Goal: Task Accomplishment & Management: Manage account settings

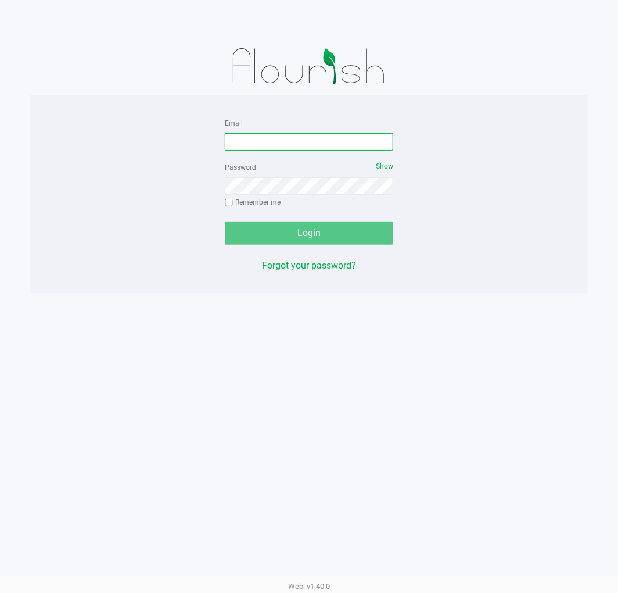
click at [296, 138] on input "Email" at bounding box center [309, 141] width 168 height 17
type input "[EMAIL_ADDRESS][DOMAIN_NAME]"
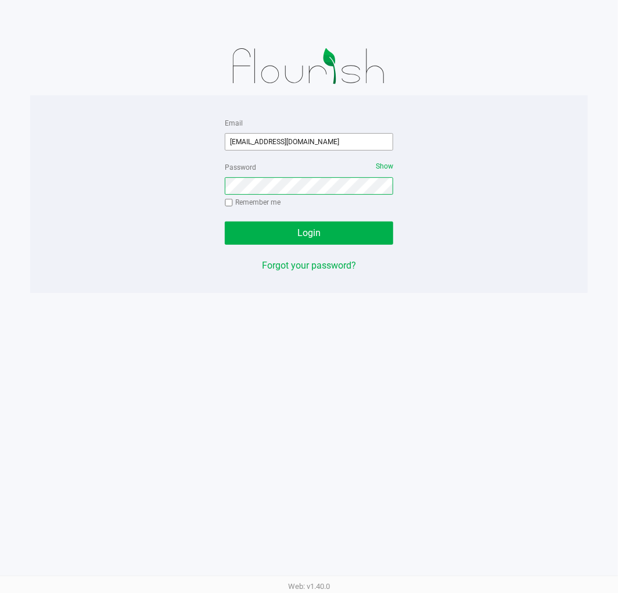
click at [225, 221] on button "Login" at bounding box center [309, 232] width 168 height 23
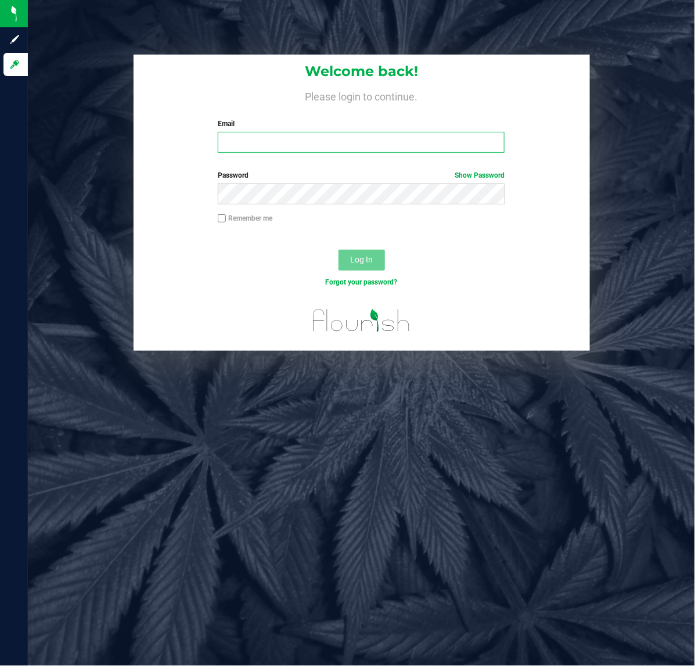
click at [379, 143] on input "Email" at bounding box center [361, 142] width 287 height 21
type input "[EMAIL_ADDRESS][DOMAIN_NAME]"
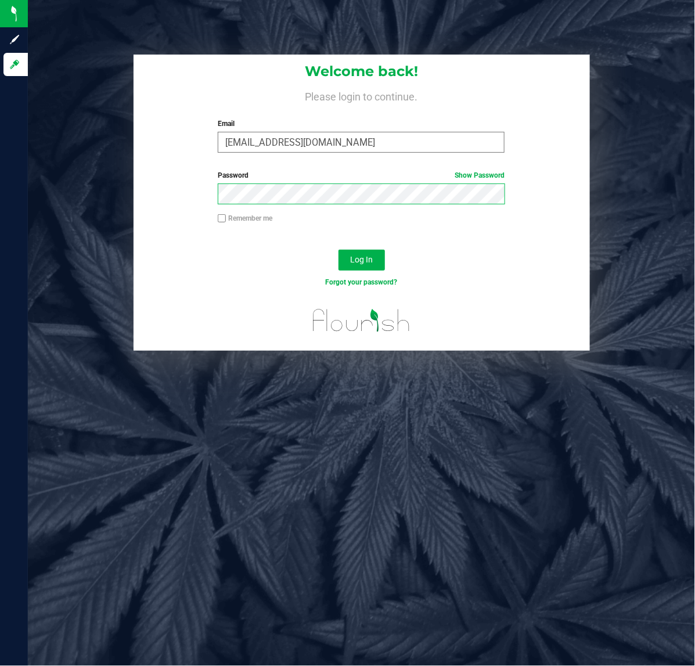
click at [339, 250] on button "Log In" at bounding box center [362, 260] width 46 height 21
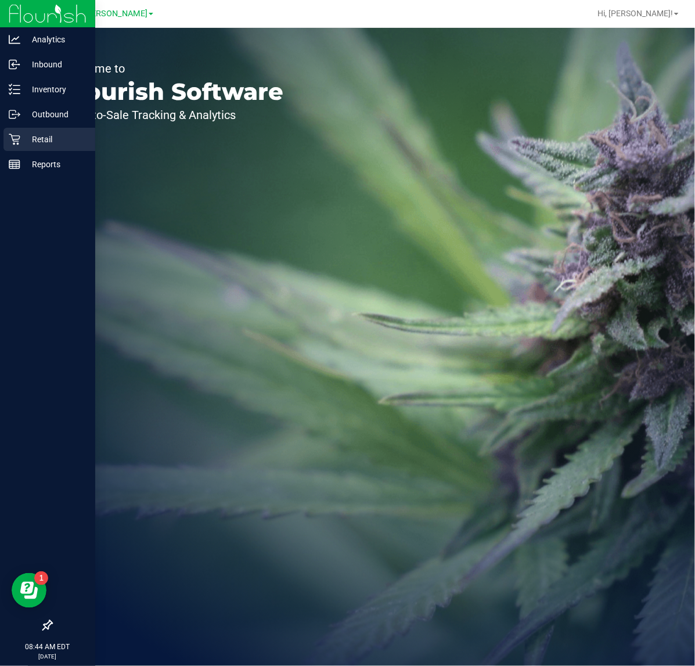
click at [26, 134] on p "Retail" at bounding box center [55, 139] width 70 height 14
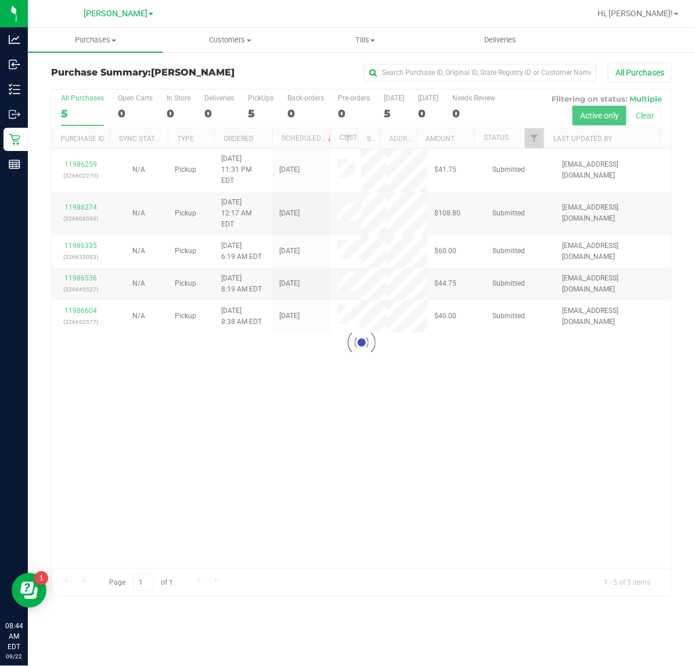
click at [410, 475] on div at bounding box center [362, 342] width 620 height 507
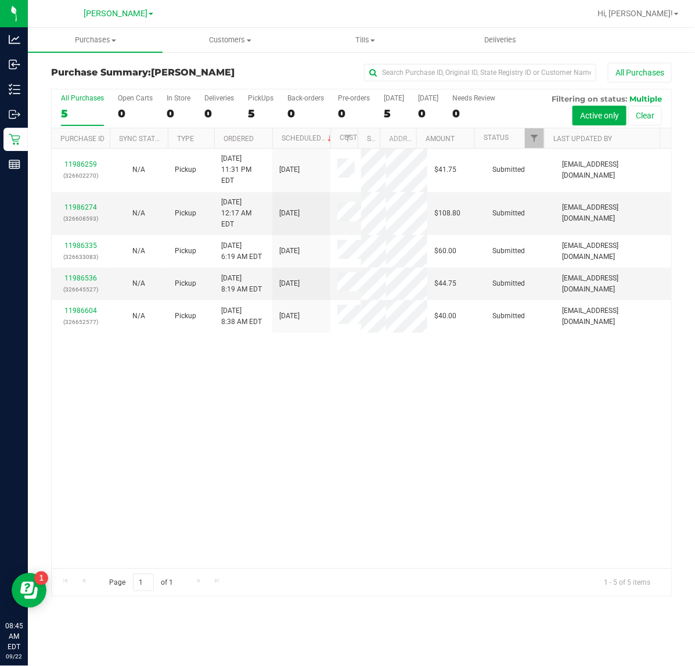
click at [407, 515] on div "11986259 (326602270) N/A Pickup 9/21/2025 11:31 PM EDT 9/22/2025 $41.75 Submitt…" at bounding box center [362, 359] width 620 height 420
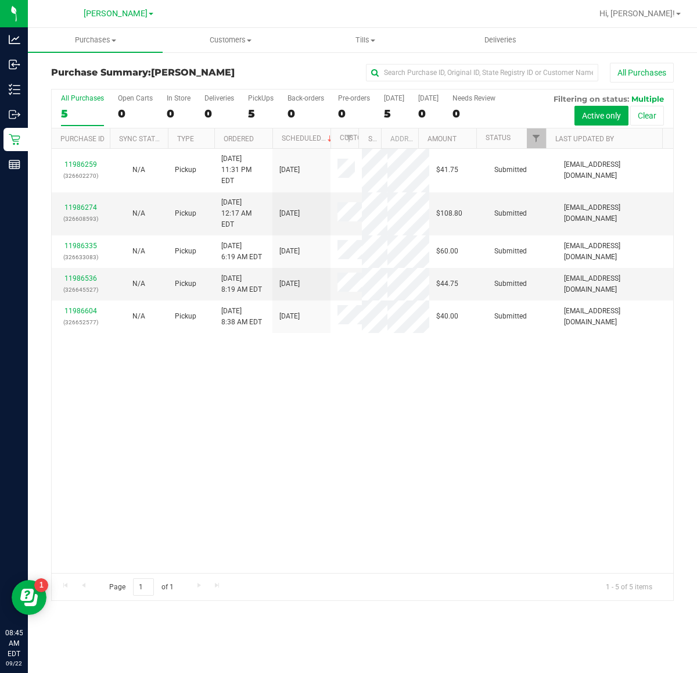
click at [167, 474] on div "11986259 (326602270) N/A Pickup 9/21/2025 11:31 PM EDT 9/22/2025 $41.75 Submitt…" at bounding box center [363, 361] width 622 height 424
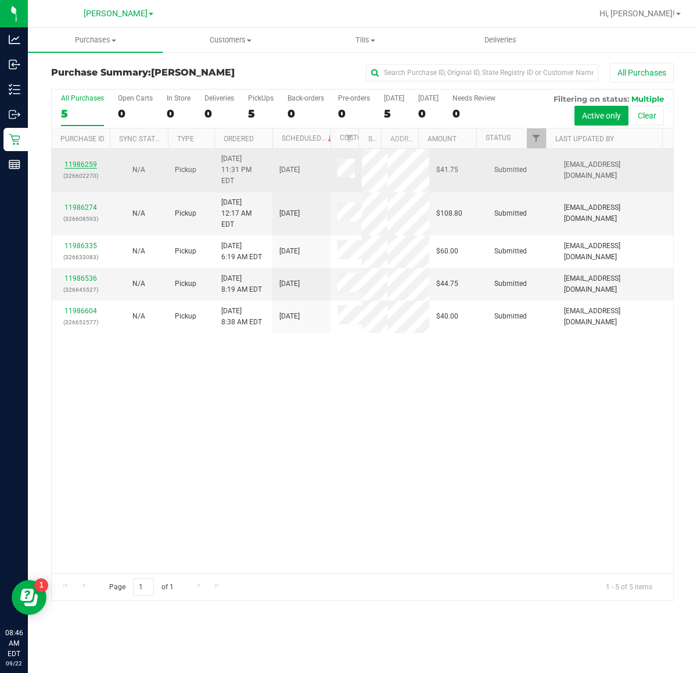
click at [82, 160] on link "11986259" at bounding box center [80, 164] width 33 height 8
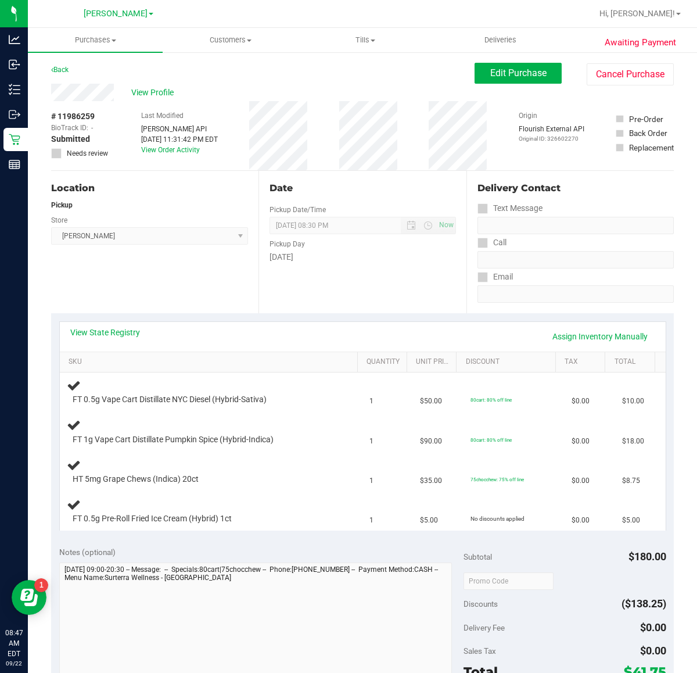
click at [171, 297] on div "Location Pickup Store Clermont WC Select Store Bonita Springs WC Boynton Beach …" at bounding box center [154, 242] width 207 height 142
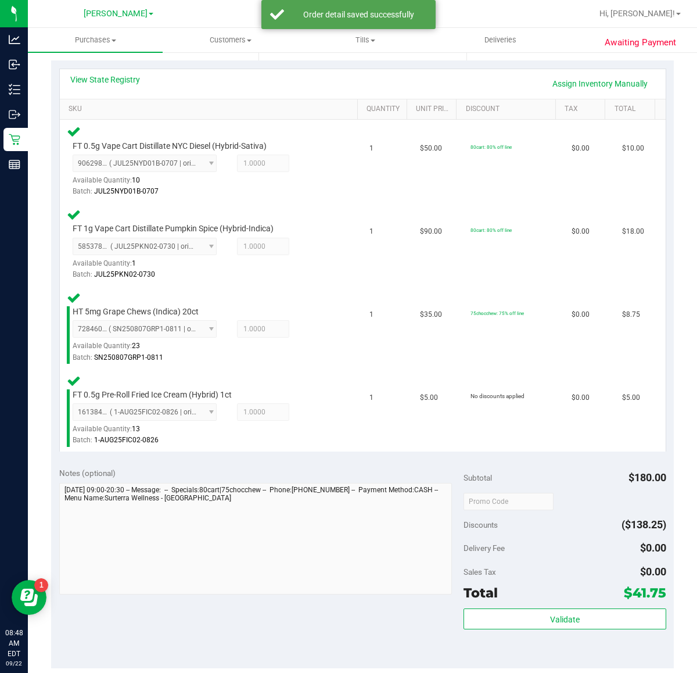
scroll to position [254, 0]
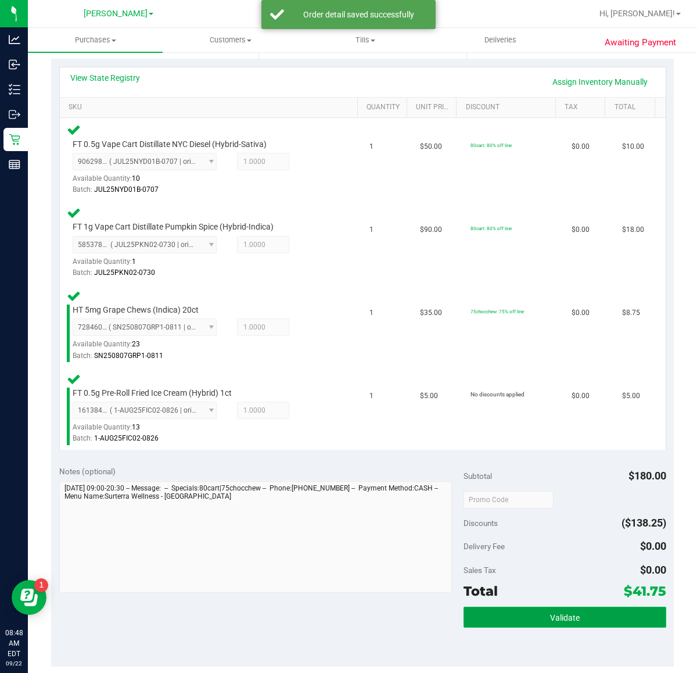
click at [555, 616] on span "Validate" at bounding box center [565, 617] width 30 height 9
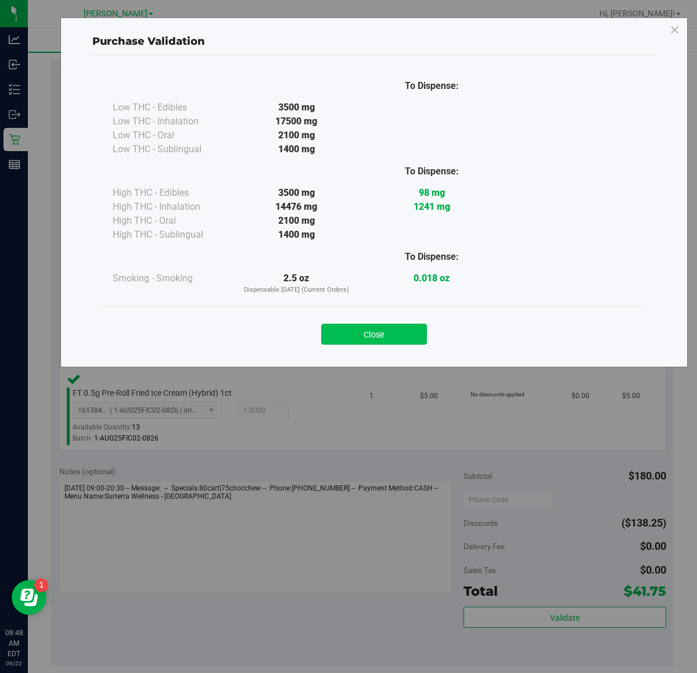
click at [384, 335] on button "Close" at bounding box center [374, 334] width 106 height 21
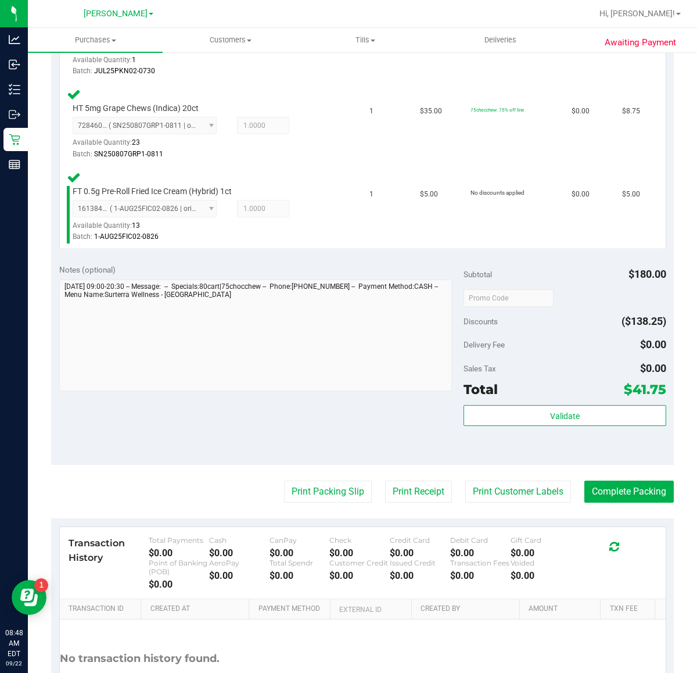
scroll to position [546, 0]
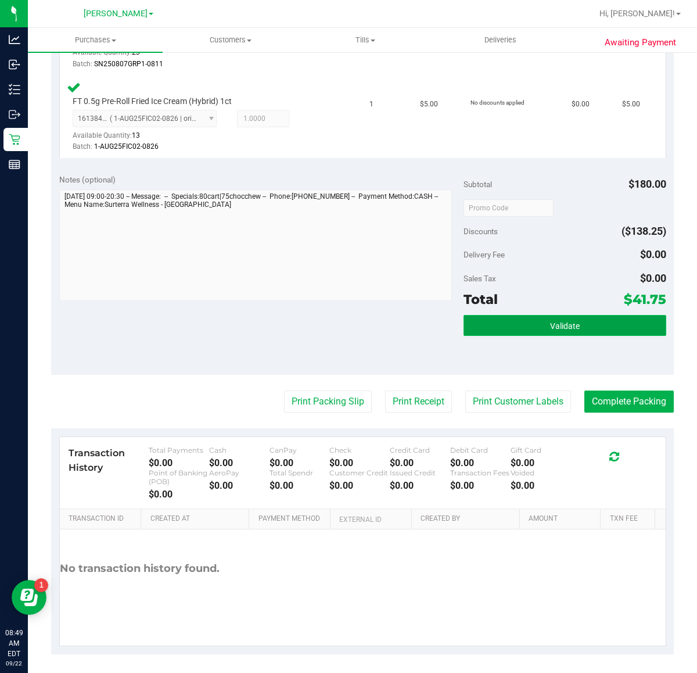
click at [556, 322] on span "Validate" at bounding box center [565, 325] width 30 height 9
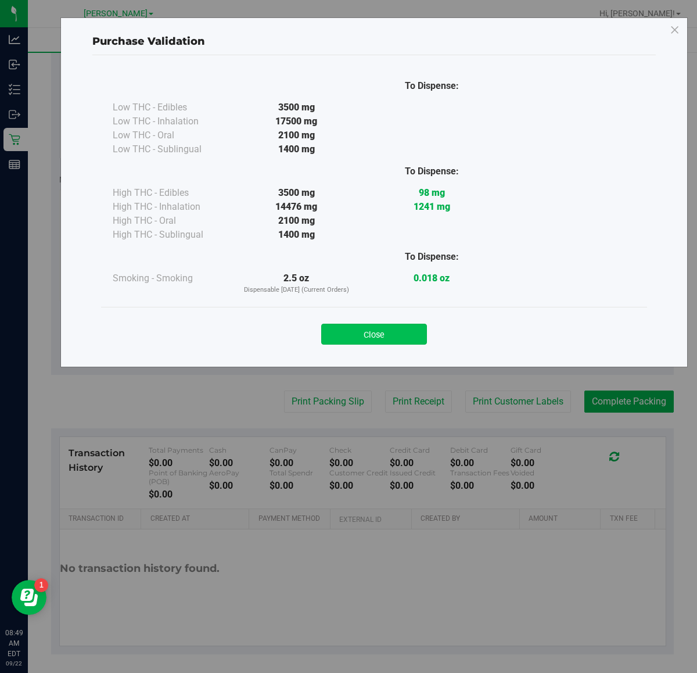
click at [358, 328] on button "Close" at bounding box center [374, 334] width 106 height 21
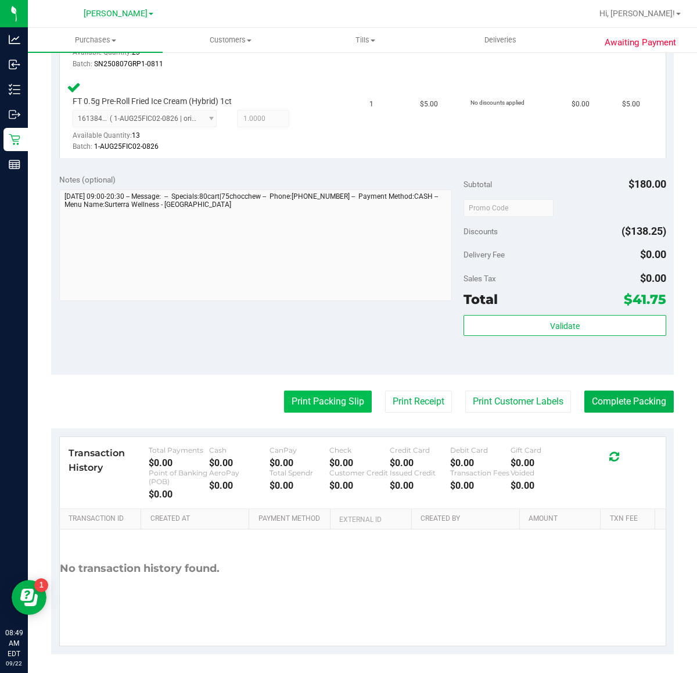
click at [318, 410] on button "Print Packing Slip" at bounding box center [328, 401] width 88 height 22
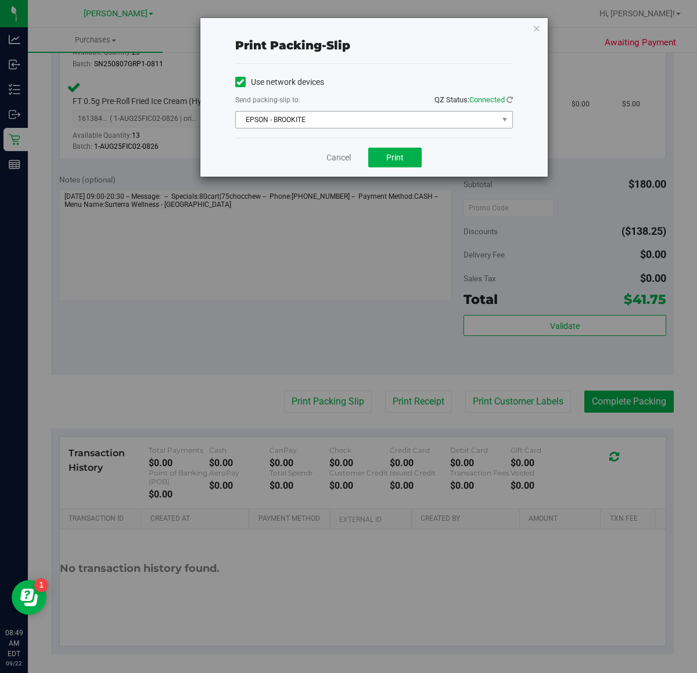
click at [345, 113] on span "EPSON - BROOKITE" at bounding box center [367, 120] width 262 height 16
click at [395, 157] on span "Print" at bounding box center [394, 157] width 17 height 9
click at [329, 184] on div "Print packing-slip Use network devices Send packing-slip to: QZ Status: Connect…" at bounding box center [353, 336] width 706 height 673
click at [330, 157] on link "Cancel" at bounding box center [339, 158] width 24 height 12
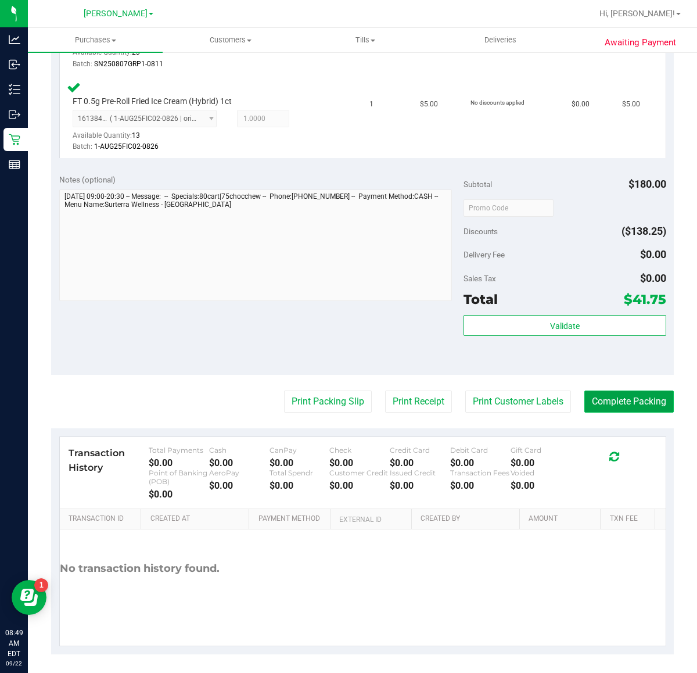
click at [603, 390] on button "Complete Packing" at bounding box center [629, 401] width 89 height 22
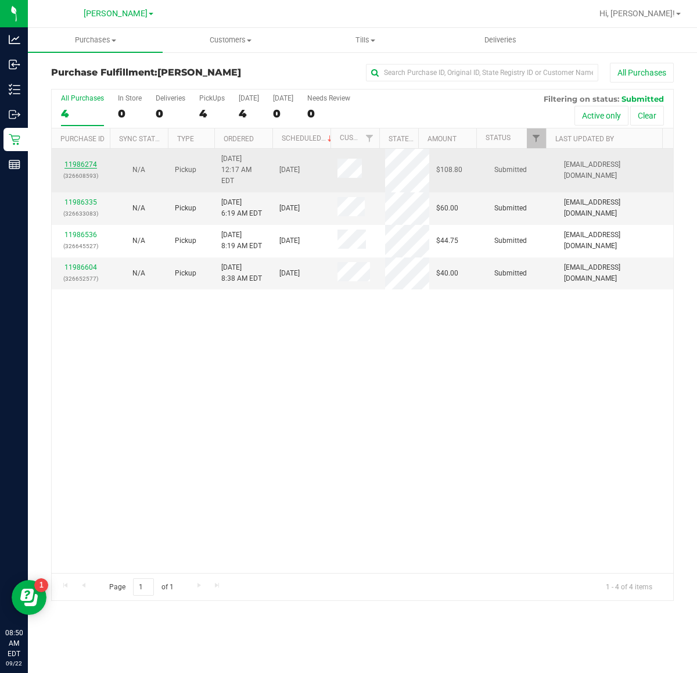
click at [86, 162] on link "11986274" at bounding box center [80, 164] width 33 height 8
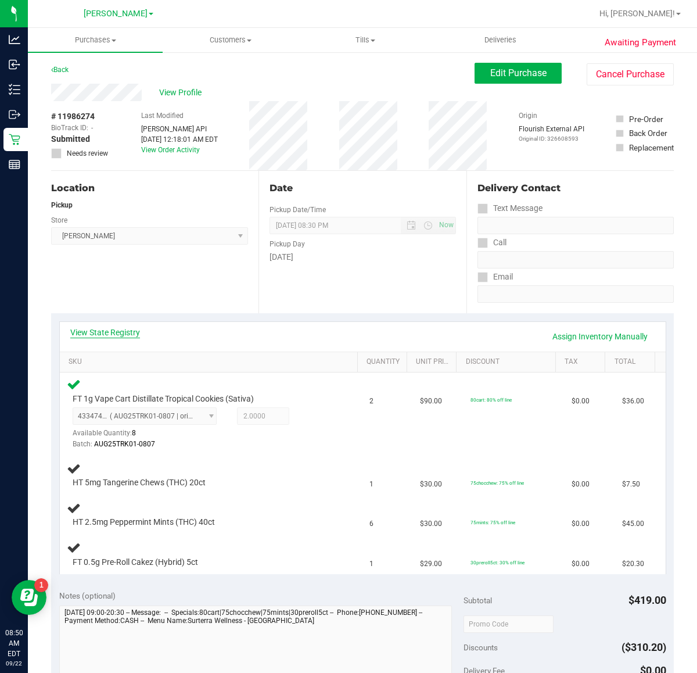
click at [131, 329] on link "View State Registry" at bounding box center [105, 333] width 70 height 12
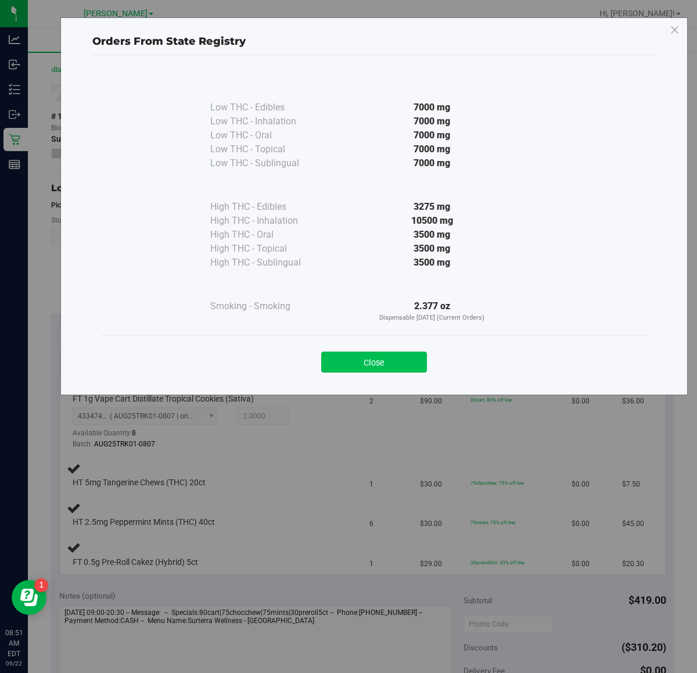
click at [359, 353] on button "Close" at bounding box center [374, 362] width 106 height 21
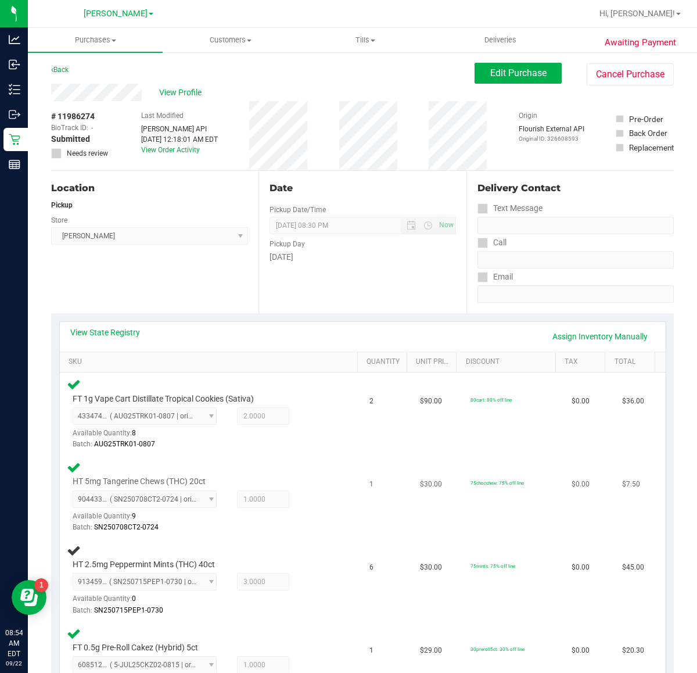
click at [271, 496] on span "1.0000 1" at bounding box center [263, 498] width 52 height 17
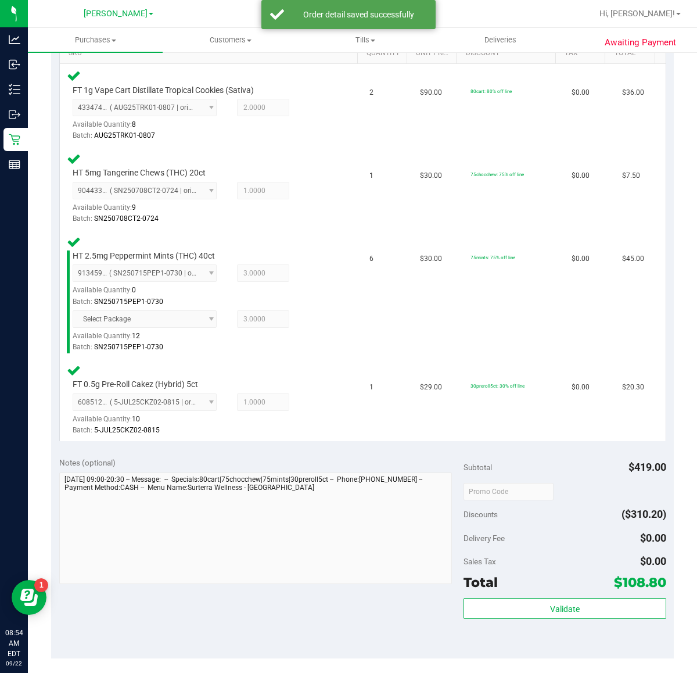
scroll to position [320, 0]
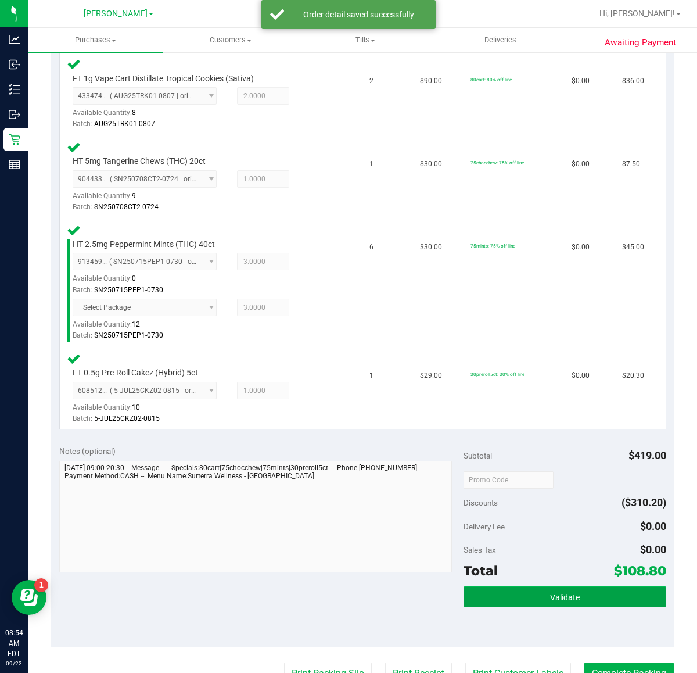
click at [576, 600] on button "Validate" at bounding box center [565, 596] width 202 height 21
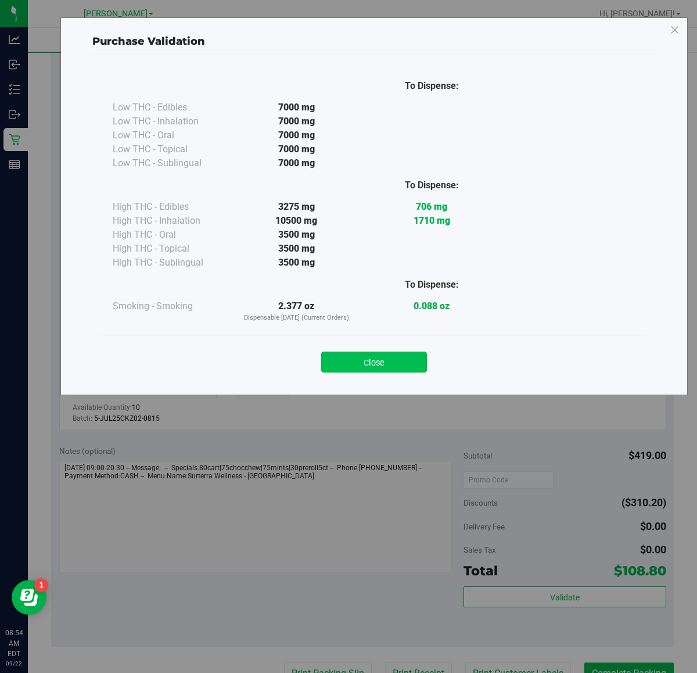
click at [399, 358] on button "Close" at bounding box center [374, 362] width 106 height 21
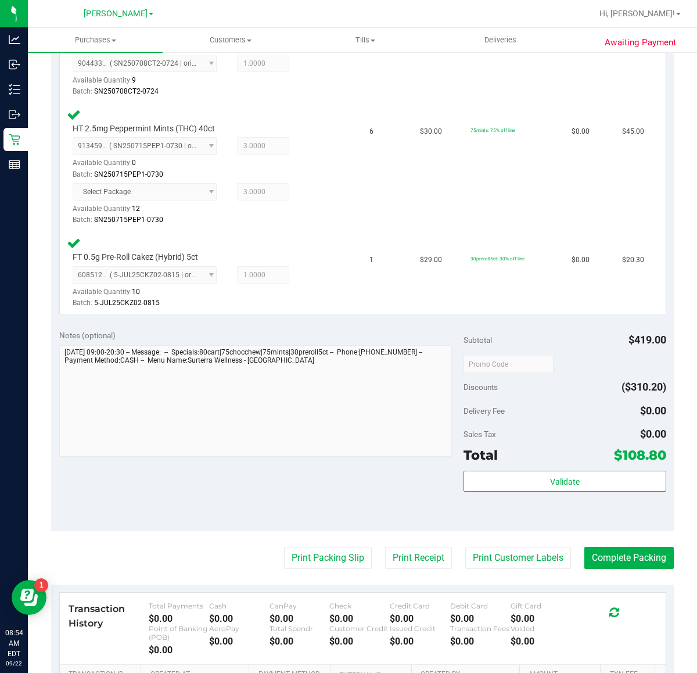
scroll to position [593, 0]
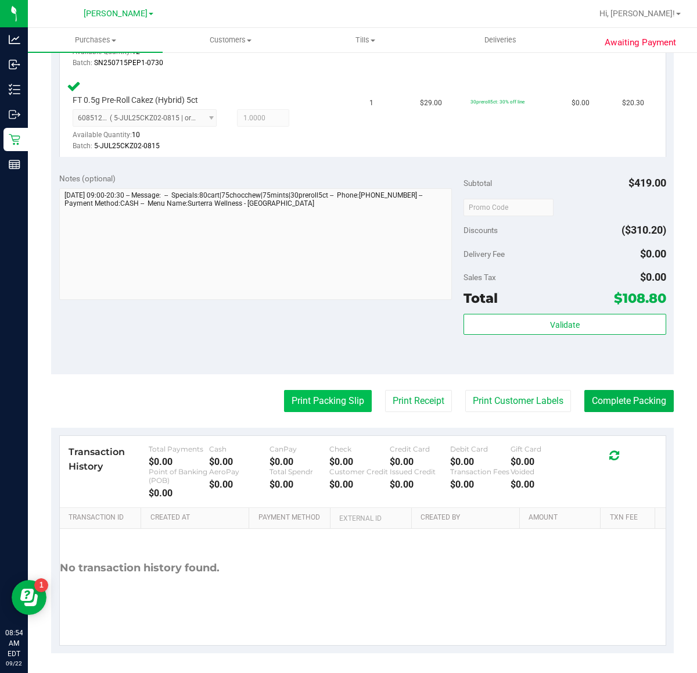
click at [330, 390] on button "Print Packing Slip" at bounding box center [328, 401] width 88 height 22
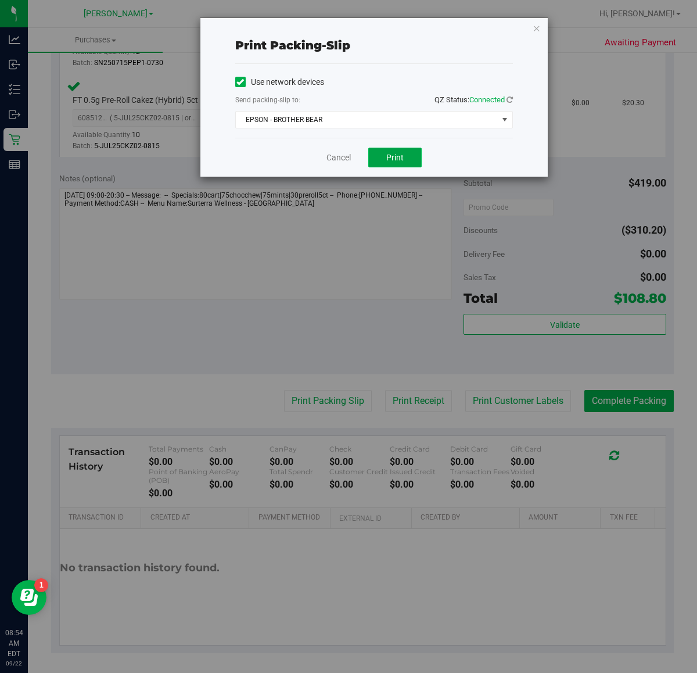
click at [404, 157] on button "Print" at bounding box center [394, 158] width 53 height 20
click at [335, 161] on link "Cancel" at bounding box center [339, 158] width 24 height 12
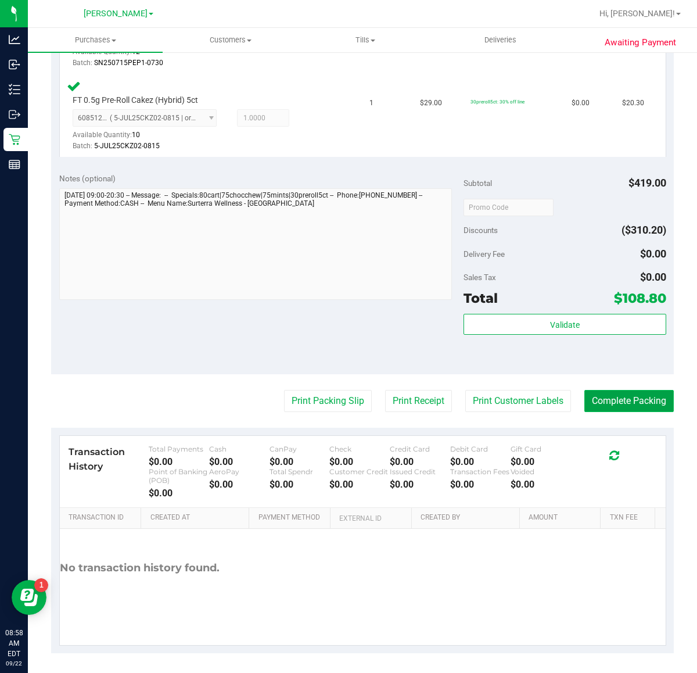
click at [610, 402] on button "Complete Packing" at bounding box center [629, 401] width 89 height 22
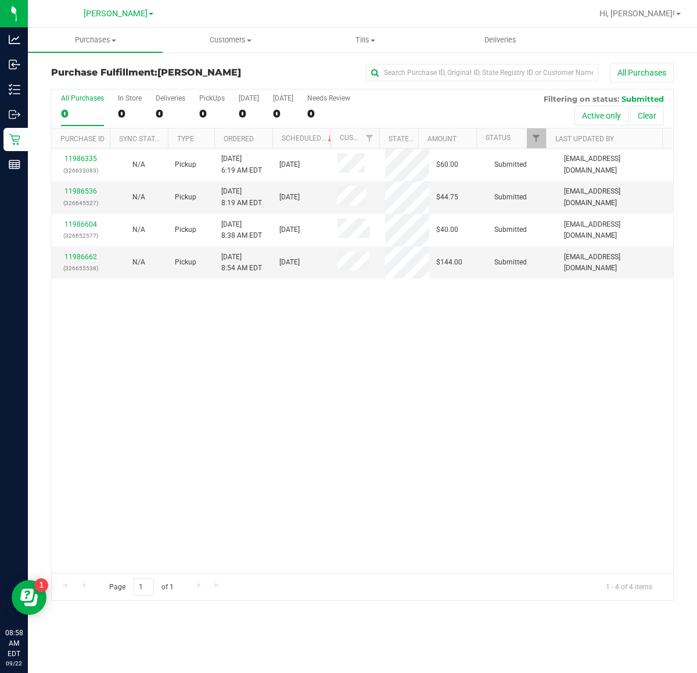
click at [294, 395] on div "11986335 (326633083) N/A Pickup 9/22/2025 6:19 AM EDT 9/22/2025 $60.00 Submitte…" at bounding box center [363, 361] width 622 height 424
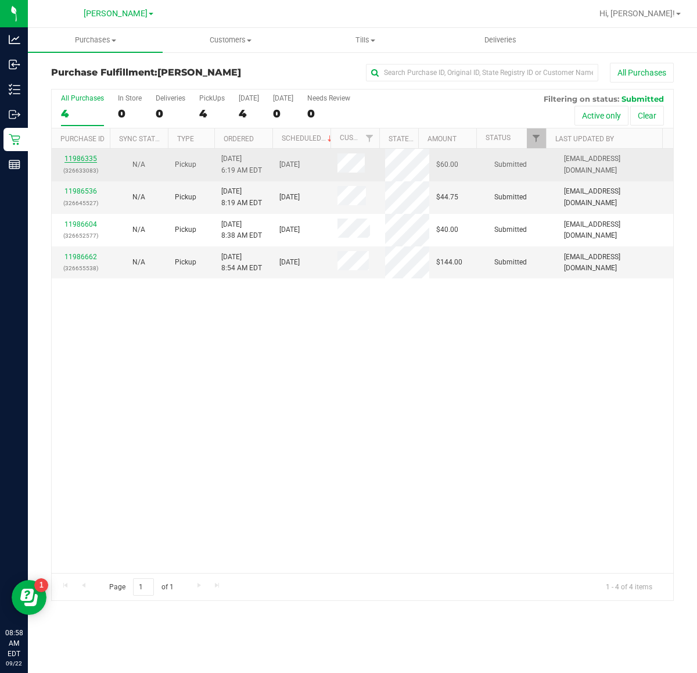
click at [81, 157] on link "11986335" at bounding box center [80, 159] width 33 height 8
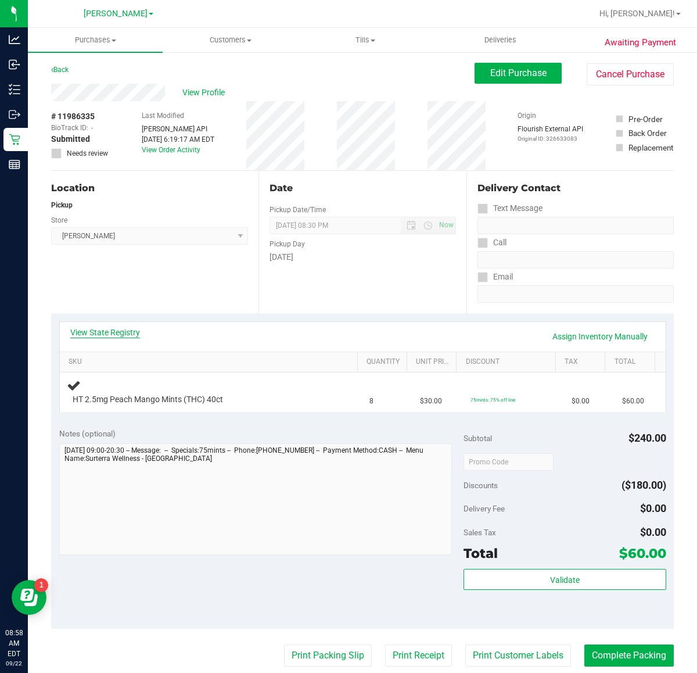
click at [127, 332] on link "View State Registry" at bounding box center [105, 333] width 70 height 12
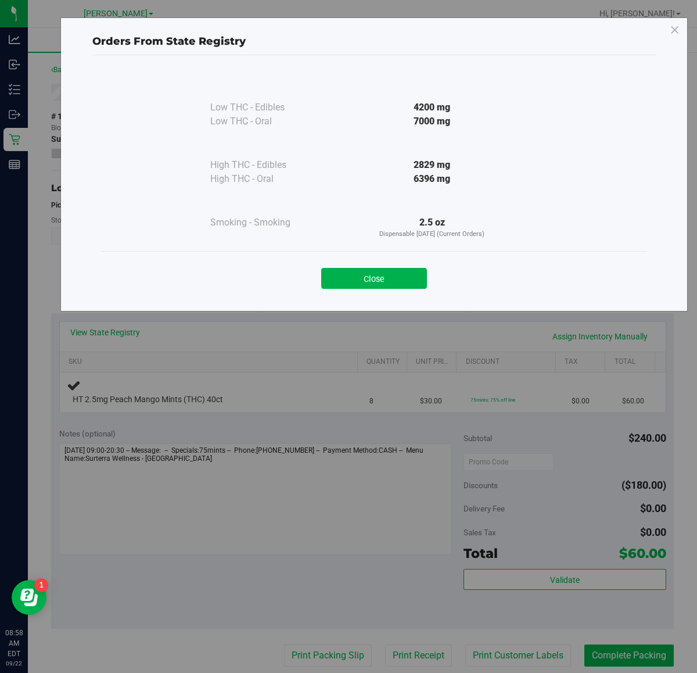
click at [410, 281] on button "Close" at bounding box center [374, 278] width 106 height 21
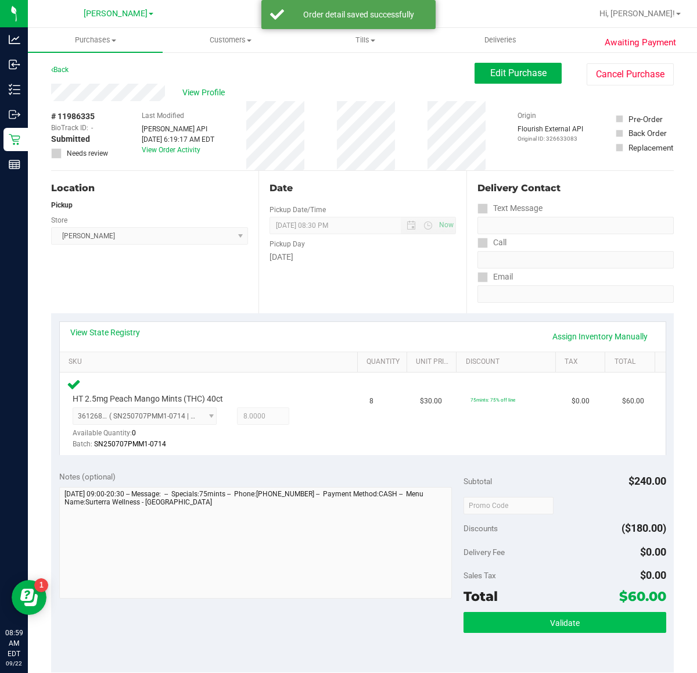
click at [585, 626] on button "Validate" at bounding box center [565, 622] width 202 height 21
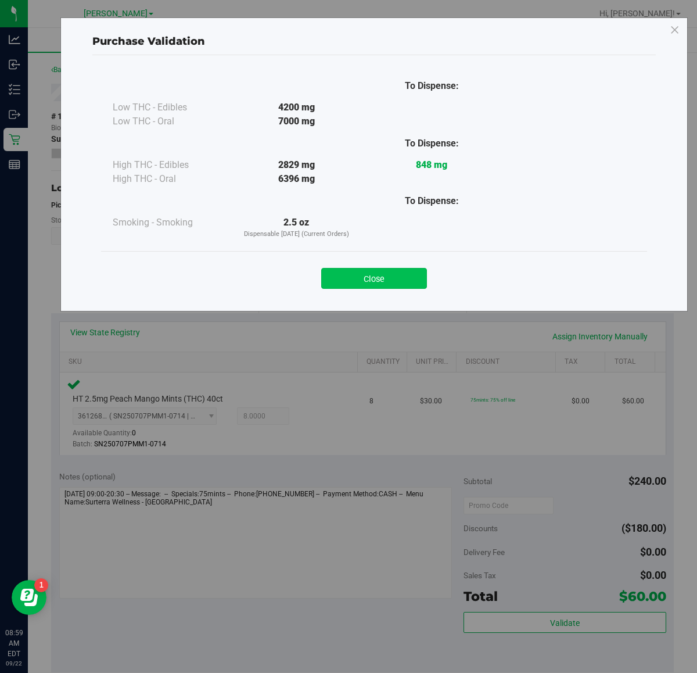
click at [396, 271] on button "Close" at bounding box center [374, 278] width 106 height 21
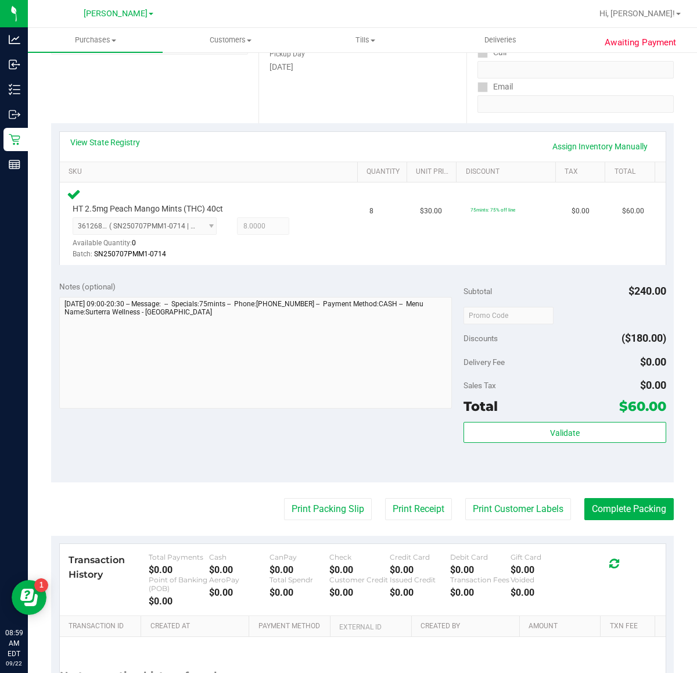
scroll to position [299, 0]
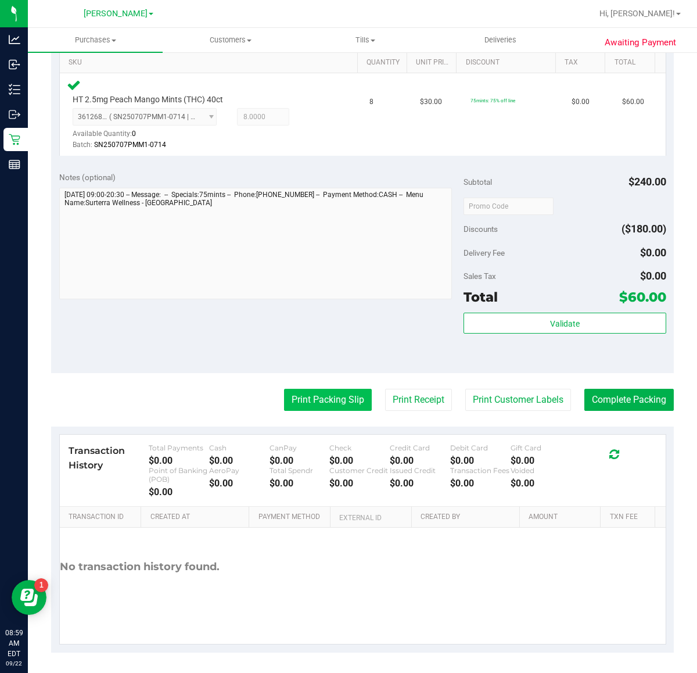
click at [317, 410] on button "Print Packing Slip" at bounding box center [328, 400] width 88 height 22
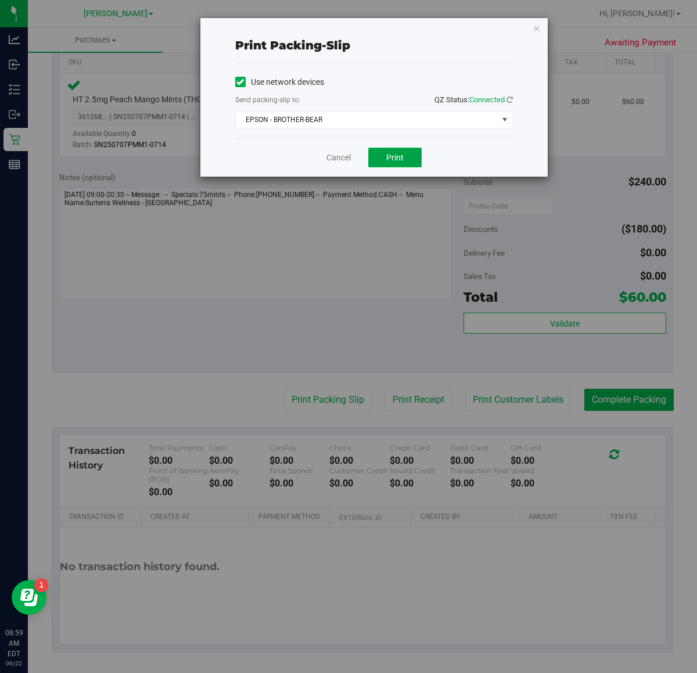
click at [407, 149] on button "Print" at bounding box center [394, 158] width 53 height 20
click at [328, 157] on link "Cancel" at bounding box center [339, 158] width 24 height 12
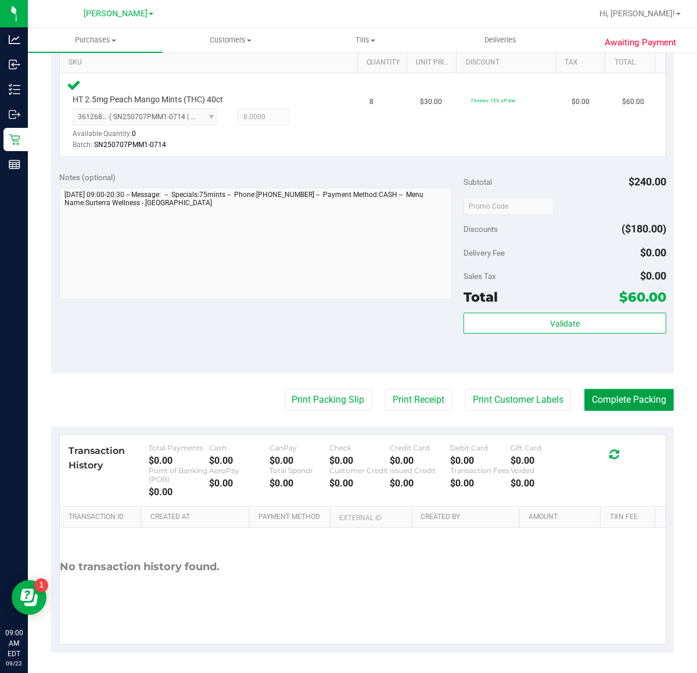
click at [621, 401] on button "Complete Packing" at bounding box center [629, 400] width 89 height 22
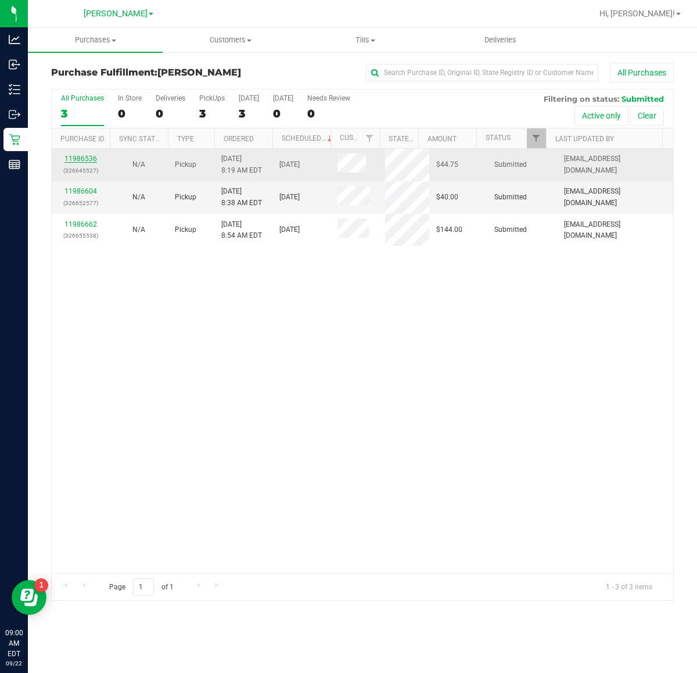
click at [77, 161] on link "11986536" at bounding box center [80, 159] width 33 height 8
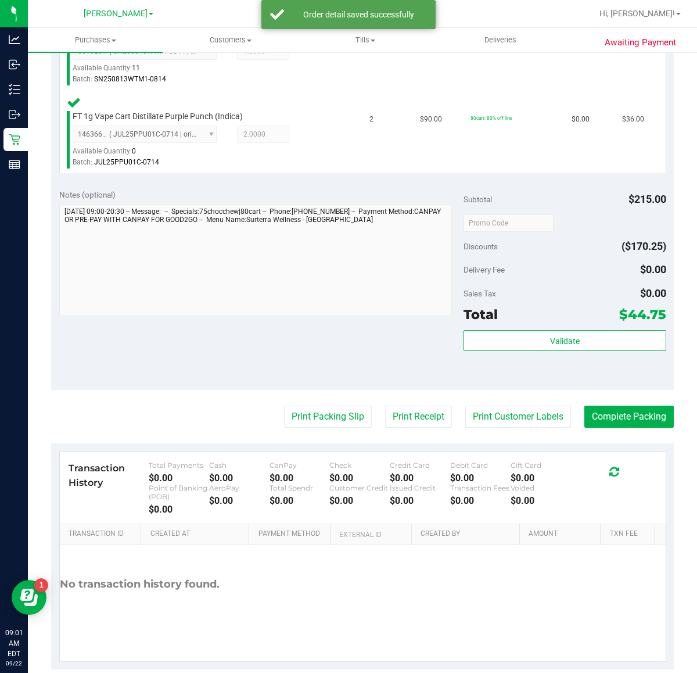
scroll to position [382, 0]
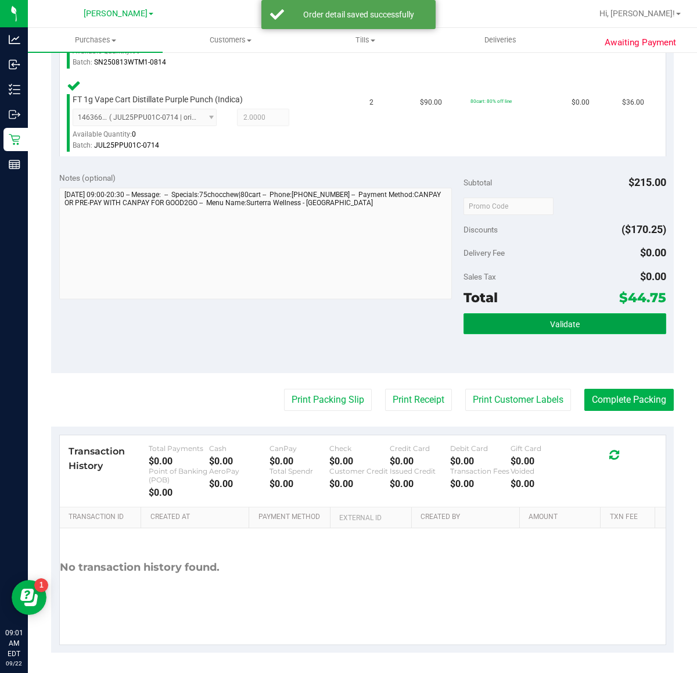
click at [570, 324] on span "Validate" at bounding box center [565, 324] width 30 height 9
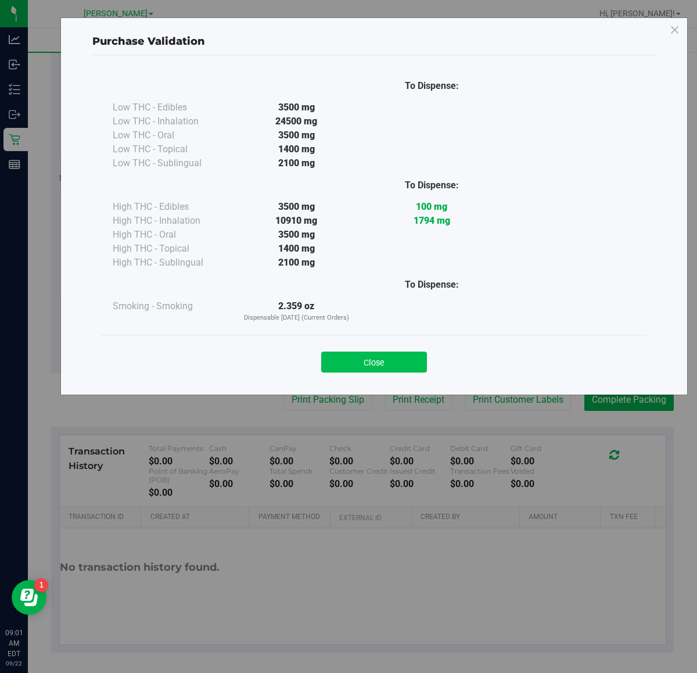
click at [398, 356] on button "Close" at bounding box center [374, 362] width 106 height 21
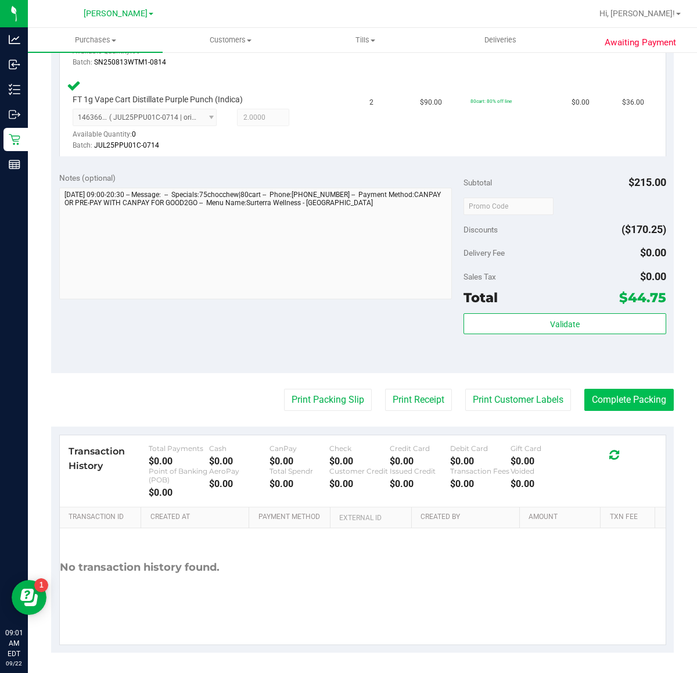
click at [608, 404] on button "Complete Packing" at bounding box center [629, 400] width 89 height 22
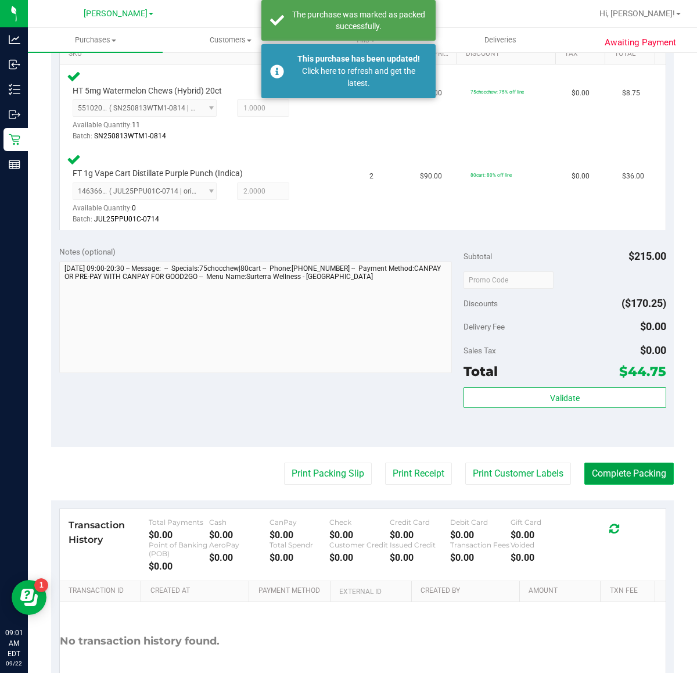
scroll to position [278, 0]
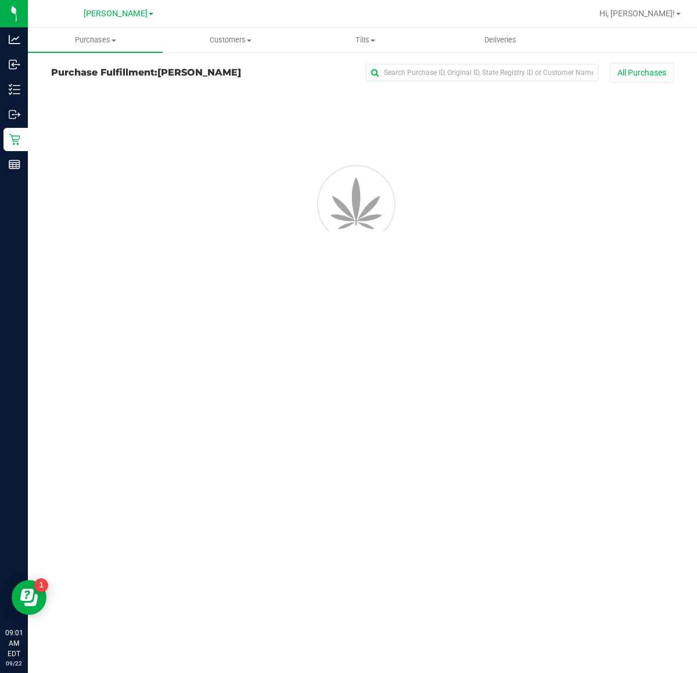
click at [306, 492] on div "Purchases Summary of purchases Fulfillment All purchases Customers All customer…" at bounding box center [362, 350] width 669 height 645
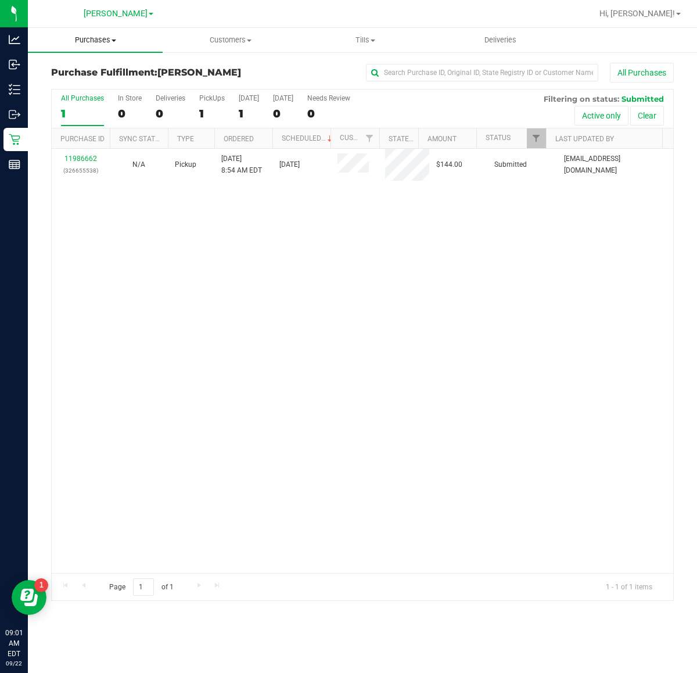
click at [102, 41] on span "Purchases" at bounding box center [95, 40] width 135 height 10
click at [108, 67] on span "Summary of purchases" at bounding box center [87, 70] width 119 height 10
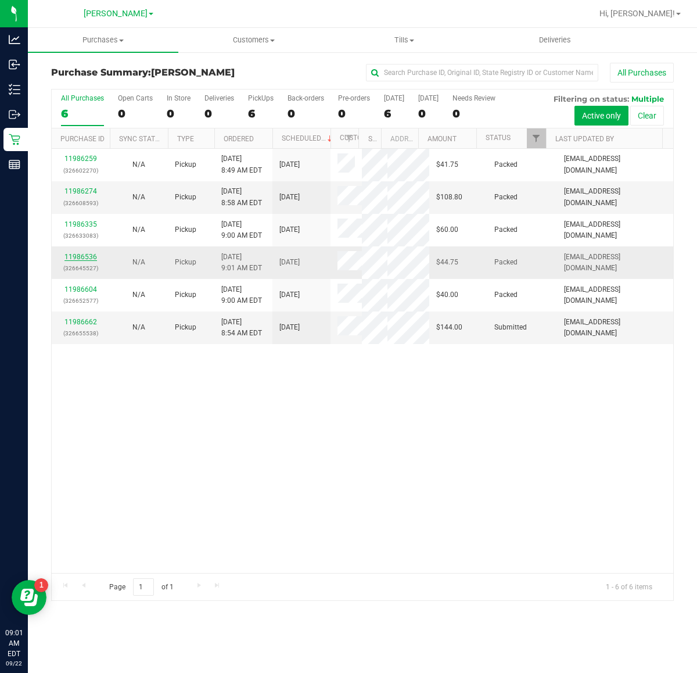
click at [91, 257] on link "11986536" at bounding box center [80, 257] width 33 height 8
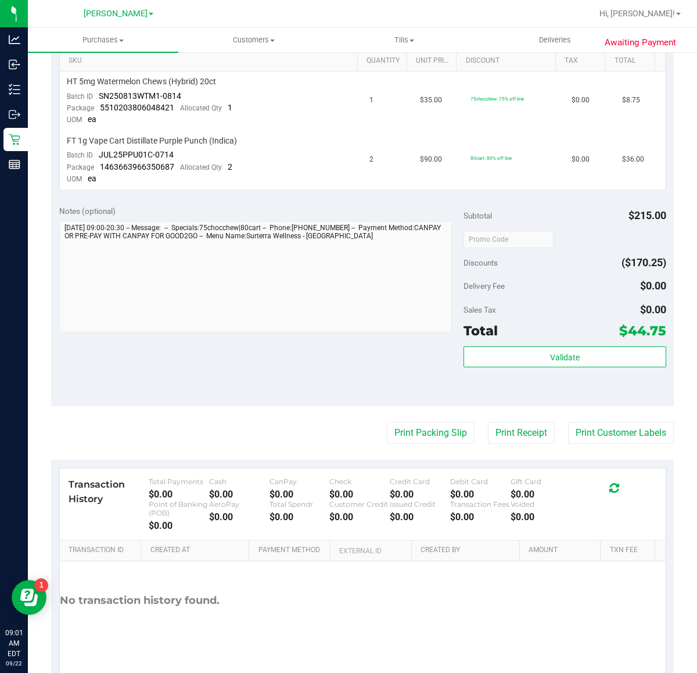
scroll to position [332, 0]
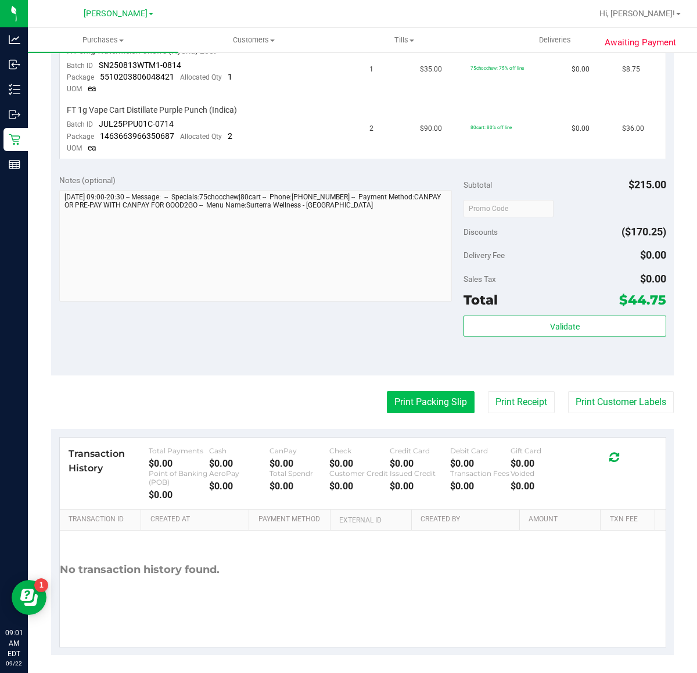
click at [415, 404] on button "Print Packing Slip" at bounding box center [431, 402] width 88 height 22
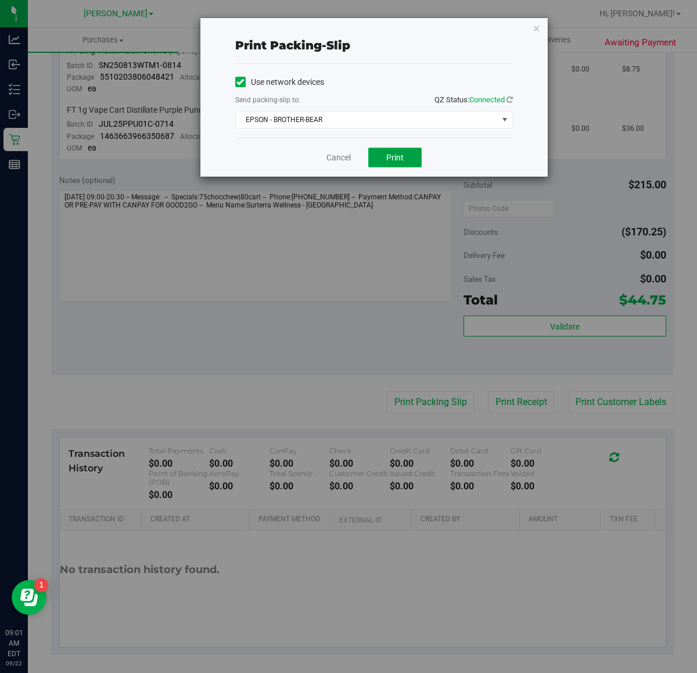
click at [395, 155] on span "Print" at bounding box center [394, 157] width 17 height 9
click at [329, 157] on link "Cancel" at bounding box center [339, 158] width 24 height 12
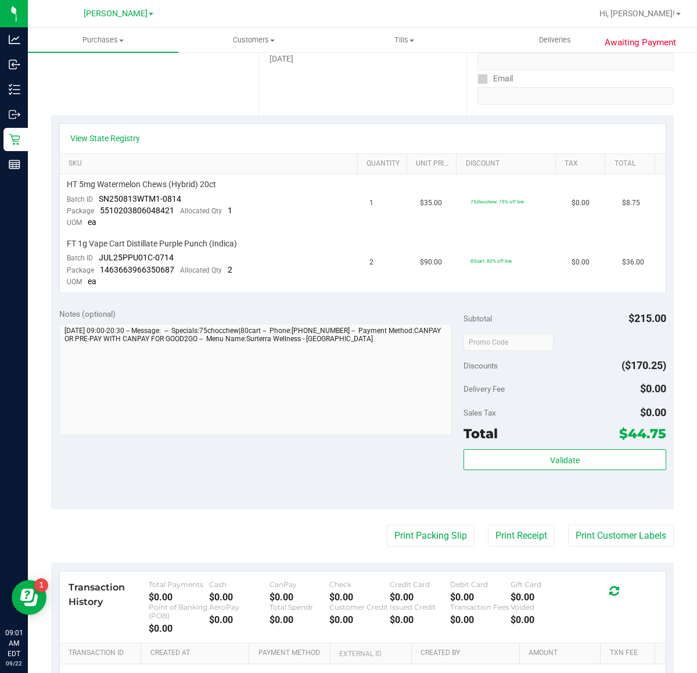
scroll to position [0, 0]
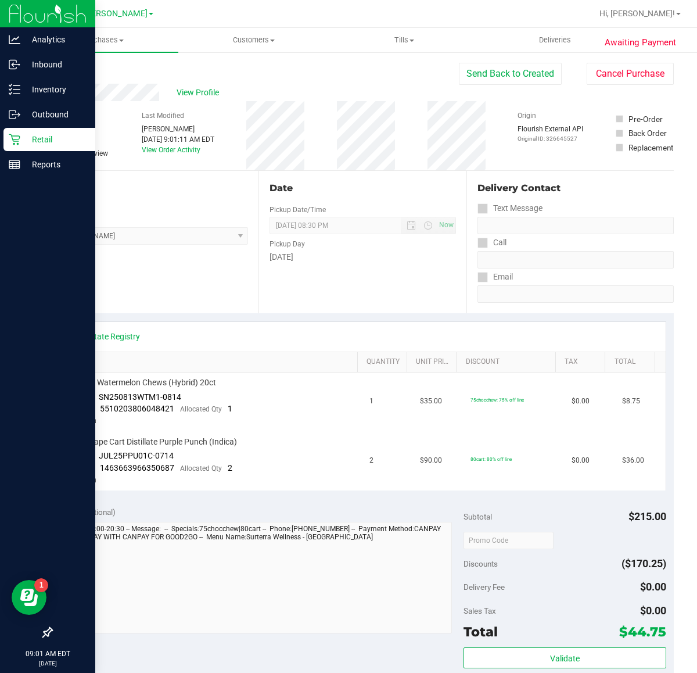
click at [16, 139] on icon at bounding box center [14, 139] width 11 height 11
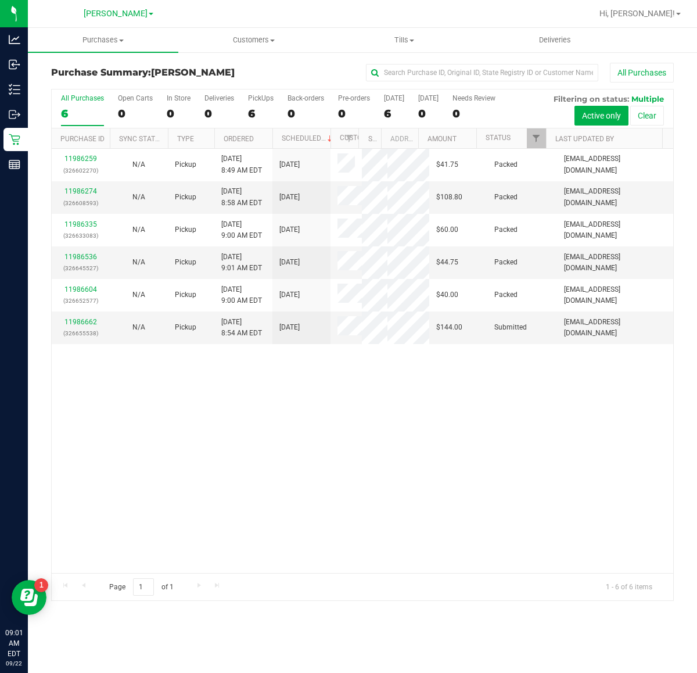
click at [478, 504] on div "11986259 (326602270) N/A Pickup 9/22/2025 8:49 AM EDT 9/22/2025 $41.75 Packed s…" at bounding box center [363, 361] width 622 height 424
click at [109, 44] on span "Purchases" at bounding box center [103, 40] width 150 height 10
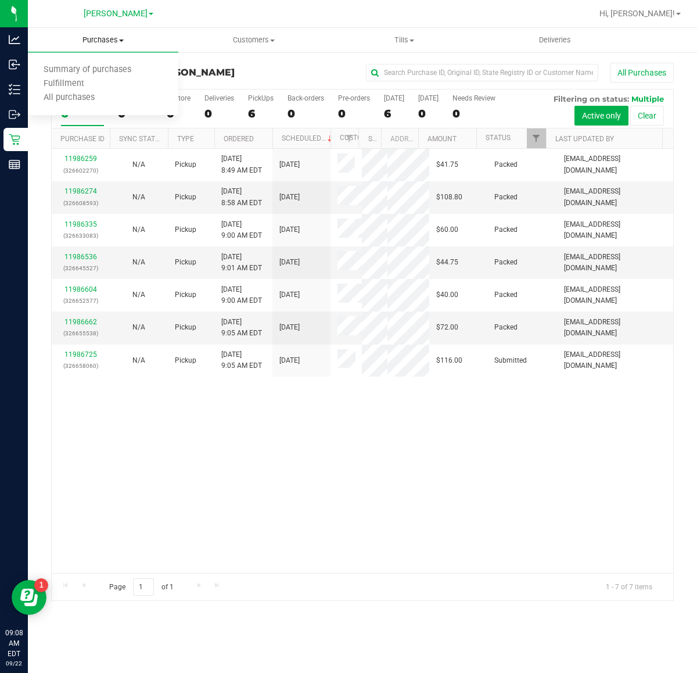
click at [86, 80] on span "Fulfillment" at bounding box center [64, 84] width 72 height 10
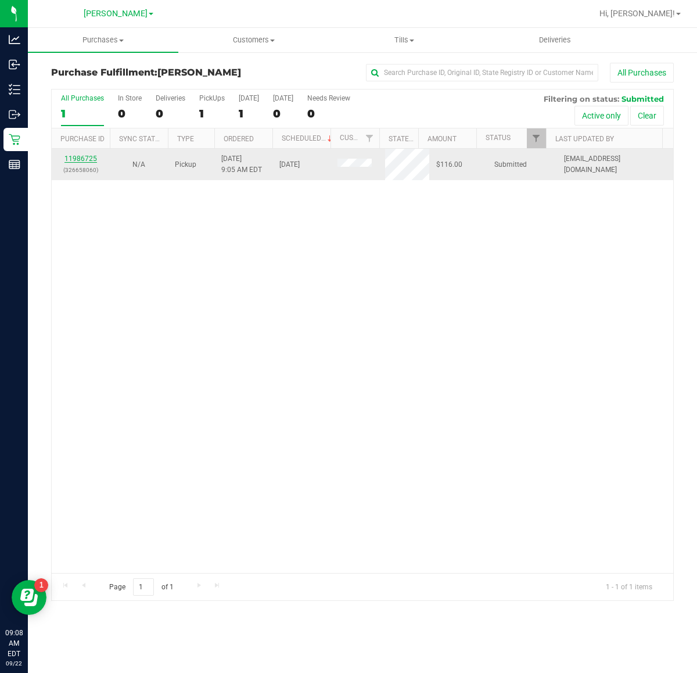
click at [74, 160] on link "11986725" at bounding box center [80, 159] width 33 height 8
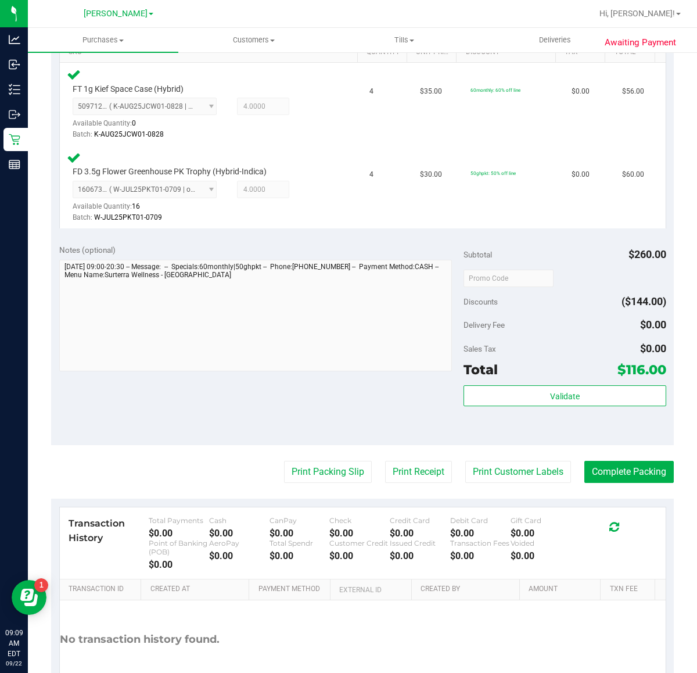
scroll to position [315, 0]
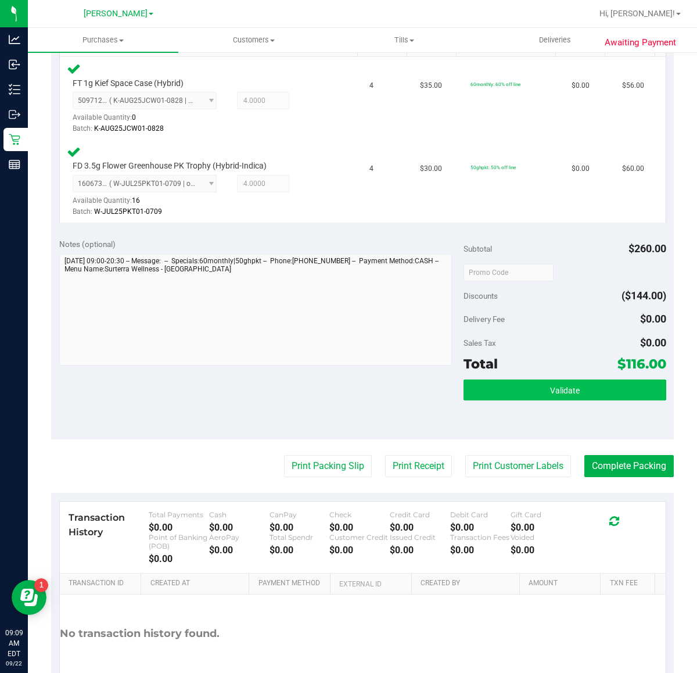
click at [571, 392] on button "Validate" at bounding box center [565, 389] width 202 height 21
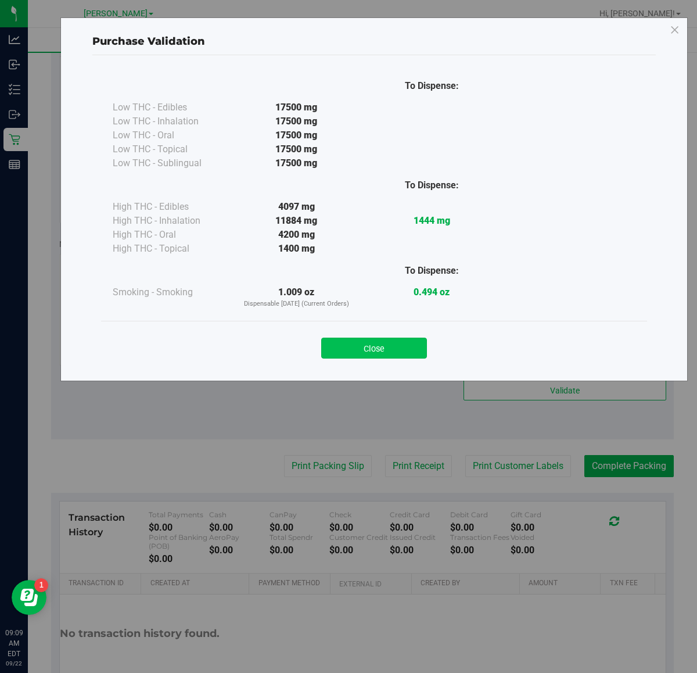
click at [356, 342] on button "Close" at bounding box center [374, 348] width 106 height 21
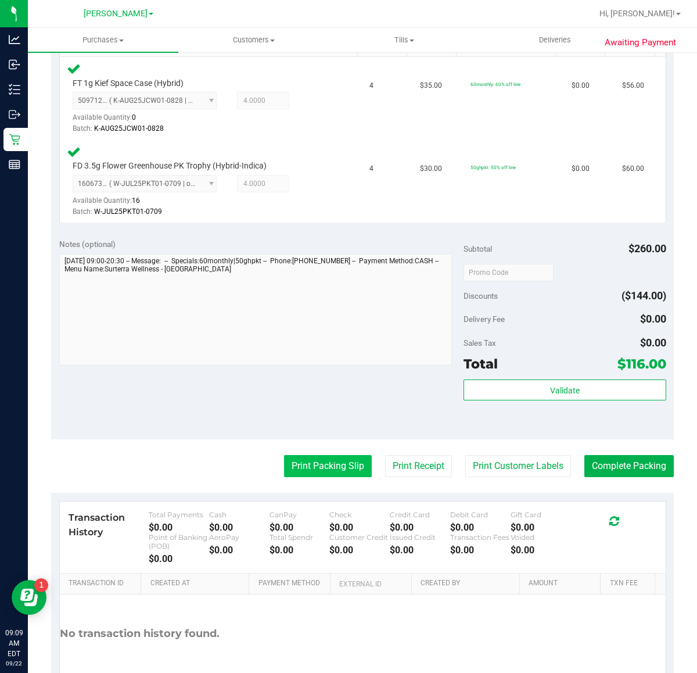
click at [315, 465] on button "Print Packing Slip" at bounding box center [328, 466] width 88 height 22
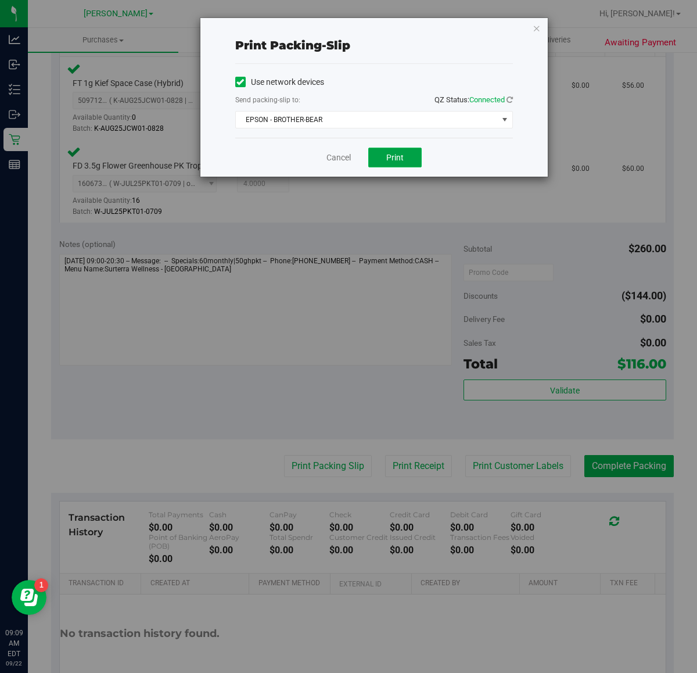
click at [417, 163] on button "Print" at bounding box center [394, 158] width 53 height 20
click at [331, 157] on link "Cancel" at bounding box center [339, 158] width 24 height 12
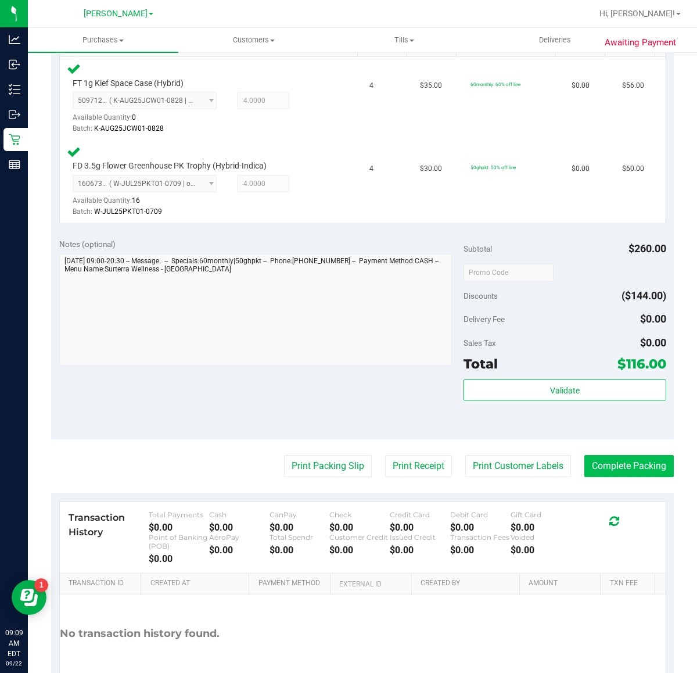
click at [609, 465] on button "Complete Packing" at bounding box center [629, 466] width 89 height 22
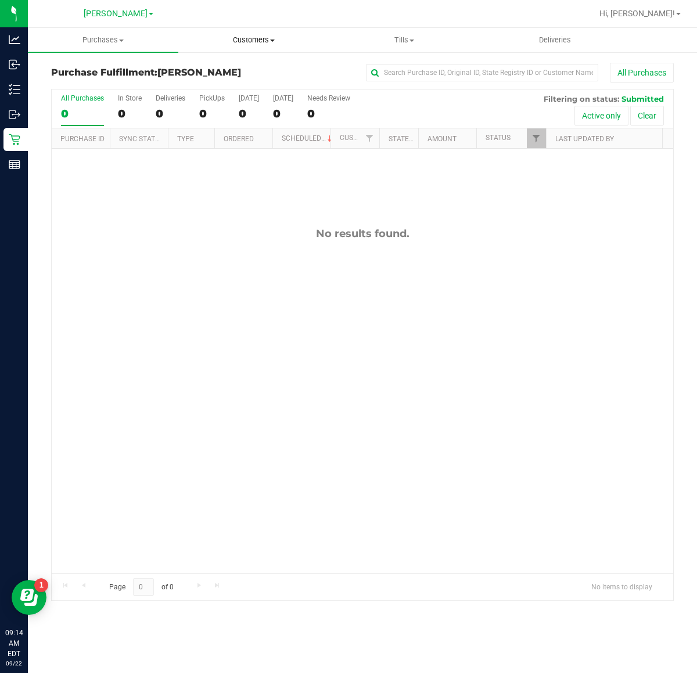
click at [257, 35] on span "Customers" at bounding box center [253, 40] width 149 height 10
click at [260, 63] on li "All customers" at bounding box center [253, 70] width 150 height 14
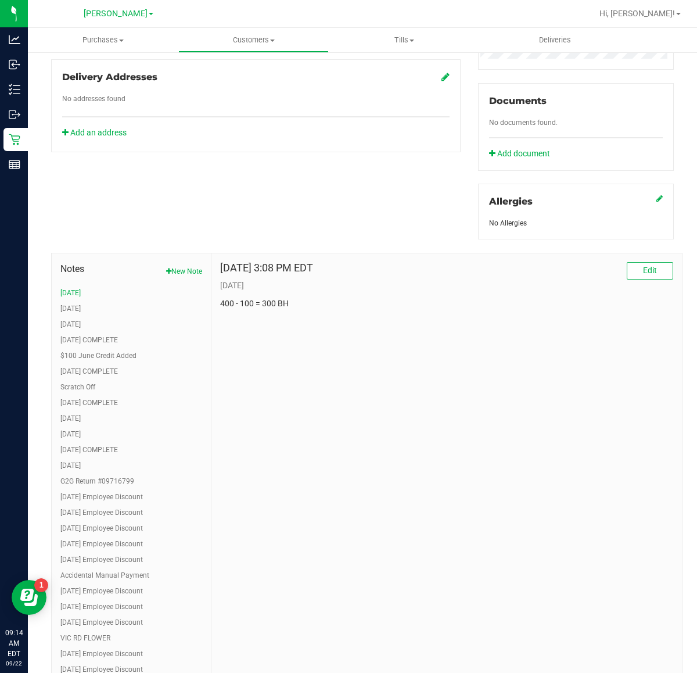
scroll to position [436, 0]
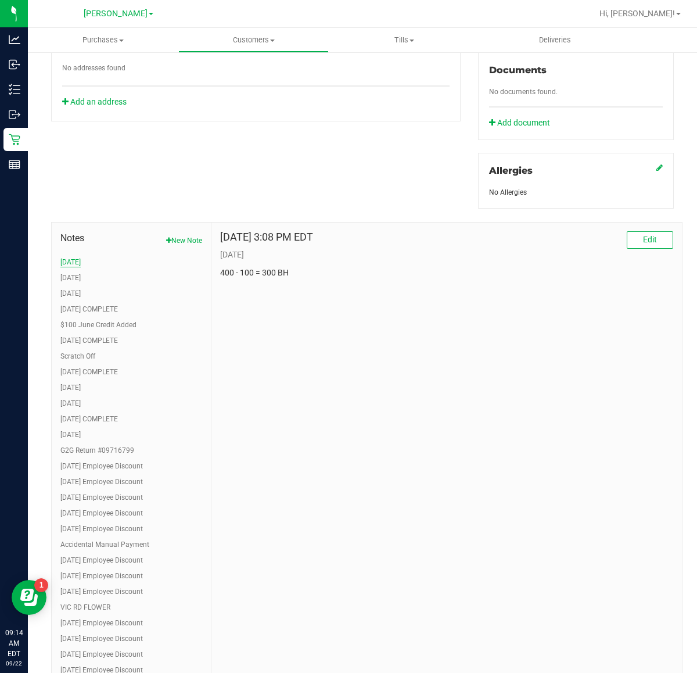
click at [70, 263] on button "SEP 25" at bounding box center [70, 262] width 20 height 10
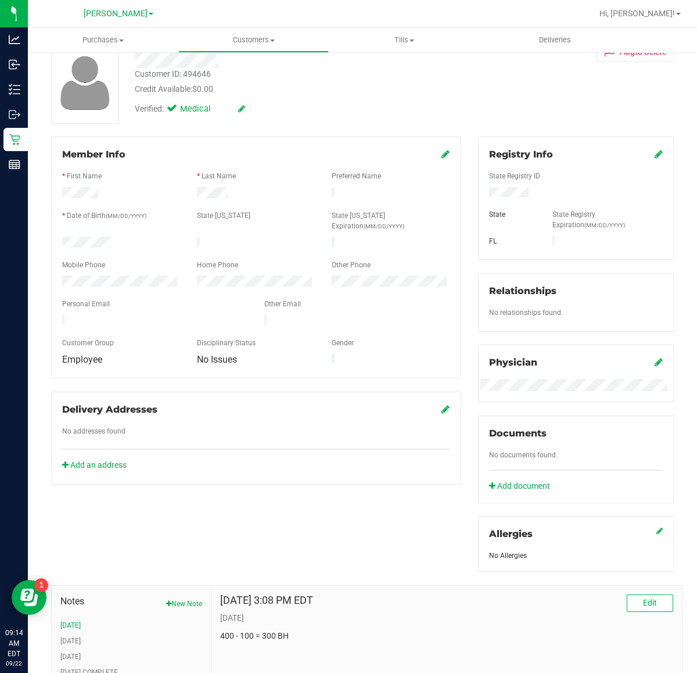
scroll to position [0, 0]
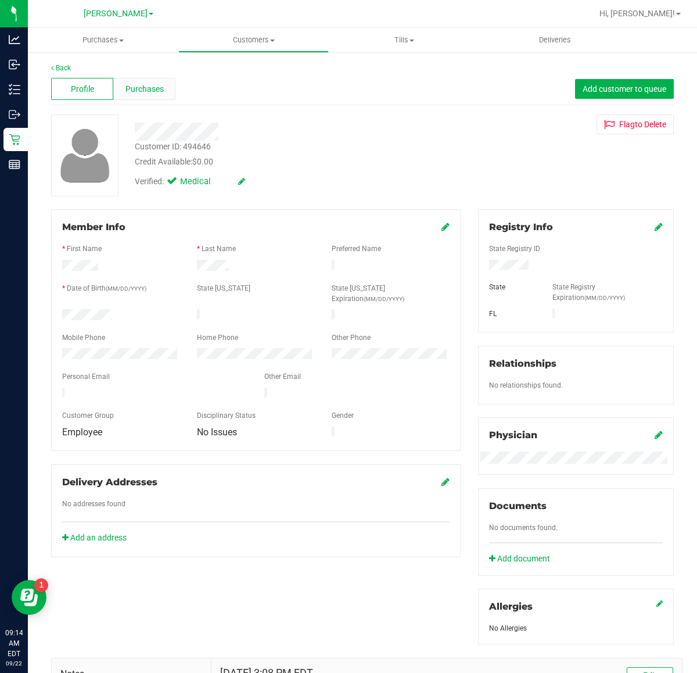
click at [154, 88] on span "Purchases" at bounding box center [145, 89] width 38 height 12
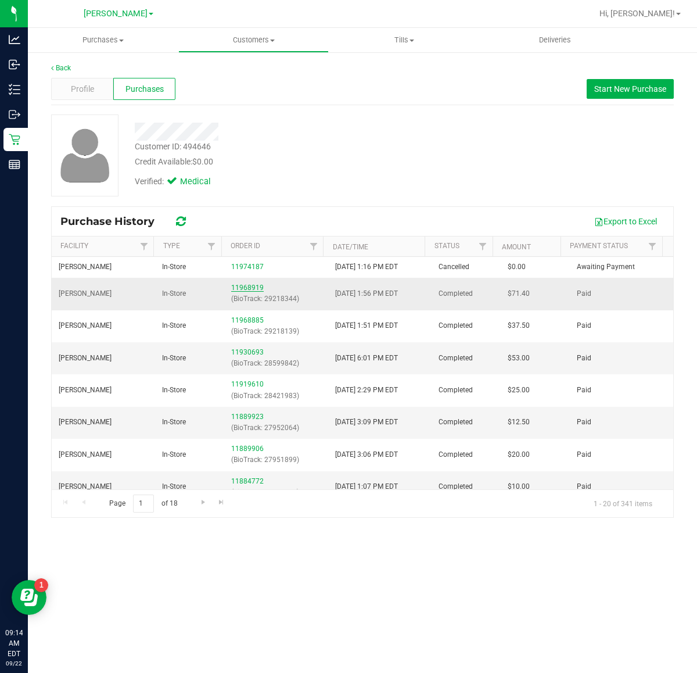
click at [242, 289] on link "11968919" at bounding box center [247, 288] width 33 height 8
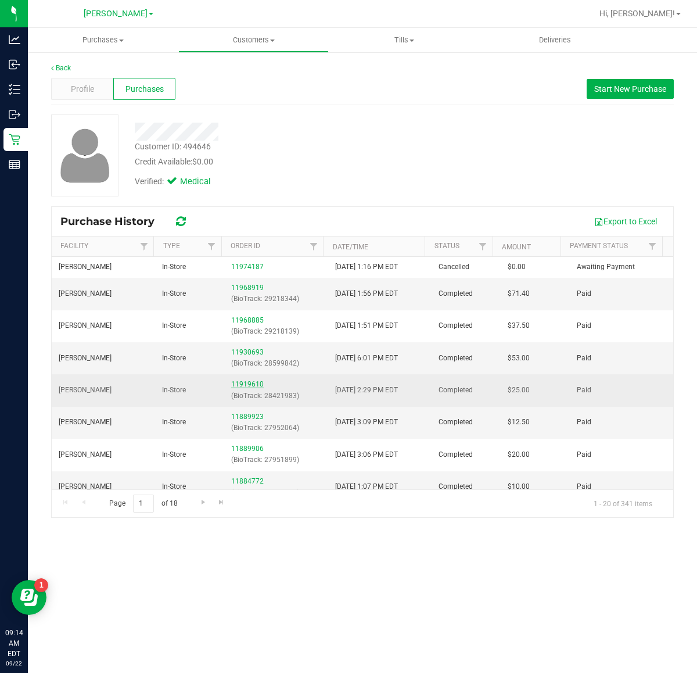
click at [253, 385] on link "11919610" at bounding box center [247, 384] width 33 height 8
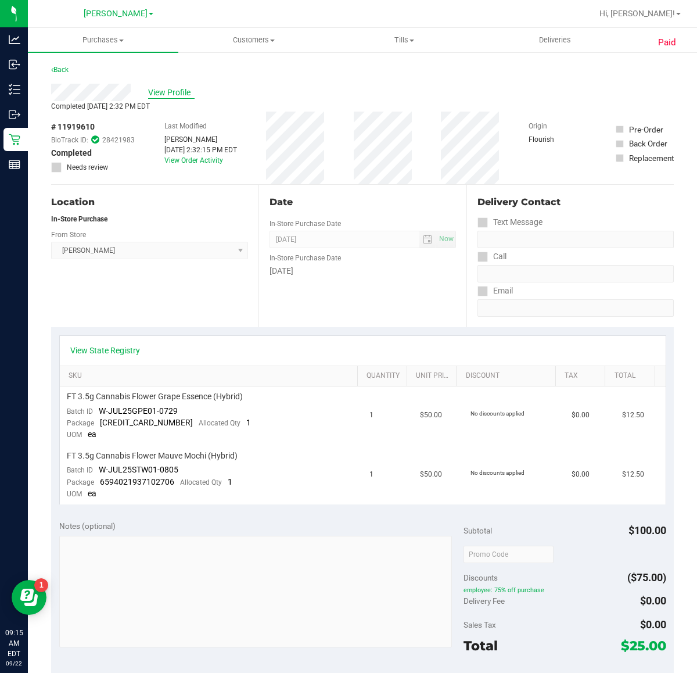
click at [175, 91] on span "View Profile" at bounding box center [171, 93] width 46 height 12
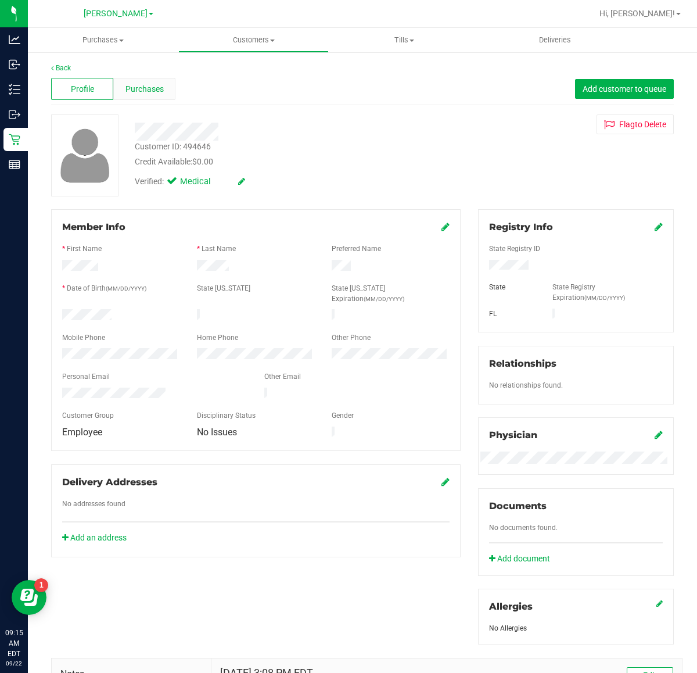
click at [161, 91] on span "Purchases" at bounding box center [145, 89] width 38 height 12
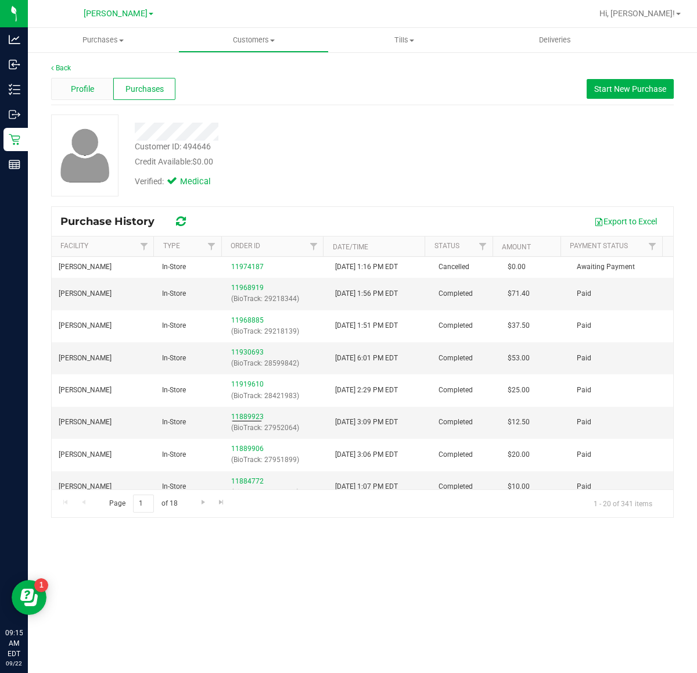
click at [79, 91] on span "Profile" at bounding box center [82, 89] width 23 height 12
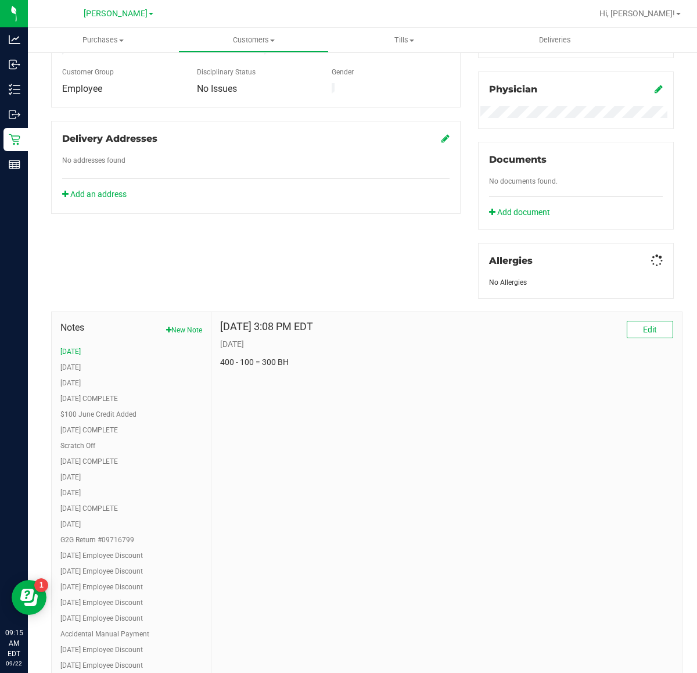
scroll to position [363, 0]
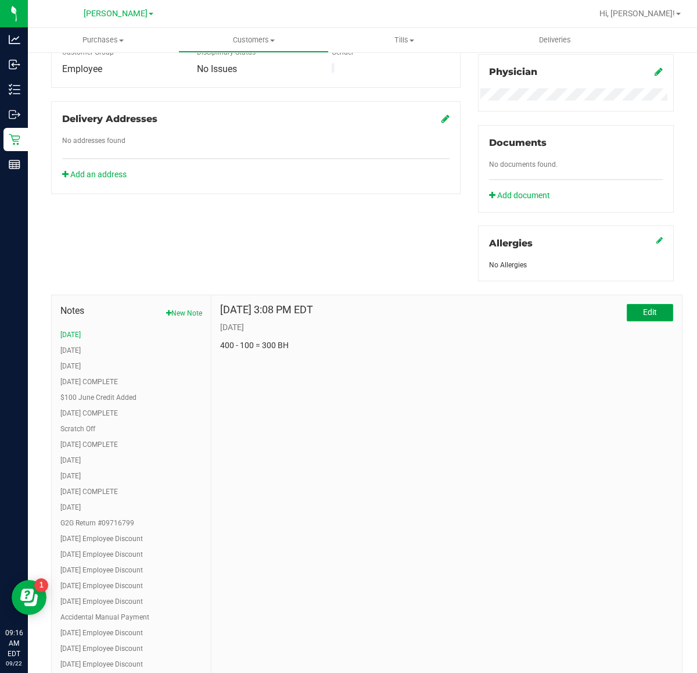
click at [627, 311] on button "Edit" at bounding box center [650, 312] width 46 height 17
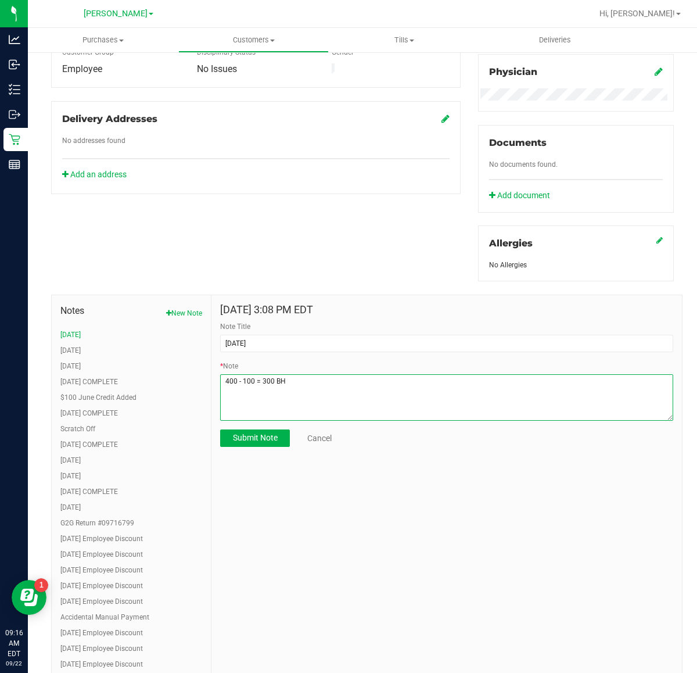
drag, startPoint x: 250, startPoint y: 381, endPoint x: 263, endPoint y: 381, distance: 12.8
click at [250, 381] on textarea "* Note" at bounding box center [446, 397] width 453 height 46
click at [266, 383] on textarea "* Note" at bounding box center [446, 397] width 453 height 46
click at [376, 390] on textarea "* Note" at bounding box center [446, 397] width 453 height 46
click at [266, 389] on textarea "* Note" at bounding box center [446, 397] width 453 height 46
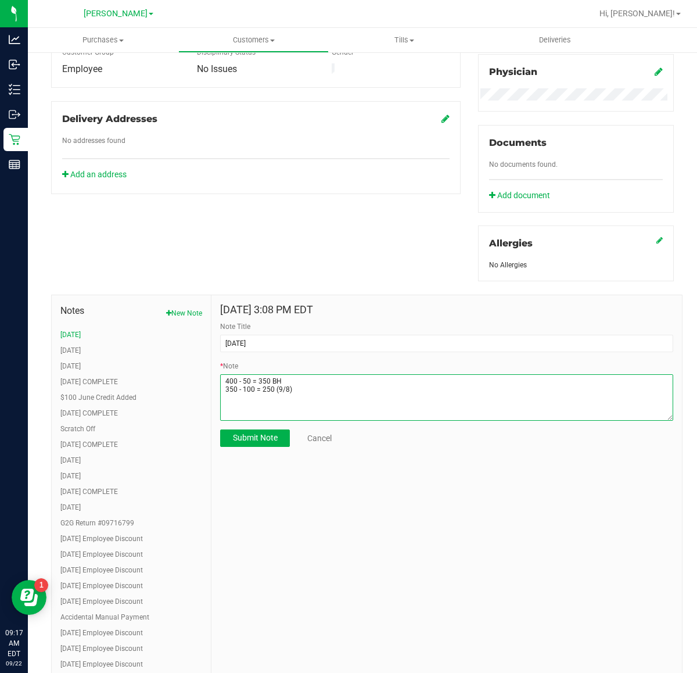
click at [269, 379] on textarea "* Note" at bounding box center [446, 397] width 453 height 46
click at [309, 382] on textarea "* Note" at bounding box center [446, 397] width 453 height 46
click at [304, 388] on textarea "* Note" at bounding box center [446, 397] width 453 height 46
click at [288, 397] on textarea "* Note" at bounding box center [446, 397] width 453 height 46
click at [279, 401] on textarea "* Note" at bounding box center [446, 397] width 453 height 46
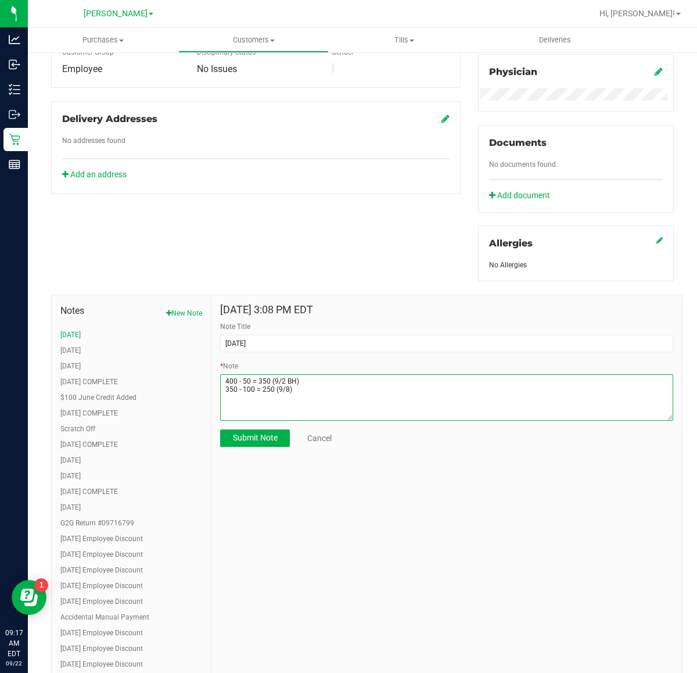
click at [299, 390] on textarea "* Note" at bounding box center [446, 397] width 453 height 46
click at [260, 399] on textarea "* Note" at bounding box center [446, 397] width 453 height 46
type textarea "400 - 50 = 350 (9/2 BH) 350 - 100 = 250 (9/8) 250 - 100 = $150 (9/18)"
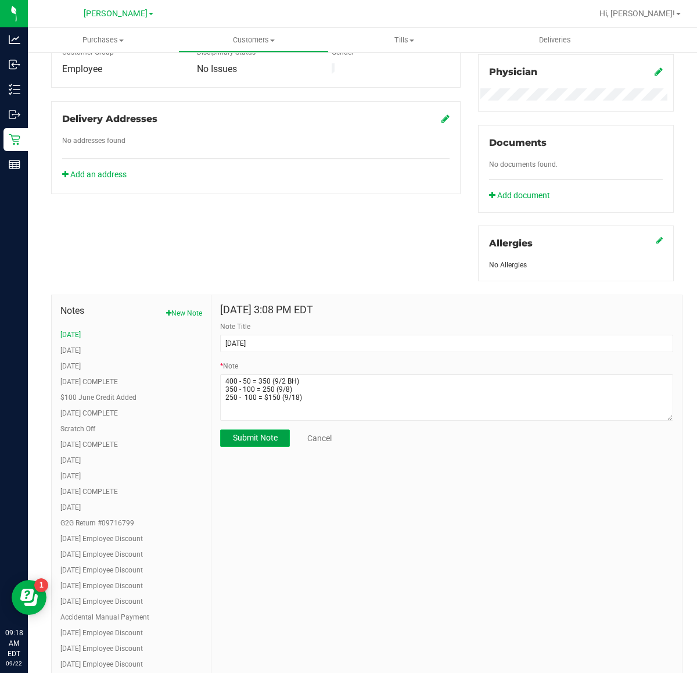
click at [260, 435] on span "Submit Note" at bounding box center [255, 437] width 45 height 9
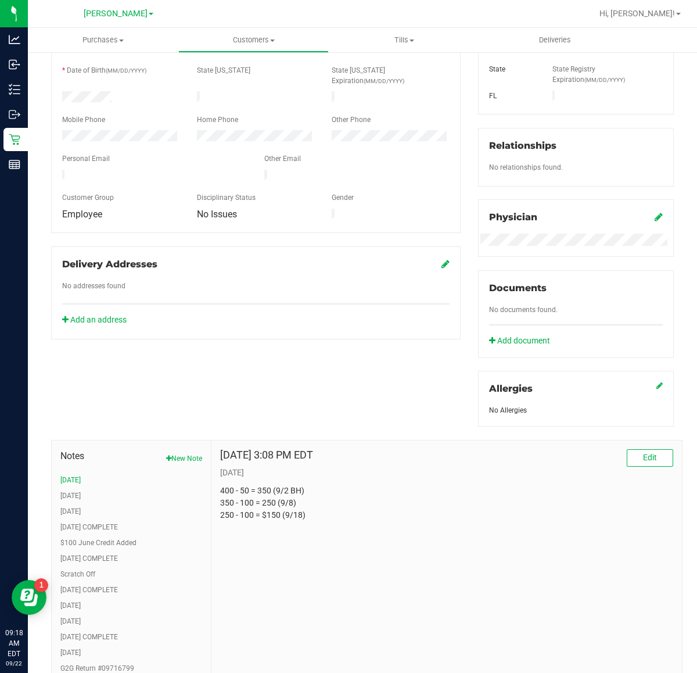
scroll to position [0, 0]
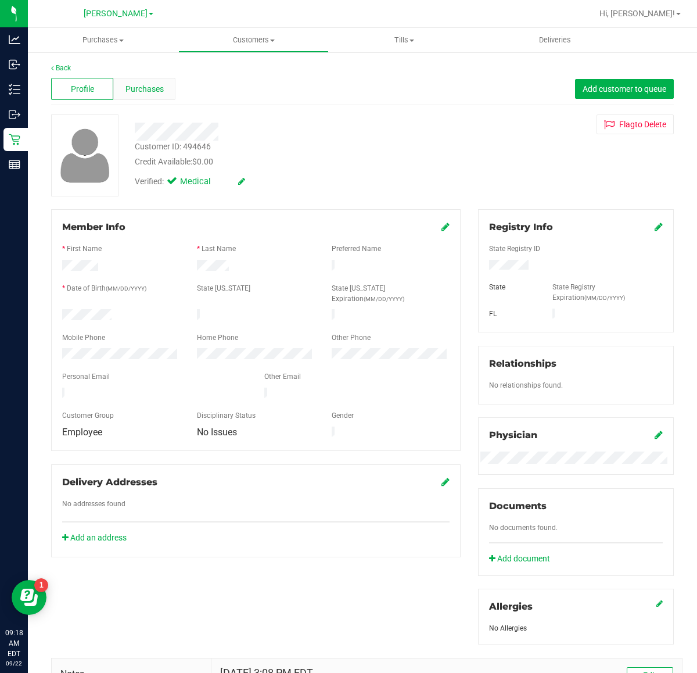
click at [149, 90] on span "Purchases" at bounding box center [145, 89] width 38 height 12
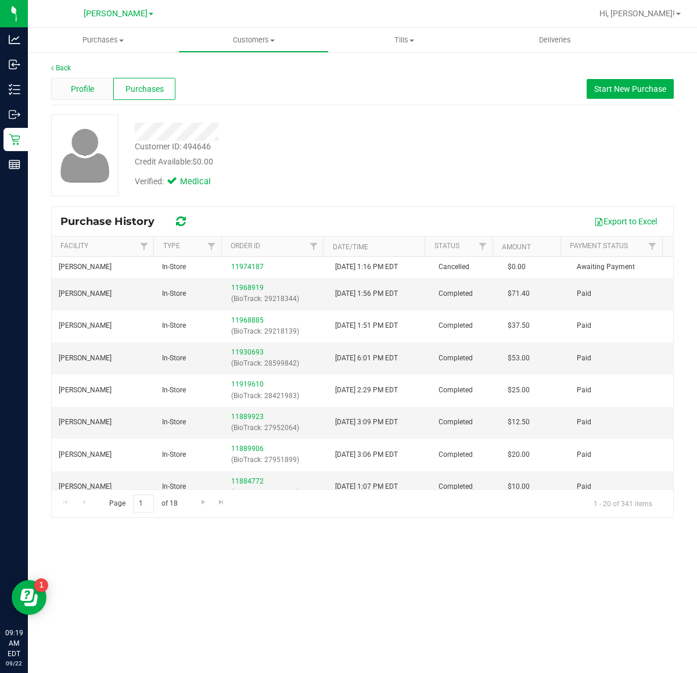
click at [98, 85] on div "Profile" at bounding box center [82, 89] width 62 height 22
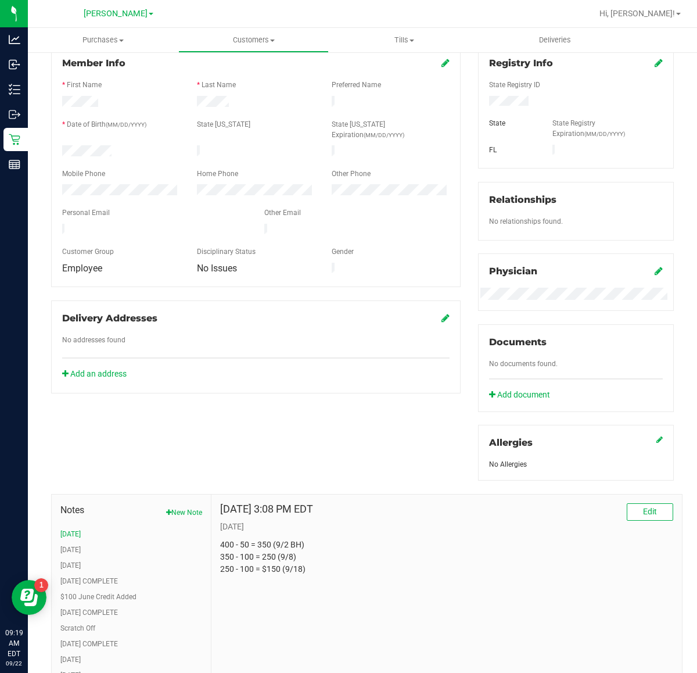
scroll to position [363, 0]
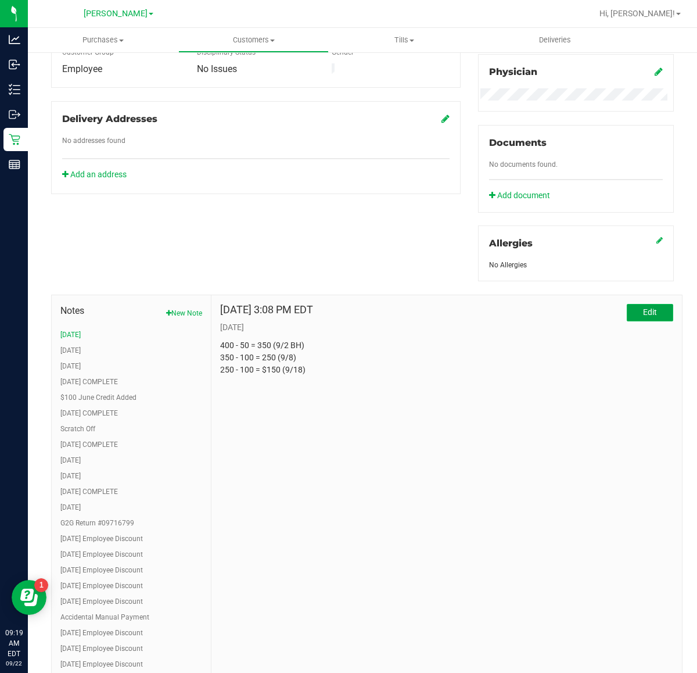
click at [643, 309] on span "Edit" at bounding box center [650, 311] width 14 height 9
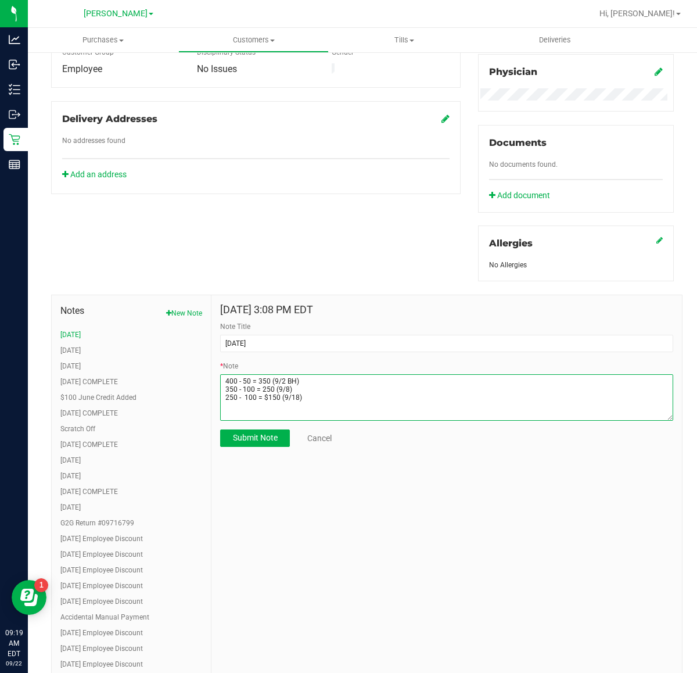
click at [276, 396] on textarea "* Note" at bounding box center [446, 397] width 453 height 46
type textarea "400 - 50 = 350 (9/2 BH) 350 - 100 = 250 (9/8) 250 - 150 = $100 (9/18)"
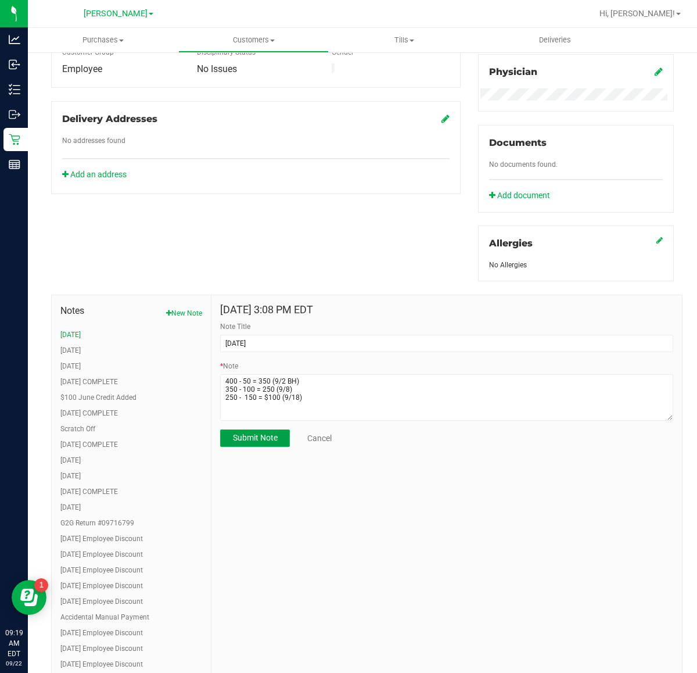
click at [262, 436] on span "Submit Note" at bounding box center [255, 437] width 45 height 9
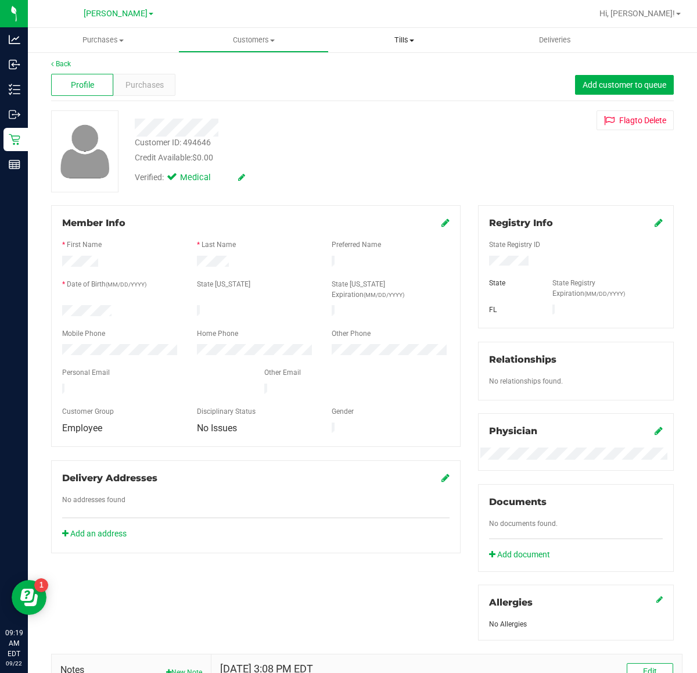
scroll to position [0, 0]
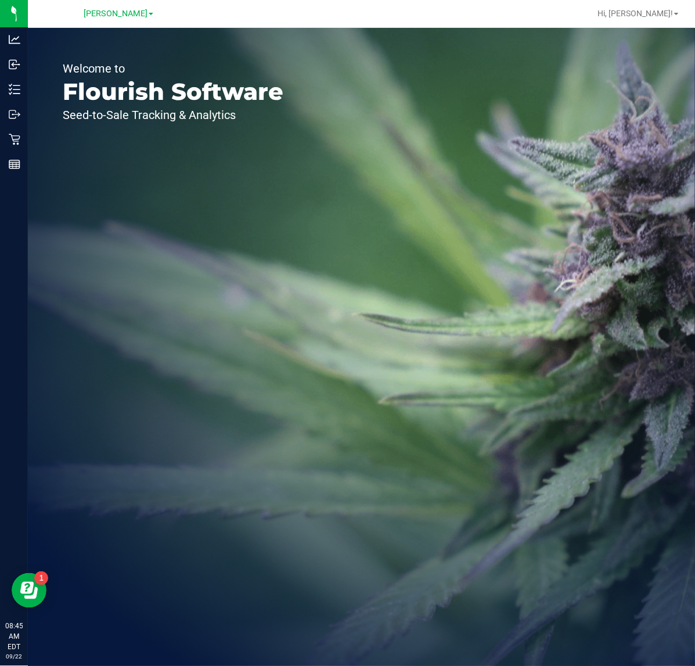
click at [150, 235] on div "Welcome to Flourish Software Seed-to-Sale Tracking & Analytics" at bounding box center [173, 347] width 291 height 639
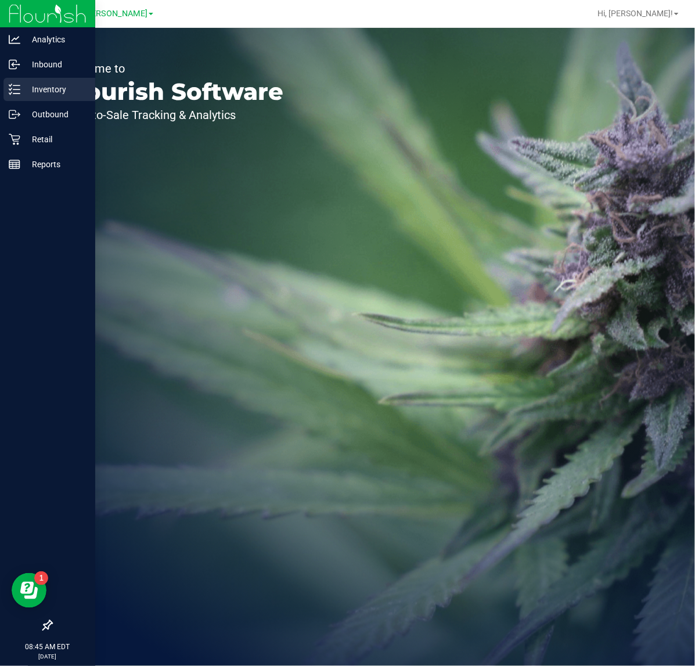
click at [21, 83] on p "Inventory" at bounding box center [55, 90] width 70 height 14
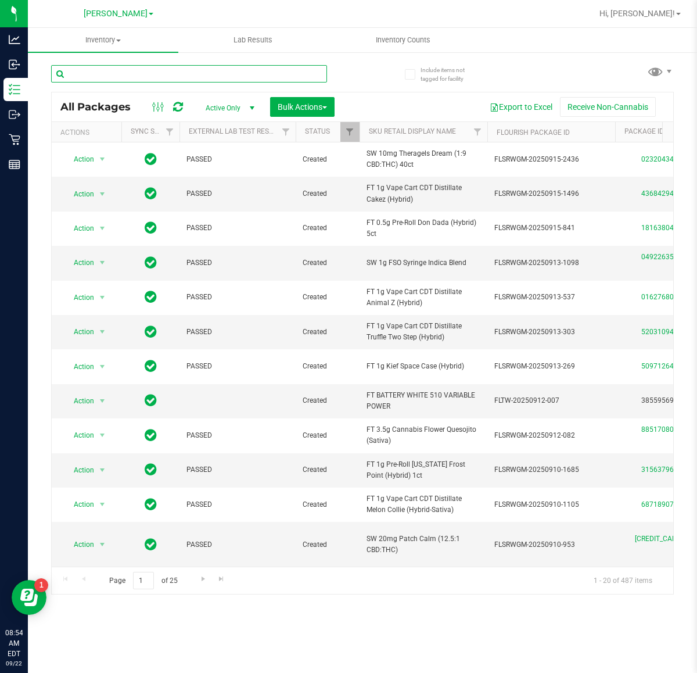
click at [204, 73] on input "text" at bounding box center [189, 73] width 276 height 17
type input "2836004640569857"
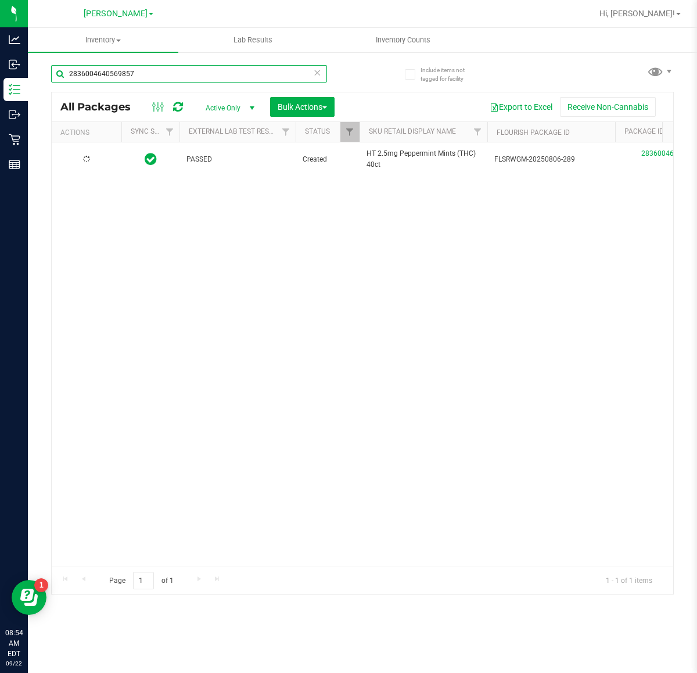
type input "2026-01-20"
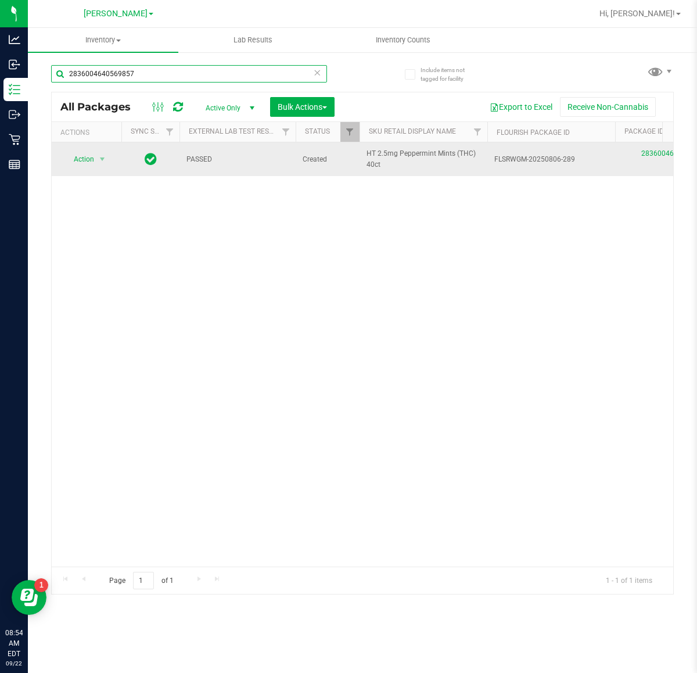
type input "2836004640569857"
click at [109, 152] on div "Action Action Edit attributes Global inventory Locate package Package audit log…" at bounding box center [87, 159] width 56 height 16
click at [99, 160] on span "select" at bounding box center [102, 159] width 9 height 9
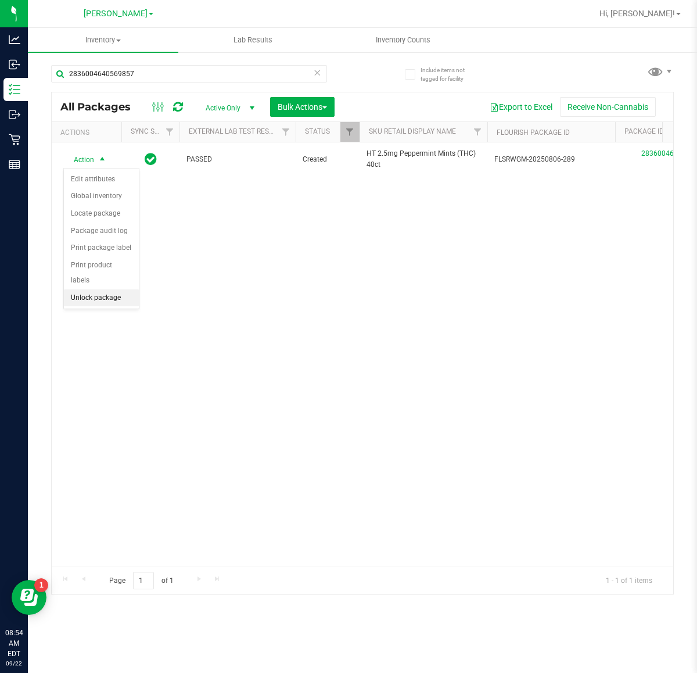
click at [93, 289] on li "Unlock package" at bounding box center [101, 297] width 75 height 17
click at [317, 76] on icon at bounding box center [317, 72] width 8 height 14
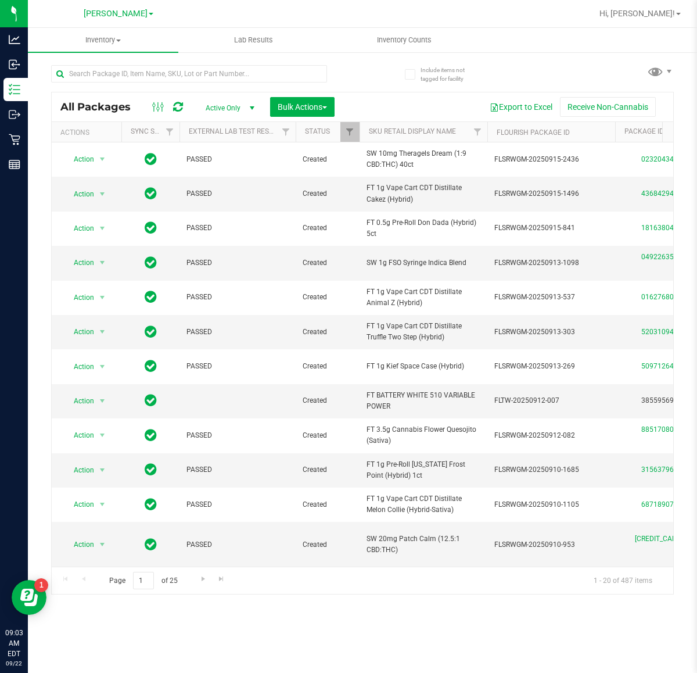
click at [214, 95] on div "All Packages Active Only Active Only Lab Samples Locked All External Internal B…" at bounding box center [363, 106] width 622 height 29
click at [247, 73] on input "text" at bounding box center [189, 73] width 276 height 17
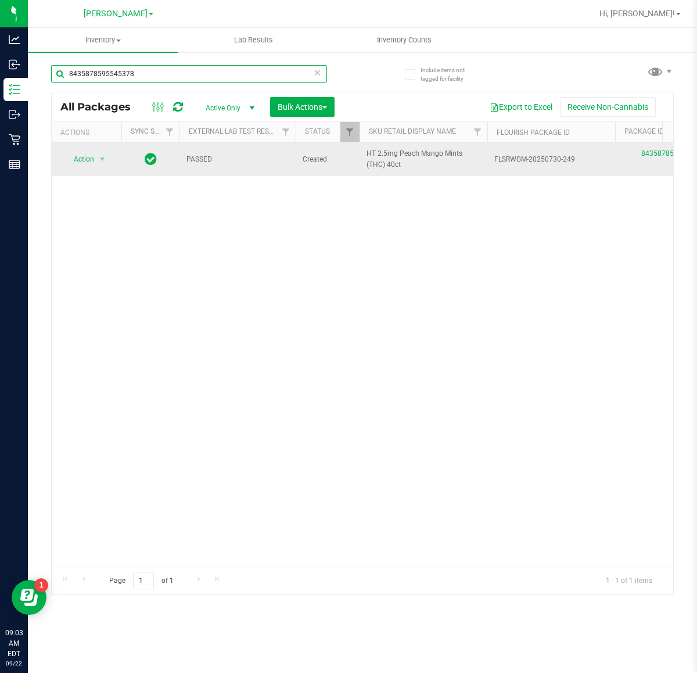
type input "8435878595545378"
click at [76, 157] on span "Action" at bounding box center [78, 159] width 31 height 16
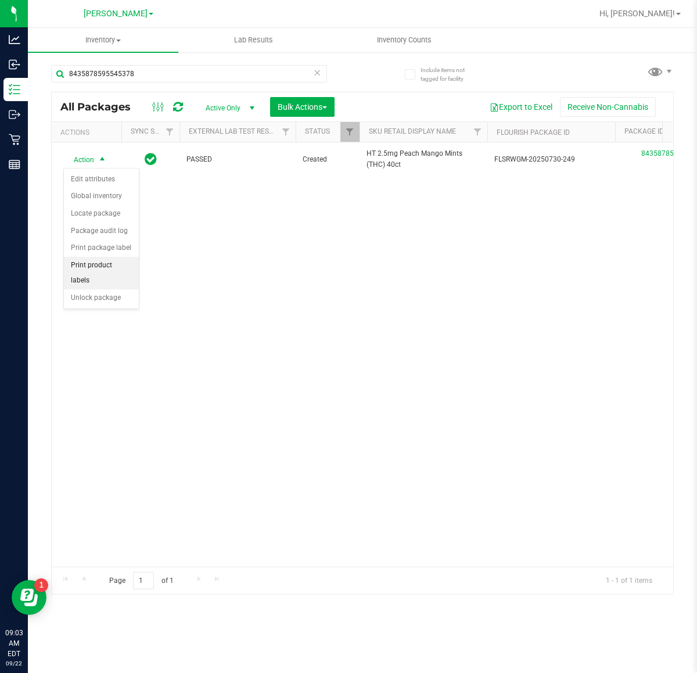
click at [112, 269] on li "Print product labels" at bounding box center [101, 273] width 75 height 32
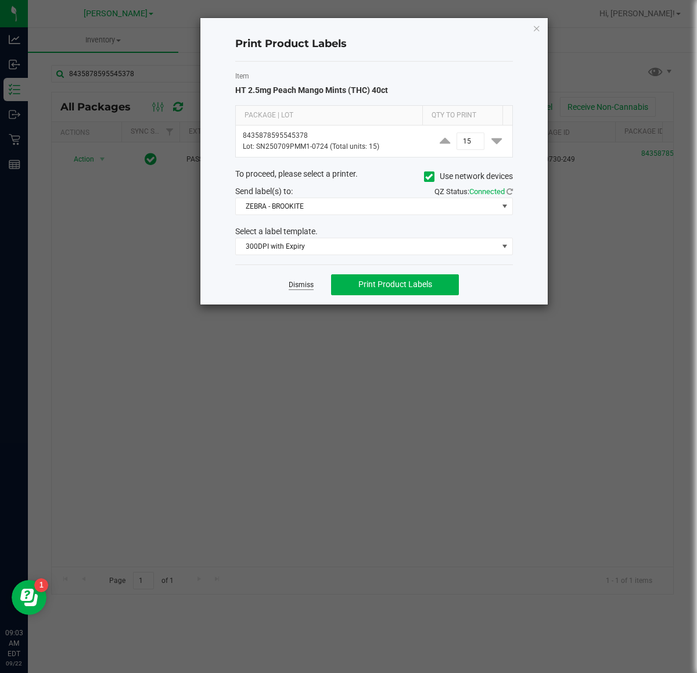
click at [305, 282] on link "Dismiss" at bounding box center [301, 285] width 25 height 10
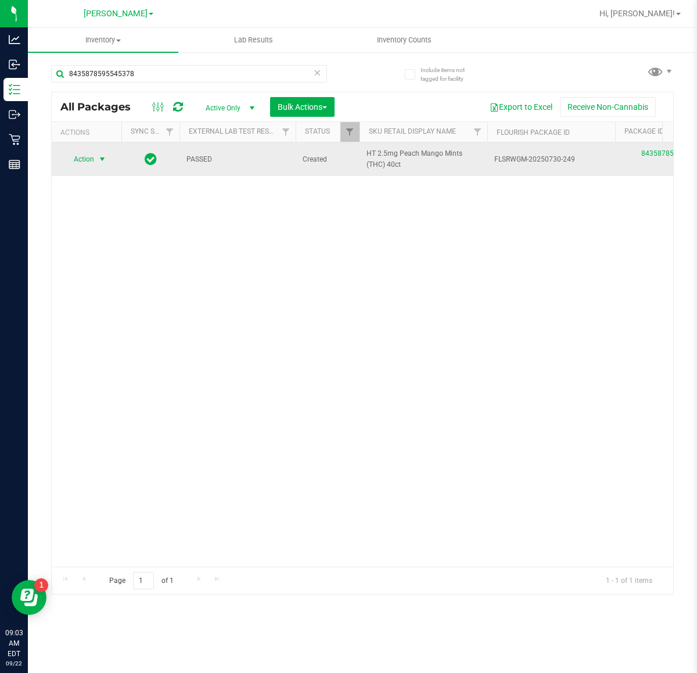
click at [99, 160] on span "select" at bounding box center [102, 159] width 9 height 9
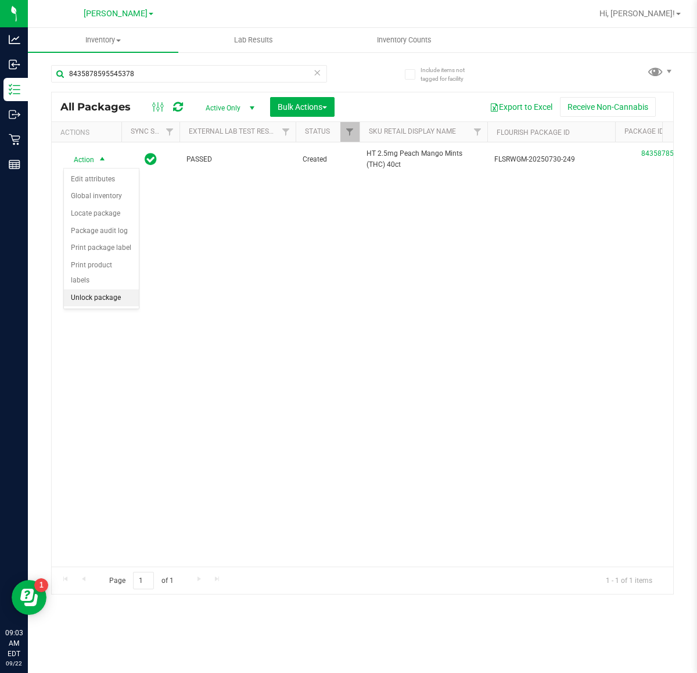
click at [109, 289] on li "Unlock package" at bounding box center [101, 297] width 75 height 17
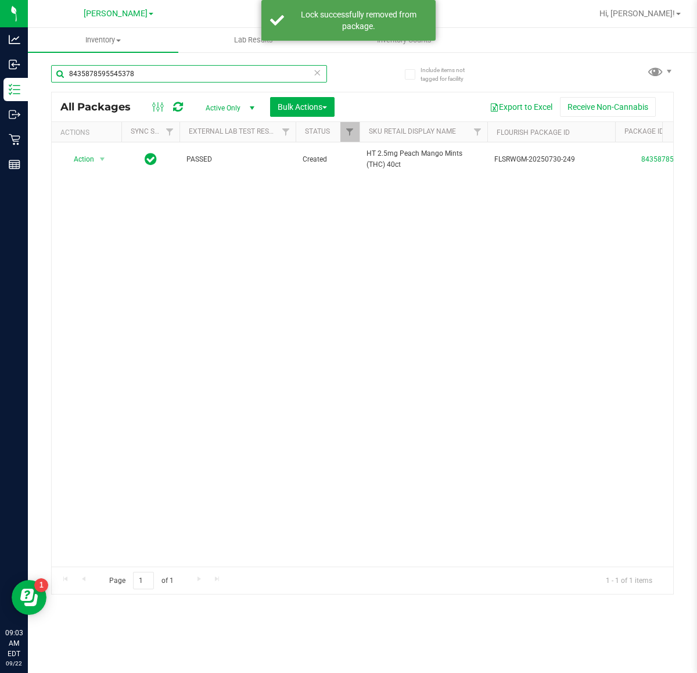
click at [303, 71] on input "8435878595545378" at bounding box center [189, 73] width 276 height 17
click at [309, 70] on input "8435878595545378" at bounding box center [189, 73] width 276 height 17
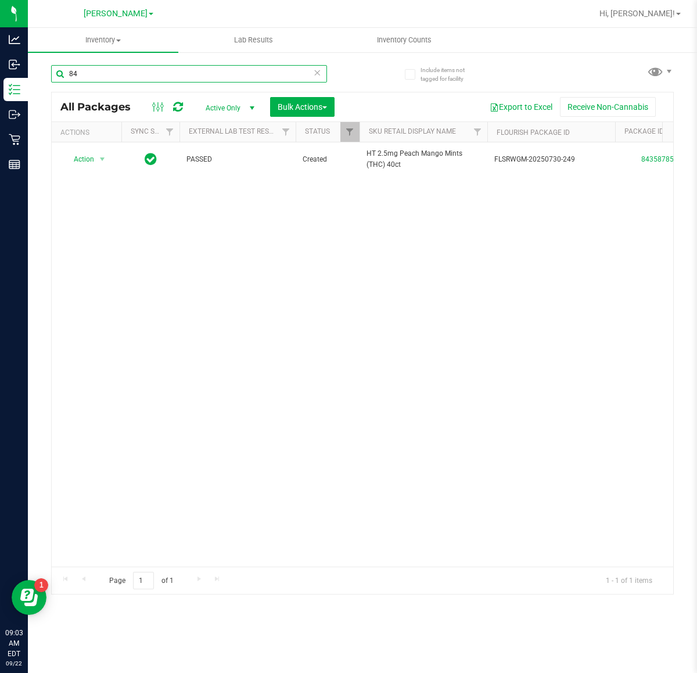
type input "8"
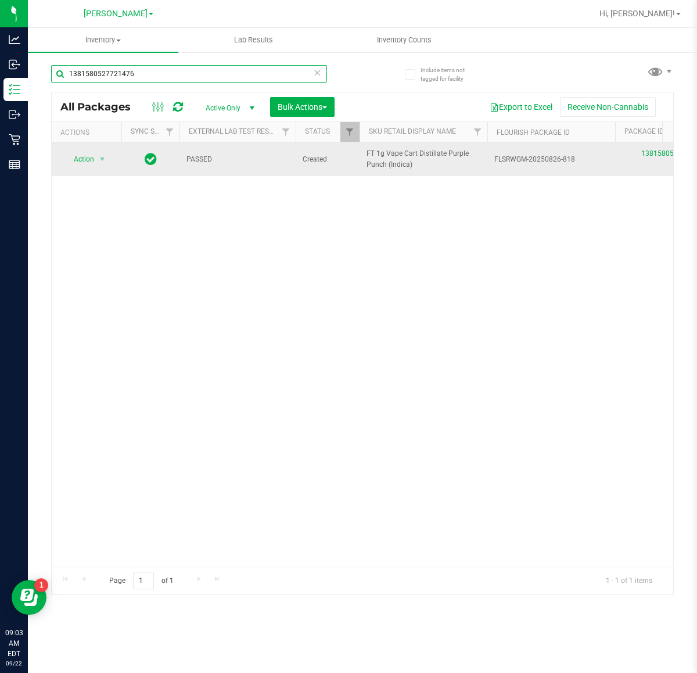
type input "1381580527721476"
click at [83, 160] on span "Action" at bounding box center [78, 159] width 31 height 16
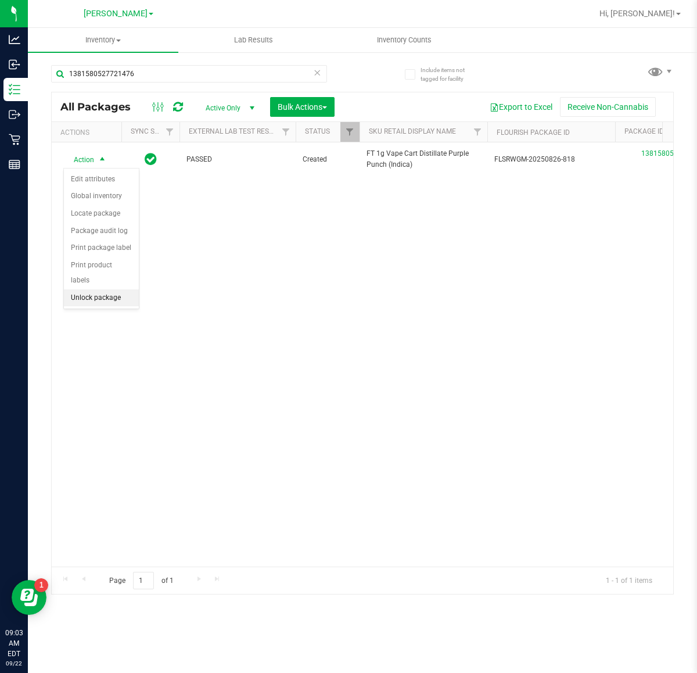
click at [116, 289] on li "Unlock package" at bounding box center [101, 297] width 75 height 17
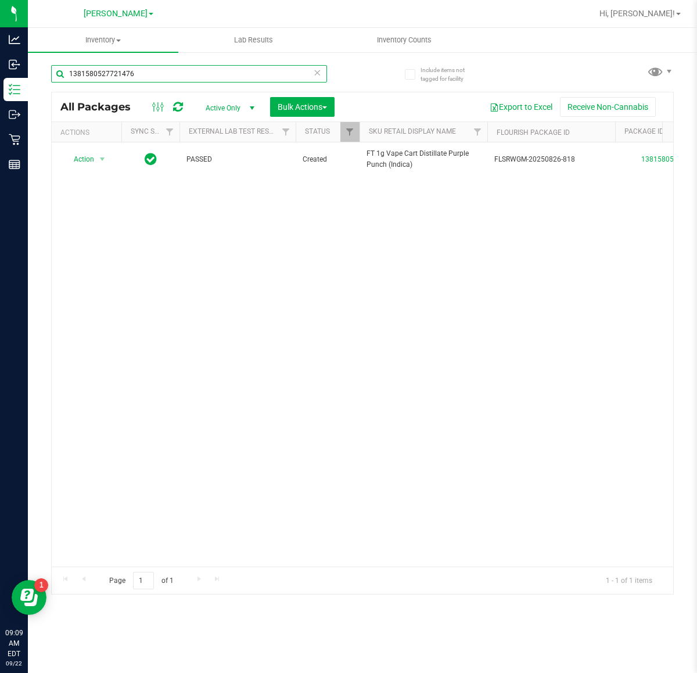
click at [239, 71] on input "1381580527721476" at bounding box center [189, 73] width 276 height 17
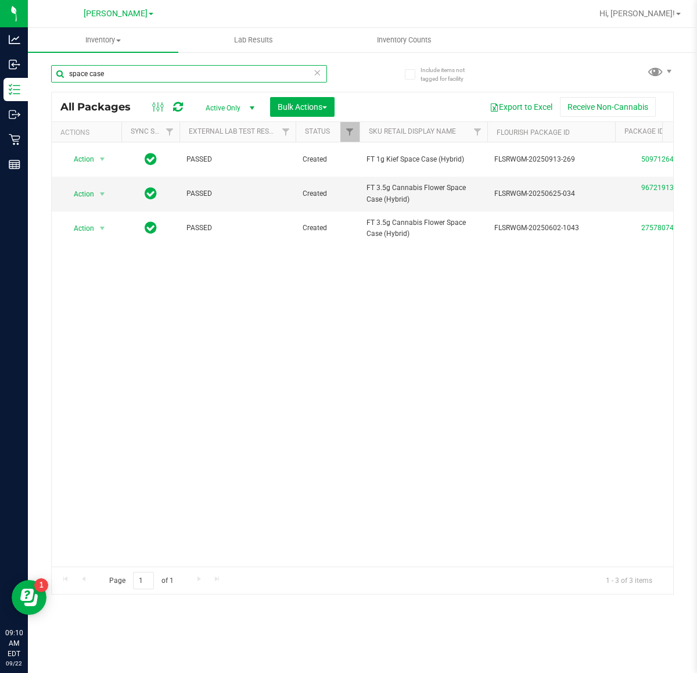
type input "space case"
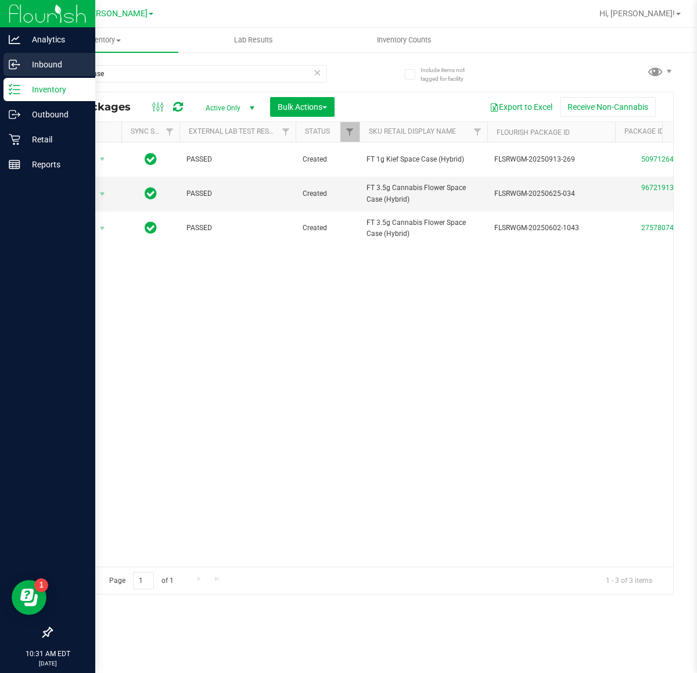
click at [34, 66] on p "Inbound" at bounding box center [55, 65] width 70 height 14
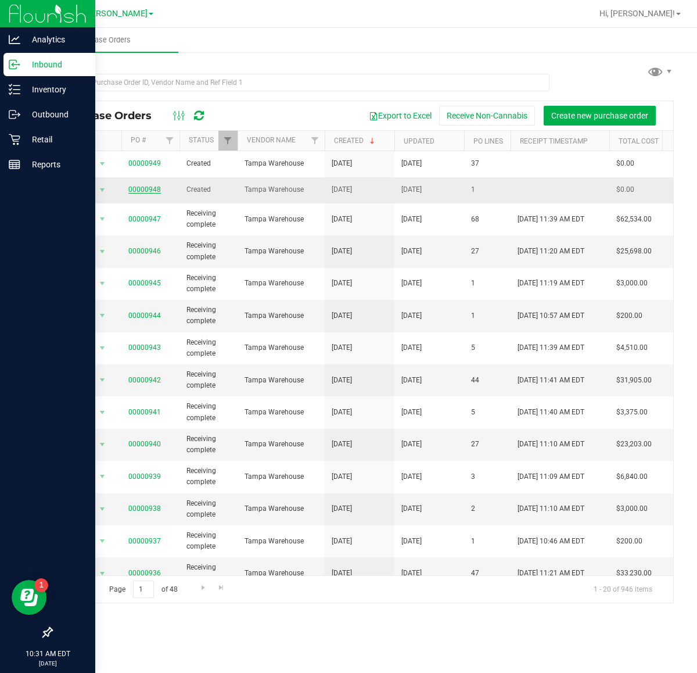
click at [138, 189] on link "00000948" at bounding box center [144, 189] width 33 height 8
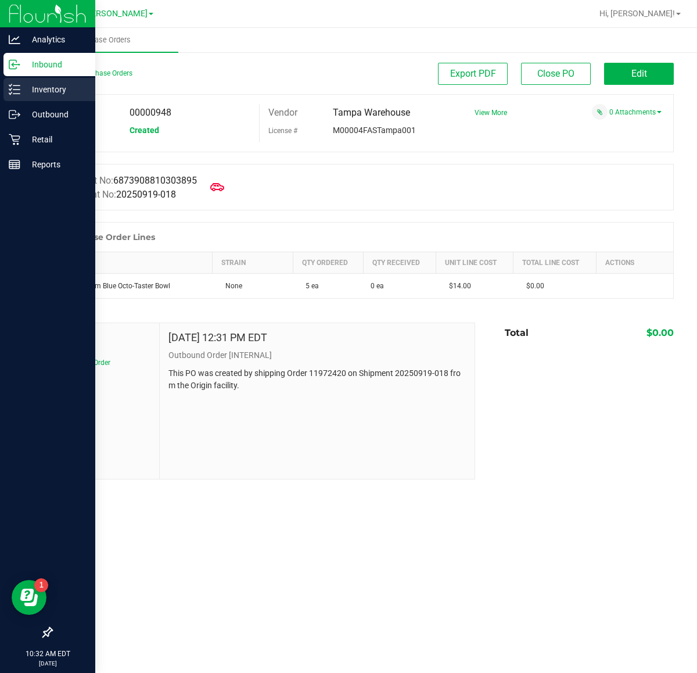
click at [35, 93] on p "Inventory" at bounding box center [55, 90] width 70 height 14
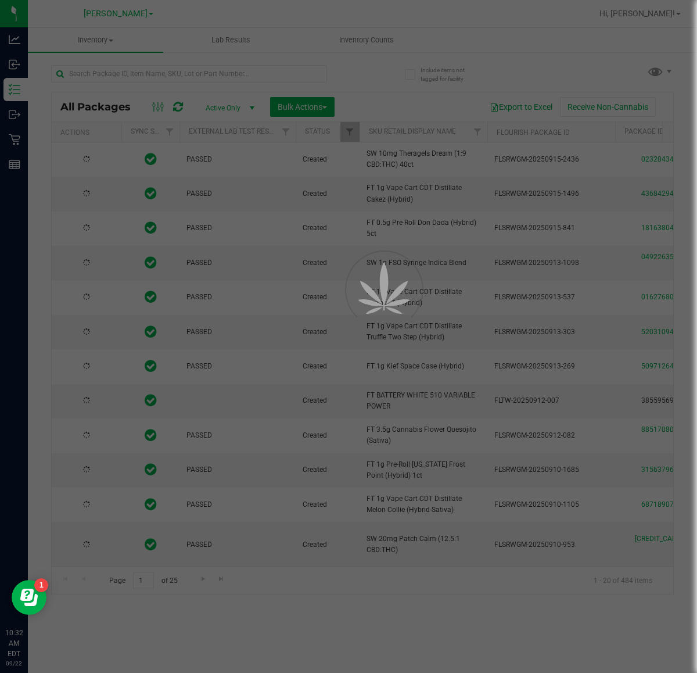
click at [221, 71] on div at bounding box center [348, 336] width 697 height 673
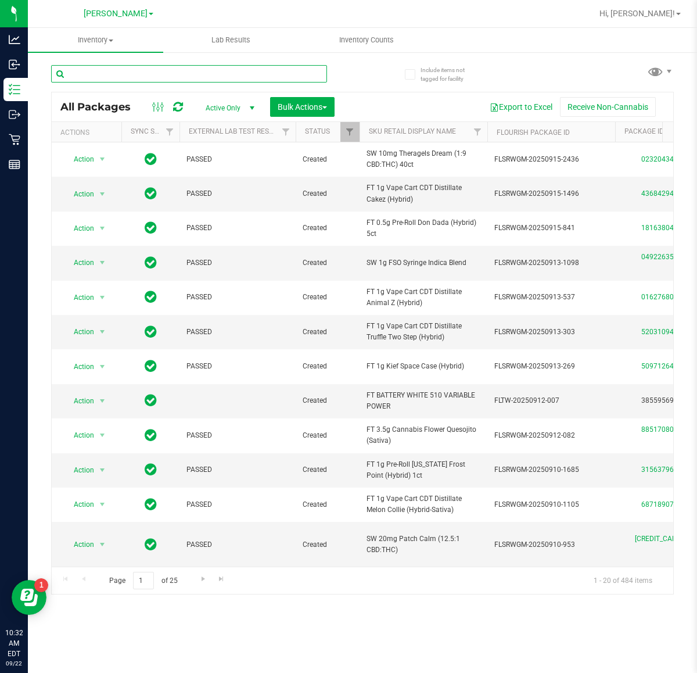
click at [221, 71] on input "text" at bounding box center [189, 73] width 276 height 17
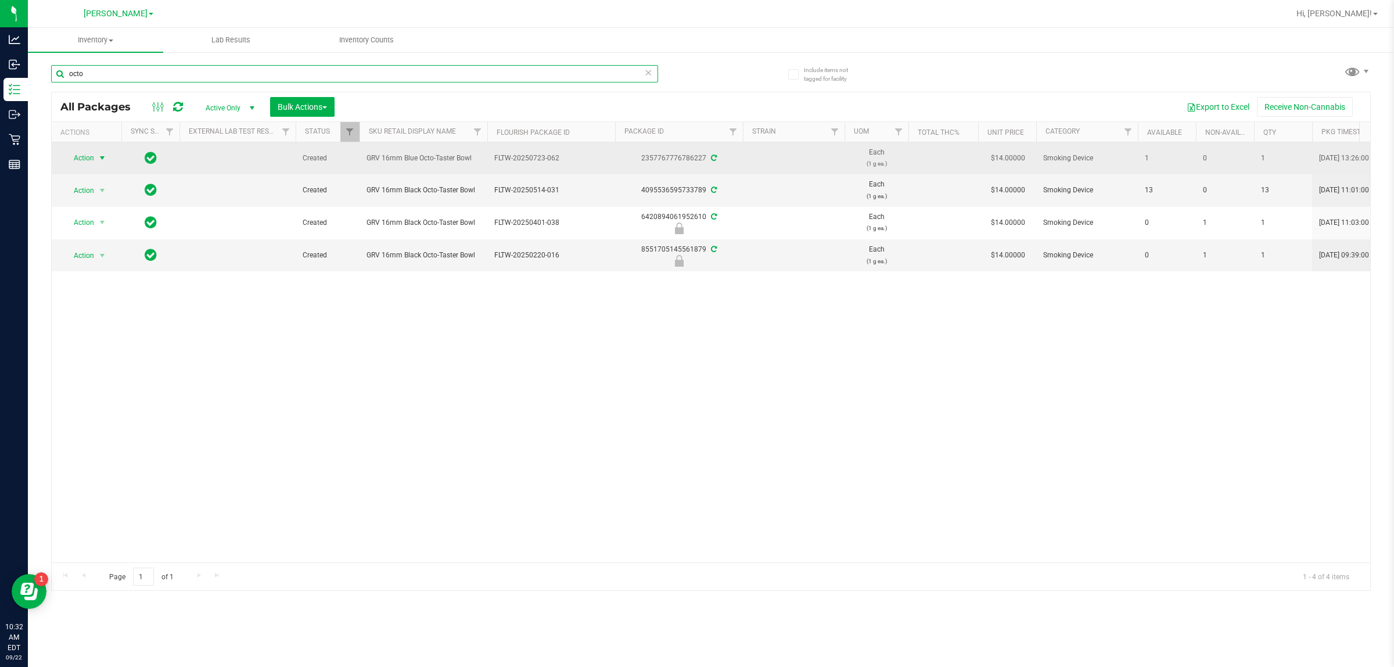
type input "octo"
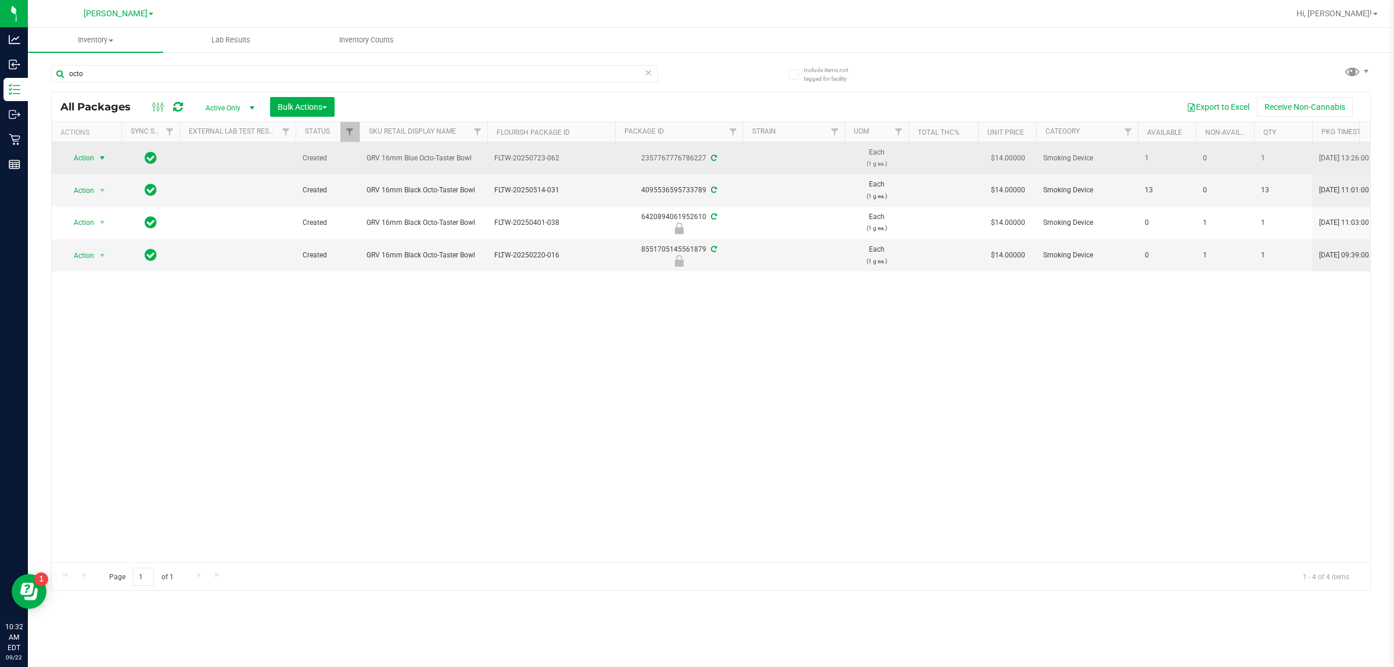
click at [91, 152] on span "Action" at bounding box center [78, 158] width 31 height 16
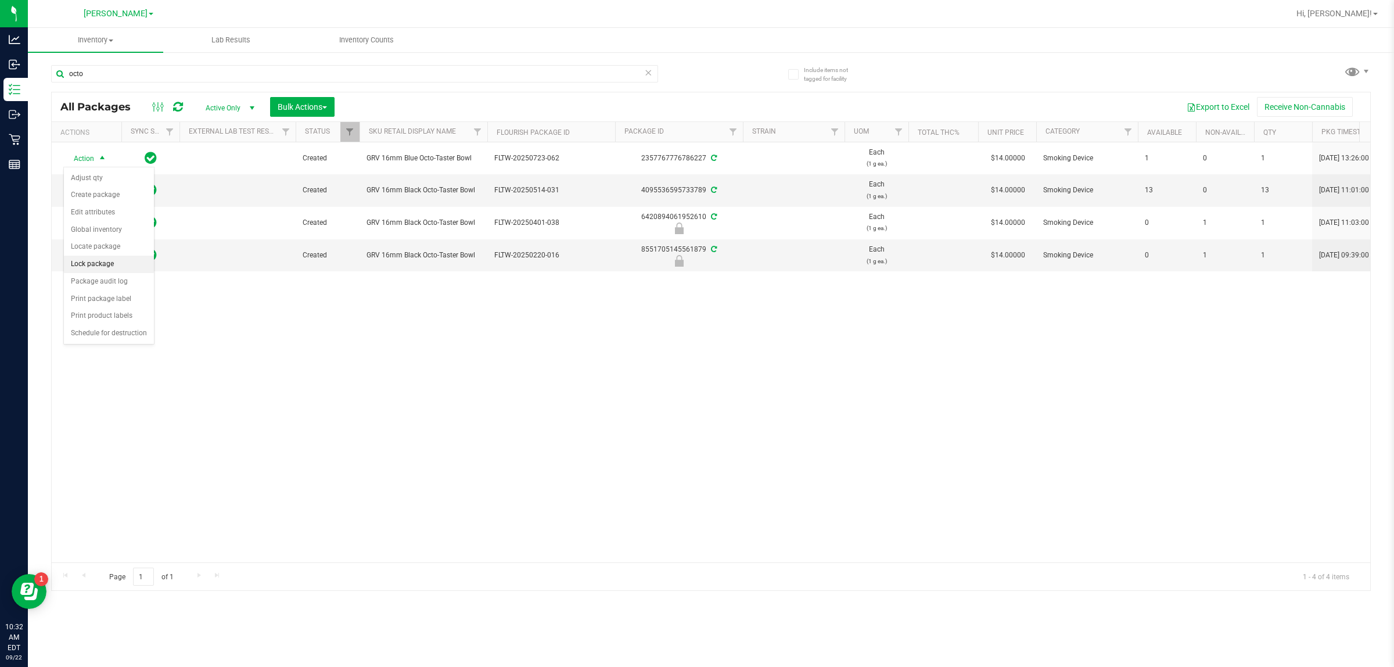
click at [95, 260] on li "Lock package" at bounding box center [109, 264] width 90 height 17
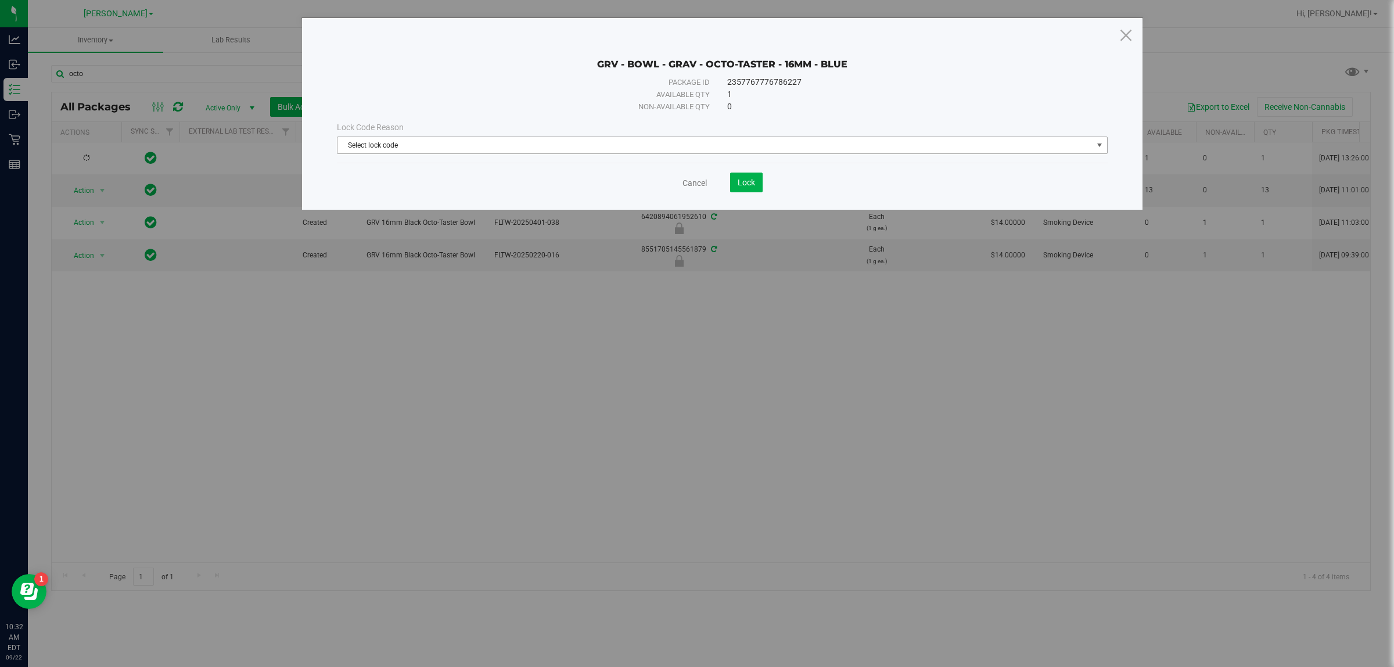
click at [695, 145] on span "Select lock code" at bounding box center [715, 145] width 755 height 16
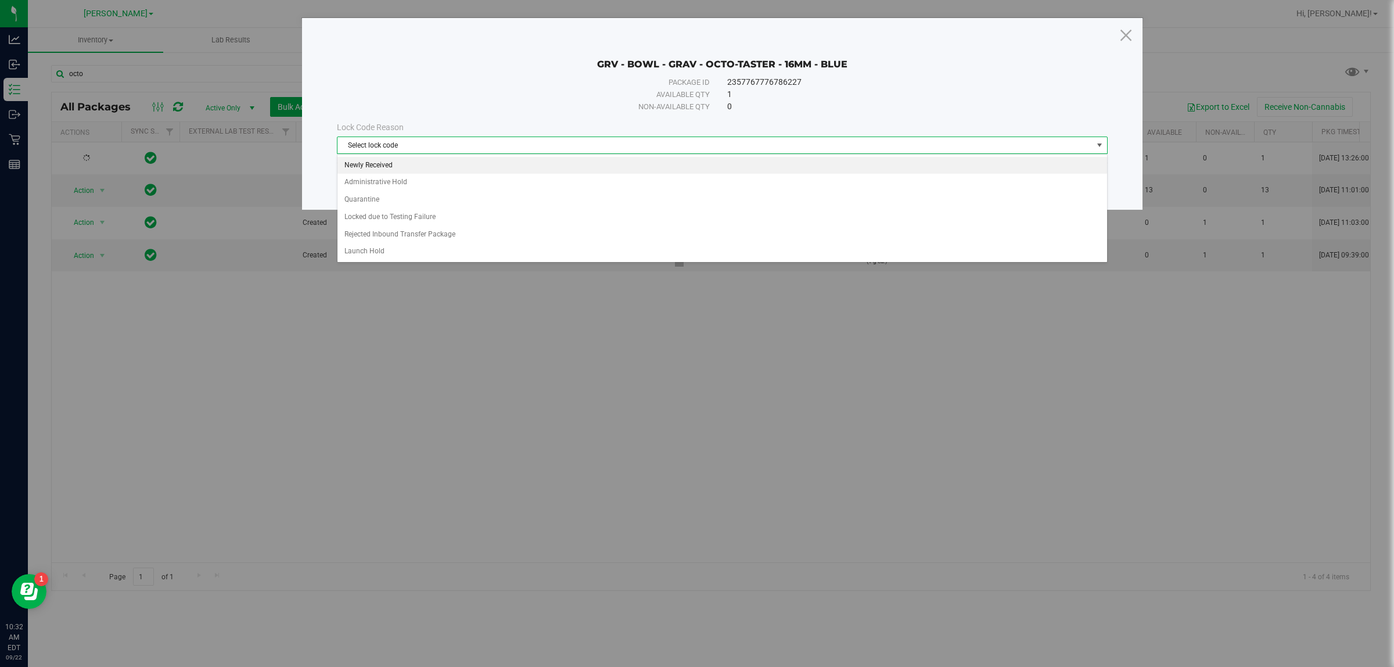
click at [529, 166] on li "Newly Received" at bounding box center [722, 165] width 769 height 17
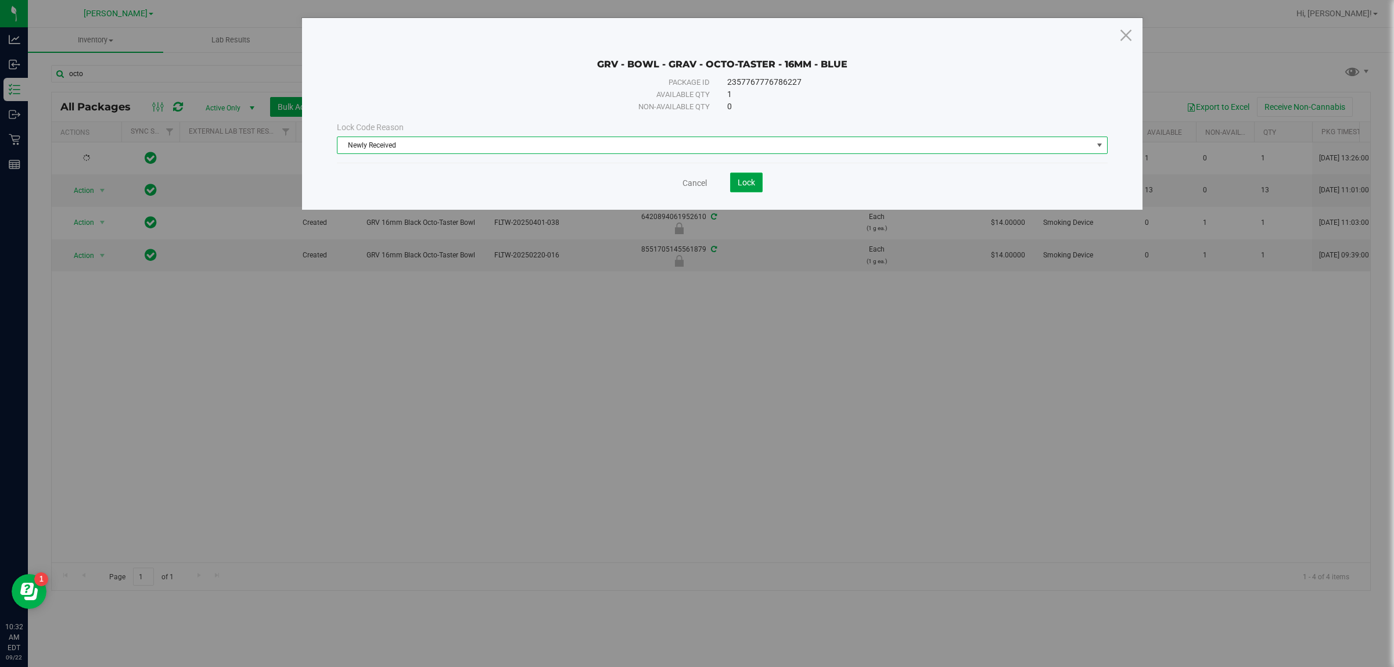
click at [695, 184] on span "Lock" at bounding box center [746, 182] width 17 height 9
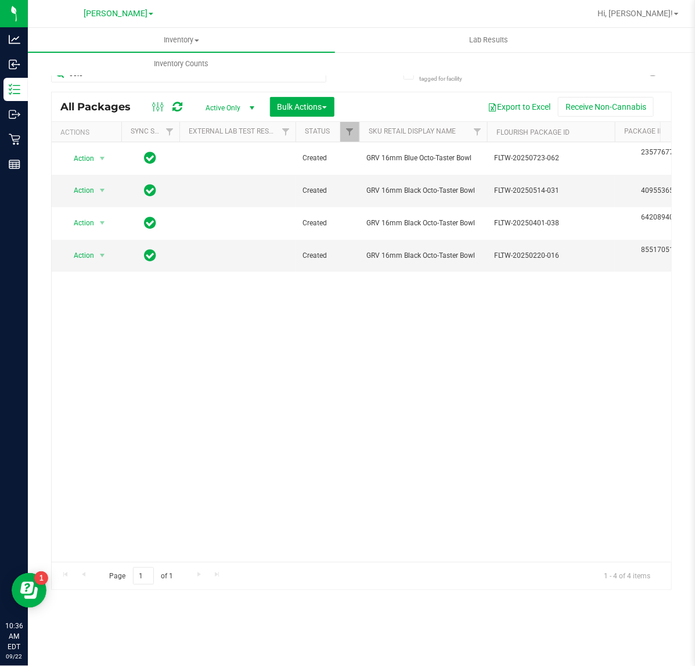
click at [573, 436] on div "Action Action Edit attributes Global inventory Locate package Package audit log…" at bounding box center [362, 352] width 620 height 420
click at [535, 439] on div "Action Action Edit attributes Global inventory Locate package Package audit log…" at bounding box center [362, 352] width 620 height 420
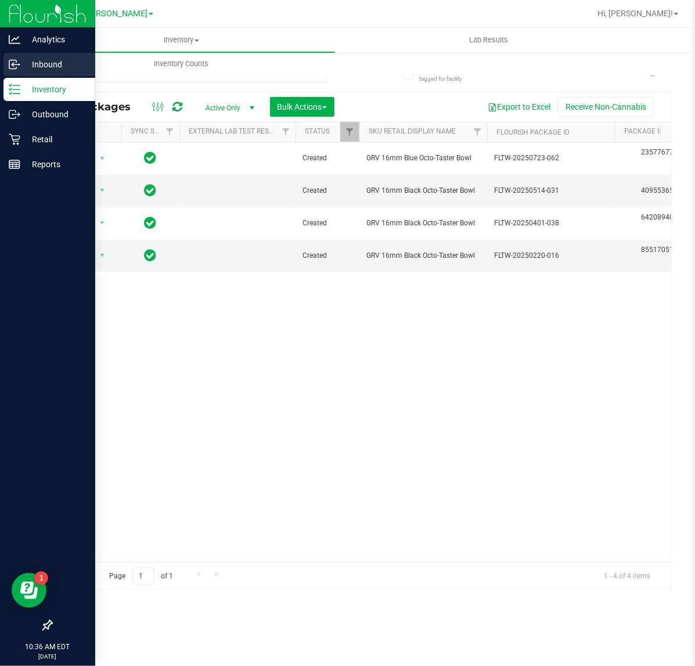
click at [24, 58] on p "Inbound" at bounding box center [55, 65] width 70 height 14
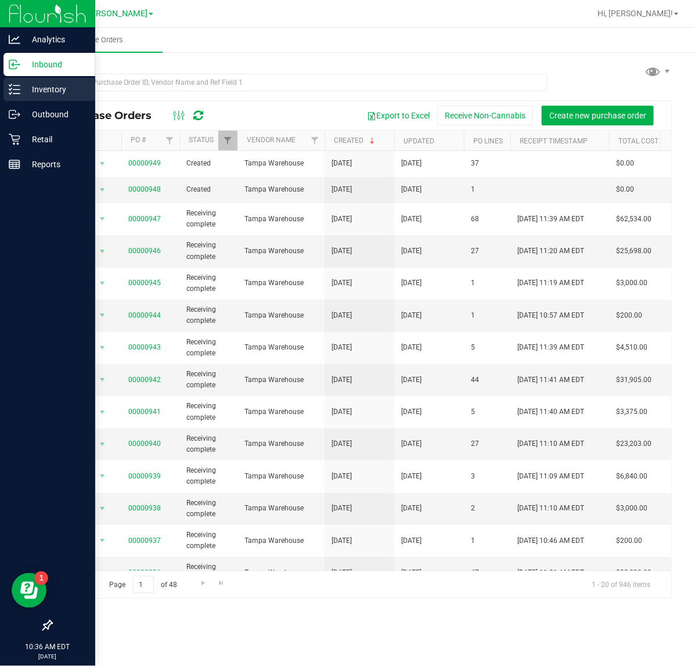
click at [38, 85] on p "Inventory" at bounding box center [55, 90] width 70 height 14
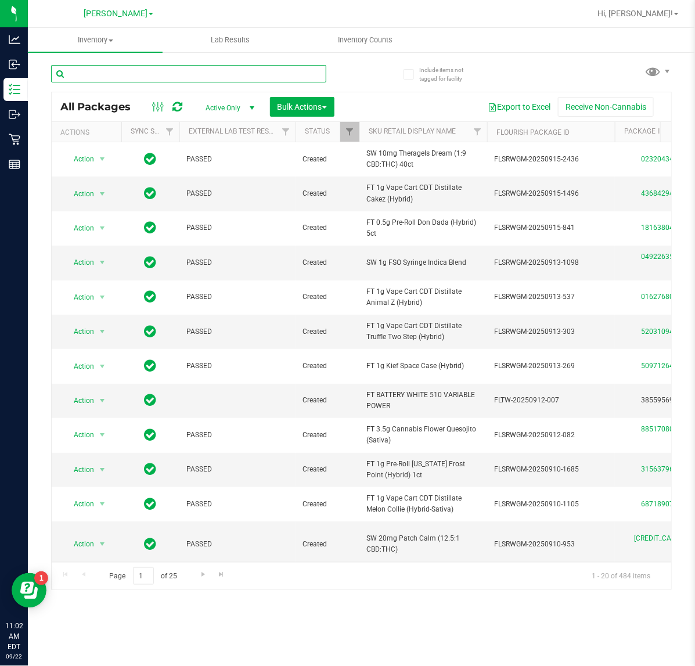
click at [202, 69] on input "text" at bounding box center [188, 73] width 275 height 17
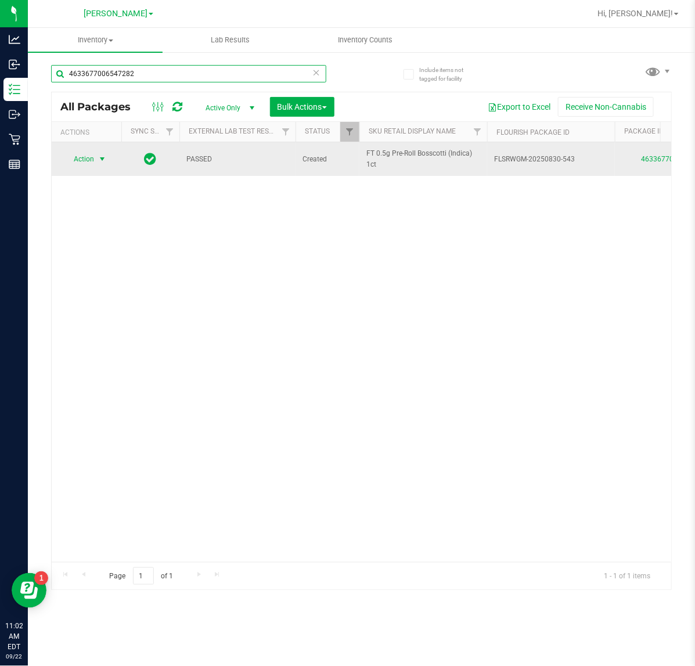
type input "4633677006547282"
click at [94, 160] on span "Action" at bounding box center [78, 159] width 31 height 16
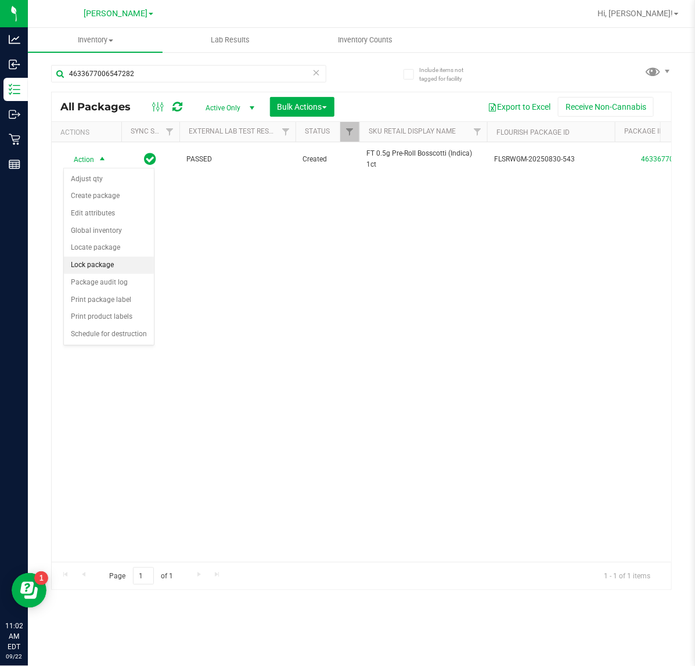
click at [120, 264] on li "Lock package" at bounding box center [109, 265] width 90 height 17
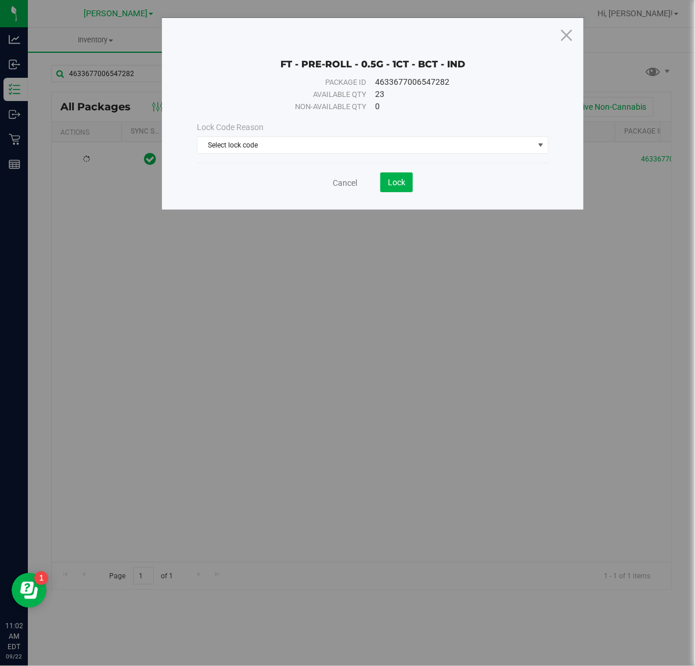
click at [309, 134] on div "Lock Code Reason Select lock code Select lock code Newly Received Administrativ…" at bounding box center [372, 137] width 369 height 33
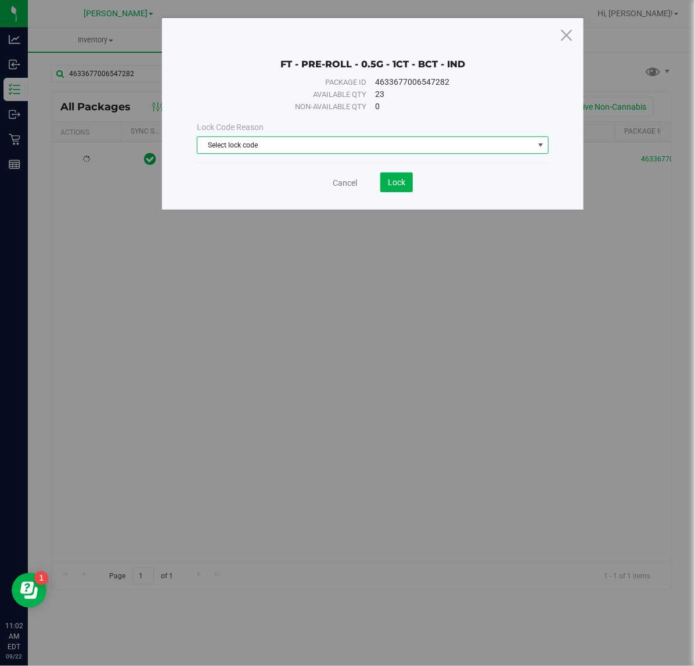
click at [313, 144] on span "Select lock code" at bounding box center [366, 145] width 336 height 16
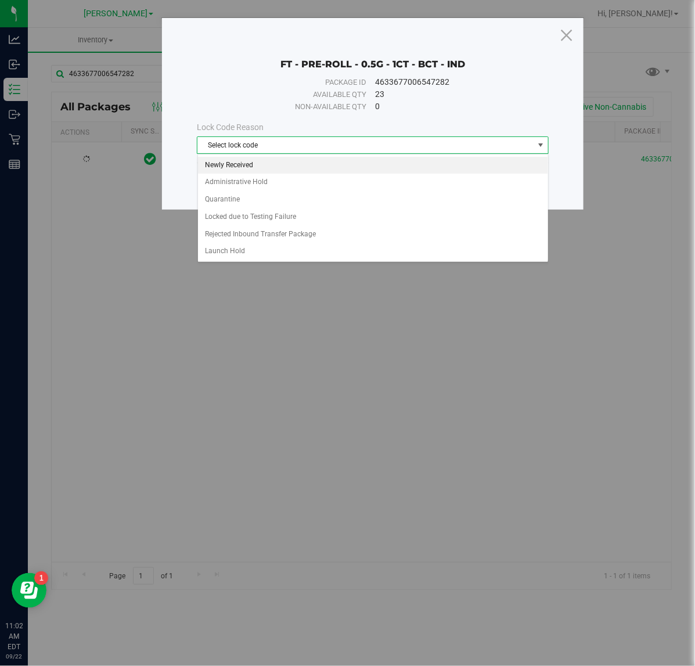
click at [313, 164] on li "Newly Received" at bounding box center [373, 165] width 350 height 17
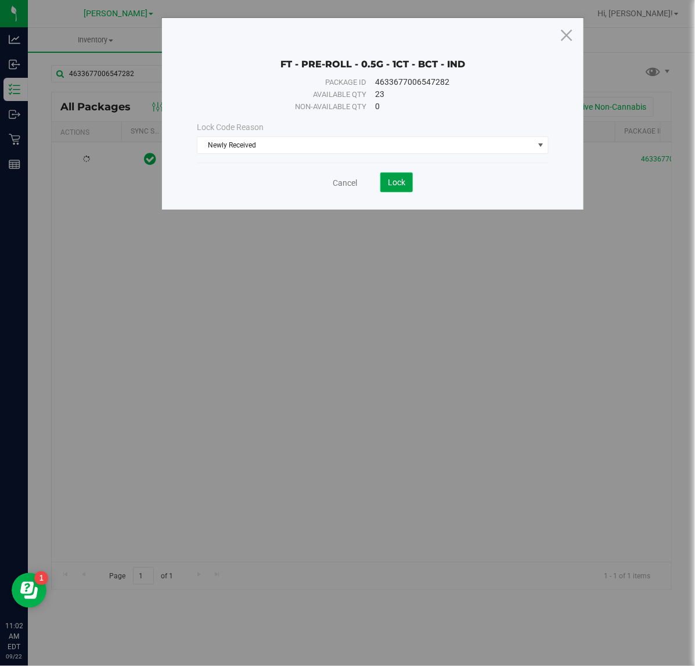
click at [402, 189] on button "Lock" at bounding box center [397, 183] width 33 height 20
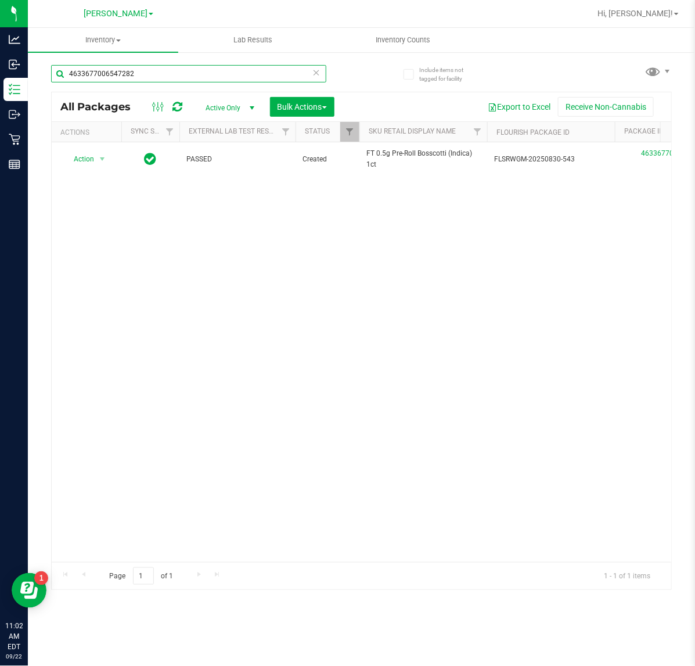
click at [198, 78] on input "4633677006547282" at bounding box center [188, 73] width 275 height 17
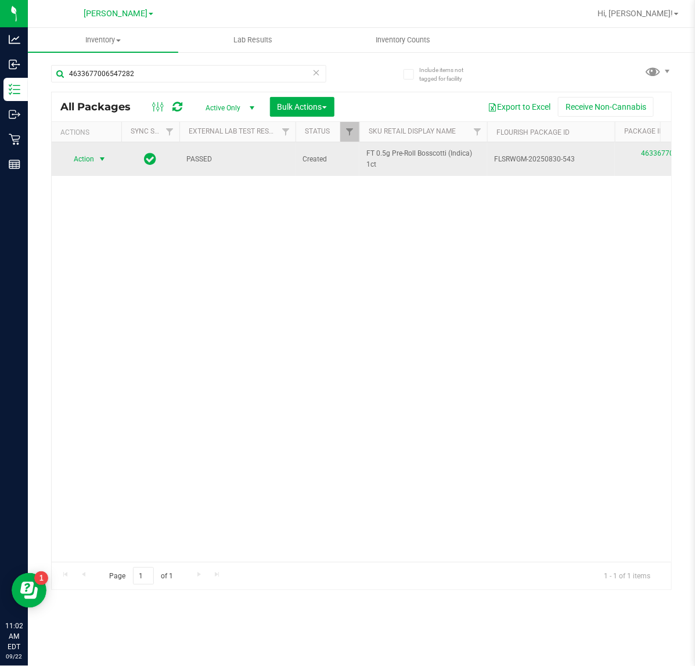
click at [91, 167] on span "Action" at bounding box center [78, 159] width 31 height 16
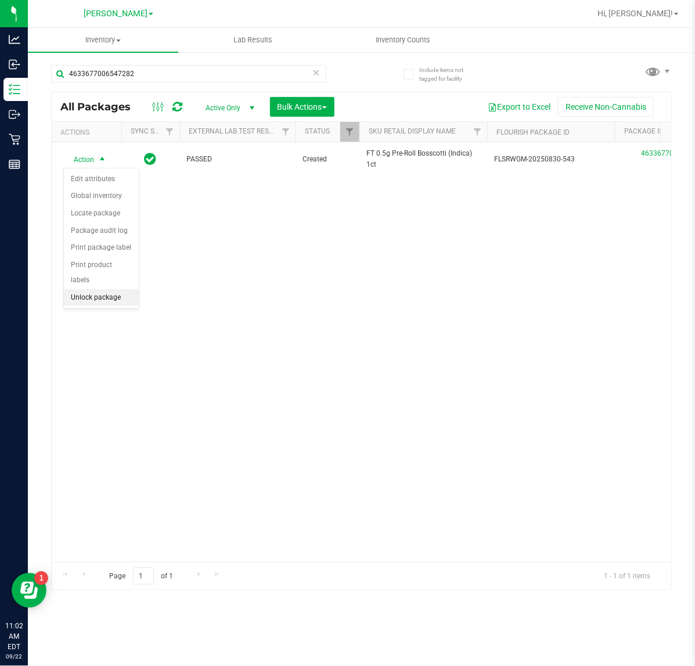
click at [108, 289] on li "Unlock package" at bounding box center [101, 297] width 75 height 17
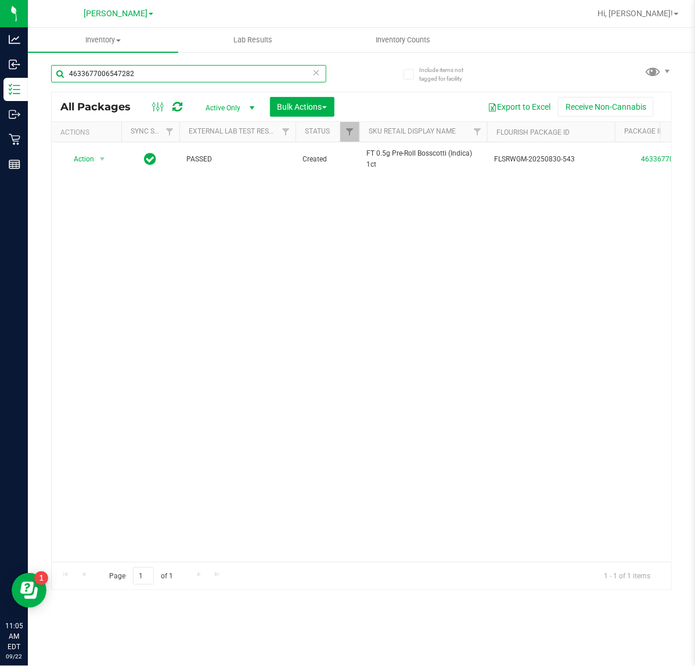
drag, startPoint x: 146, startPoint y: 80, endPoint x: -1, endPoint y: 88, distance: 147.2
click at [0, 88] on html "Analytics Inbound Inventory Outbound Retail Reports 11:05 AM EDT 09/22/2025 09/…" at bounding box center [347, 333] width 695 height 666
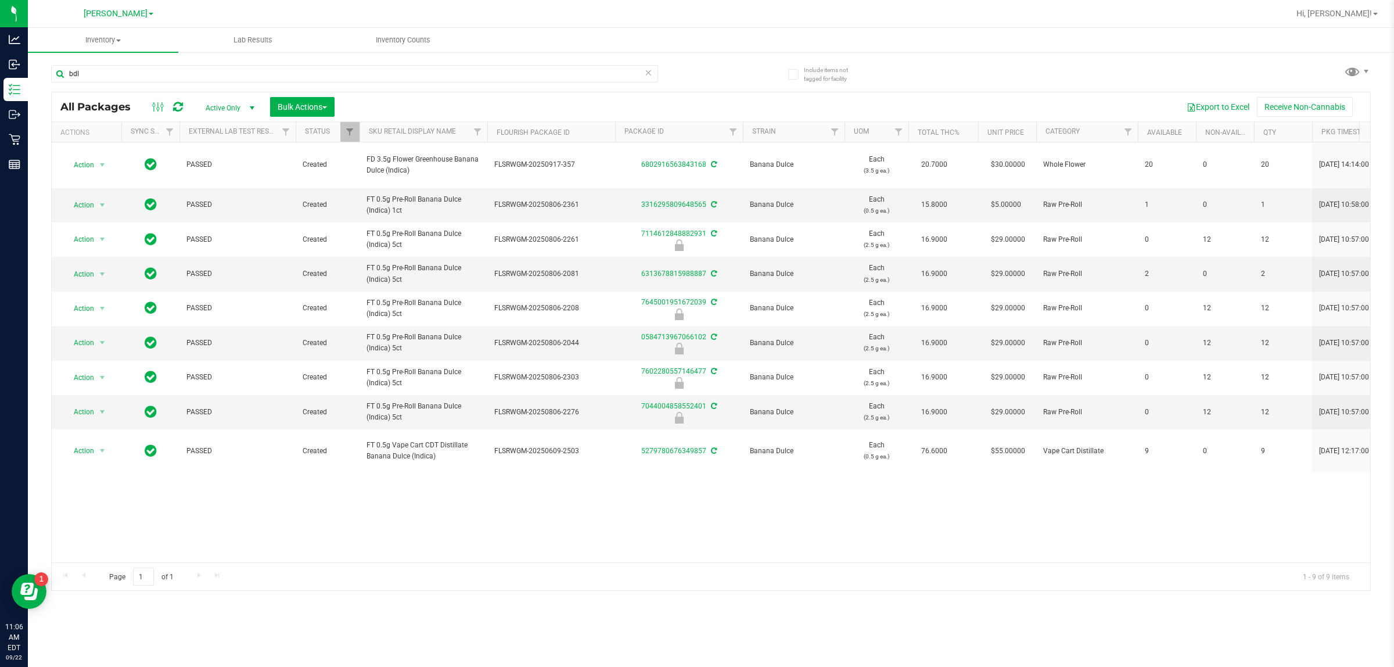
click at [651, 514] on div "Action Action Adjust qty Create package Edit attributes Global inventory Locate…" at bounding box center [711, 352] width 1319 height 420
click at [157, 63] on div "bdl" at bounding box center [381, 73] width 660 height 37
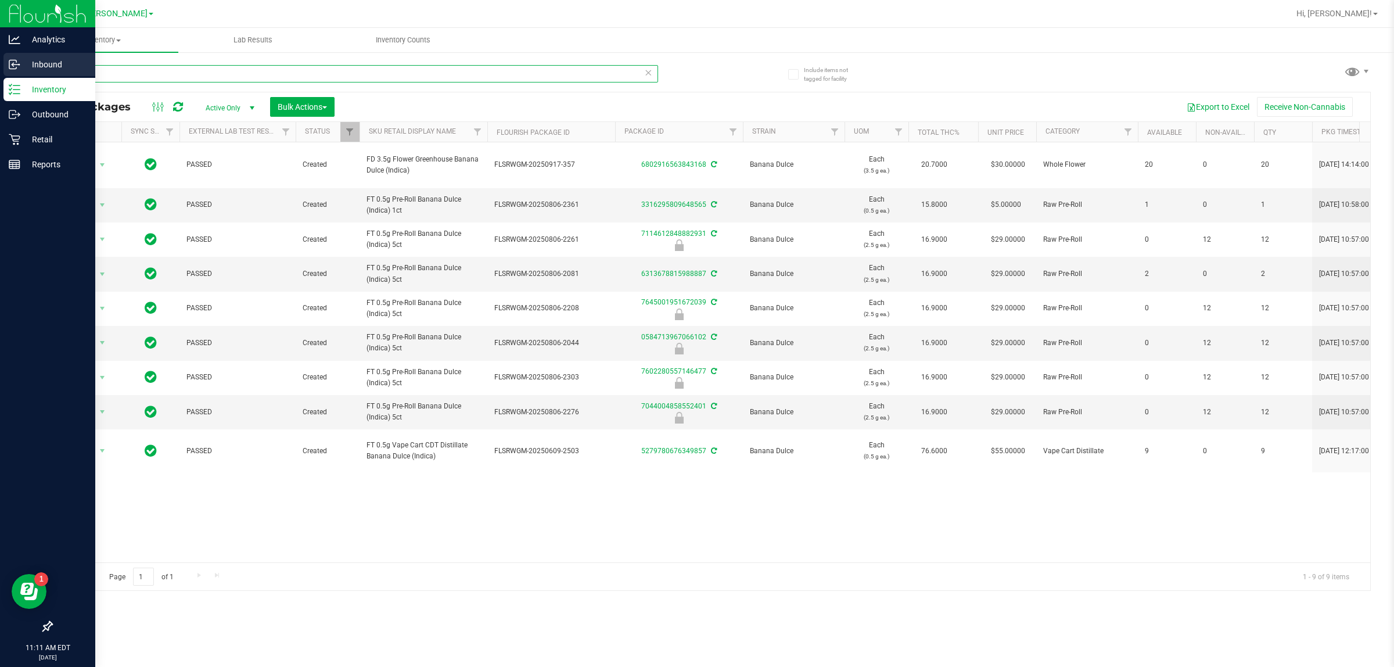
drag, startPoint x: 157, startPoint y: 70, endPoint x: 0, endPoint y: 76, distance: 157.0
click at [0, 76] on div "Analytics Inbound Inventory Outbound Retail Reports 11:11 AM EDT 09/22/2025 09/…" at bounding box center [697, 333] width 1394 height 667
type input "b"
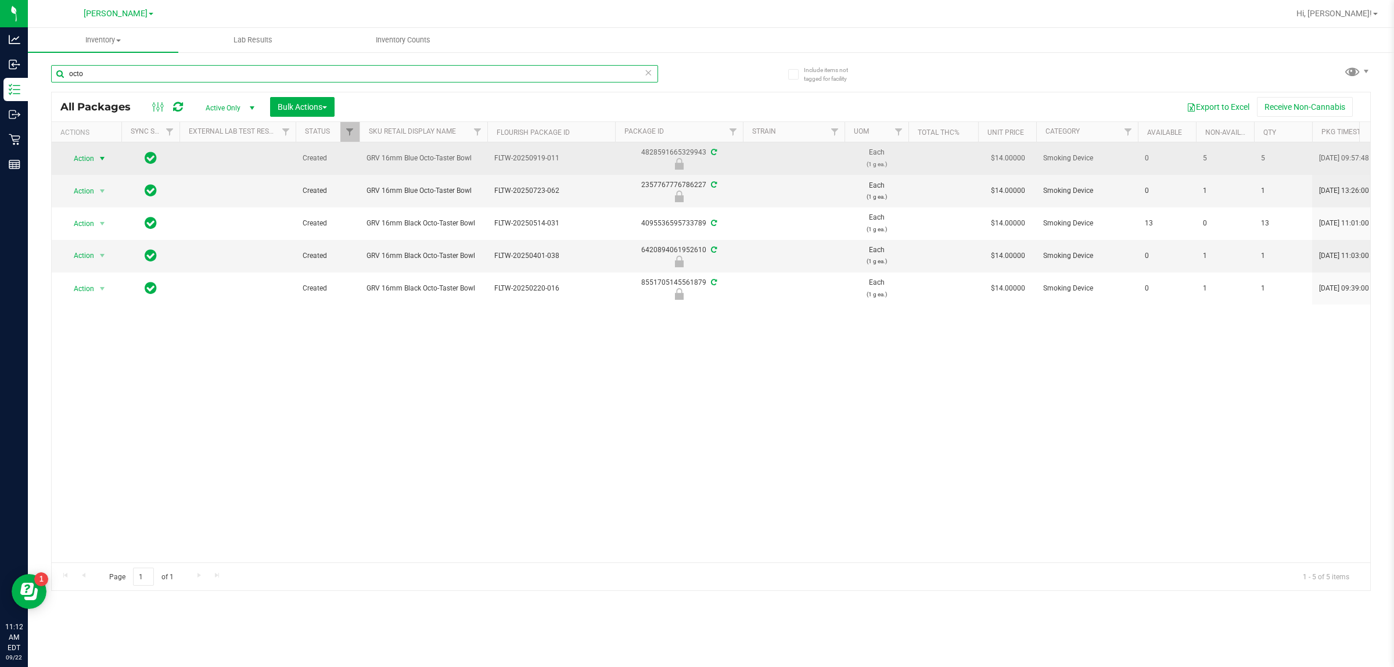
type input "octo"
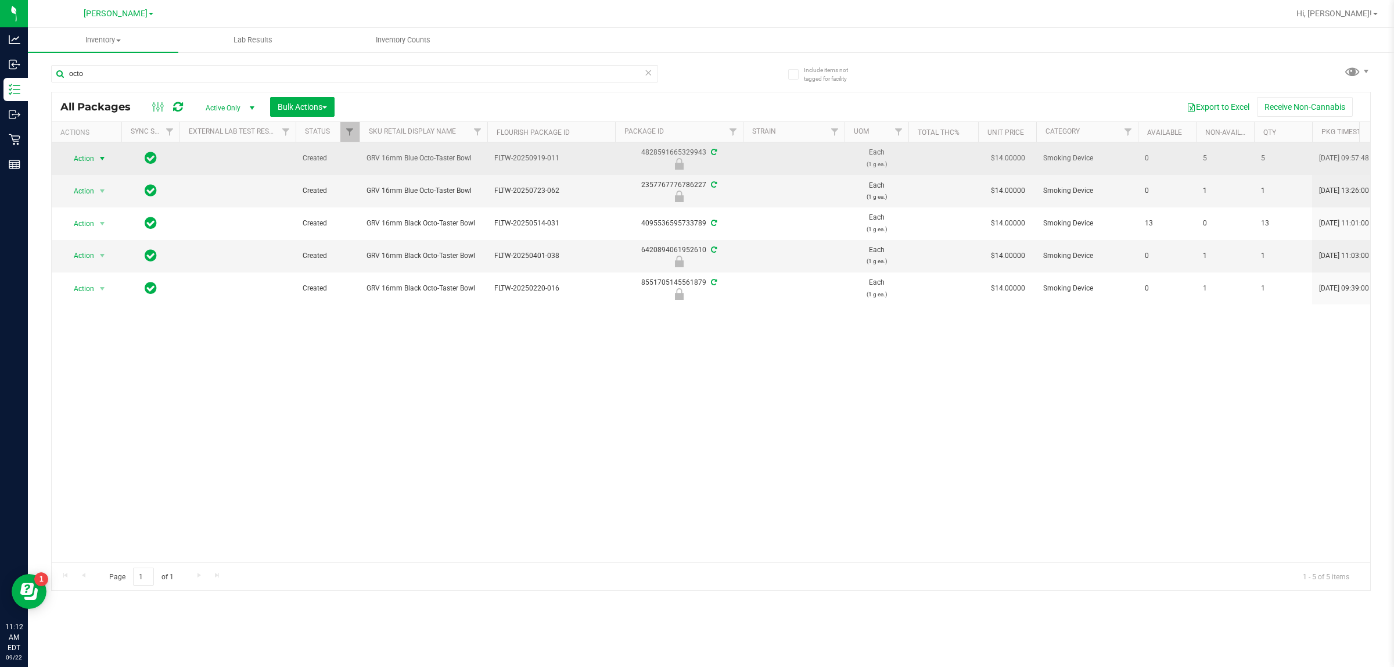
click at [98, 160] on span "select" at bounding box center [102, 158] width 9 height 9
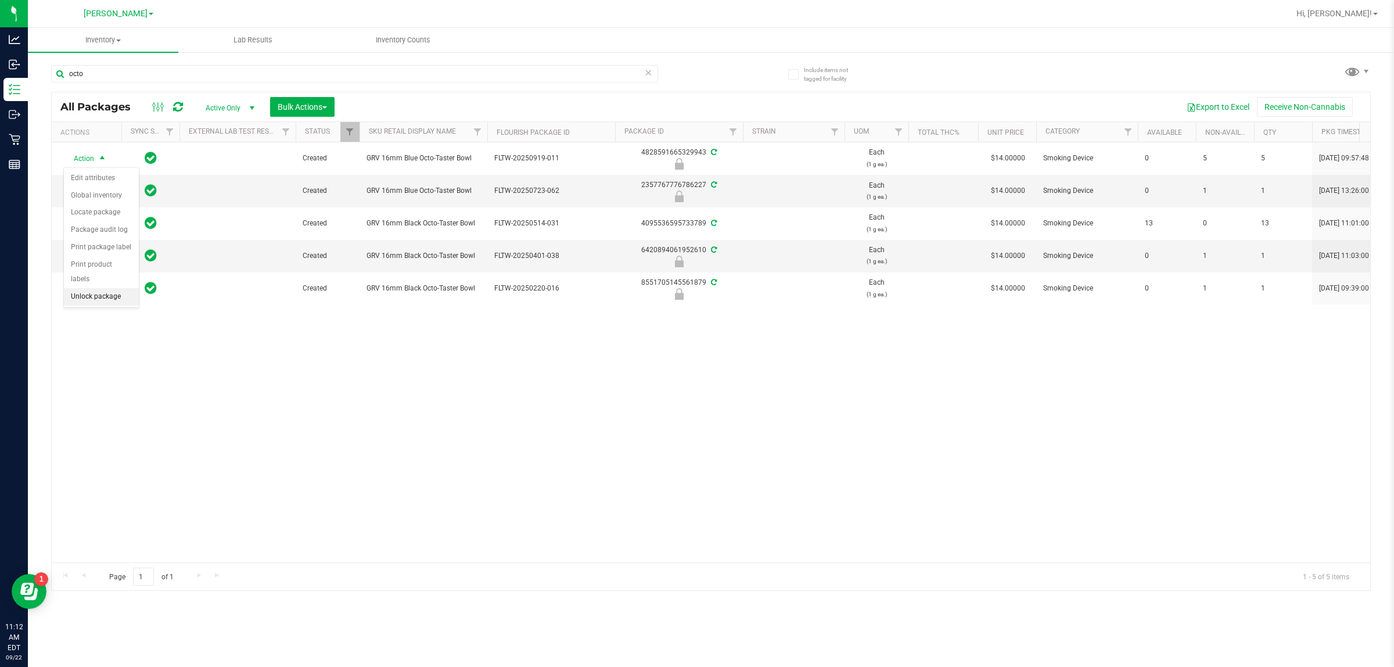
click at [80, 288] on li "Unlock package" at bounding box center [101, 296] width 75 height 17
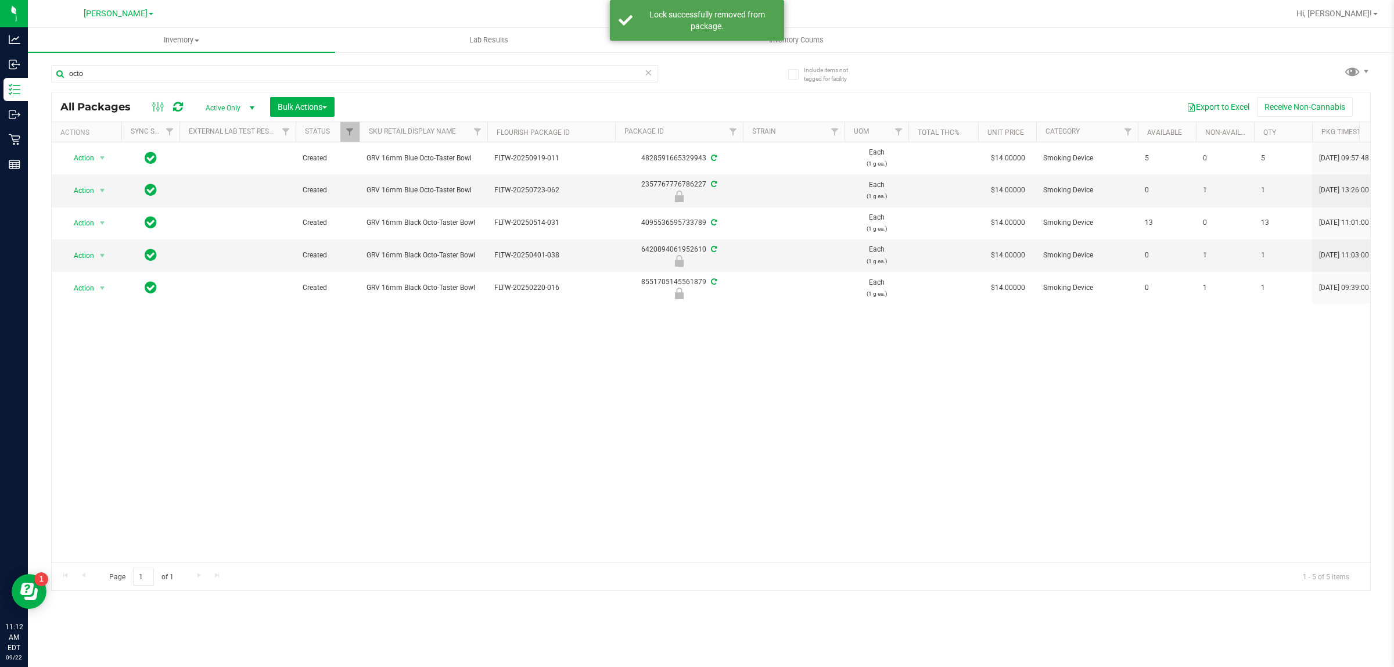
click at [695, 420] on div "Action Action Adjust qty Create package Edit attributes Global inventory Locate…" at bounding box center [711, 352] width 1319 height 420
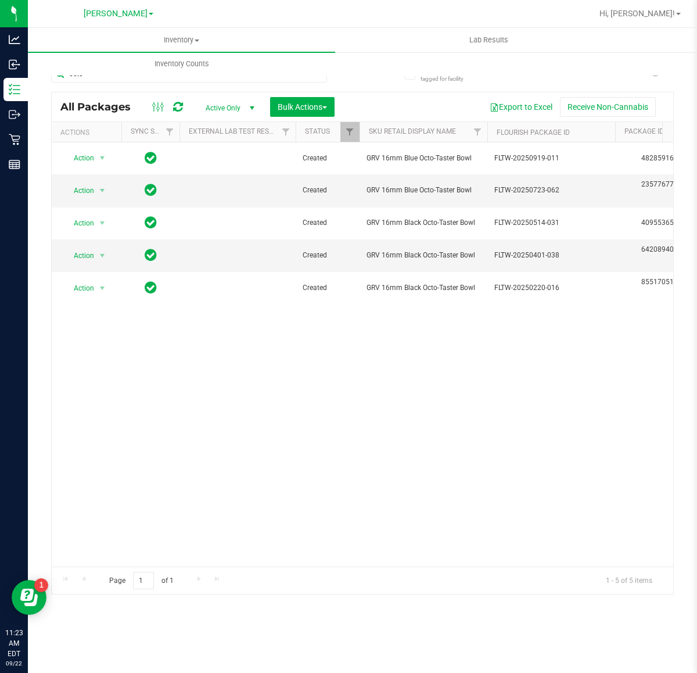
drag, startPoint x: 173, startPoint y: 428, endPoint x: 164, endPoint y: 406, distance: 24.3
click at [173, 428] on div "Action Action Adjust qty Create package Edit attributes Global inventory Locate…" at bounding box center [363, 354] width 622 height 424
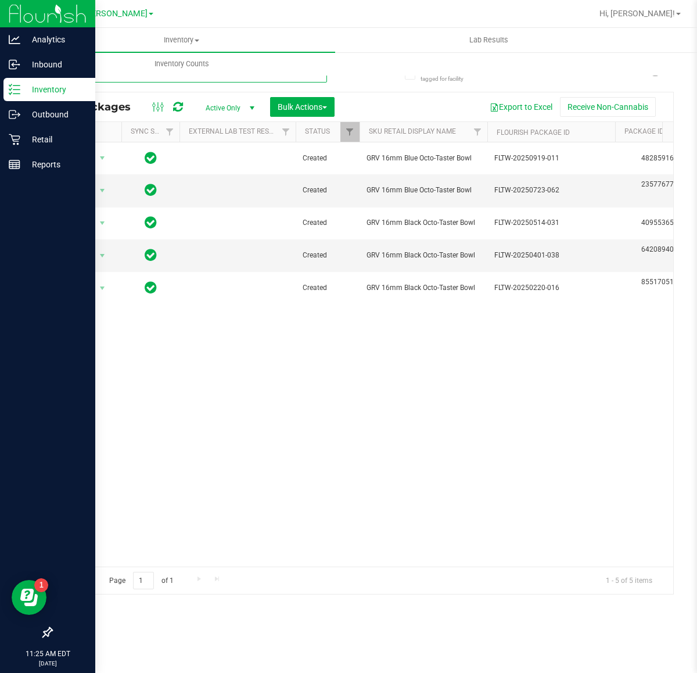
drag, startPoint x: 227, startPoint y: 80, endPoint x: 0, endPoint y: 83, distance: 227.2
click at [0, 83] on div "Analytics Inbound Inventory Outbound Retail Reports 11:25 AM EDT 09/22/2025 09/…" at bounding box center [348, 336] width 697 height 673
type input "s"
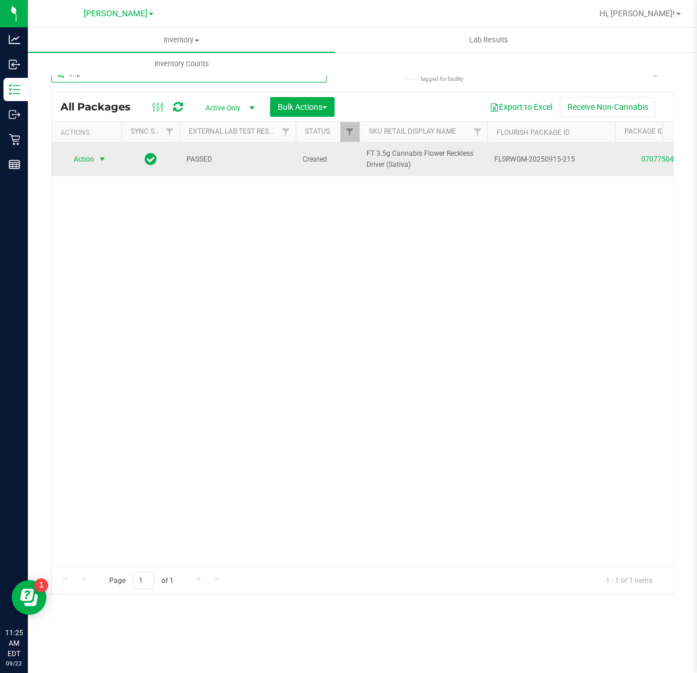
type input "snp"
click at [101, 160] on span "select" at bounding box center [102, 159] width 9 height 9
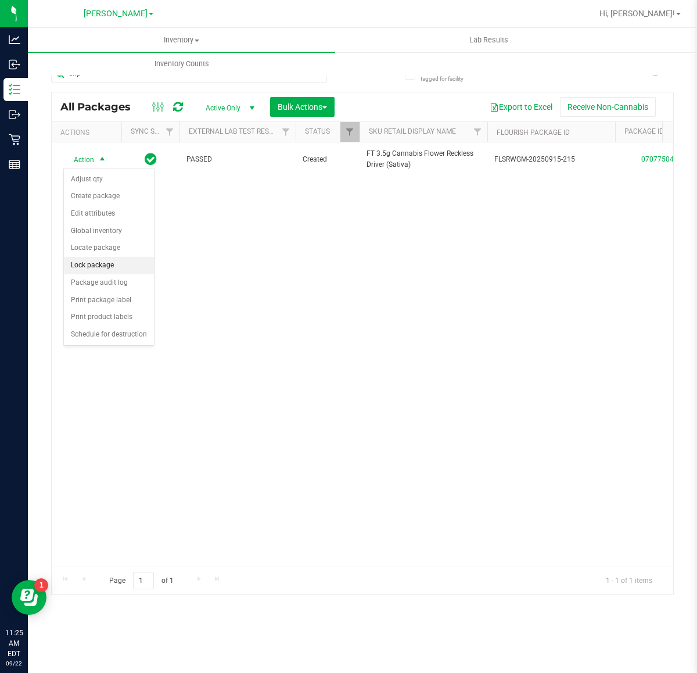
click at [113, 266] on li "Lock package" at bounding box center [109, 265] width 90 height 17
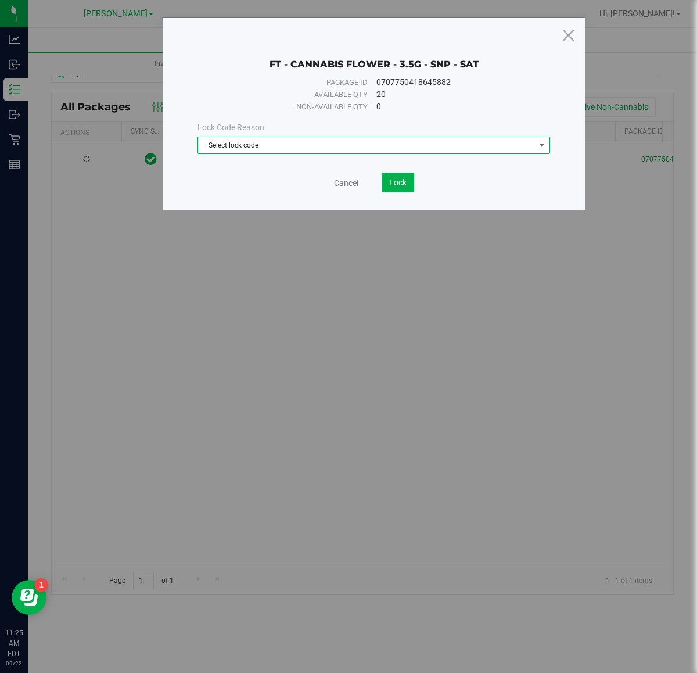
click at [215, 143] on span "Select lock code" at bounding box center [366, 145] width 337 height 16
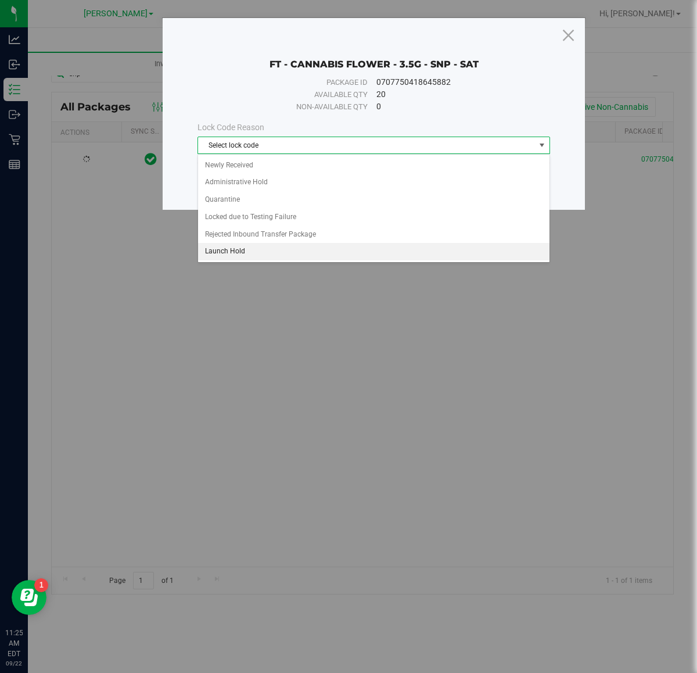
click at [230, 248] on li "Launch Hold" at bounding box center [373, 251] width 351 height 17
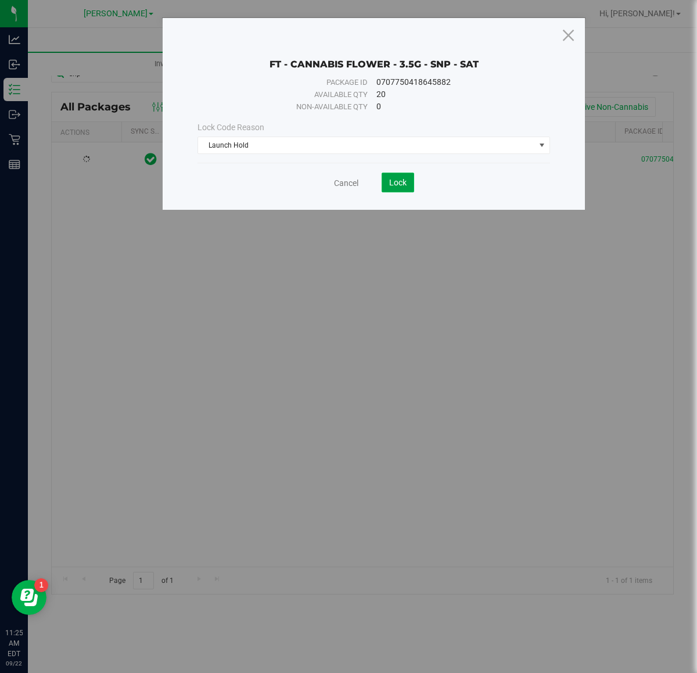
click at [391, 187] on span "Lock" at bounding box center [397, 182] width 17 height 9
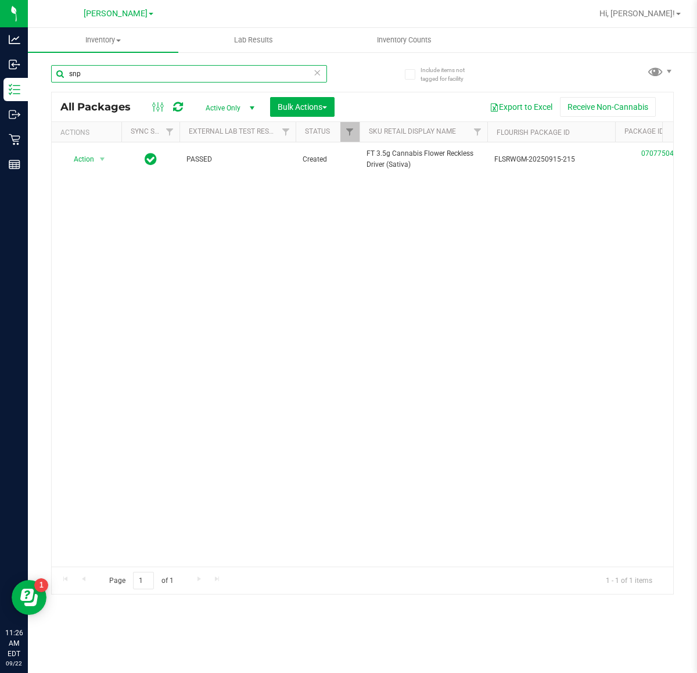
drag, startPoint x: 135, startPoint y: 80, endPoint x: 38, endPoint y: 68, distance: 97.8
click at [38, 68] on div "Include items not tagged for facility snp All Packages Active Only Active Only …" at bounding box center [362, 228] width 669 height 354
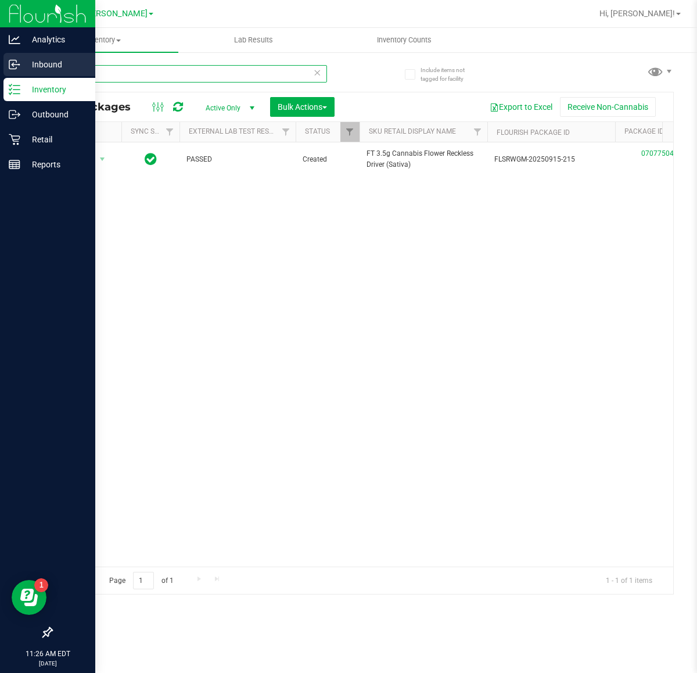
drag, startPoint x: 115, startPoint y: 74, endPoint x: 0, endPoint y: 74, distance: 115.0
click at [0, 76] on div "Analytics Inbound Inventory Outbound Retail Reports 11:26 AM EDT 09/22/2025 09/…" at bounding box center [348, 336] width 697 height 673
type input "snp"
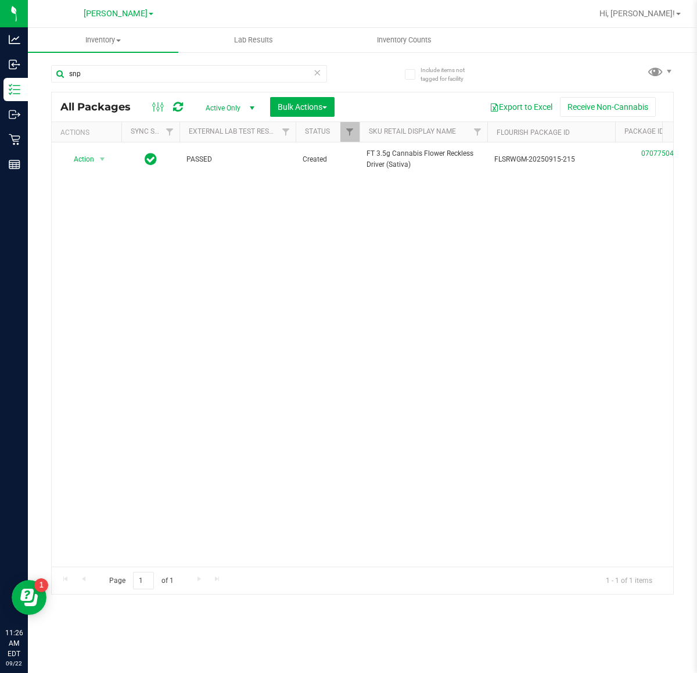
click at [315, 70] on icon at bounding box center [317, 72] width 8 height 14
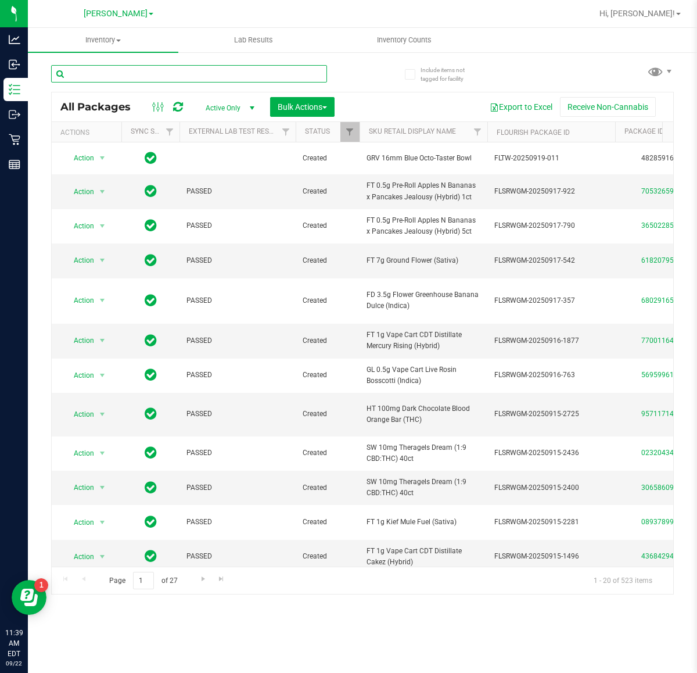
click at [105, 76] on input "text" at bounding box center [189, 73] width 276 height 17
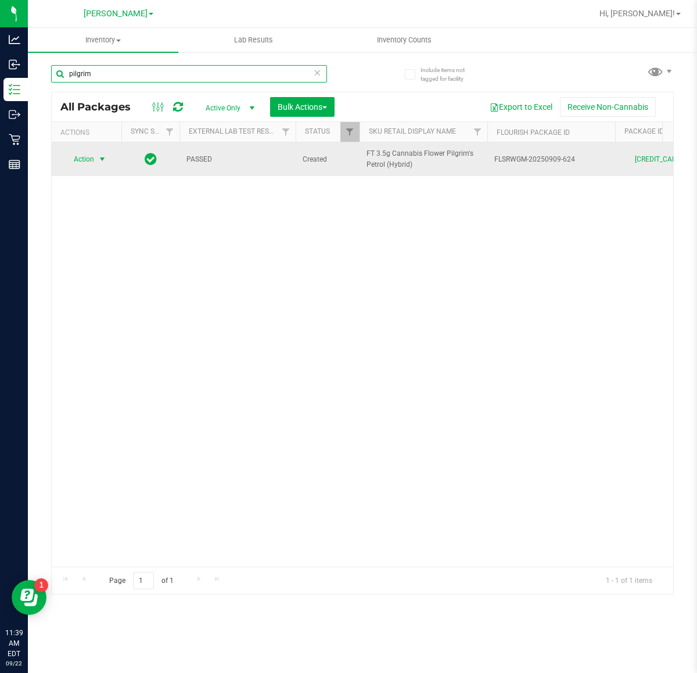
type input "pilgrim"
click at [100, 160] on span "select" at bounding box center [102, 159] width 9 height 9
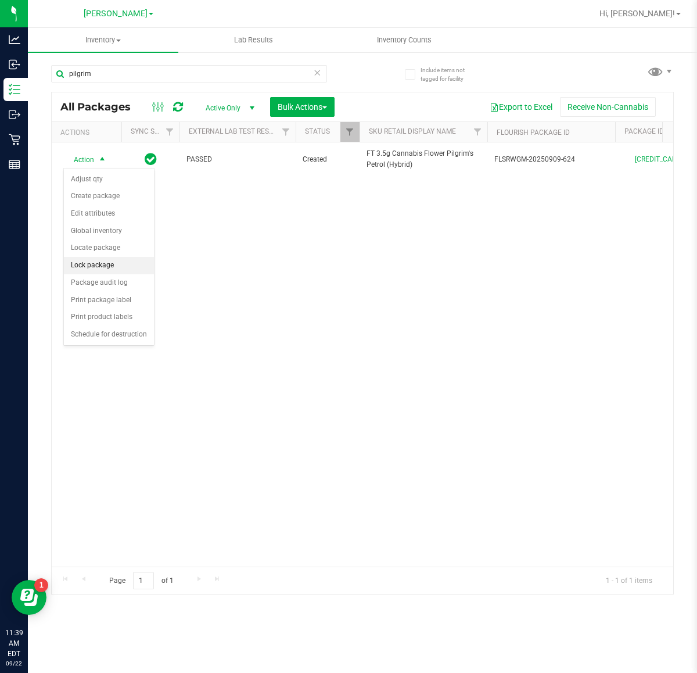
click at [128, 268] on li "Lock package" at bounding box center [109, 265] width 90 height 17
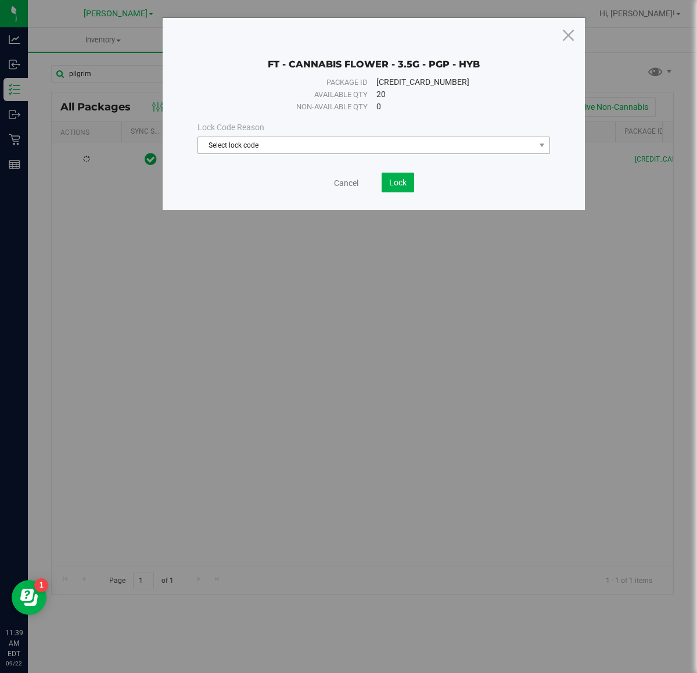
click at [317, 147] on span "Select lock code" at bounding box center [366, 145] width 337 height 16
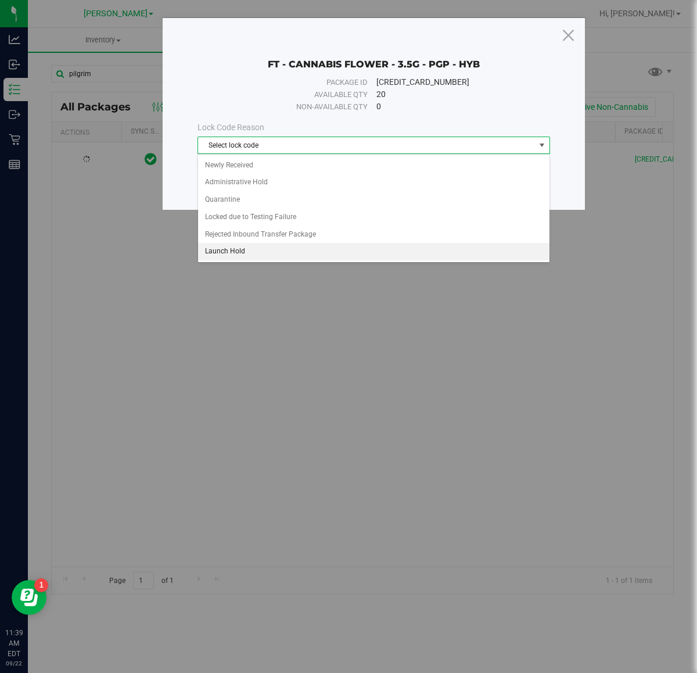
click at [291, 256] on li "Launch Hold" at bounding box center [373, 251] width 351 height 17
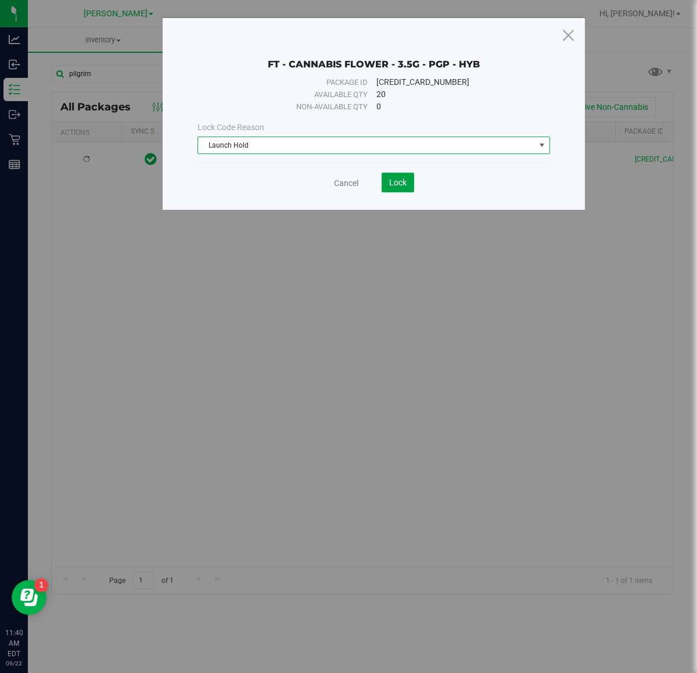
click at [411, 186] on button "Lock" at bounding box center [398, 183] width 33 height 20
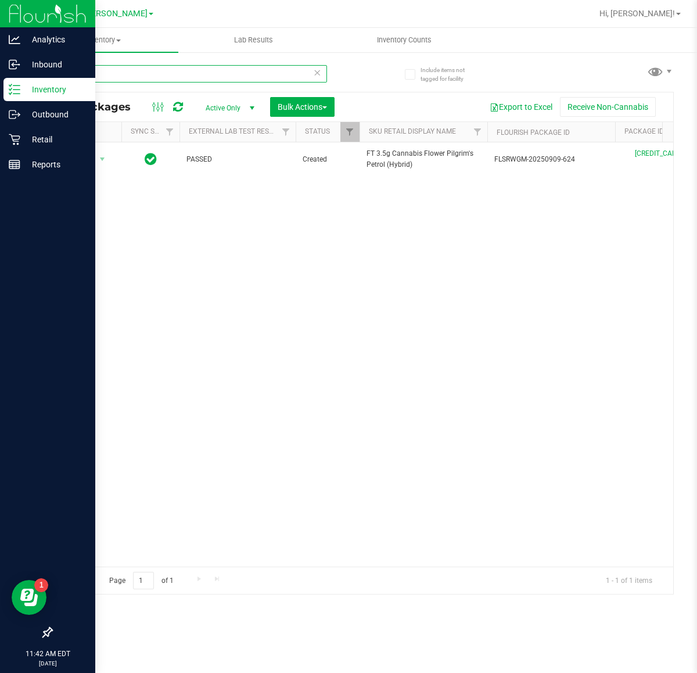
drag, startPoint x: 128, startPoint y: 70, endPoint x: 0, endPoint y: 81, distance: 128.9
click at [0, 70] on div "Analytics Inbound Inventory Outbound Retail Reports 11:42 AM EDT 09/22/2025 09/…" at bounding box center [348, 336] width 697 height 673
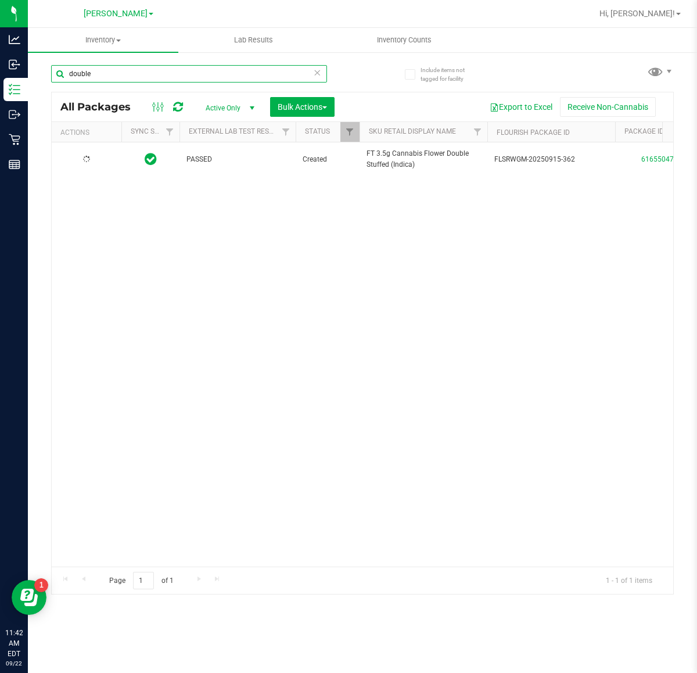
type input "double"
click at [85, 157] on span "Action" at bounding box center [78, 159] width 31 height 16
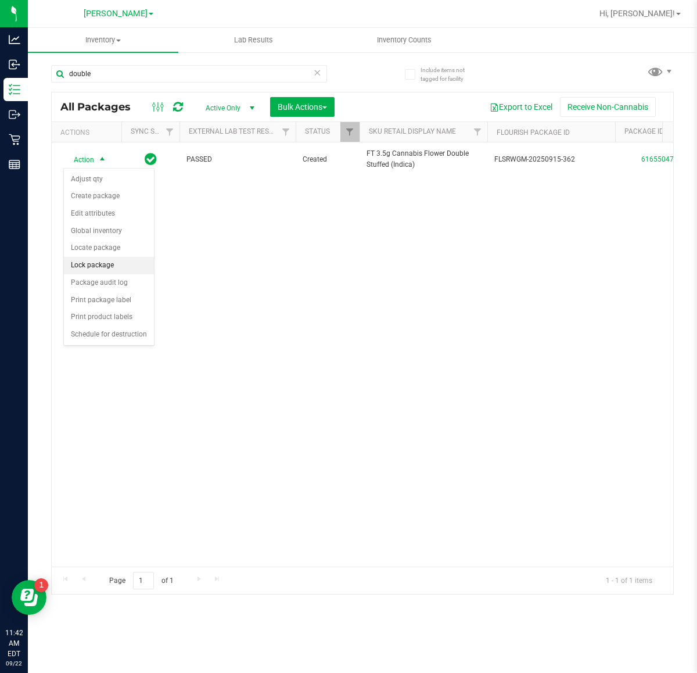
click at [114, 260] on li "Lock package" at bounding box center [109, 265] width 90 height 17
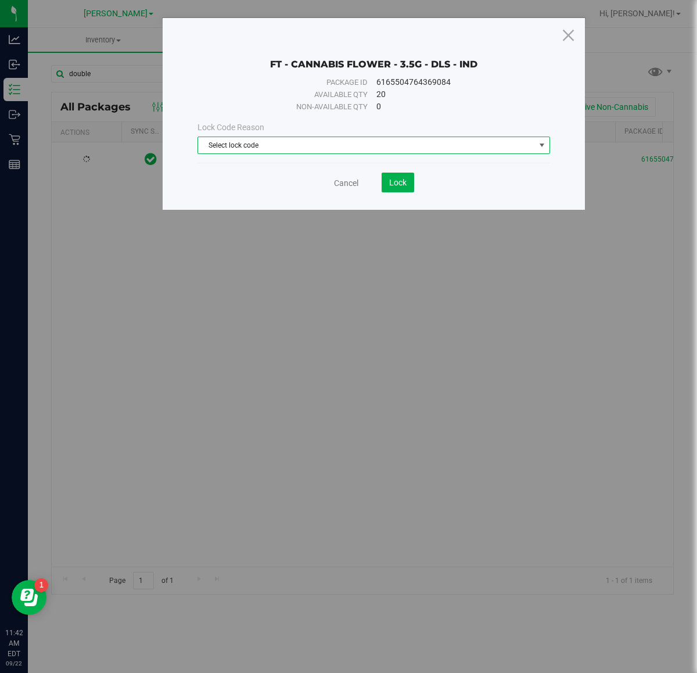
click at [254, 153] on span "Select lock code" at bounding box center [366, 145] width 337 height 16
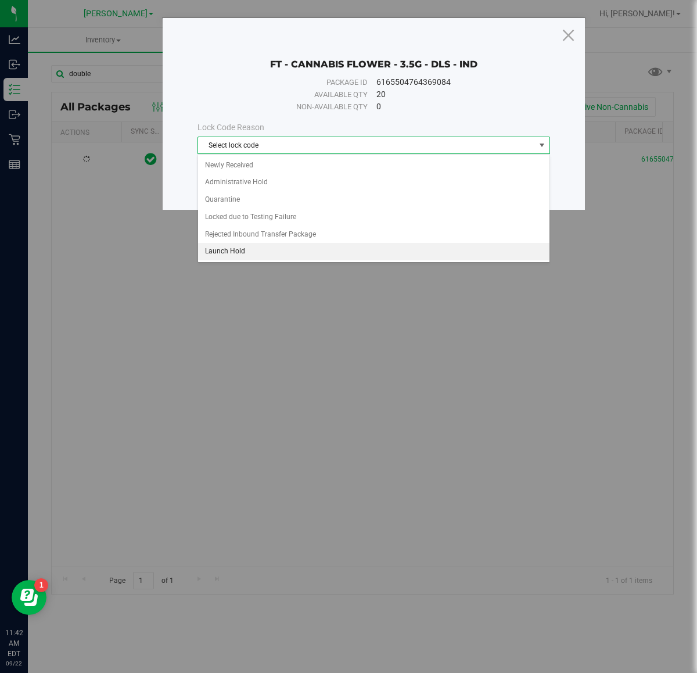
click at [263, 257] on li "Launch Hold" at bounding box center [373, 251] width 351 height 17
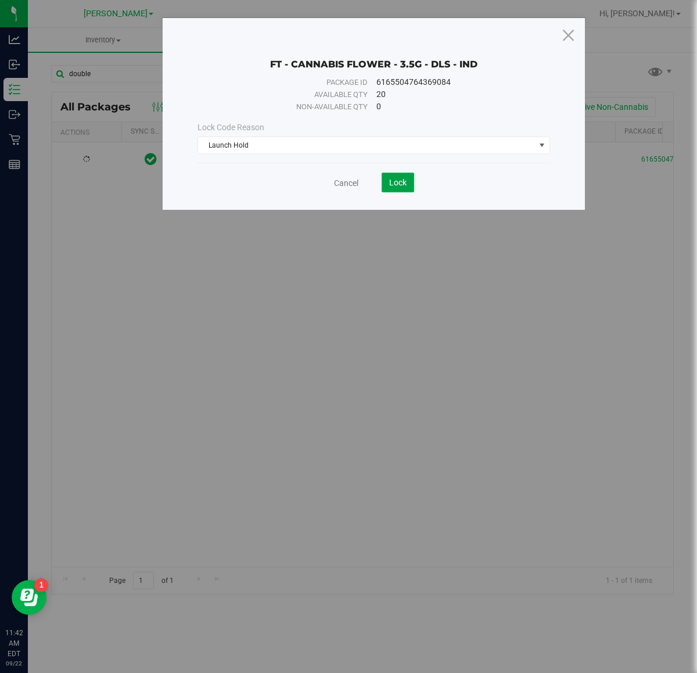
click at [399, 184] on span "Lock" at bounding box center [397, 182] width 17 height 9
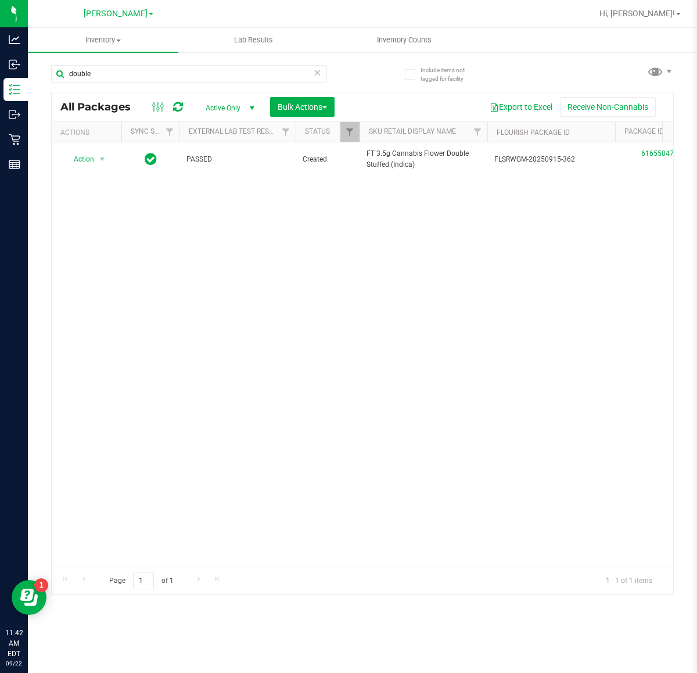
click at [245, 467] on div "Action Action Edit attributes Global inventory Locate package Package audit log…" at bounding box center [363, 354] width 622 height 424
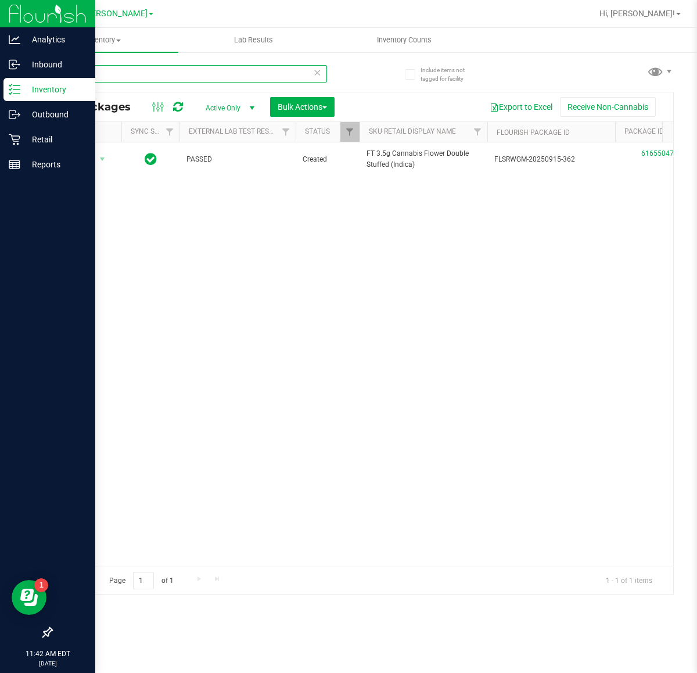
drag, startPoint x: 135, startPoint y: 76, endPoint x: 8, endPoint y: 77, distance: 127.2
click at [8, 77] on div "Analytics Inbound Inventory Outbound Retail Reports 11:42 AM EDT 09/22/2025 09/…" at bounding box center [348, 336] width 697 height 673
click at [54, 88] on p "Inventory" at bounding box center [55, 90] width 70 height 14
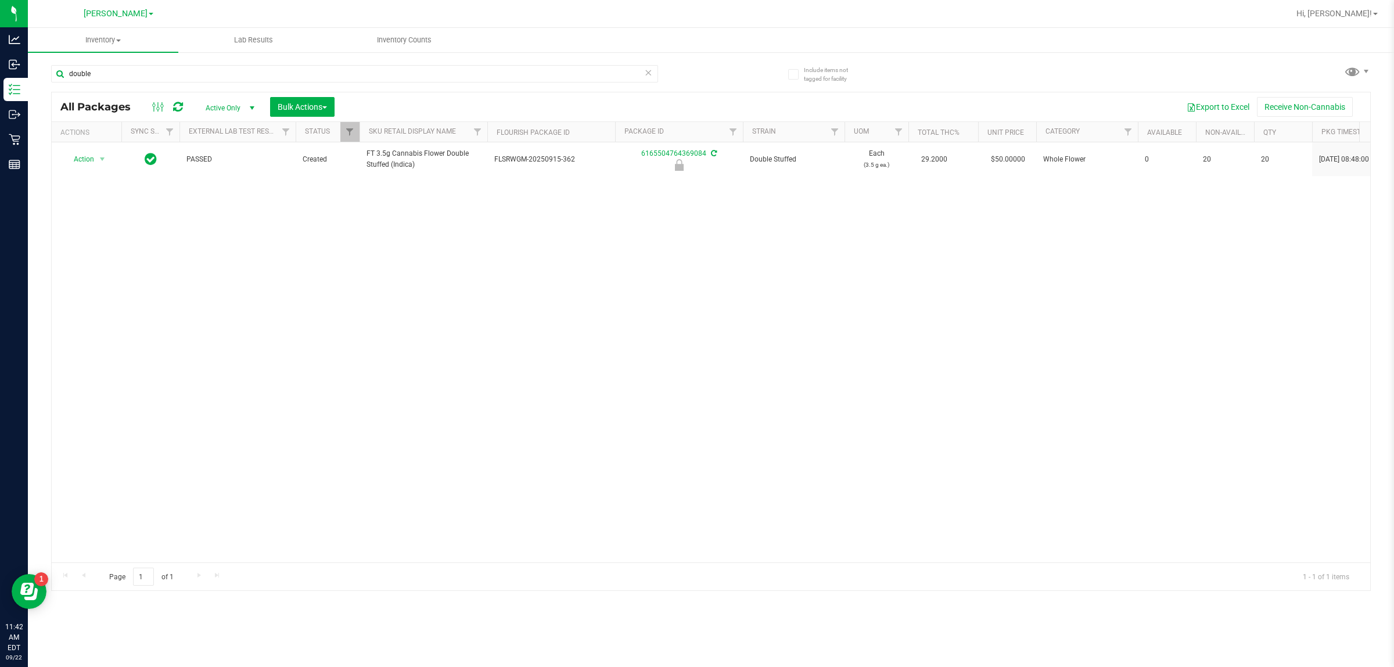
click at [647, 74] on icon at bounding box center [648, 72] width 8 height 14
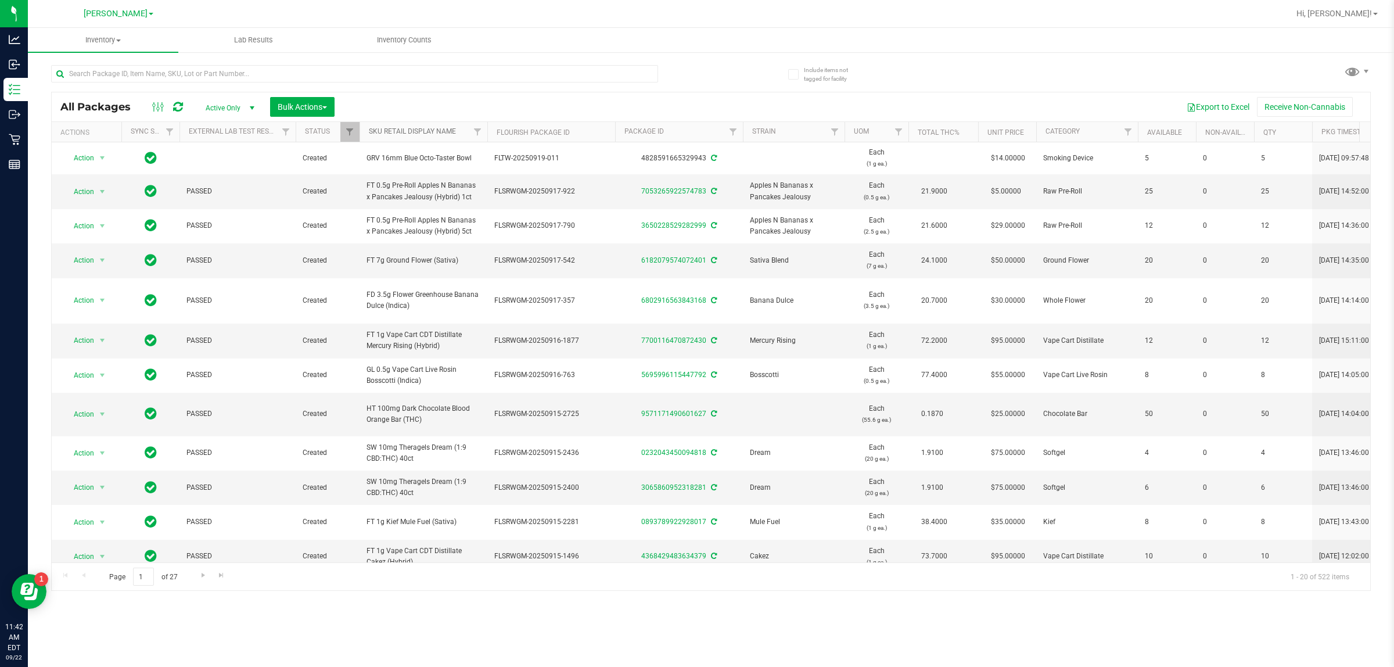
click at [387, 132] on link "SKU Retail Display Name" at bounding box center [412, 131] width 87 height 8
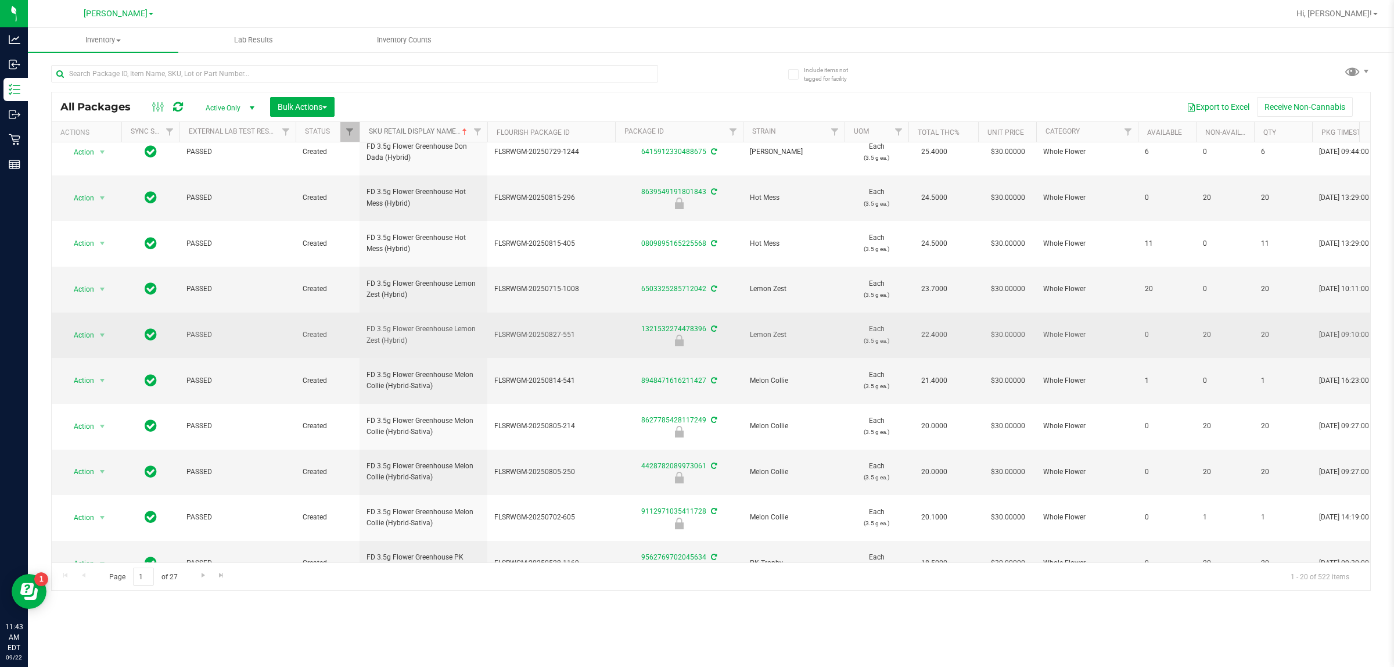
scroll to position [282, 0]
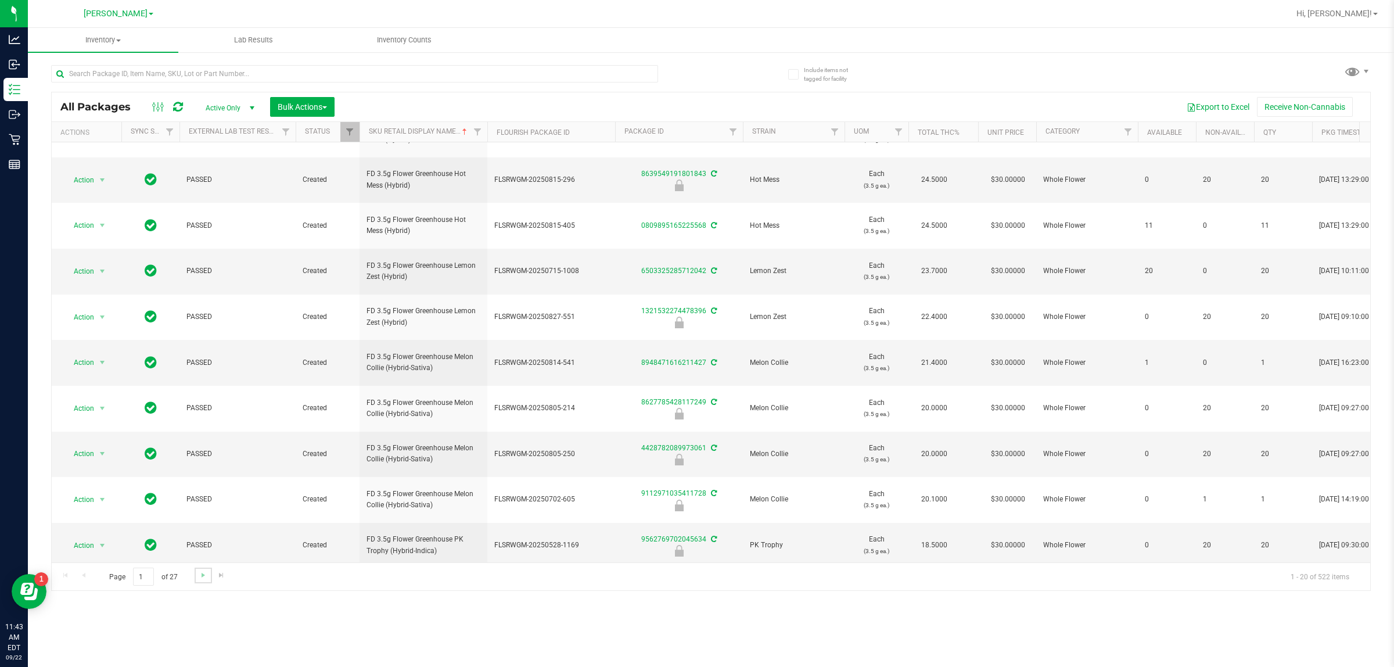
click at [203, 583] on link "Go to the next page" at bounding box center [203, 576] width 17 height 16
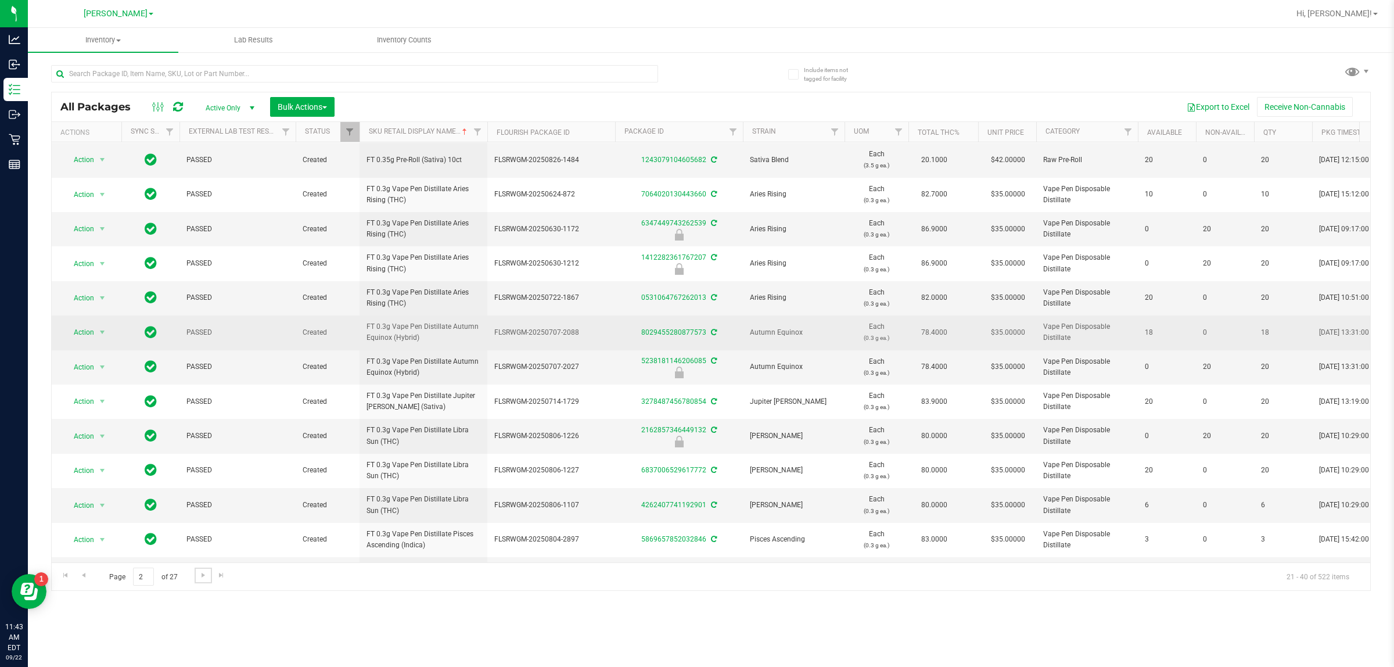
scroll to position [73, 0]
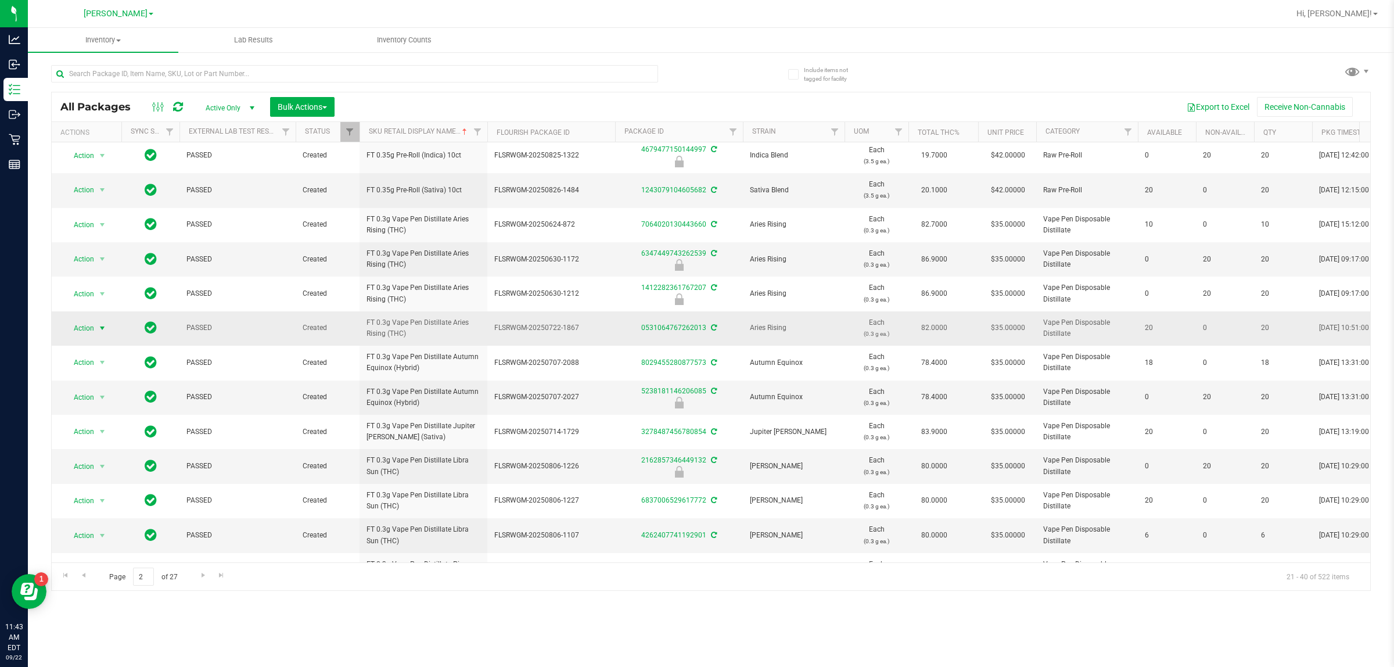
click at [86, 323] on span "Action" at bounding box center [78, 328] width 31 height 16
click at [117, 440] on li "Lock package" at bounding box center [109, 434] width 90 height 17
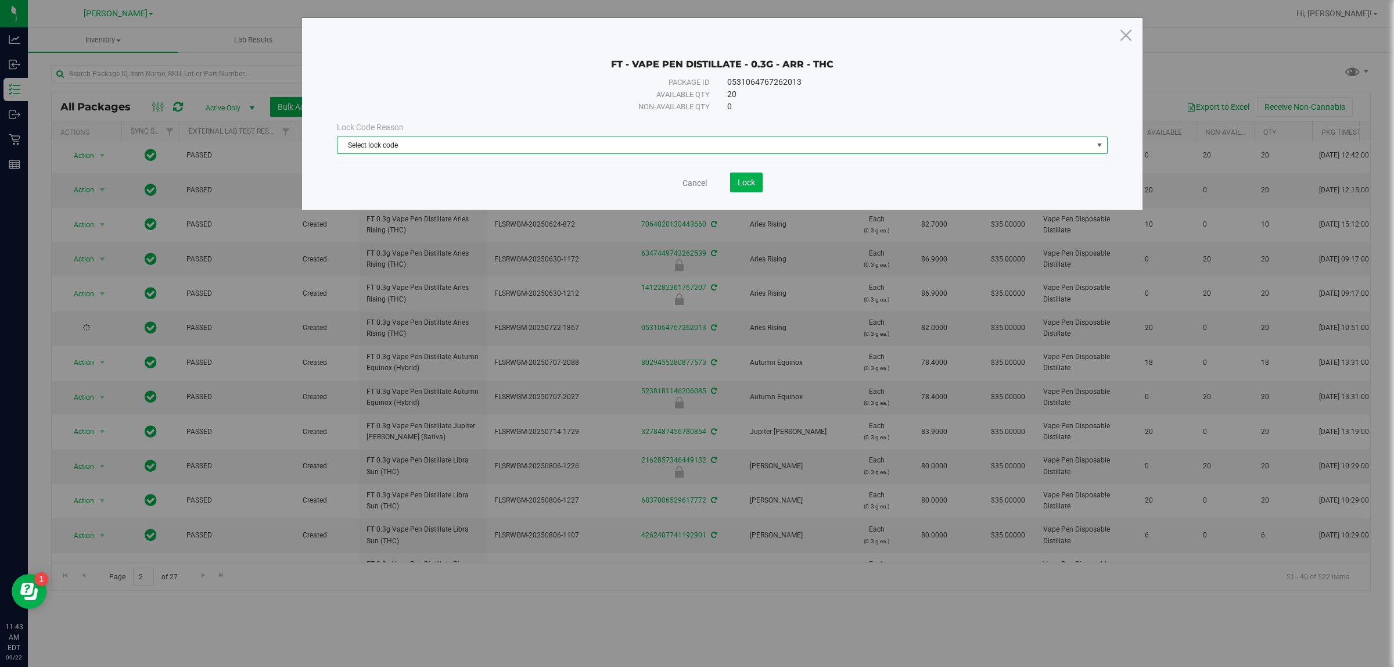
click at [372, 140] on span "Select lock code" at bounding box center [715, 145] width 755 height 16
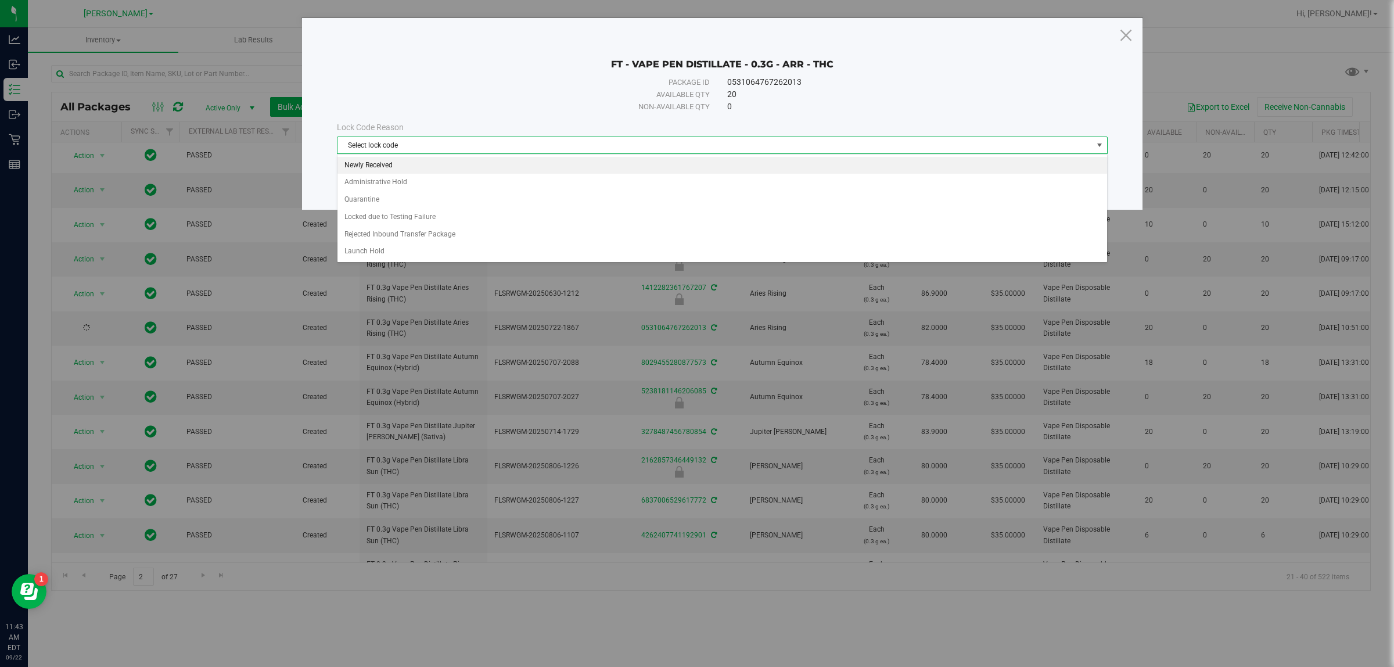
click at [392, 170] on li "Newly Received" at bounding box center [722, 165] width 769 height 17
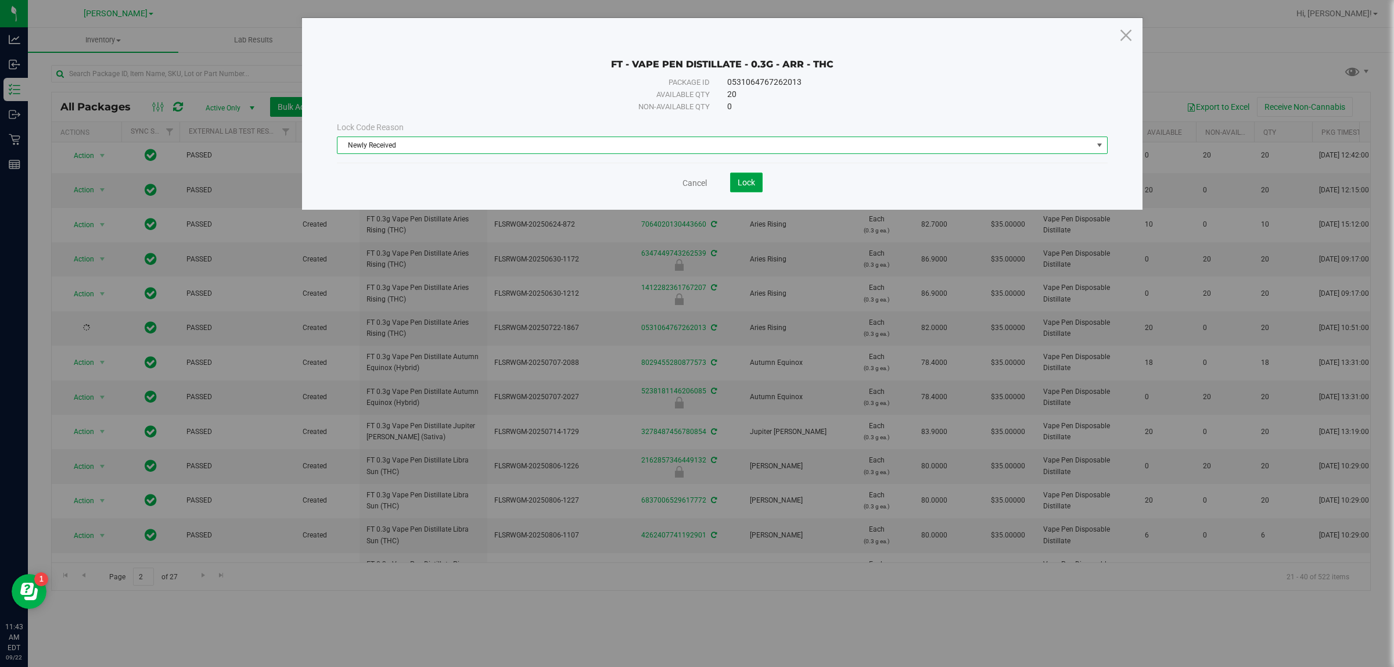
click at [695, 190] on button "Lock" at bounding box center [746, 183] width 33 height 20
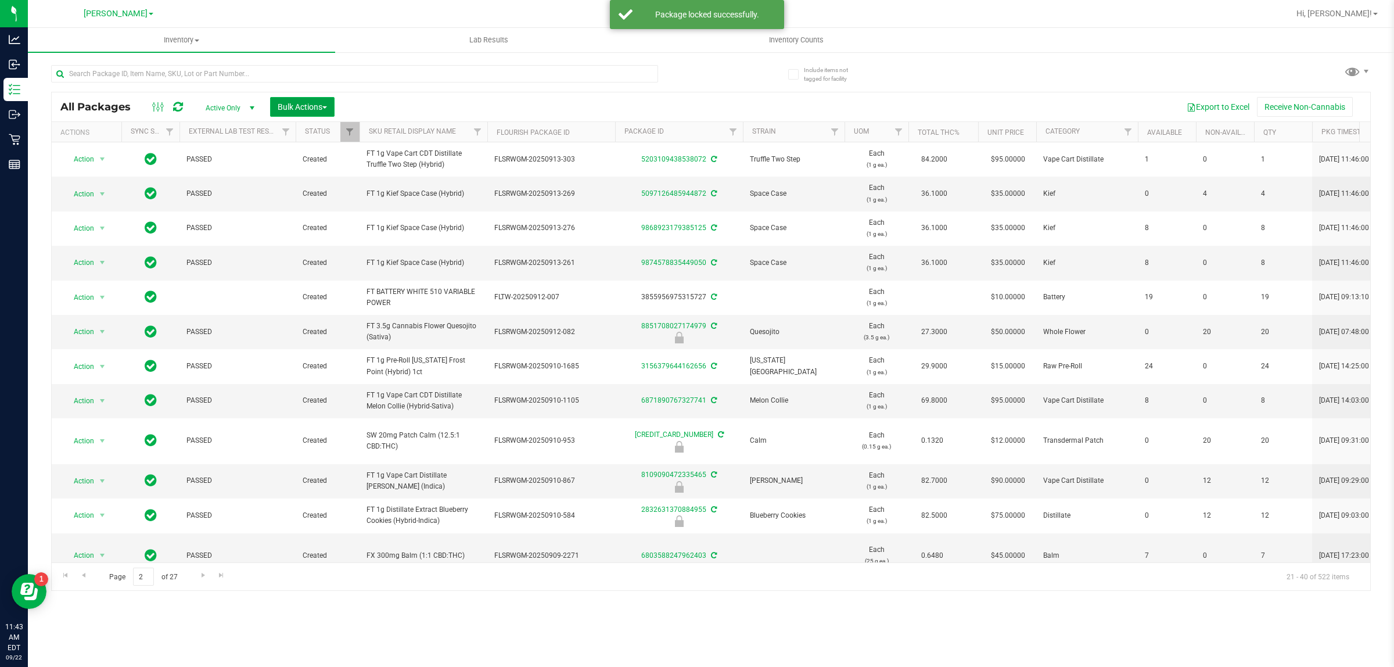
click at [286, 113] on button "Bulk Actions" at bounding box center [302, 107] width 64 height 20
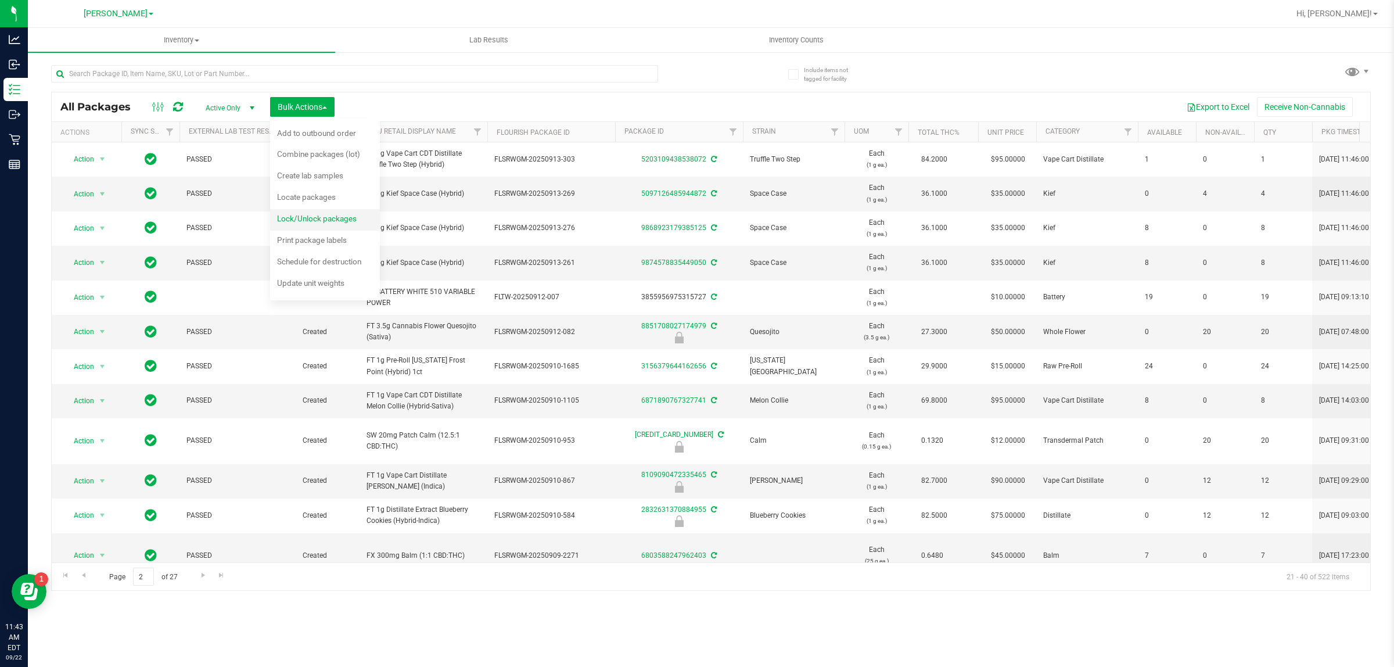
click at [320, 218] on span "Lock/Unlock packages" at bounding box center [317, 218] width 80 height 9
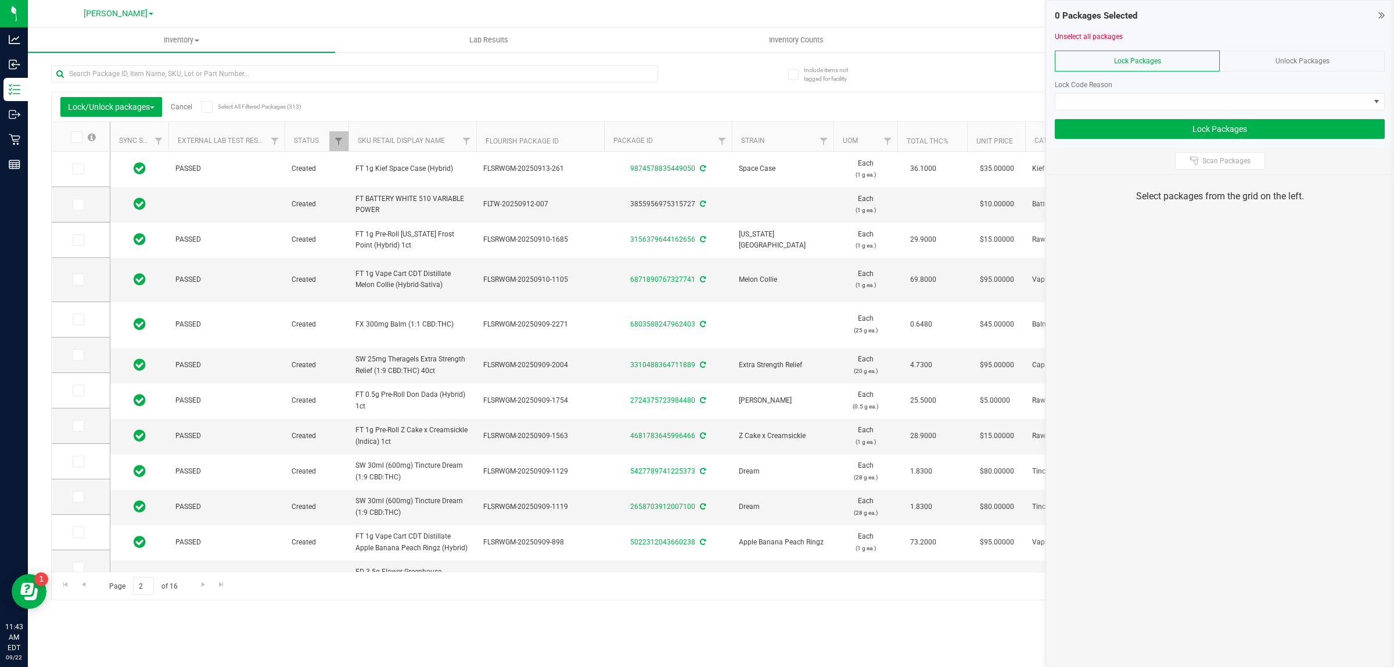
click at [695, 63] on div "Lock Packages" at bounding box center [1137, 61] width 165 height 21
click at [390, 140] on link "SKU Retail Display Name" at bounding box center [401, 141] width 87 height 8
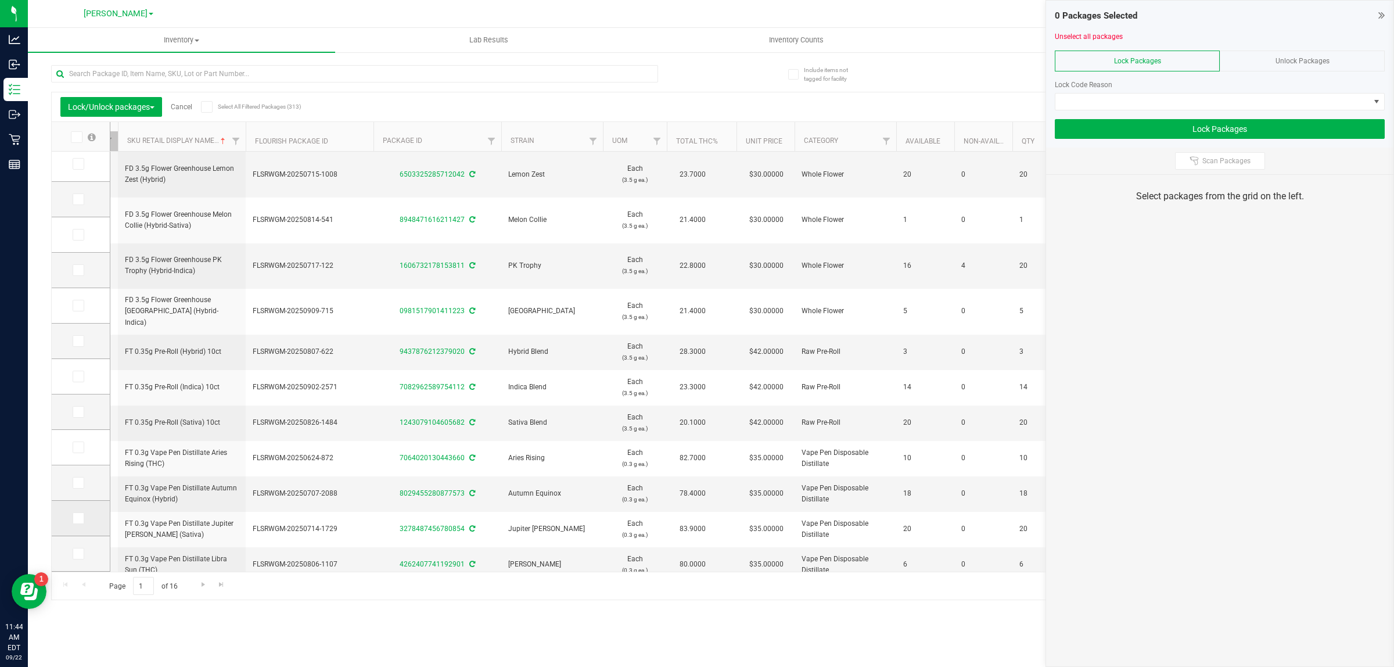
click at [76, 518] on icon at bounding box center [78, 518] width 8 height 0
click at [0, 0] on input "checkbox" at bounding box center [0, 0] width 0 height 0
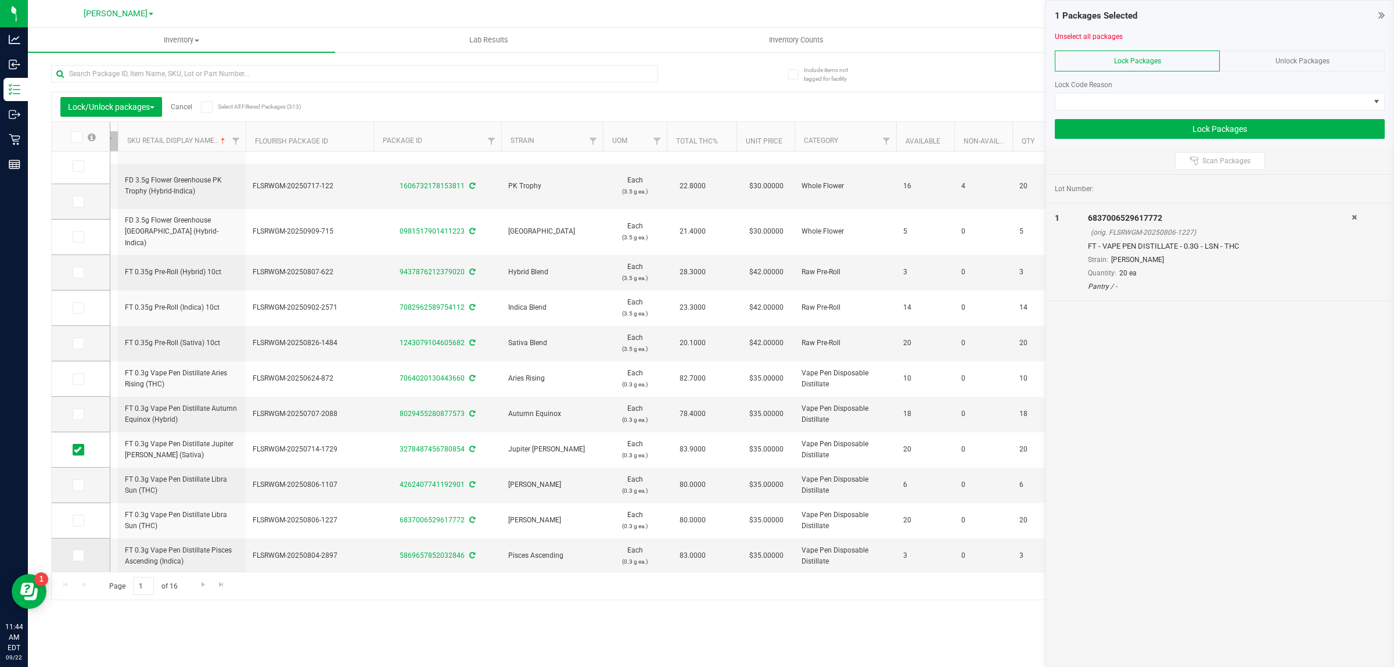
click at [81, 558] on span at bounding box center [79, 556] width 12 height 12
click at [0, 0] on input "checkbox" at bounding box center [0, 0] width 0 height 0
click at [200, 586] on span "Go to the next page" at bounding box center [203, 584] width 9 height 9
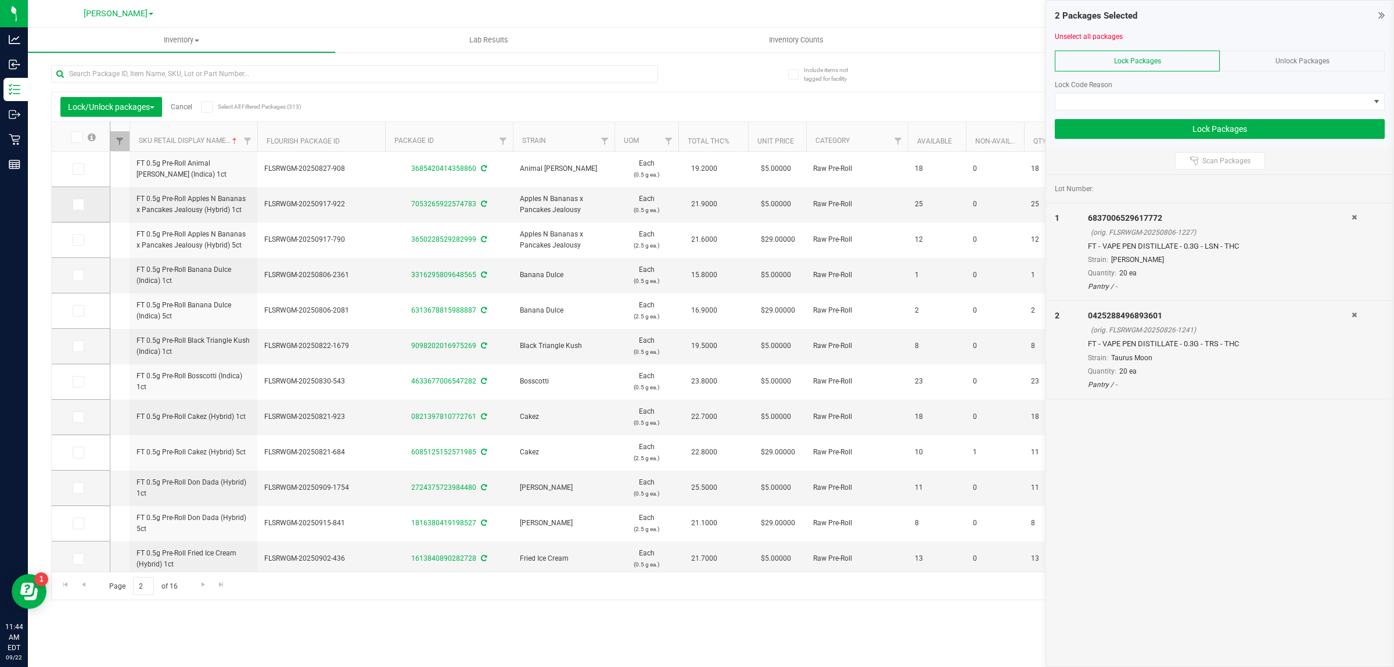
click at [80, 205] on icon at bounding box center [78, 205] width 8 height 0
click at [0, 0] on input "checkbox" at bounding box center [0, 0] width 0 height 0
click at [80, 205] on icon at bounding box center [78, 205] width 8 height 0
click at [0, 0] on input "checkbox" at bounding box center [0, 0] width 0 height 0
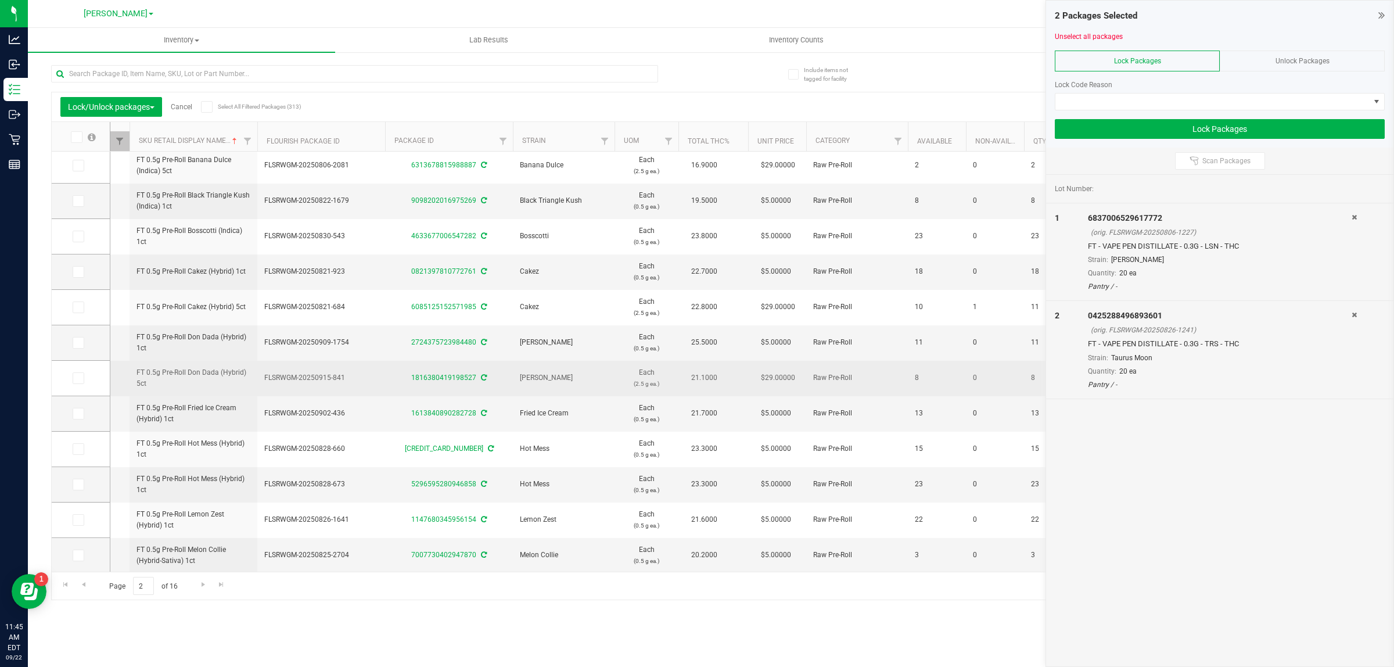
scroll to position [218, 0]
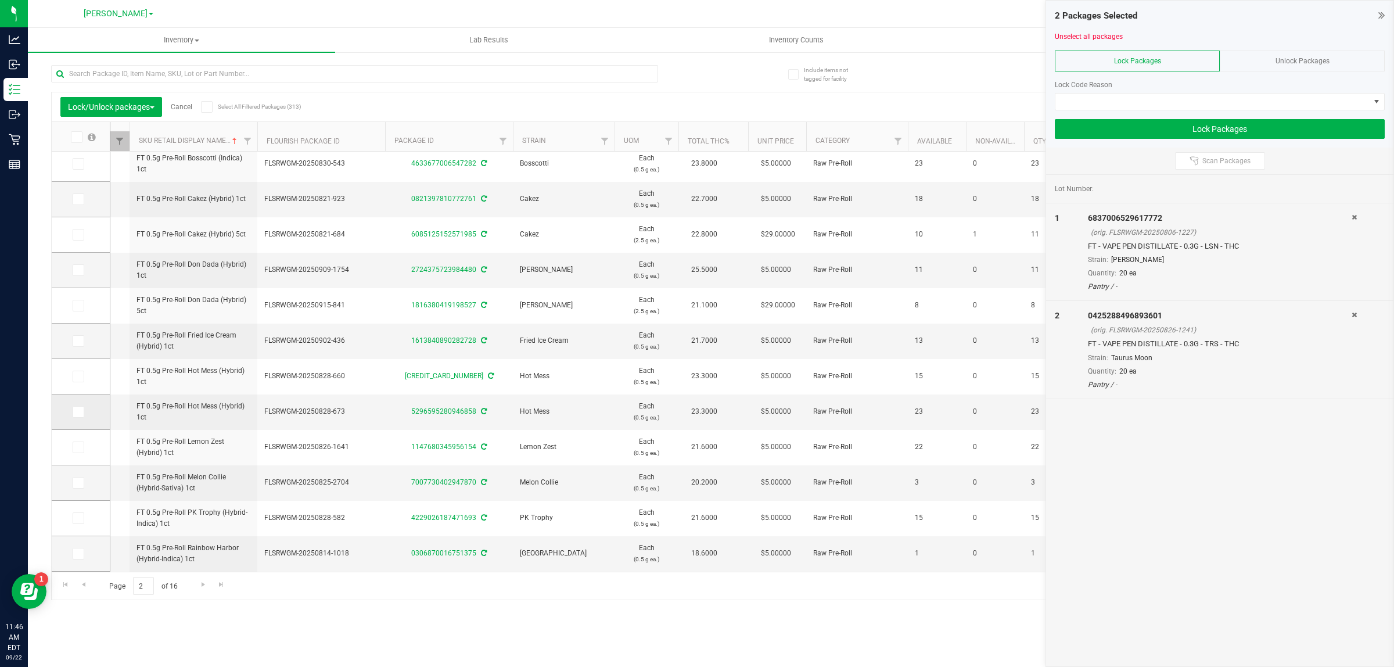
click at [77, 412] on icon at bounding box center [78, 412] width 8 height 0
click at [0, 0] on input "checkbox" at bounding box center [0, 0] width 0 height 0
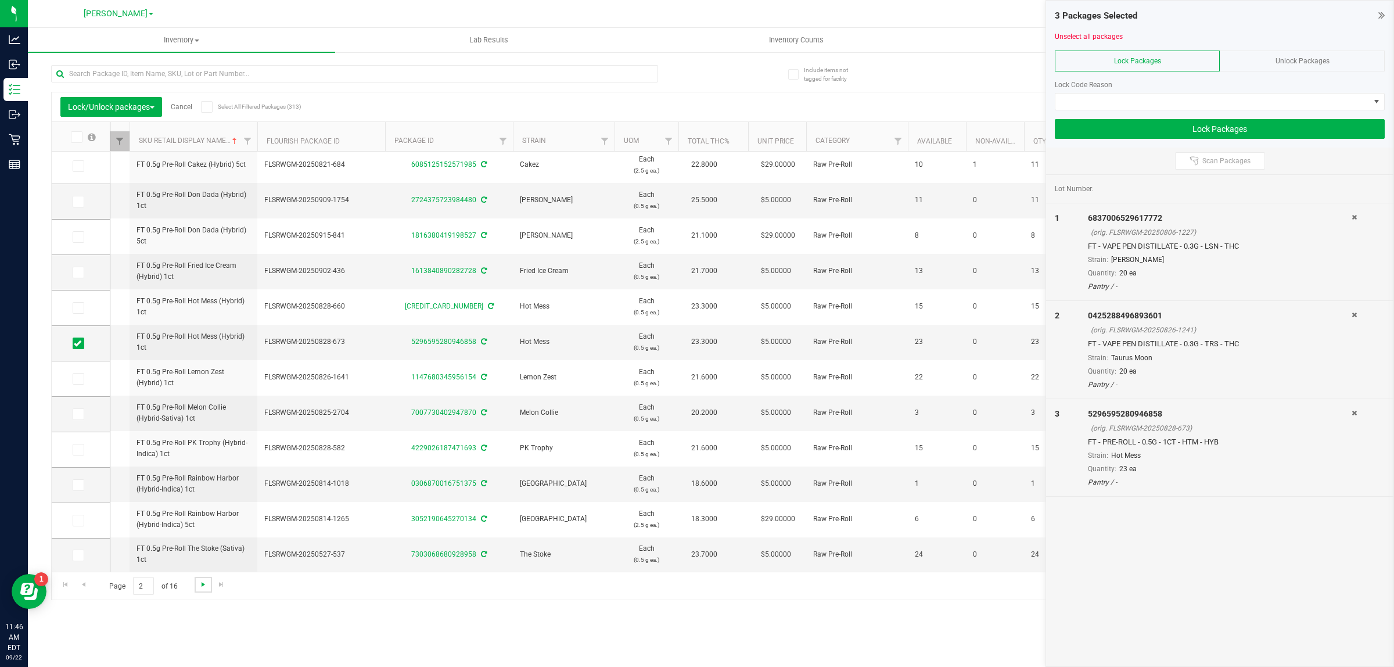
click at [201, 585] on span "Go to the next page" at bounding box center [203, 584] width 9 height 9
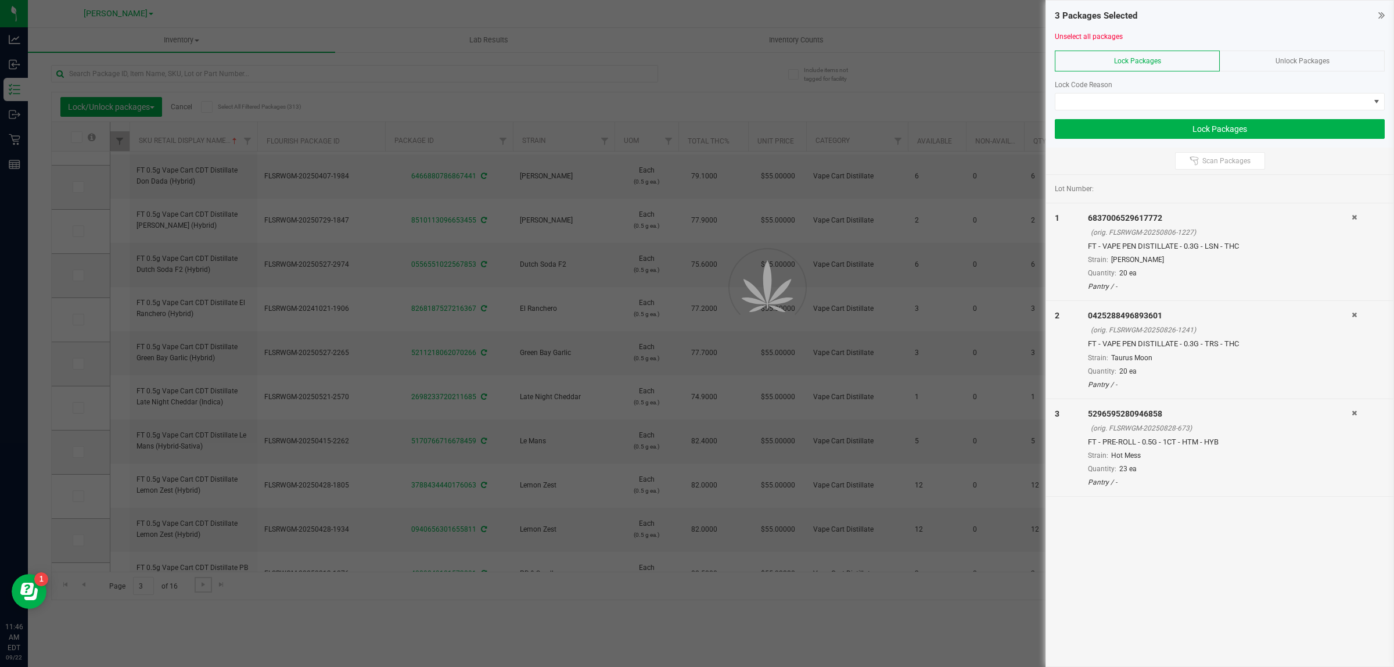
scroll to position [0, 0]
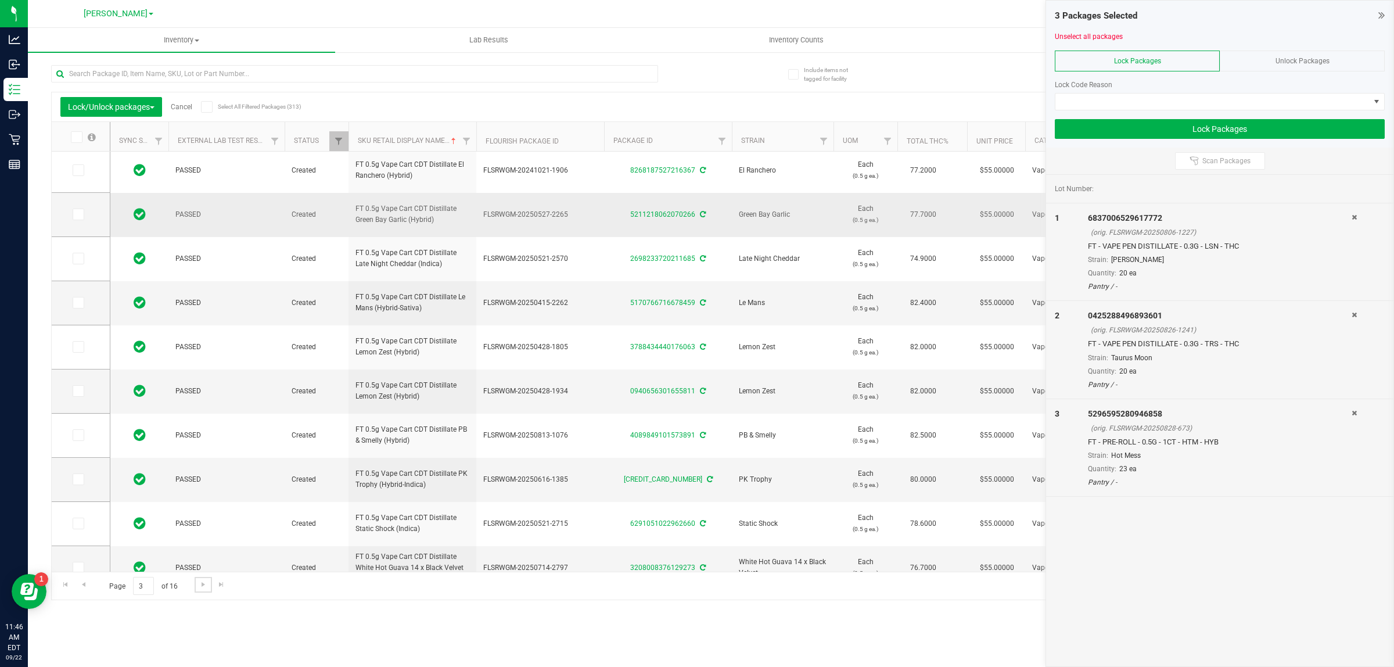
scroll to position [453, 0]
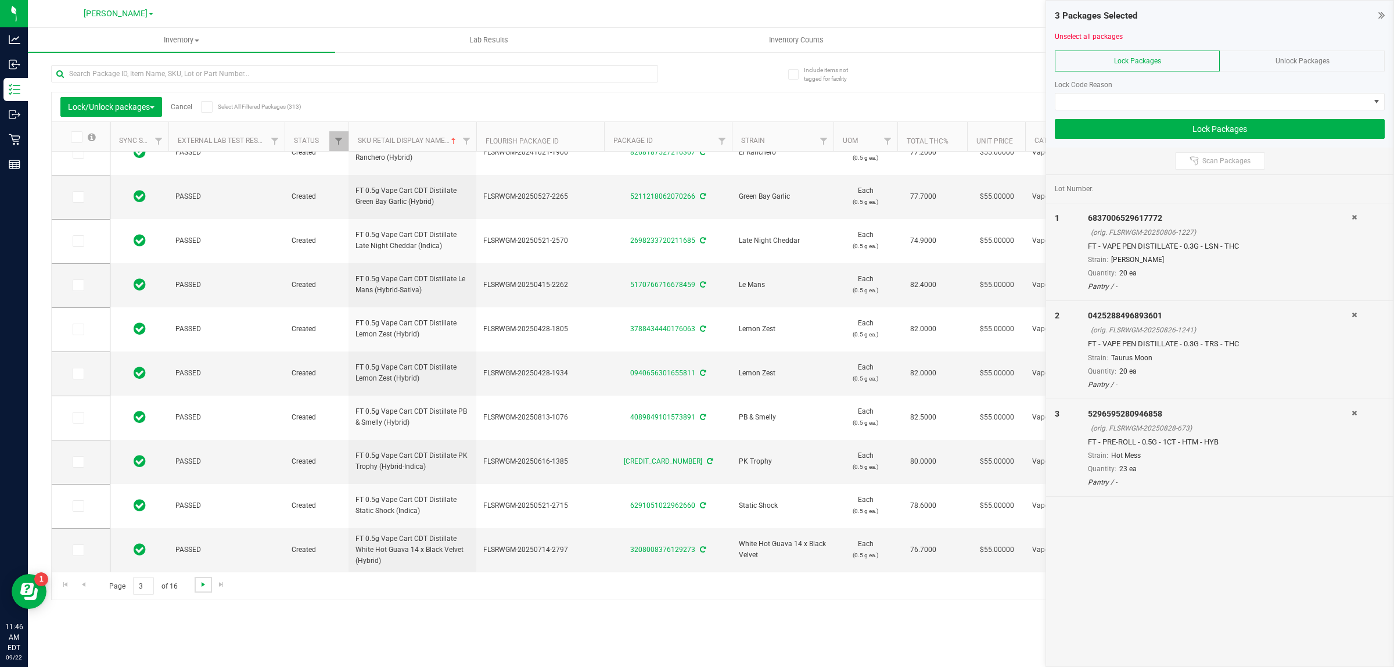
click at [200, 587] on span "Go to the next page" at bounding box center [203, 584] width 9 height 9
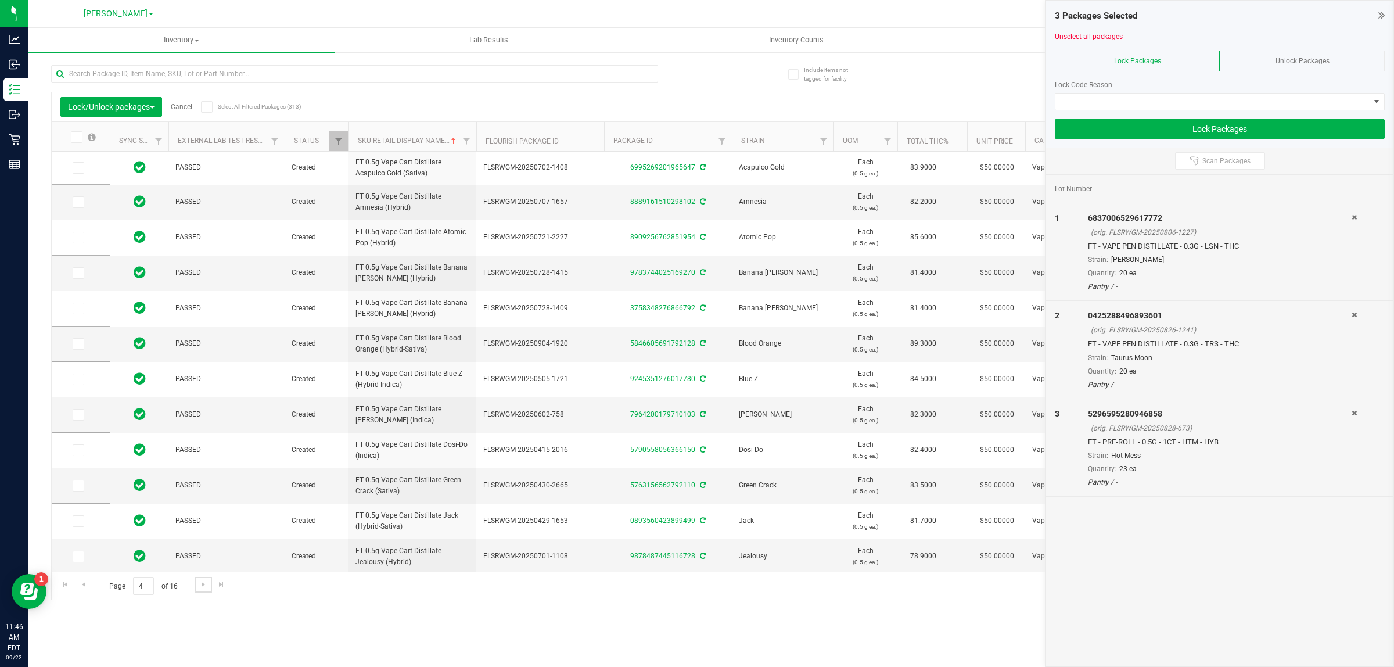
scroll to position [0, 32]
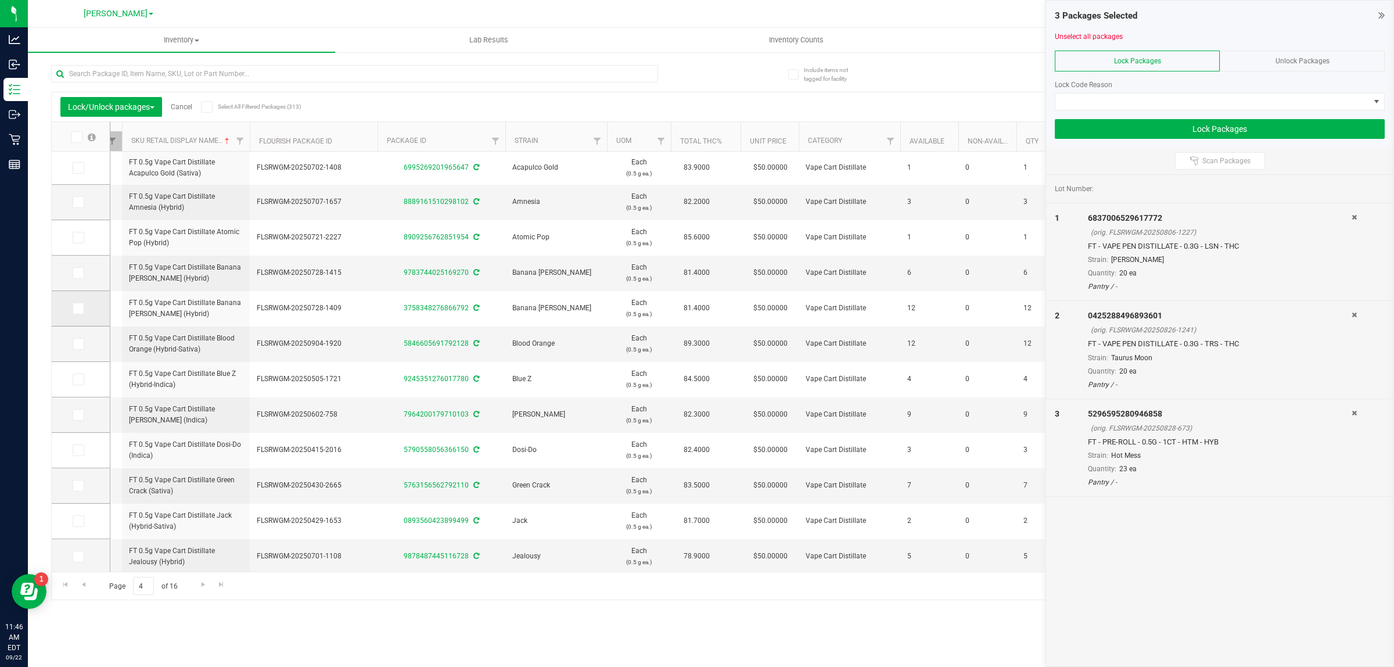
click at [76, 309] on icon at bounding box center [78, 309] width 8 height 0
click at [0, 0] on input "checkbox" at bounding box center [0, 0] width 0 height 0
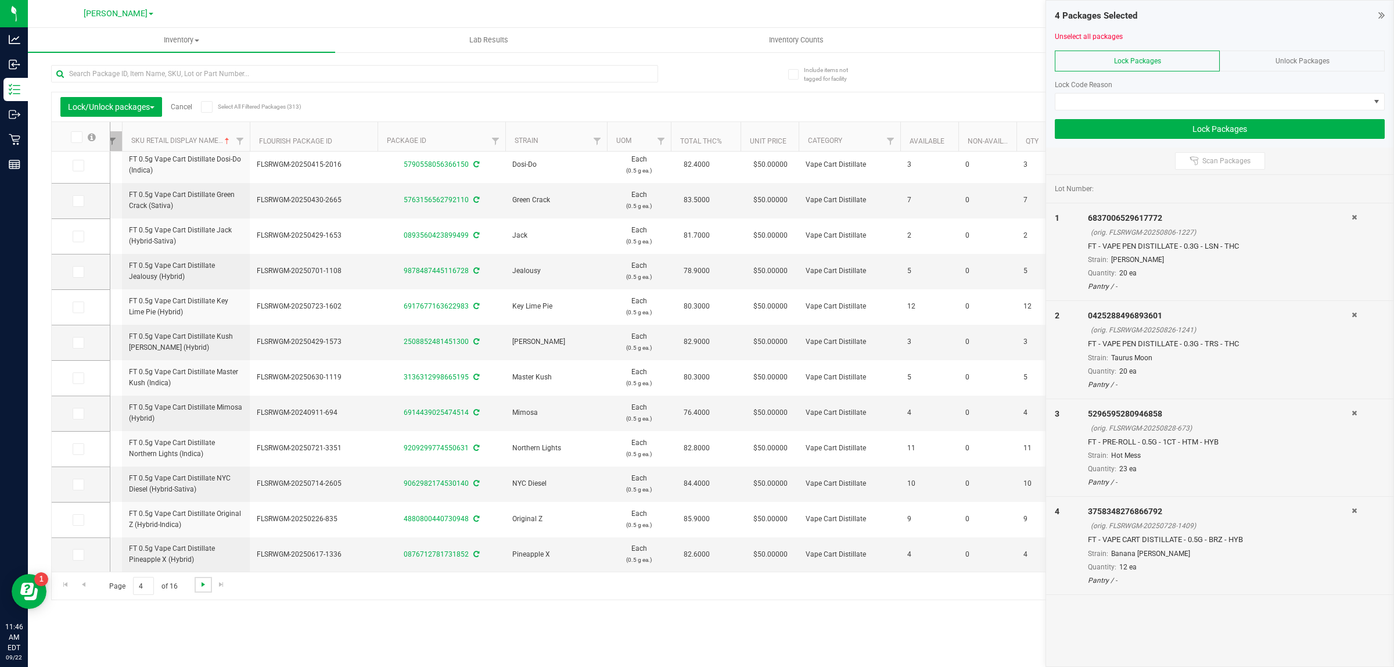
click at [205, 587] on span "Go to the next page" at bounding box center [203, 584] width 9 height 9
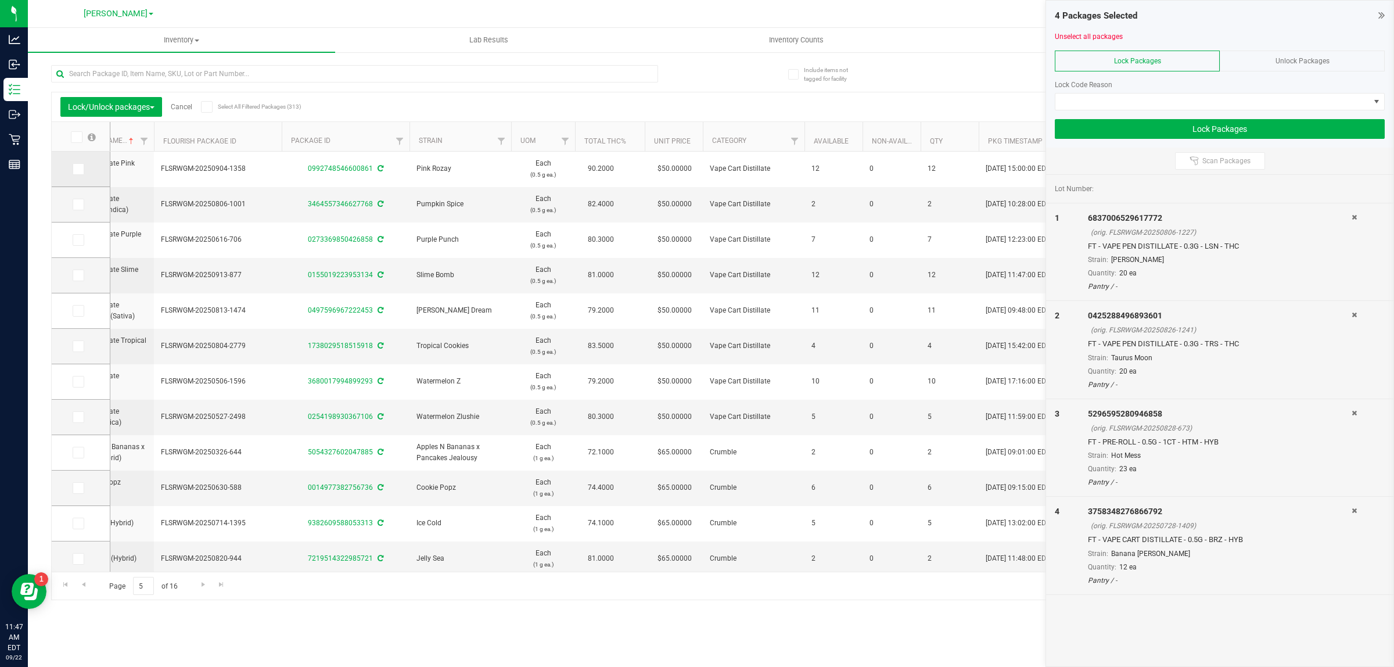
click at [79, 169] on icon at bounding box center [78, 169] width 8 height 0
click at [0, 0] on input "checkbox" at bounding box center [0, 0] width 0 height 0
click at [76, 275] on icon at bounding box center [78, 275] width 8 height 0
click at [0, 0] on input "checkbox" at bounding box center [0, 0] width 0 height 0
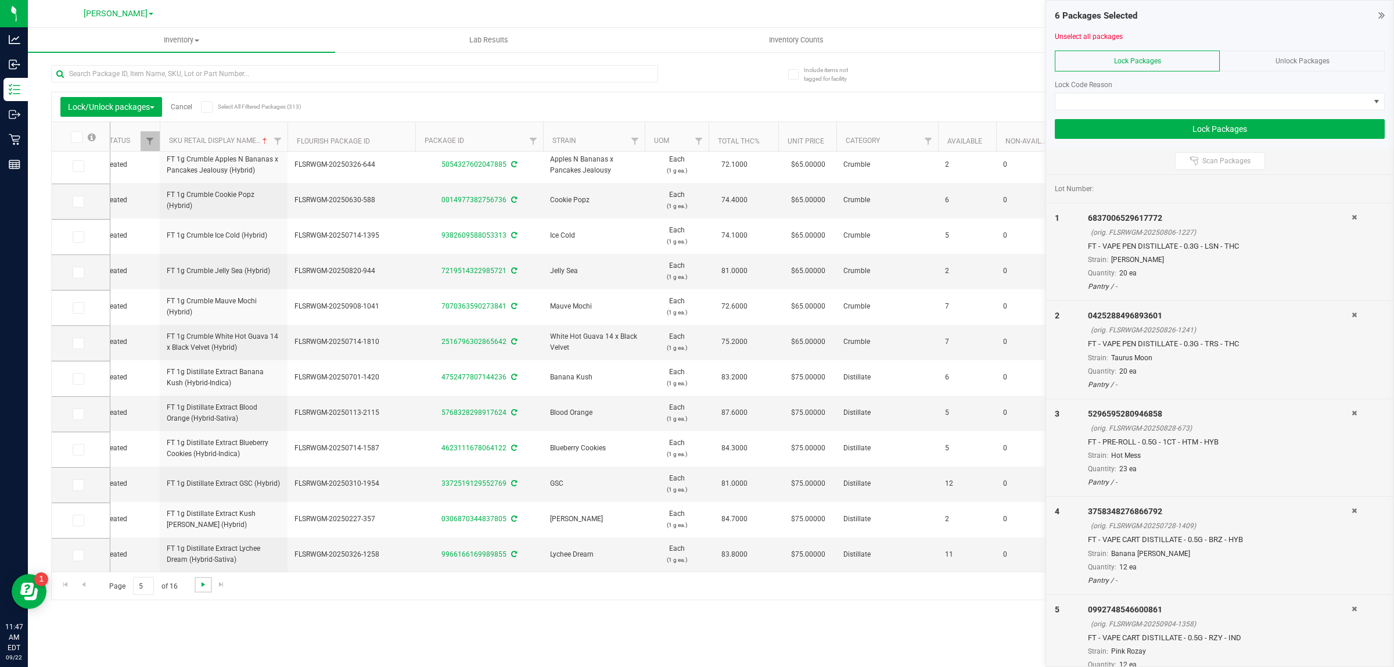
click at [199, 587] on span "Go to the next page" at bounding box center [203, 584] width 9 height 9
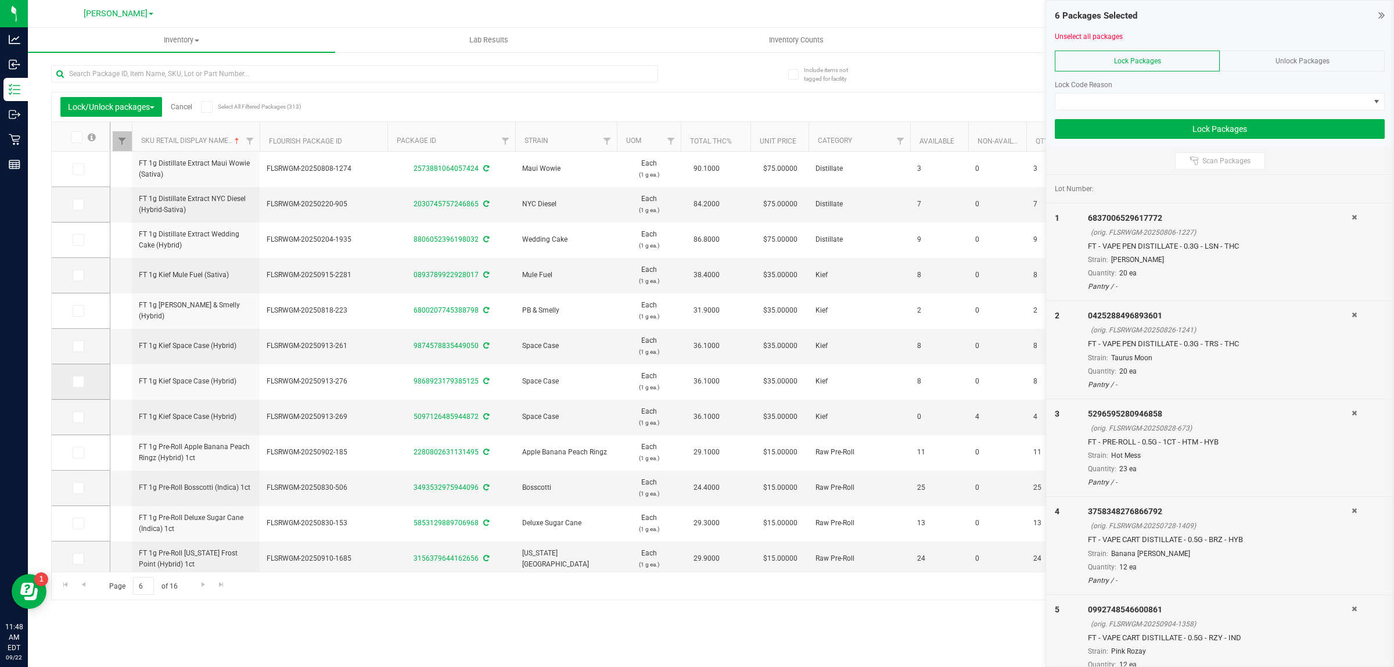
click at [84, 379] on label at bounding box center [81, 382] width 17 height 12
click at [0, 0] on input "checkbox" at bounding box center [0, 0] width 0 height 0
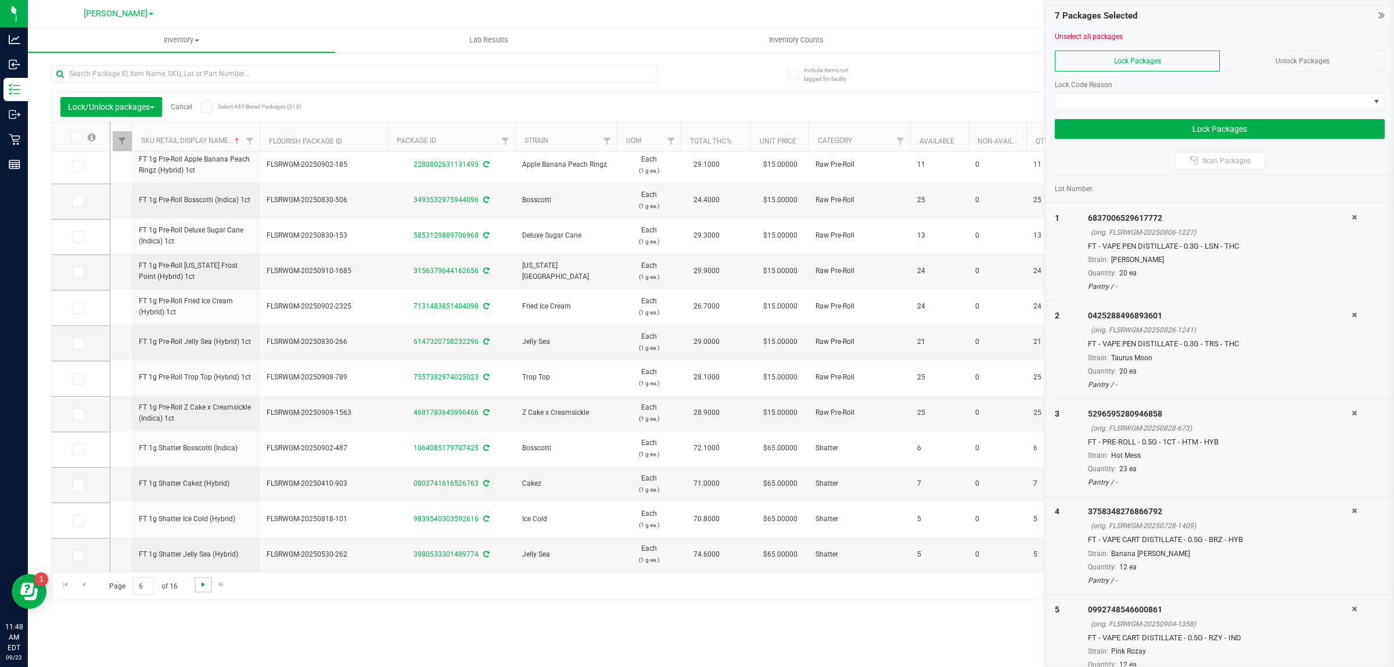
click at [201, 586] on span "Go to the next page" at bounding box center [203, 584] width 9 height 9
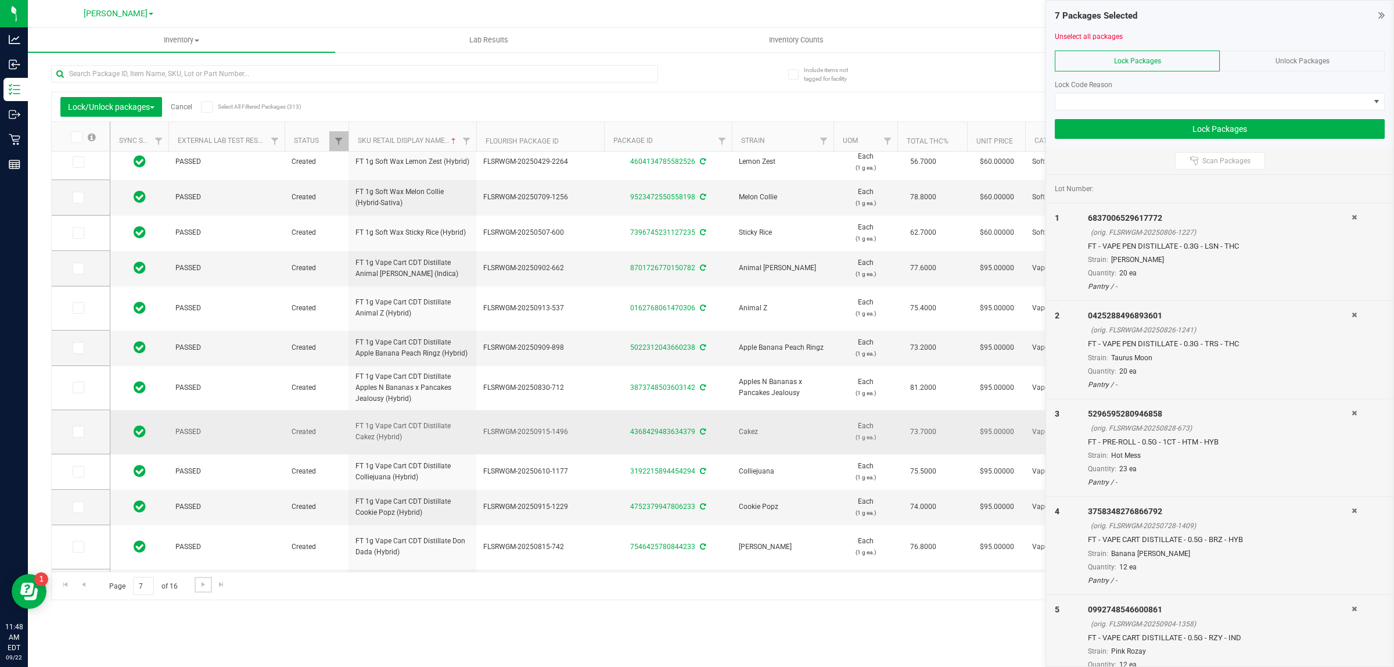
scroll to position [314, 0]
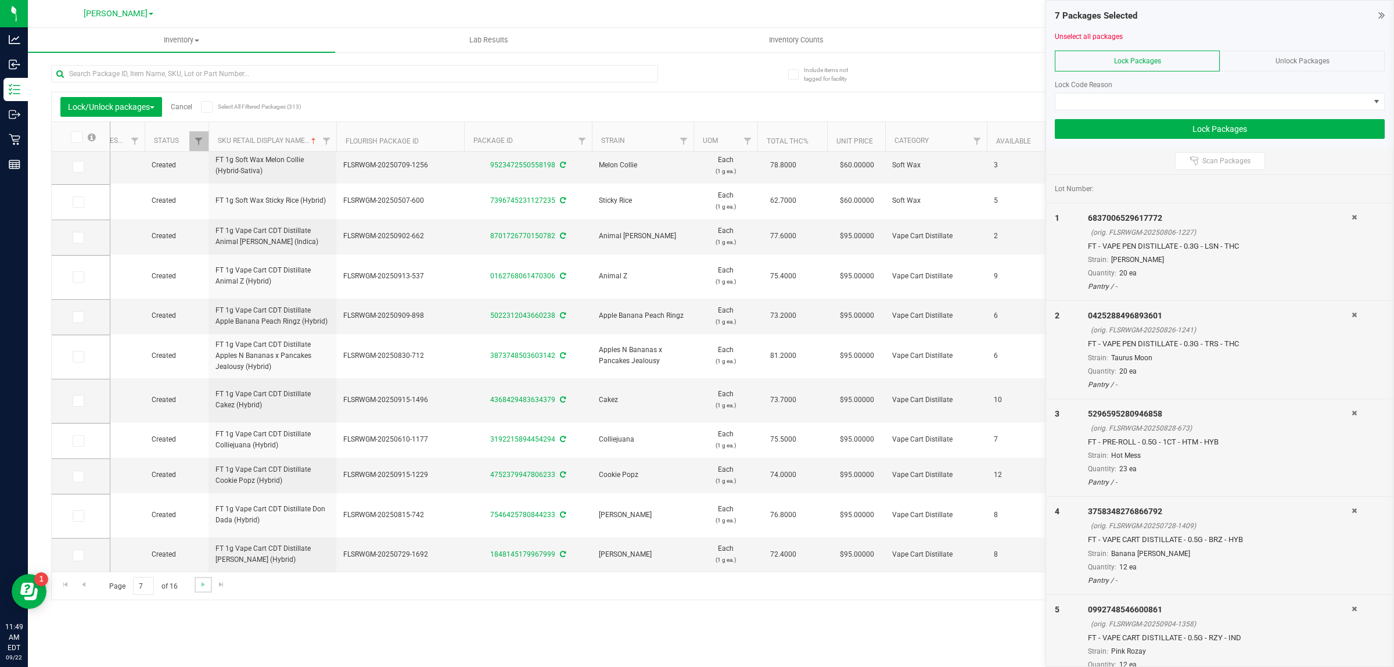
click at [202, 590] on link "Go to the next page" at bounding box center [203, 585] width 17 height 16
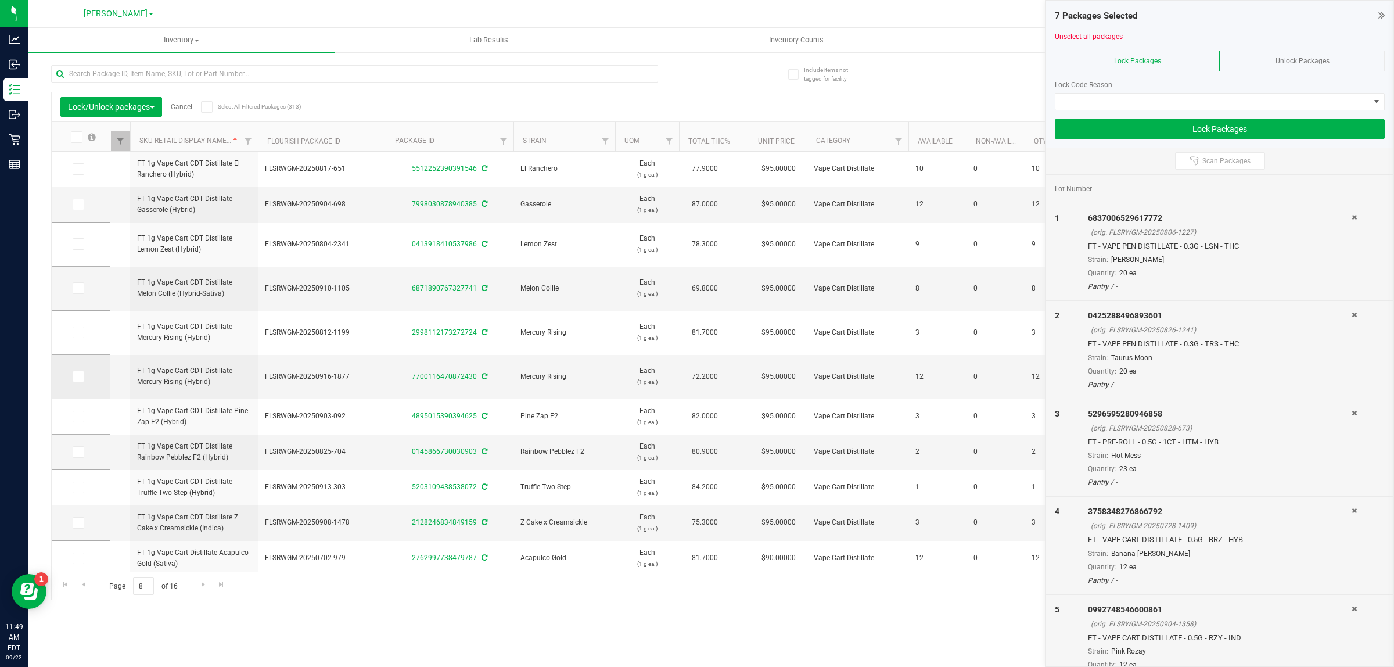
click at [84, 375] on label at bounding box center [81, 377] width 17 height 12
click at [0, 0] on input "checkbox" at bounding box center [0, 0] width 0 height 0
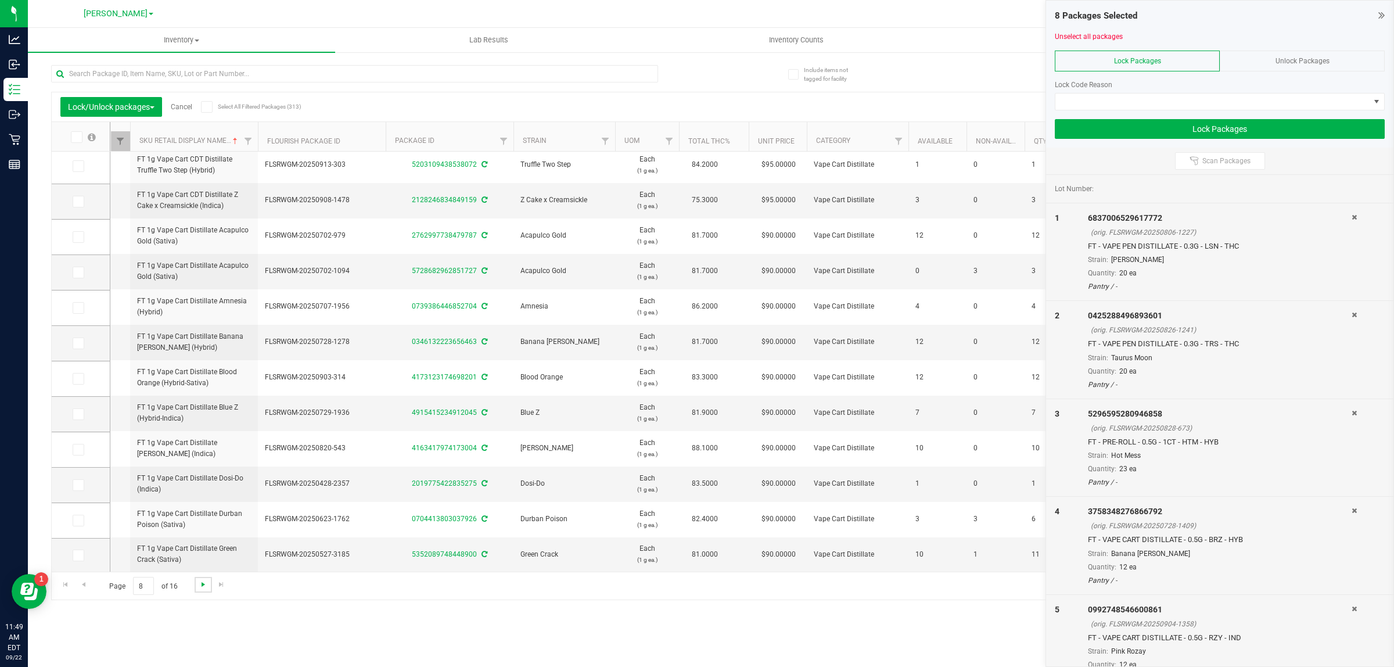
click at [203, 581] on span "Go to the next page" at bounding box center [203, 584] width 9 height 9
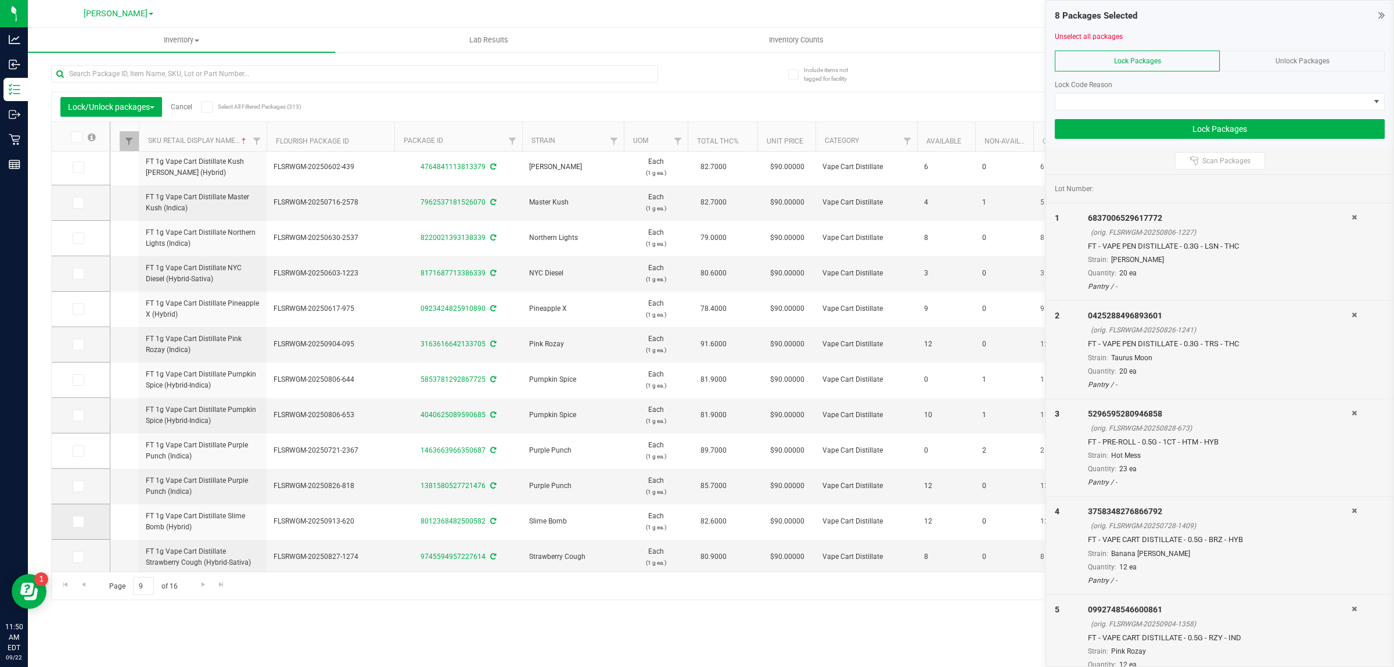
click at [80, 522] on icon at bounding box center [78, 522] width 8 height 0
click at [0, 0] on input "checkbox" at bounding box center [0, 0] width 0 height 0
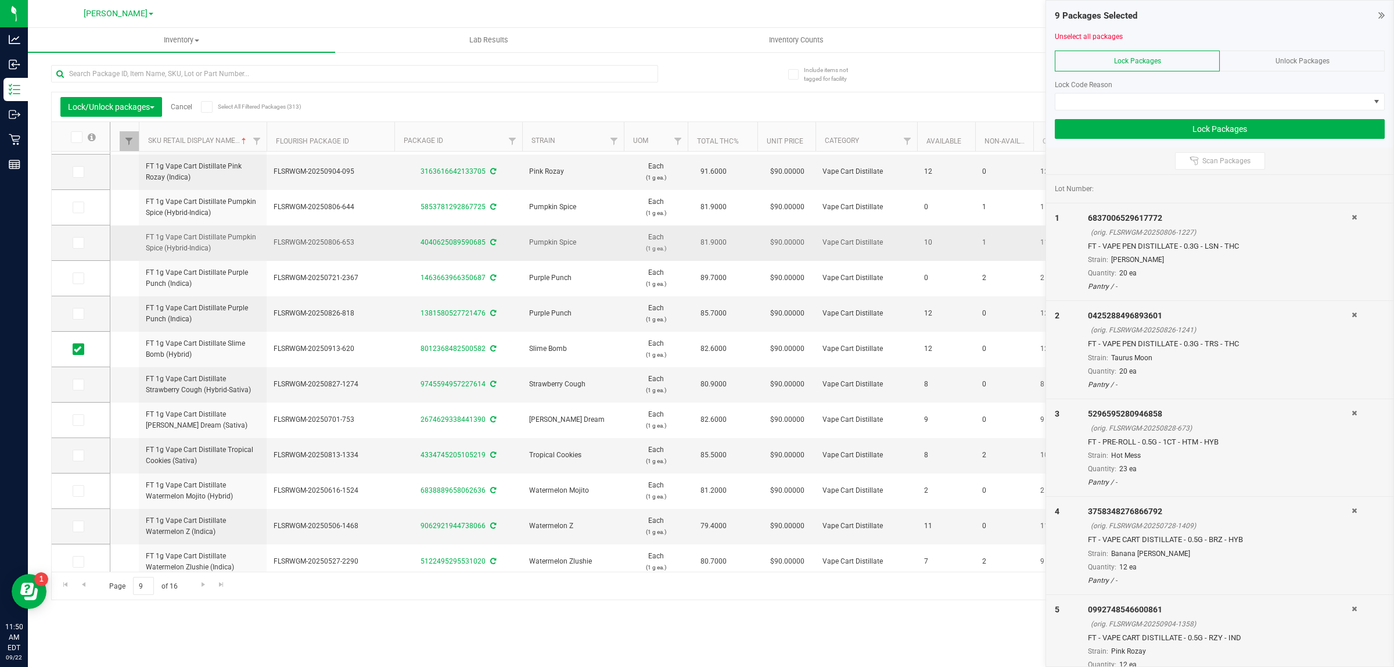
scroll to position [173, 0]
click at [80, 245] on icon at bounding box center [78, 245] width 8 height 0
click at [0, 0] on input "checkbox" at bounding box center [0, 0] width 0 height 0
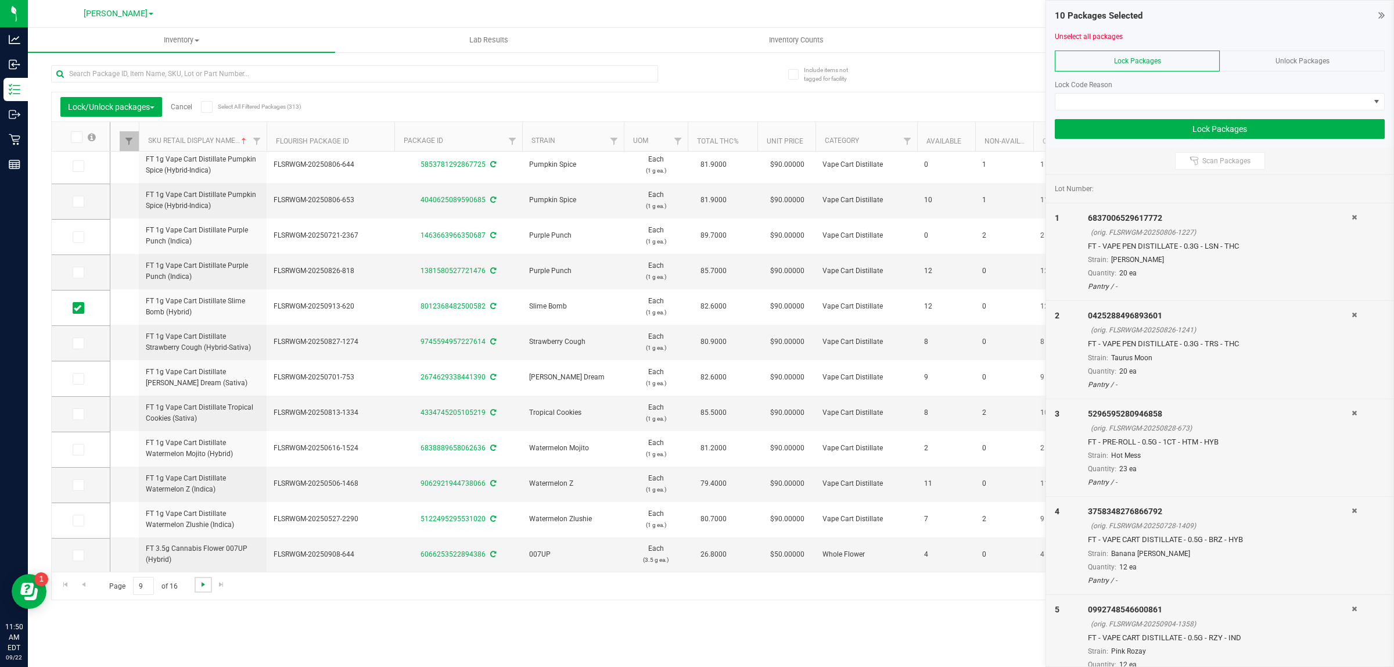
click at [202, 587] on span "Go to the next page" at bounding box center [203, 584] width 9 height 9
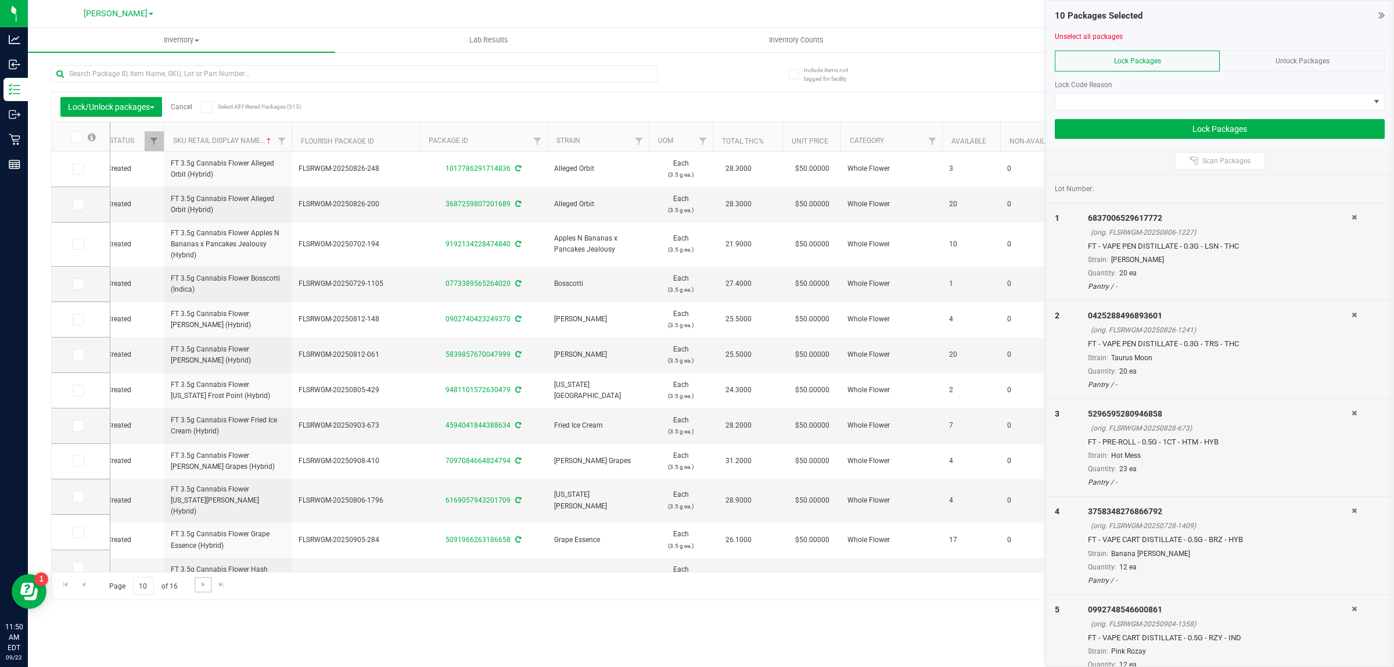
scroll to position [0, 187]
click at [76, 209] on span at bounding box center [79, 205] width 12 height 12
click at [0, 0] on input "checkbox" at bounding box center [0, 0] width 0 height 0
click at [78, 355] on icon at bounding box center [78, 355] width 8 height 0
click at [0, 0] on input "checkbox" at bounding box center [0, 0] width 0 height 0
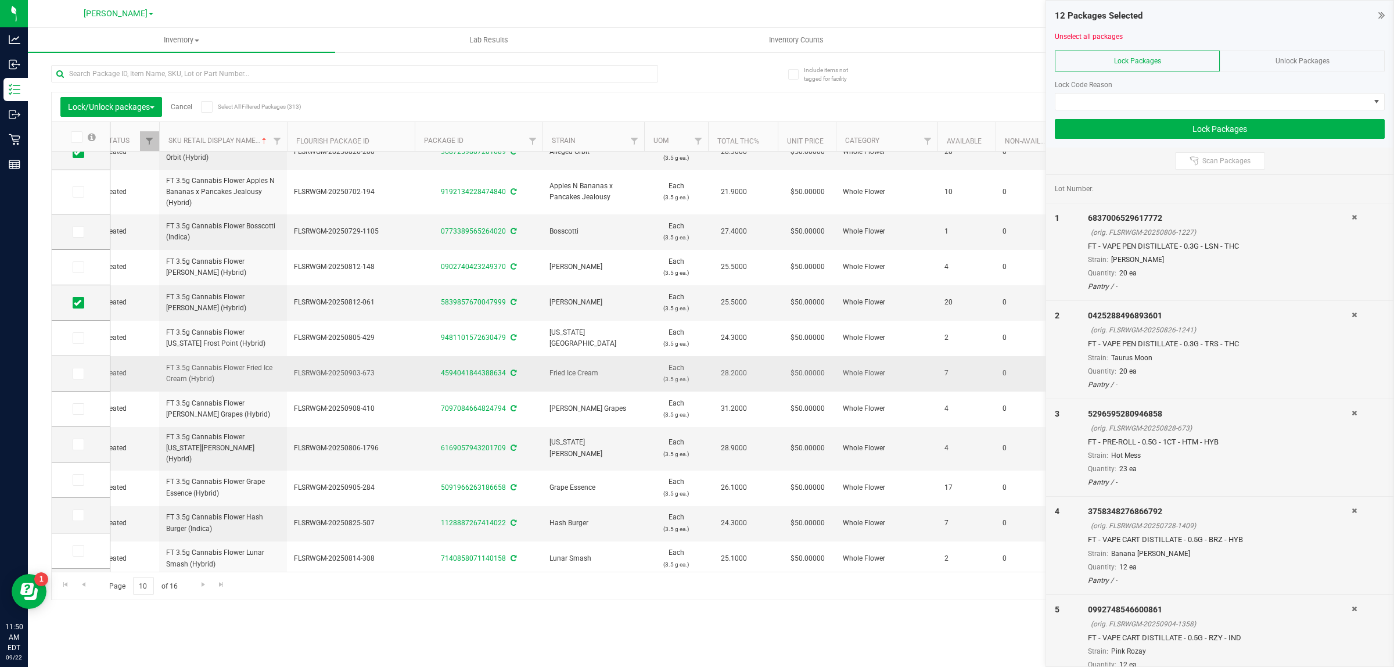
scroll to position [73, 189]
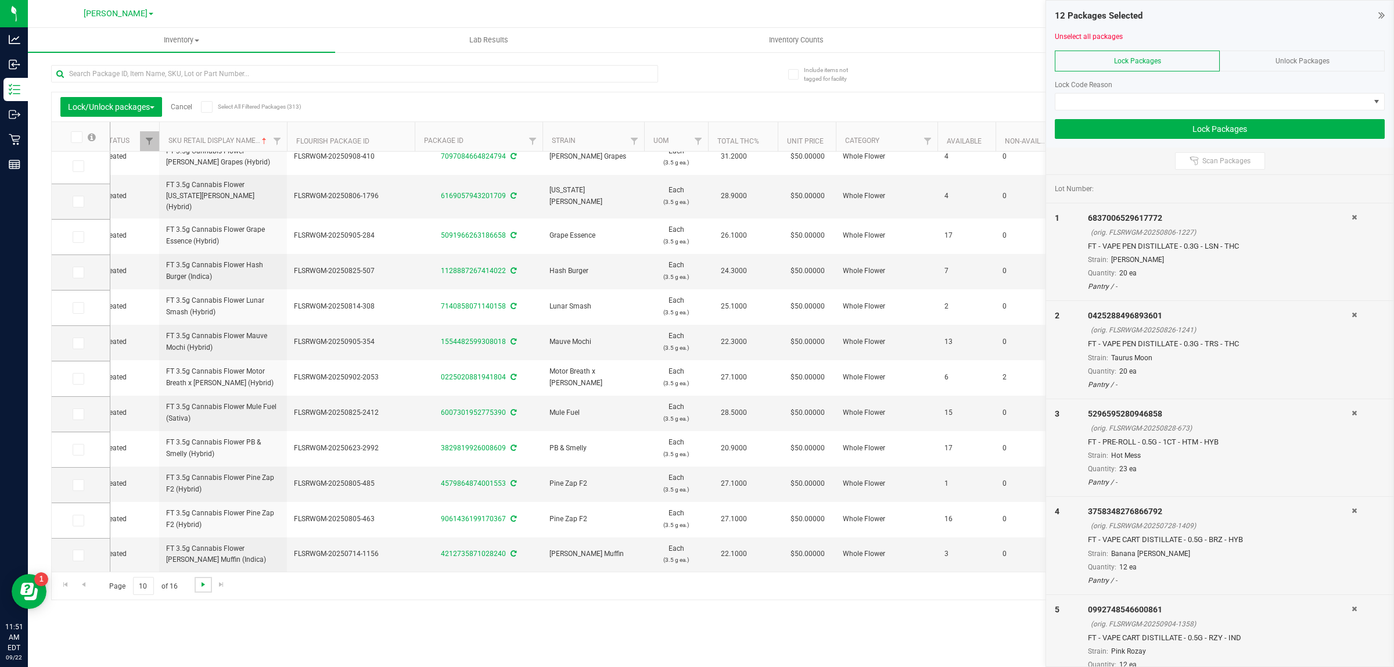
click at [205, 587] on span "Go to the next page" at bounding box center [203, 584] width 9 height 9
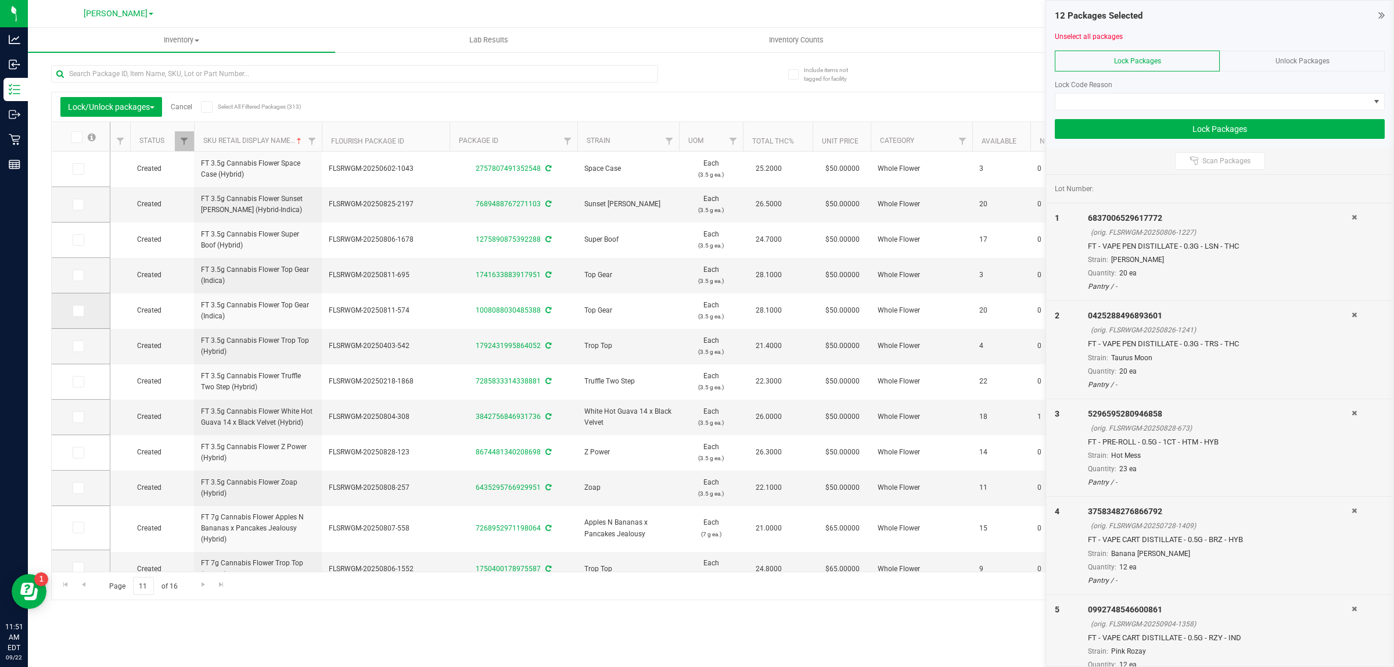
click at [77, 311] on icon at bounding box center [78, 311] width 8 height 0
click at [0, 0] on input "checkbox" at bounding box center [0, 0] width 0 height 0
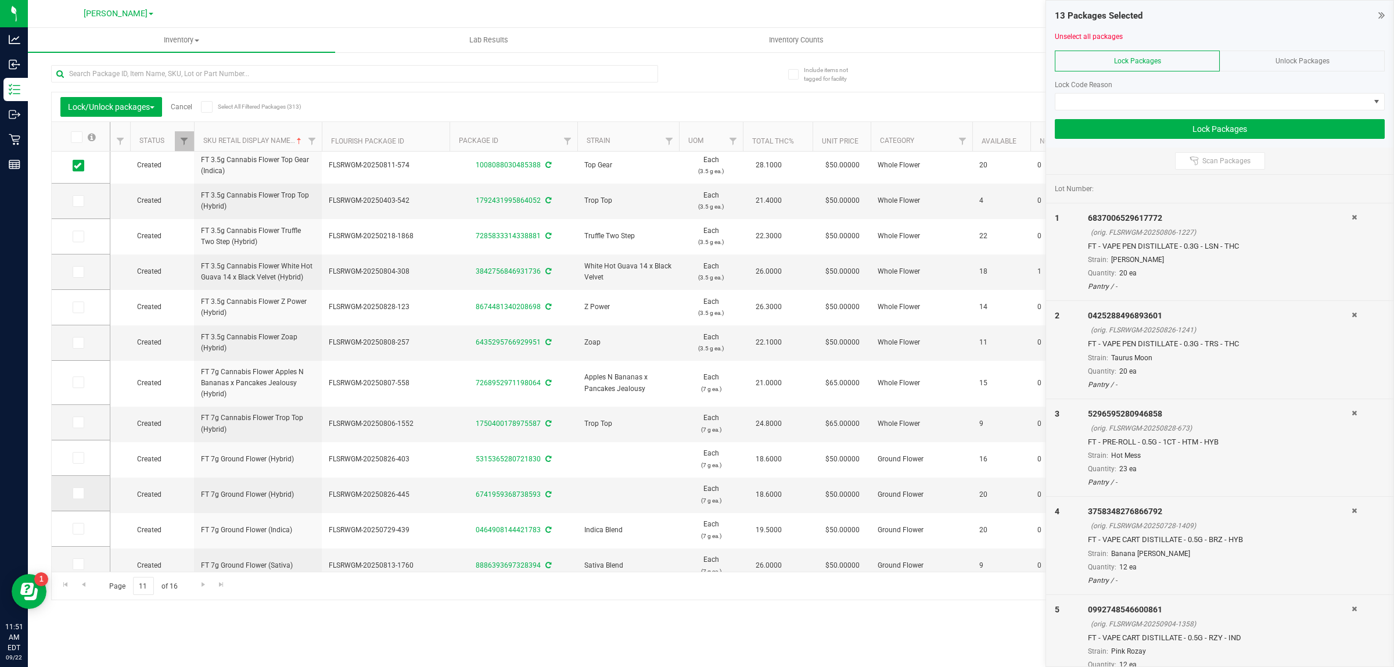
click at [78, 493] on icon at bounding box center [78, 493] width 8 height 0
click at [0, 0] on input "checkbox" at bounding box center [0, 0] width 0 height 0
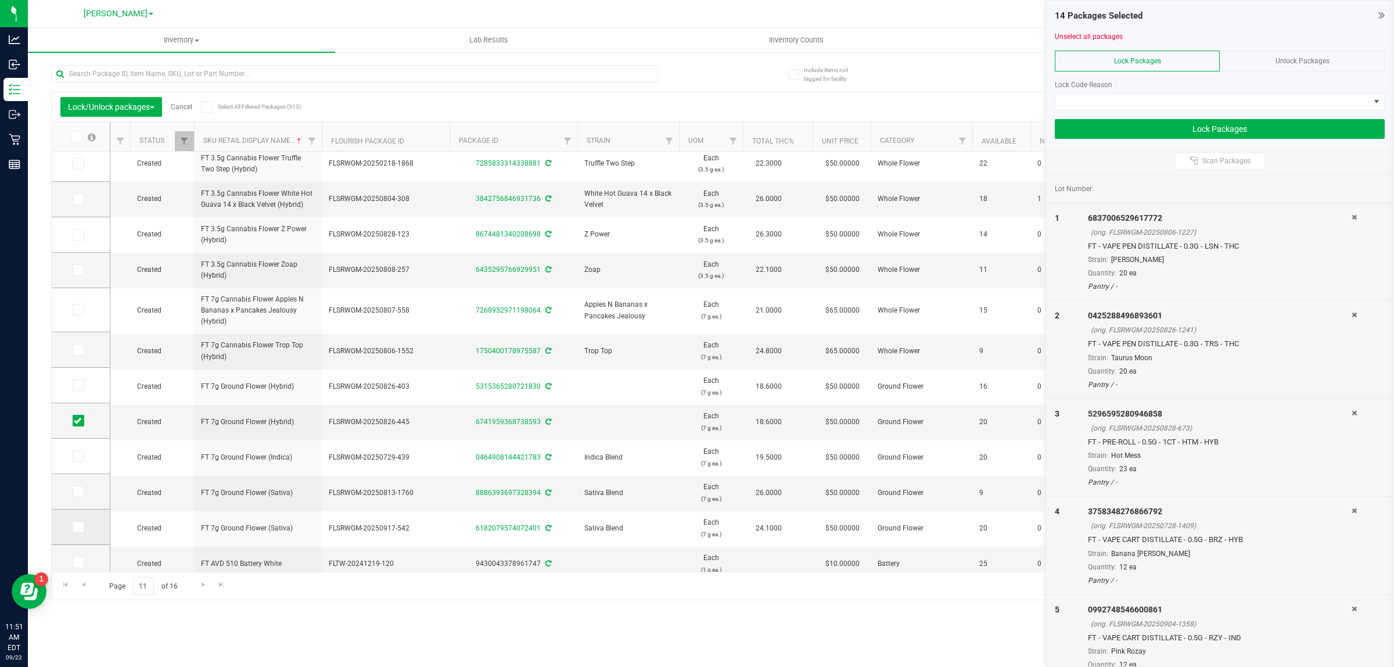
click at [77, 533] on td at bounding box center [81, 527] width 58 height 35
click at [78, 527] on icon at bounding box center [78, 527] width 8 height 0
click at [0, 0] on input "checkbox" at bounding box center [0, 0] width 0 height 0
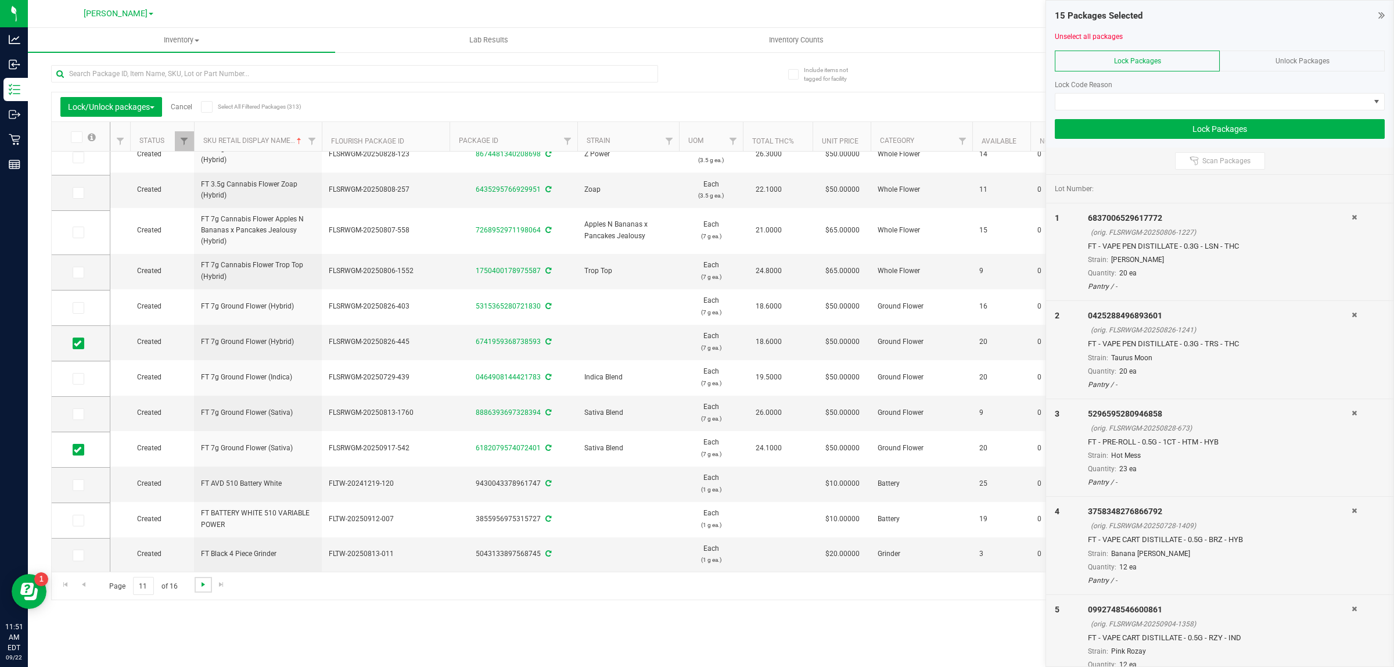
click at [203, 585] on span "Go to the next page" at bounding box center [203, 584] width 9 height 9
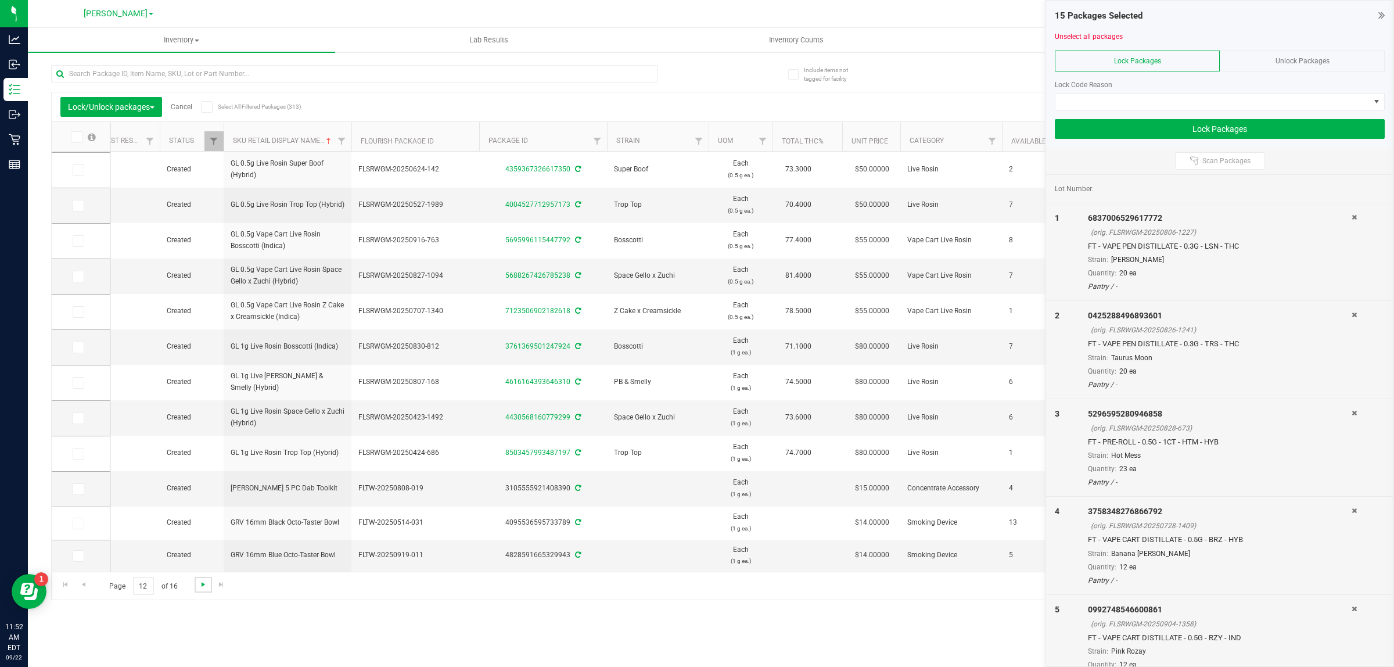
click at [206, 586] on span "Go to the next page" at bounding box center [203, 584] width 9 height 9
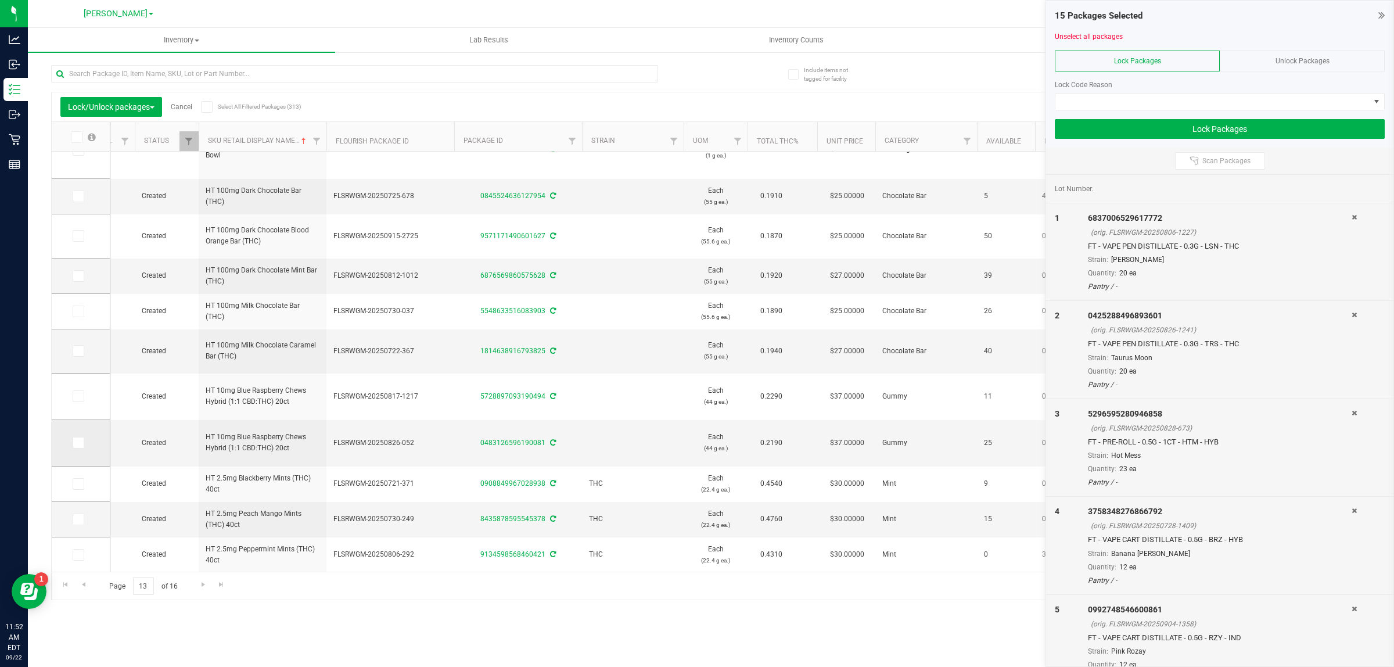
click at [80, 443] on icon at bounding box center [78, 443] width 8 height 0
click at [0, 0] on input "checkbox" at bounding box center [0, 0] width 0 height 0
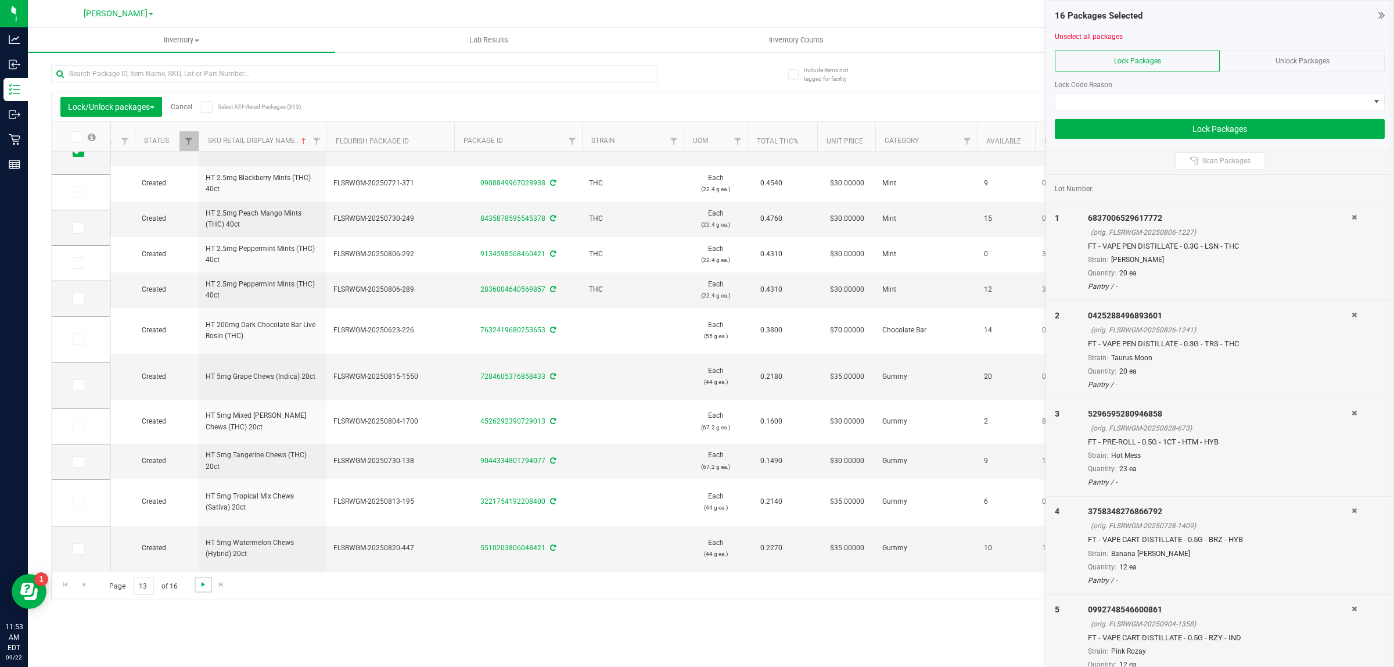
click at [202, 587] on span "Go to the next page" at bounding box center [203, 584] width 9 height 9
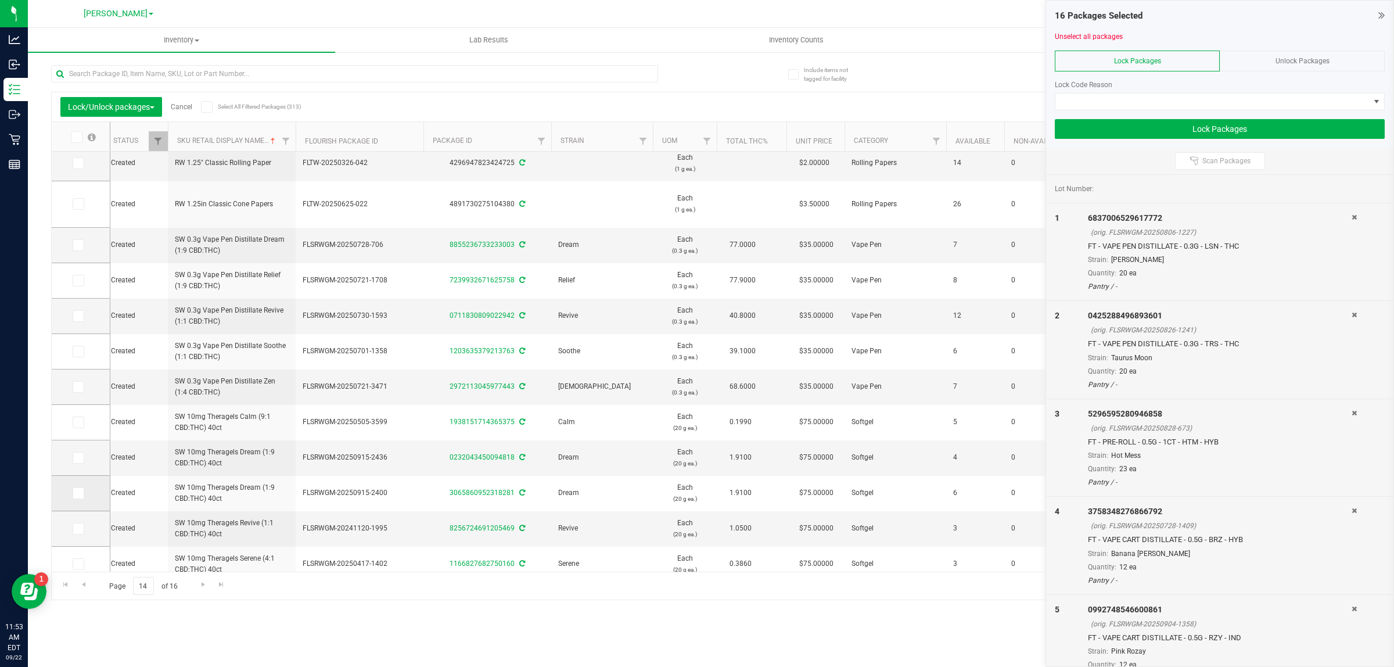
click at [76, 493] on icon at bounding box center [78, 493] width 8 height 0
click at [0, 0] on input "checkbox" at bounding box center [0, 0] width 0 height 0
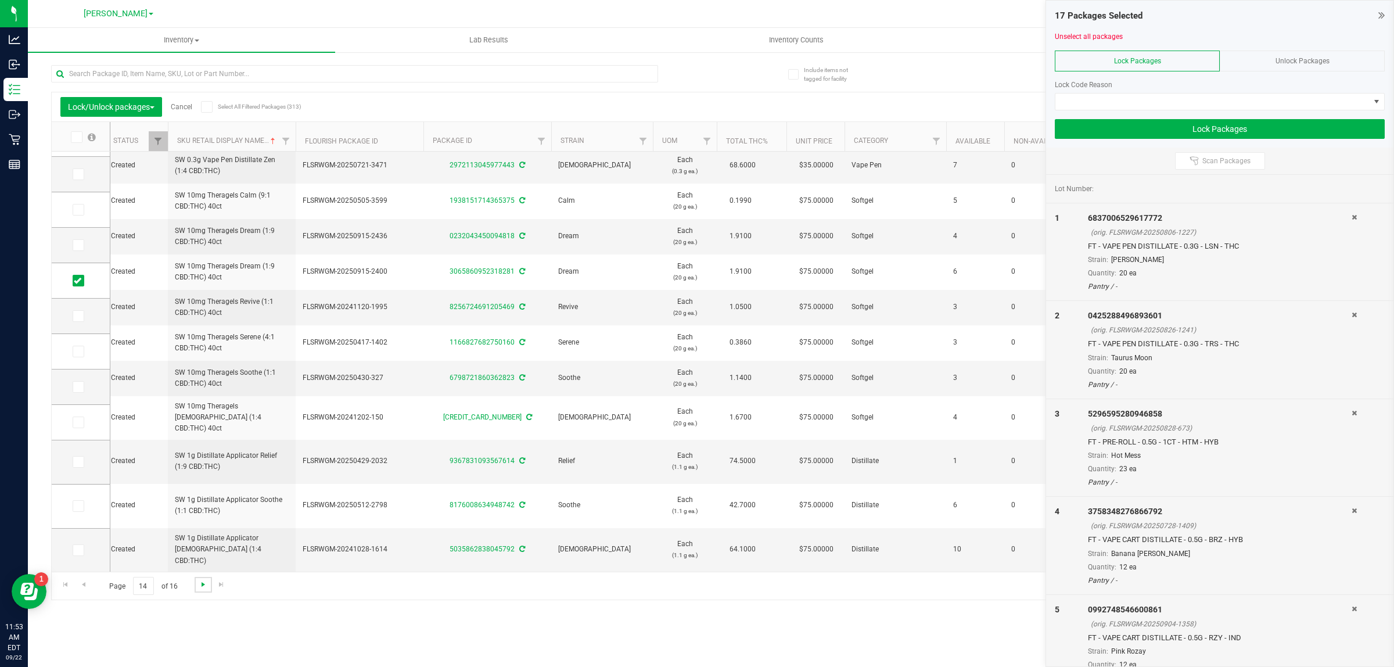
click at [204, 587] on span "Go to the next page" at bounding box center [203, 584] width 9 height 9
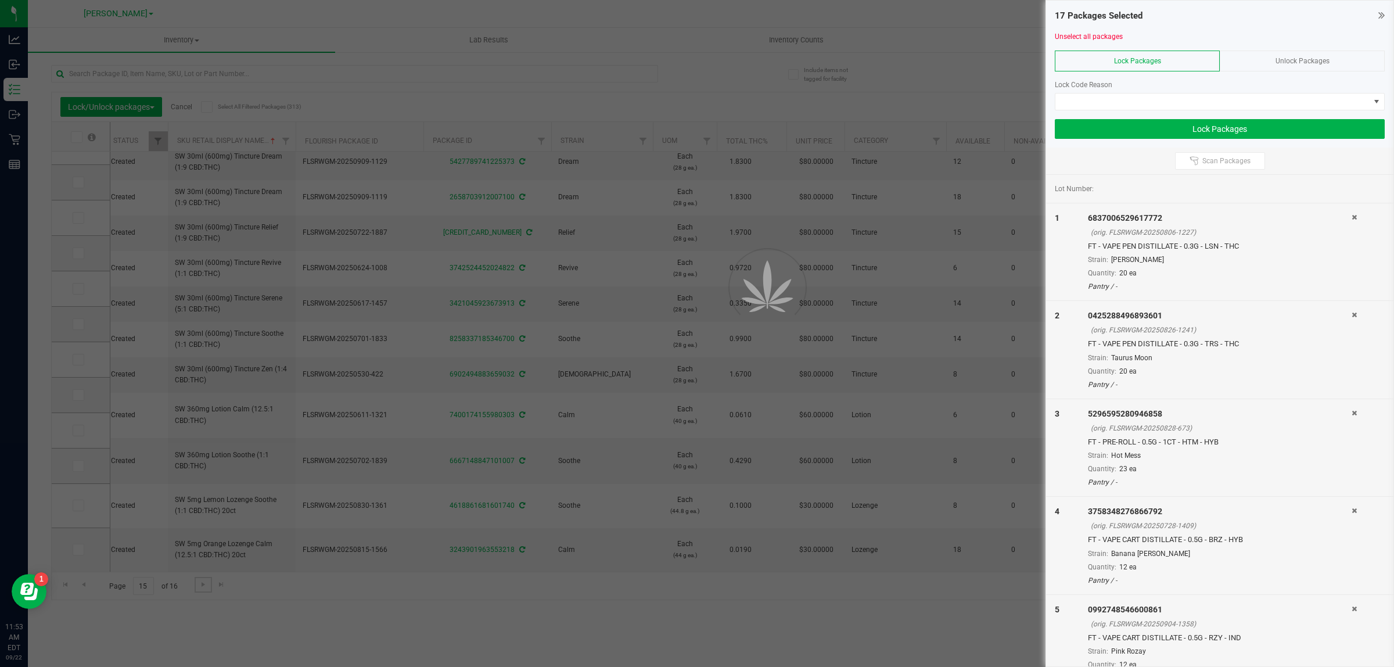
type input "2026-03-03"
type input "2026-02-15"
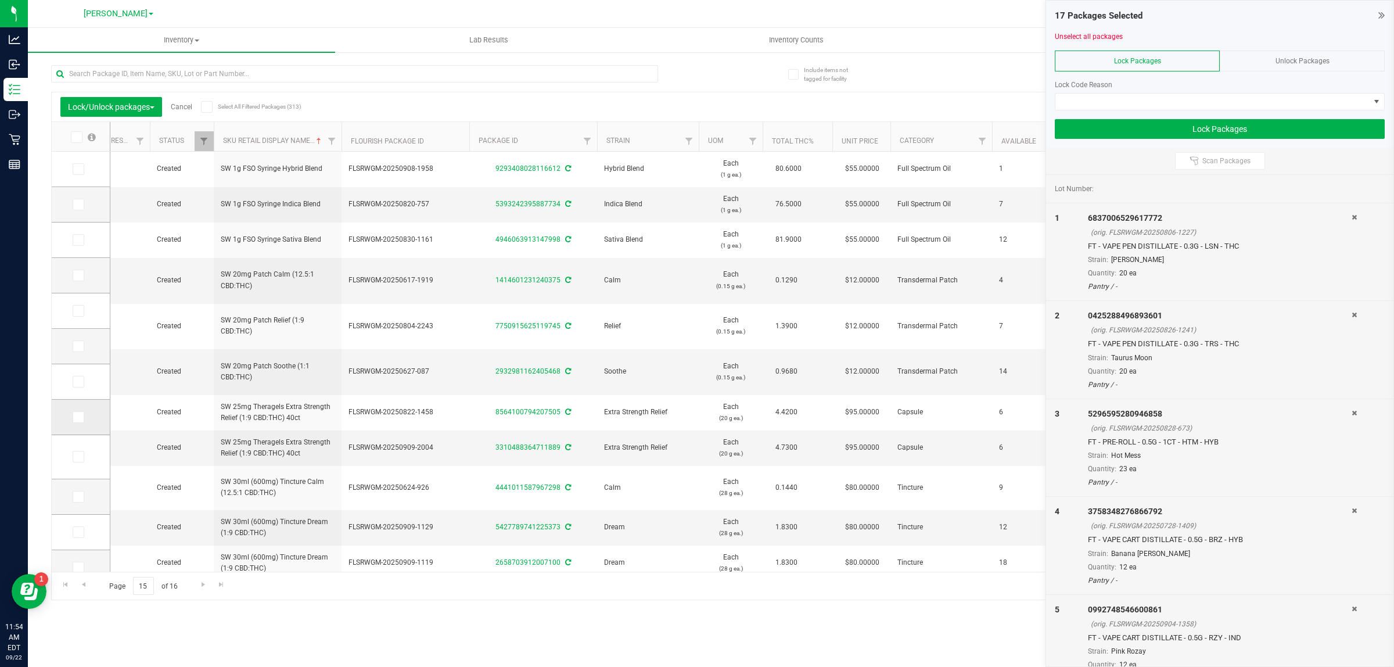
click at [80, 422] on span at bounding box center [79, 417] width 12 height 12
click at [0, 0] on input "checkbox" at bounding box center [0, 0] width 0 height 0
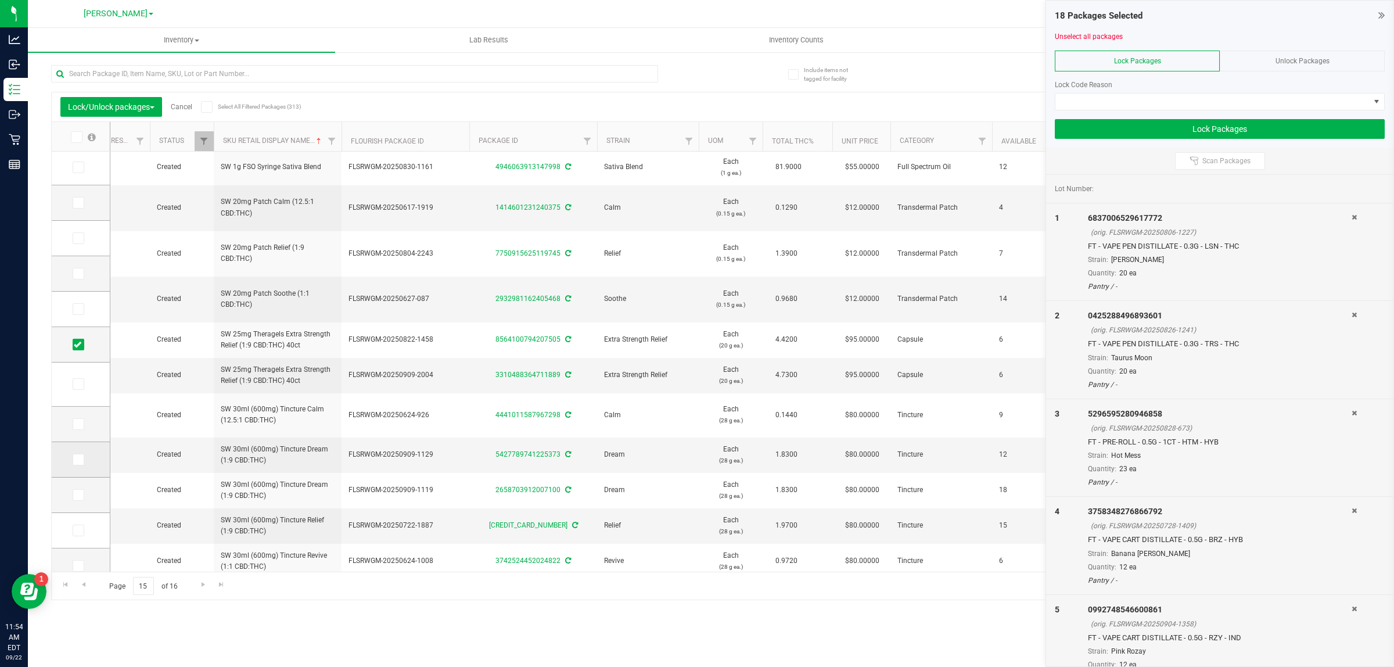
click at [83, 454] on span at bounding box center [79, 460] width 12 height 12
click at [0, 0] on input "checkbox" at bounding box center [0, 0] width 0 height 0
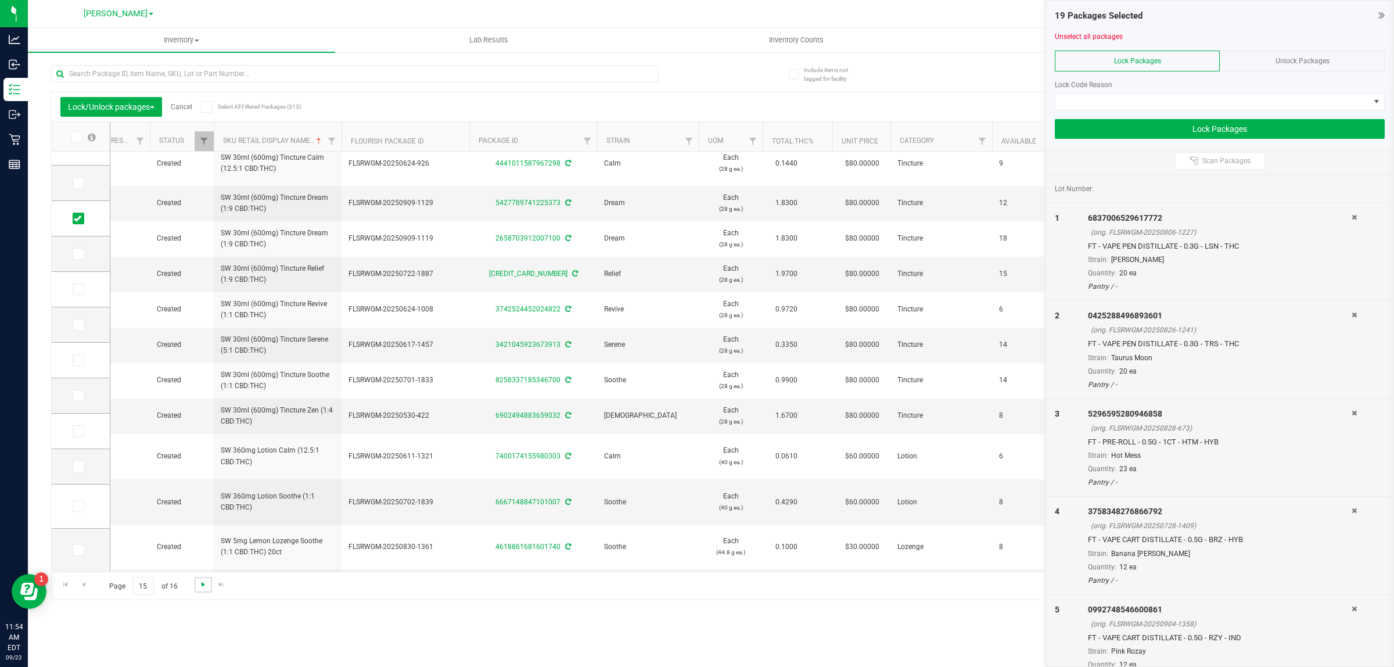
click at [203, 587] on span "Go to the next page" at bounding box center [203, 584] width 9 height 9
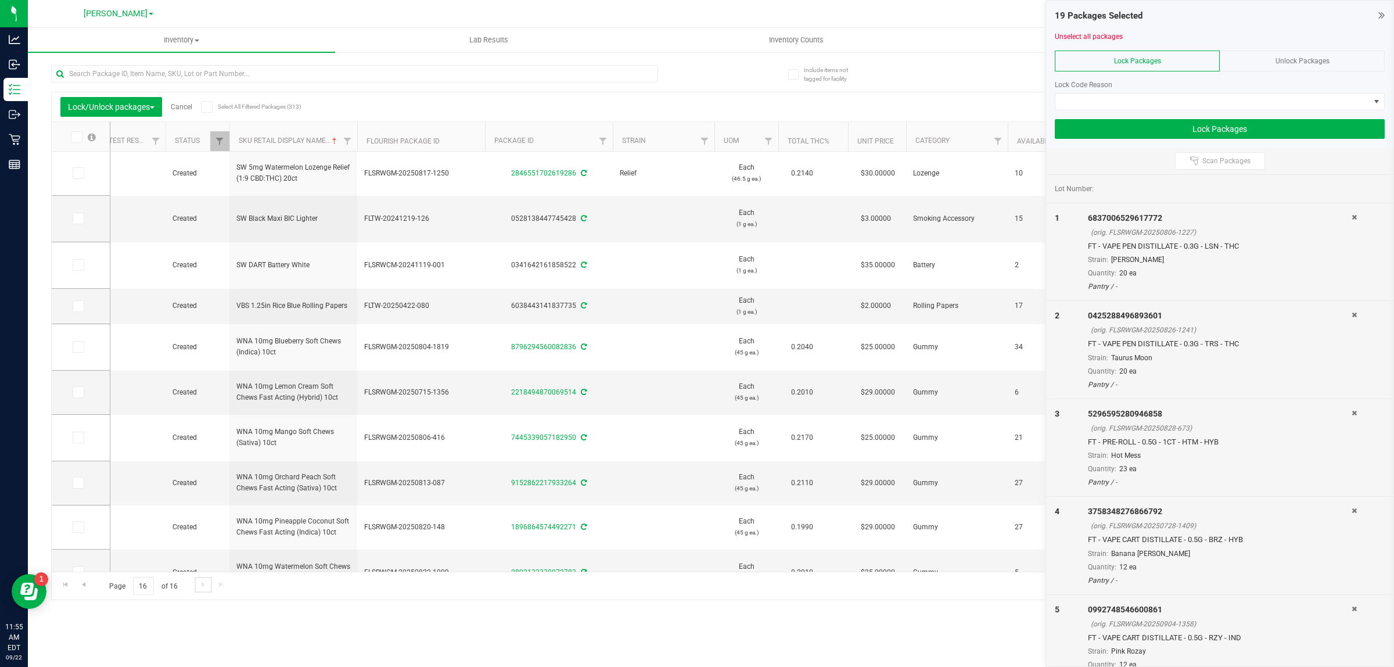
scroll to position [0, 146]
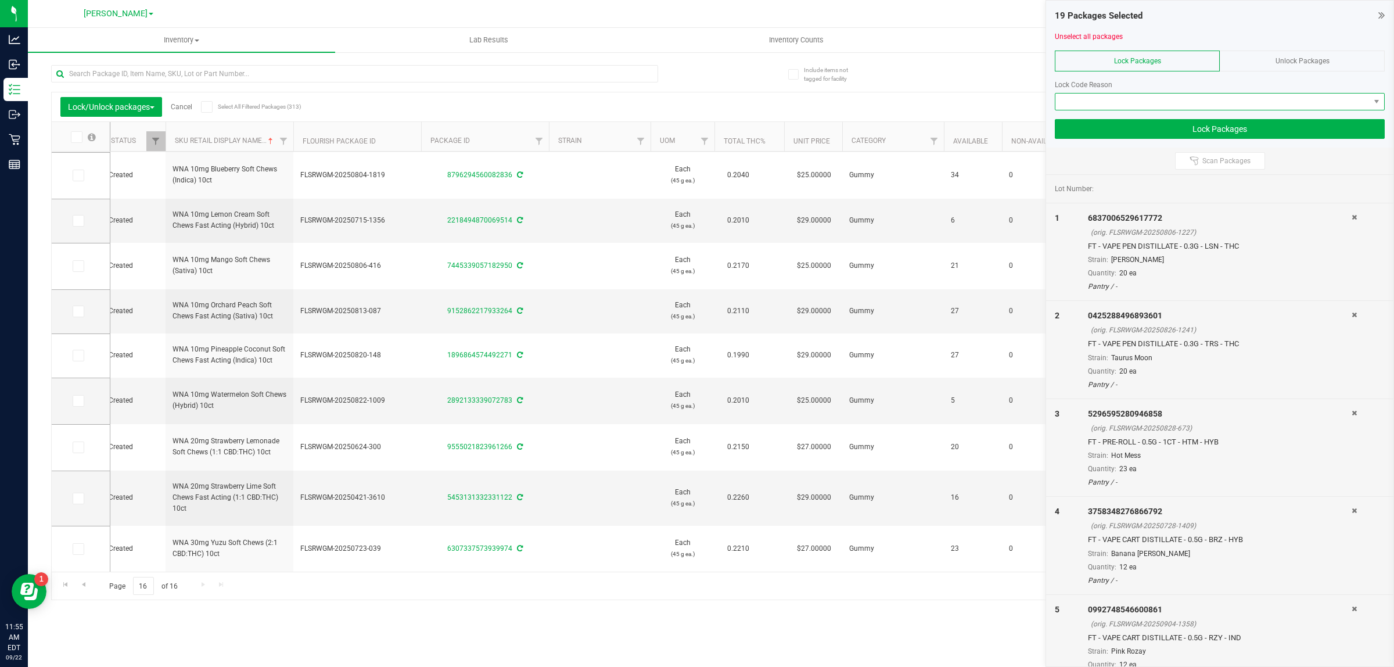
click at [695, 99] on span at bounding box center [1213, 102] width 314 height 16
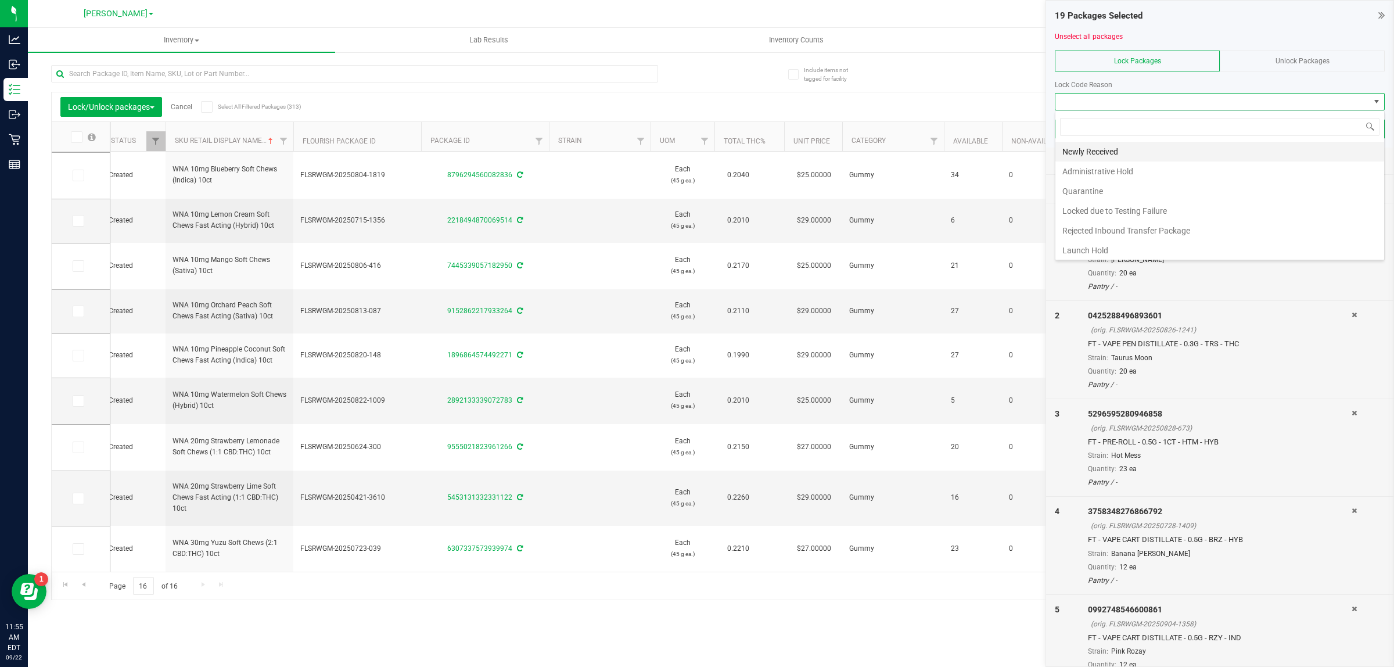
click at [695, 152] on li "Newly Received" at bounding box center [1220, 152] width 329 height 20
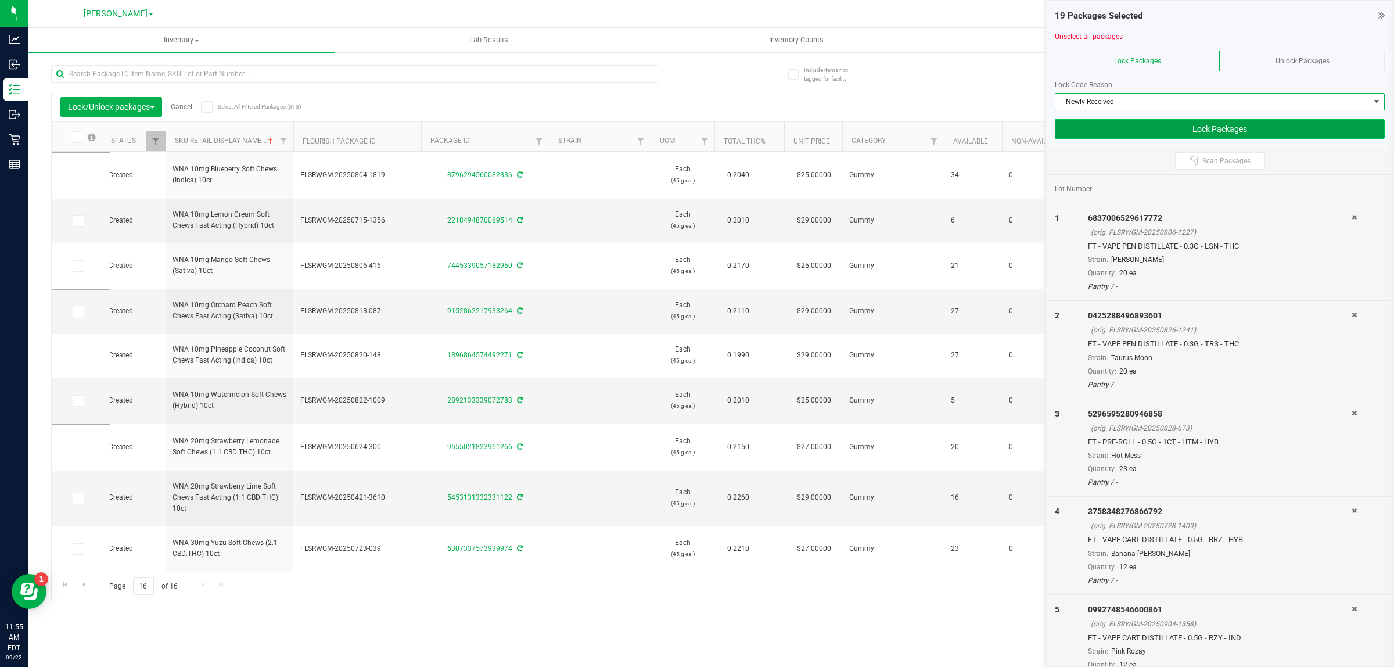
click at [695, 131] on button "Lock Packages" at bounding box center [1220, 129] width 330 height 20
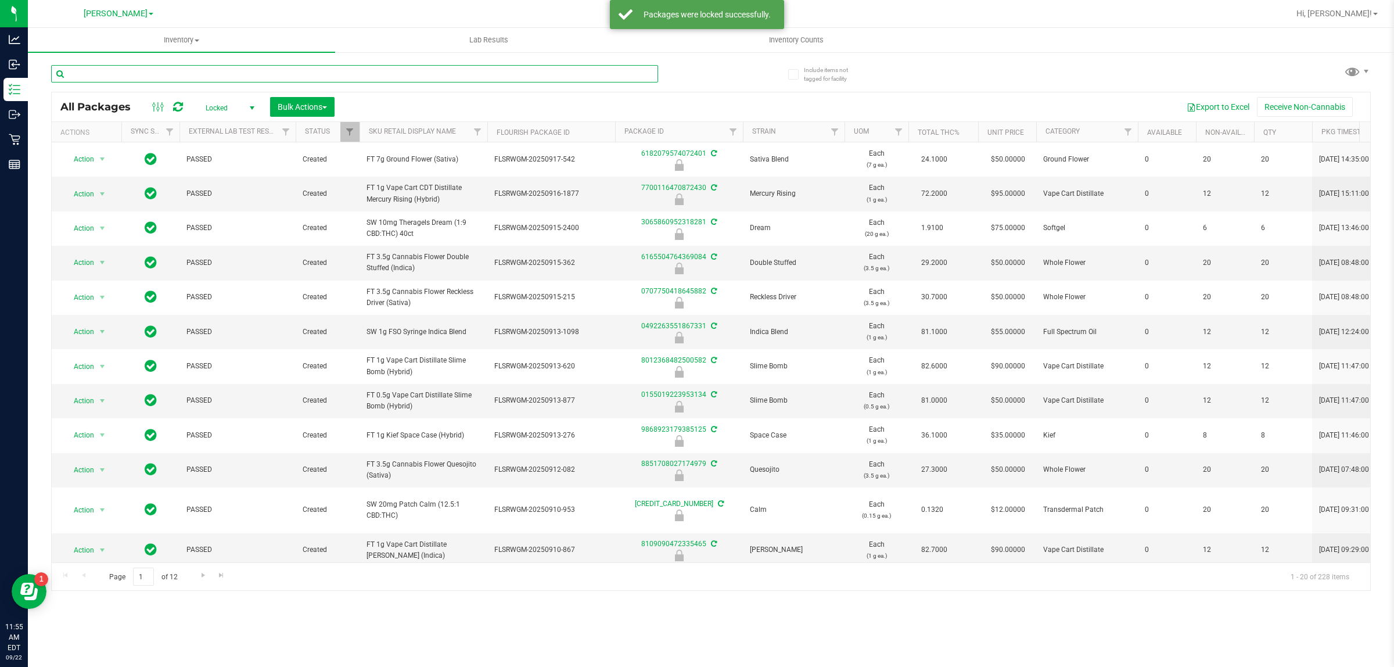
click at [151, 73] on input "text" at bounding box center [354, 73] width 607 height 17
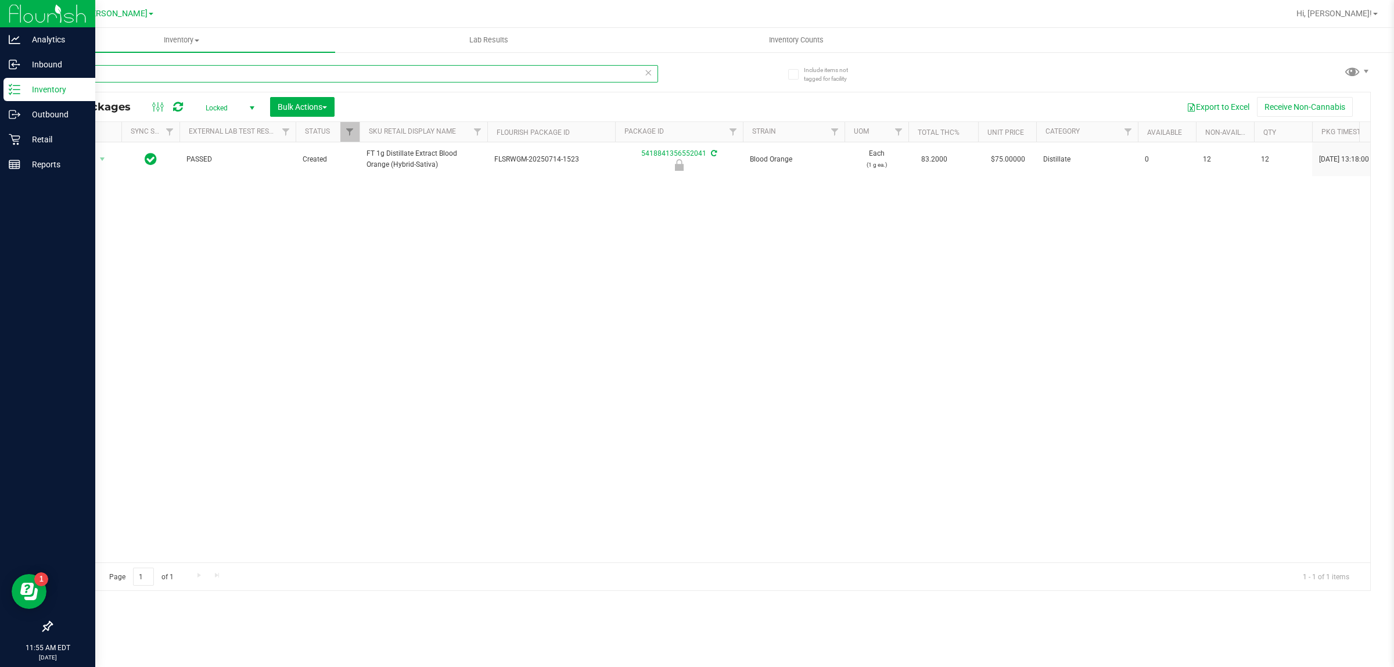
drag, startPoint x: 151, startPoint y: 73, endPoint x: 0, endPoint y: 93, distance: 152.4
click at [0, 93] on div "Analytics Inbound Inventory Outbound Retail Reports 11:55 AM EDT 09/22/2025 09/…" at bounding box center [697, 333] width 1394 height 667
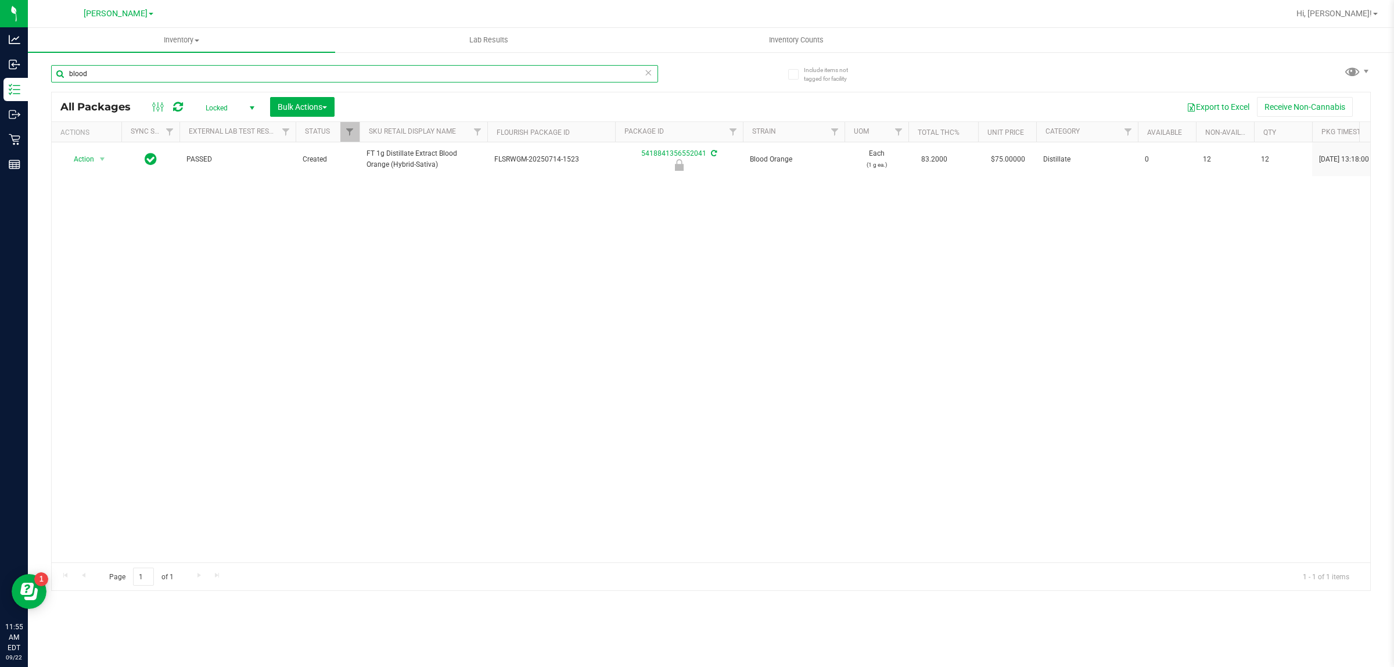
type input "blood"
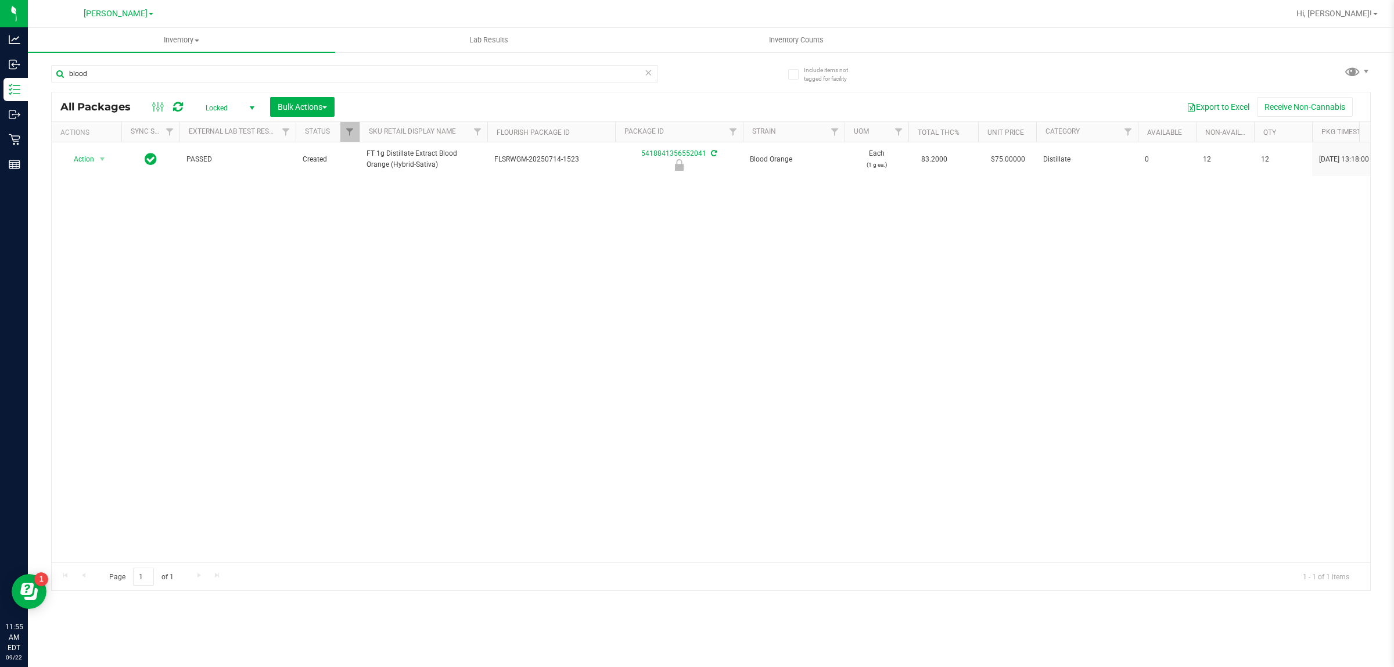
click at [248, 102] on span "select" at bounding box center [252, 108] width 15 height 16
click at [246, 131] on li "Active Only" at bounding box center [227, 127] width 63 height 17
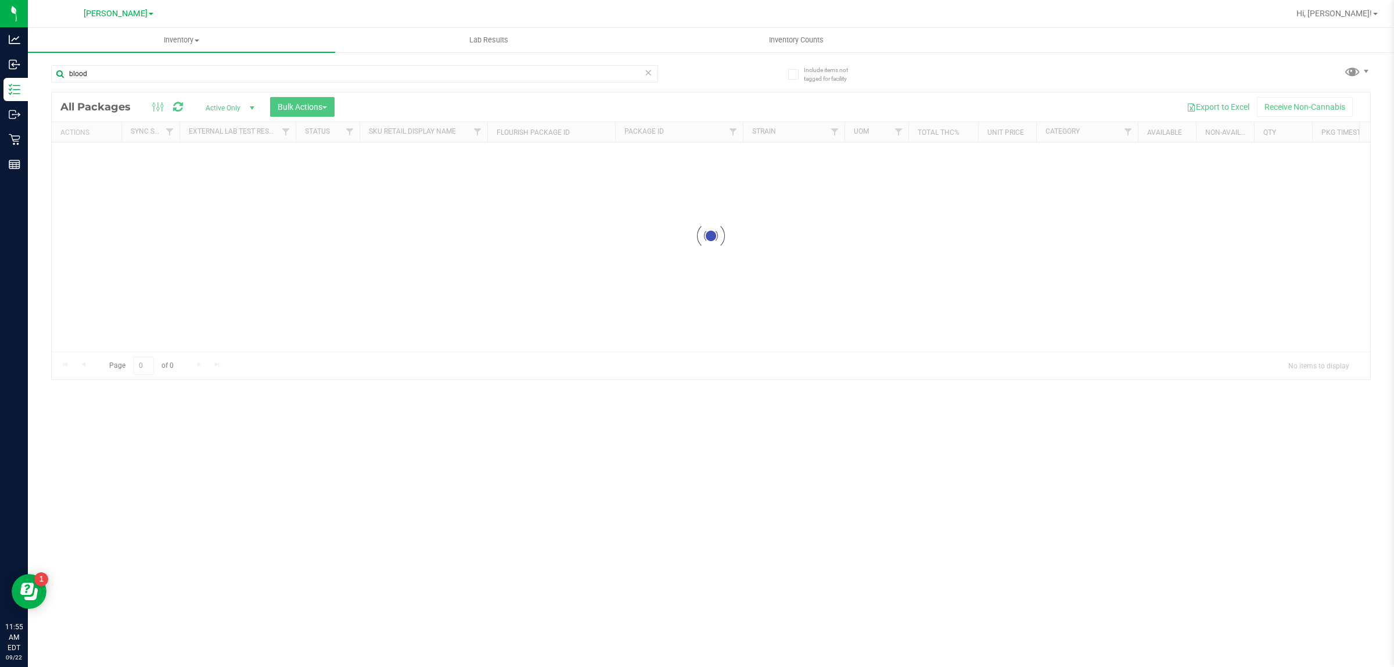
click at [142, 66] on input "blood" at bounding box center [354, 73] width 607 height 17
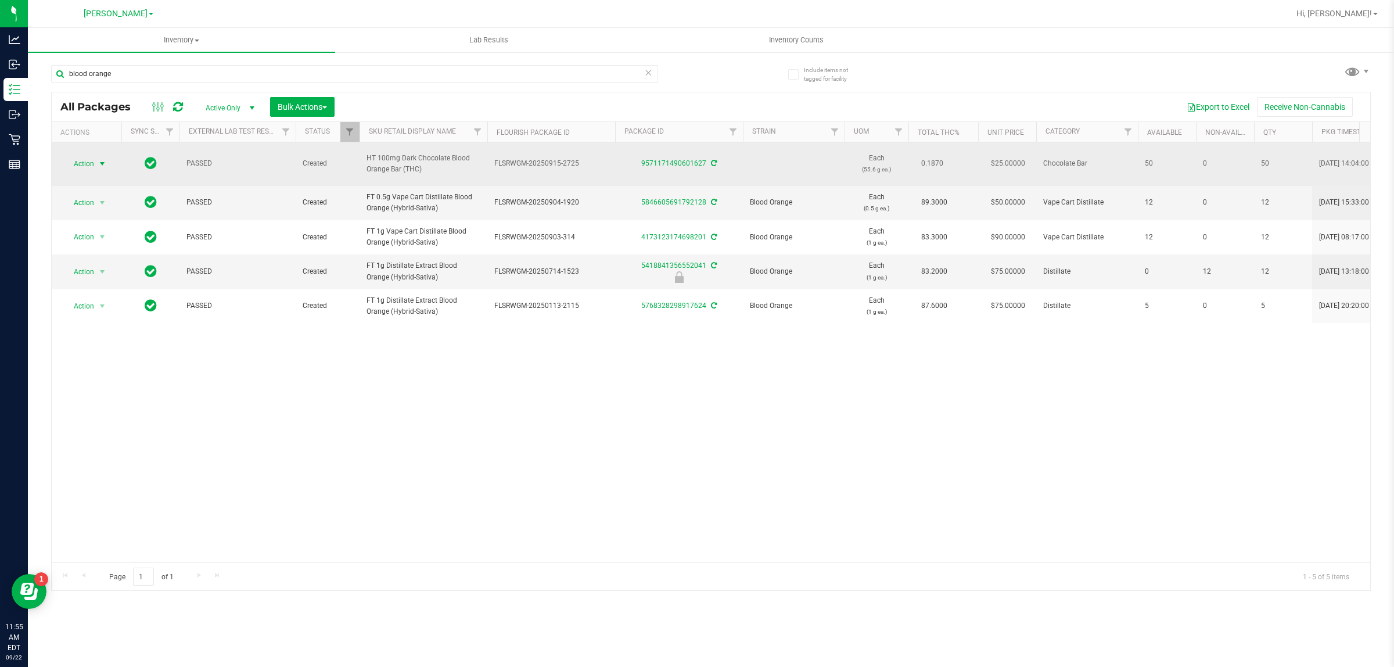
type input "blood orange"
click at [103, 168] on span "select" at bounding box center [102, 164] width 15 height 16
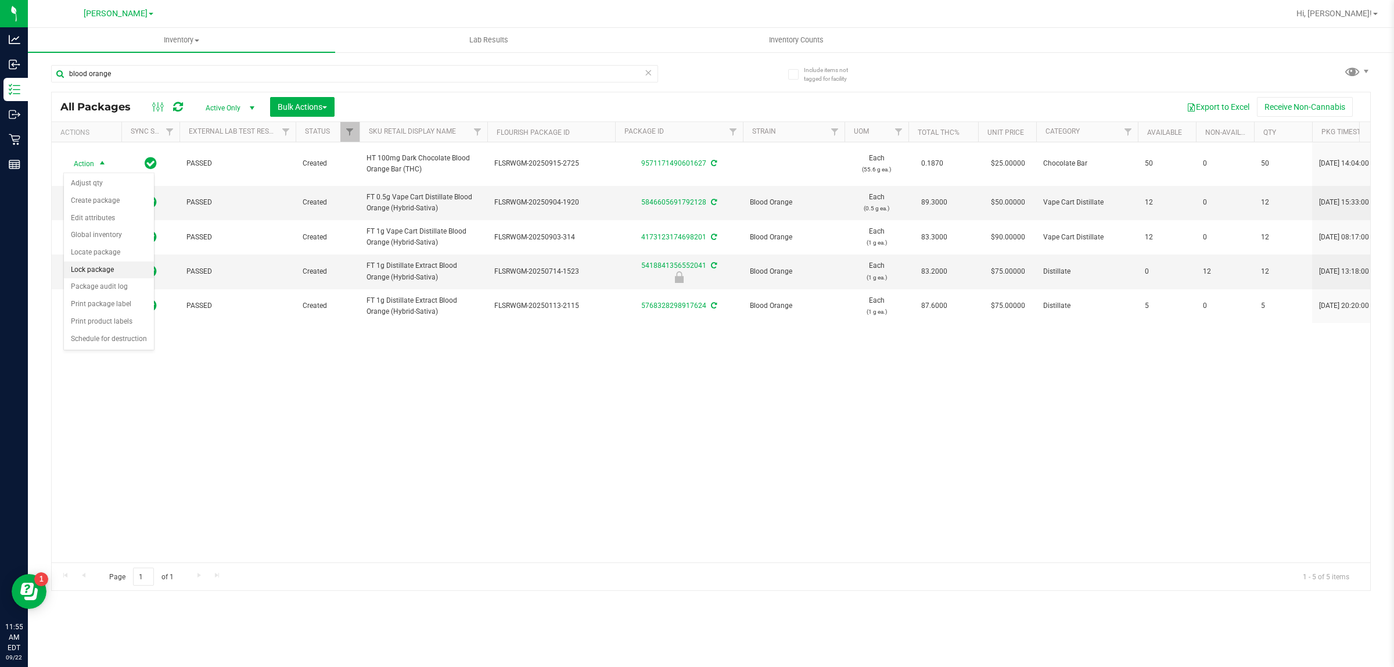
click at [117, 269] on li "Lock package" at bounding box center [109, 269] width 90 height 17
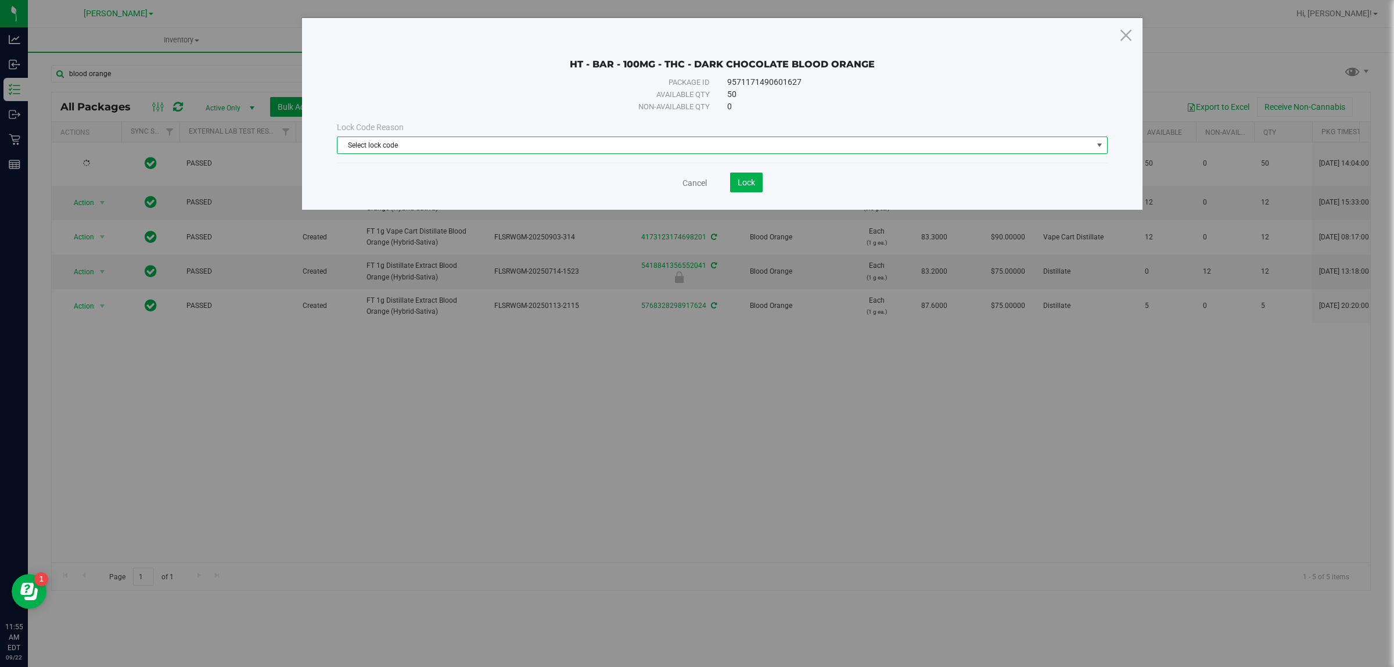
click at [488, 146] on span "Select lock code" at bounding box center [715, 145] width 755 height 16
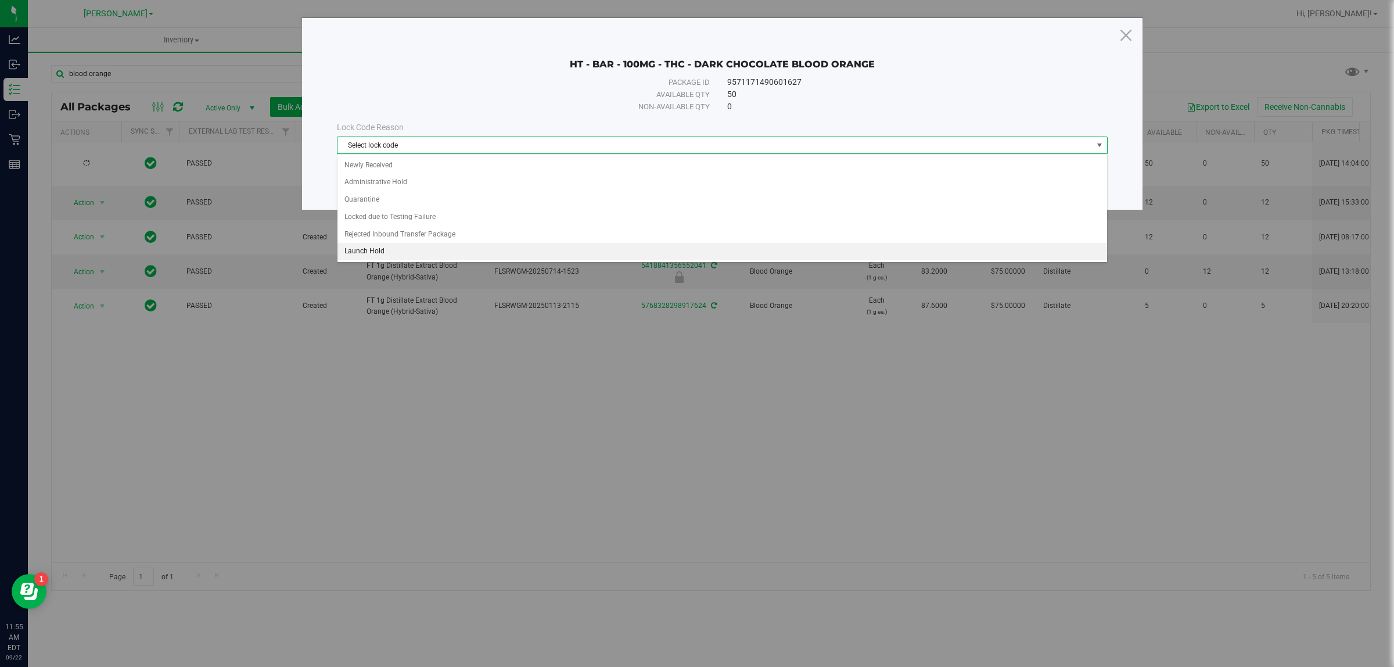
click at [475, 248] on li "Launch Hold" at bounding box center [722, 251] width 769 height 17
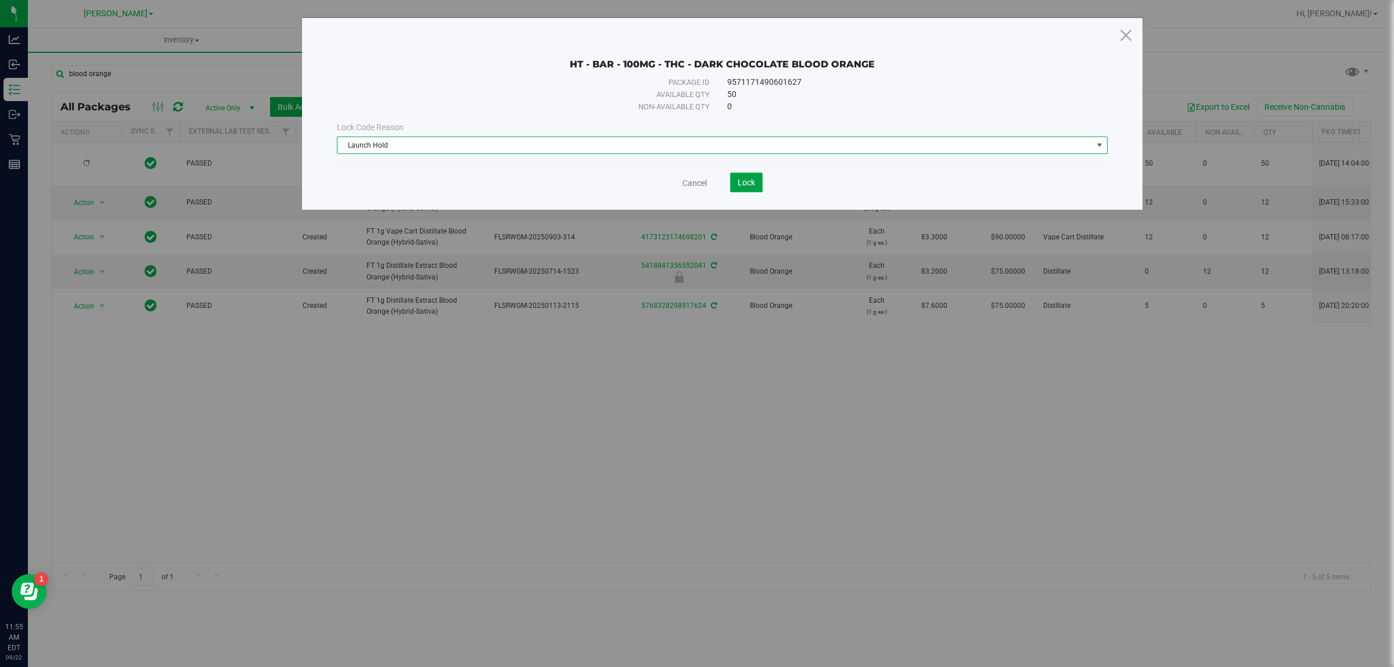
click at [695, 184] on span "Lock" at bounding box center [746, 182] width 17 height 9
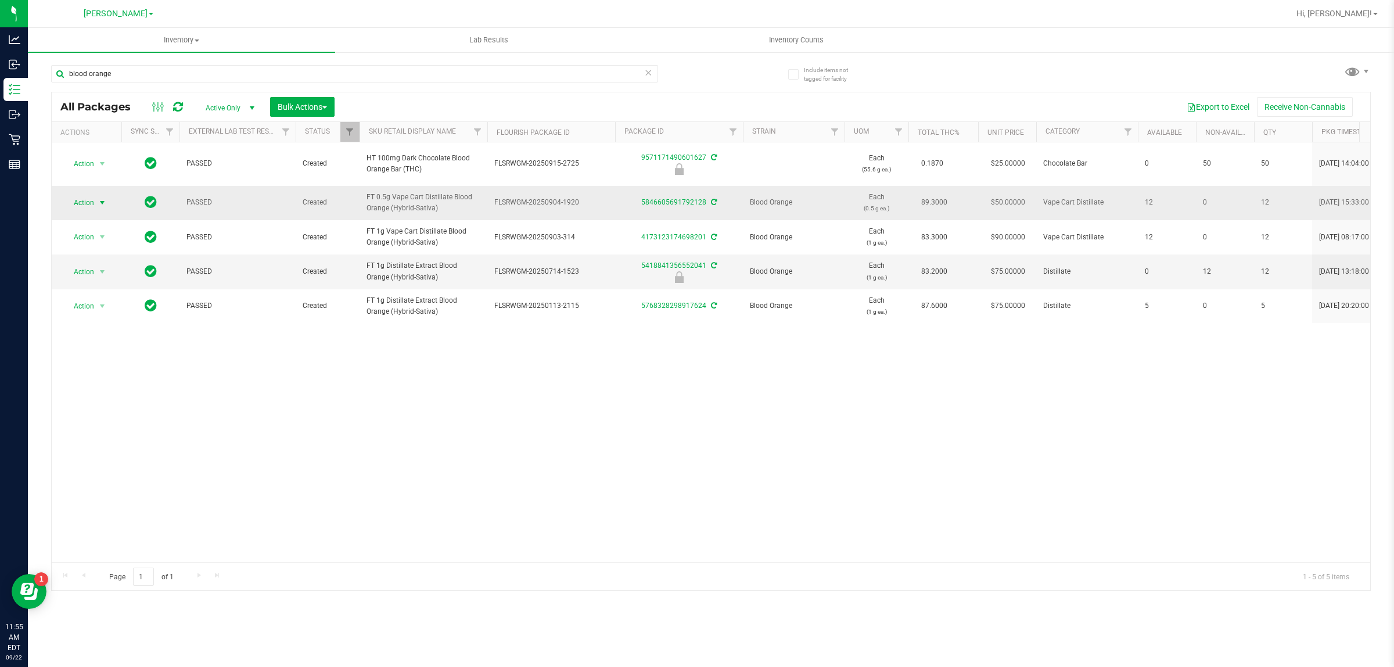
click at [98, 205] on span "select" at bounding box center [102, 202] width 9 height 9
click at [117, 309] on li "Lock package" at bounding box center [109, 308] width 90 height 17
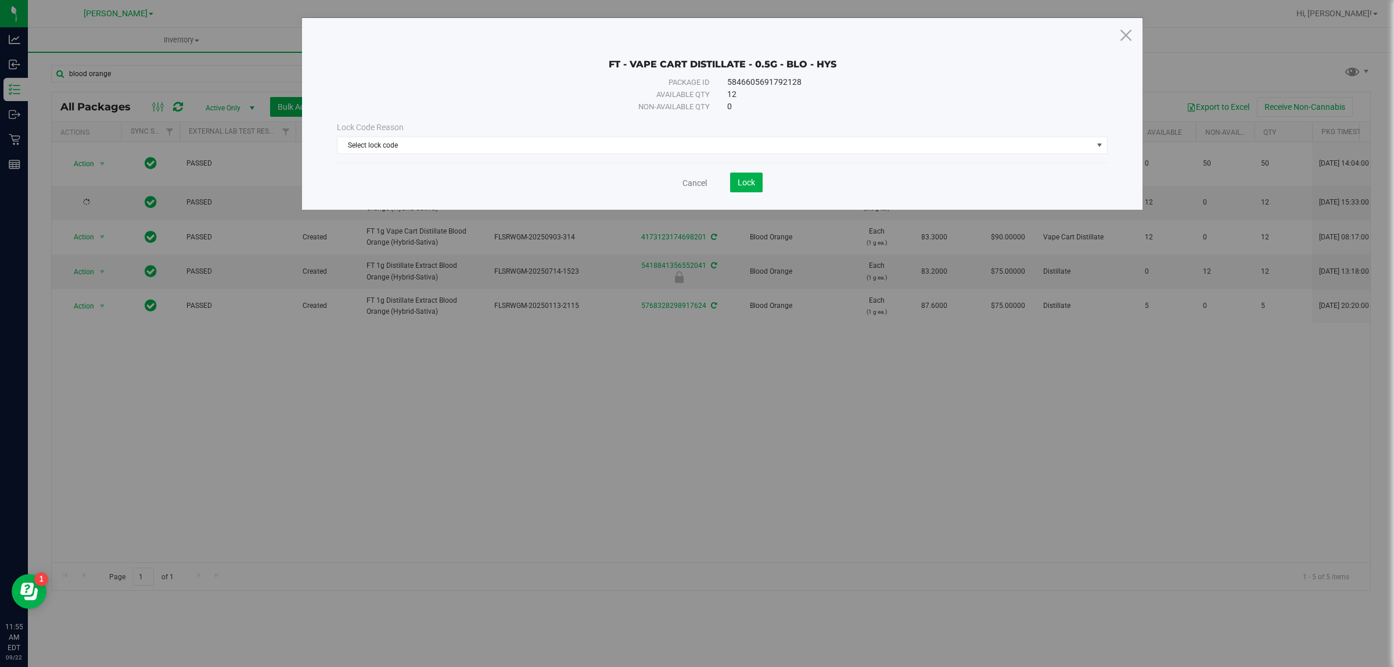
click at [391, 134] on div "Lock Code Reason" at bounding box center [722, 127] width 771 height 12
click at [390, 144] on span "Select lock code" at bounding box center [715, 145] width 755 height 16
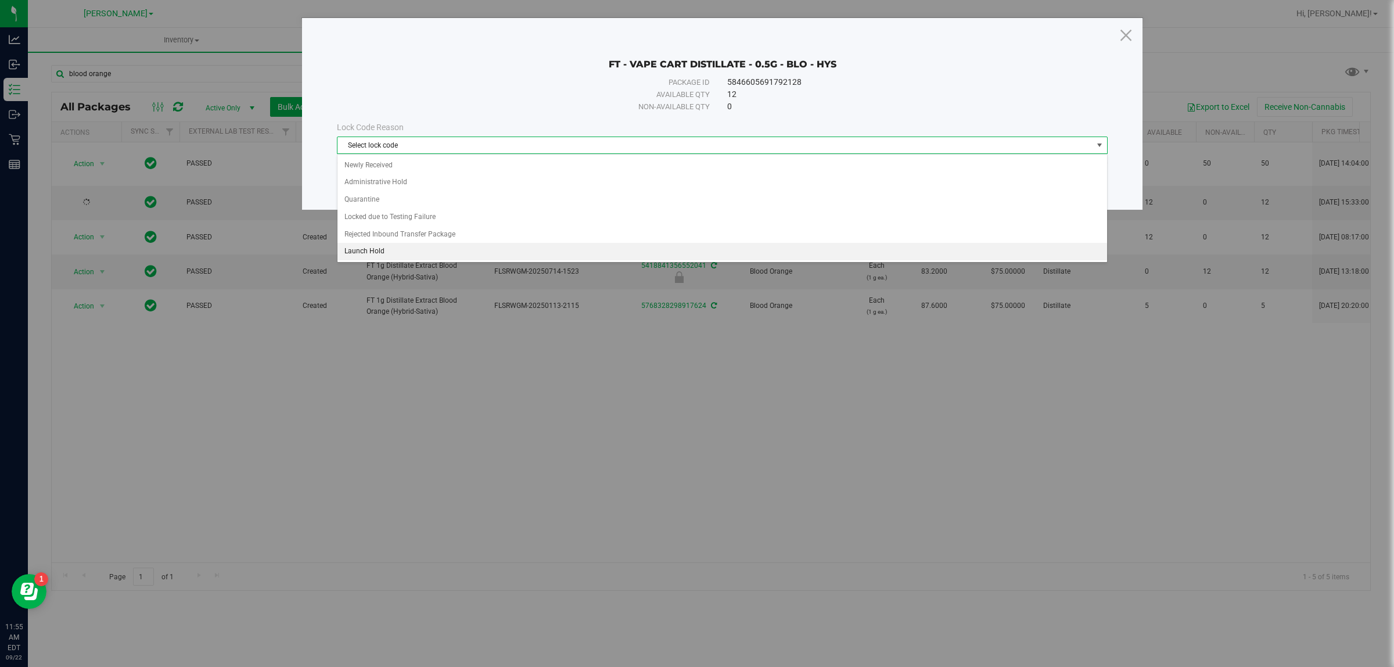
click at [378, 253] on li "Launch Hold" at bounding box center [722, 251] width 769 height 17
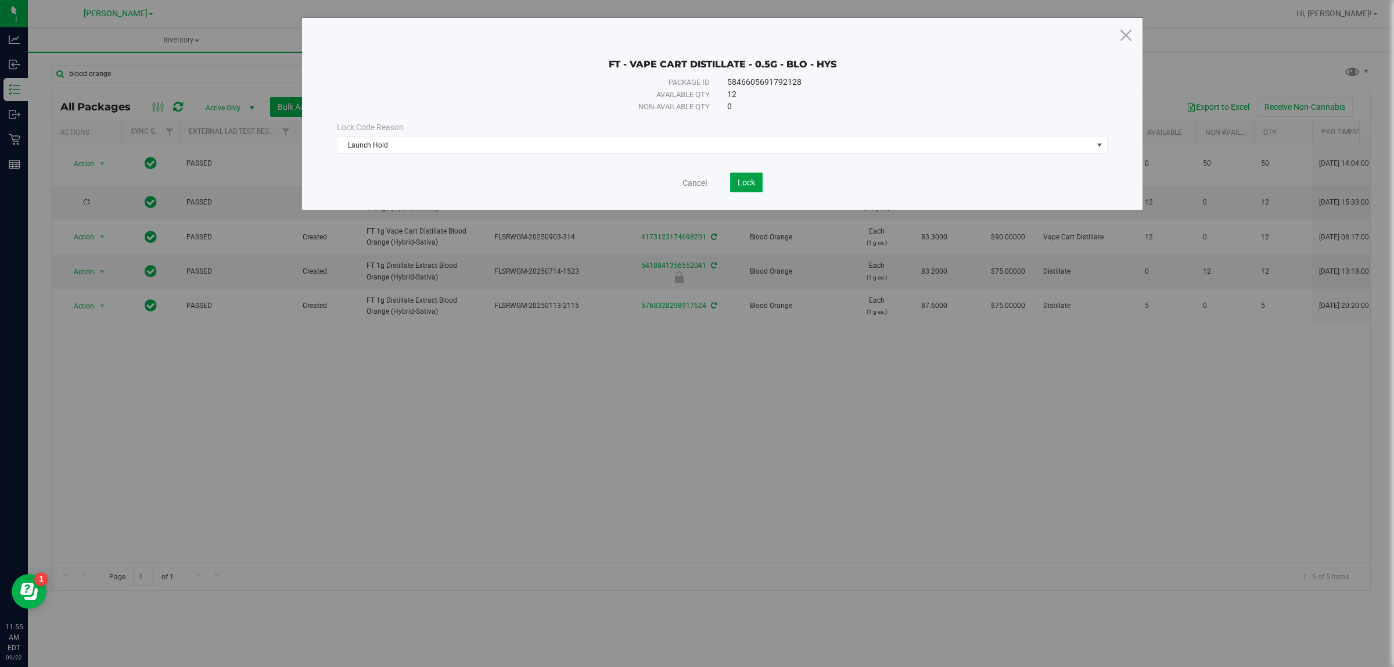
click at [695, 185] on span "Lock" at bounding box center [746, 182] width 17 height 9
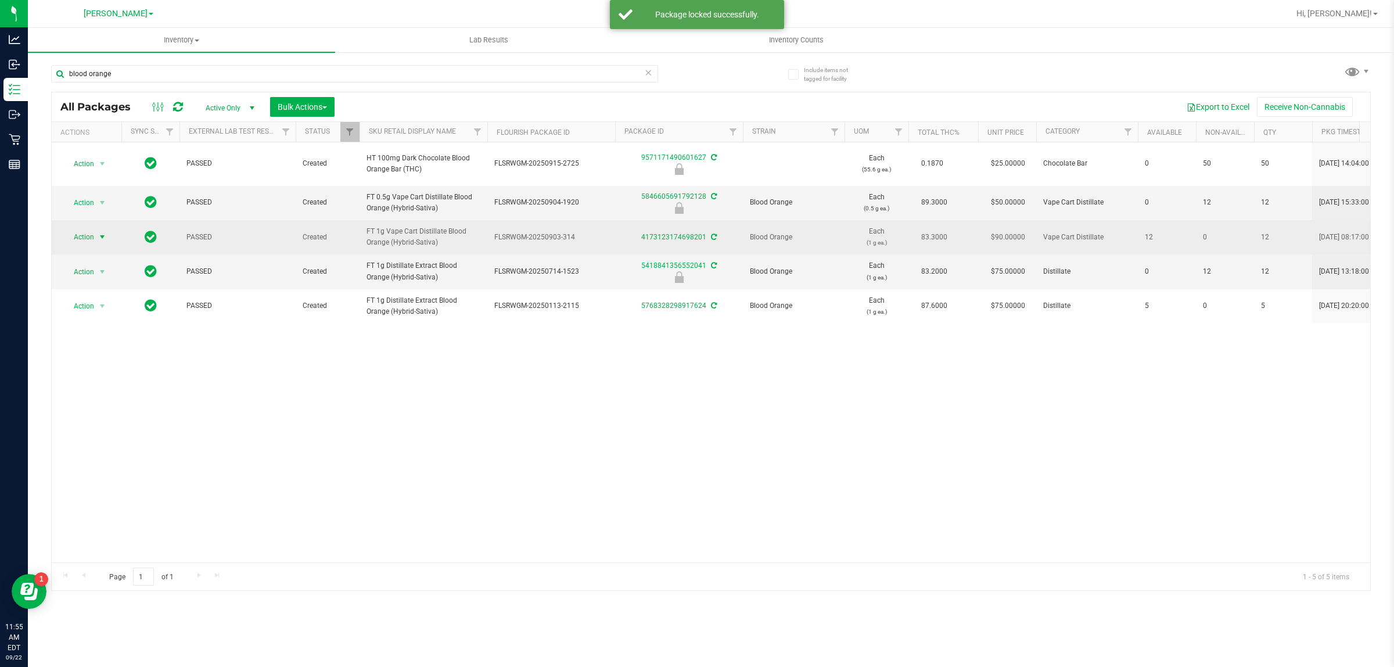
click at [92, 237] on span "Action" at bounding box center [78, 237] width 31 height 16
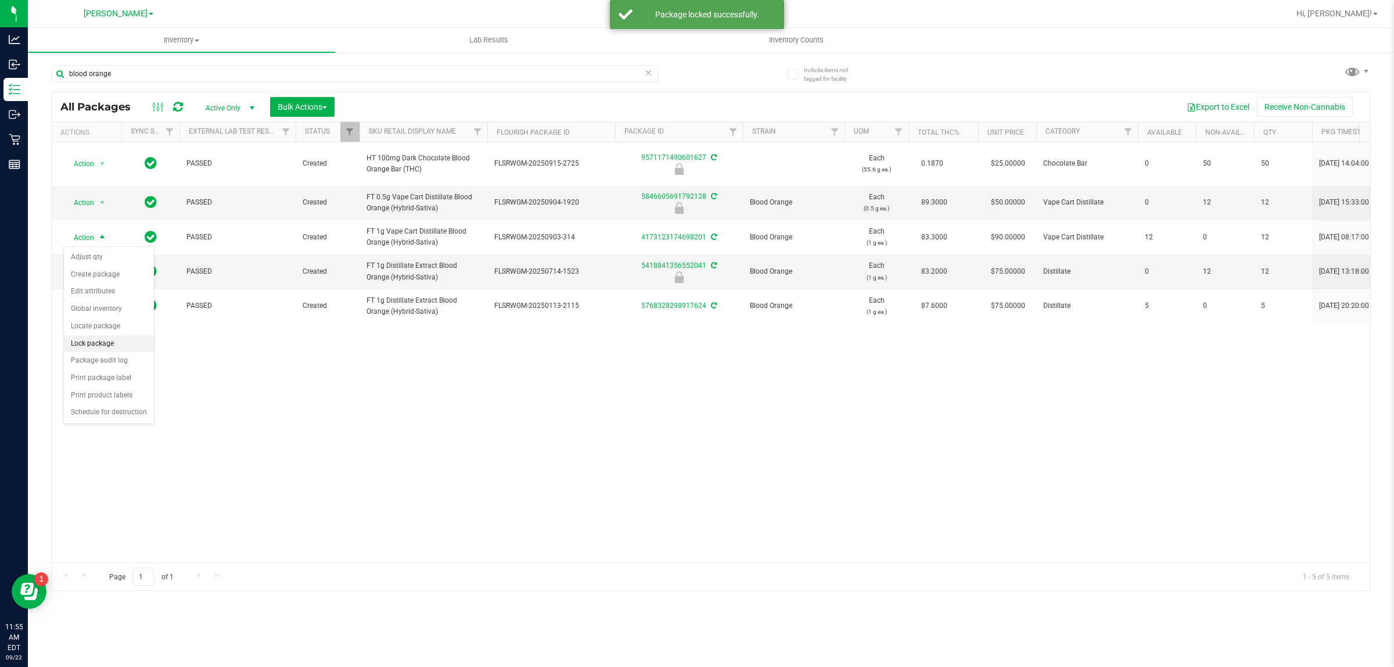
click at [99, 343] on li "Lock package" at bounding box center [109, 343] width 90 height 17
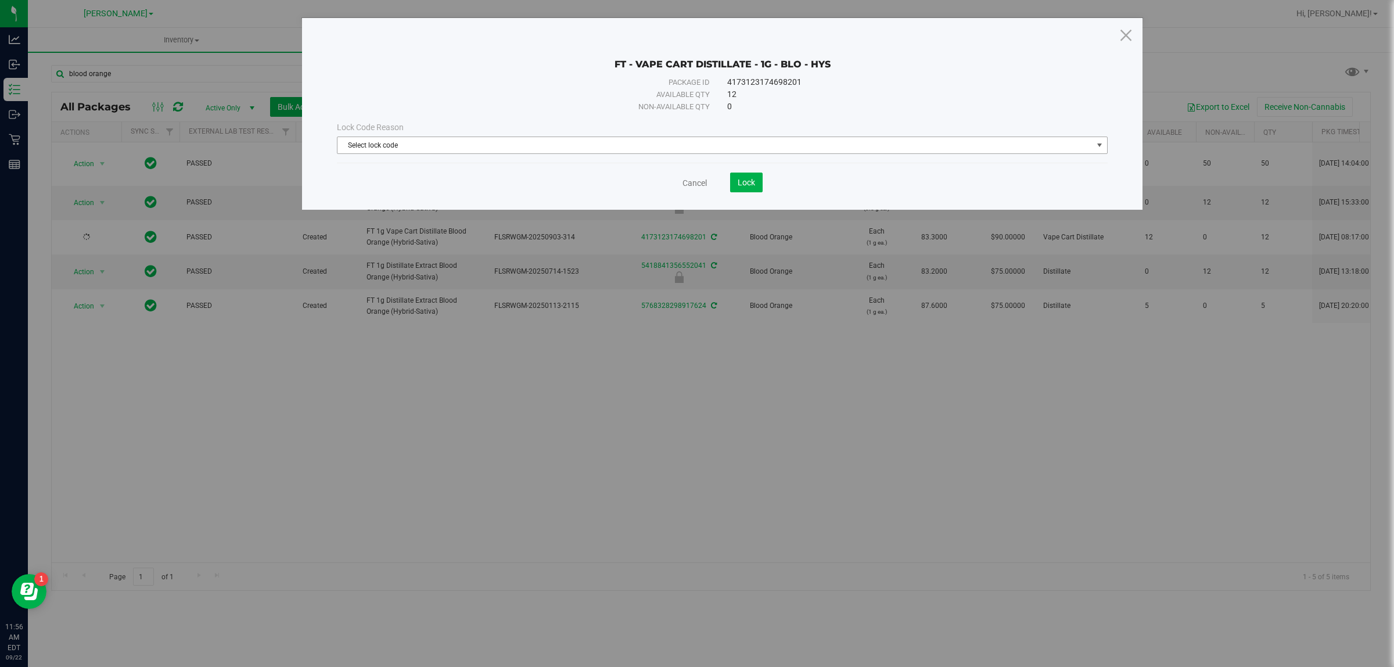
click at [640, 148] on span "Select lock code" at bounding box center [715, 145] width 755 height 16
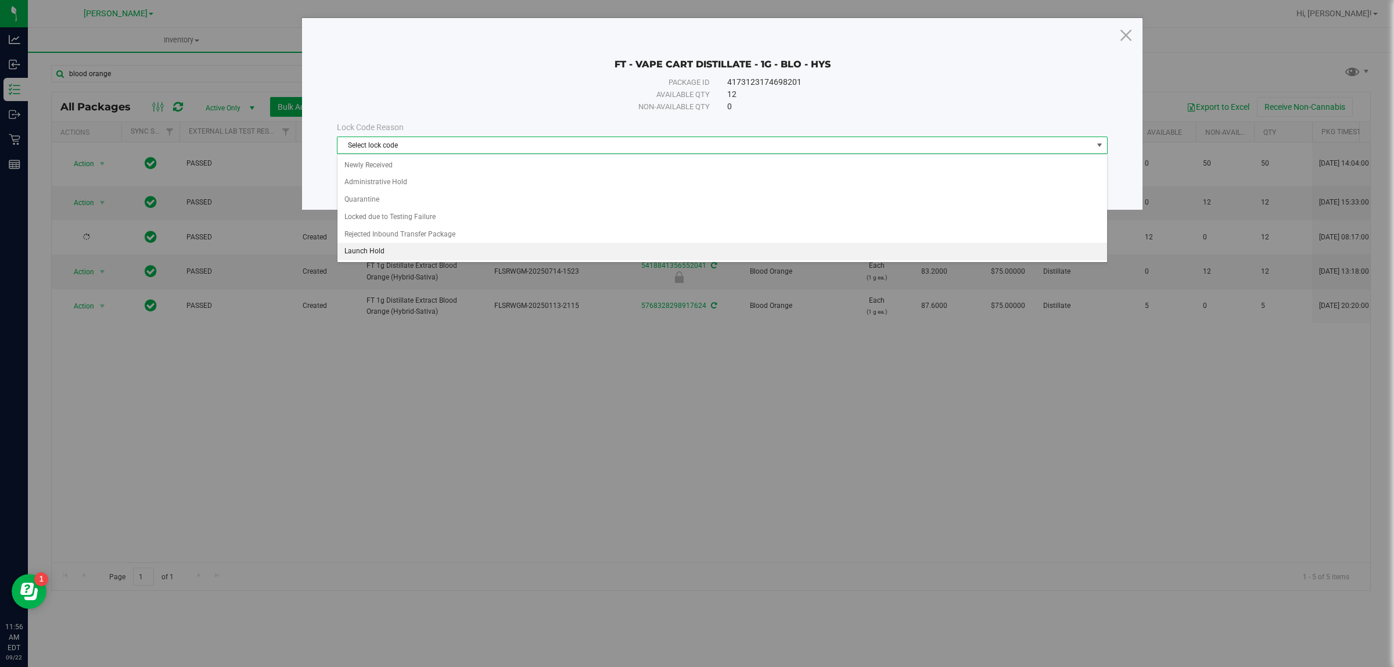
click at [513, 260] on li "Launch Hold" at bounding box center [722, 251] width 769 height 17
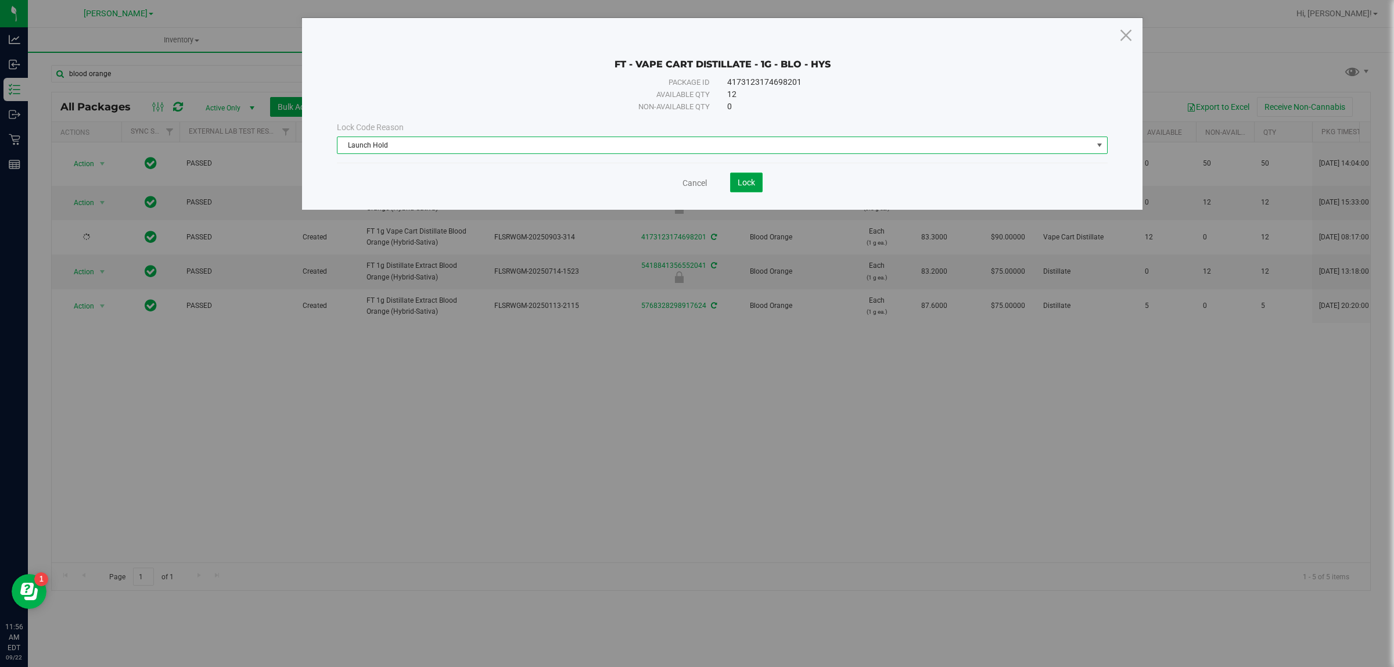
click at [695, 184] on span "Lock" at bounding box center [746, 182] width 17 height 9
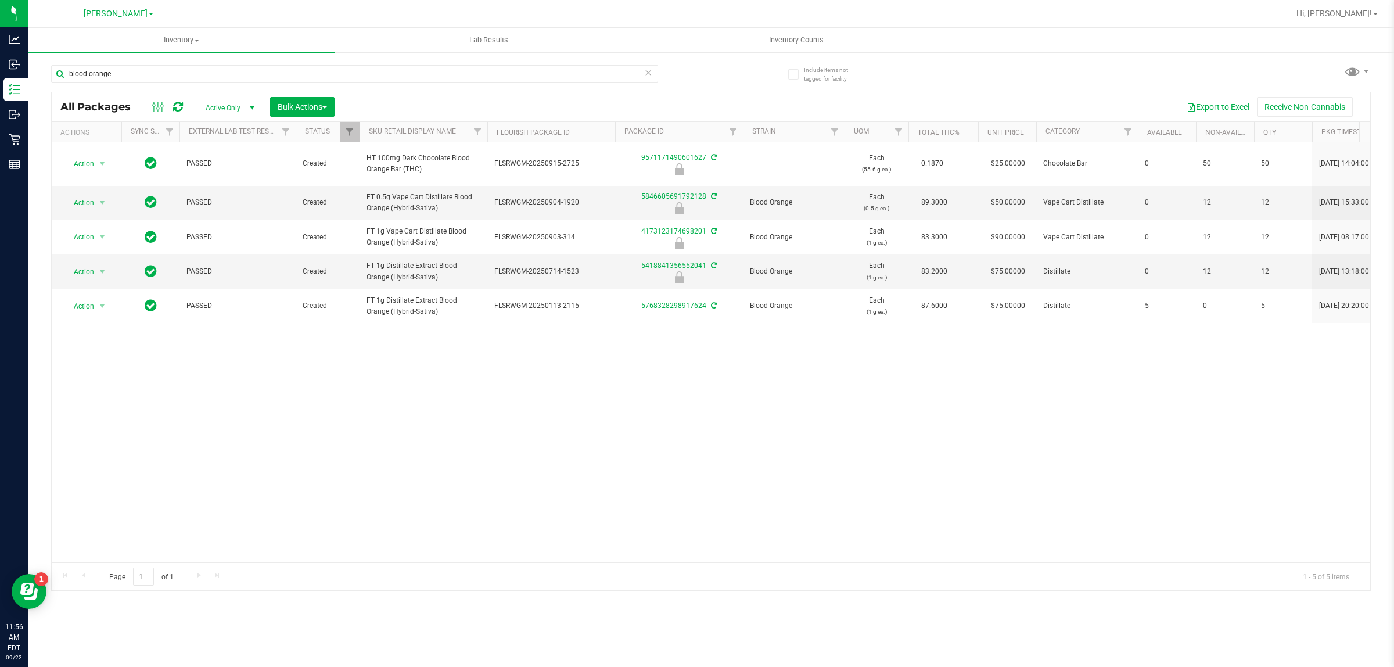
click at [231, 106] on span "Active Only" at bounding box center [228, 108] width 64 height 16
click at [223, 128] on li "Active Only" at bounding box center [227, 127] width 63 height 17
click at [295, 109] on span "Bulk Actions" at bounding box center [302, 106] width 49 height 9
click at [306, 219] on span "Lock/Unlock packages" at bounding box center [317, 218] width 80 height 9
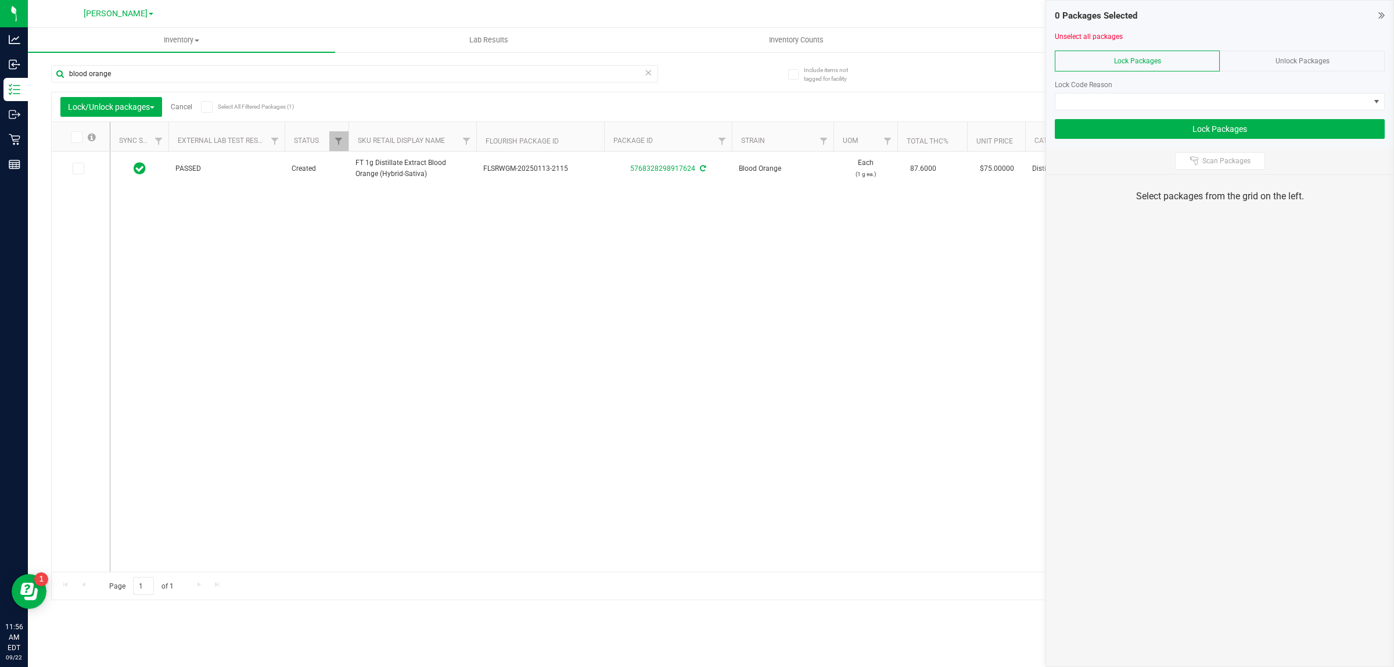
click at [695, 62] on span "Lock Packages" at bounding box center [1137, 61] width 47 height 8
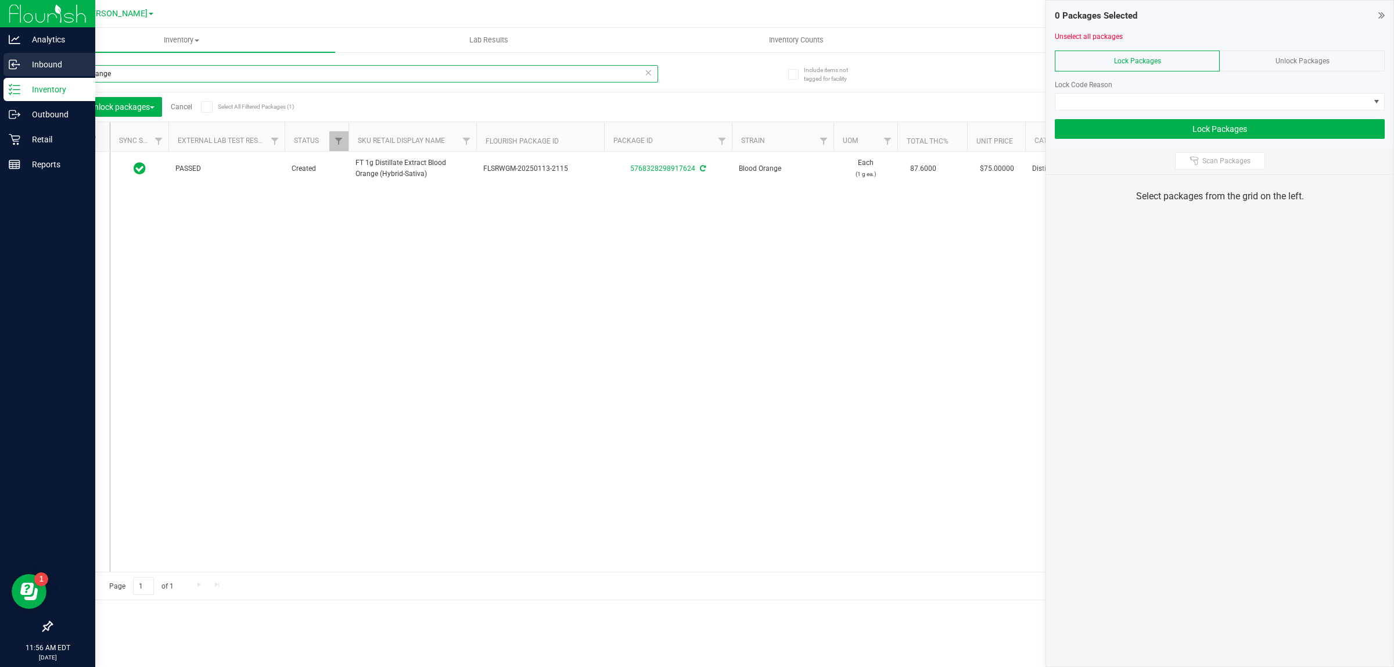
drag, startPoint x: 167, startPoint y: 77, endPoint x: 0, endPoint y: 77, distance: 166.8
click at [0, 77] on div "Analytics Inbound Inventory Outbound Retail Reports 11:56 AM EDT 09/22/2025 09/…" at bounding box center [697, 333] width 1394 height 667
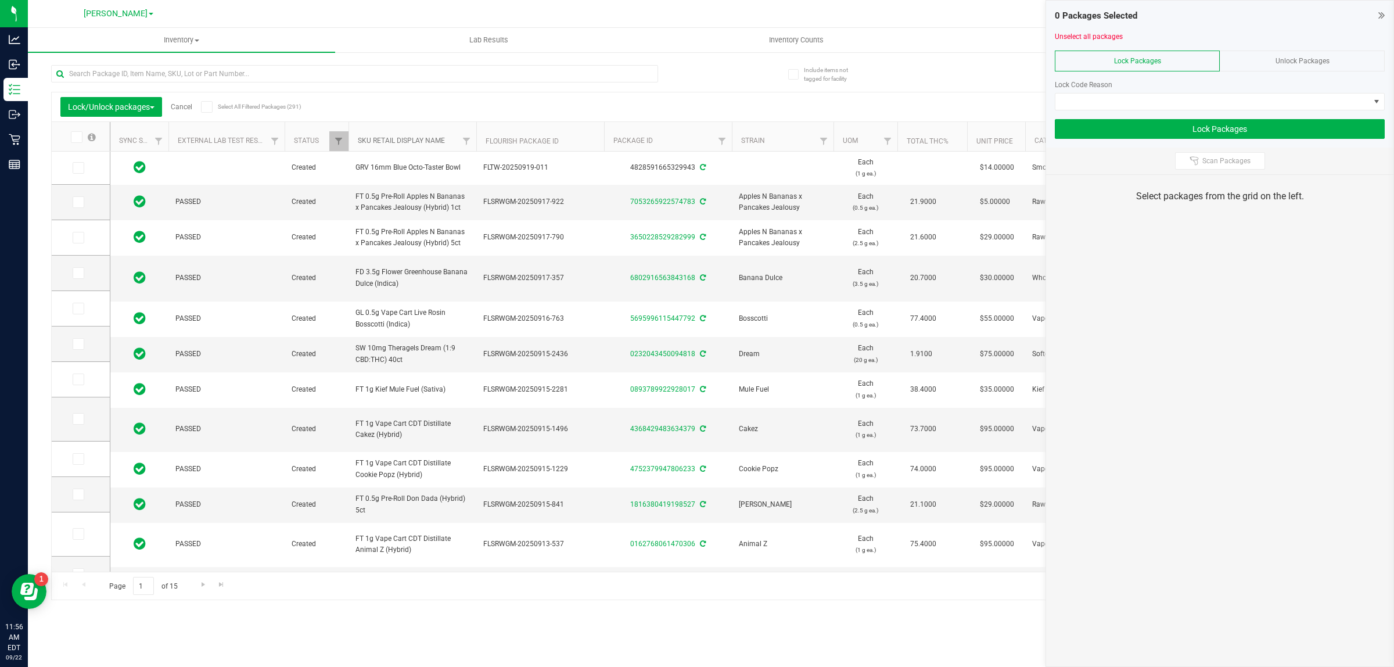
click at [431, 142] on link "SKU Retail Display Name" at bounding box center [401, 141] width 87 height 8
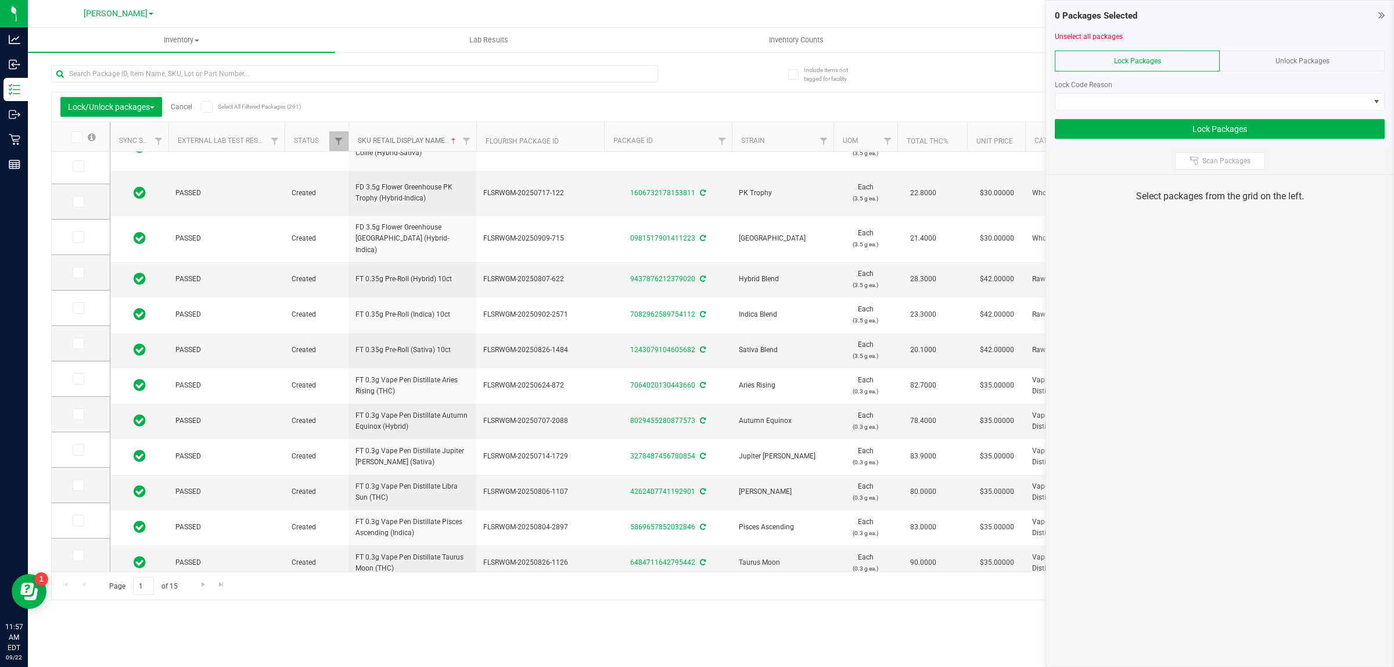
scroll to position [297, 0]
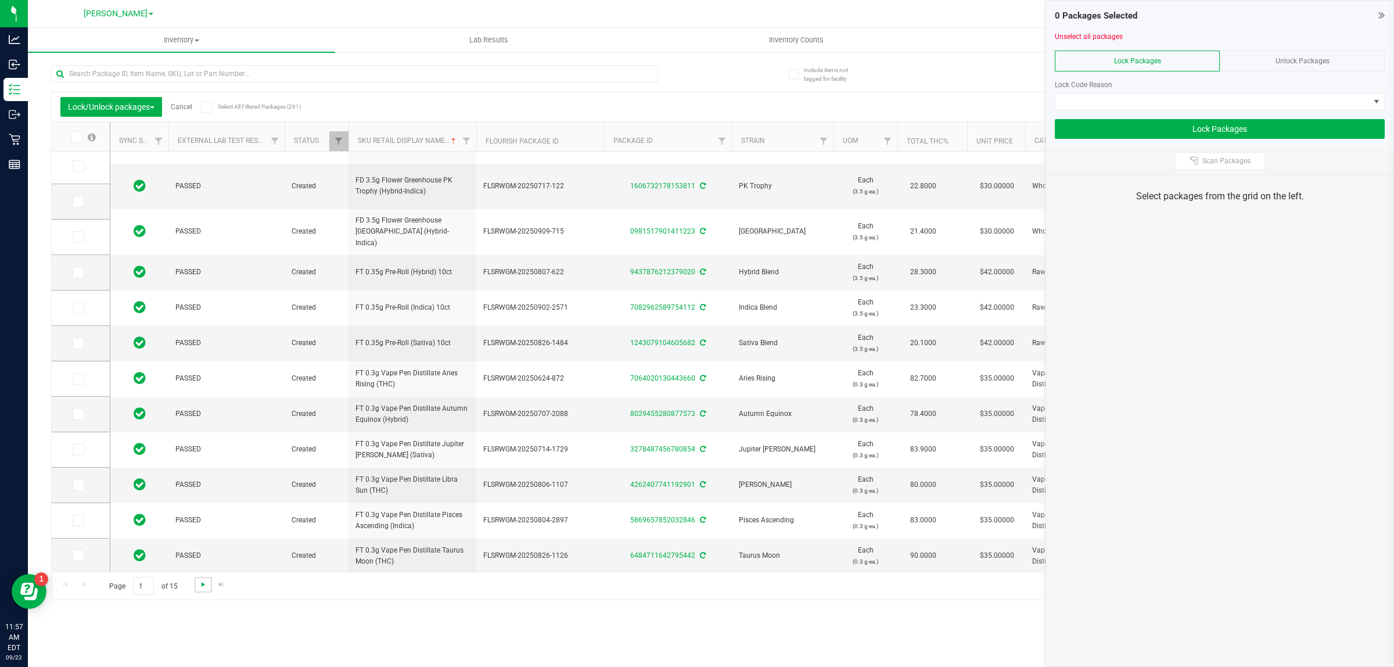
click at [201, 584] on span "Go to the next page" at bounding box center [203, 584] width 9 height 9
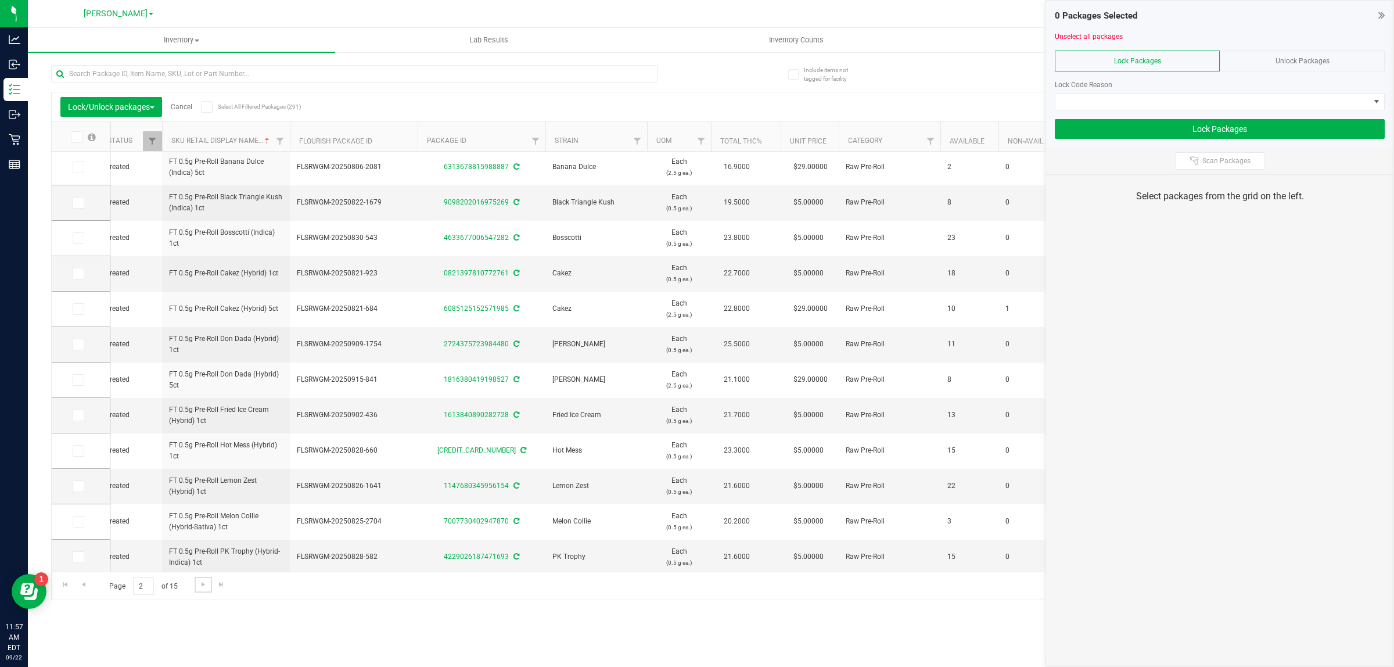
scroll to position [0, 217]
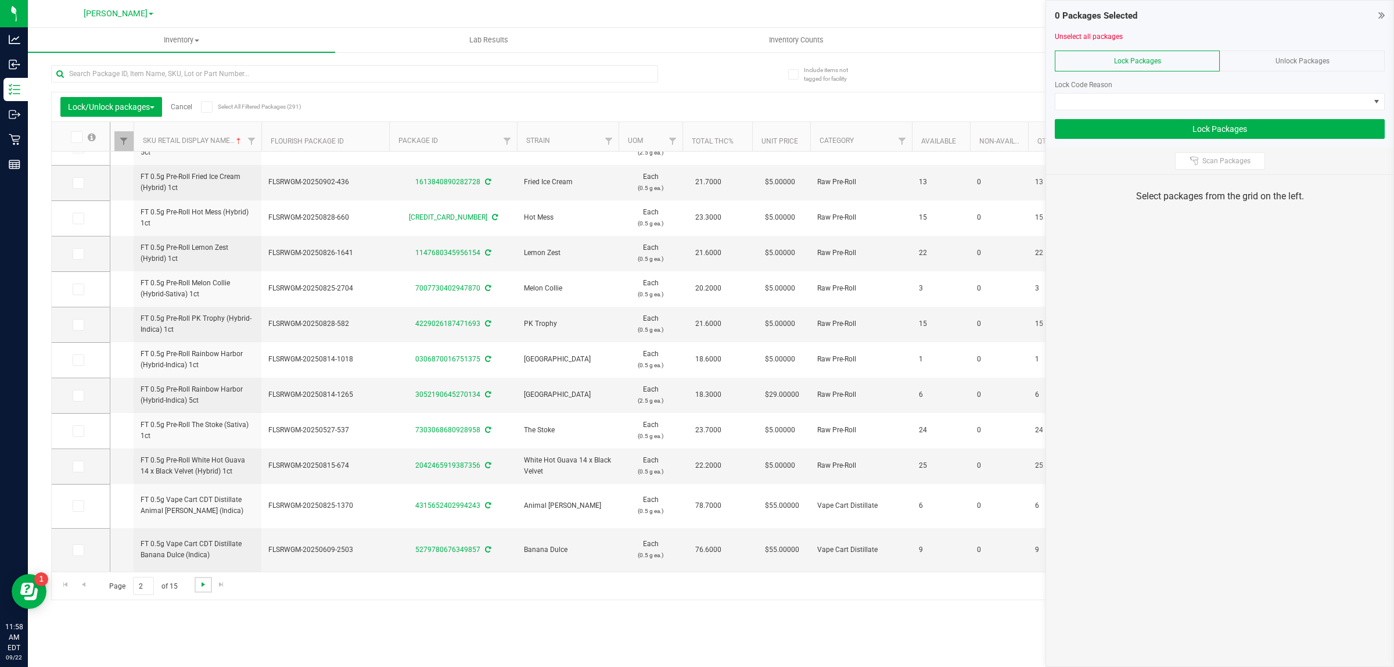
click at [202, 587] on span "Go to the next page" at bounding box center [203, 584] width 9 height 9
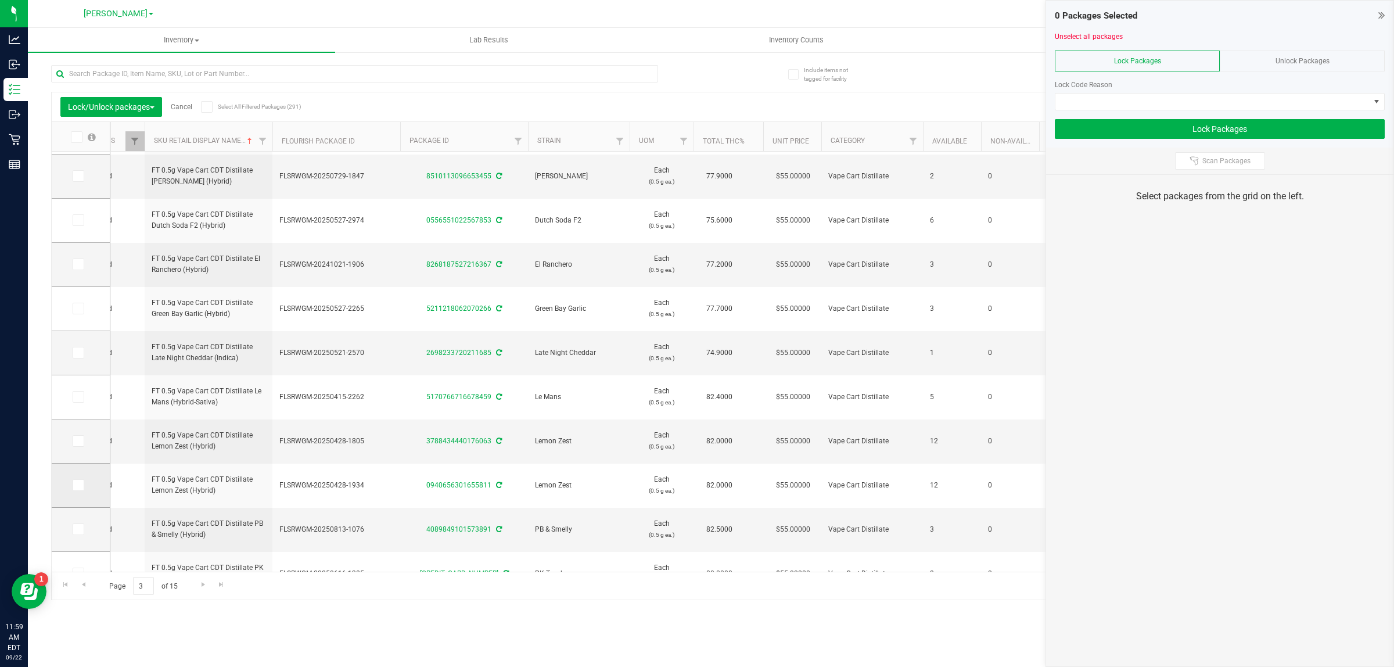
click at [78, 485] on icon at bounding box center [78, 485] width 8 height 0
click at [0, 0] on input "checkbox" at bounding box center [0, 0] width 0 height 0
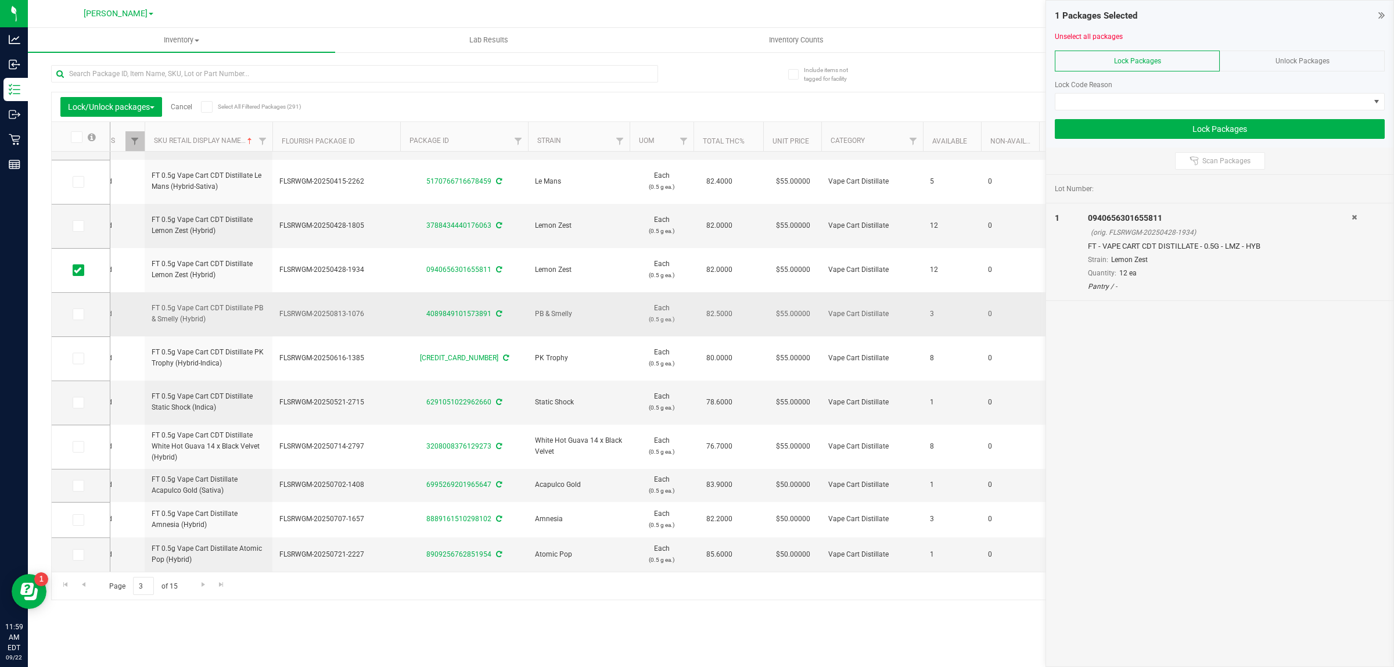
scroll to position [443, 204]
click at [201, 587] on span "Go to the next page" at bounding box center [203, 584] width 9 height 9
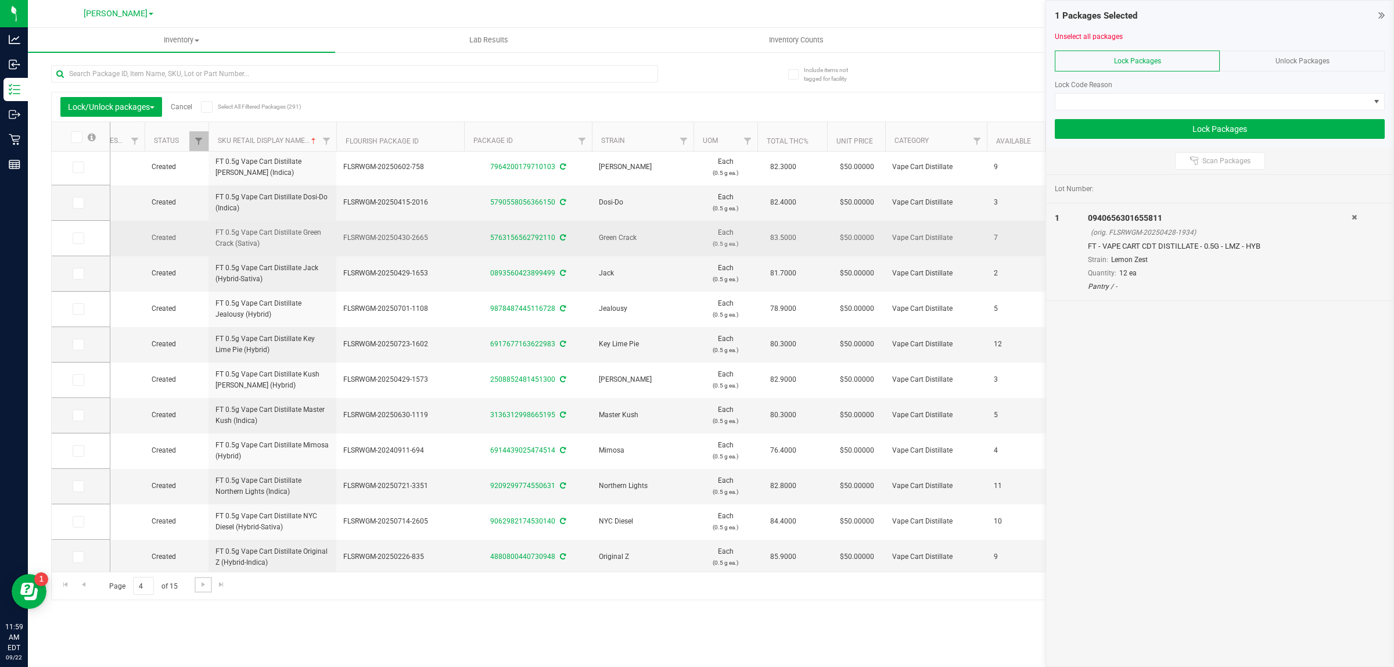
scroll to position [114, 0]
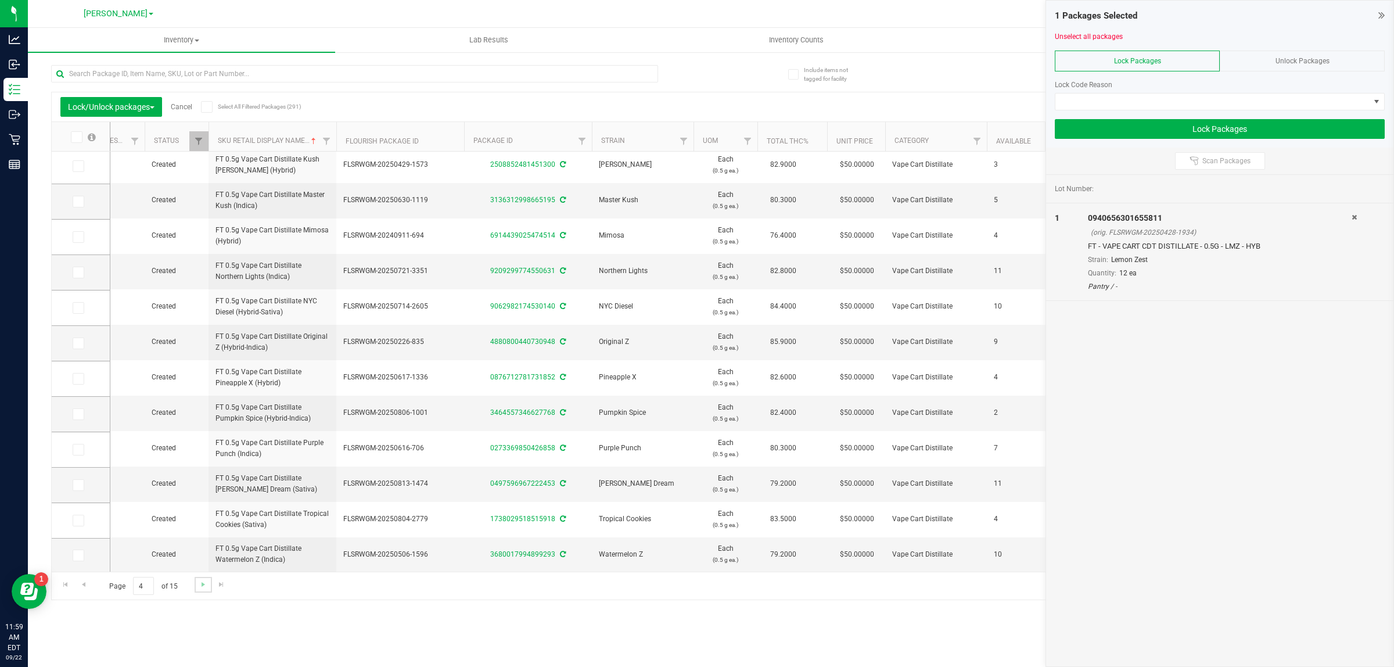
click at [204, 590] on link "Go to the next page" at bounding box center [203, 585] width 17 height 16
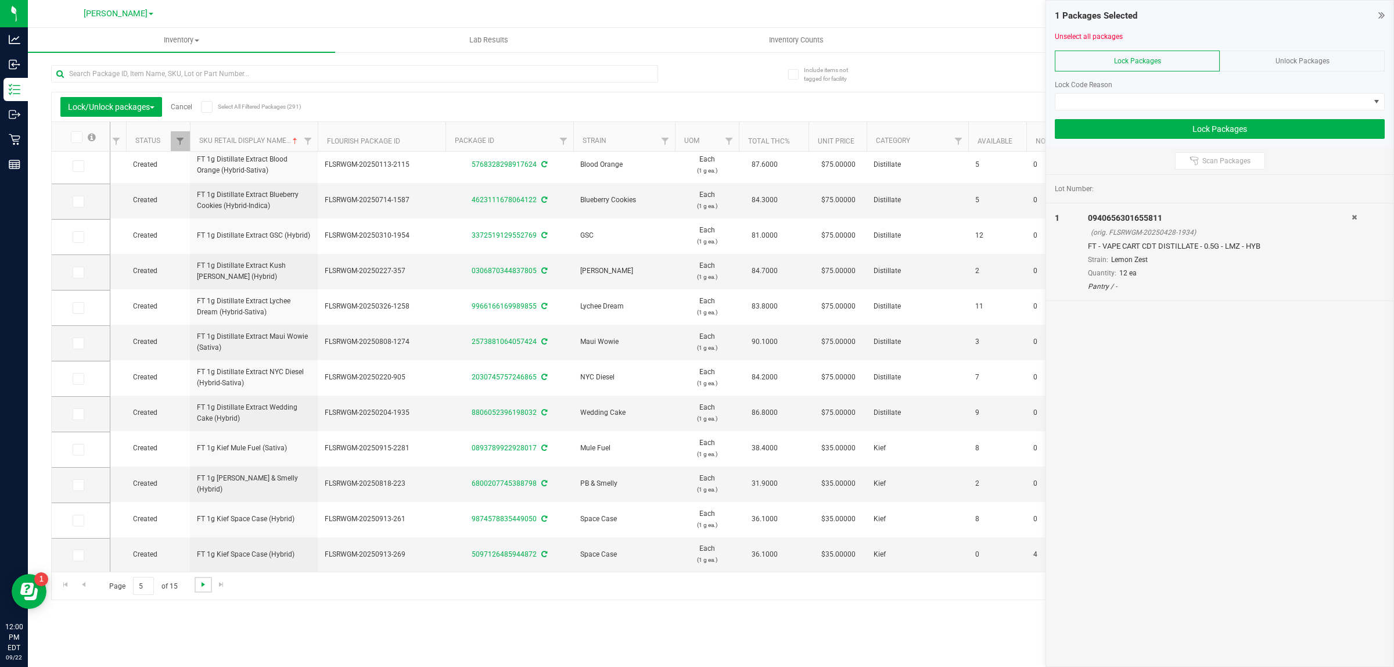
click at [201, 580] on span "Go to the next page" at bounding box center [203, 584] width 9 height 9
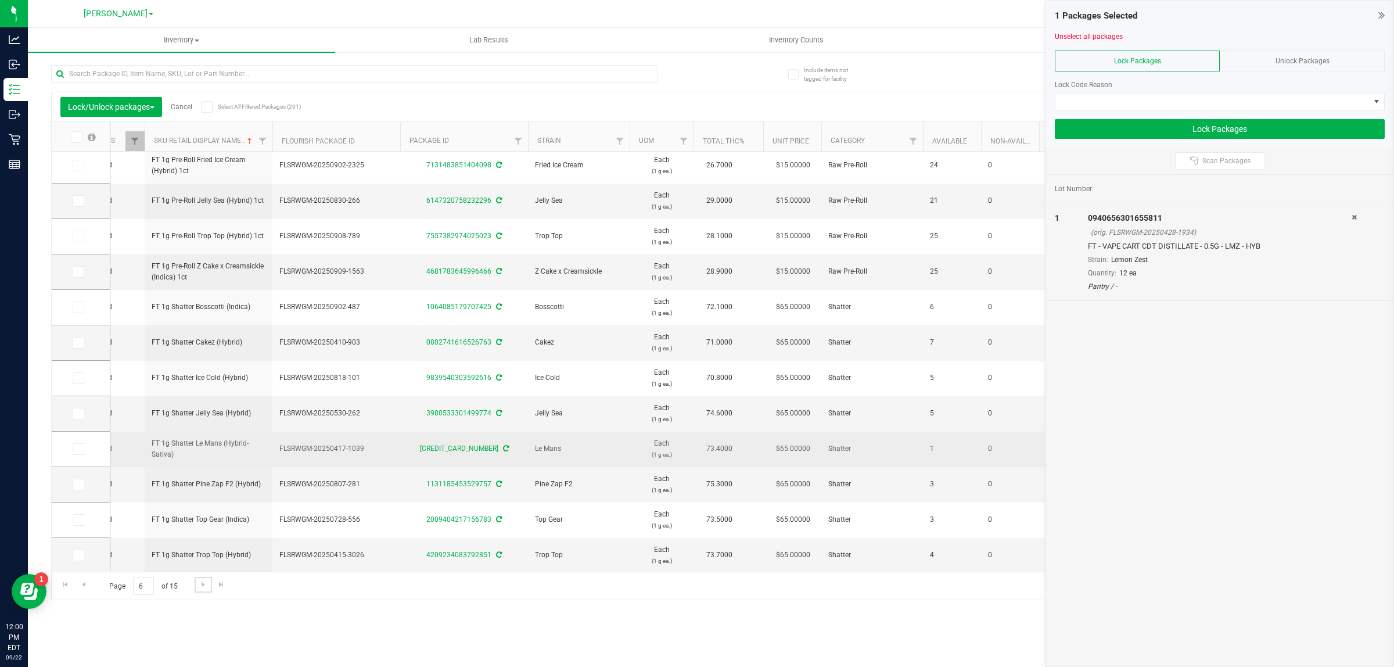
scroll to position [187, 0]
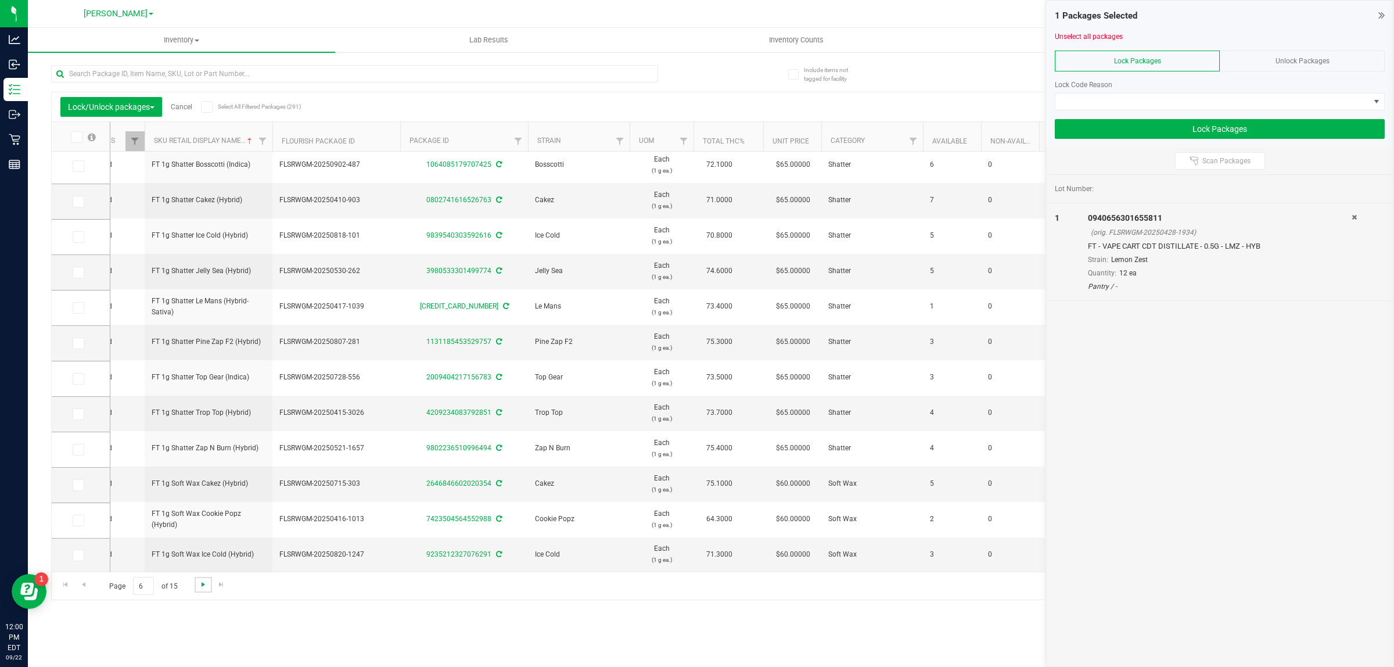
click at [203, 587] on span "Go to the next page" at bounding box center [203, 584] width 9 height 9
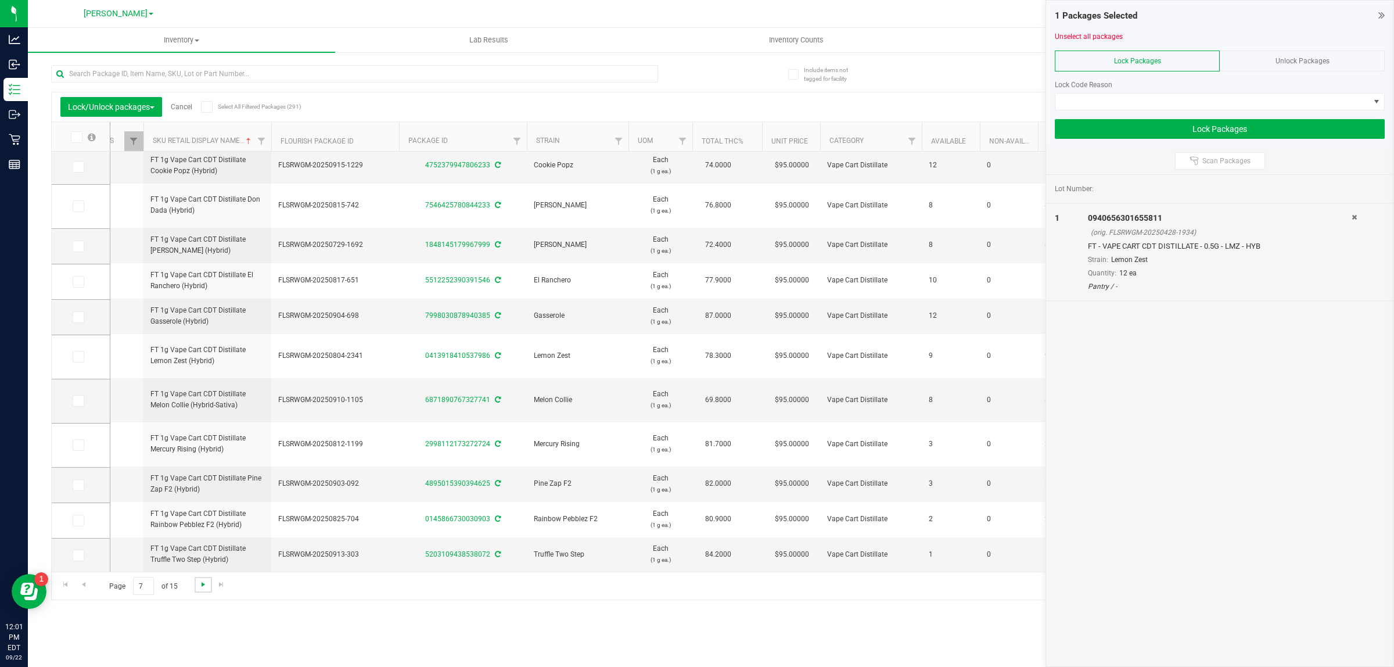
click at [203, 586] on span "Go to the next page" at bounding box center [203, 584] width 9 height 9
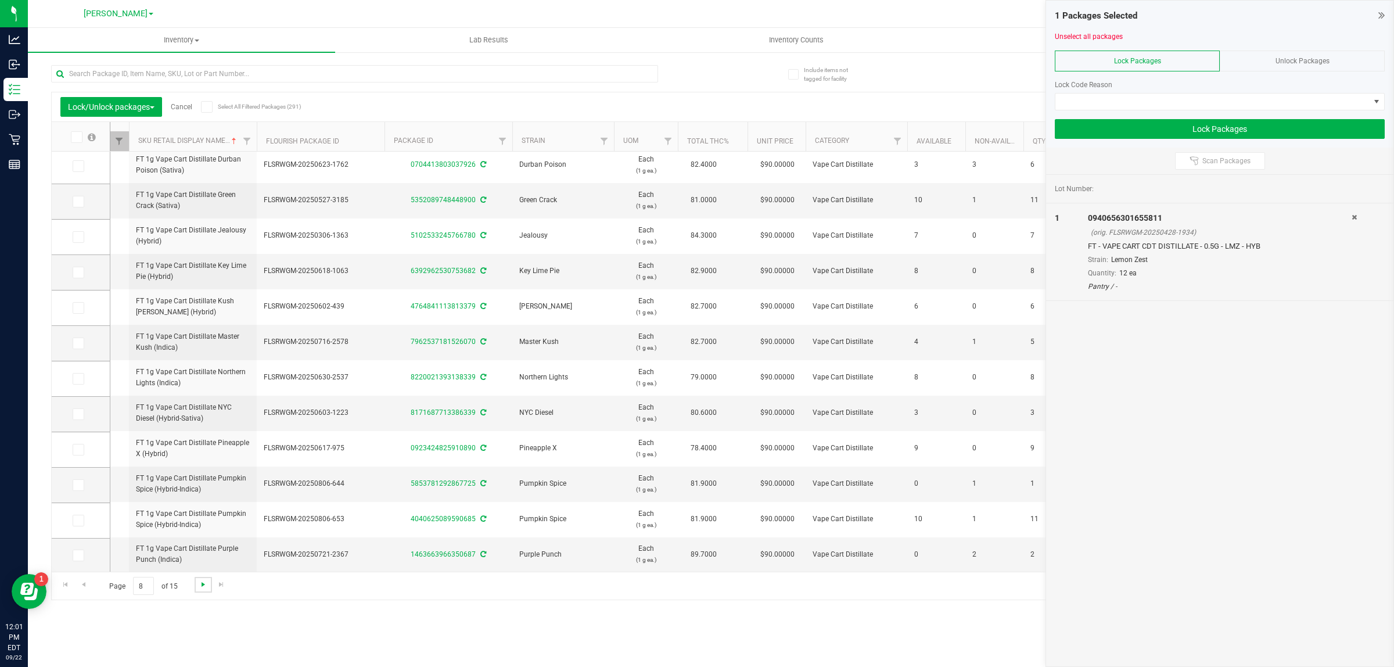
click at [205, 582] on span "Go to the next page" at bounding box center [203, 584] width 9 height 9
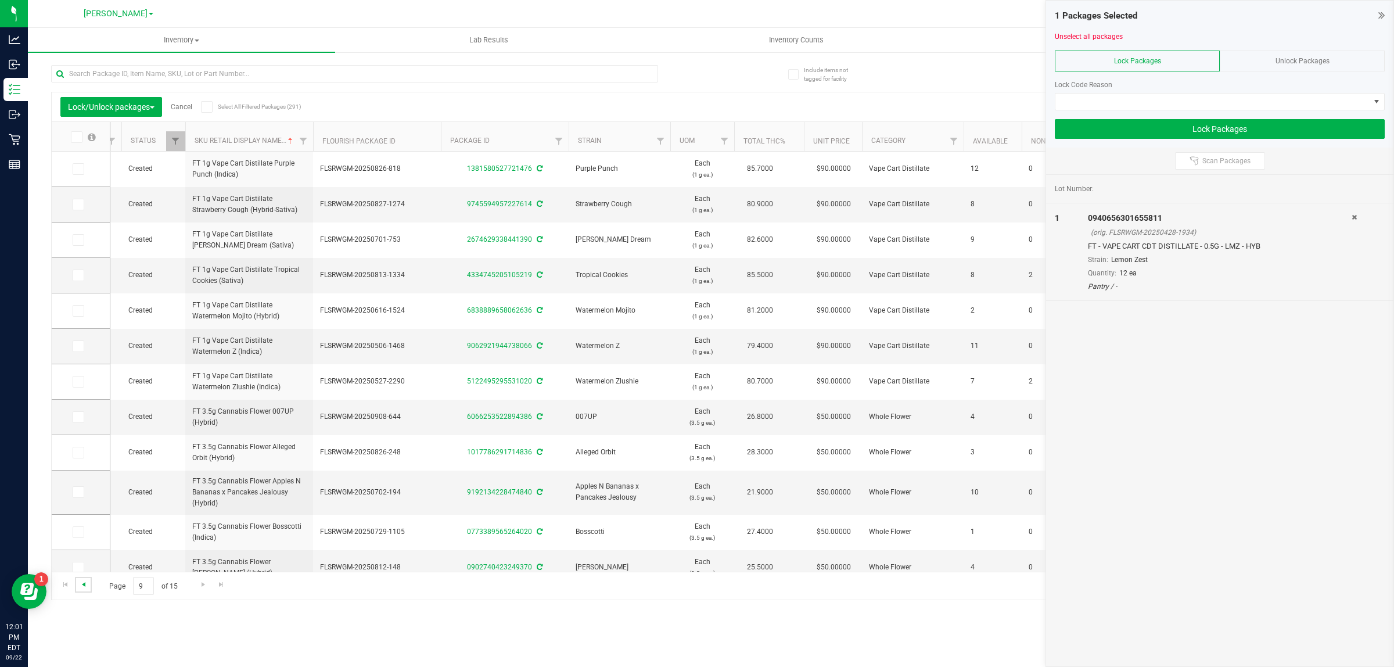
click at [80, 583] on span "Go to the previous page" at bounding box center [83, 584] width 9 height 9
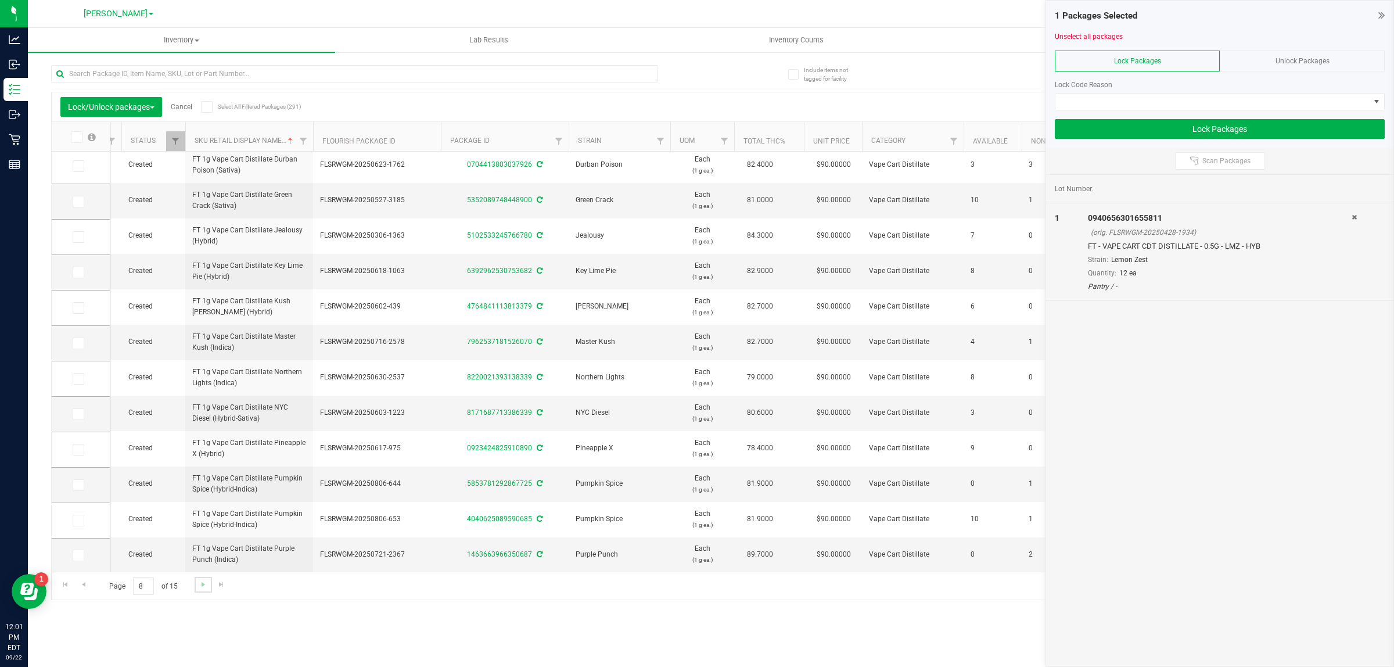
click at [196, 586] on link "Go to the next page" at bounding box center [203, 585] width 17 height 16
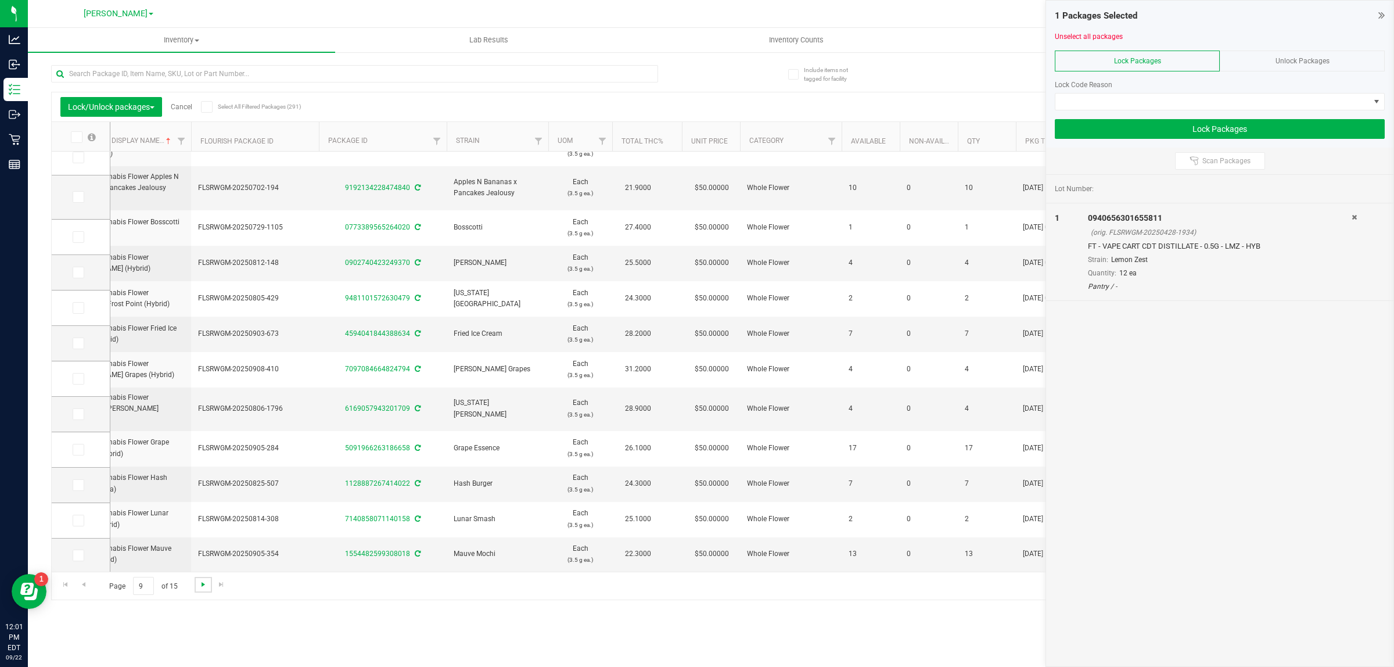
click at [202, 589] on span "Go to the next page" at bounding box center [203, 584] width 9 height 9
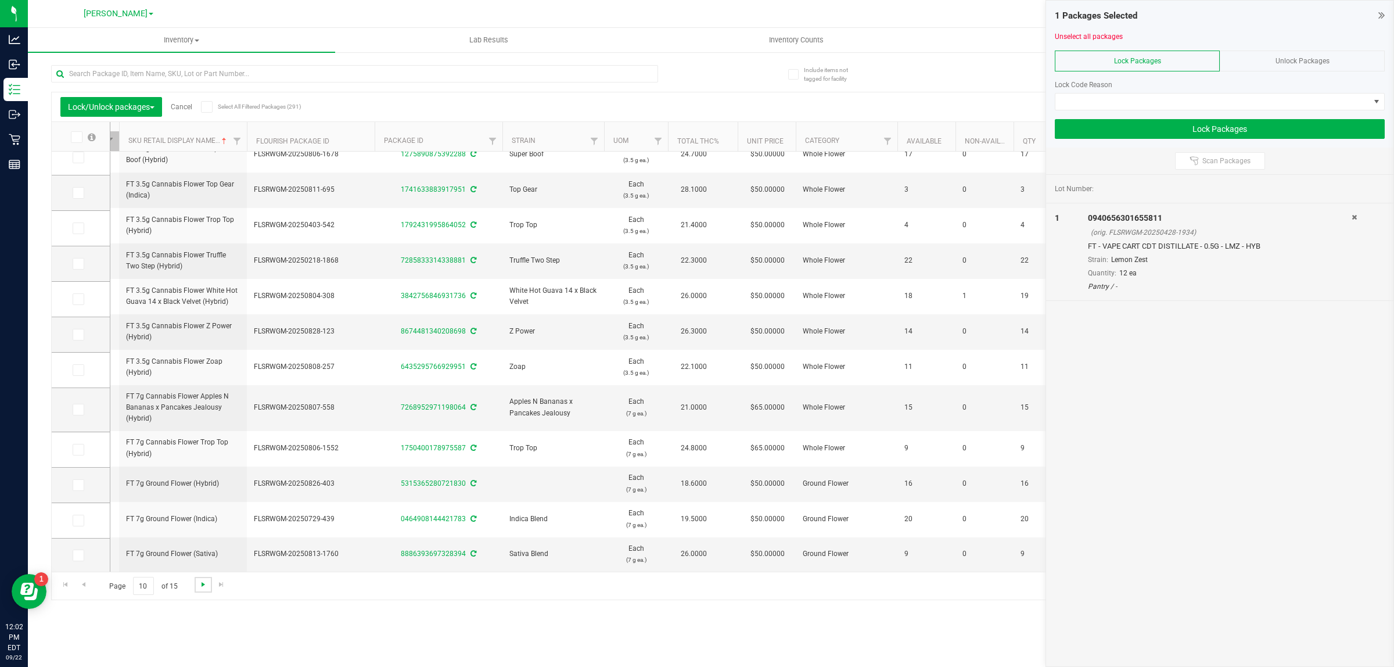
click at [203, 588] on span "Go to the next page" at bounding box center [203, 584] width 9 height 9
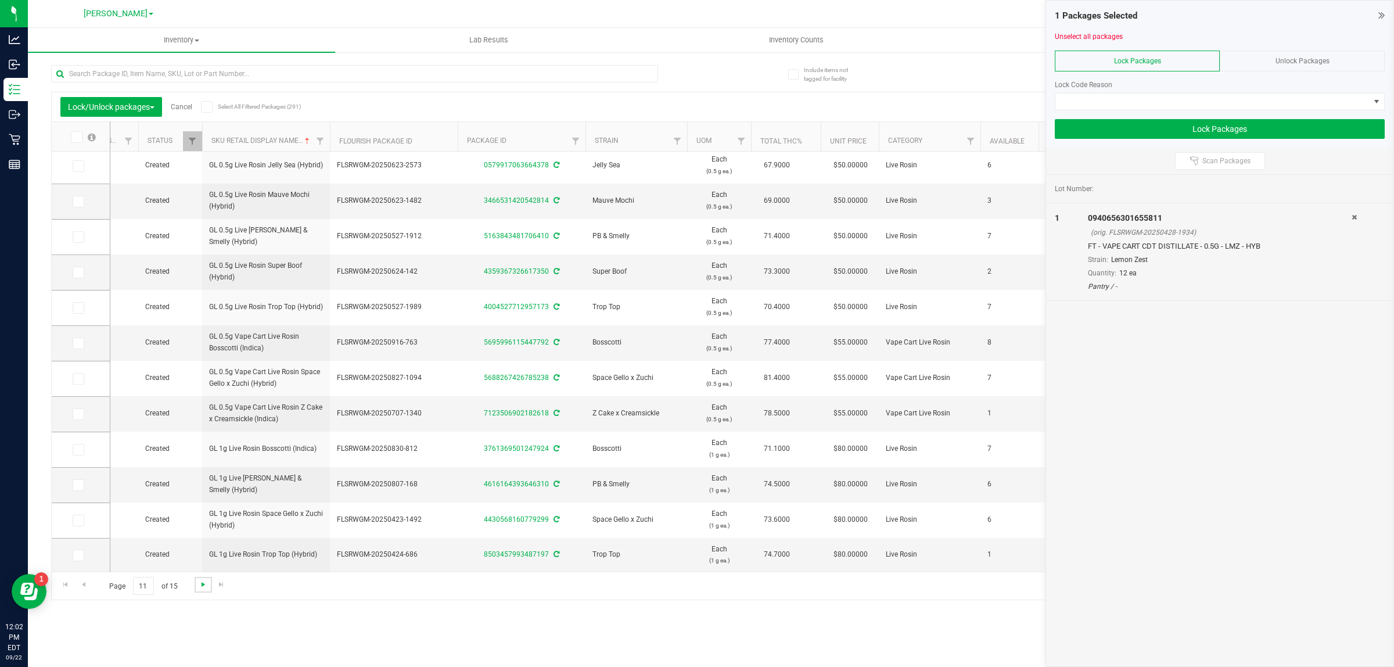
click at [202, 585] on span "Go to the next page" at bounding box center [203, 584] width 9 height 9
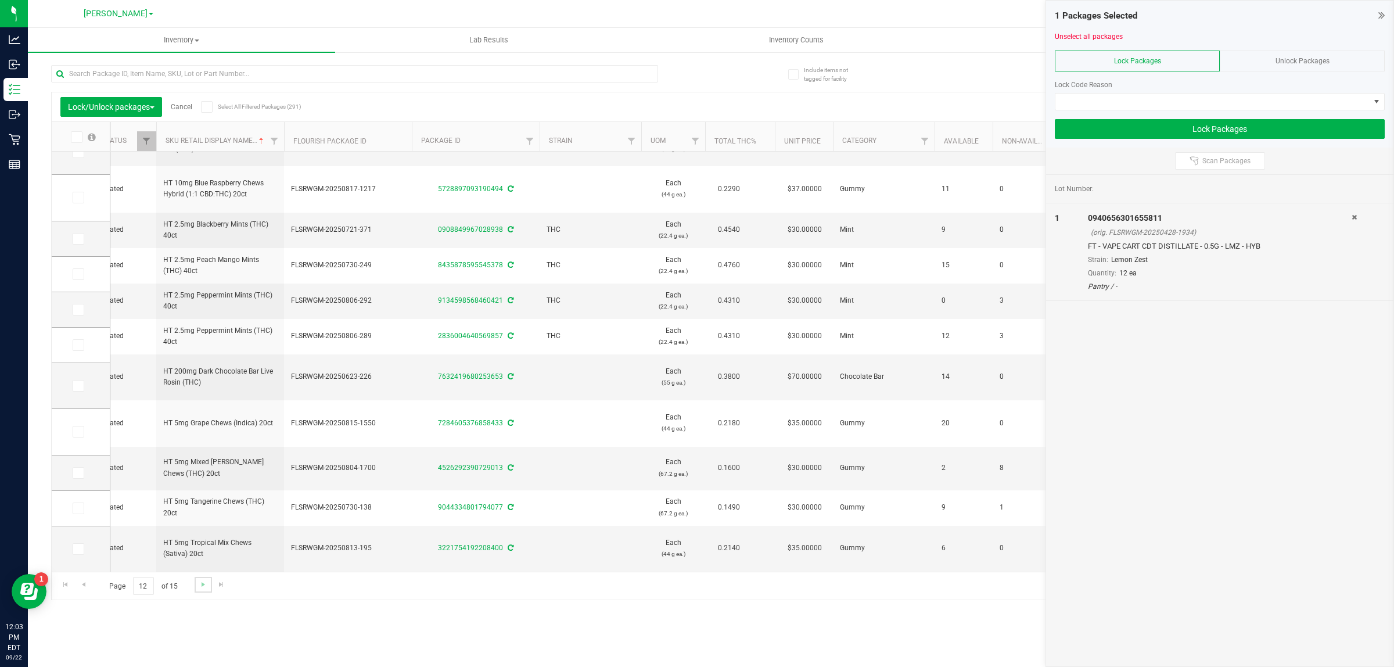
click at [202, 591] on link "Go to the next page" at bounding box center [203, 585] width 17 height 16
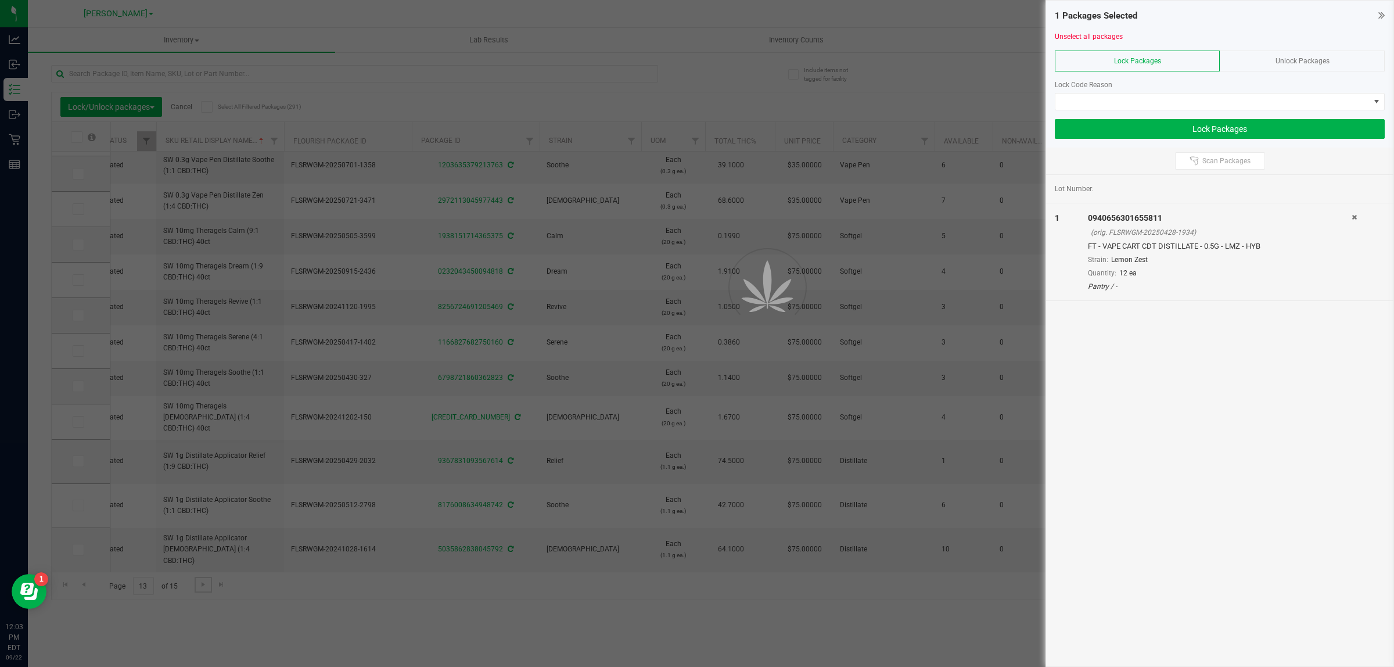
type input "2026-02-23"
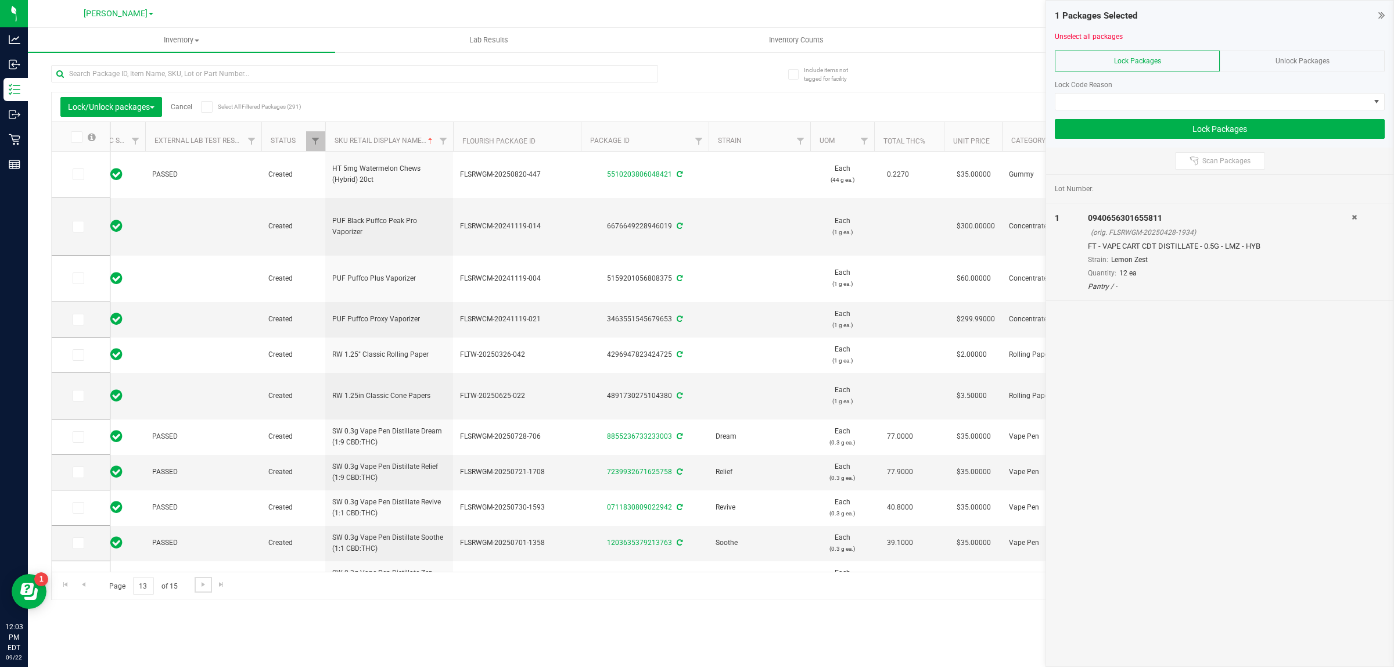
scroll to position [0, 44]
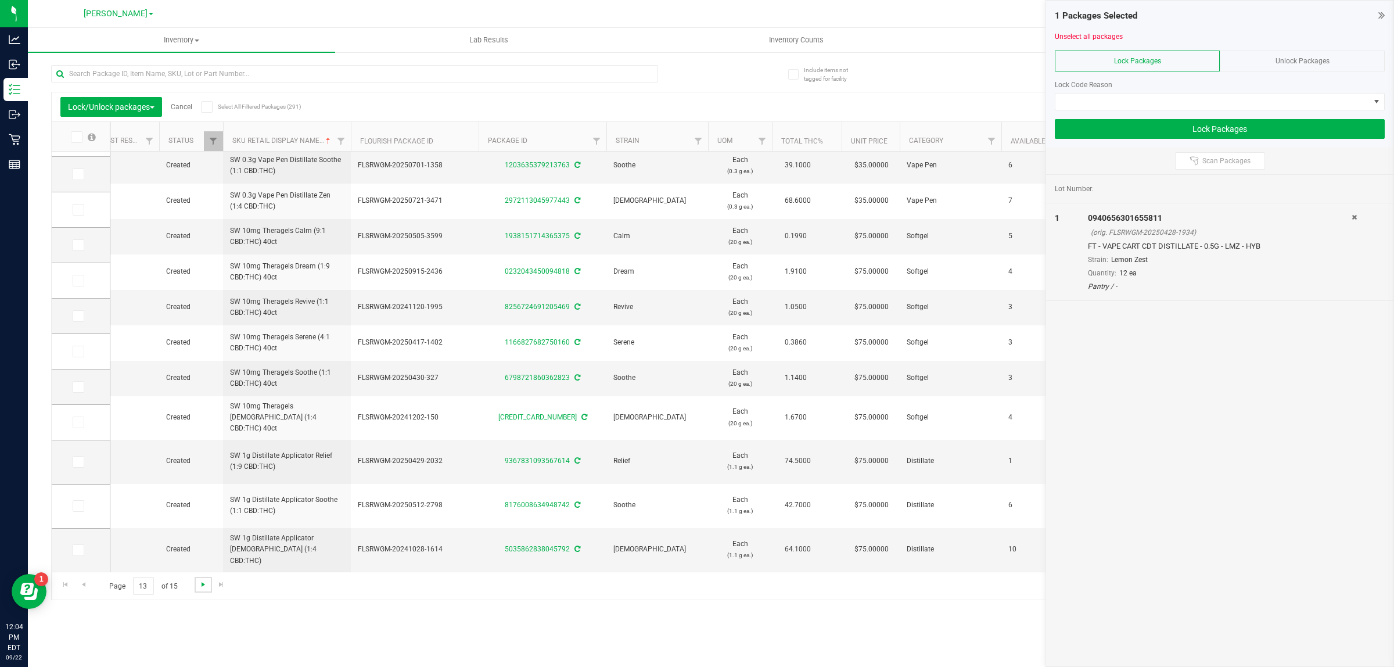
click at [199, 581] on span "Go to the next page" at bounding box center [203, 584] width 9 height 9
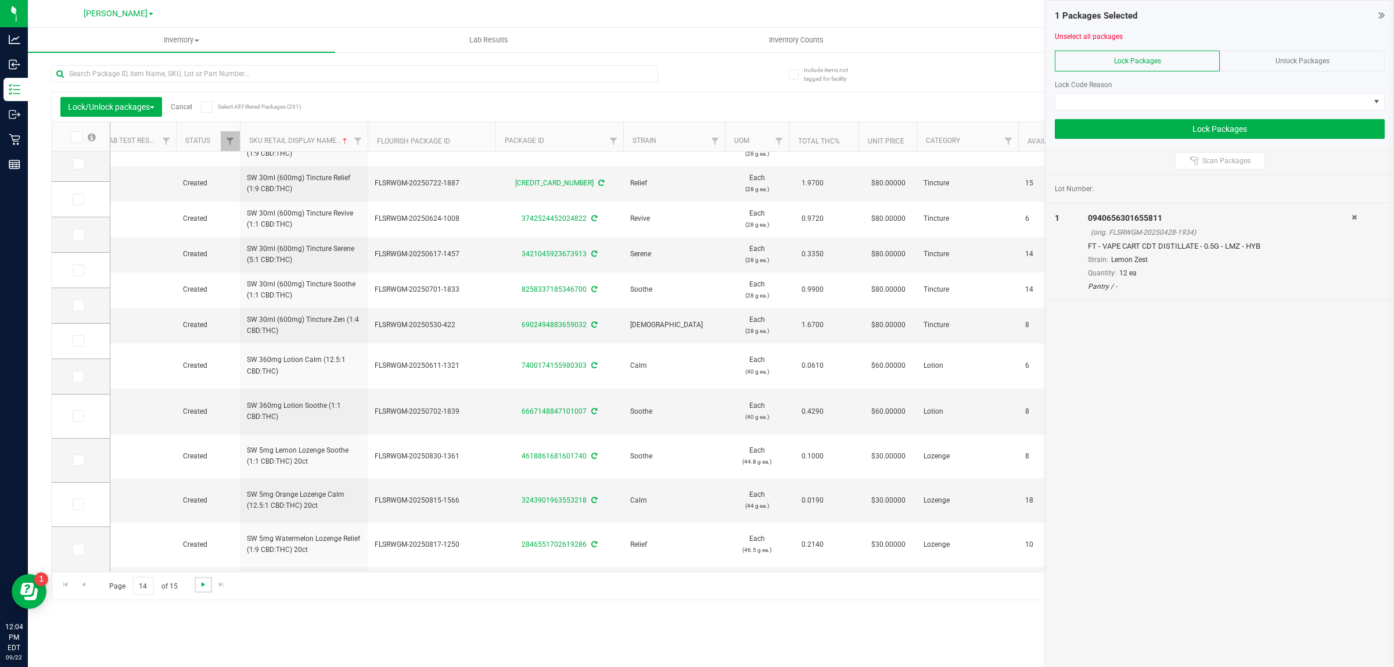
click at [201, 585] on span "Go to the next page" at bounding box center [203, 584] width 9 height 9
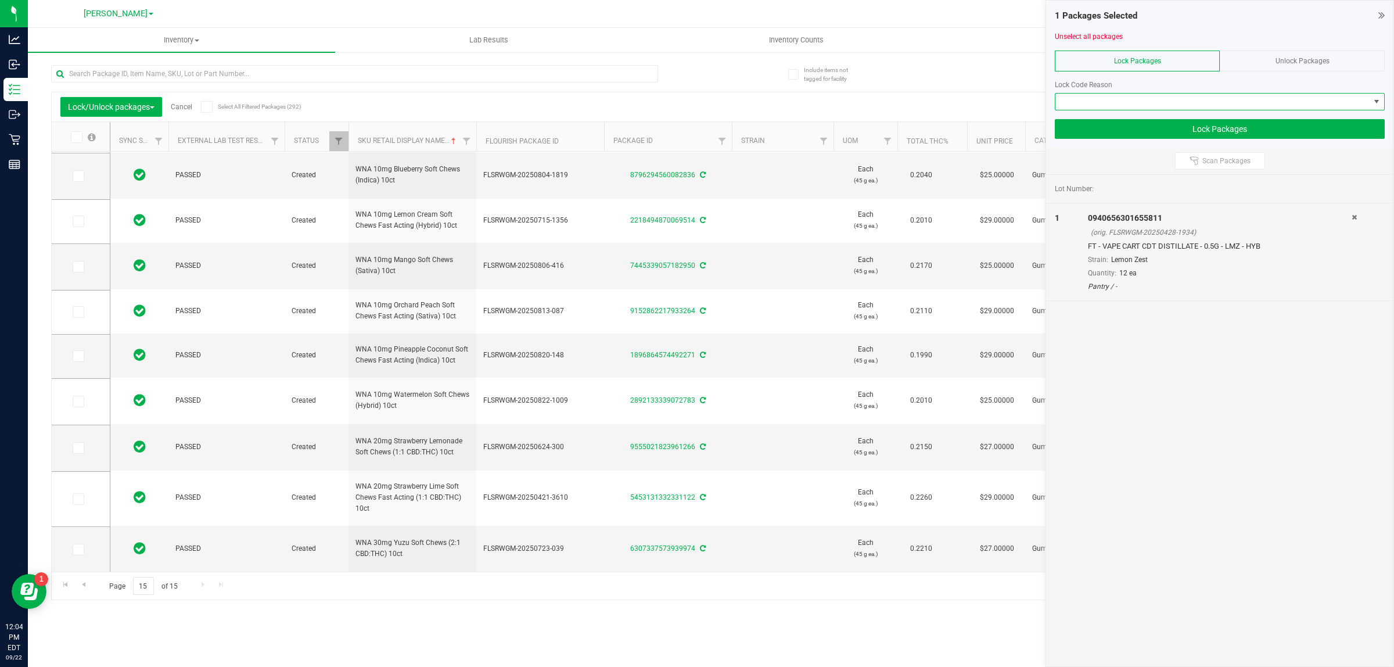
click at [695, 106] on span at bounding box center [1213, 102] width 314 height 16
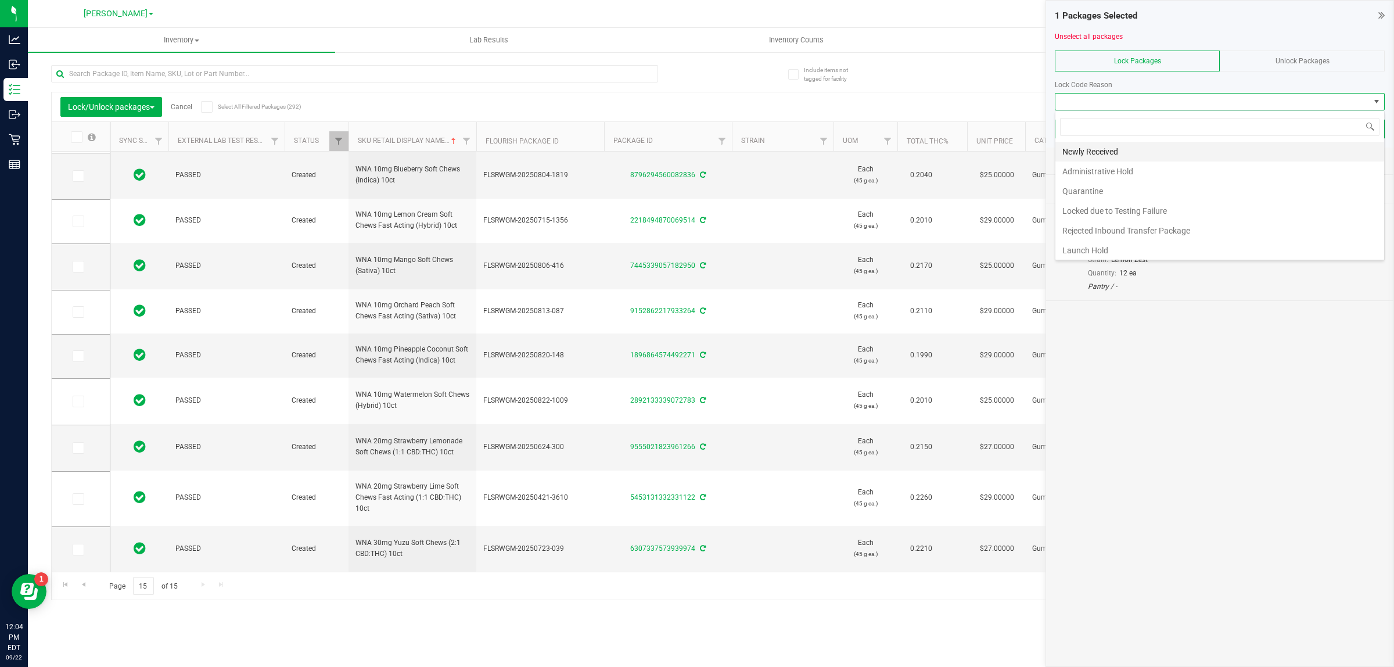
click at [695, 152] on li "Newly Received" at bounding box center [1220, 152] width 329 height 20
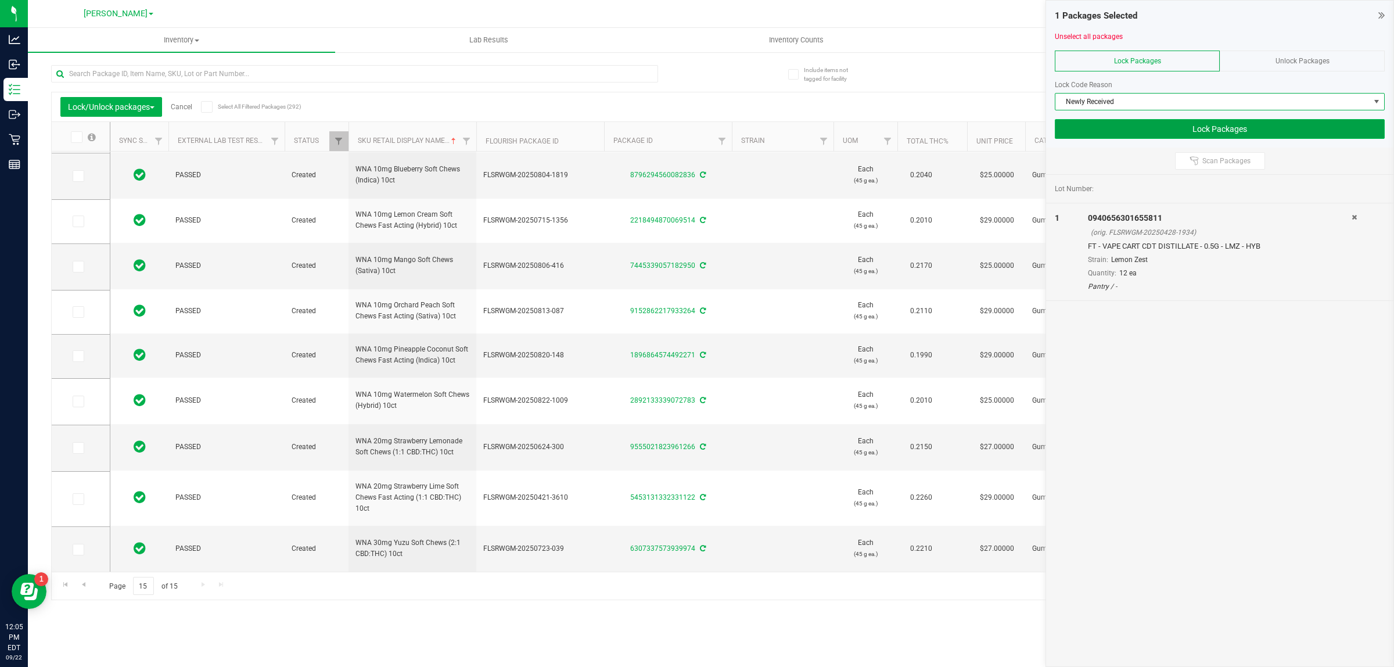
click at [695, 128] on button "Lock Packages" at bounding box center [1220, 129] width 330 height 20
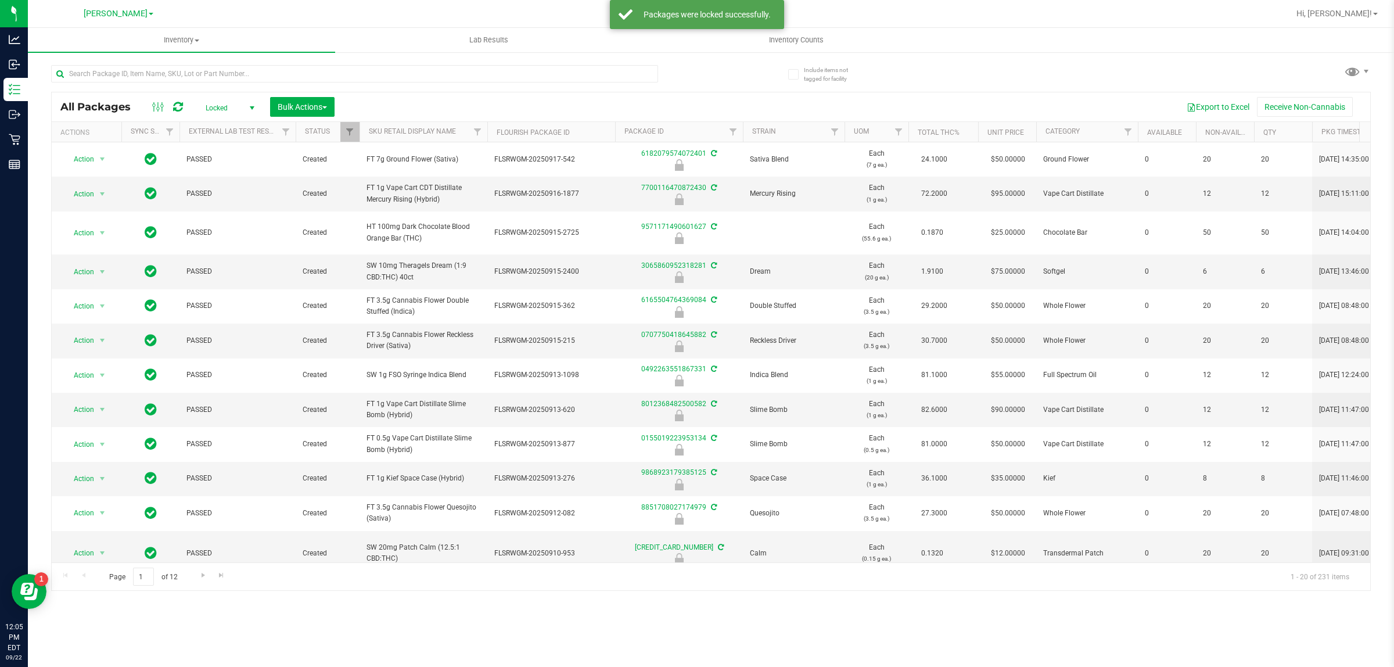
click at [224, 110] on span "Locked" at bounding box center [228, 108] width 64 height 16
click at [223, 128] on li "Active Only" at bounding box center [227, 127] width 63 height 17
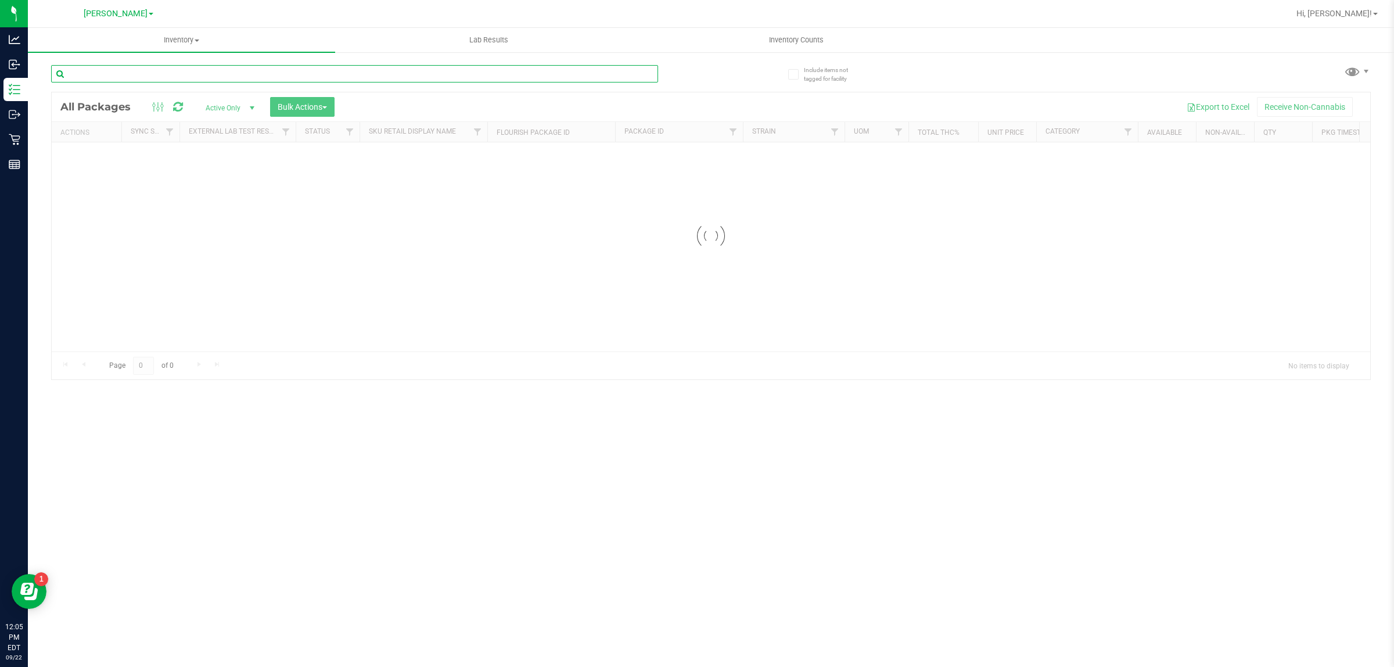
click at [203, 71] on input "text" at bounding box center [354, 73] width 607 height 17
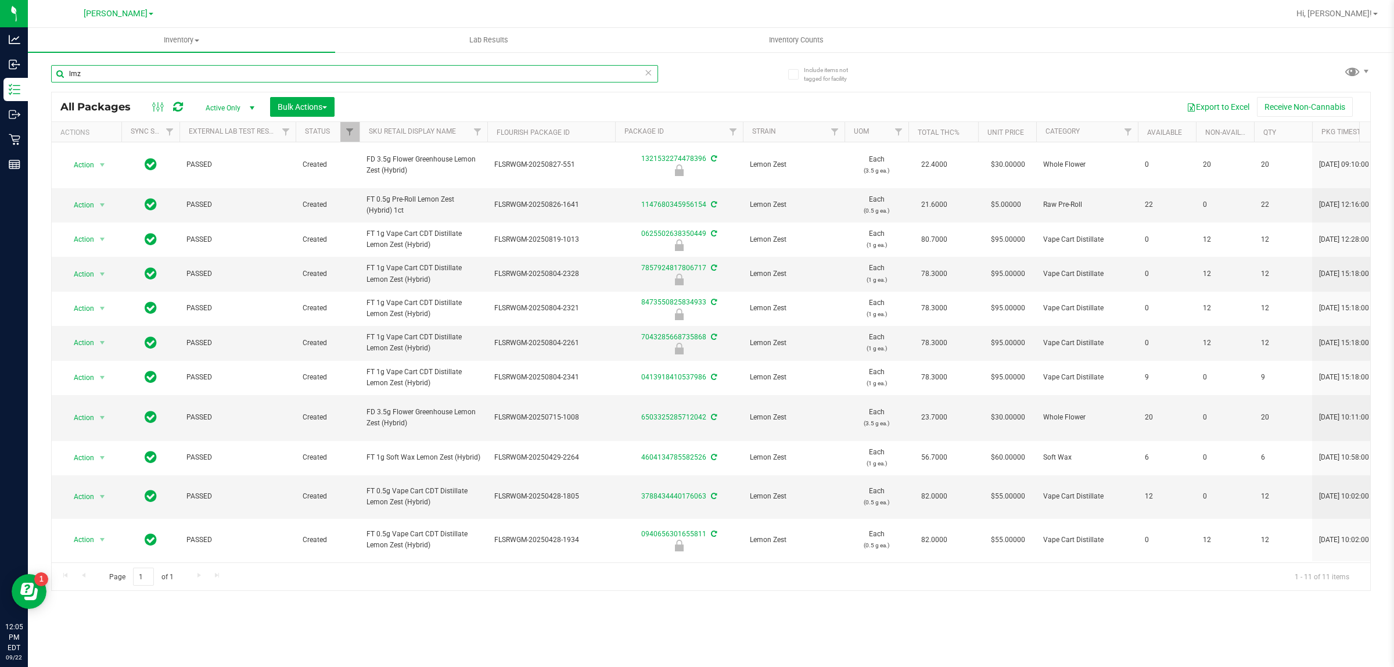
type input "lmz"
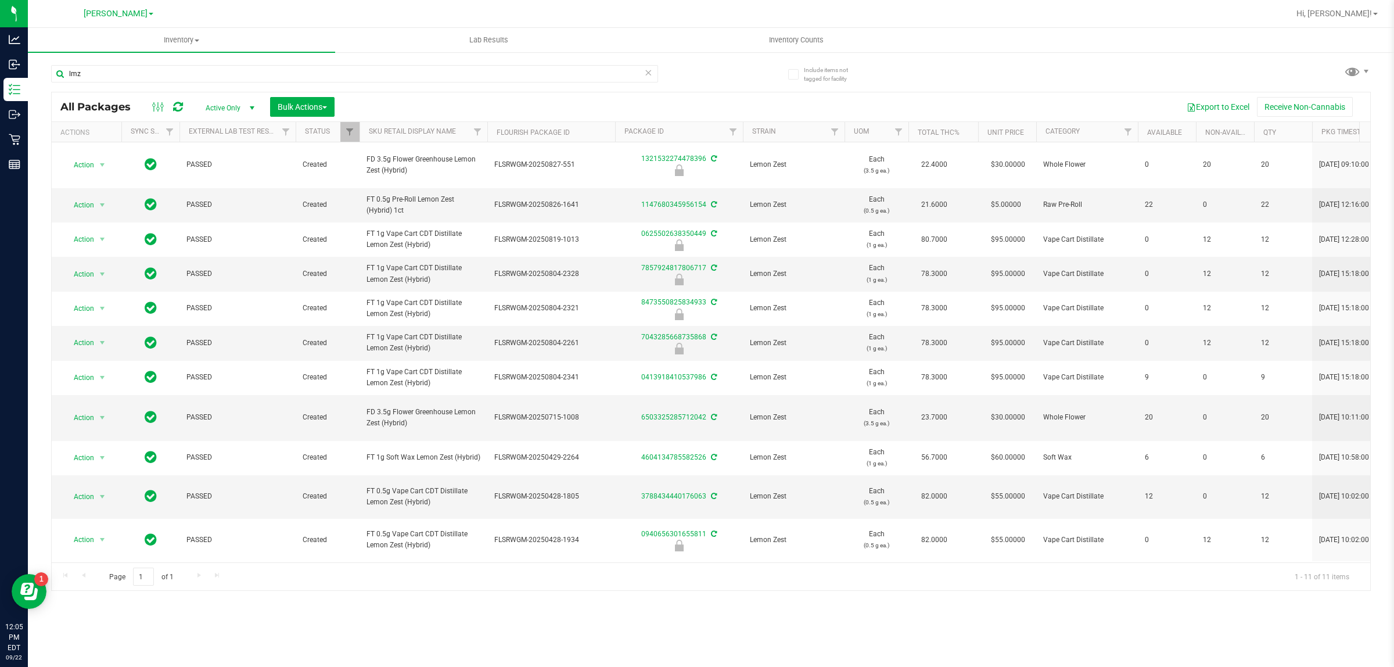
click at [423, 122] on th "SKU Retail Display Name" at bounding box center [424, 132] width 128 height 20
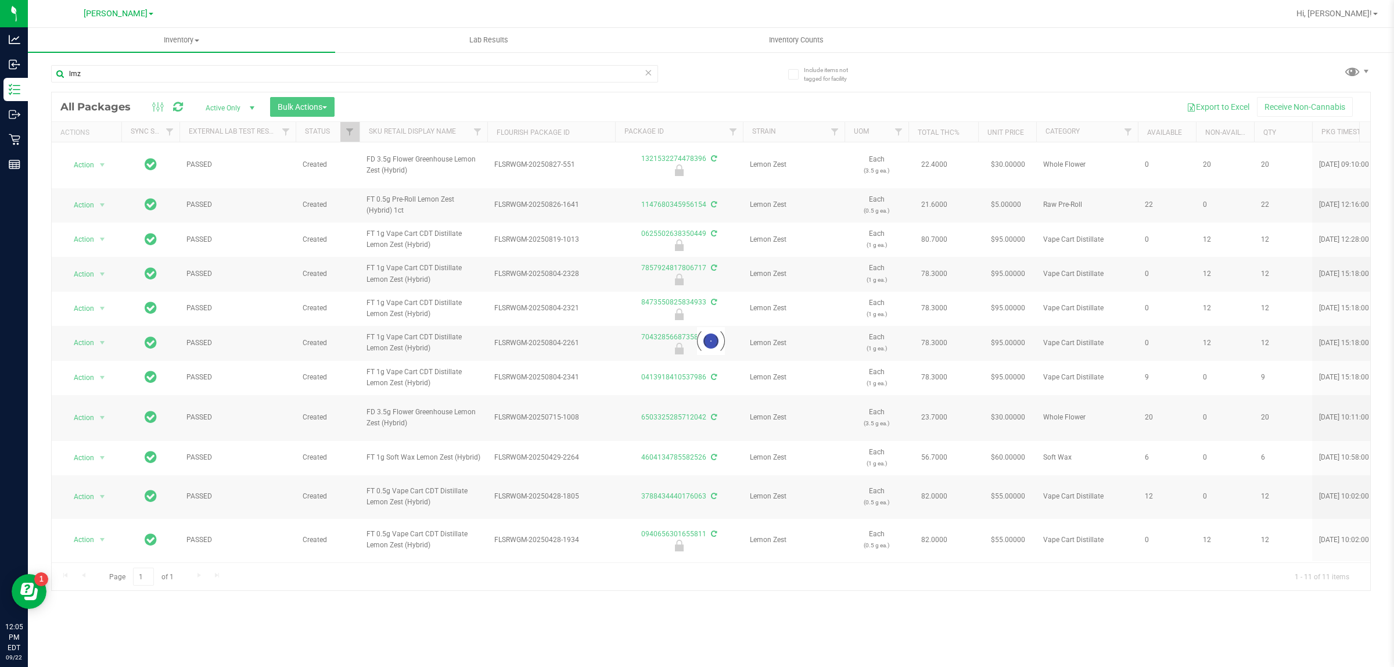
click at [426, 131] on div at bounding box center [711, 341] width 1319 height 498
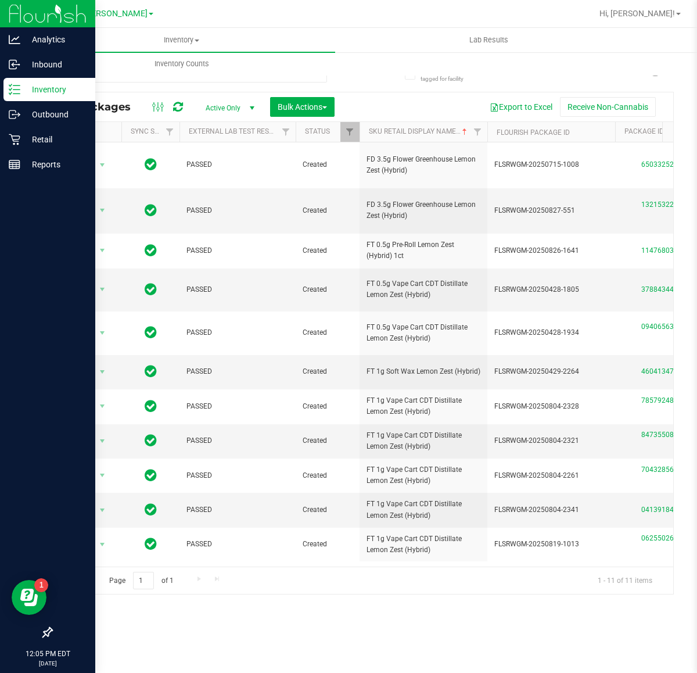
click at [16, 84] on icon at bounding box center [15, 90] width 12 height 12
click at [21, 66] on p "Inbound" at bounding box center [55, 65] width 70 height 14
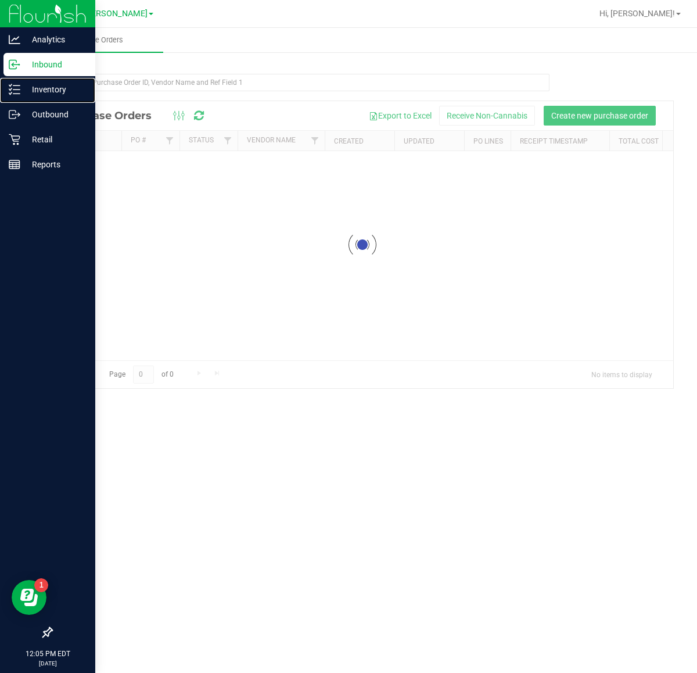
click at [38, 90] on p "Inventory" at bounding box center [55, 90] width 70 height 14
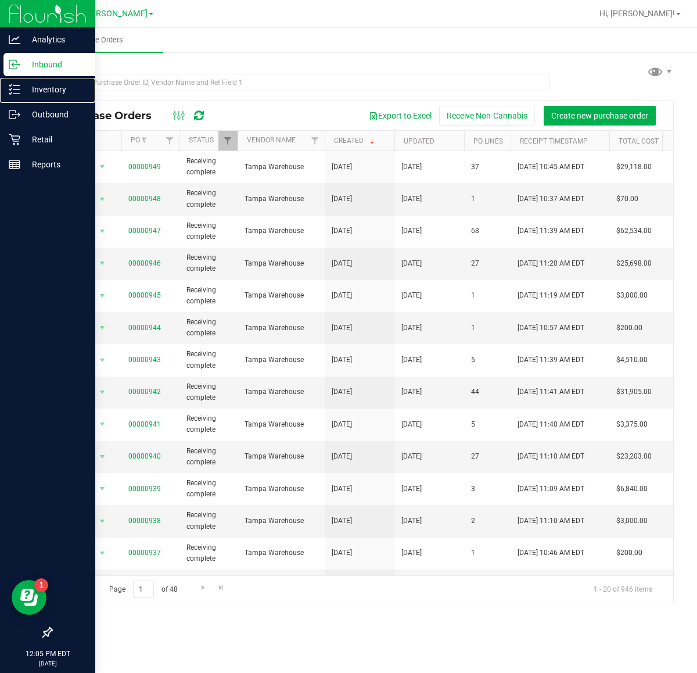
click at [38, 90] on p "Inventory" at bounding box center [55, 90] width 70 height 14
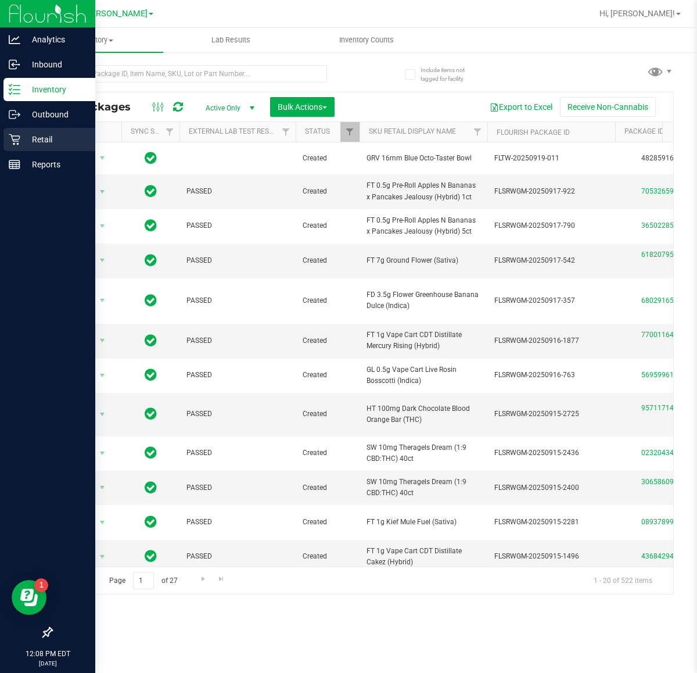
click at [15, 140] on icon at bounding box center [15, 140] width 12 height 12
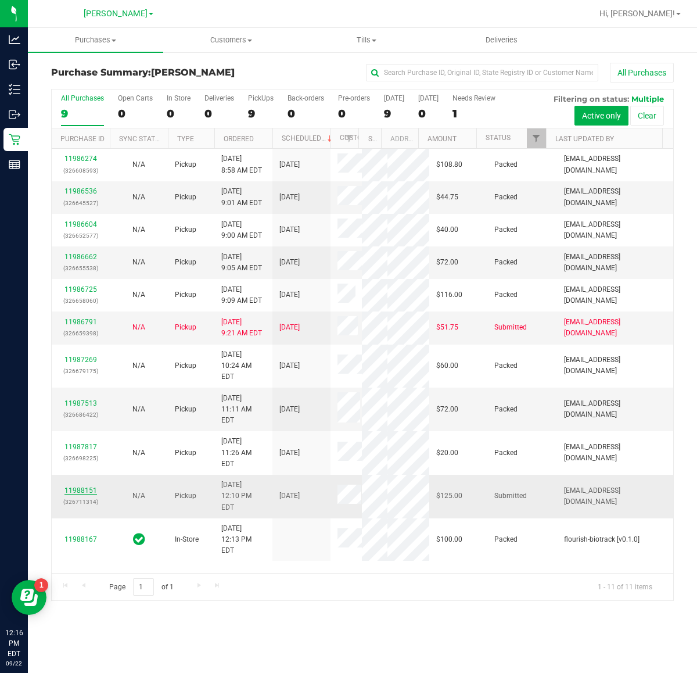
click at [85, 494] on link "11988151" at bounding box center [80, 490] width 33 height 8
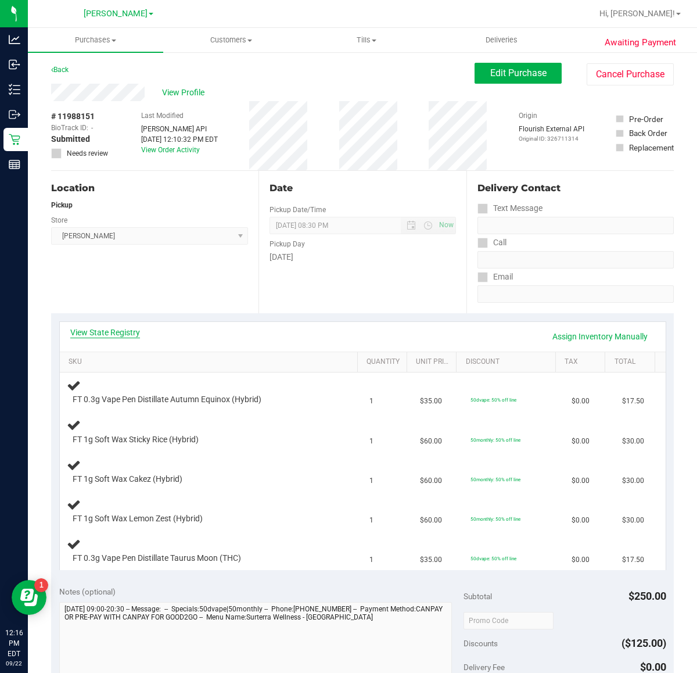
click at [120, 332] on link "View State Registry" at bounding box center [105, 333] width 70 height 12
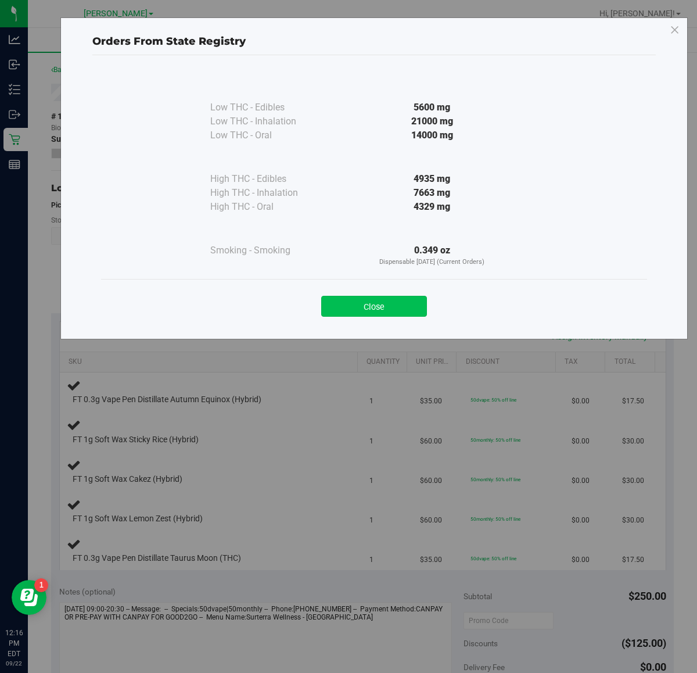
click at [353, 306] on button "Close" at bounding box center [374, 306] width 106 height 21
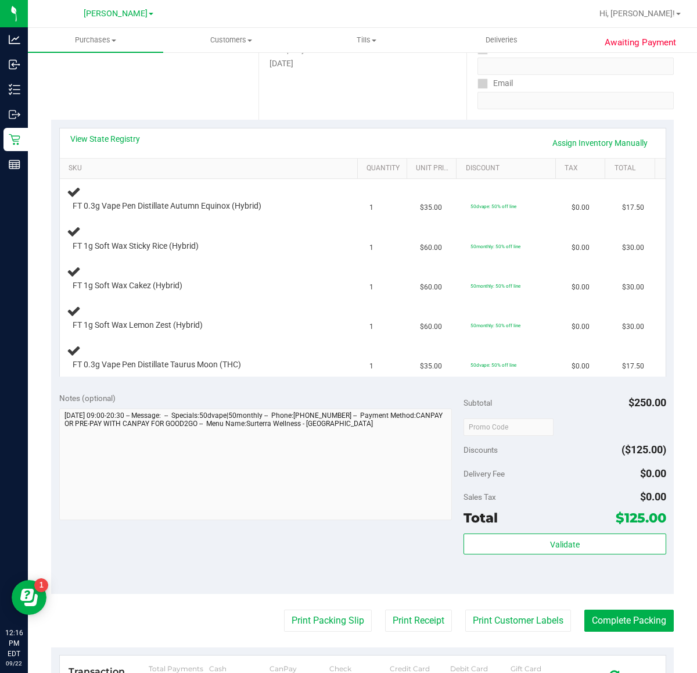
scroll to position [198, 0]
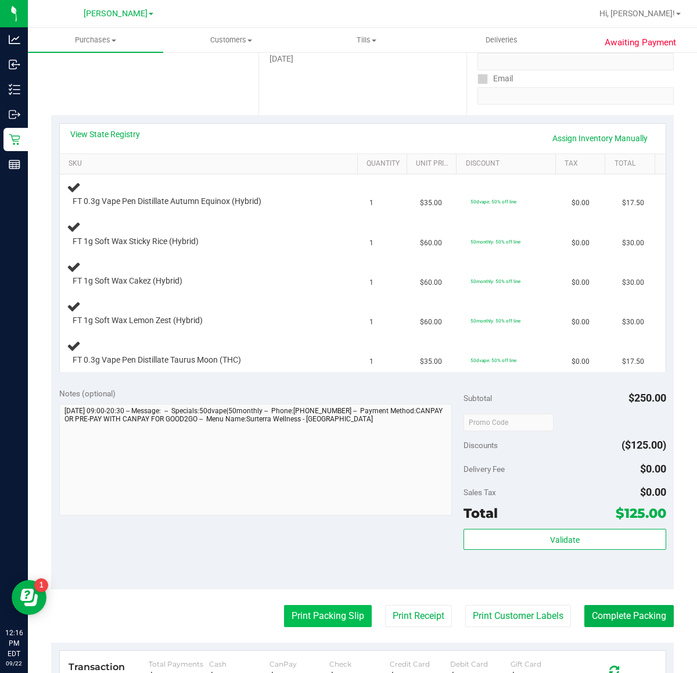
click at [300, 618] on button "Print Packing Slip" at bounding box center [328, 616] width 88 height 22
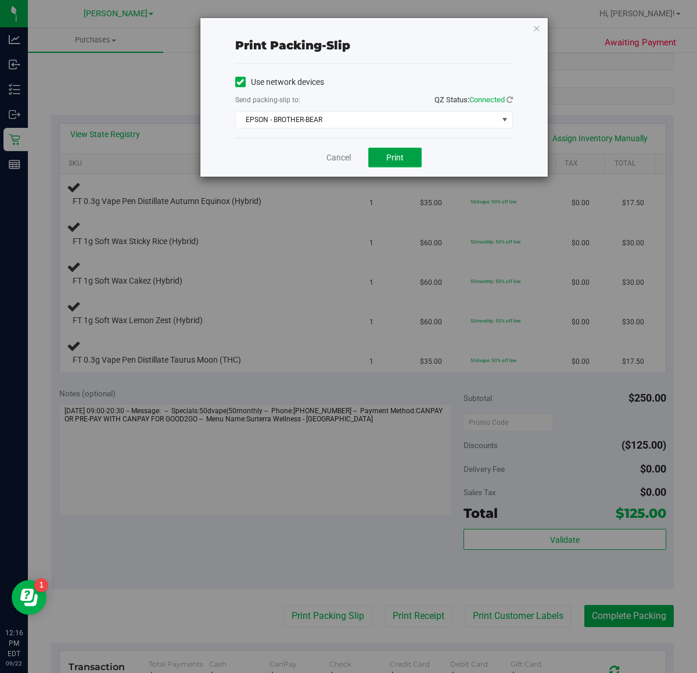
click at [403, 164] on button "Print" at bounding box center [394, 158] width 53 height 20
click at [315, 180] on div "Print packing-slip Use network devices Send packing-slip to: QZ Status: Connect…" at bounding box center [353, 336] width 706 height 673
click at [340, 160] on link "Cancel" at bounding box center [339, 158] width 24 height 12
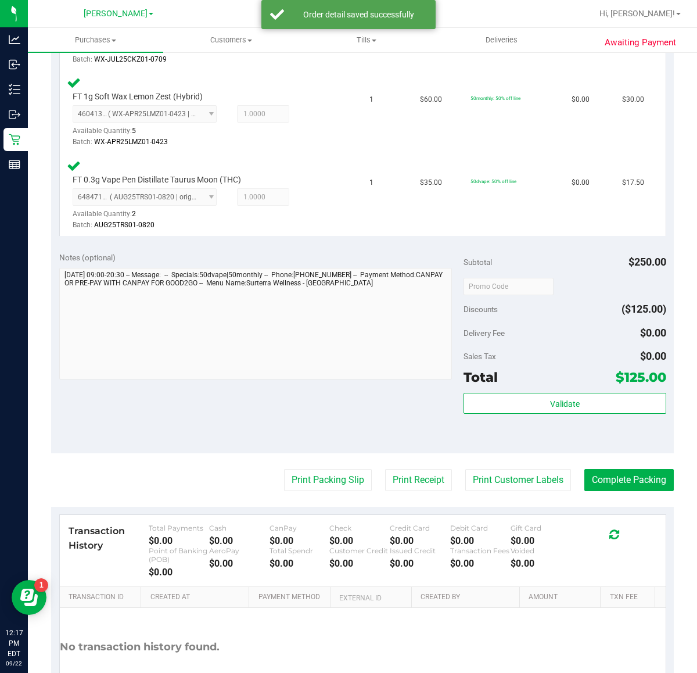
scroll to position [562, 0]
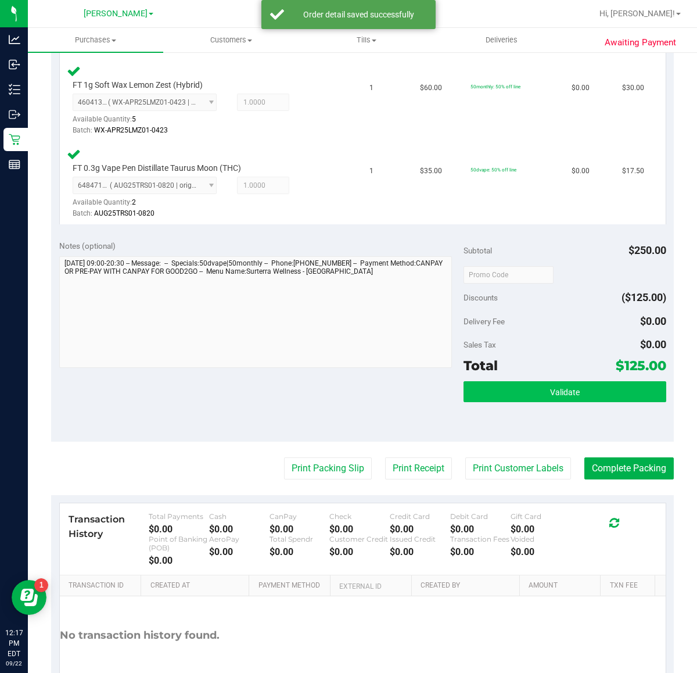
click at [574, 385] on button "Validate" at bounding box center [565, 391] width 202 height 21
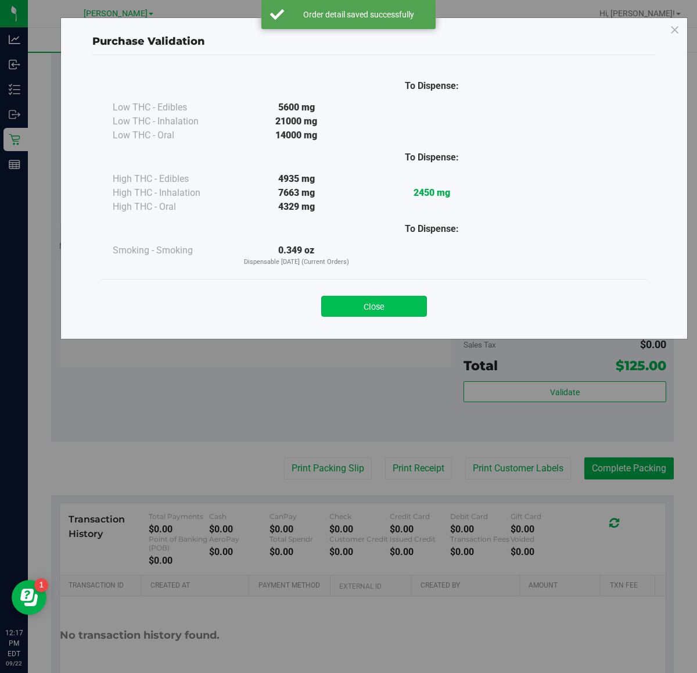
click at [407, 301] on button "Close" at bounding box center [374, 306] width 106 height 21
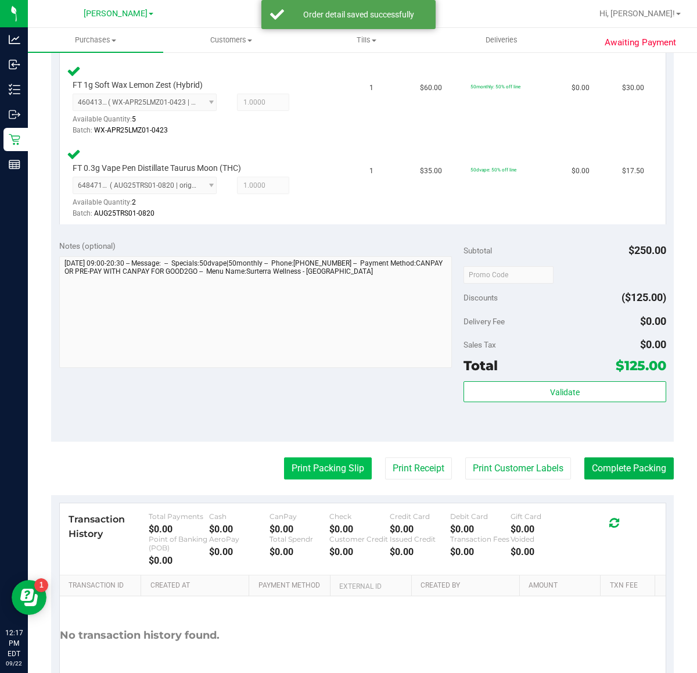
click at [306, 465] on button "Print Packing Slip" at bounding box center [328, 468] width 88 height 22
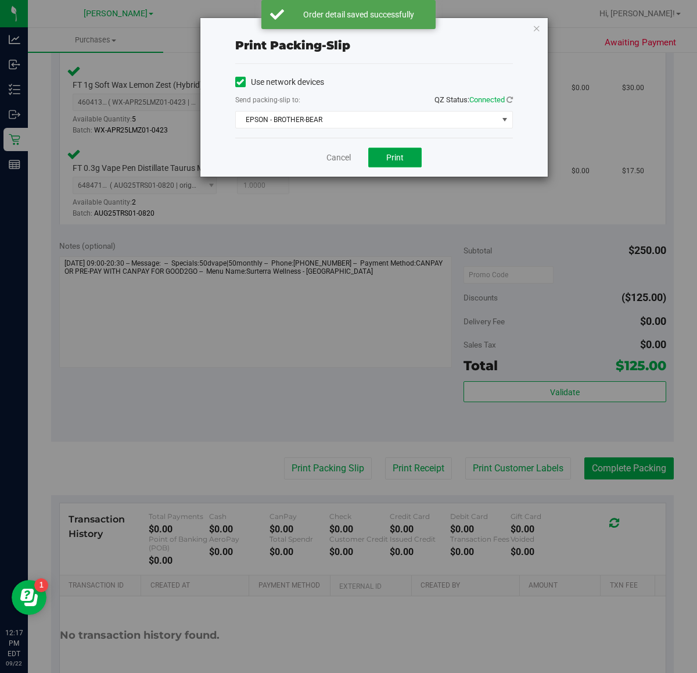
click at [399, 157] on span "Print" at bounding box center [394, 157] width 17 height 9
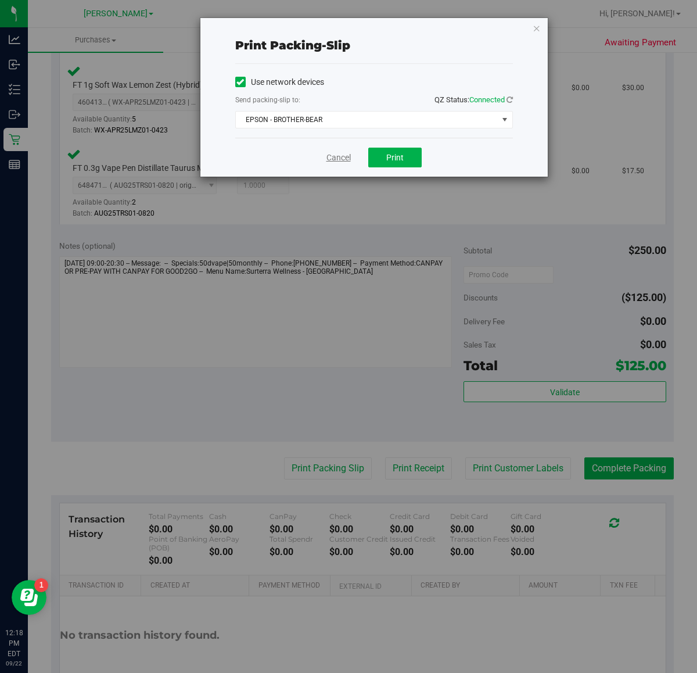
click at [341, 163] on link "Cancel" at bounding box center [339, 158] width 24 height 12
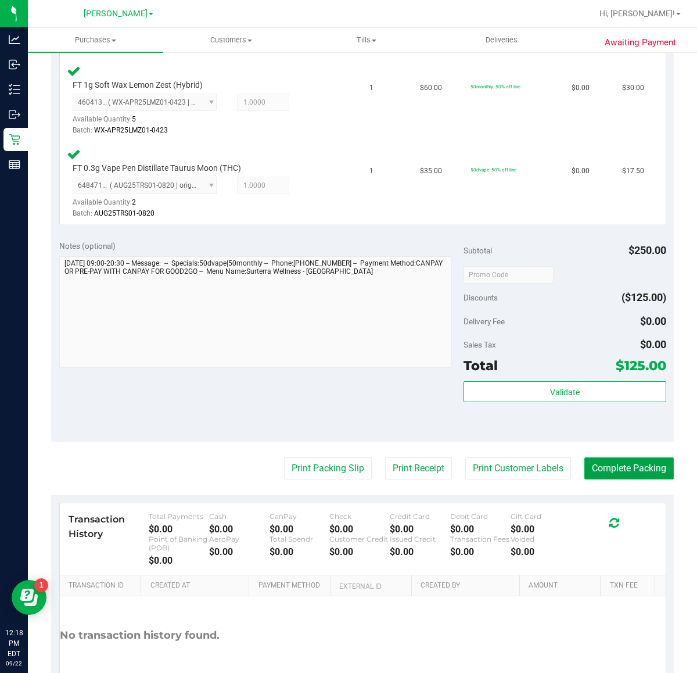
click at [617, 466] on button "Complete Packing" at bounding box center [629, 468] width 89 height 22
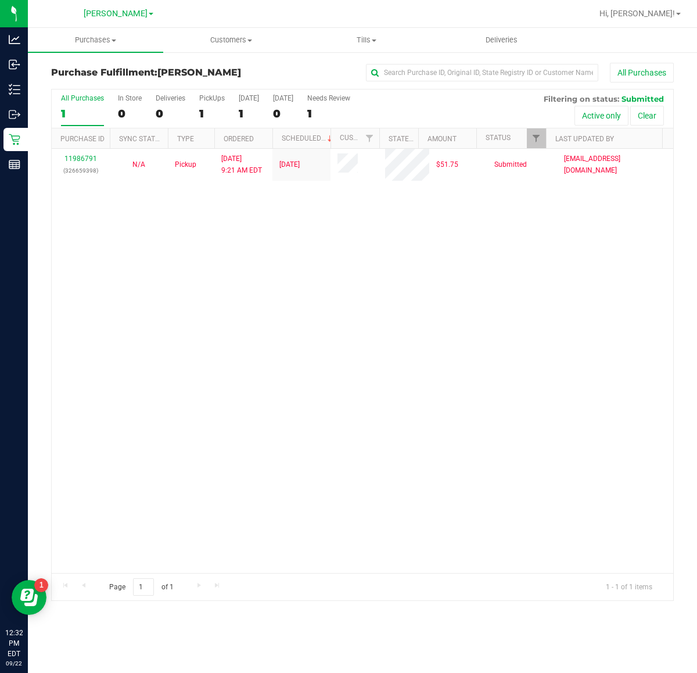
drag, startPoint x: 622, startPoint y: 261, endPoint x: 606, endPoint y: 263, distance: 15.7
click at [619, 263] on div "11986791 (326659398) N/A Pickup 9/22/2025 9:21 AM EDT 9/22/2025 $51.75 Submitte…" at bounding box center [363, 361] width 622 height 424
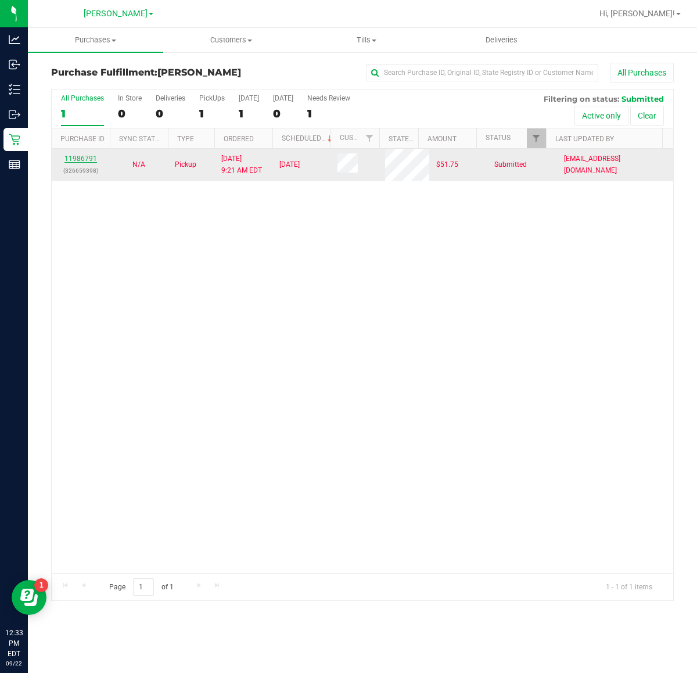
click at [87, 160] on link "11986791" at bounding box center [80, 159] width 33 height 8
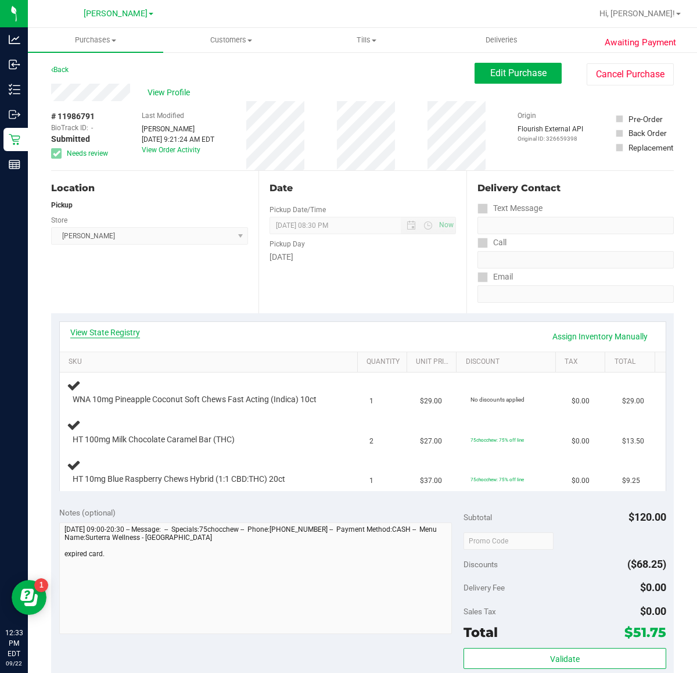
click at [111, 329] on link "View State Registry" at bounding box center [105, 333] width 70 height 12
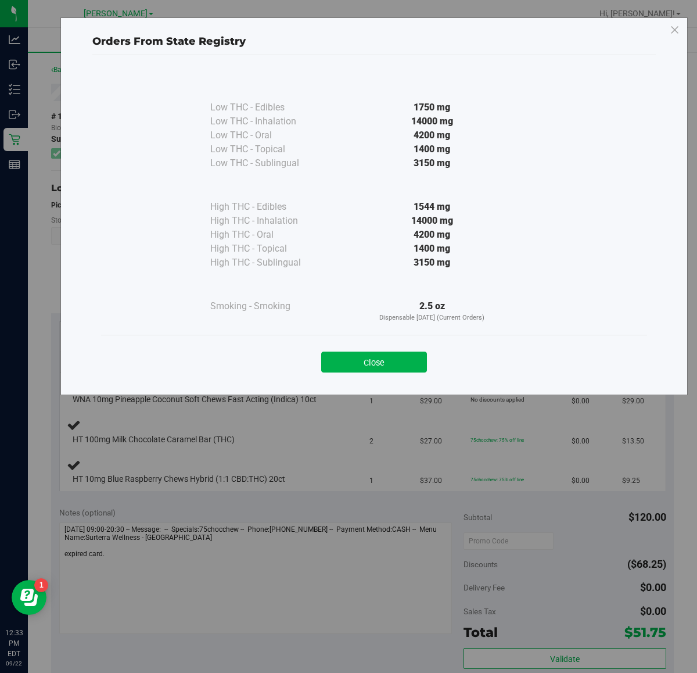
drag, startPoint x: 411, startPoint y: 361, endPoint x: 460, endPoint y: 318, distance: 65.4
click at [411, 361] on button "Close" at bounding box center [374, 362] width 106 height 21
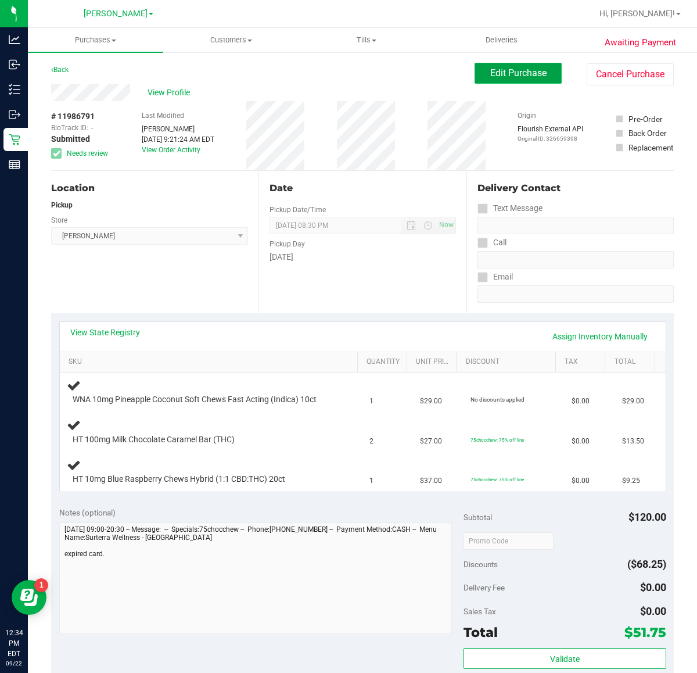
click at [515, 80] on button "Edit Purchase" at bounding box center [518, 73] width 87 height 21
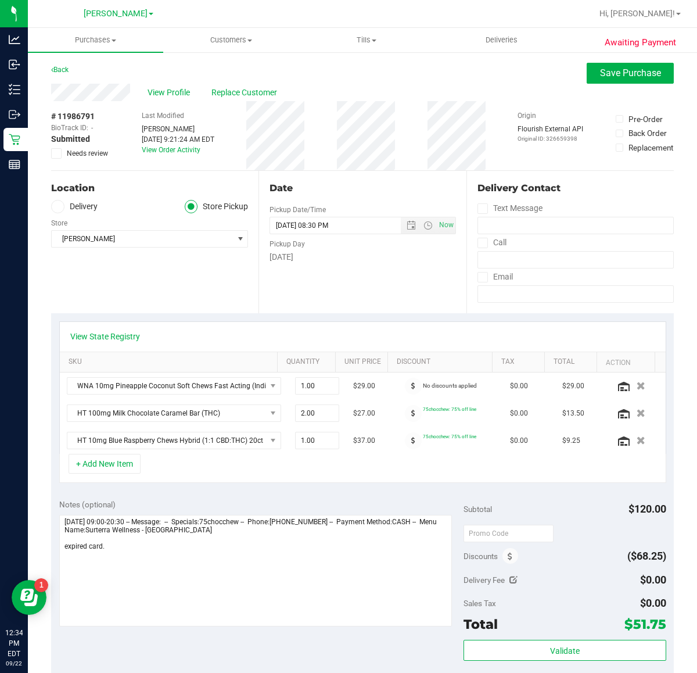
click at [97, 155] on span "Needs review" at bounding box center [87, 153] width 41 height 10
click at [0, 0] on input "Needs review" at bounding box center [0, 0] width 0 height 0
click at [97, 155] on span "Needs review" at bounding box center [87, 153] width 41 height 10
click at [0, 0] on input "Needs review" at bounding box center [0, 0] width 0 height 0
click at [648, 64] on button "Save Purchase" at bounding box center [630, 73] width 87 height 21
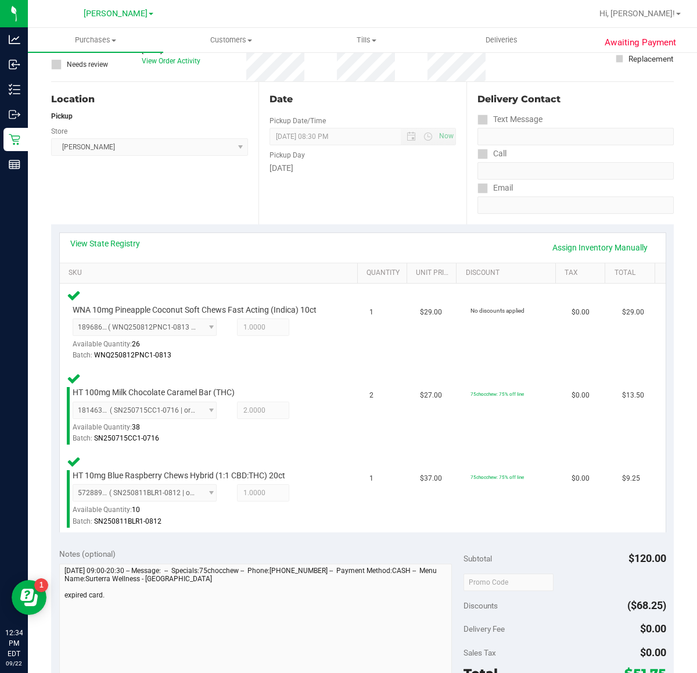
scroll to position [295, 0]
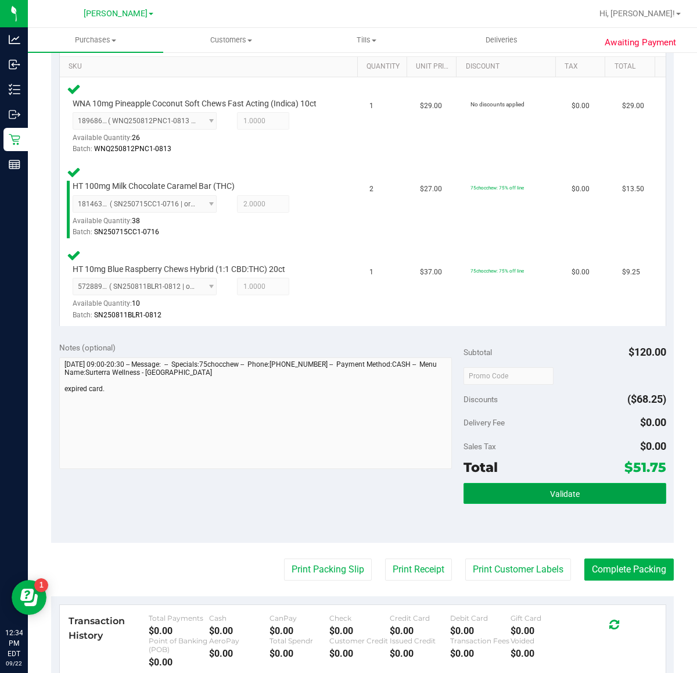
click at [565, 497] on span "Validate" at bounding box center [565, 493] width 30 height 9
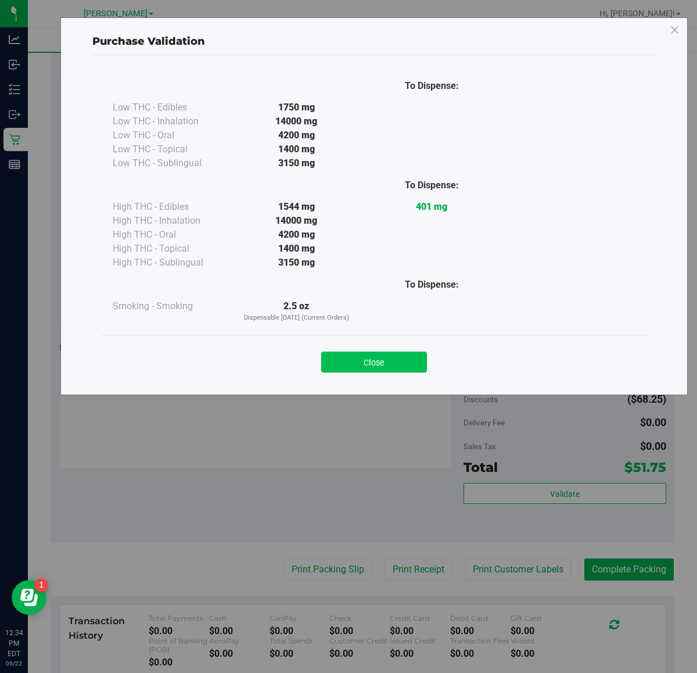
click at [370, 367] on button "Close" at bounding box center [374, 362] width 106 height 21
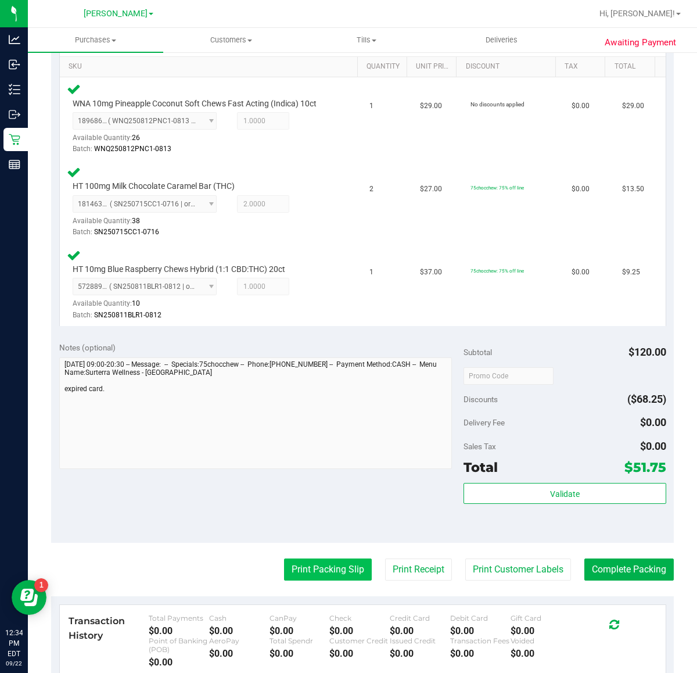
click at [320, 566] on button "Print Packing Slip" at bounding box center [328, 569] width 88 height 22
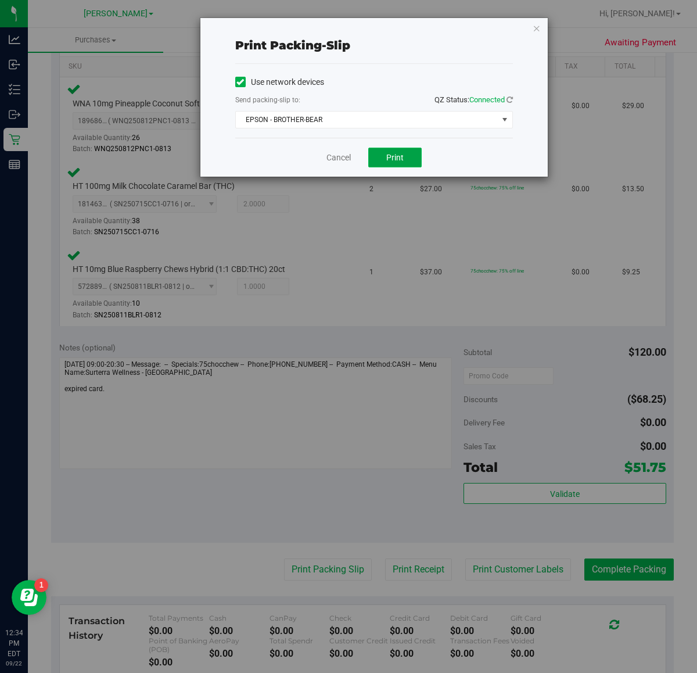
click at [417, 161] on button "Print" at bounding box center [394, 158] width 53 height 20
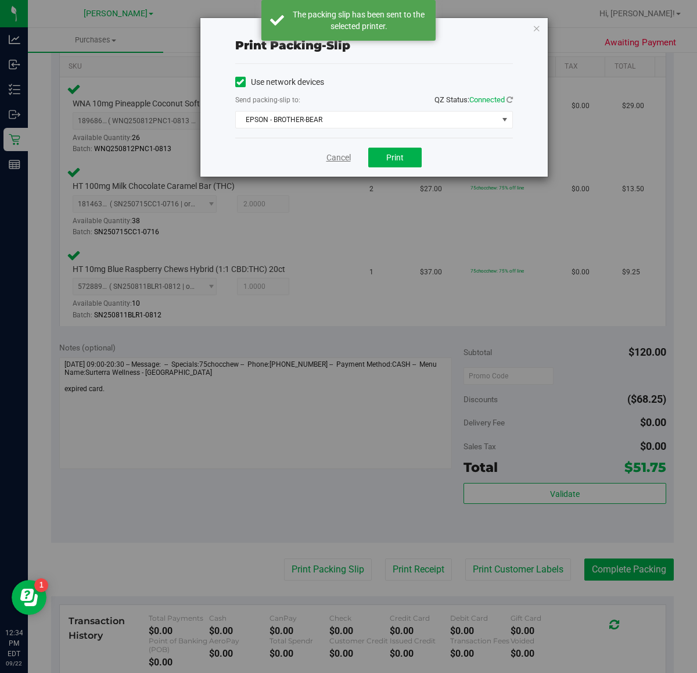
click at [340, 155] on link "Cancel" at bounding box center [339, 158] width 24 height 12
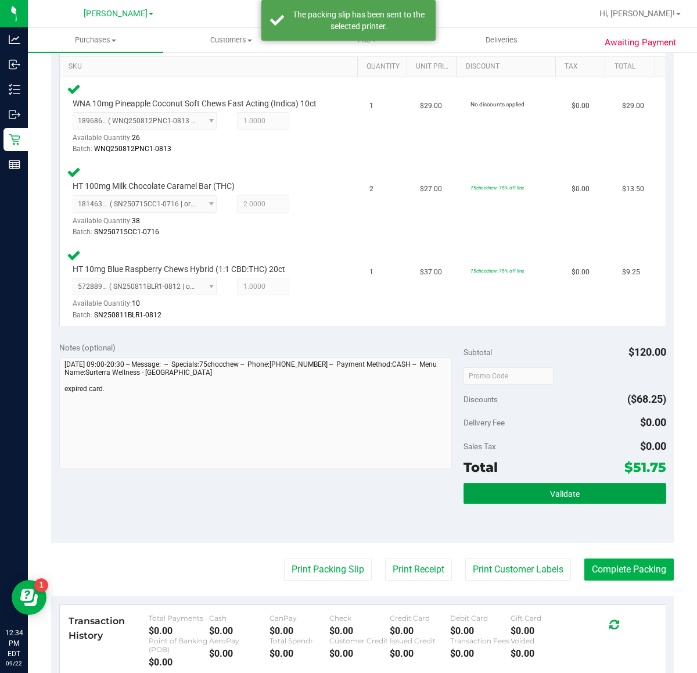
click at [561, 497] on button "Validate" at bounding box center [565, 493] width 202 height 21
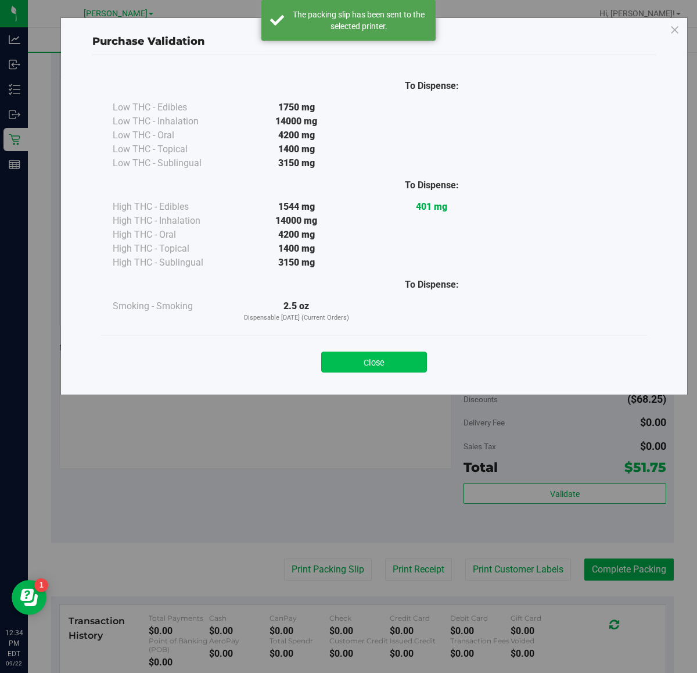
click at [400, 352] on button "Close" at bounding box center [374, 362] width 106 height 21
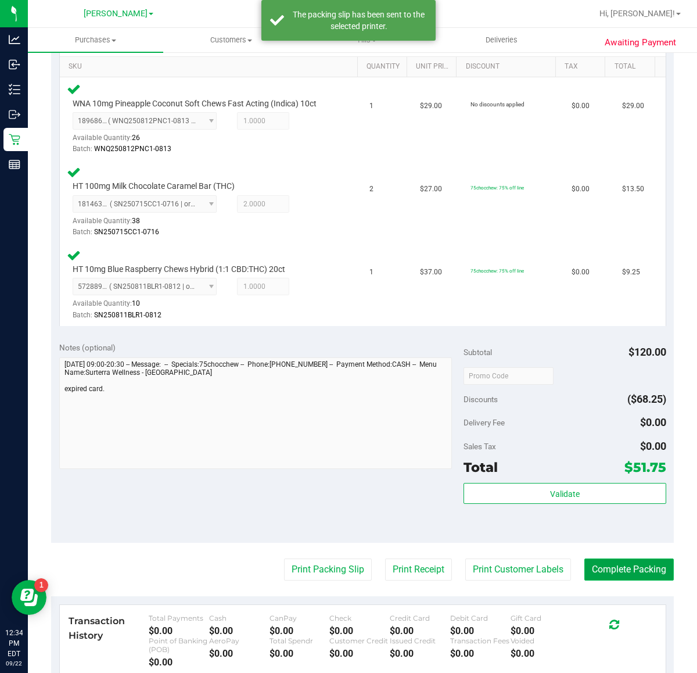
click at [644, 568] on button "Complete Packing" at bounding box center [629, 569] width 89 height 22
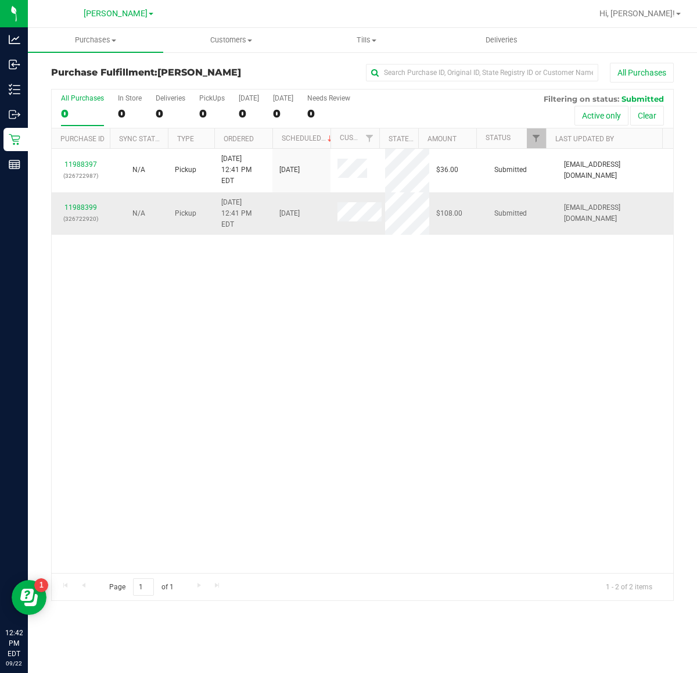
click at [99, 202] on div "11988399 (326722920)" at bounding box center [81, 213] width 44 height 22
click at [92, 203] on link "11988399" at bounding box center [80, 207] width 33 height 8
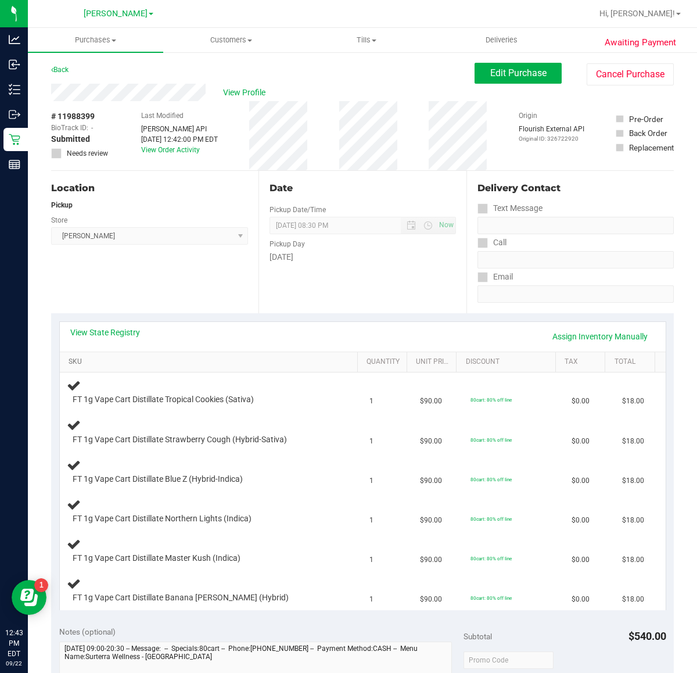
click at [76, 364] on link "SKU" at bounding box center [211, 361] width 284 height 9
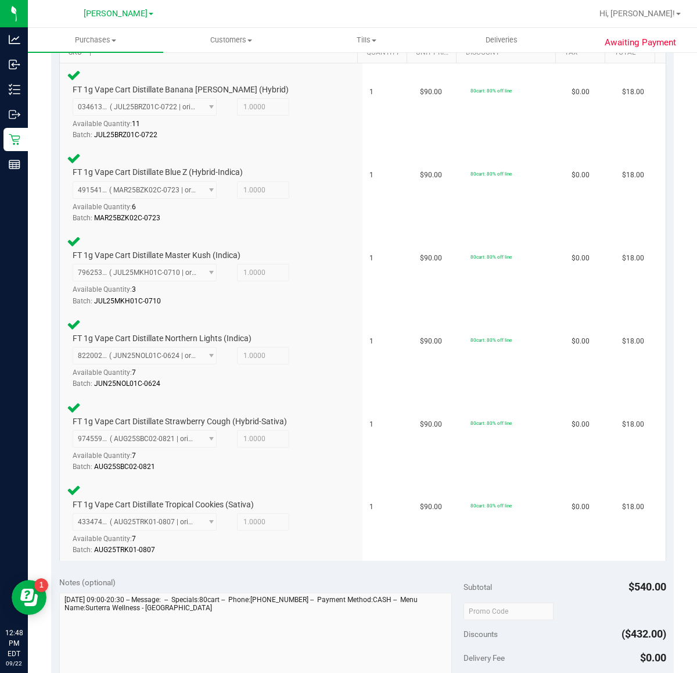
scroll to position [551, 0]
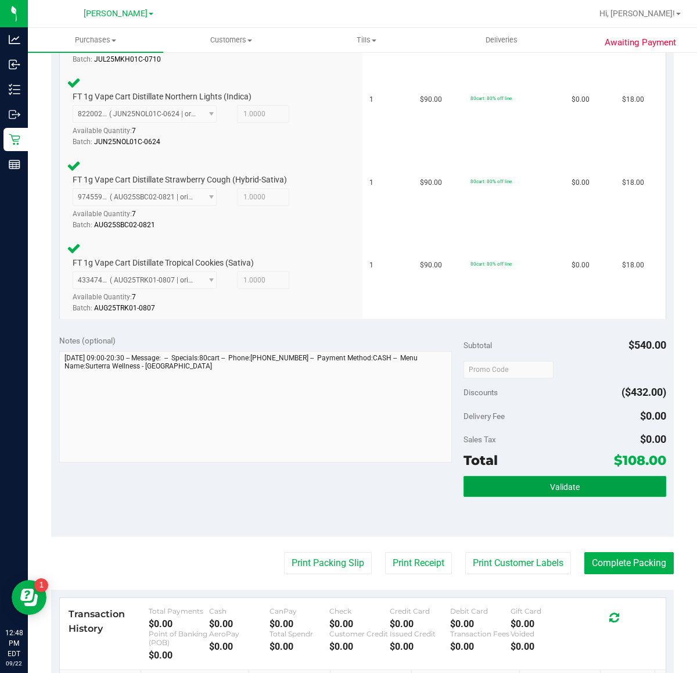
click at [567, 484] on span "Validate" at bounding box center [565, 486] width 30 height 9
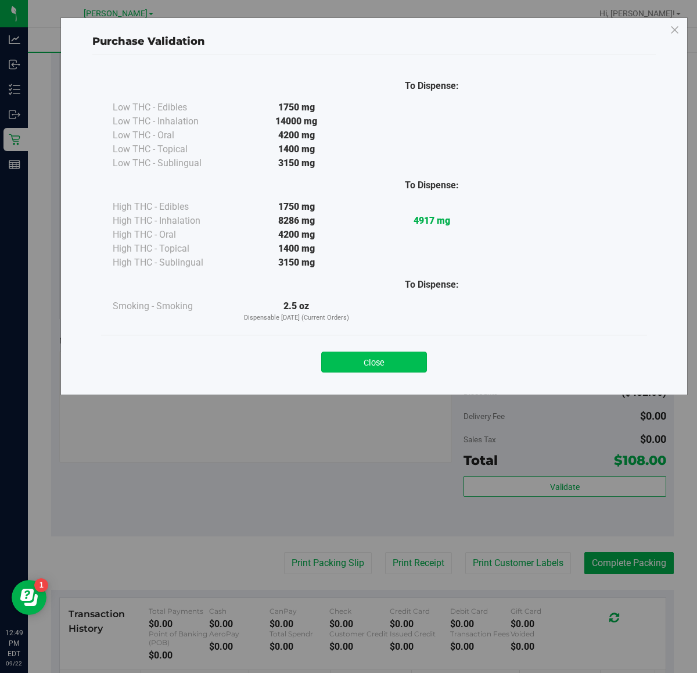
click at [372, 367] on button "Close" at bounding box center [374, 362] width 106 height 21
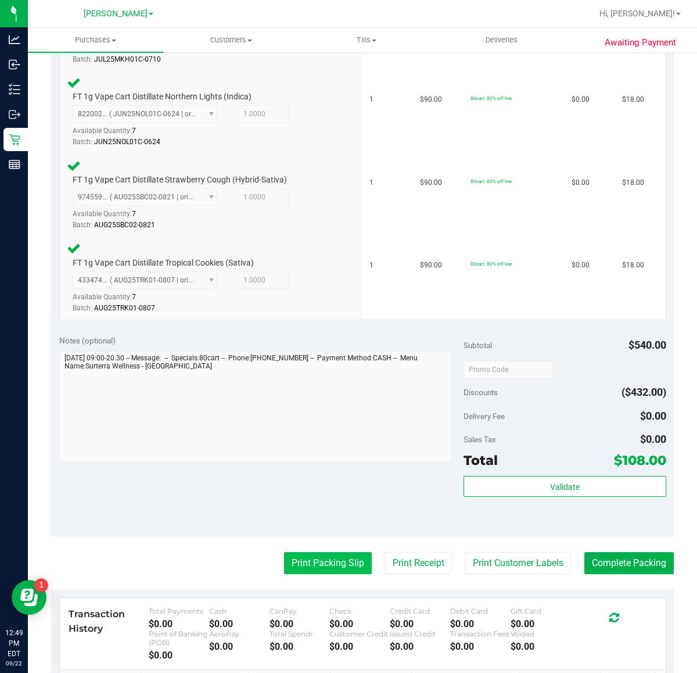
click at [313, 560] on button "Print Packing Slip" at bounding box center [328, 563] width 88 height 22
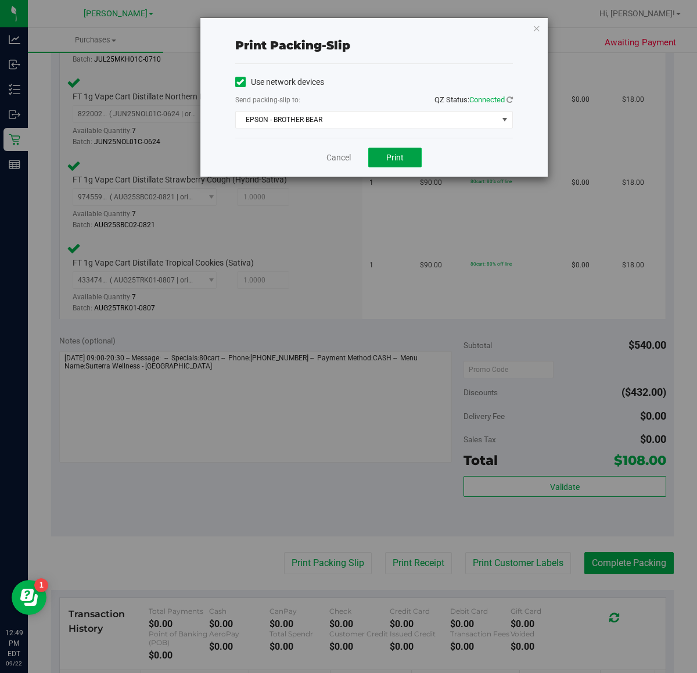
click at [395, 157] on span "Print" at bounding box center [394, 157] width 17 height 9
click at [329, 157] on link "Cancel" at bounding box center [339, 158] width 24 height 12
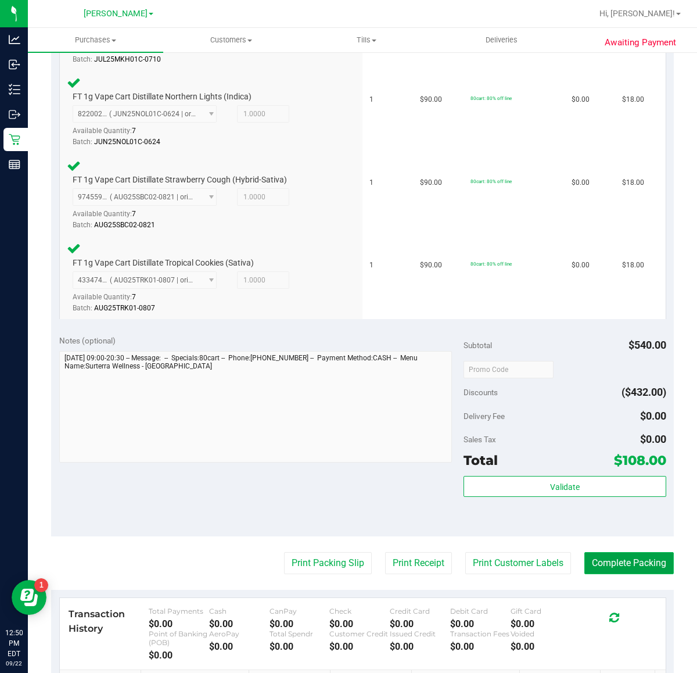
click at [601, 567] on button "Complete Packing" at bounding box center [629, 563] width 89 height 22
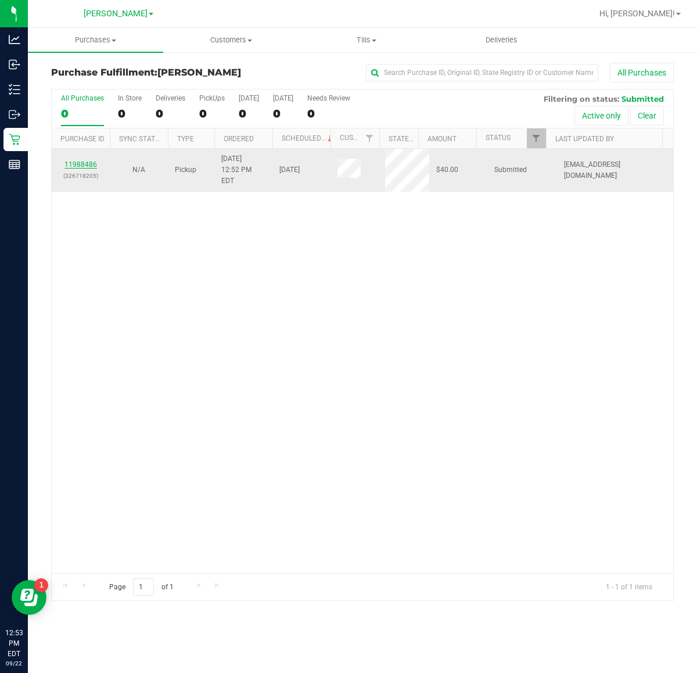
click at [88, 163] on link "11988486" at bounding box center [80, 164] width 33 height 8
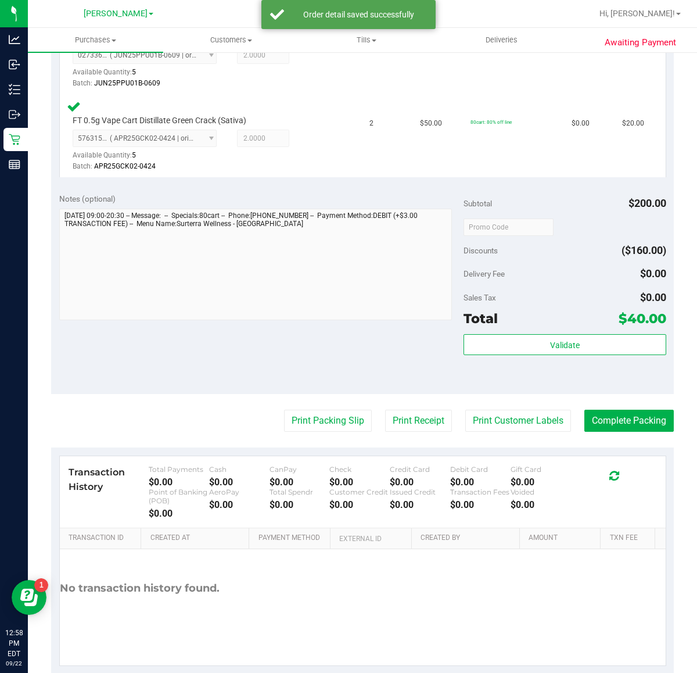
scroll to position [382, 0]
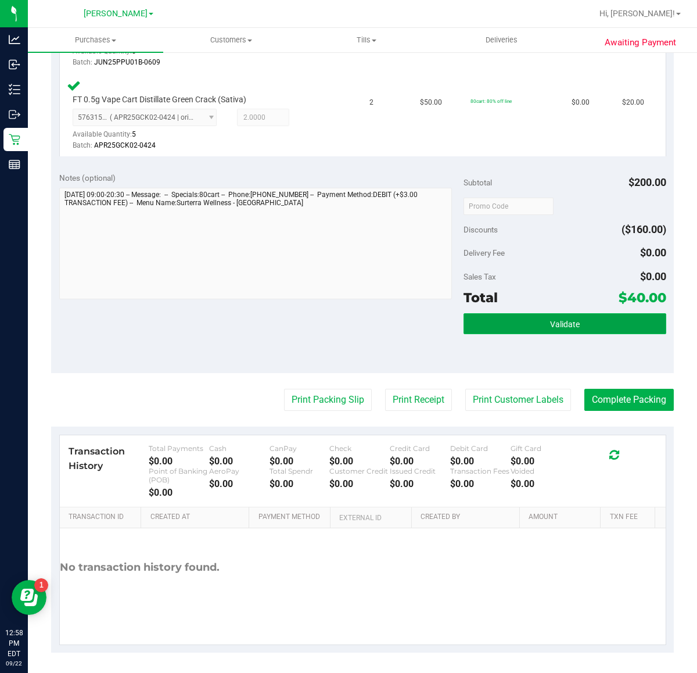
click at [579, 318] on button "Validate" at bounding box center [565, 323] width 202 height 21
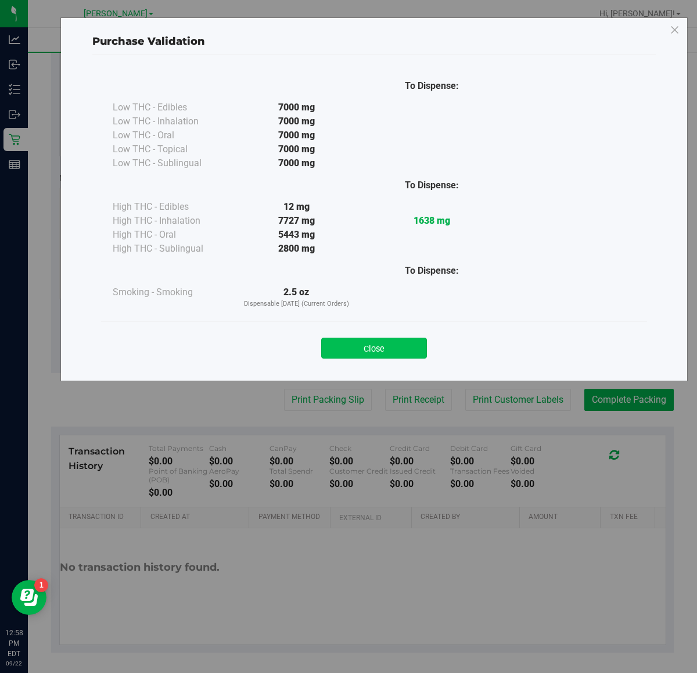
click at [385, 343] on button "Close" at bounding box center [374, 348] width 106 height 21
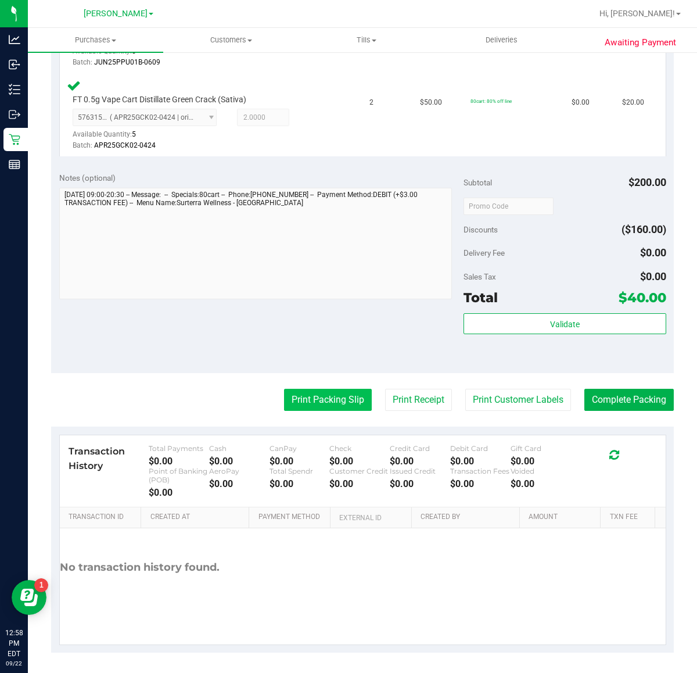
click at [304, 396] on button "Print Packing Slip" at bounding box center [328, 400] width 88 height 22
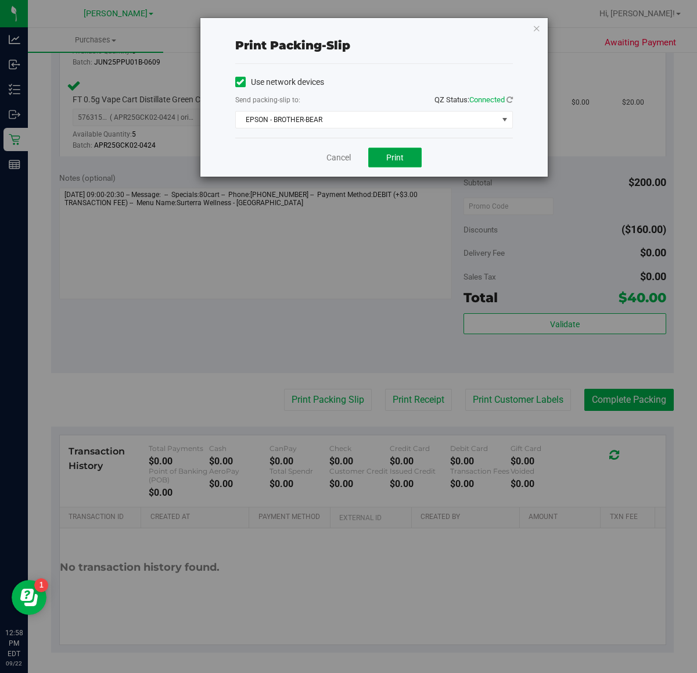
click at [395, 160] on span "Print" at bounding box center [394, 157] width 17 height 9
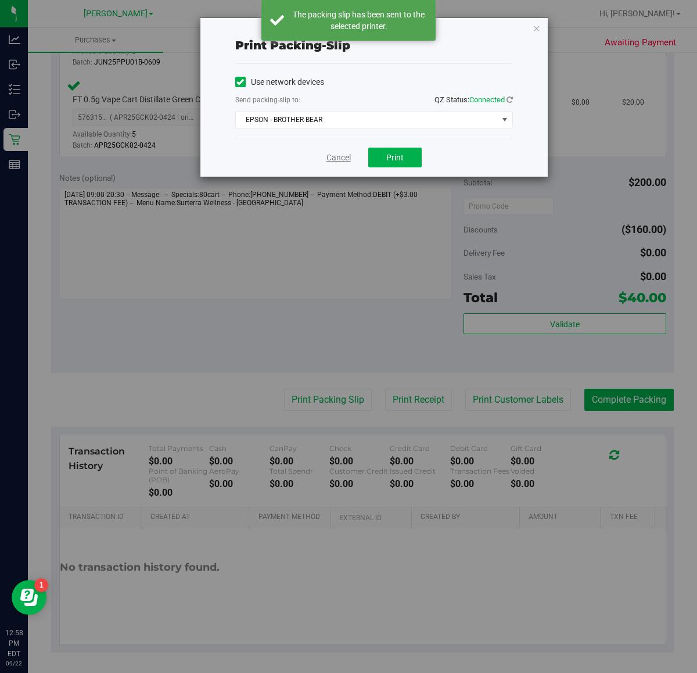
click at [332, 152] on link "Cancel" at bounding box center [339, 158] width 24 height 12
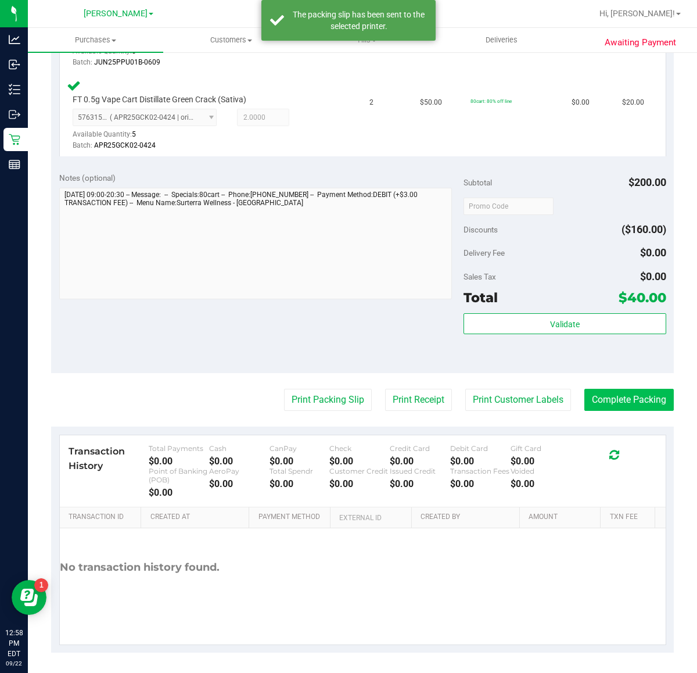
click at [619, 401] on button "Complete Packing" at bounding box center [629, 400] width 89 height 22
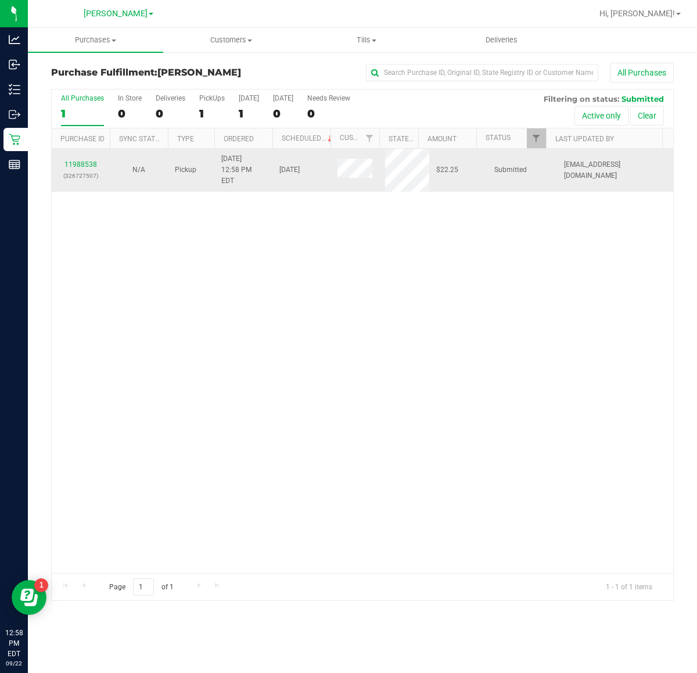
click at [52, 170] on td "11988538 (326727507)" at bounding box center [81, 170] width 58 height 43
click at [85, 161] on link "11988538" at bounding box center [80, 164] width 33 height 8
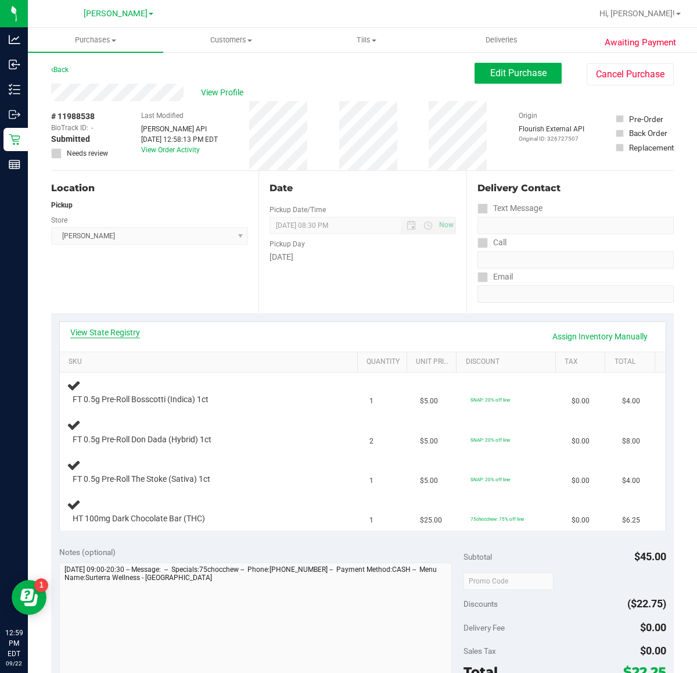
click at [94, 329] on link "View State Registry" at bounding box center [105, 333] width 70 height 12
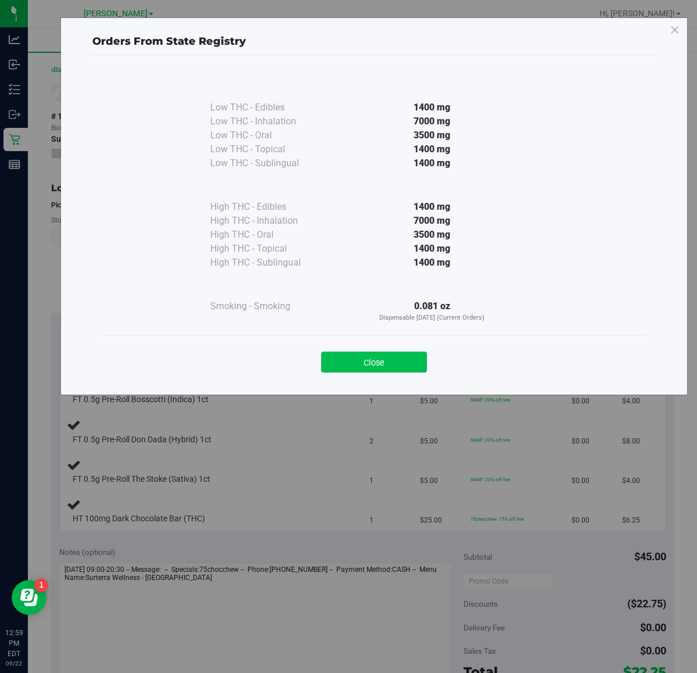
click at [368, 363] on button "Close" at bounding box center [374, 362] width 106 height 21
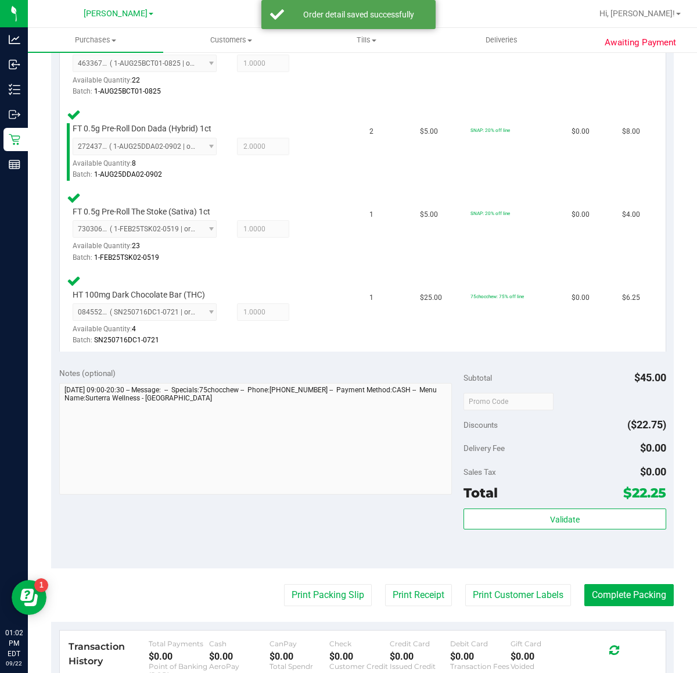
scroll to position [356, 0]
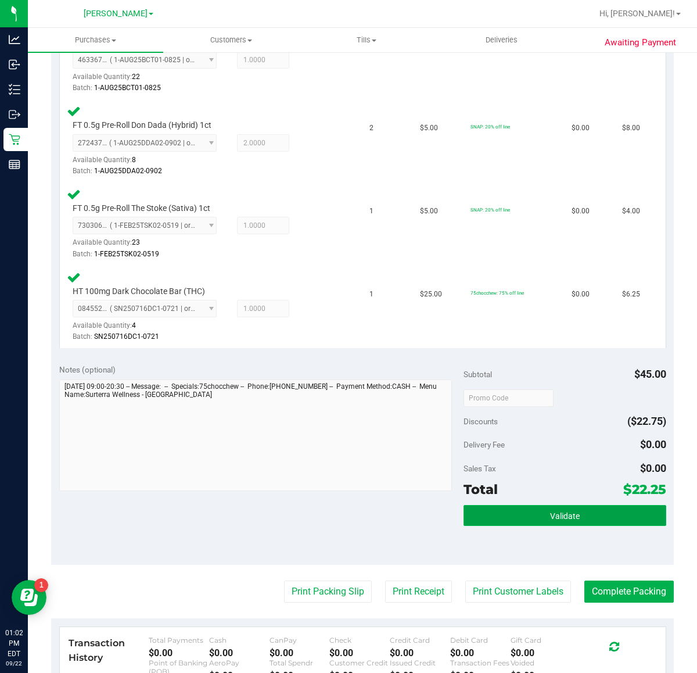
click at [596, 513] on button "Validate" at bounding box center [565, 515] width 202 height 21
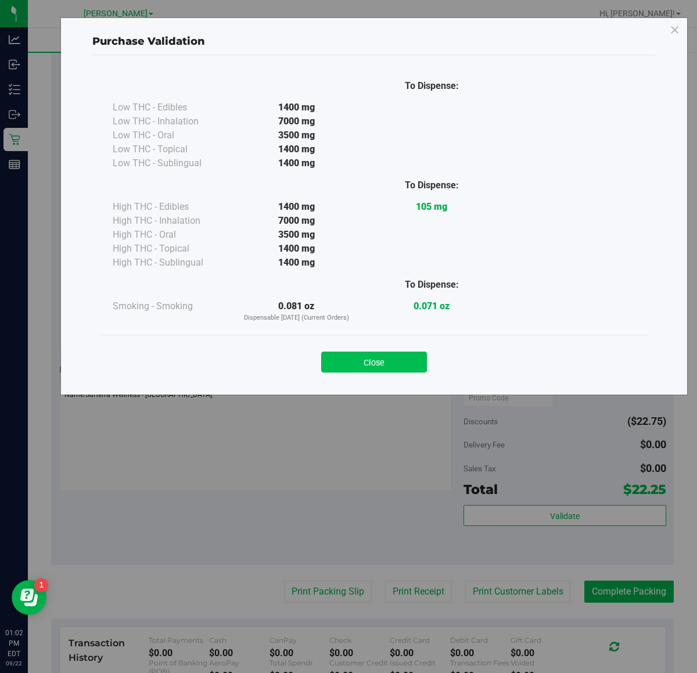
click at [359, 371] on button "Close" at bounding box center [374, 362] width 106 height 21
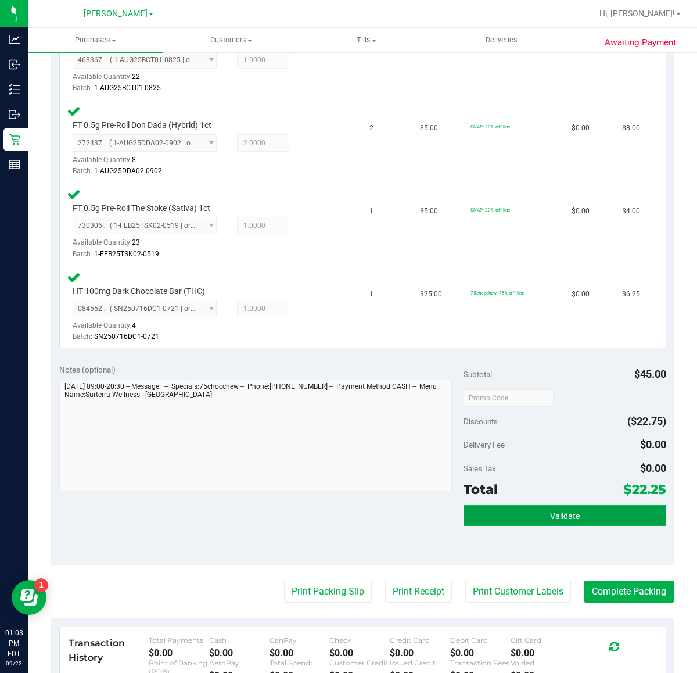
click at [572, 507] on button "Validate" at bounding box center [565, 515] width 202 height 21
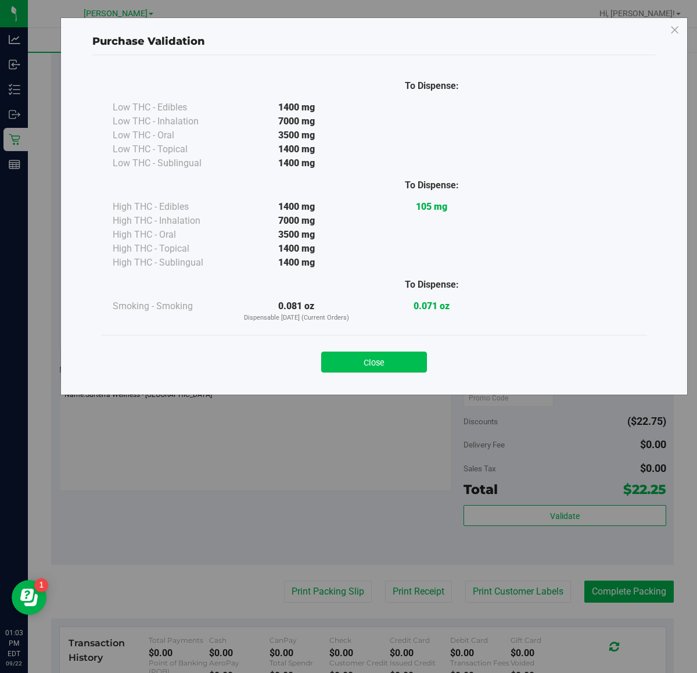
click at [407, 366] on button "Close" at bounding box center [374, 362] width 106 height 21
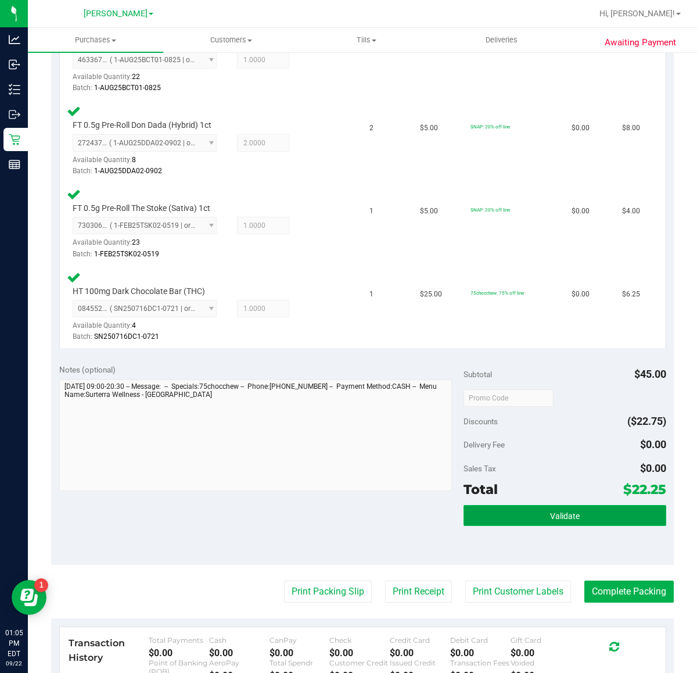
click at [573, 507] on button "Validate" at bounding box center [565, 515] width 202 height 21
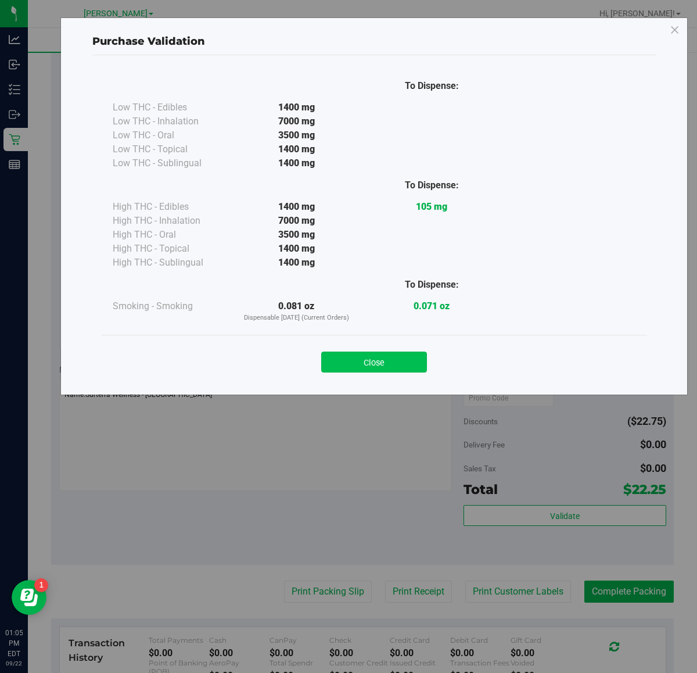
click at [382, 372] on button "Close" at bounding box center [374, 362] width 106 height 21
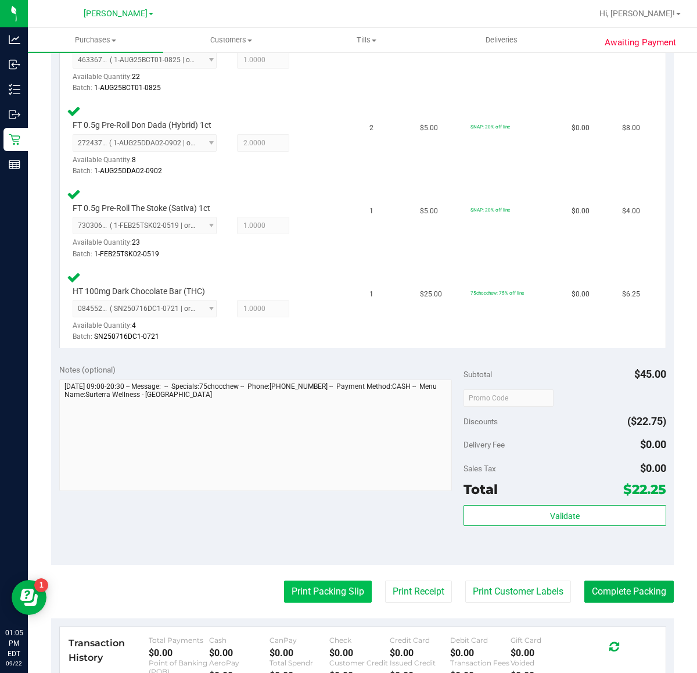
click at [329, 591] on button "Print Packing Slip" at bounding box center [328, 591] width 88 height 22
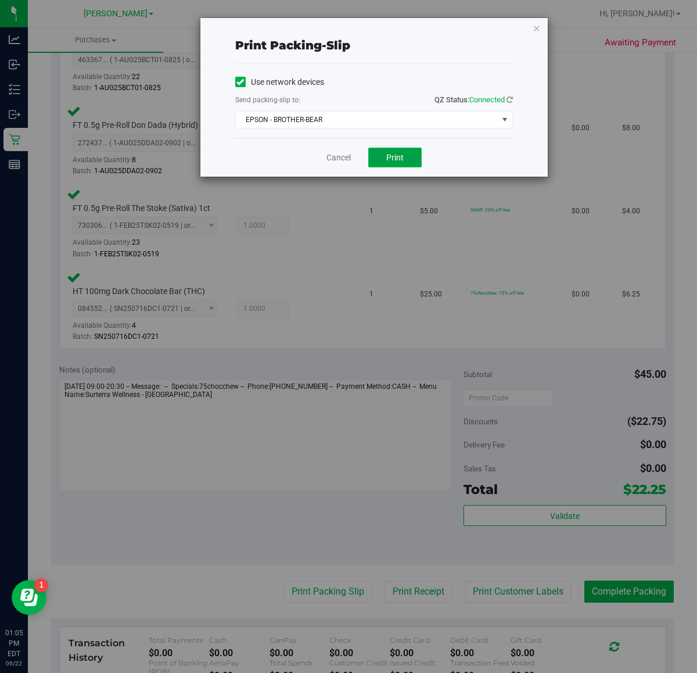
click at [407, 155] on button "Print" at bounding box center [394, 158] width 53 height 20
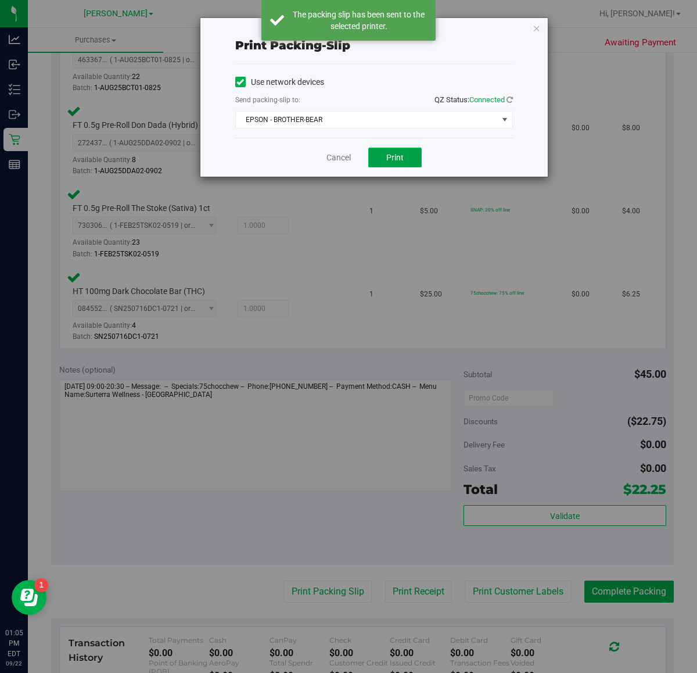
click at [370, 159] on button "Print" at bounding box center [394, 158] width 53 height 20
click at [332, 161] on link "Cancel" at bounding box center [333, 158] width 24 height 12
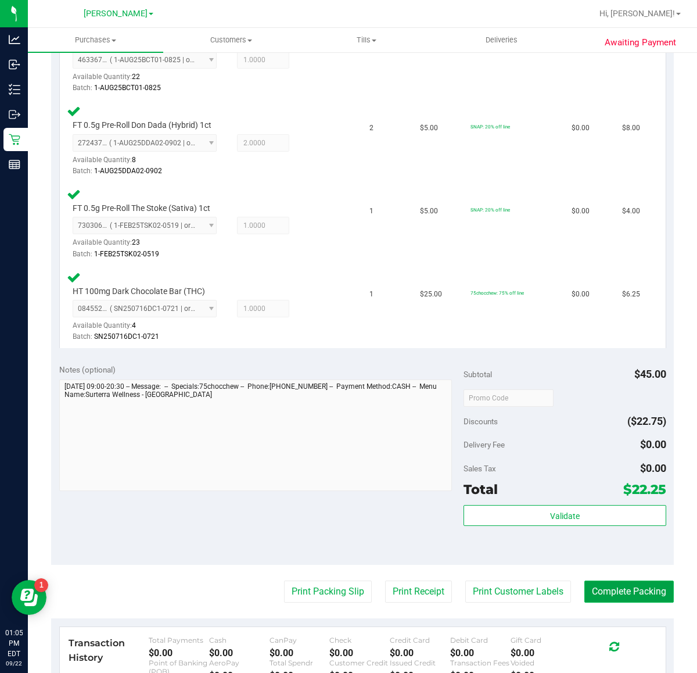
click at [629, 591] on button "Complete Packing" at bounding box center [629, 591] width 89 height 22
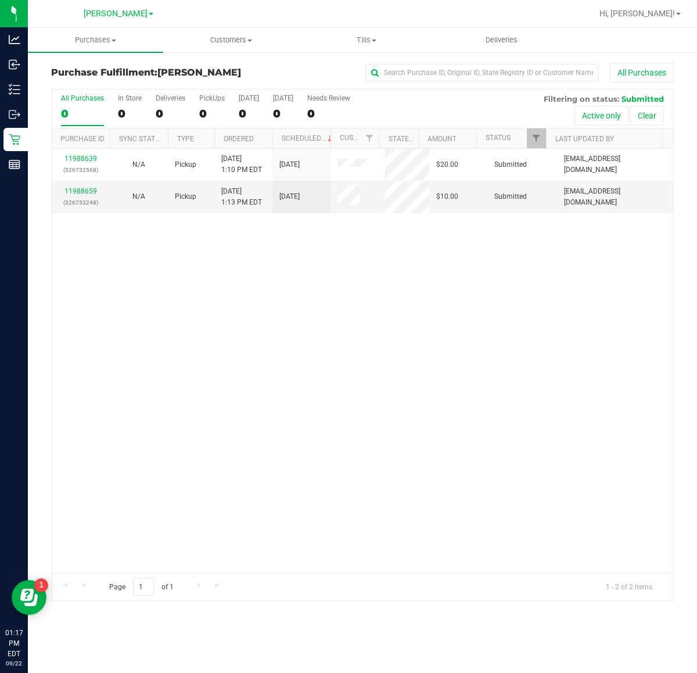
click at [391, 390] on div "11988639 (326732568) N/A Pickup 9/22/2025 1:10 PM EDT 9/22/2025 $20.00 Submitte…" at bounding box center [363, 361] width 622 height 424
drag, startPoint x: 599, startPoint y: 314, endPoint x: 586, endPoint y: 288, distance: 29.4
click at [599, 314] on div "11988639 (326732568) N/A Pickup 9/22/2025 1:10 PM EDT 9/22/2025 $20.00 Submitte…" at bounding box center [363, 361] width 622 height 424
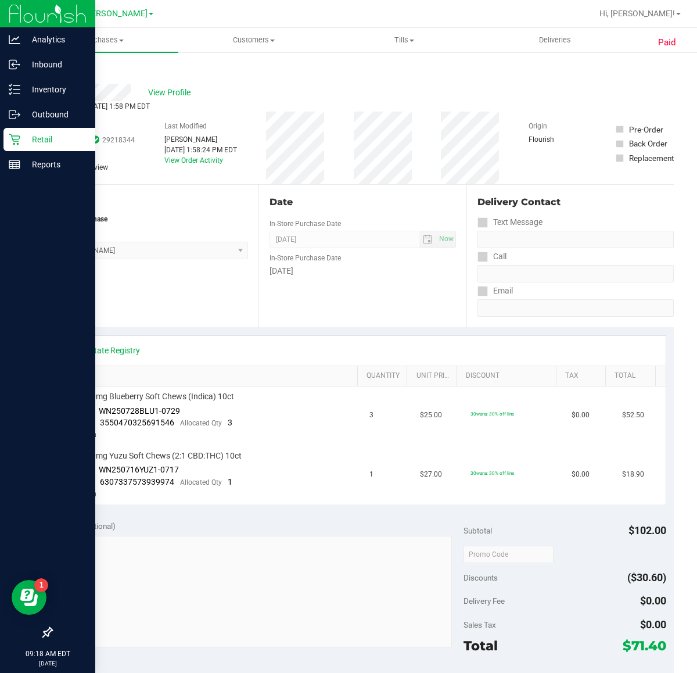
click at [23, 135] on p "Retail" at bounding box center [55, 139] width 70 height 14
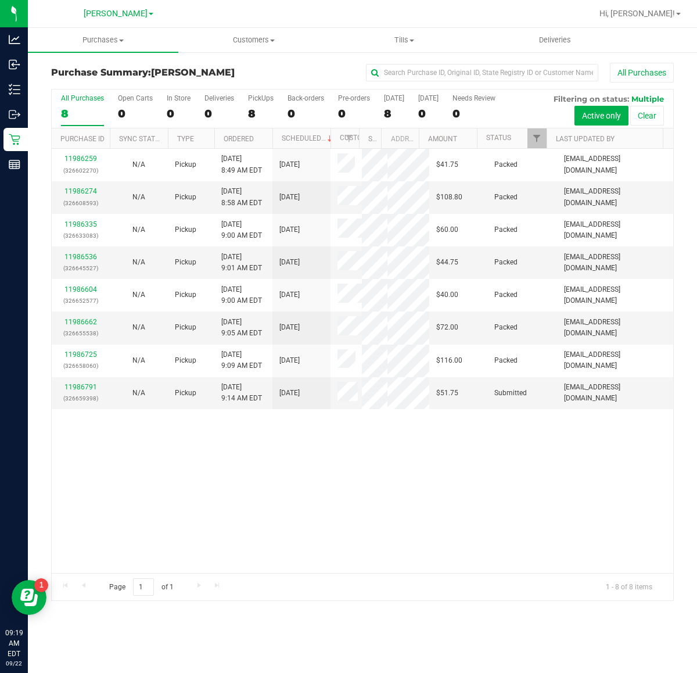
click at [382, 532] on div "11986259 (326602270) N/A Pickup 9/22/2025 8:49 AM EDT 9/22/2025 $41.75 Packed s…" at bounding box center [363, 361] width 622 height 424
click at [102, 42] on span "Purchases" at bounding box center [103, 40] width 150 height 10
click at [112, 77] on li "Fulfillment" at bounding box center [103, 84] width 150 height 14
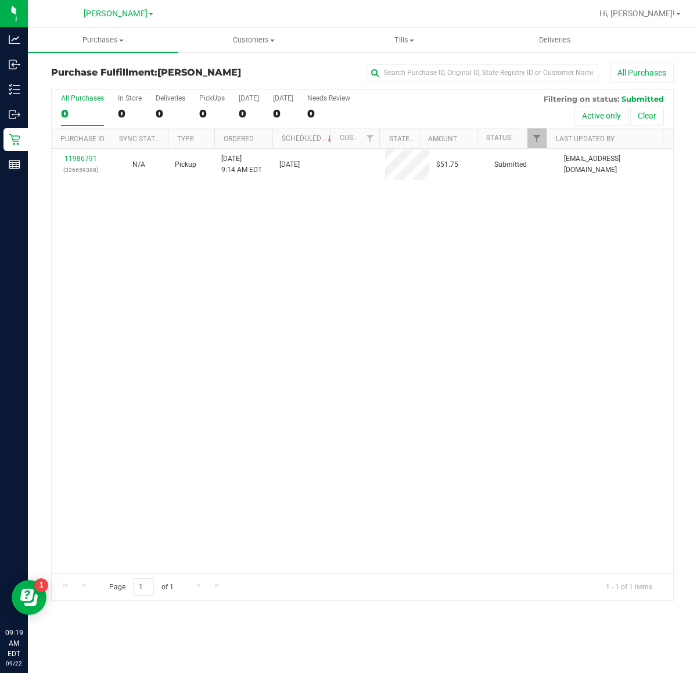
click at [277, 522] on div "11986791 (326659398) N/A Pickup 9/22/2025 9:14 AM EDT 9/22/2025 $51.75 Submitte…" at bounding box center [363, 361] width 622 height 424
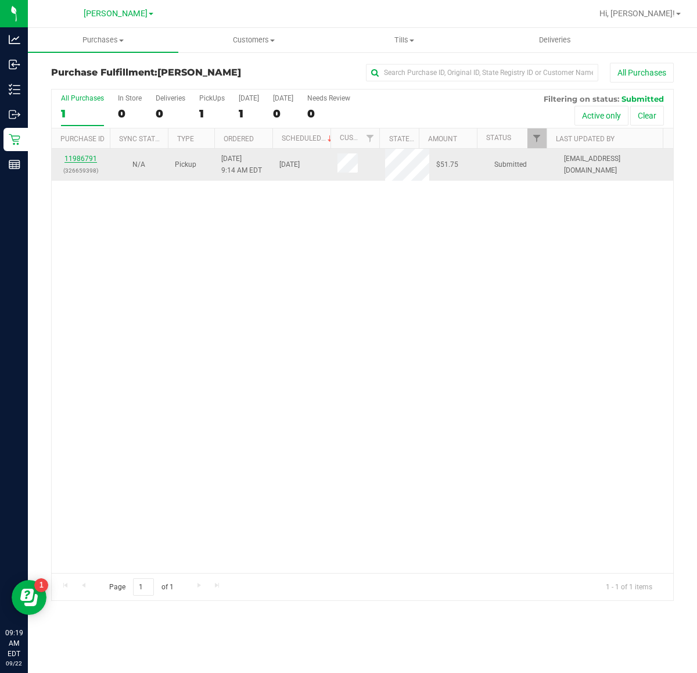
click at [88, 157] on link "11986791" at bounding box center [80, 159] width 33 height 8
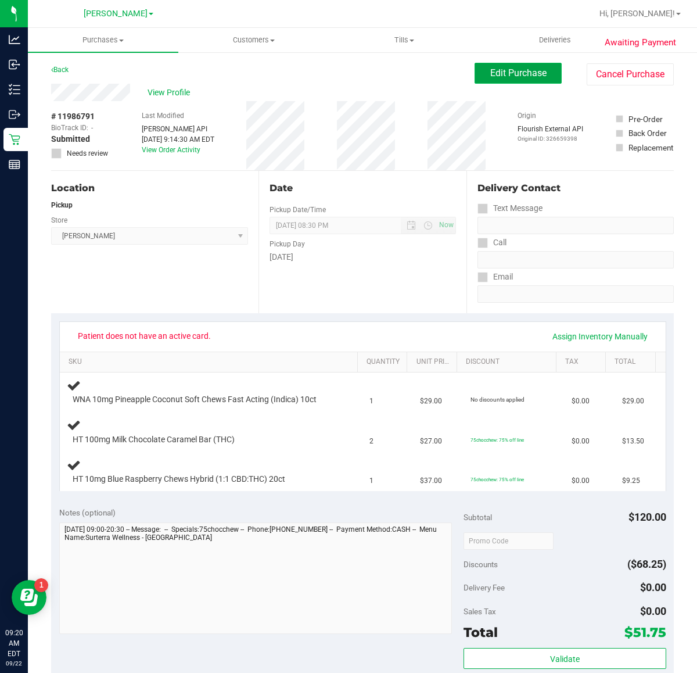
click at [529, 64] on button "Edit Purchase" at bounding box center [518, 73] width 87 height 21
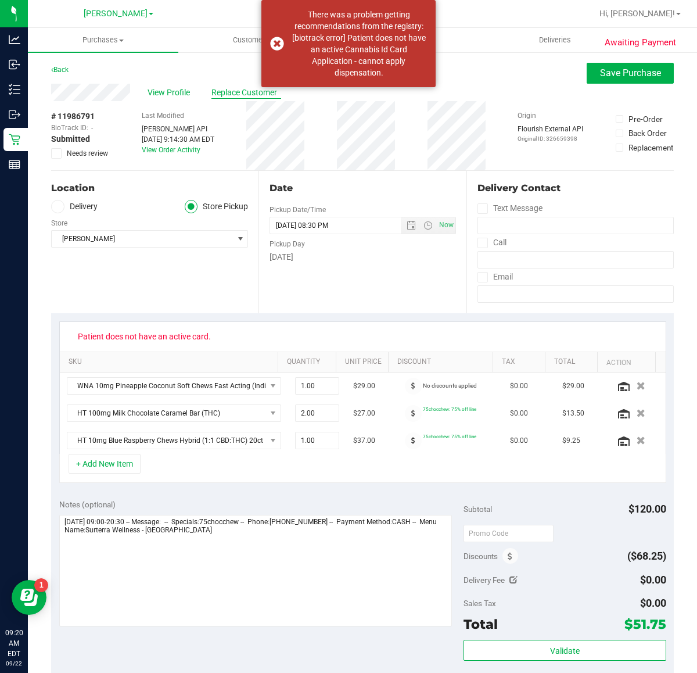
click at [251, 94] on span "Replace Customer" at bounding box center [246, 93] width 70 height 12
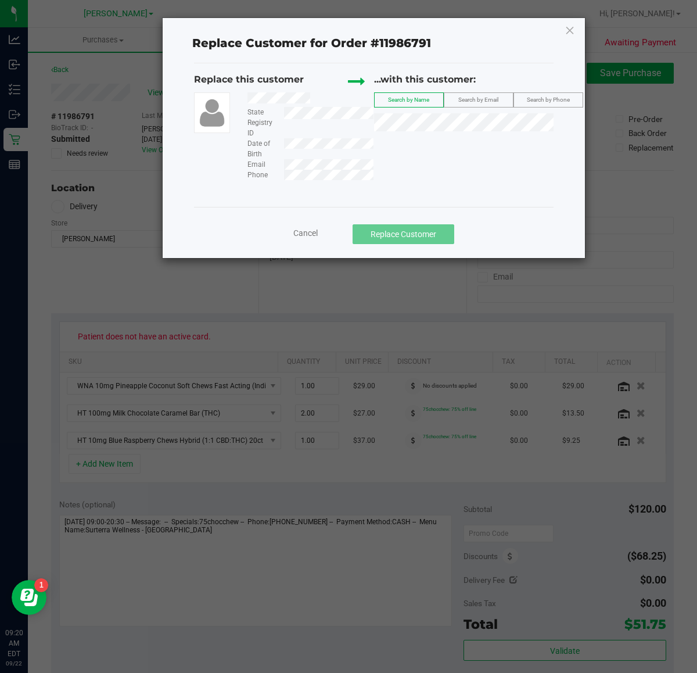
click at [468, 99] on span "Search by Email" at bounding box center [478, 99] width 40 height 6
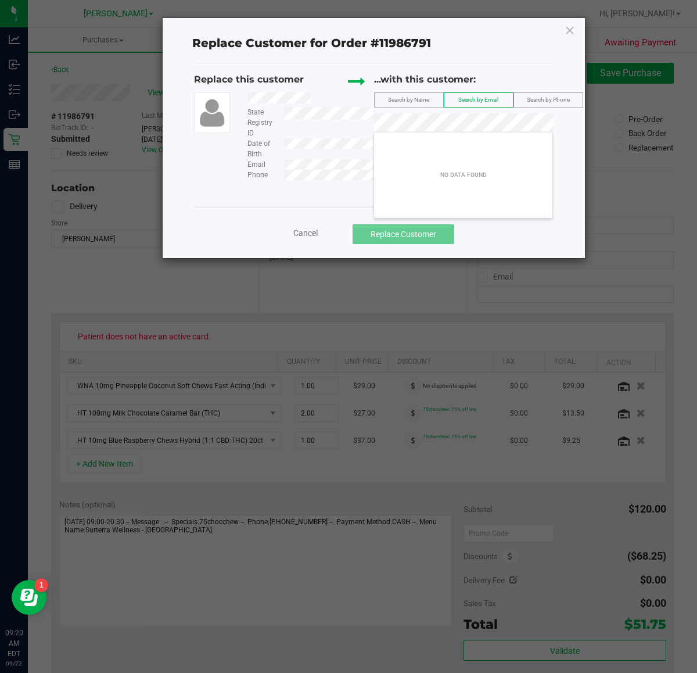
click at [304, 230] on span "Cancel" at bounding box center [305, 232] width 24 height 9
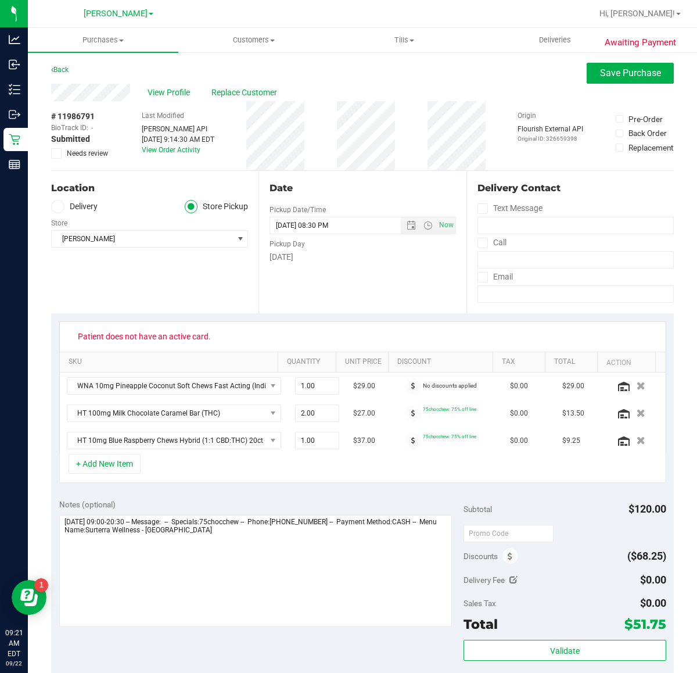
click at [69, 156] on span "Needs review" at bounding box center [87, 153] width 41 height 10
click at [0, 0] on input "Needs review" at bounding box center [0, 0] width 0 height 0
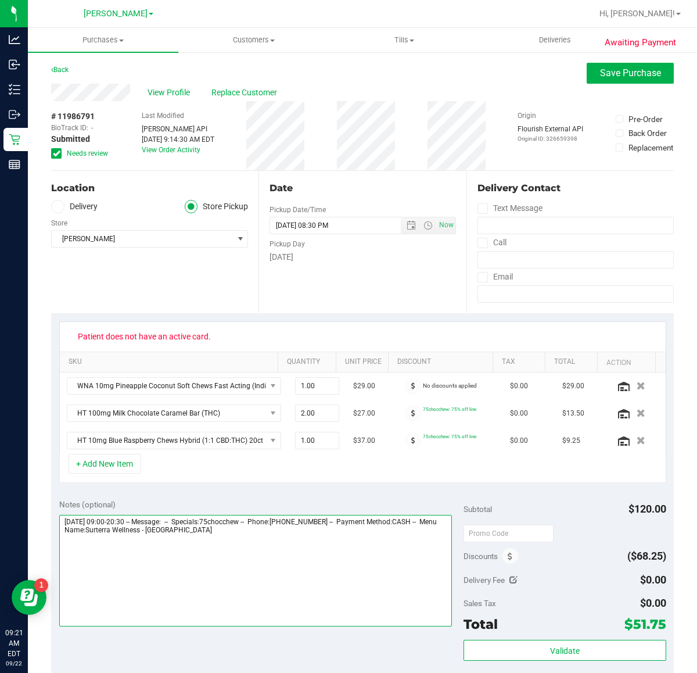
click at [286, 543] on textarea at bounding box center [255, 571] width 393 height 112
type textarea "Monday 09/22/2025 09:00-20:30 -- Message: -- Specials:75chocchew -- Phone:75777…"
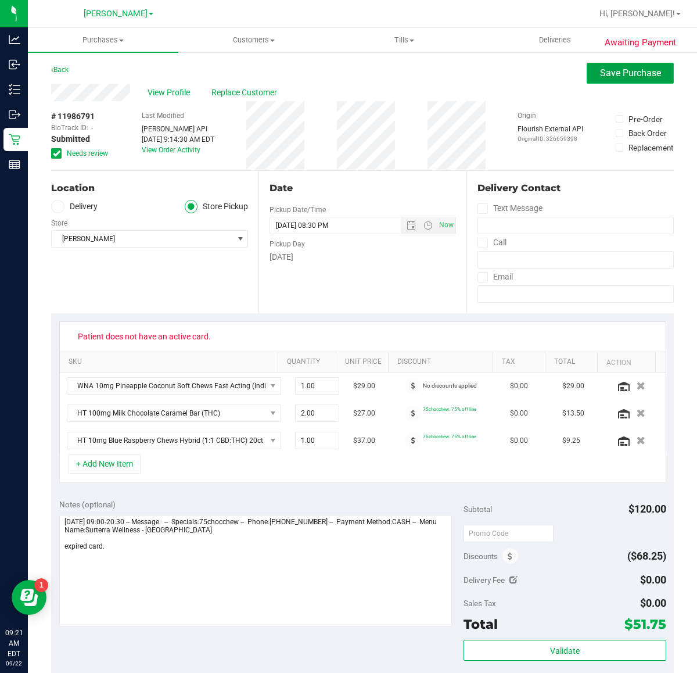
click at [625, 73] on span "Save Purchase" at bounding box center [630, 72] width 61 height 11
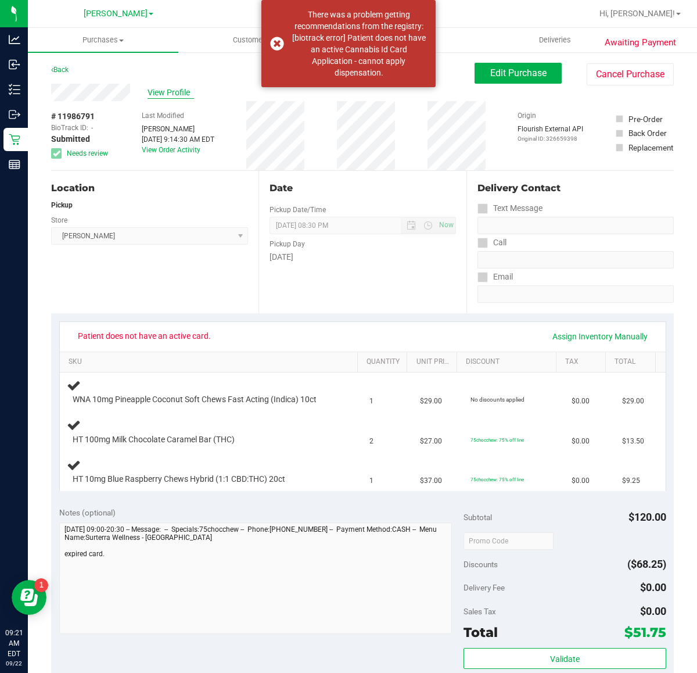
click at [156, 94] on span "View Profile" at bounding box center [171, 93] width 46 height 12
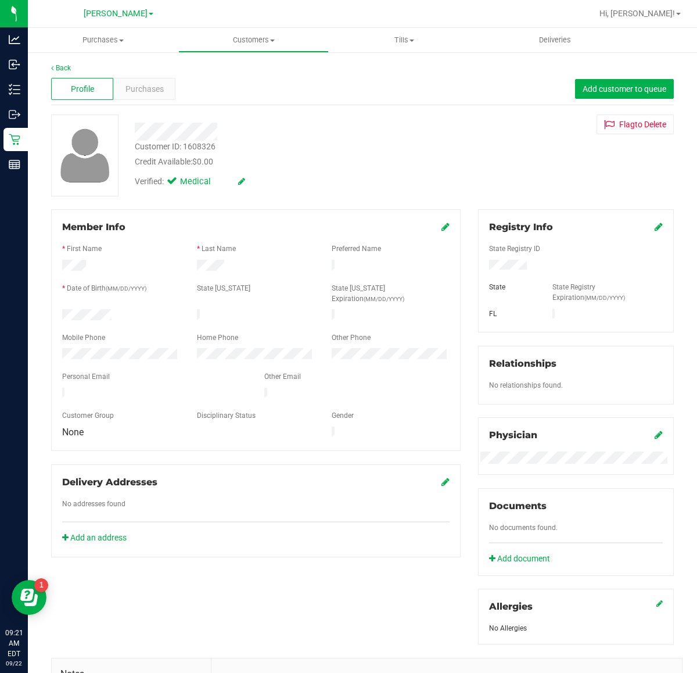
click at [201, 147] on div "Customer ID: 1608326" at bounding box center [175, 147] width 81 height 12
copy div "1608326"
click at [430, 167] on div "Credit Available: $0.00" at bounding box center [286, 162] width 303 height 12
click at [198, 144] on div "Customer ID: 1608326" at bounding box center [175, 147] width 81 height 12
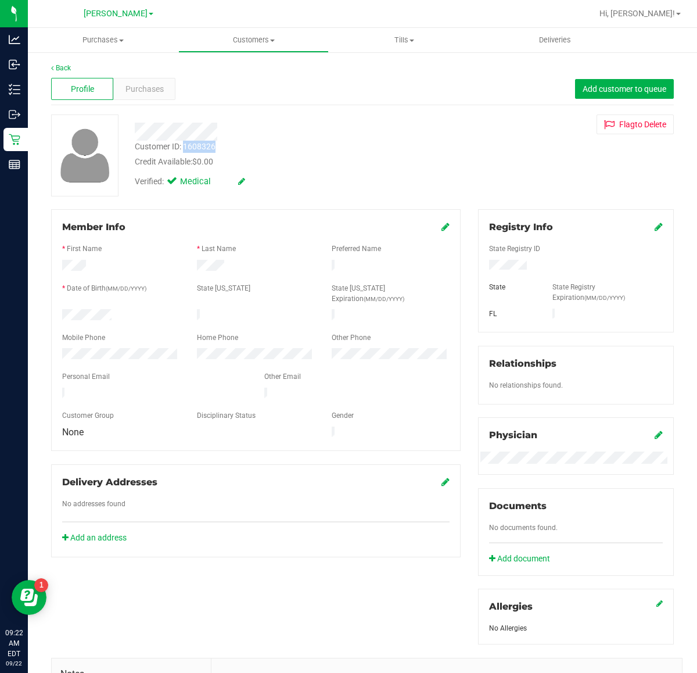
click at [198, 144] on div "Customer ID: 1608326" at bounding box center [175, 147] width 81 height 12
copy div "1608326"
click at [347, 590] on div "Member Info * First Name * Last Name Preferred Name * Date of Birth (MM/DD/YYYY…" at bounding box center [362, 511] width 640 height 605
click at [131, 94] on span "Purchases" at bounding box center [145, 89] width 38 height 12
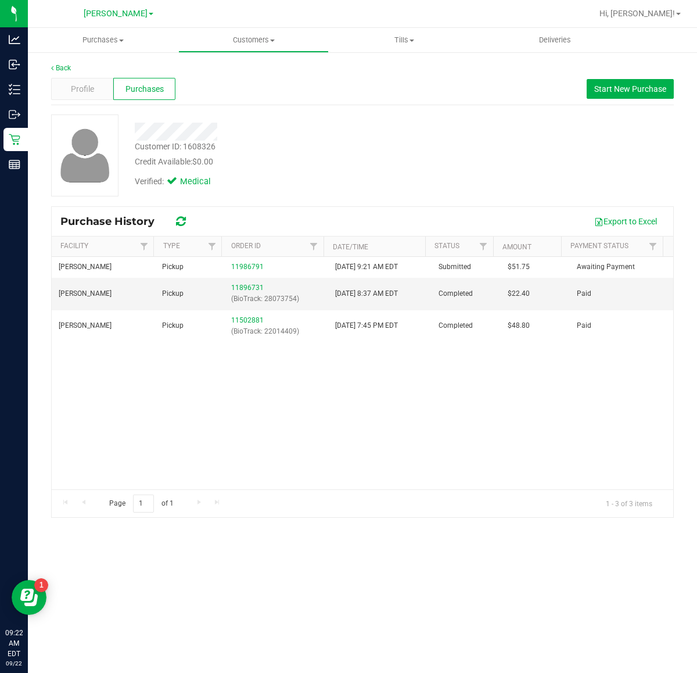
click at [347, 579] on div "Purchases Summary of purchases Fulfillment All purchases Customers All customer…" at bounding box center [362, 350] width 669 height 645
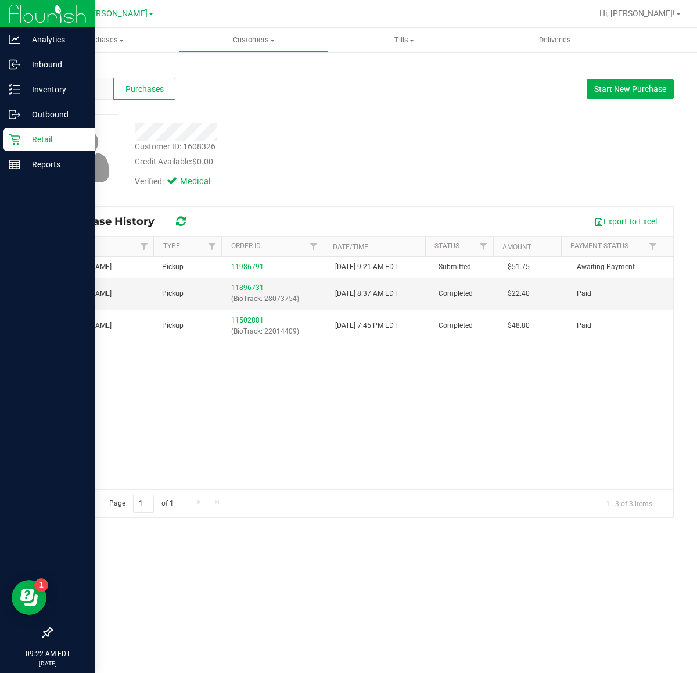
click at [17, 141] on icon at bounding box center [14, 139] width 11 height 11
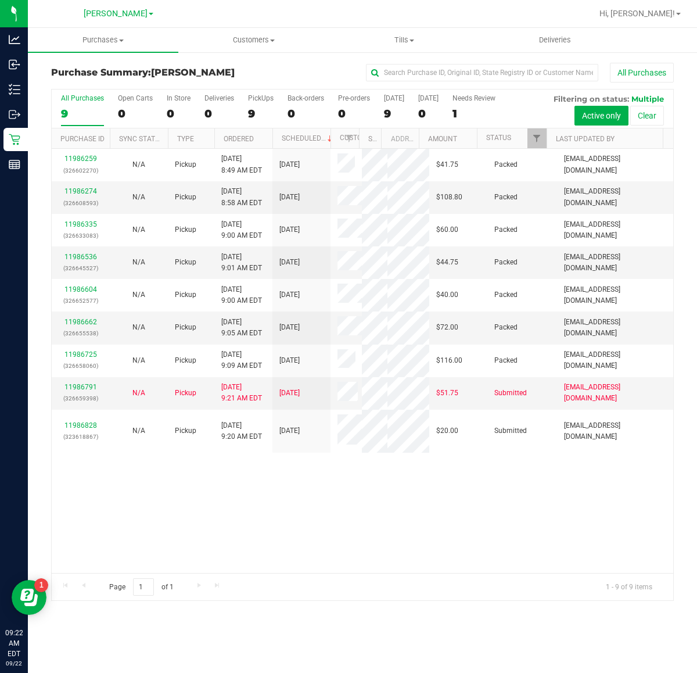
click at [260, 512] on div "11986259 (326602270) N/A Pickup 9/22/2025 8:49 AM EDT 9/22/2025 $41.75 Packed s…" at bounding box center [363, 361] width 622 height 424
click at [109, 45] on uib-tab-heading "Purchases Summary of purchases Fulfillment All purchases" at bounding box center [103, 40] width 150 height 24
click at [112, 78] on li "Fulfillment" at bounding box center [103, 84] width 150 height 14
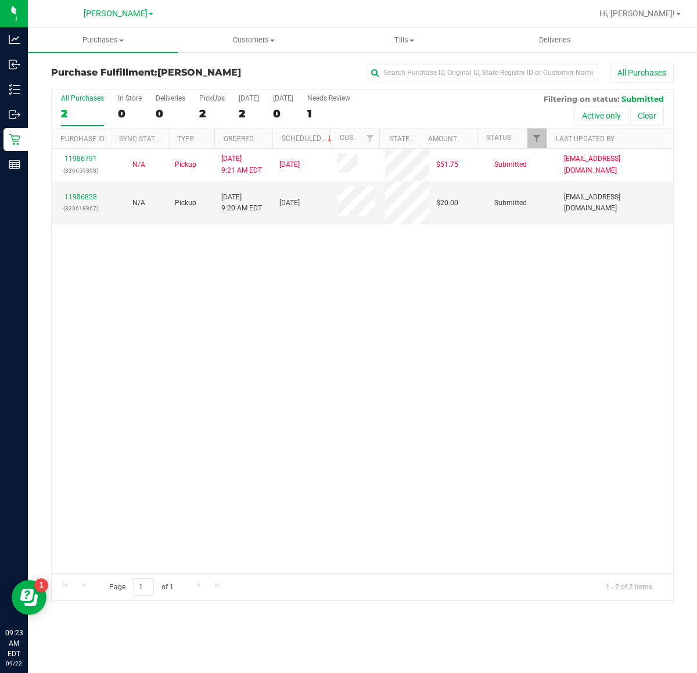
click at [417, 401] on div "11986791 (326659398) N/A Pickup 9/22/2025 9:21 AM EDT 9/22/2025 $51.75 Submitte…" at bounding box center [363, 361] width 622 height 424
click at [84, 200] on link "11986828" at bounding box center [80, 197] width 33 height 8
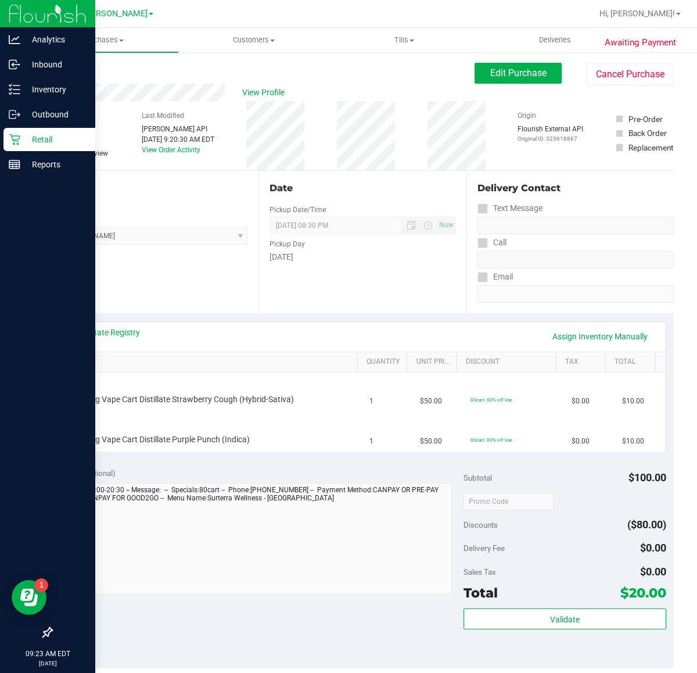
click at [16, 147] on div "Retail" at bounding box center [49, 139] width 92 height 23
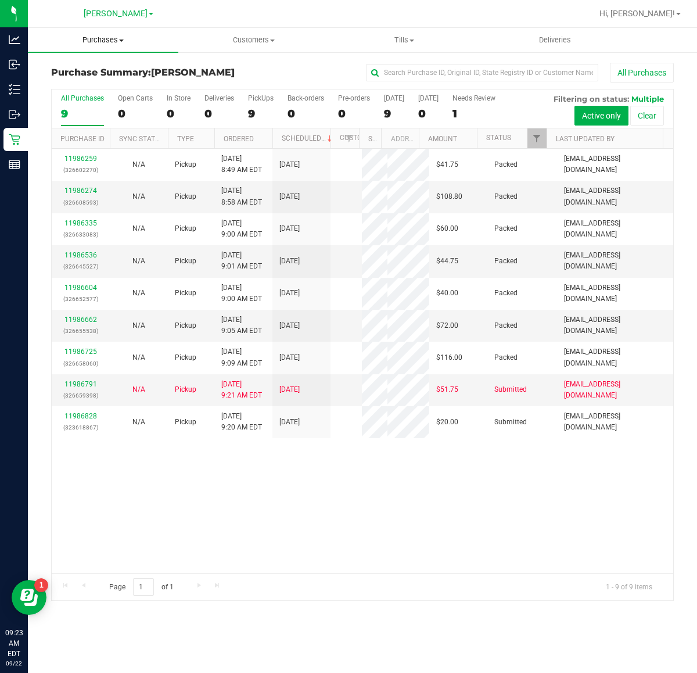
click at [85, 35] on span "Purchases" at bounding box center [103, 40] width 150 height 10
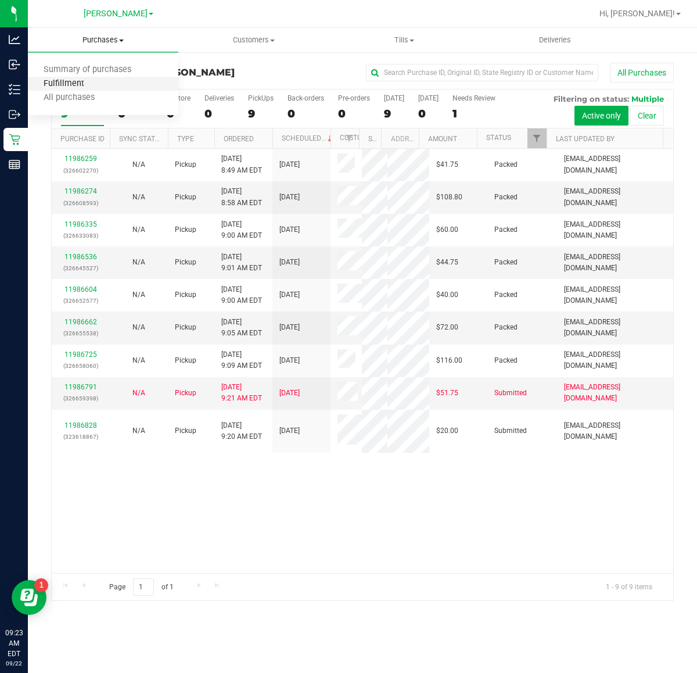
click at [91, 85] on span "Fulfillment" at bounding box center [64, 84] width 72 height 10
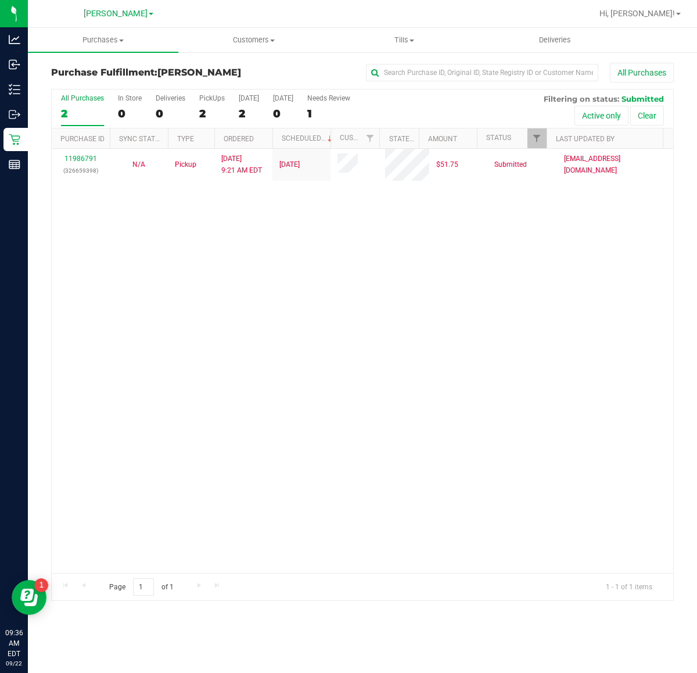
click at [203, 452] on div "11986791 (326659398) N/A Pickup [DATE] 9:21 AM EDT 9/22/2025 $51.75 Submitted […" at bounding box center [363, 361] width 622 height 424
click at [313, 495] on div "11986791 (326659398) N/A Pickup [DATE] 9:21 AM EDT 9/22/2025 $51.75 Submitted […" at bounding box center [363, 361] width 622 height 424
click at [539, 383] on div "11986791 (326659398) N/A Pickup [DATE] 9:21 AM EDT 9/22/2025 $51.75 Submitted […" at bounding box center [363, 361] width 622 height 424
click at [241, 431] on div "11986791 (326659398) N/A Pickup [DATE] 9:21 AM EDT 9/22/2025 $51.75 Submitted […" at bounding box center [363, 361] width 622 height 424
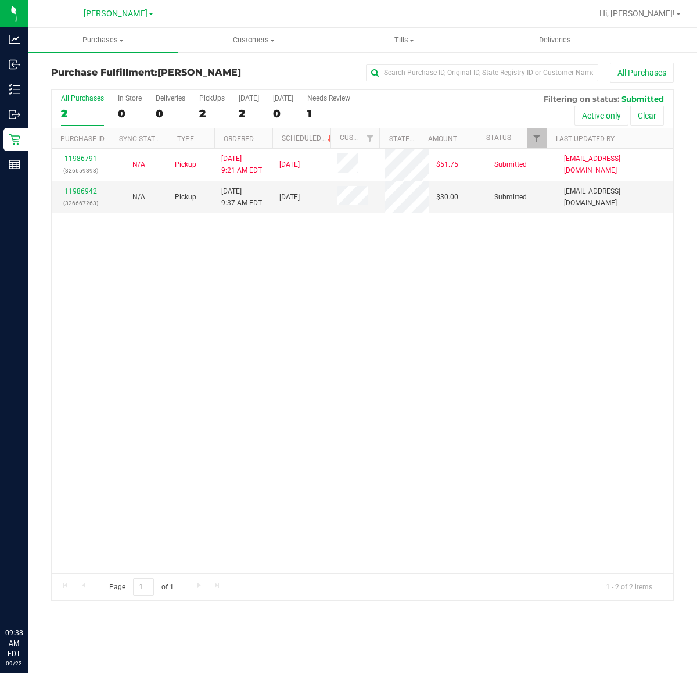
click at [312, 288] on div "11986791 (326659398) N/A Pickup [DATE] 9:21 AM EDT 9/22/2025 $51.75 Submitted […" at bounding box center [363, 361] width 622 height 424
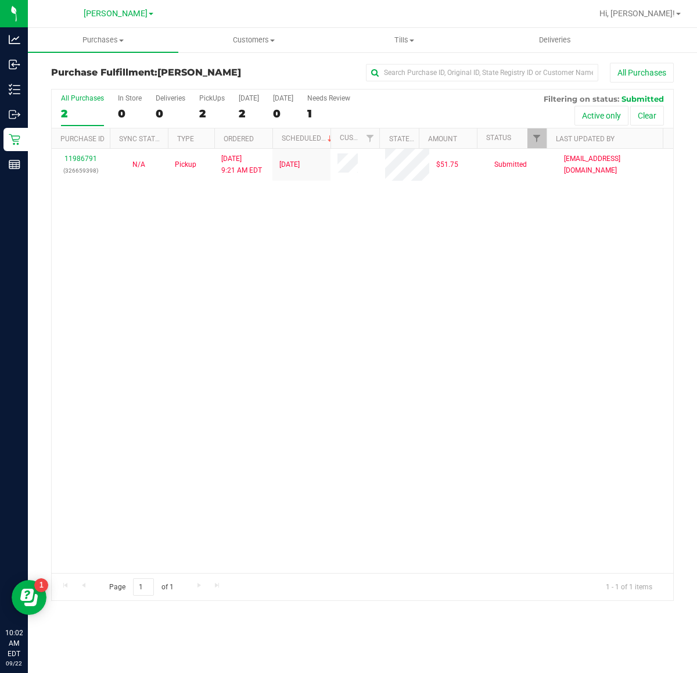
click at [264, 497] on div "11986791 (326659398) N/A Pickup [DATE] 9:21 AM EDT 9/22/2025 $51.75 Submitted […" at bounding box center [363, 361] width 622 height 424
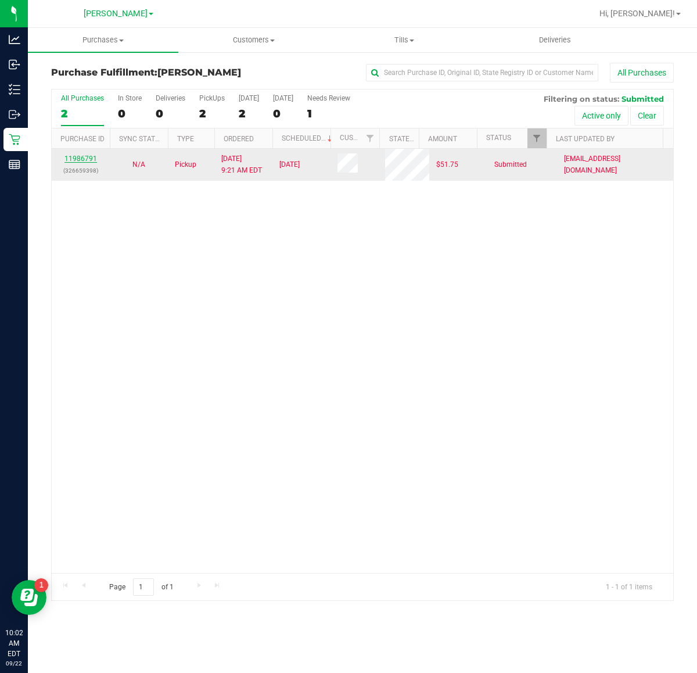
click at [82, 163] on link "11986791" at bounding box center [80, 159] width 33 height 8
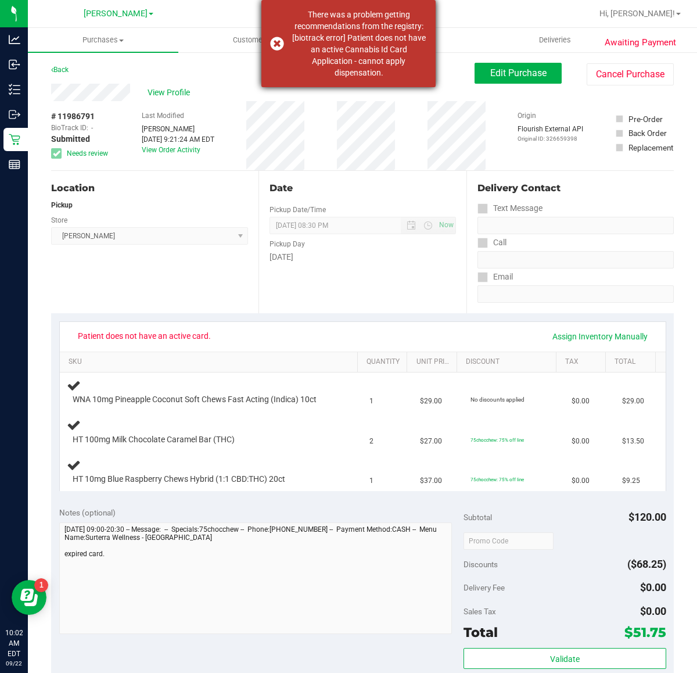
click at [276, 26] on div "There was a problem getting recommendations from the registry: [biotrack error]…" at bounding box center [348, 43] width 174 height 87
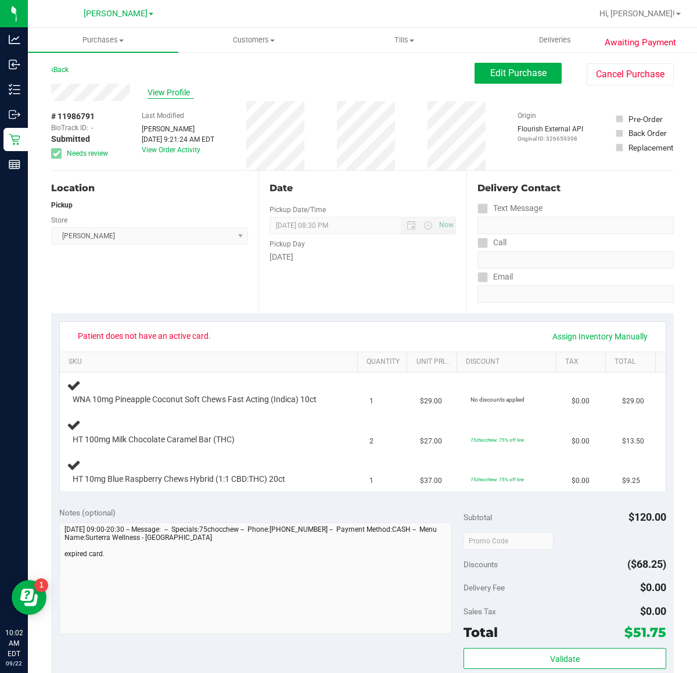
click at [167, 91] on span "View Profile" at bounding box center [171, 93] width 46 height 12
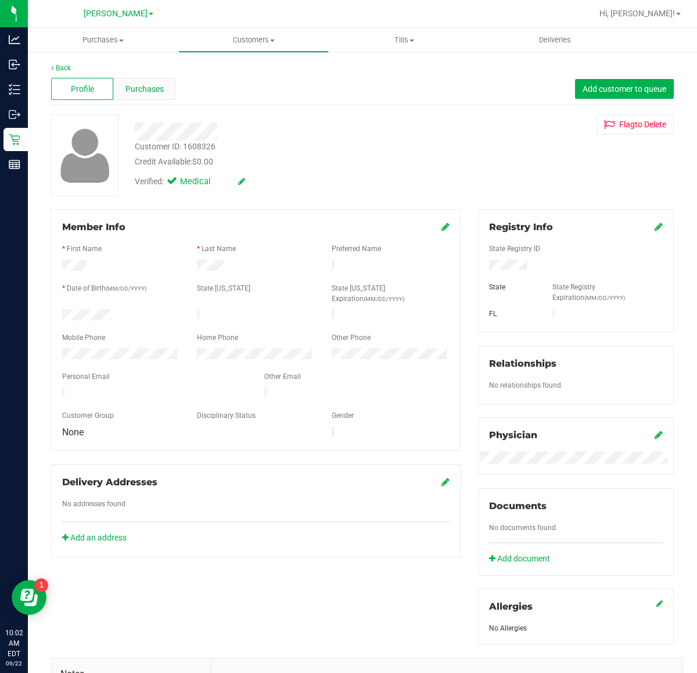
click at [149, 88] on span "Purchases" at bounding box center [145, 89] width 38 height 12
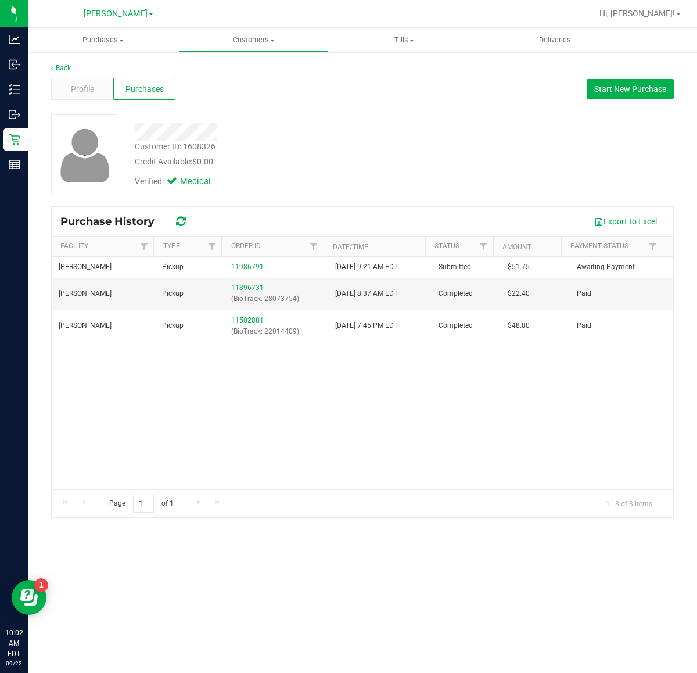
click at [433, 433] on div "Clermont WC Pickup 11986791 9/22/2025 9:21 AM EDT Submitted $51.75 Awaiting Pay…" at bounding box center [363, 373] width 622 height 232
click at [73, 83] on span "Profile" at bounding box center [82, 89] width 23 height 12
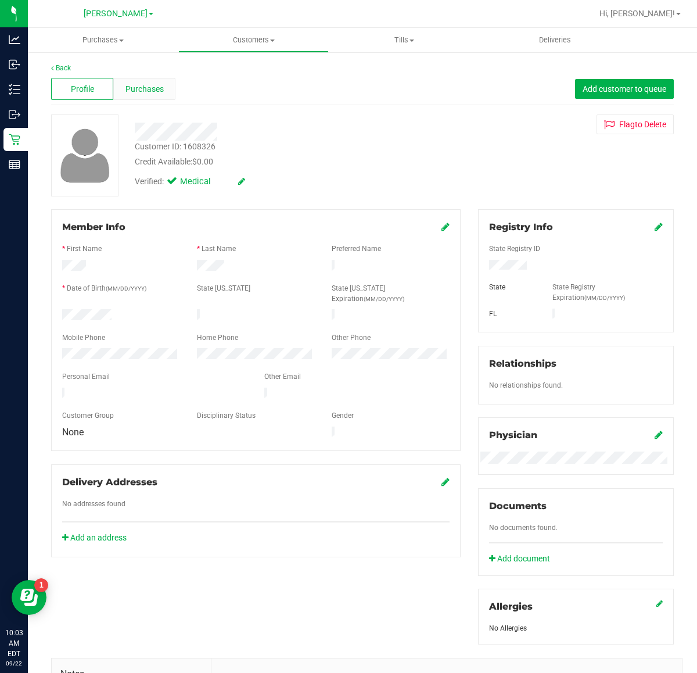
click at [131, 95] on div "Purchases" at bounding box center [144, 89] width 62 height 22
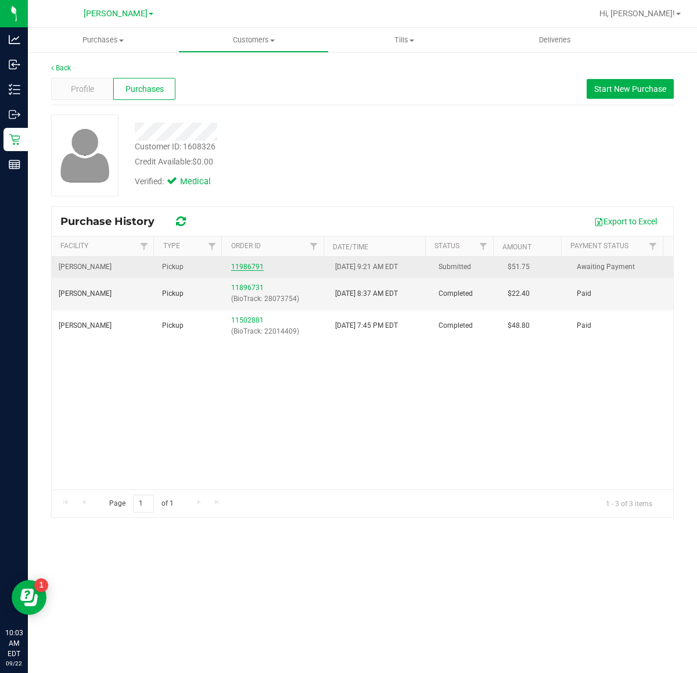
click at [256, 268] on link "11986791" at bounding box center [247, 267] width 33 height 8
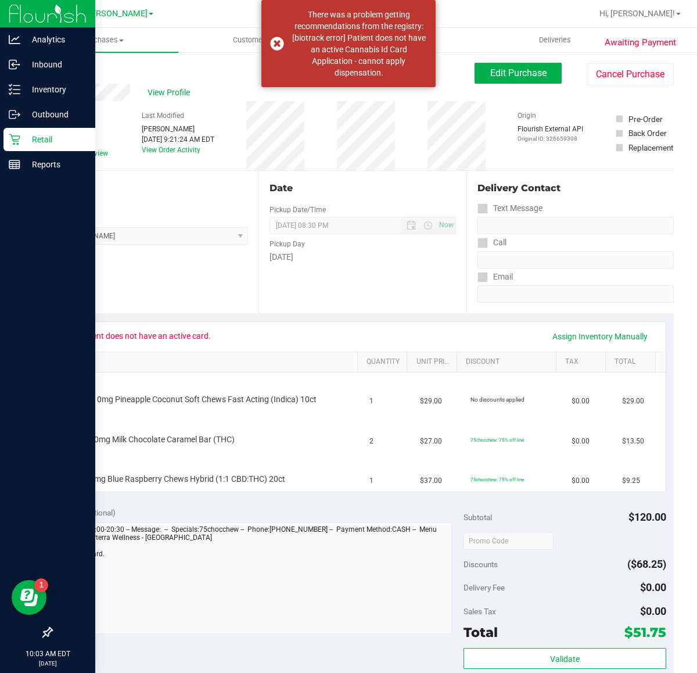
click at [13, 140] on icon at bounding box center [14, 139] width 11 height 11
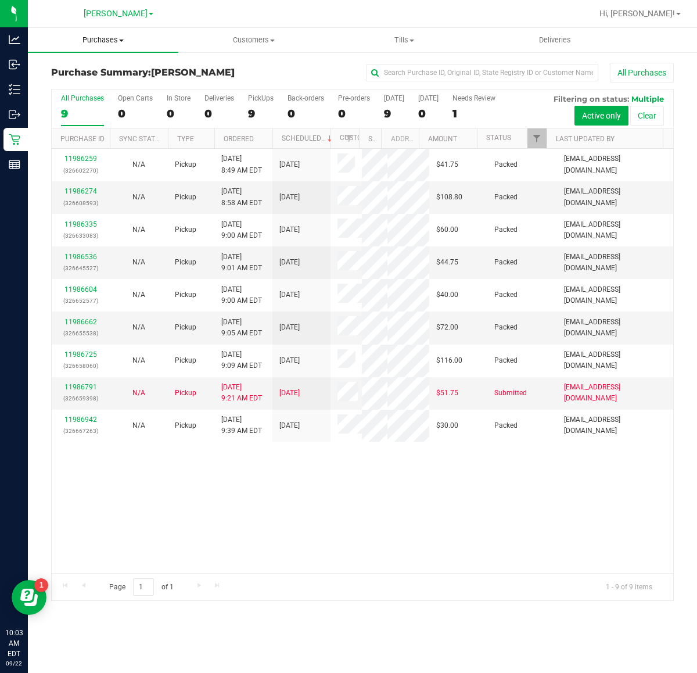
click at [107, 37] on span "Purchases" at bounding box center [103, 40] width 150 height 10
click at [83, 86] on span "Fulfillment" at bounding box center [64, 84] width 72 height 10
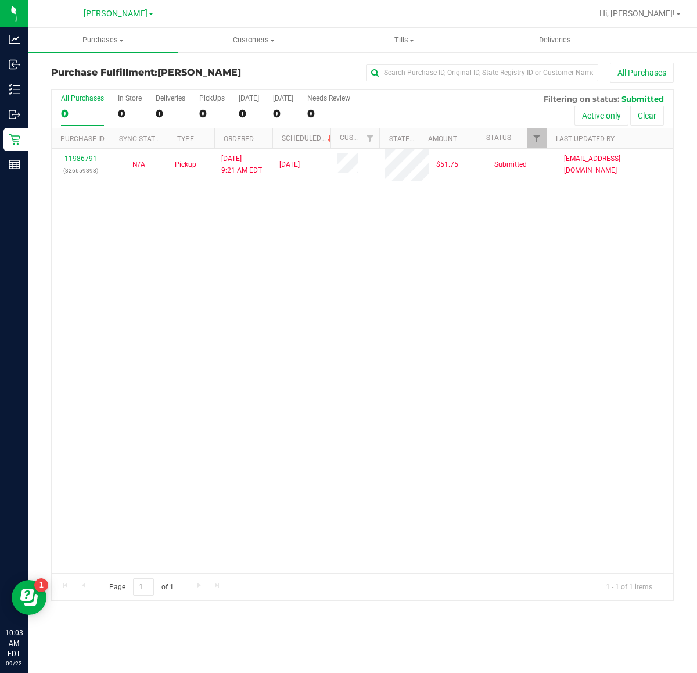
click at [248, 381] on div "11986791 (326659398) N/A Pickup [DATE] 9:21 AM EDT 9/22/2025 $51.75 Submitted […" at bounding box center [363, 361] width 622 height 424
click at [349, 544] on div "11986791 (326659398) N/A Pickup [DATE] 9:21 AM EDT 9/22/2025 $51.75 Submitted […" at bounding box center [363, 361] width 622 height 424
click at [407, 231] on div "11986791 (326659398) N/A Pickup [DATE] 9:21 AM EDT 9/22/2025 $51.75 Submitted […" at bounding box center [363, 361] width 622 height 424
click at [193, 320] on div "11986791 (326659398) N/A Pickup [DATE] 9:21 AM EDT 9/22/2025 $51.75 Submitted […" at bounding box center [363, 361] width 622 height 424
drag, startPoint x: 324, startPoint y: 501, endPoint x: 310, endPoint y: 482, distance: 23.2
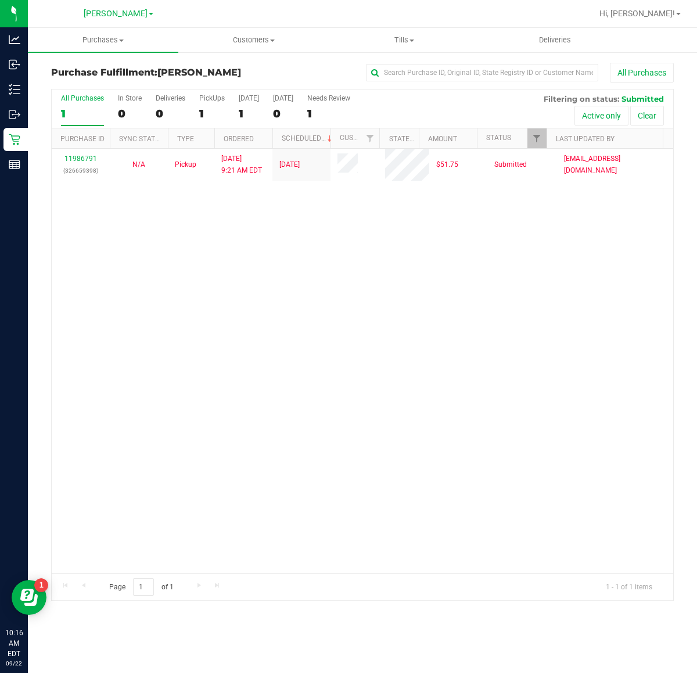
click at [324, 501] on div "11986791 (326659398) N/A Pickup [DATE] 9:21 AM EDT 9/22/2025 $51.75 Submitted […" at bounding box center [363, 361] width 622 height 424
click at [309, 365] on div "11986791 (326659398) N/A Pickup [DATE] 9:21 AM EDT 9/22/2025 $51.75 Submitted […" at bounding box center [363, 361] width 622 height 424
click at [170, 419] on div "11986791 (326659398) N/A Pickup [DATE] 9:21 AM EDT 9/22/2025 $51.75 Submitted […" at bounding box center [363, 361] width 622 height 424
click at [586, 408] on div "11986791 (326659398) N/A Pickup [DATE] 9:21 AM EDT 9/22/2025 $51.75 Submitted […" at bounding box center [363, 361] width 622 height 424
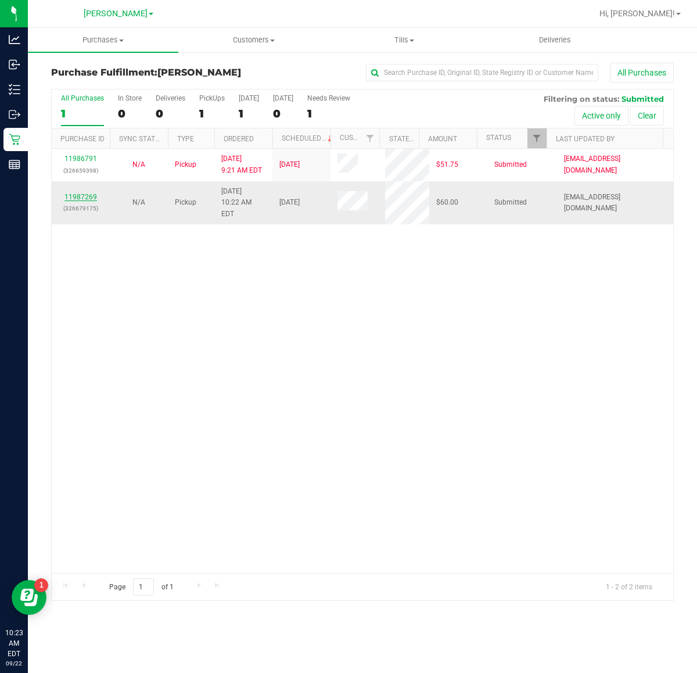
click at [81, 193] on link "11987269" at bounding box center [80, 197] width 33 height 8
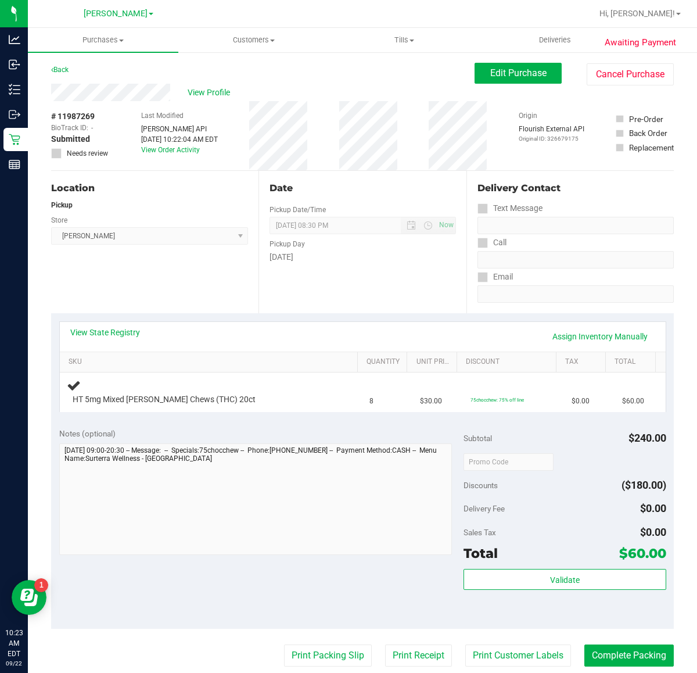
click at [128, 318] on div "View State Registry Assign Inventory Manually SKU Quantity Unit Price Discount …" at bounding box center [362, 366] width 623 height 106
click at [128, 333] on link "View State Registry" at bounding box center [105, 333] width 70 height 12
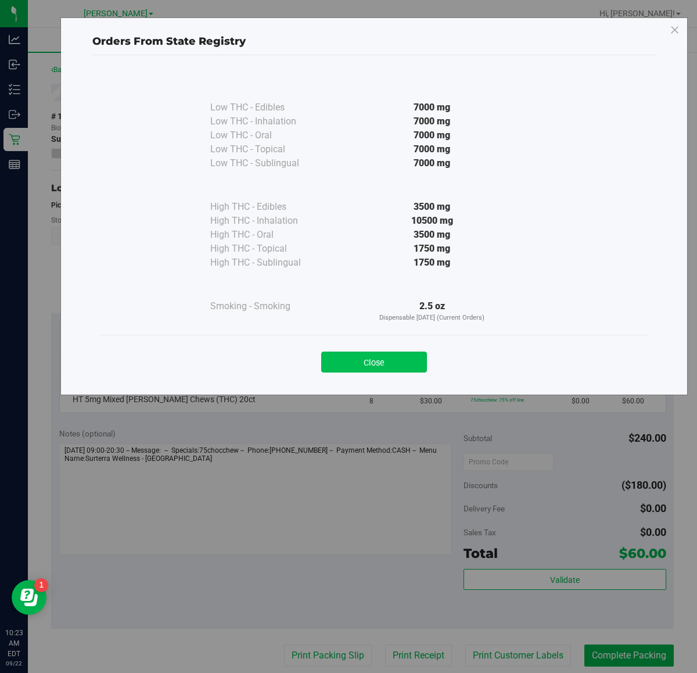
click at [381, 364] on button "Close" at bounding box center [374, 362] width 106 height 21
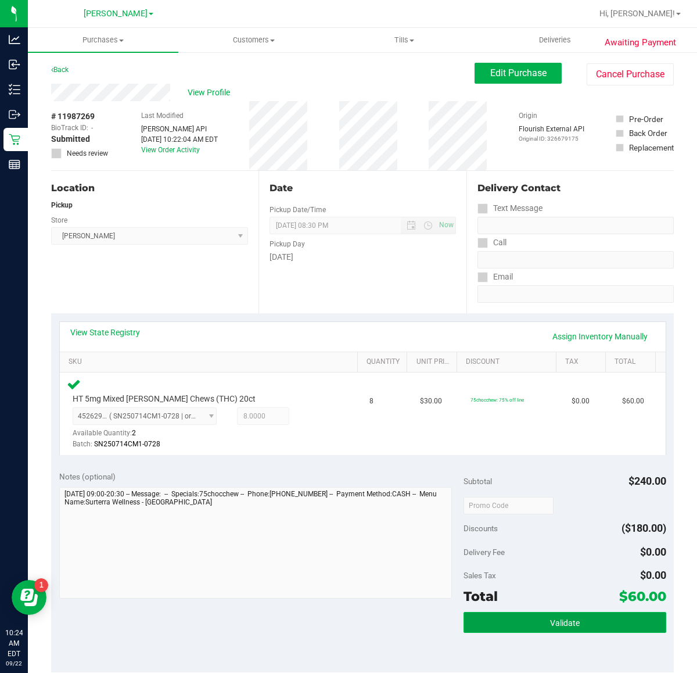
click at [550, 618] on span "Validate" at bounding box center [565, 622] width 30 height 9
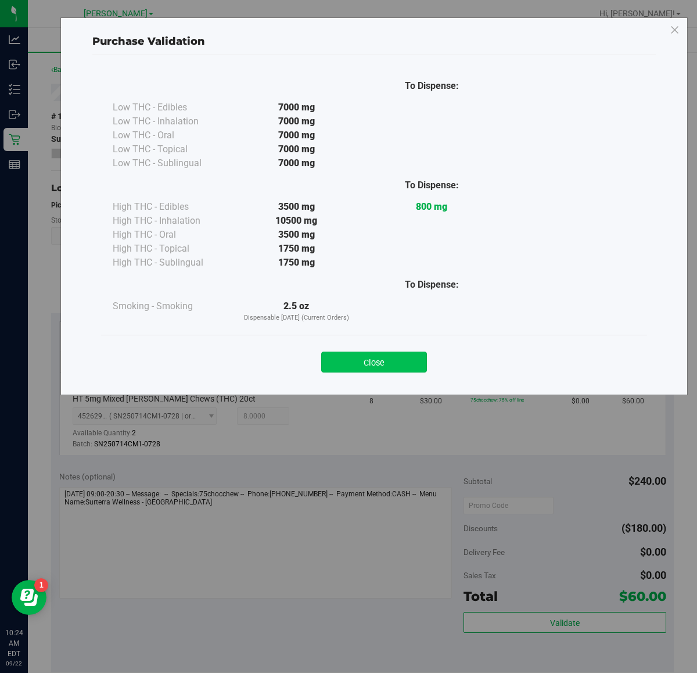
click at [386, 367] on button "Close" at bounding box center [374, 362] width 106 height 21
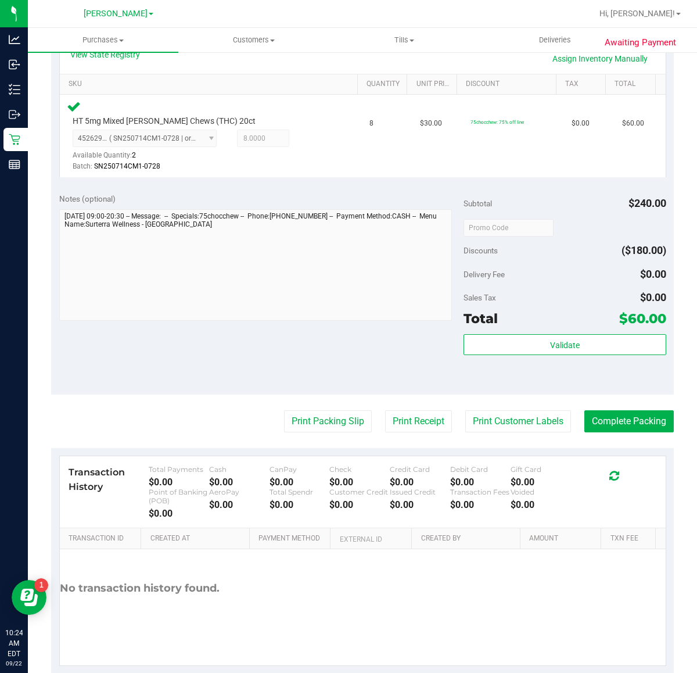
scroll to position [299, 0]
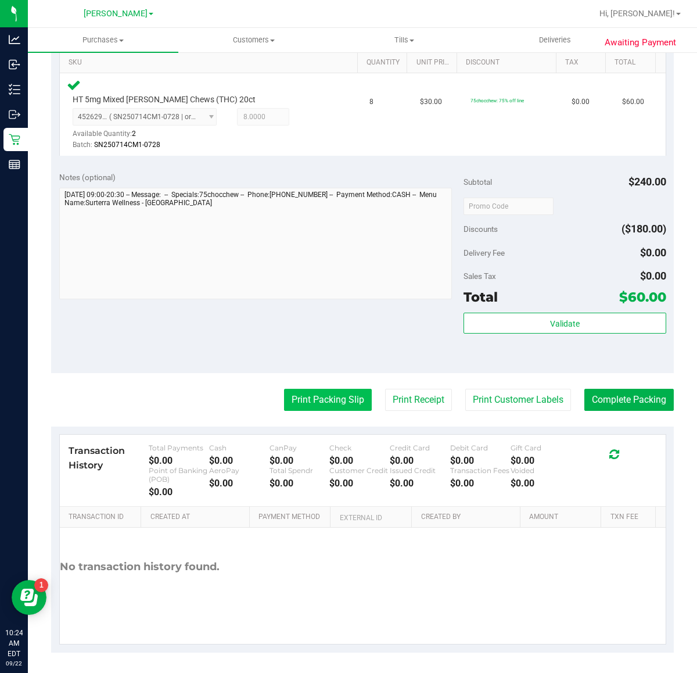
click at [318, 407] on button "Print Packing Slip" at bounding box center [328, 400] width 88 height 22
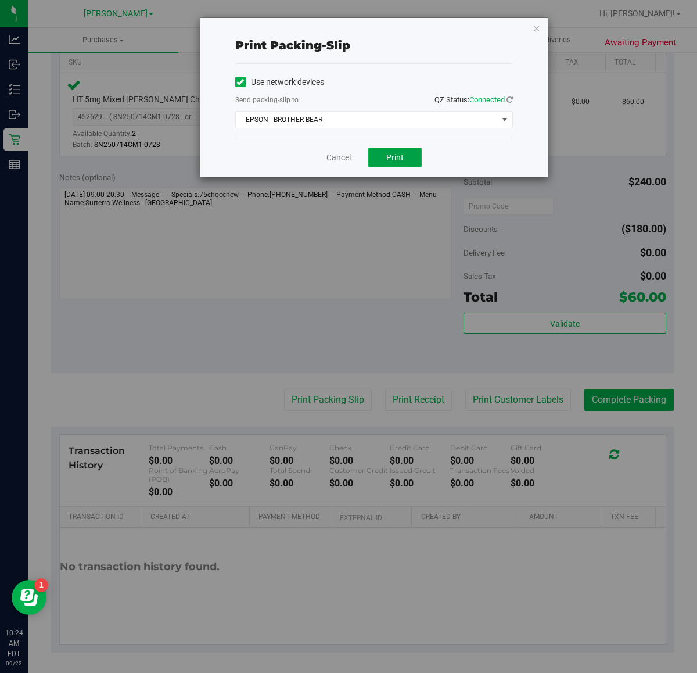
click at [403, 162] on span "Print" at bounding box center [394, 157] width 17 height 9
click at [342, 154] on link "Cancel" at bounding box center [339, 158] width 24 height 12
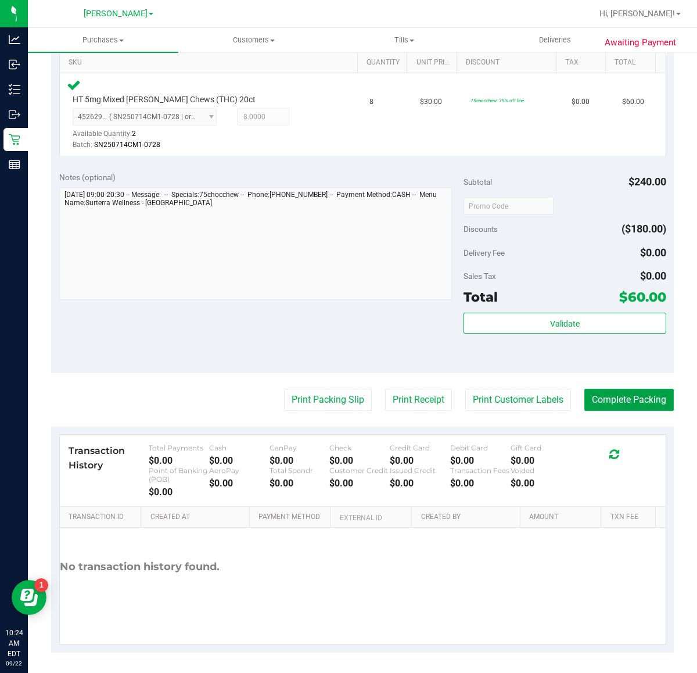
click at [596, 404] on button "Complete Packing" at bounding box center [629, 400] width 89 height 22
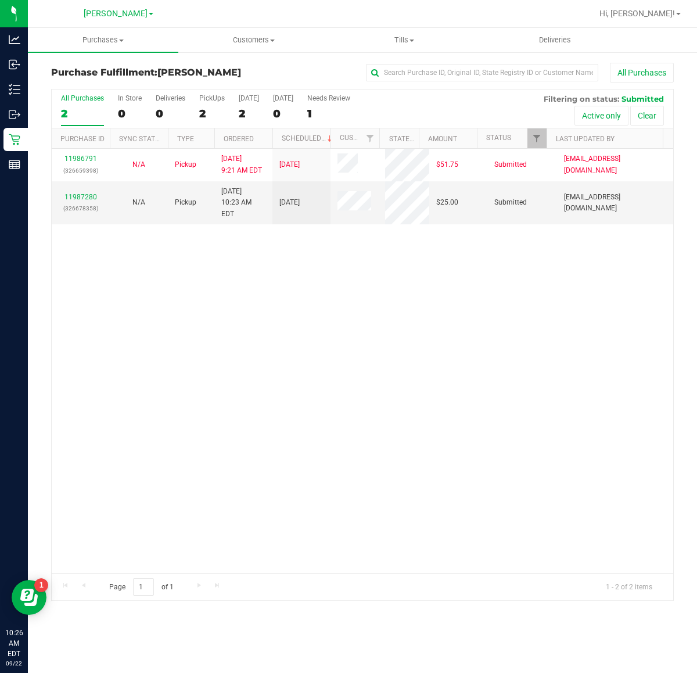
click at [298, 367] on div "11986791 (326659398) N/A Pickup 9/22/2025 9:21 AM EDT 9/22/2025 $51.75 Submitte…" at bounding box center [363, 361] width 622 height 424
click at [86, 193] on link "11987280" at bounding box center [80, 197] width 33 height 8
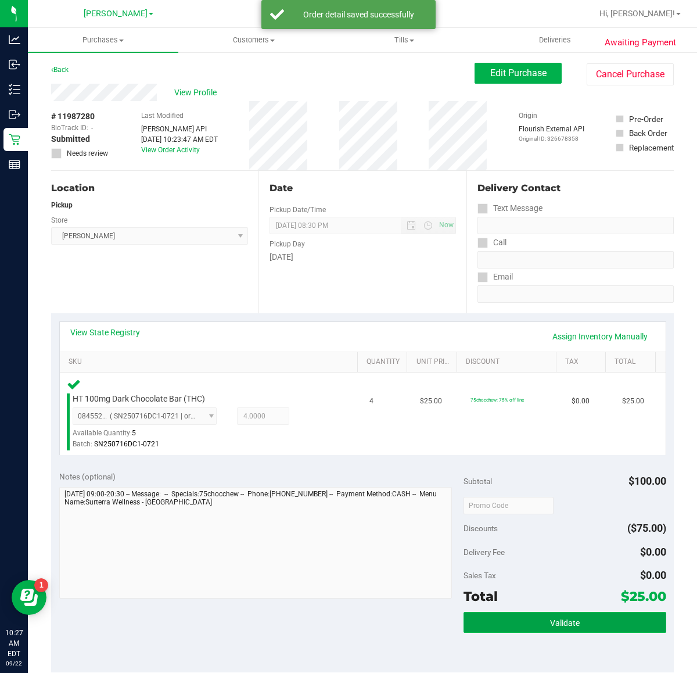
click at [561, 625] on span "Validate" at bounding box center [565, 622] width 30 height 9
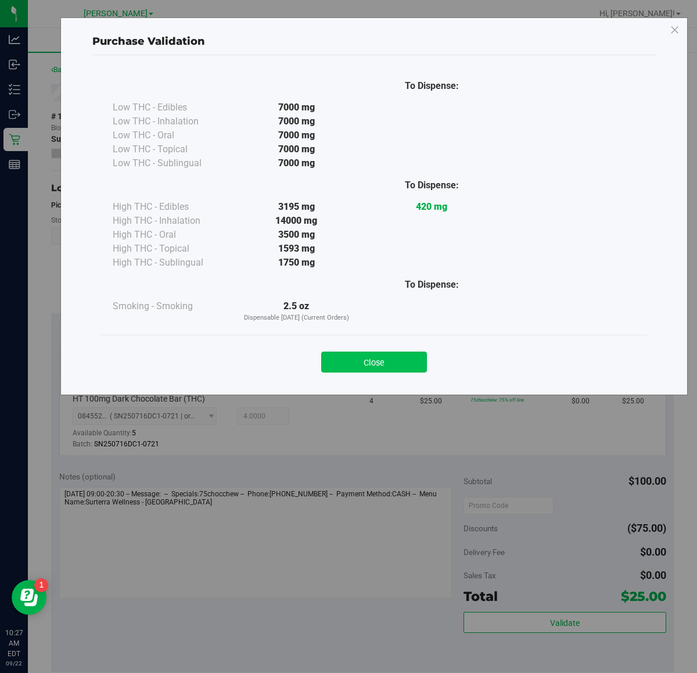
click at [389, 365] on button "Close" at bounding box center [374, 362] width 106 height 21
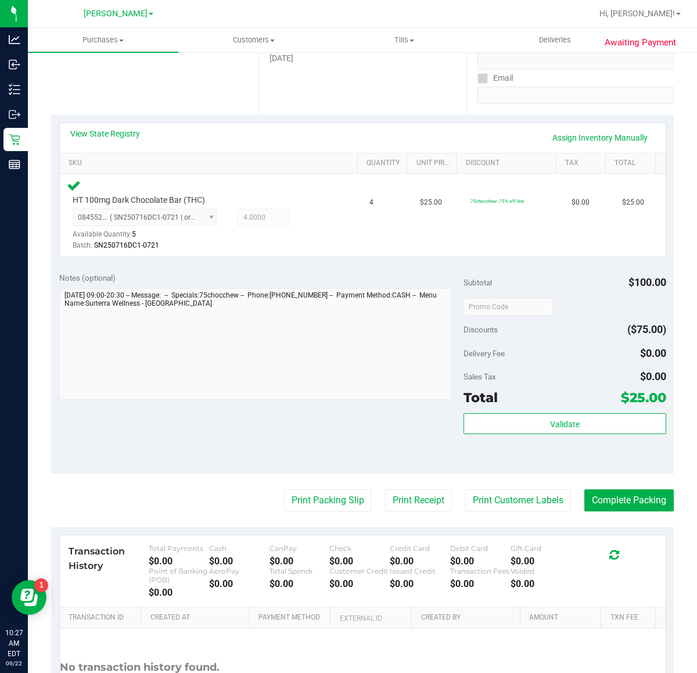
scroll to position [299, 0]
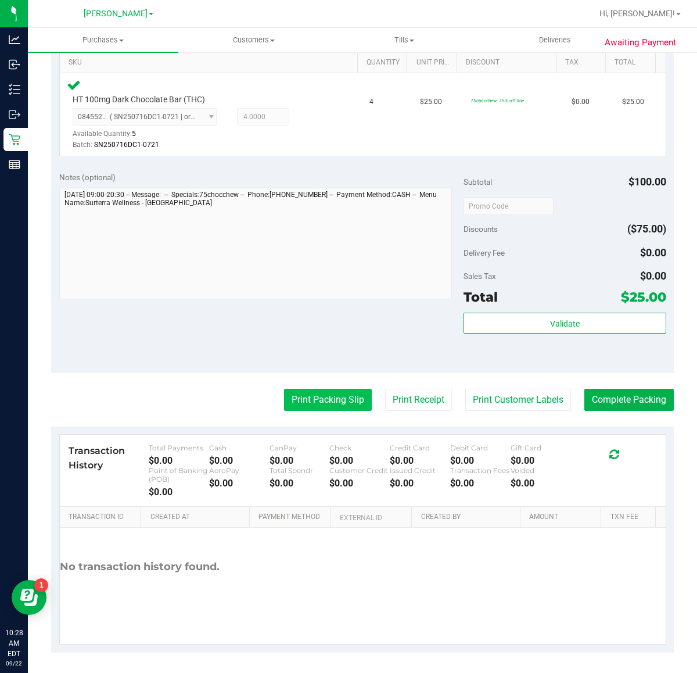
click at [304, 403] on button "Print Packing Slip" at bounding box center [328, 400] width 88 height 22
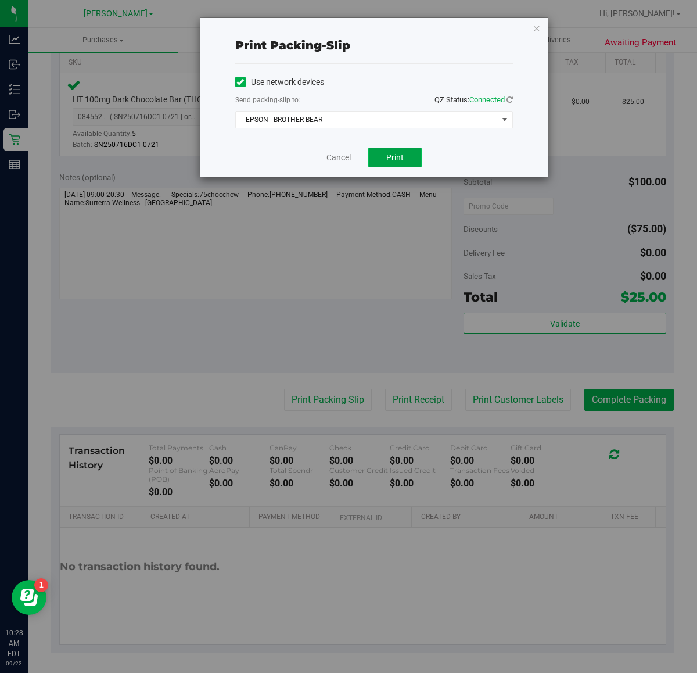
click at [411, 163] on button "Print" at bounding box center [394, 158] width 53 height 20
click at [334, 158] on link "Cancel" at bounding box center [339, 158] width 24 height 12
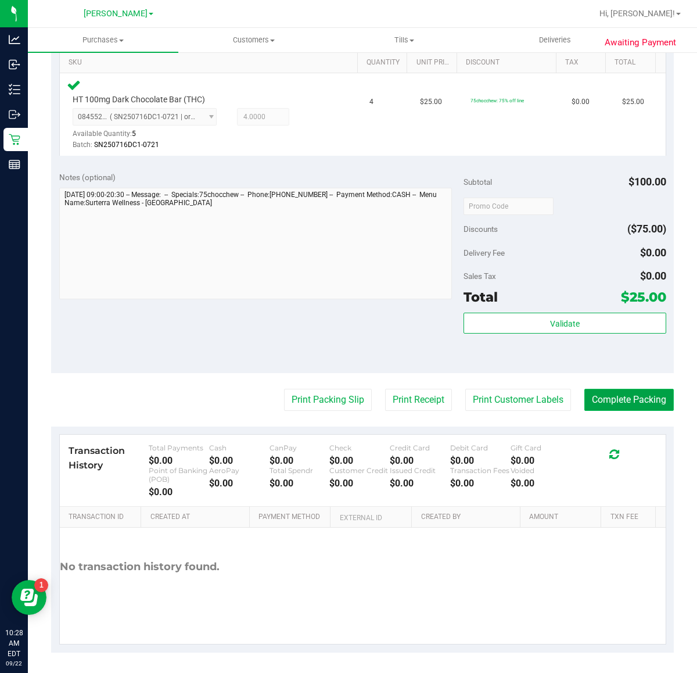
click at [612, 399] on button "Complete Packing" at bounding box center [629, 400] width 89 height 22
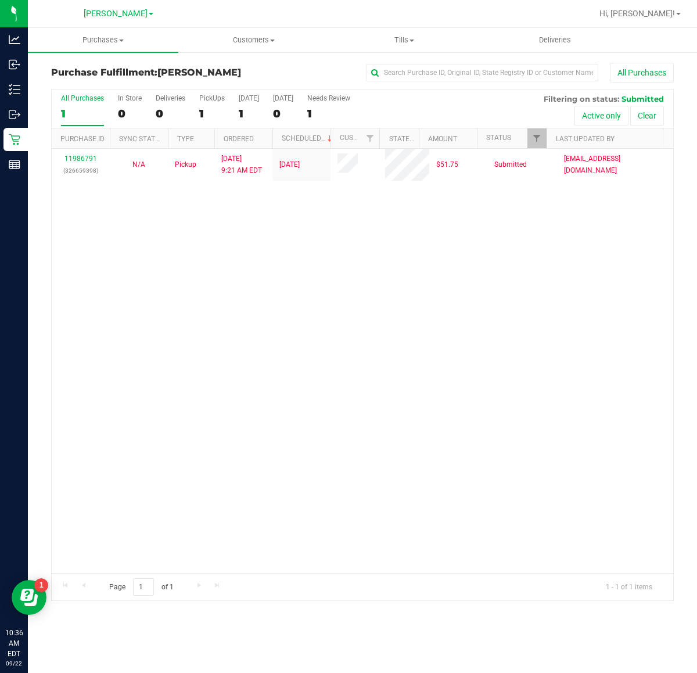
click at [201, 350] on div "11986791 (326659398) N/A Pickup 9/22/2025 9:21 AM EDT 9/22/2025 $51.75 Submitte…" at bounding box center [363, 361] width 622 height 424
click at [111, 41] on span "Purchases" at bounding box center [103, 40] width 150 height 10
click at [109, 97] on span "All purchases" at bounding box center [69, 98] width 83 height 10
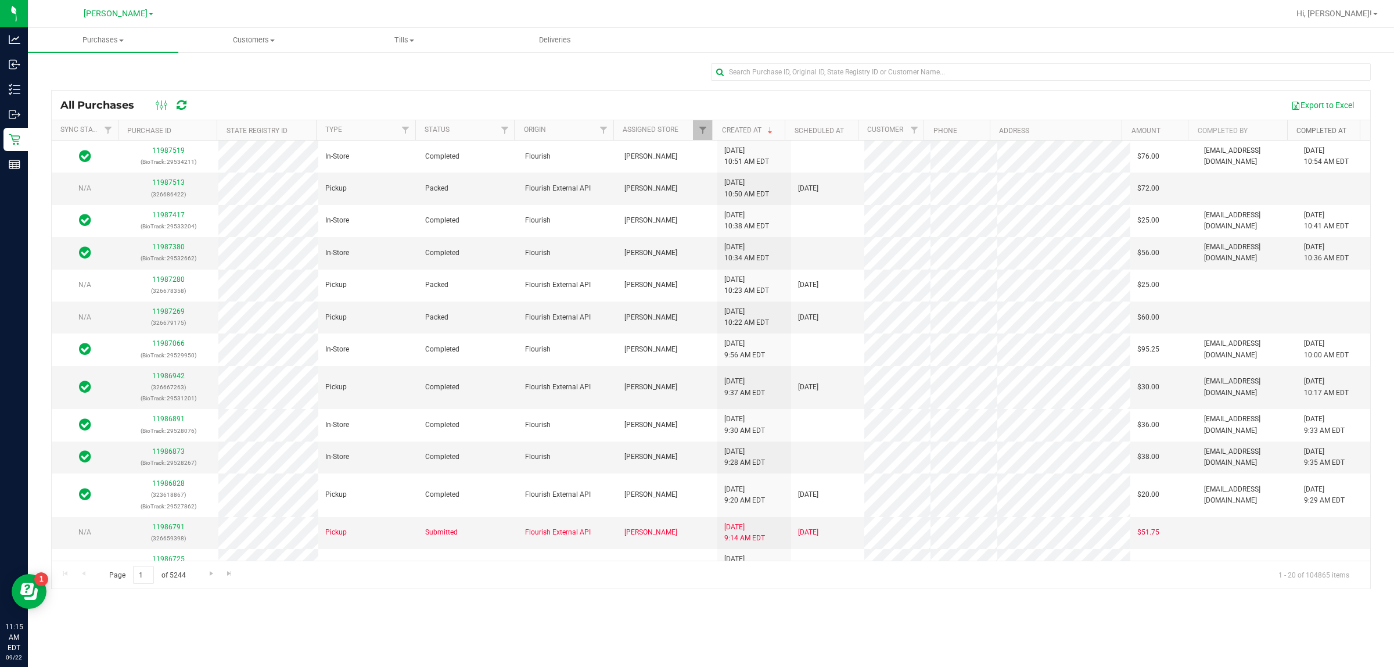
click at [697, 131] on link "Completed At" at bounding box center [1322, 131] width 50 height 8
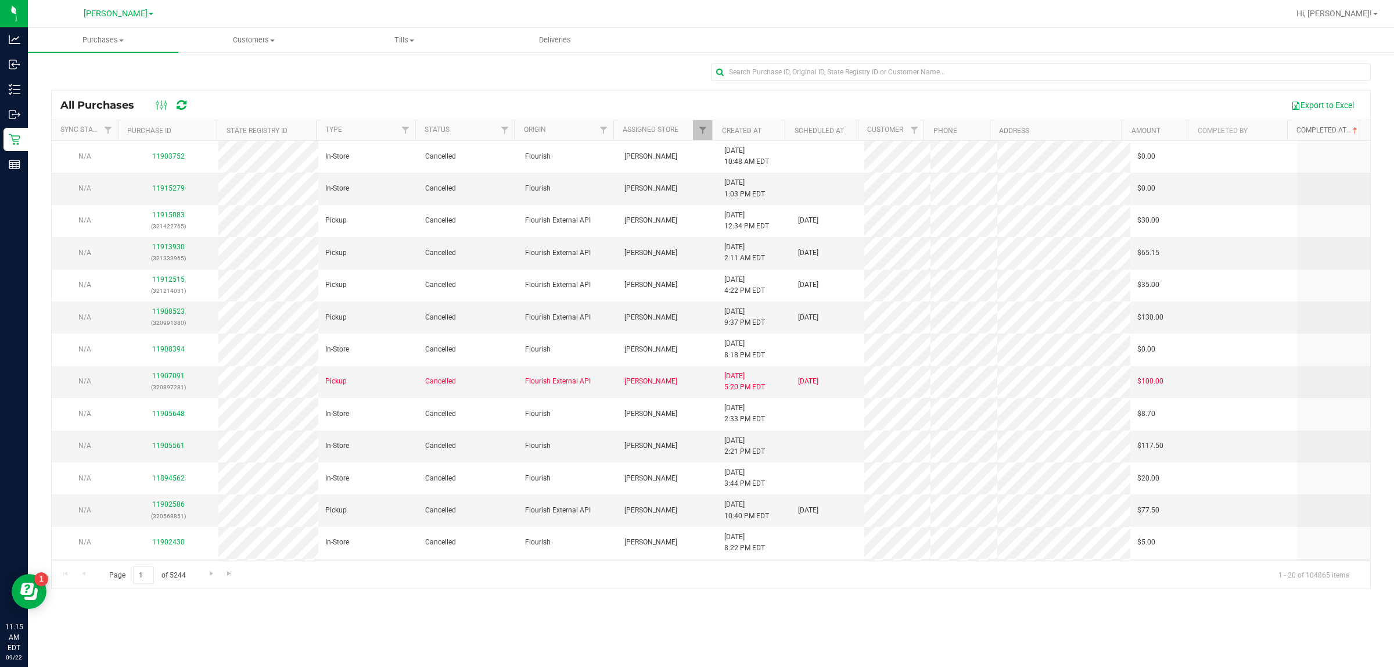
click at [697, 131] on link "Completed At" at bounding box center [1328, 130] width 63 height 8
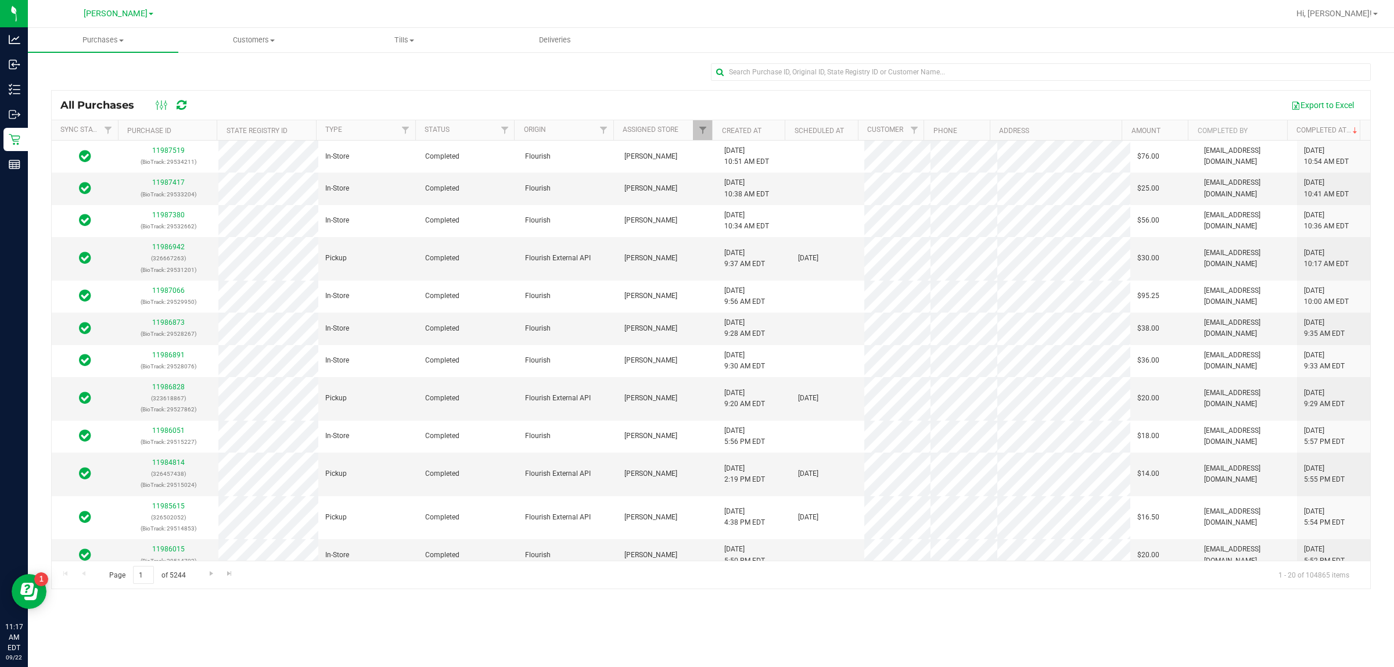
click at [303, 73] on div at bounding box center [711, 76] width 1320 height 27
click at [173, 322] on link "11986873" at bounding box center [168, 322] width 33 height 8
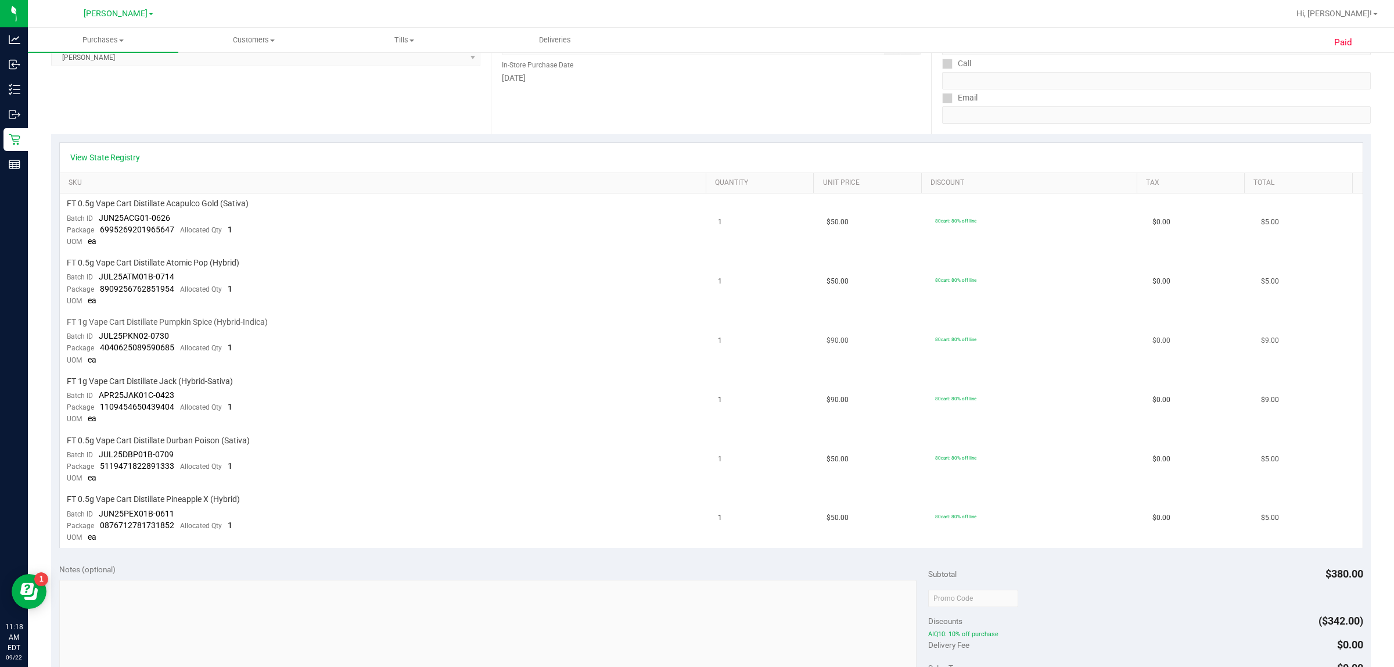
scroll to position [291, 0]
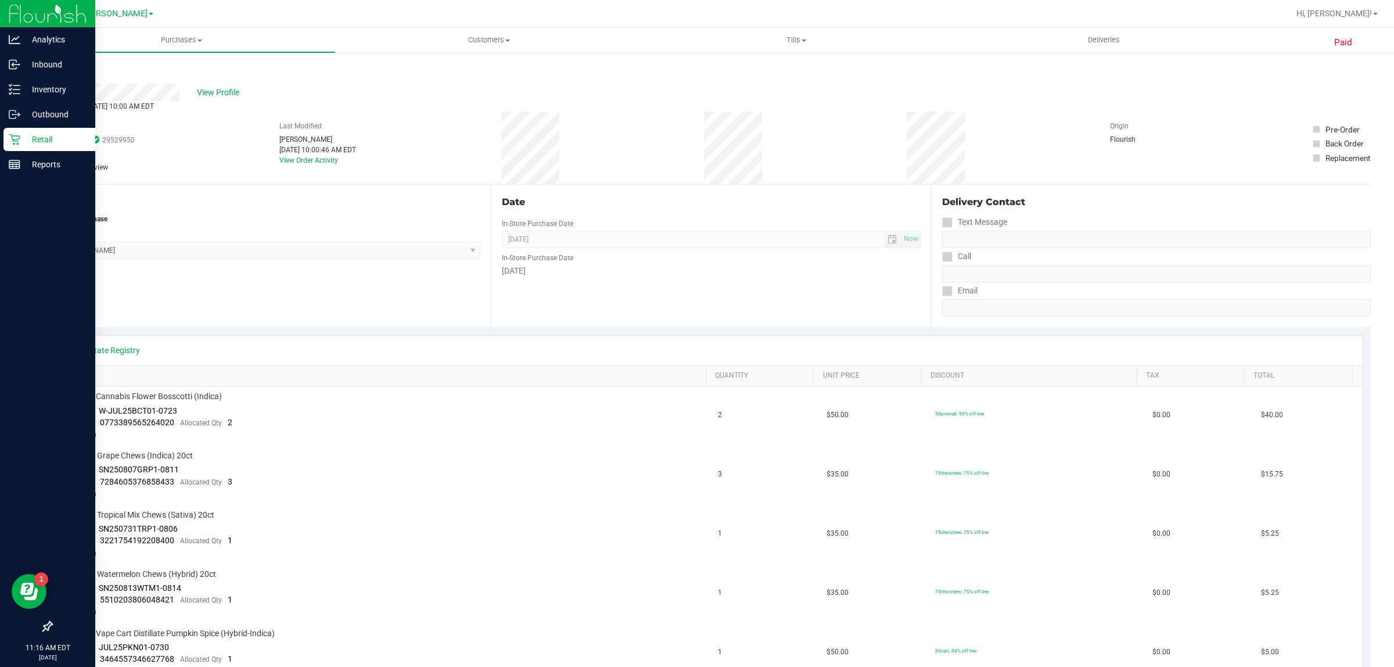
click at [35, 145] on p "Retail" at bounding box center [55, 139] width 70 height 14
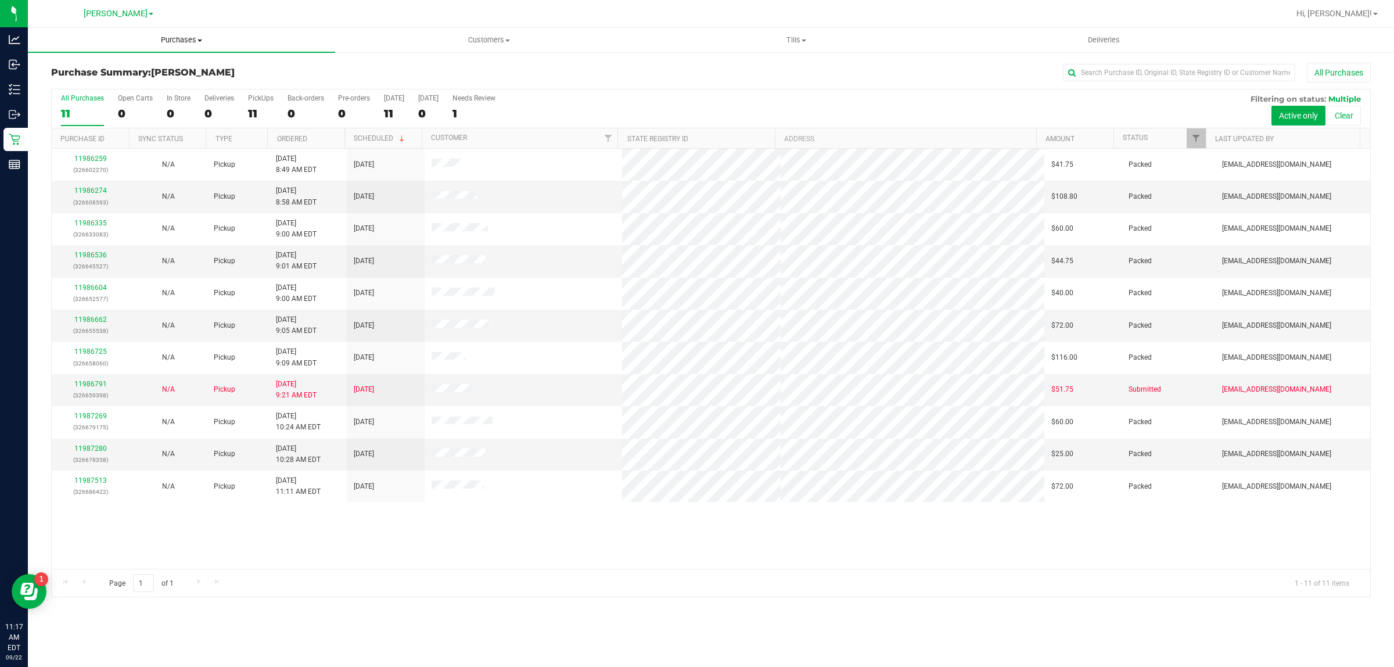
click at [185, 37] on span "Purchases" at bounding box center [181, 40] width 307 height 10
click at [184, 79] on li "Fulfillment" at bounding box center [181, 84] width 307 height 14
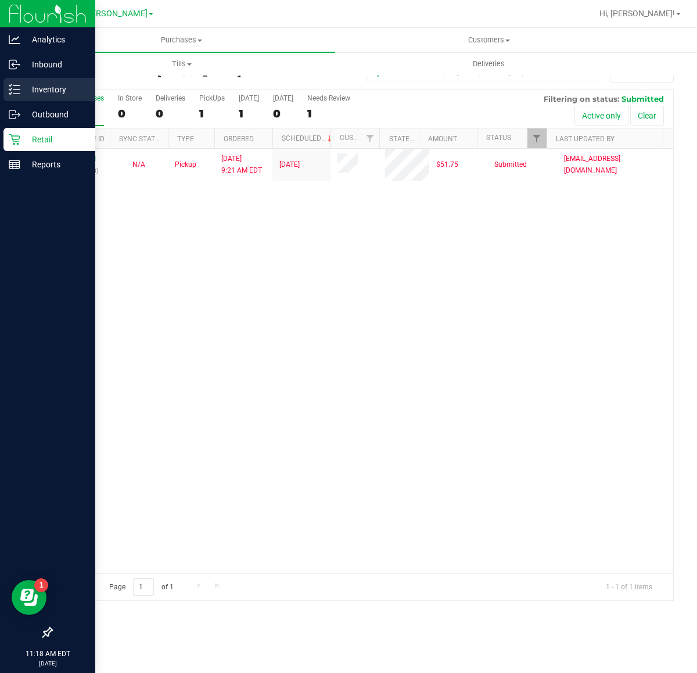
click at [25, 95] on p "Inventory" at bounding box center [55, 90] width 70 height 14
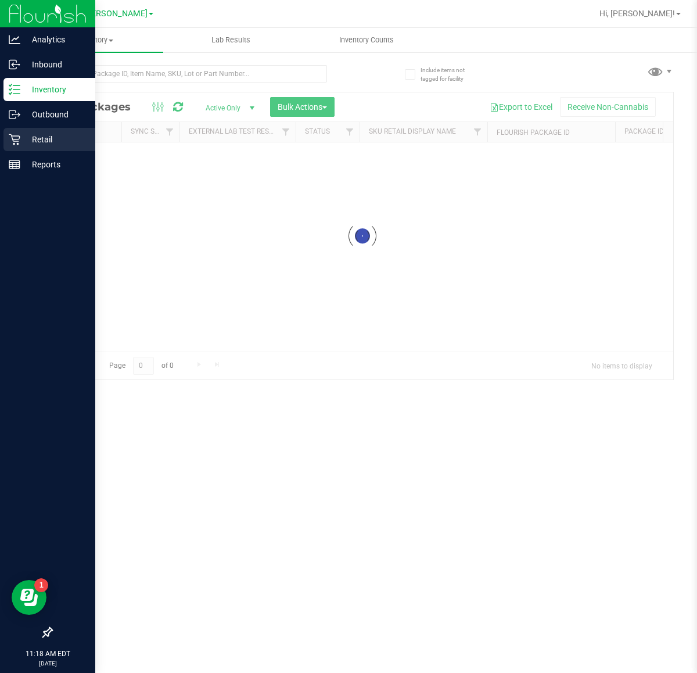
click at [24, 141] on p "Retail" at bounding box center [55, 139] width 70 height 14
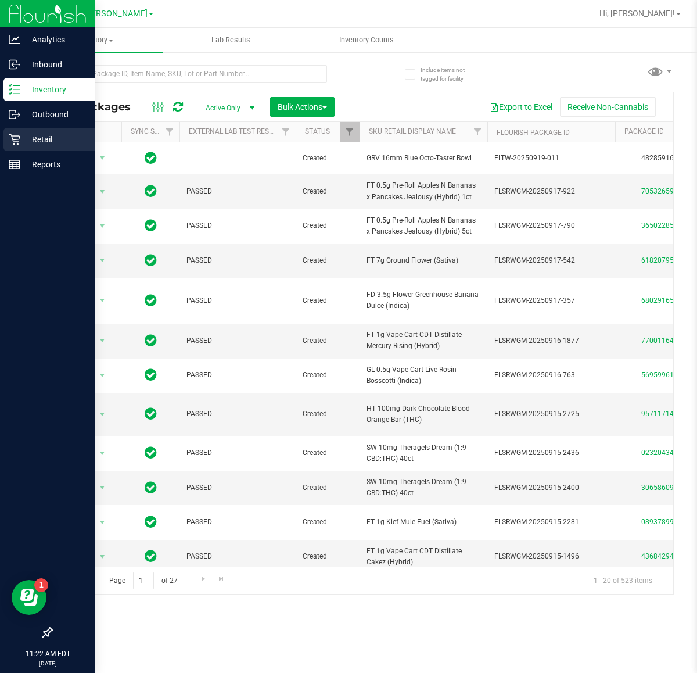
click at [34, 147] on div "Retail" at bounding box center [49, 139] width 92 height 23
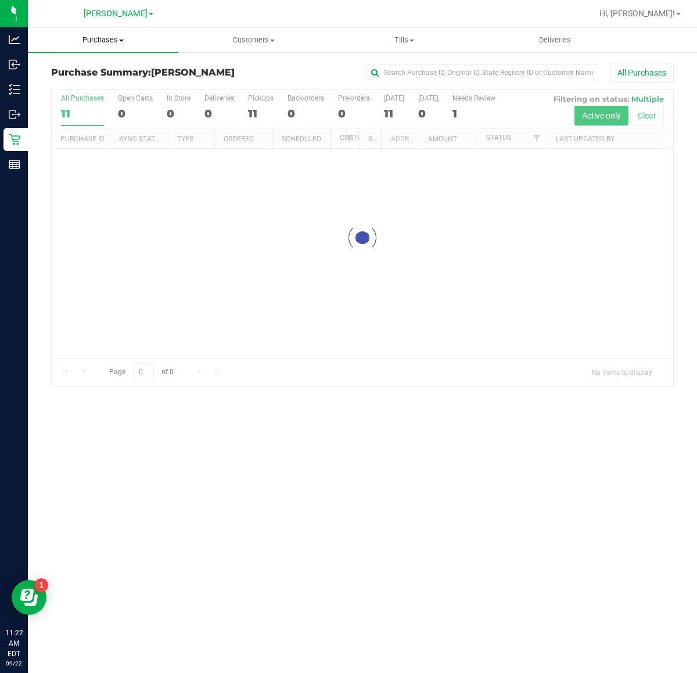
click at [112, 42] on span "Purchases" at bounding box center [103, 40] width 150 height 10
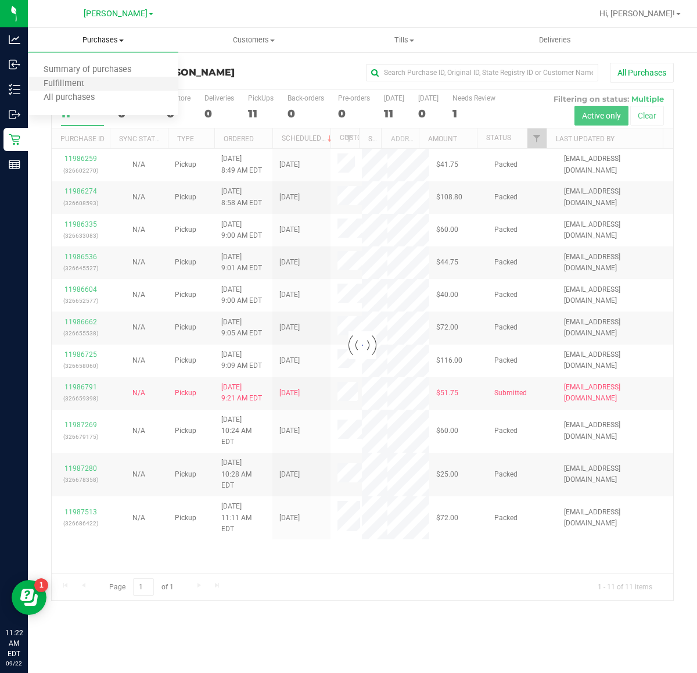
click at [109, 80] on li "Fulfillment" at bounding box center [103, 84] width 150 height 14
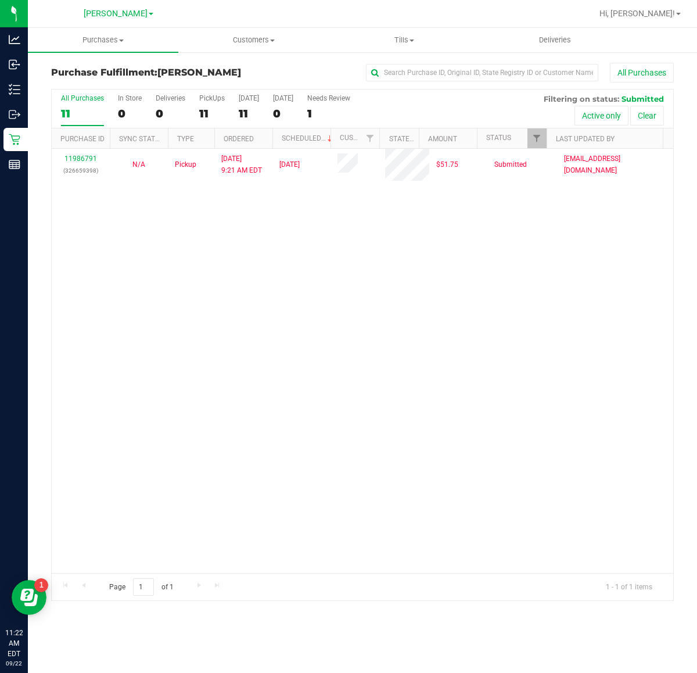
click at [293, 429] on div "11986791 (326659398) N/A Pickup 9/22/2025 9:21 AM EDT 9/22/2025 $51.75 Submitte…" at bounding box center [363, 361] width 622 height 424
click at [442, 386] on div "11986791 (326659398) N/A Pickup 9/22/2025 9:21 AM EDT 9/22/2025 $51.75 Submitte…" at bounding box center [363, 361] width 622 height 424
drag, startPoint x: 340, startPoint y: 375, endPoint x: 51, endPoint y: 83, distance: 410.9
click at [340, 375] on div "11986791 (326659398) N/A Pickup 9/22/2025 9:21 AM EDT 9/22/2025 $51.75 Submitte…" at bounding box center [363, 361] width 622 height 424
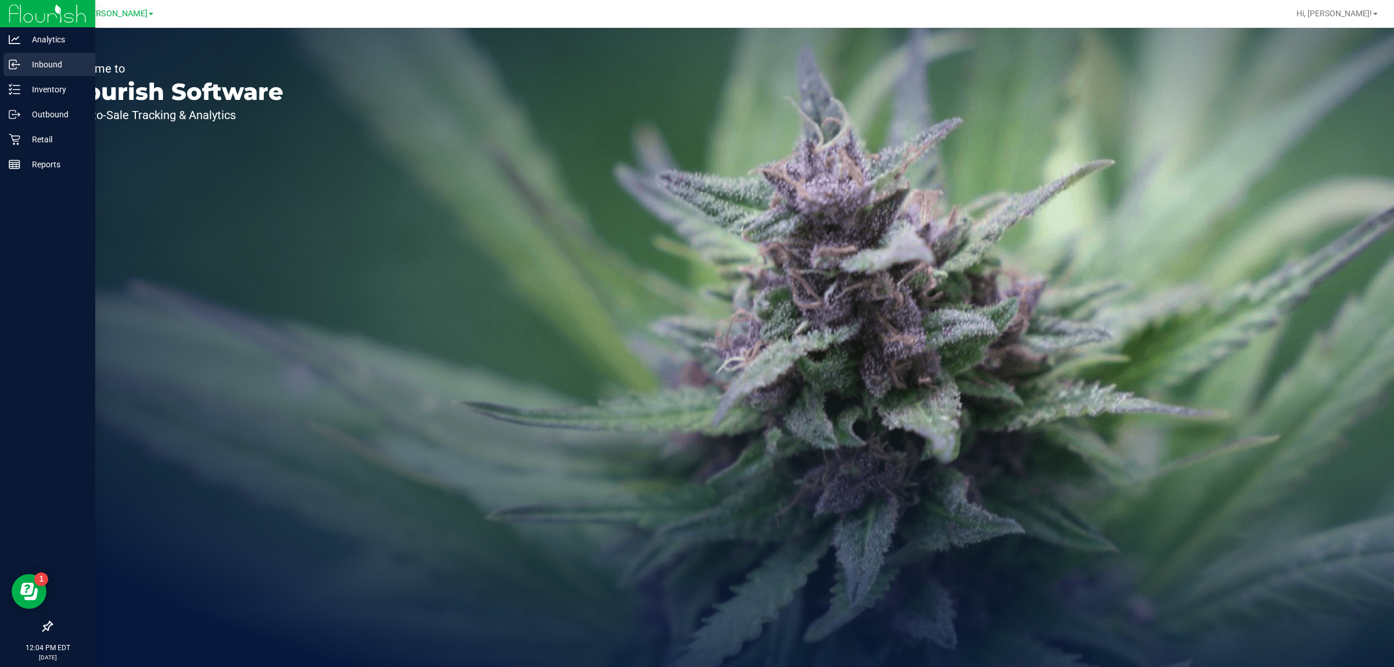
click at [46, 66] on p "Inbound" at bounding box center [55, 65] width 70 height 14
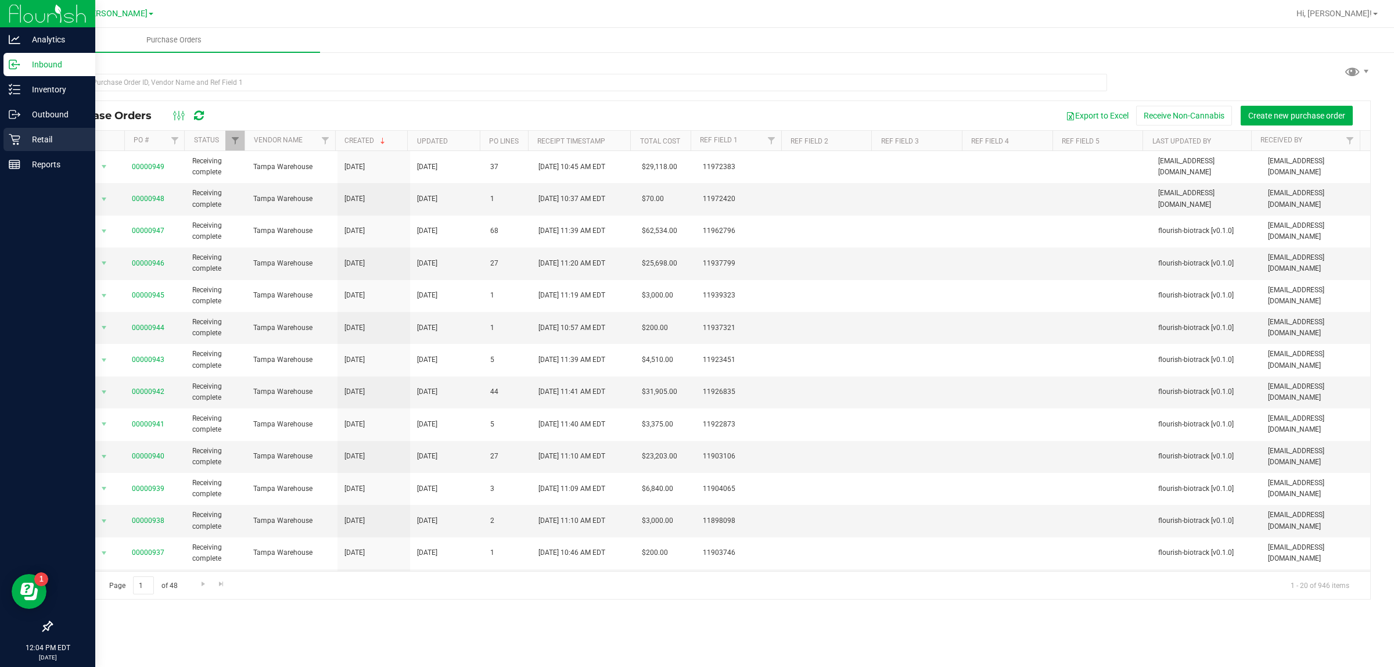
click at [10, 139] on icon at bounding box center [15, 140] width 12 height 12
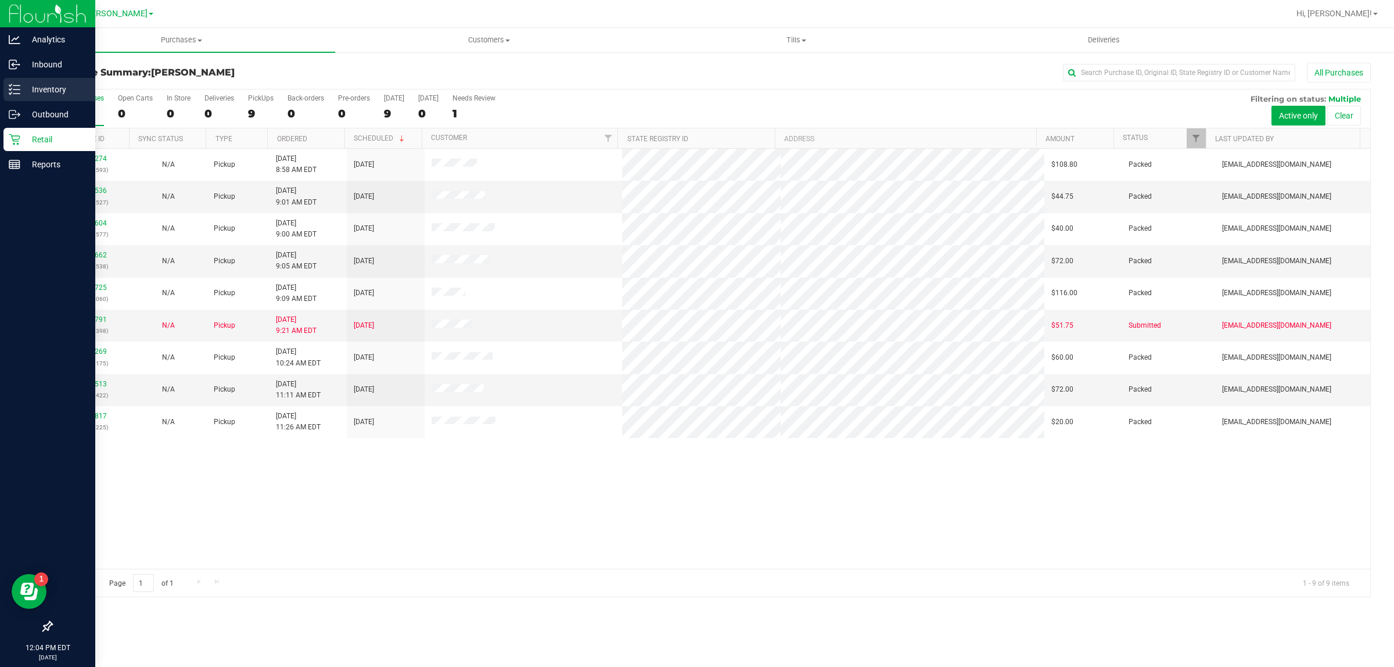
click at [39, 90] on p "Inventory" at bounding box center [55, 90] width 70 height 14
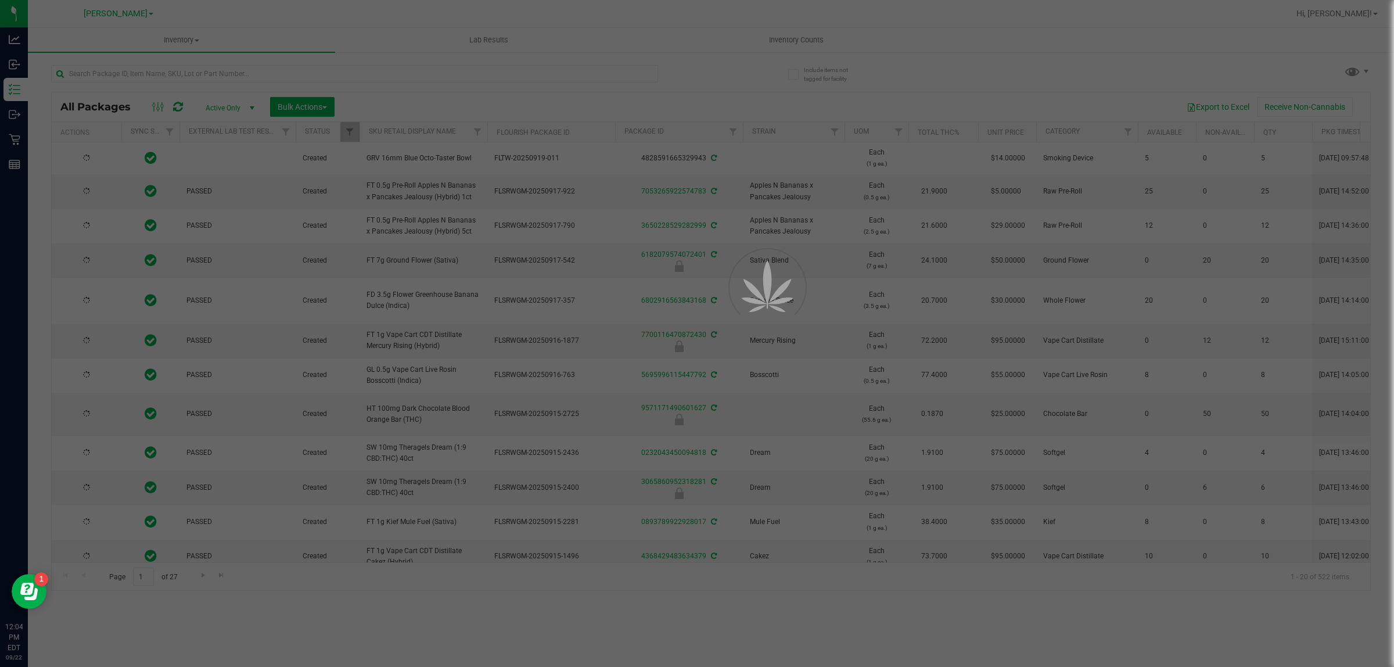
click at [275, 71] on div at bounding box center [697, 333] width 1394 height 667
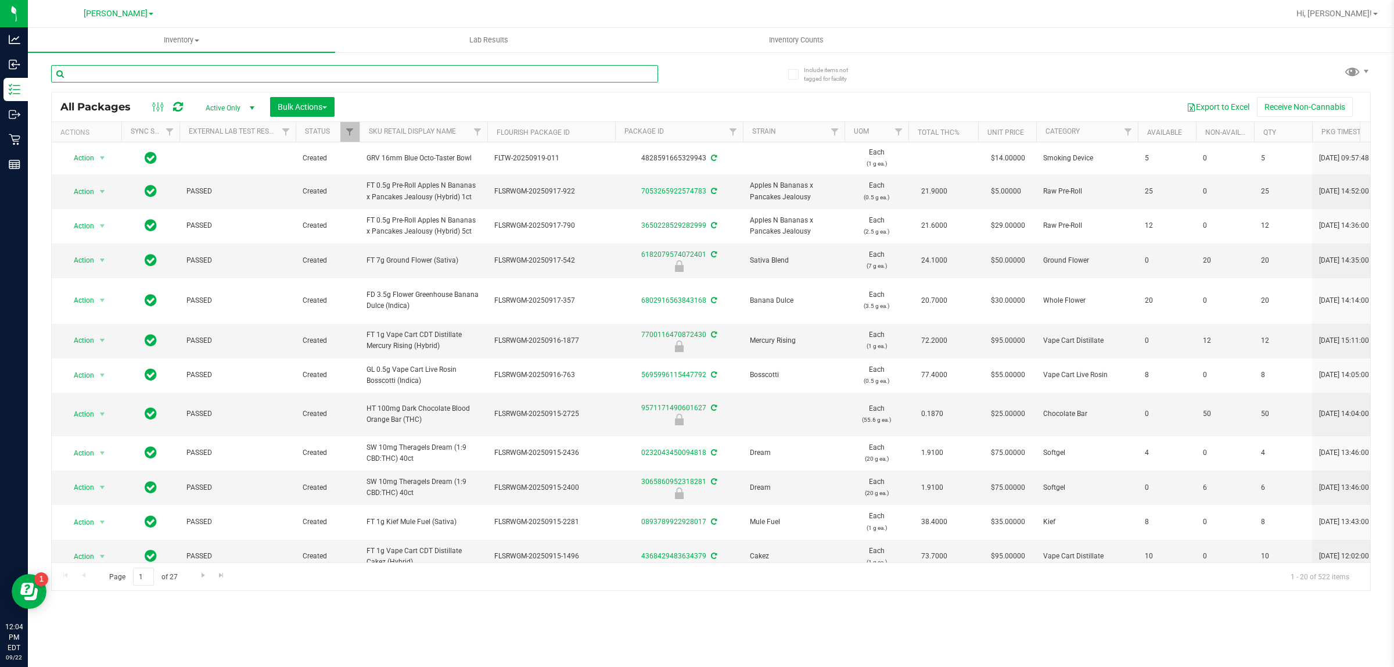
click at [275, 71] on input "text" at bounding box center [354, 73] width 607 height 17
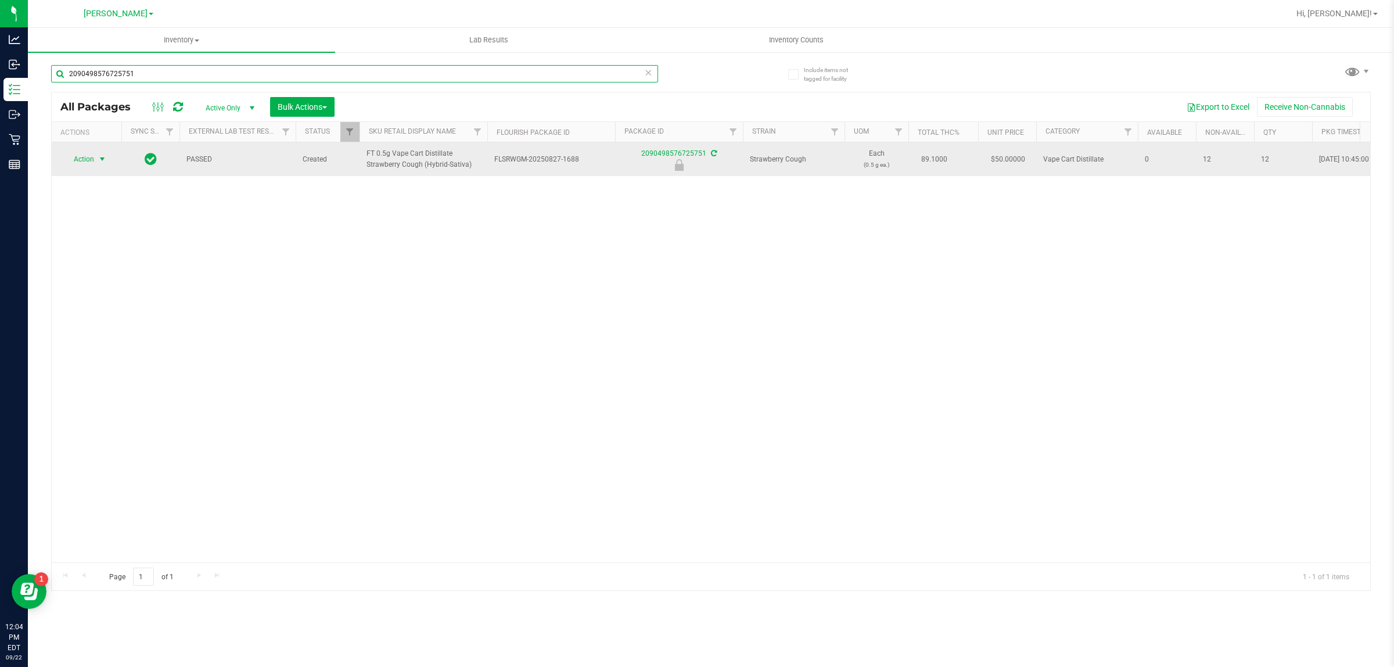
type input "2090498576725751"
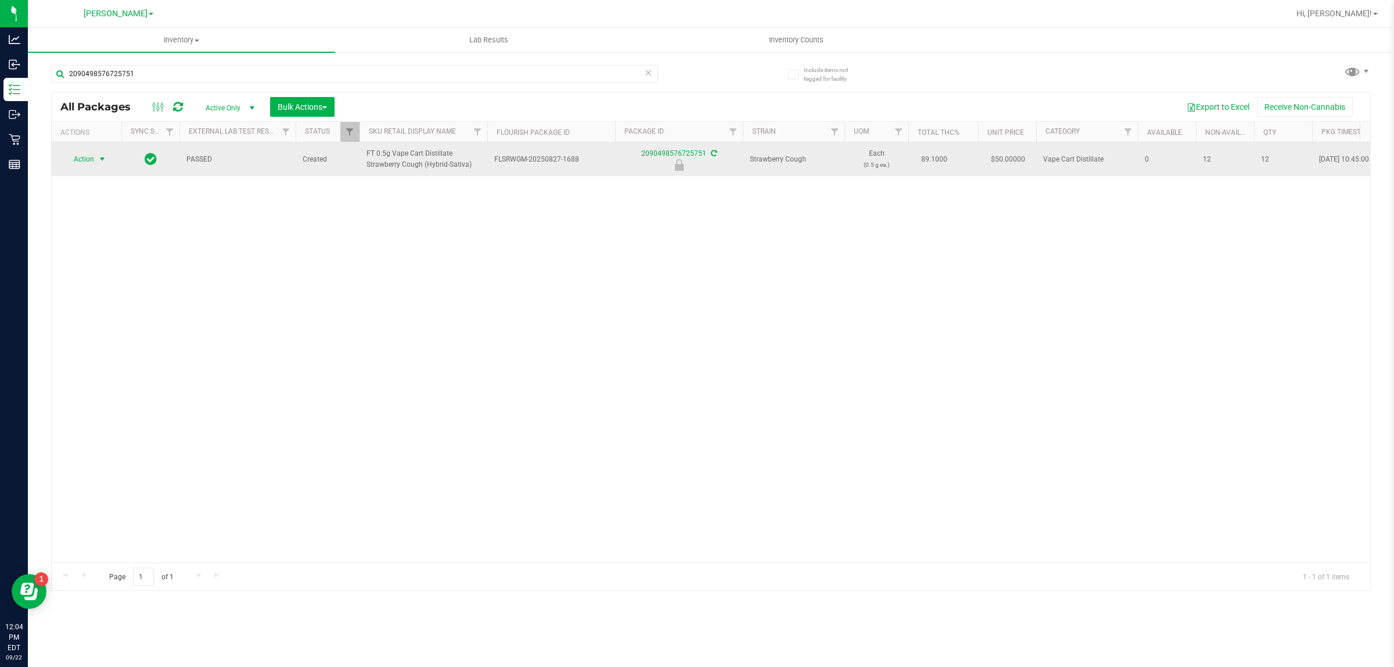
click at [103, 164] on span "select" at bounding box center [102, 159] width 9 height 9
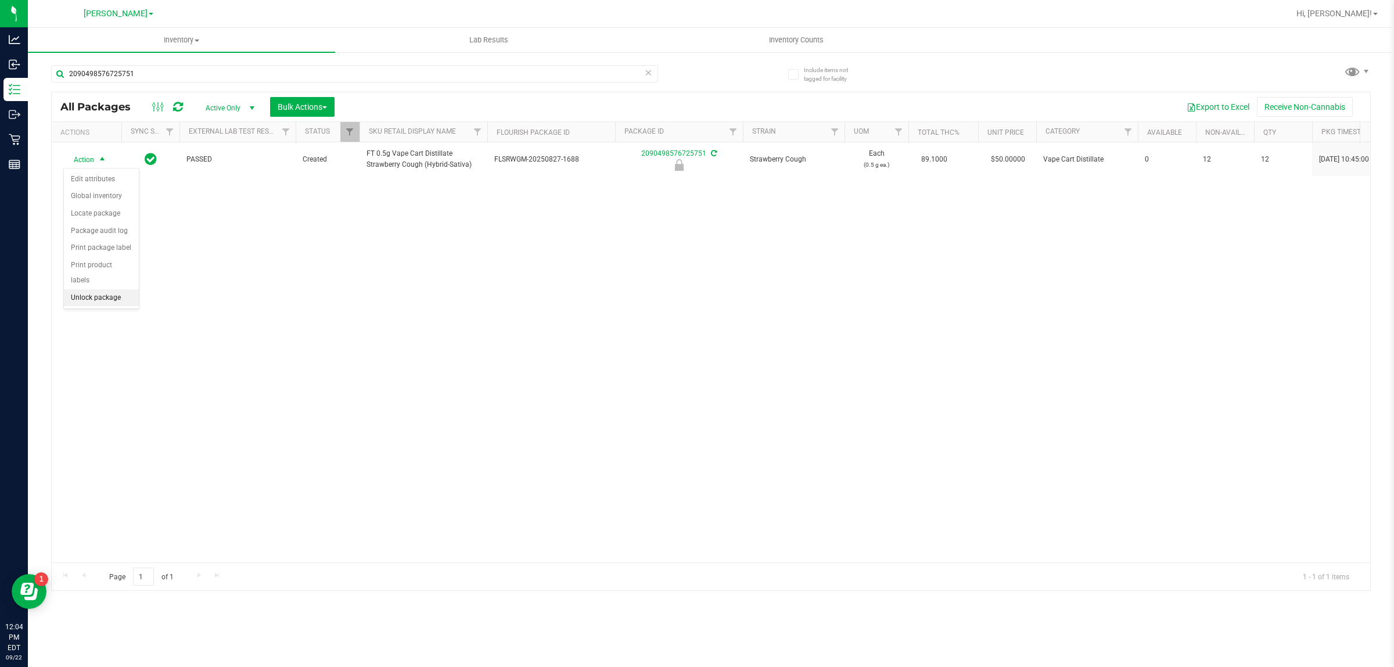
click at [114, 289] on li "Unlock package" at bounding box center [101, 297] width 75 height 17
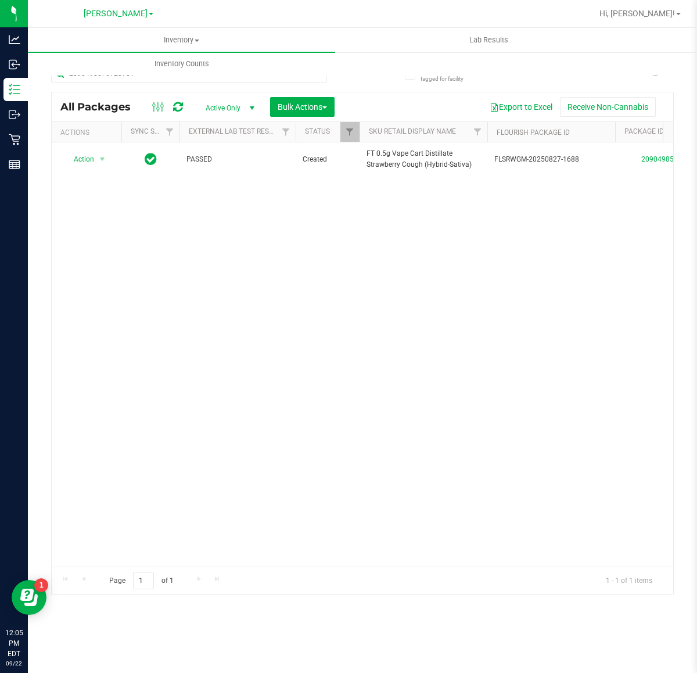
click at [404, 328] on div "Action Action Adjust qty Create package Edit attributes Global inventory Locate…" at bounding box center [363, 354] width 622 height 424
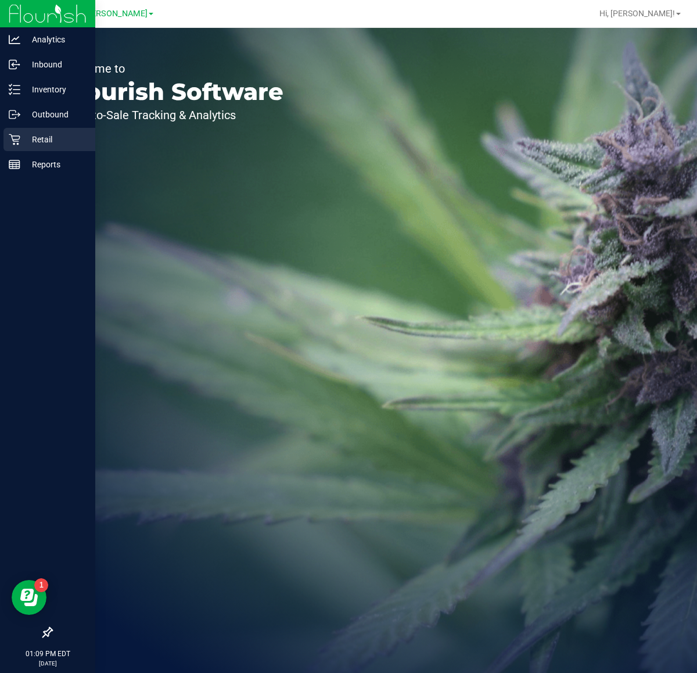
click at [20, 139] on p "Retail" at bounding box center [55, 139] width 70 height 14
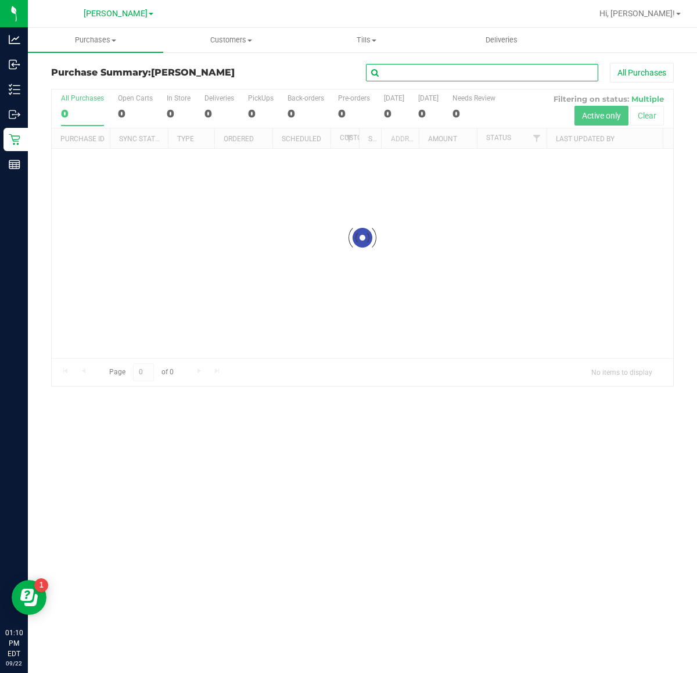
click at [491, 77] on input "text" at bounding box center [482, 72] width 232 height 17
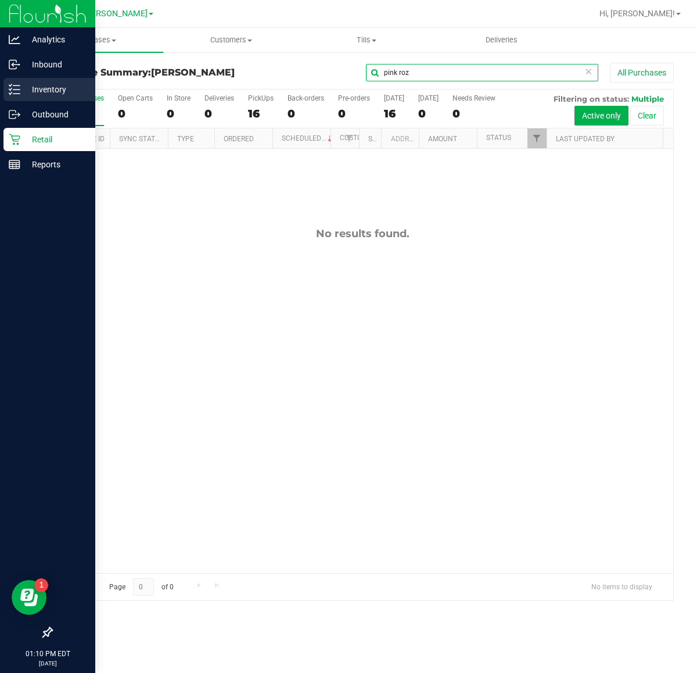
type input "pink roz"
click at [28, 95] on p "Inventory" at bounding box center [55, 90] width 70 height 14
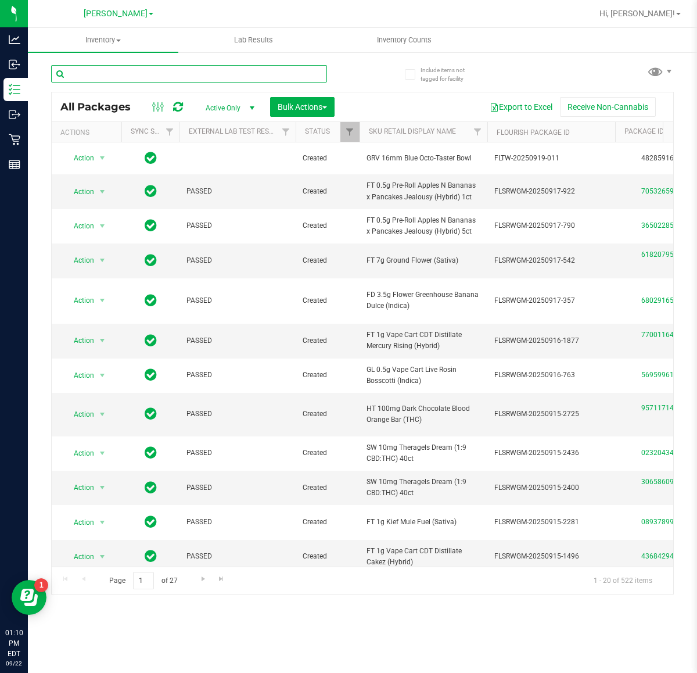
click at [170, 73] on input "text" at bounding box center [189, 73] width 276 height 17
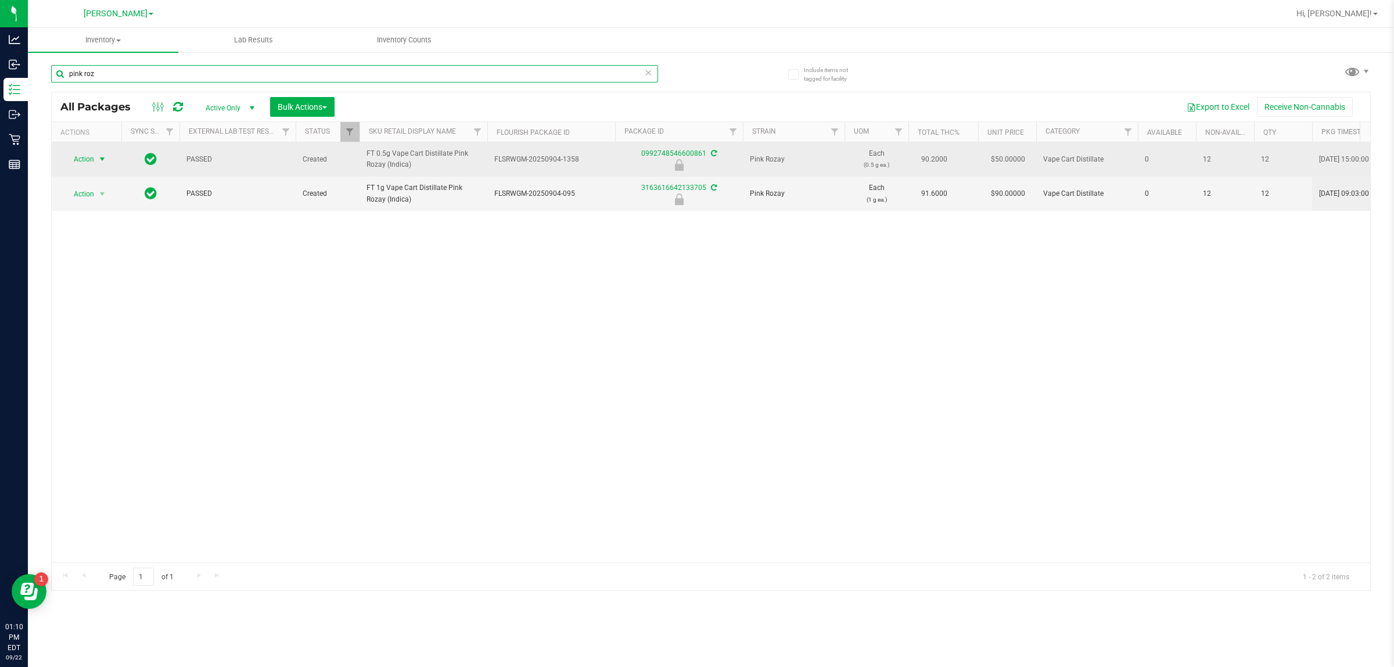
type input "pink roz"
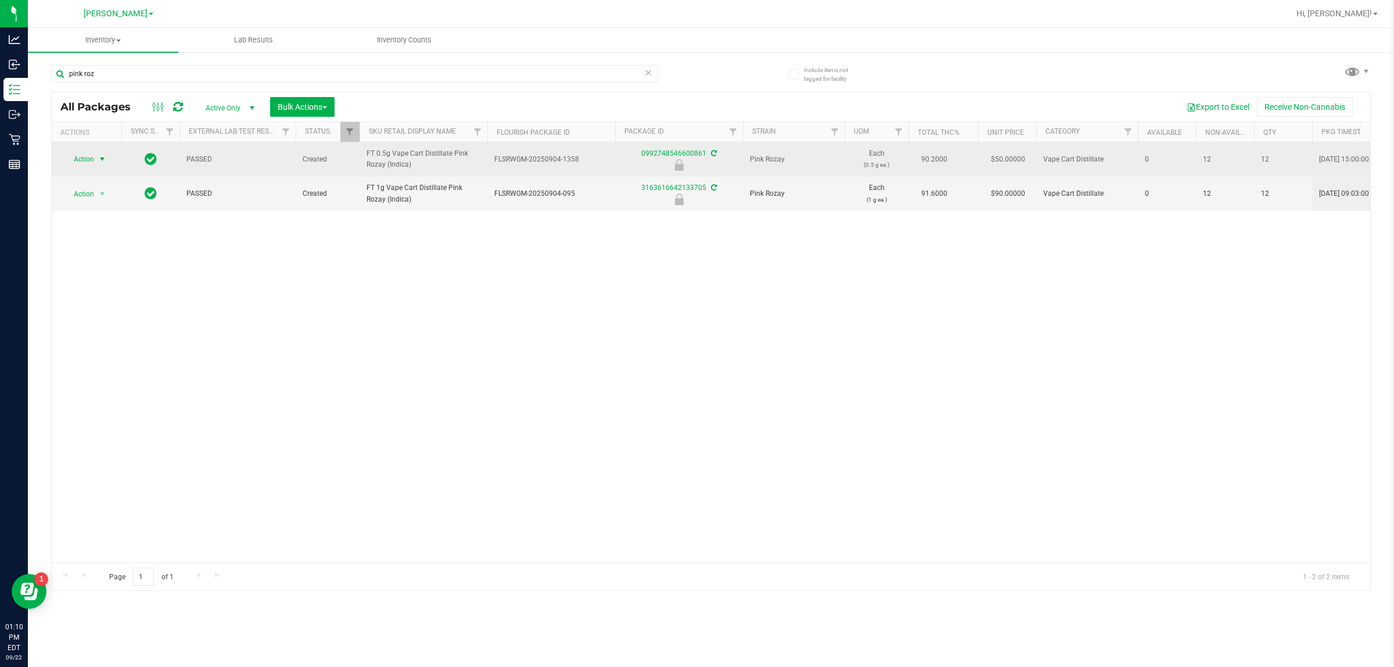
click at [83, 153] on span "Action" at bounding box center [78, 159] width 31 height 16
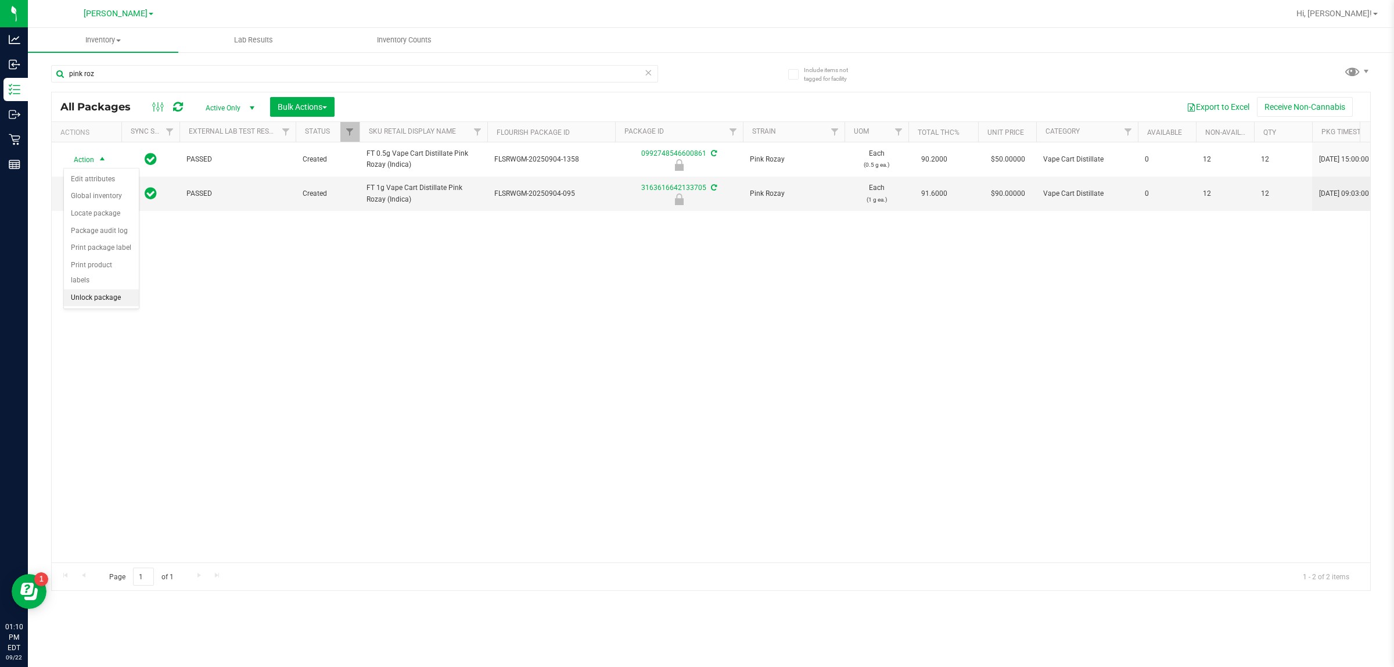
click at [117, 289] on li "Unlock package" at bounding box center [101, 297] width 75 height 17
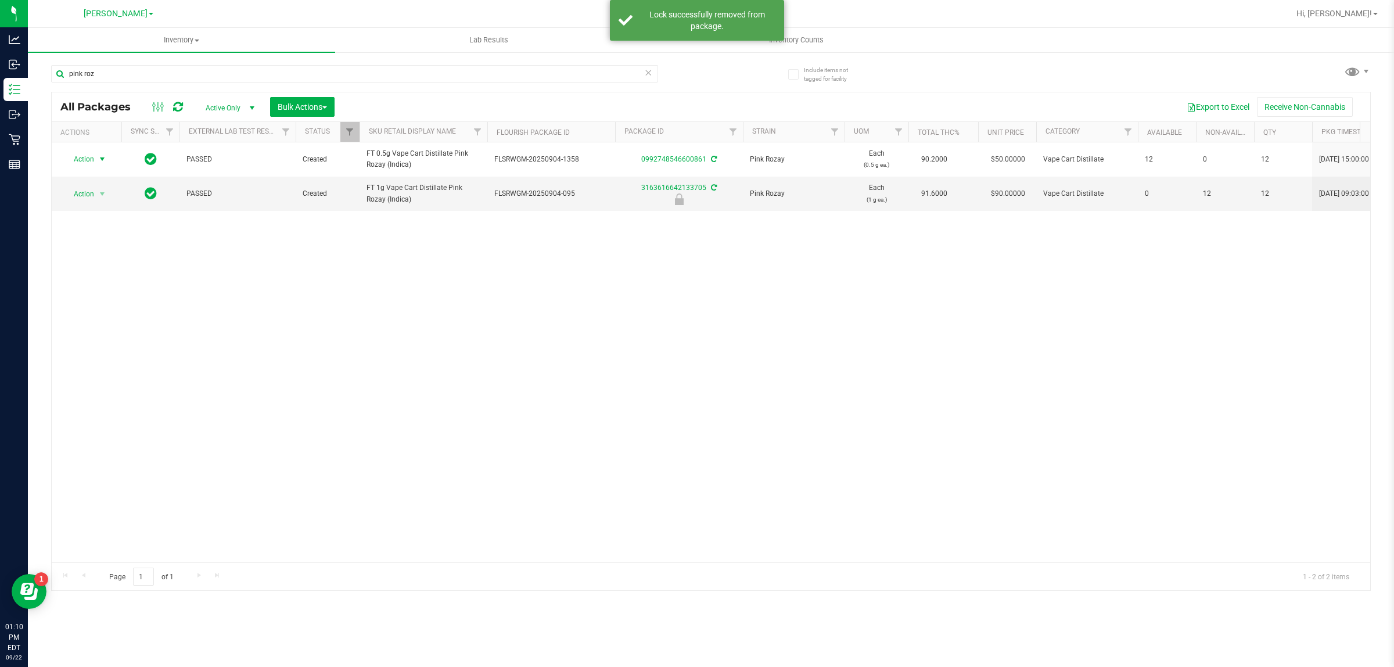
click at [90, 157] on span "Action" at bounding box center [78, 159] width 31 height 16
click at [117, 268] on li "Lock package" at bounding box center [109, 265] width 90 height 17
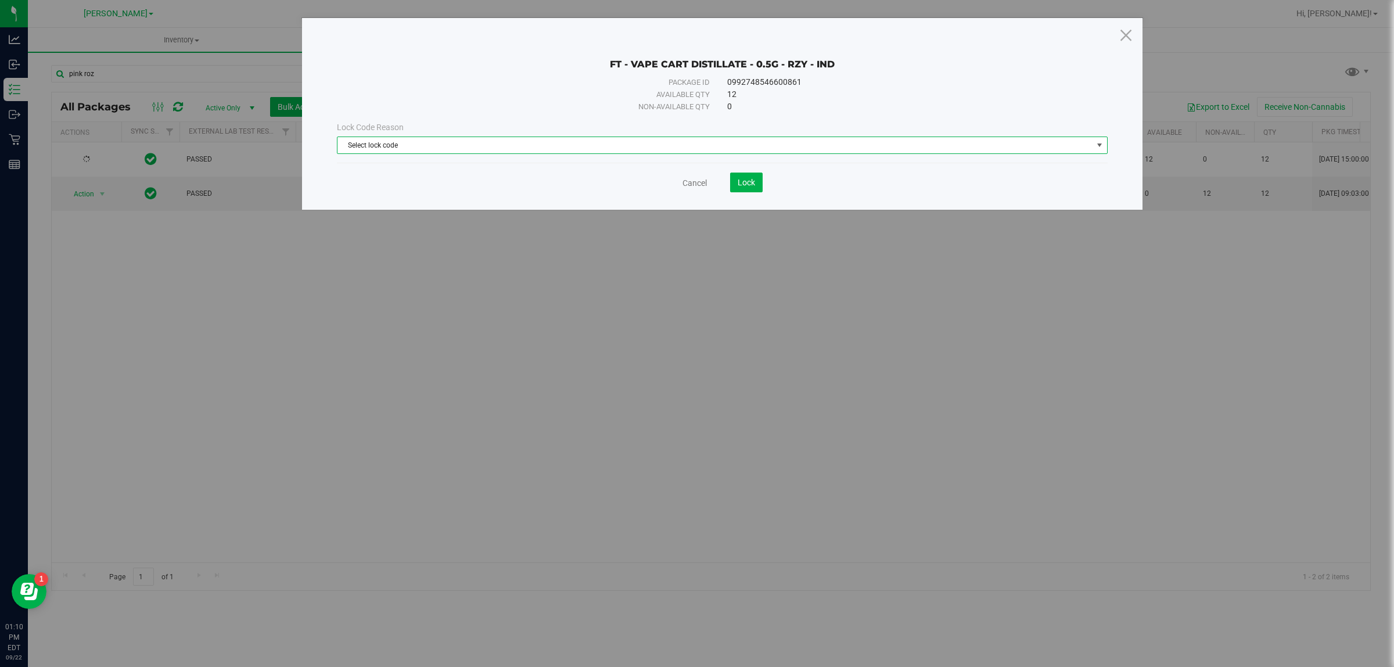
click at [352, 153] on span "Select lock code" at bounding box center [715, 145] width 755 height 16
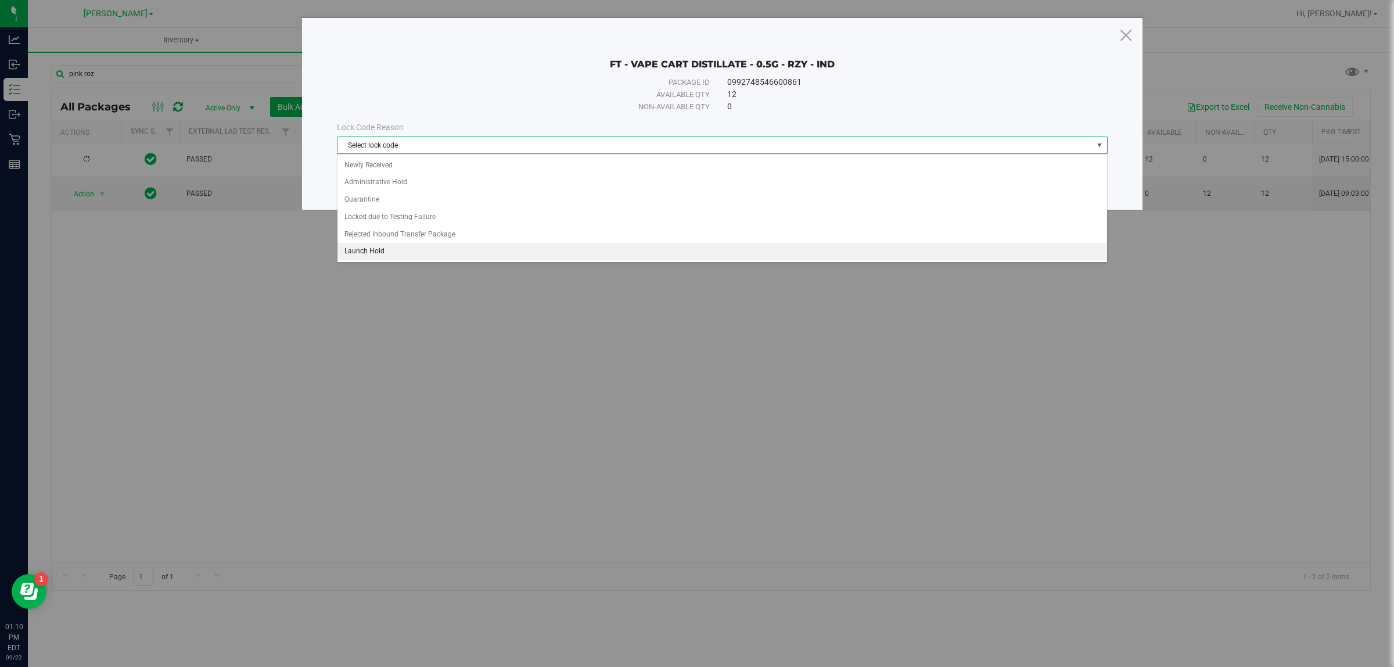
click at [393, 254] on li "Launch Hold" at bounding box center [722, 251] width 769 height 17
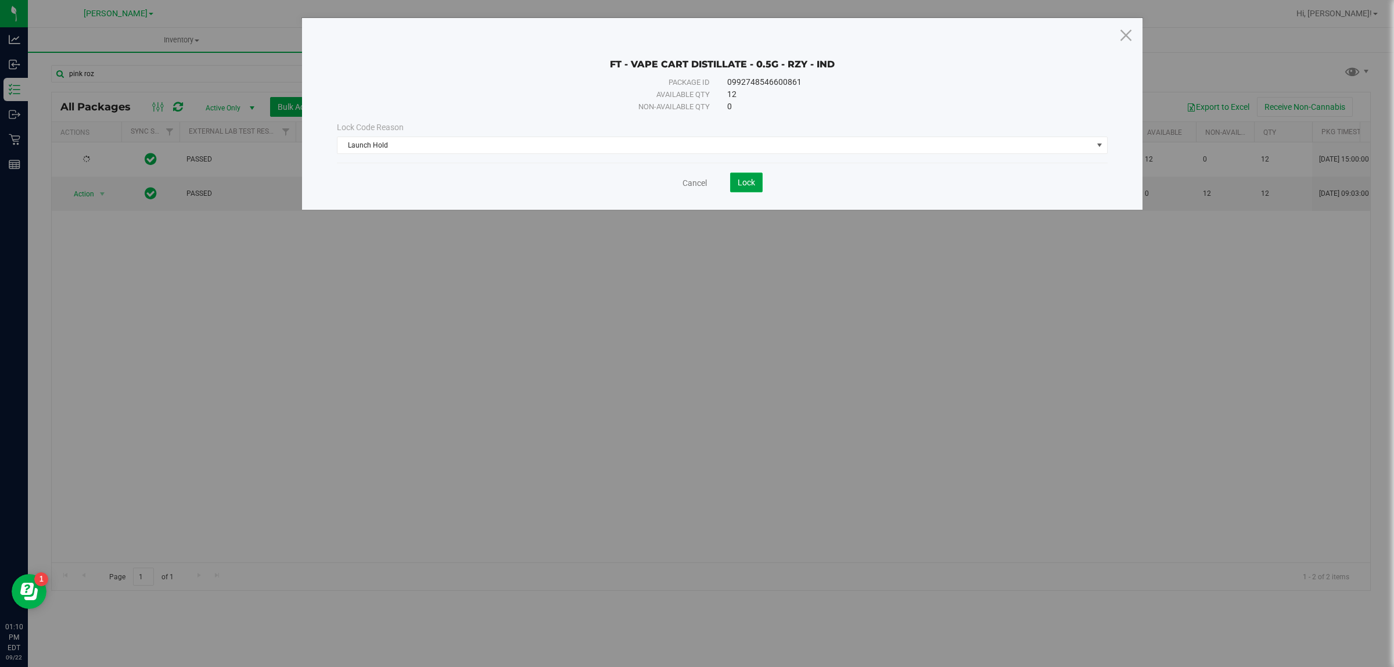
click at [697, 185] on button "Lock" at bounding box center [746, 183] width 33 height 20
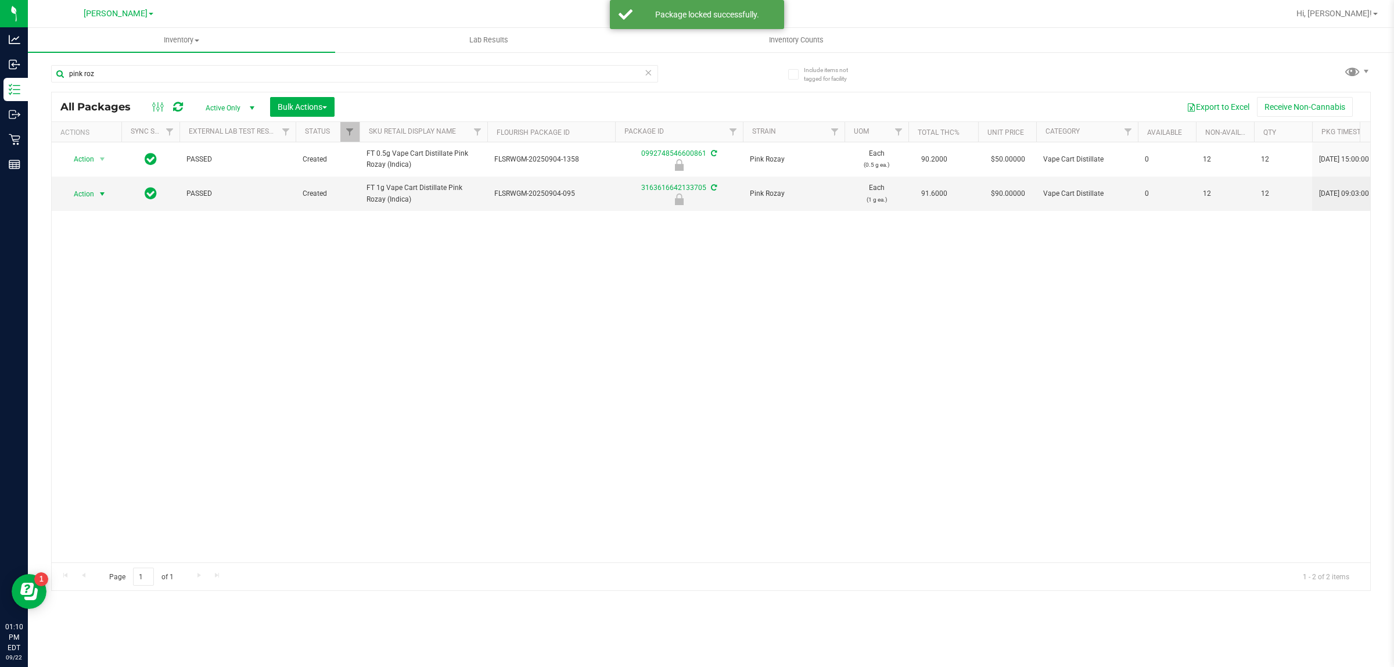
click at [89, 190] on span "Action" at bounding box center [78, 194] width 31 height 16
drag, startPoint x: 106, startPoint y: 315, endPoint x: 94, endPoint y: 306, distance: 14.9
click at [103, 324] on li "Unlock package" at bounding box center [101, 332] width 75 height 17
click at [93, 196] on span "Action" at bounding box center [78, 194] width 31 height 16
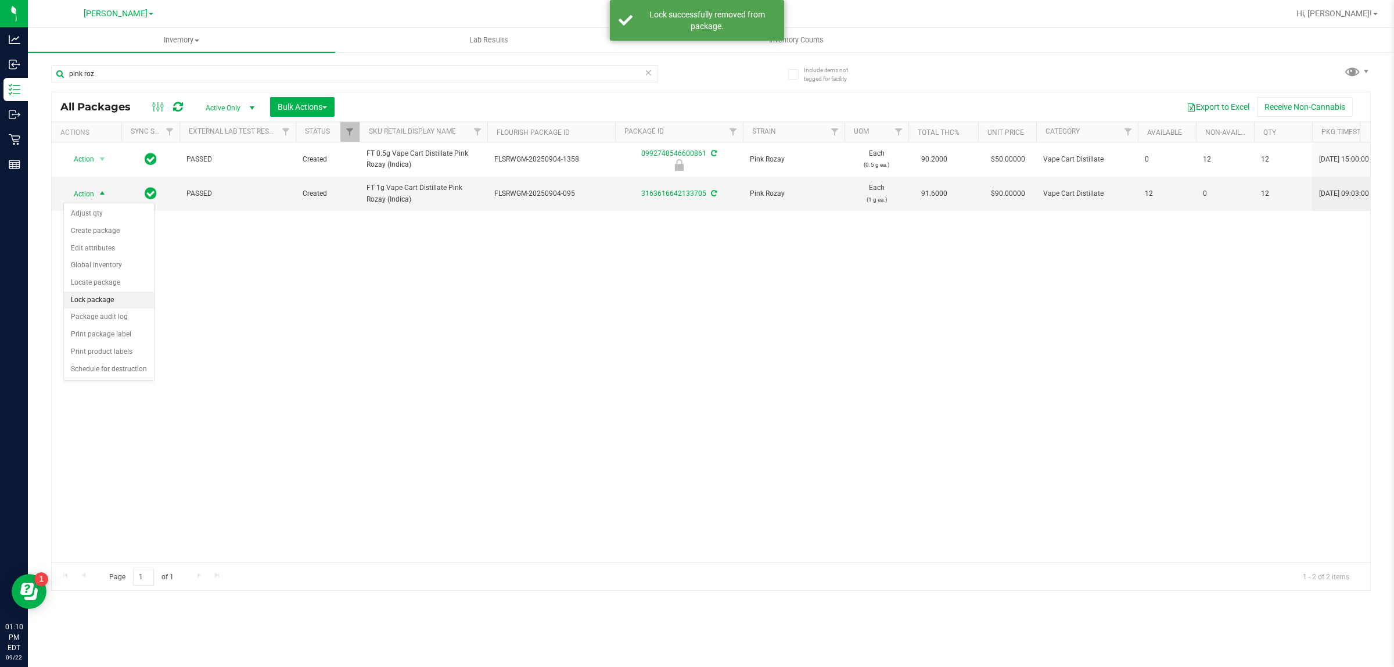
click at [87, 300] on li "Lock package" at bounding box center [109, 300] width 90 height 17
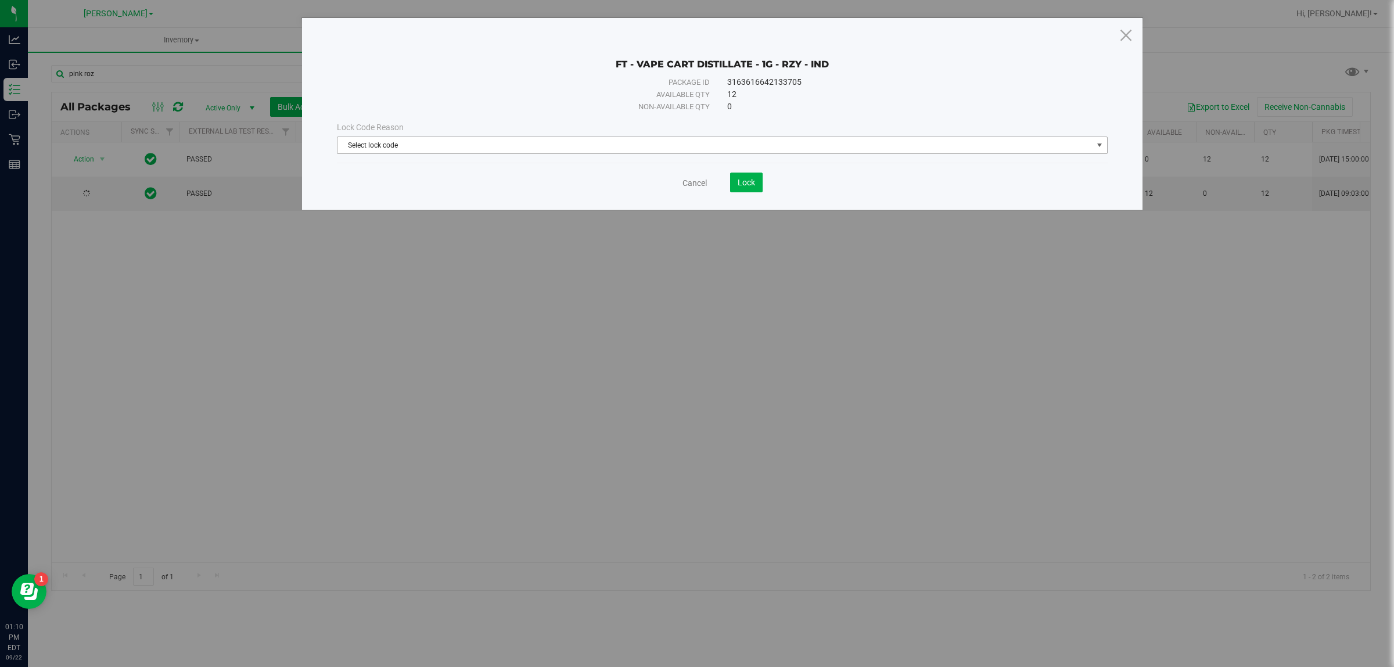
click at [549, 145] on span "Select lock code" at bounding box center [715, 145] width 755 height 16
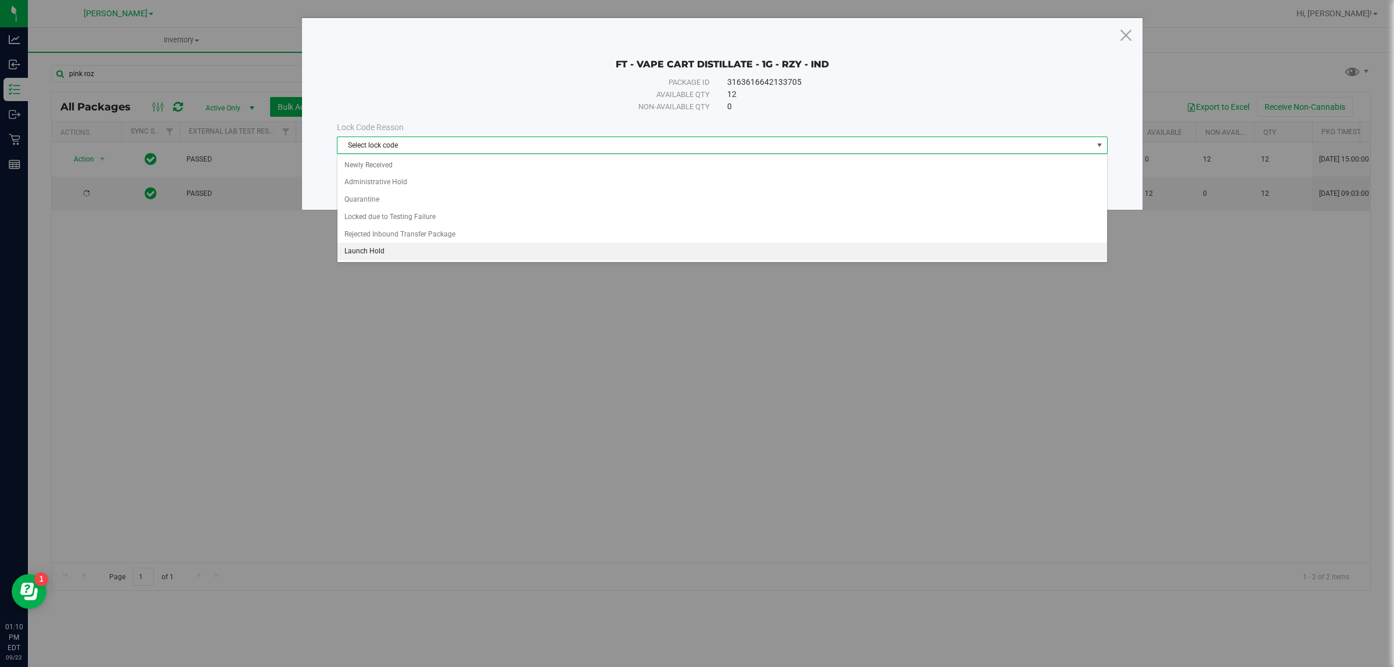
click at [483, 256] on li "Launch Hold" at bounding box center [722, 251] width 769 height 17
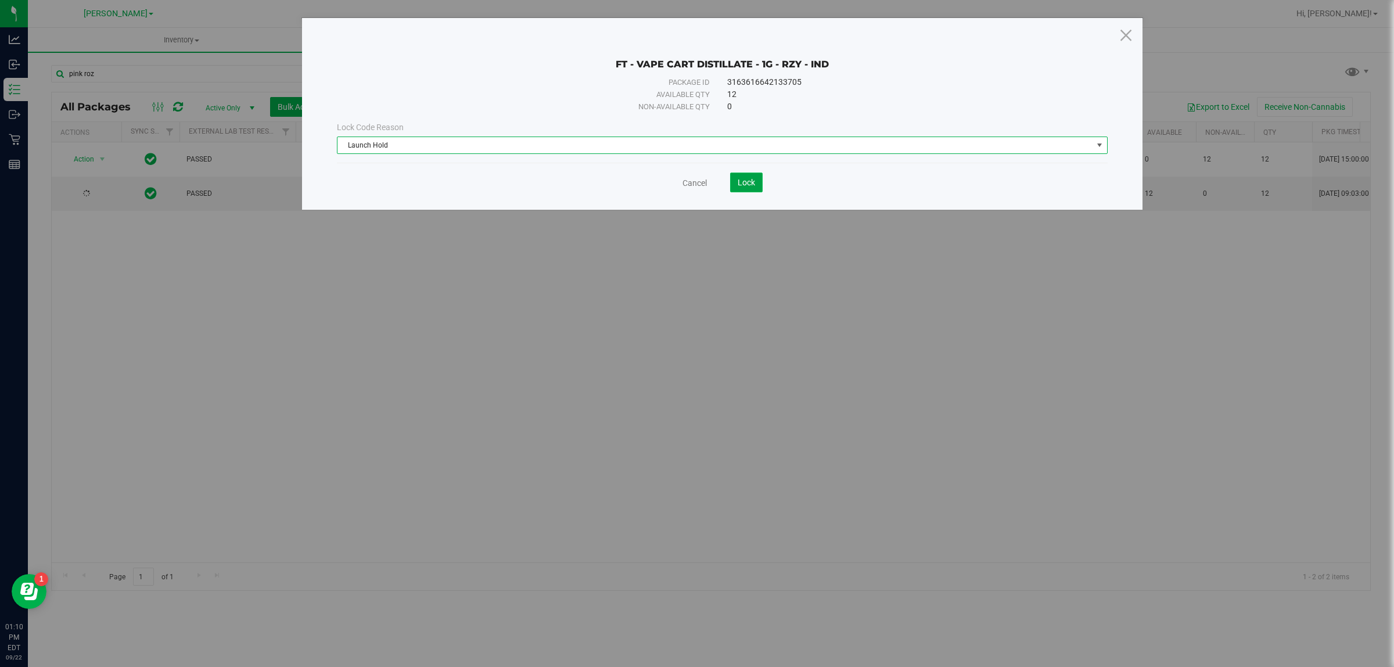
drag, startPoint x: 745, startPoint y: 189, endPoint x: 725, endPoint y: 185, distance: 20.7
click at [697, 189] on button "Lock" at bounding box center [746, 183] width 33 height 20
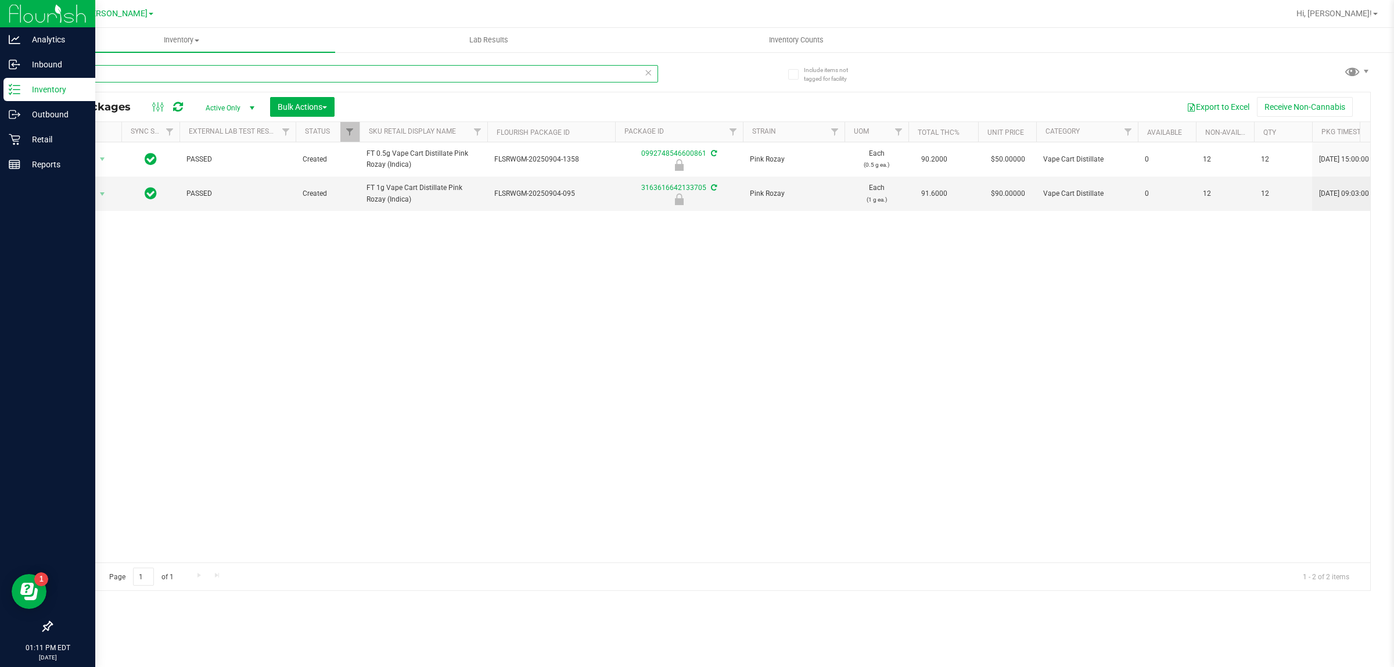
drag, startPoint x: 122, startPoint y: 76, endPoint x: 0, endPoint y: 80, distance: 122.1
click at [0, 80] on div "Analytics Inbound Inventory Outbound Retail Reports 01:11 PM EDT 09/22/2025 09/…" at bounding box center [697, 333] width 1394 height 667
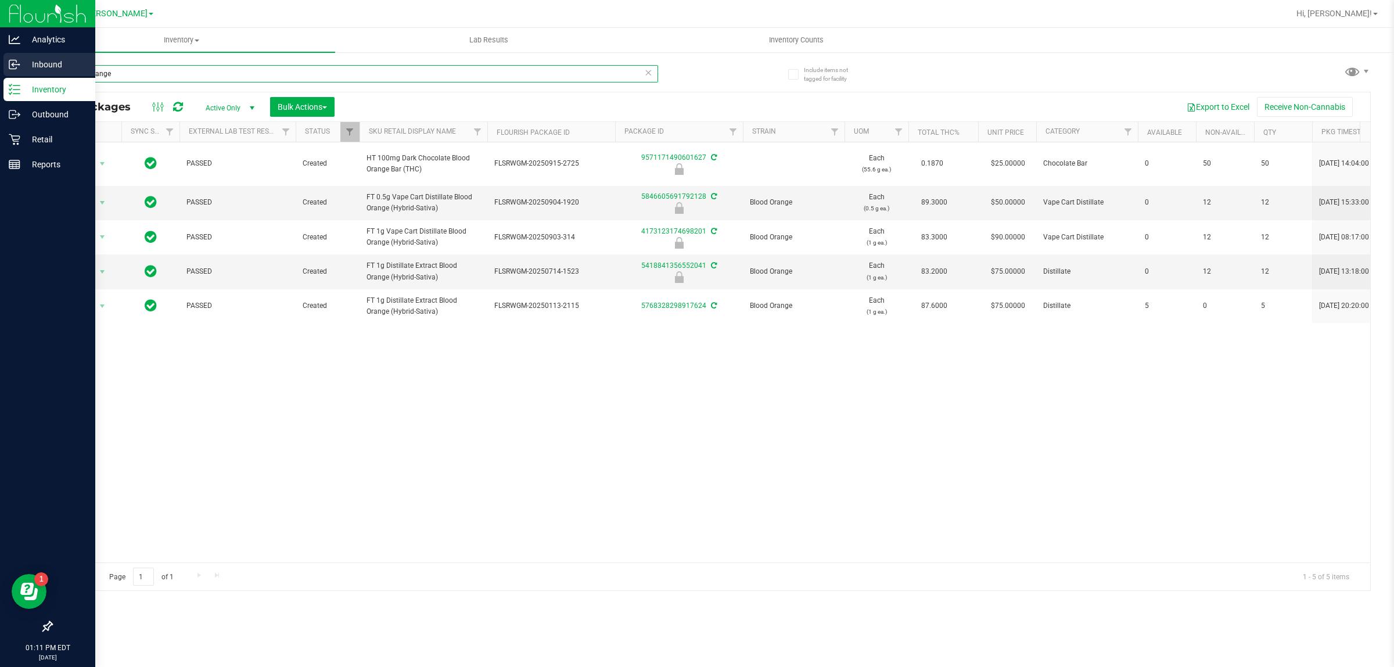
drag, startPoint x: 126, startPoint y: 71, endPoint x: 0, endPoint y: 54, distance: 127.2
click at [0, 54] on div "Analytics Inbound Inventory Outbound Retail Reports 01:11 PM EDT 09/22/2025 09/…" at bounding box center [697, 333] width 1394 height 667
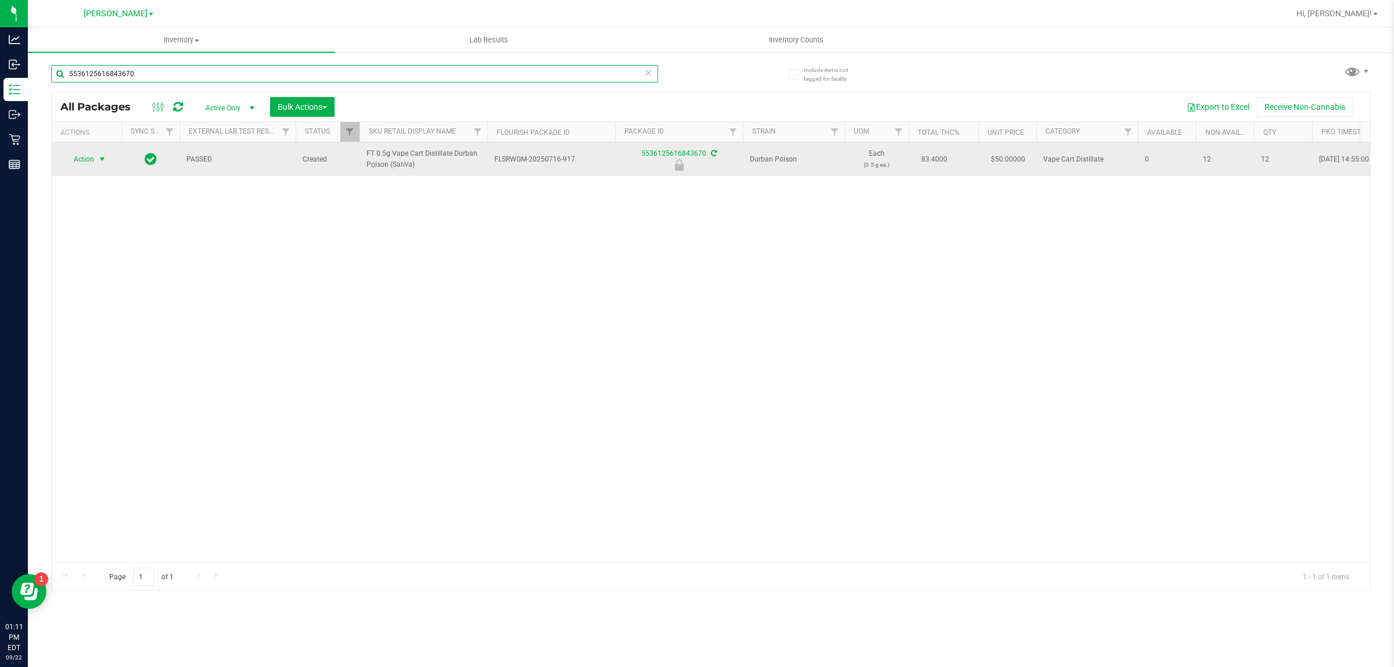
type input "5536125616843670"
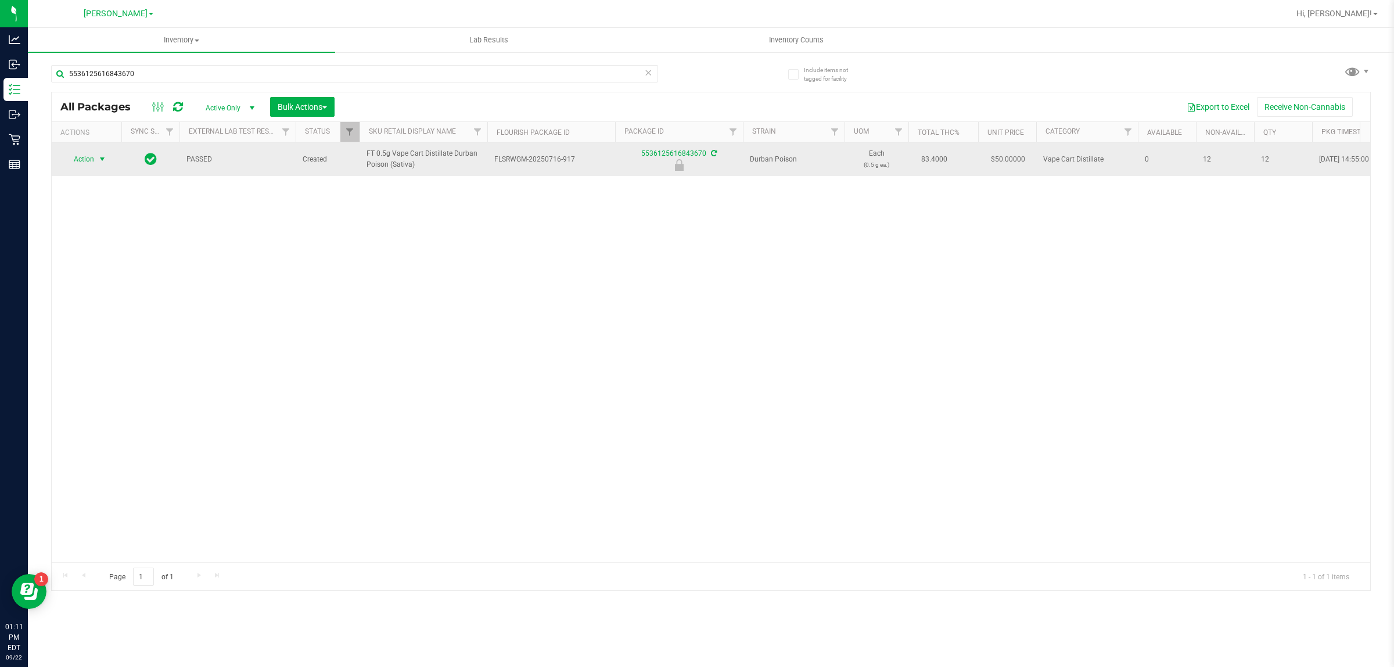
click at [96, 162] on span "select" at bounding box center [102, 159] width 15 height 16
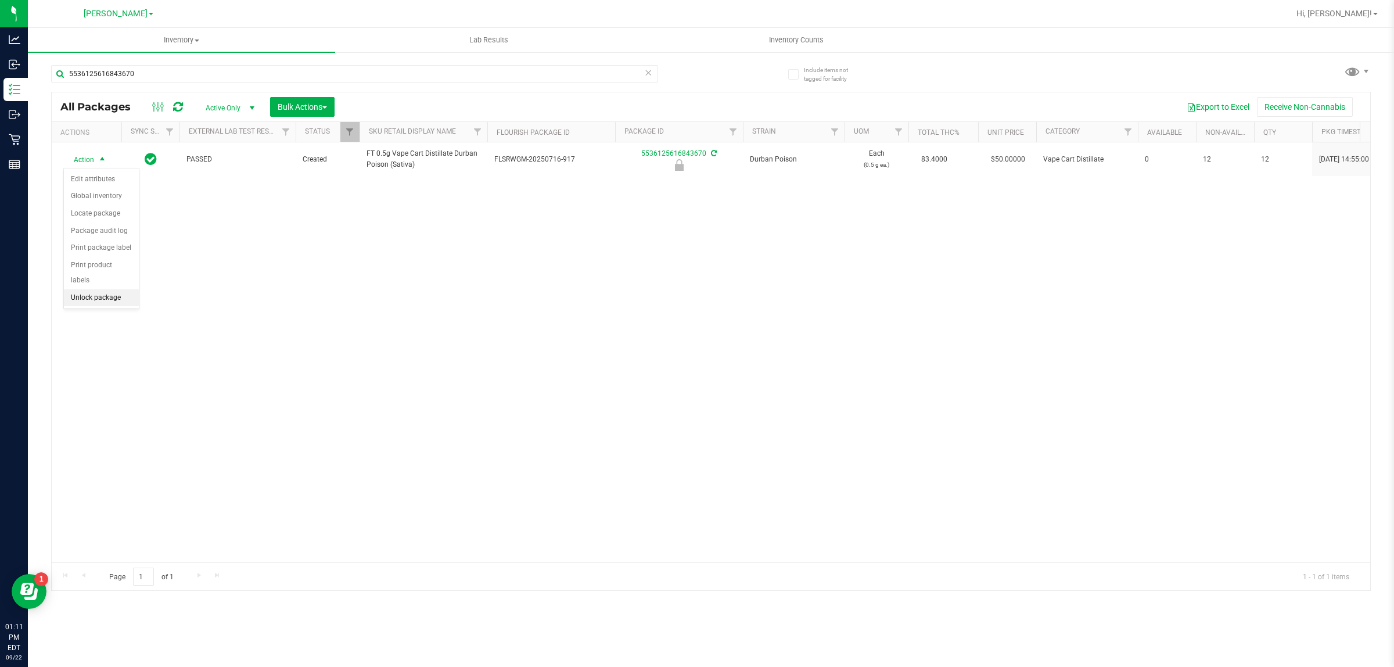
click at [117, 289] on li "Unlock package" at bounding box center [101, 297] width 75 height 17
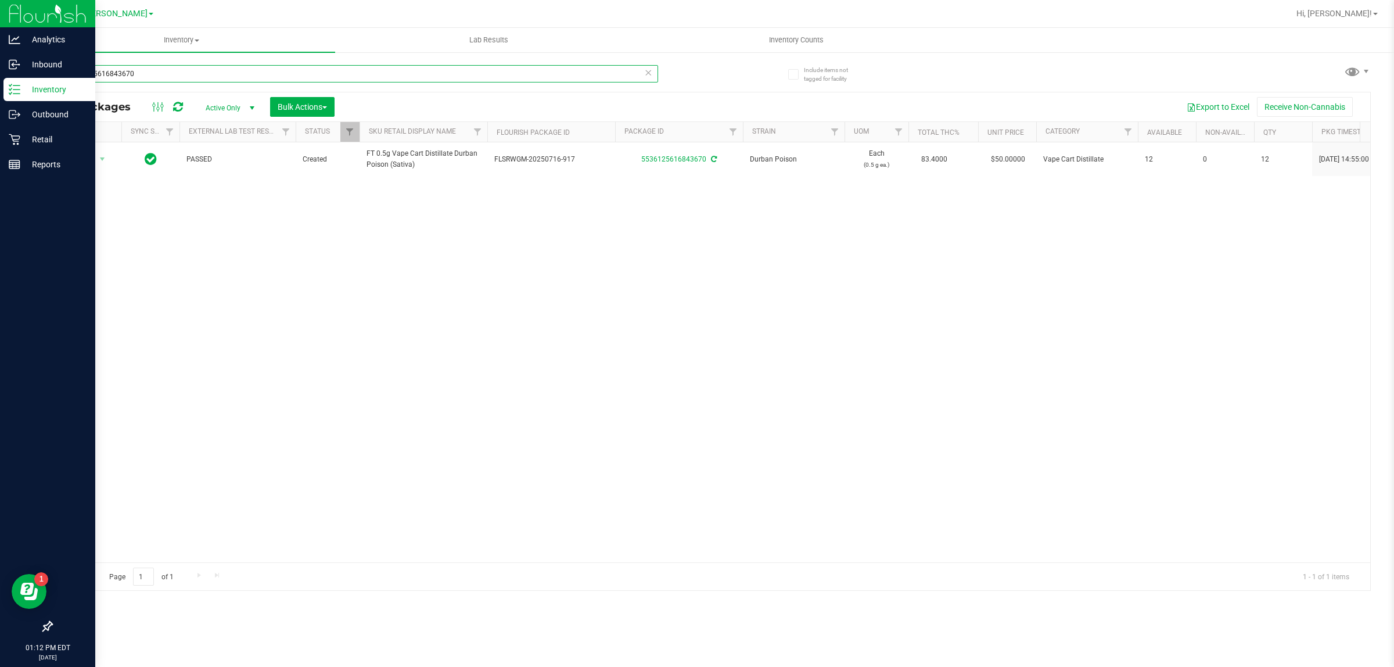
drag, startPoint x: 149, startPoint y: 76, endPoint x: 13, endPoint y: 83, distance: 136.7
click at [13, 83] on div "Analytics Inbound Inventory Outbound Retail Reports 01:12 PM EDT 09/22/2025 09/…" at bounding box center [697, 333] width 1394 height 667
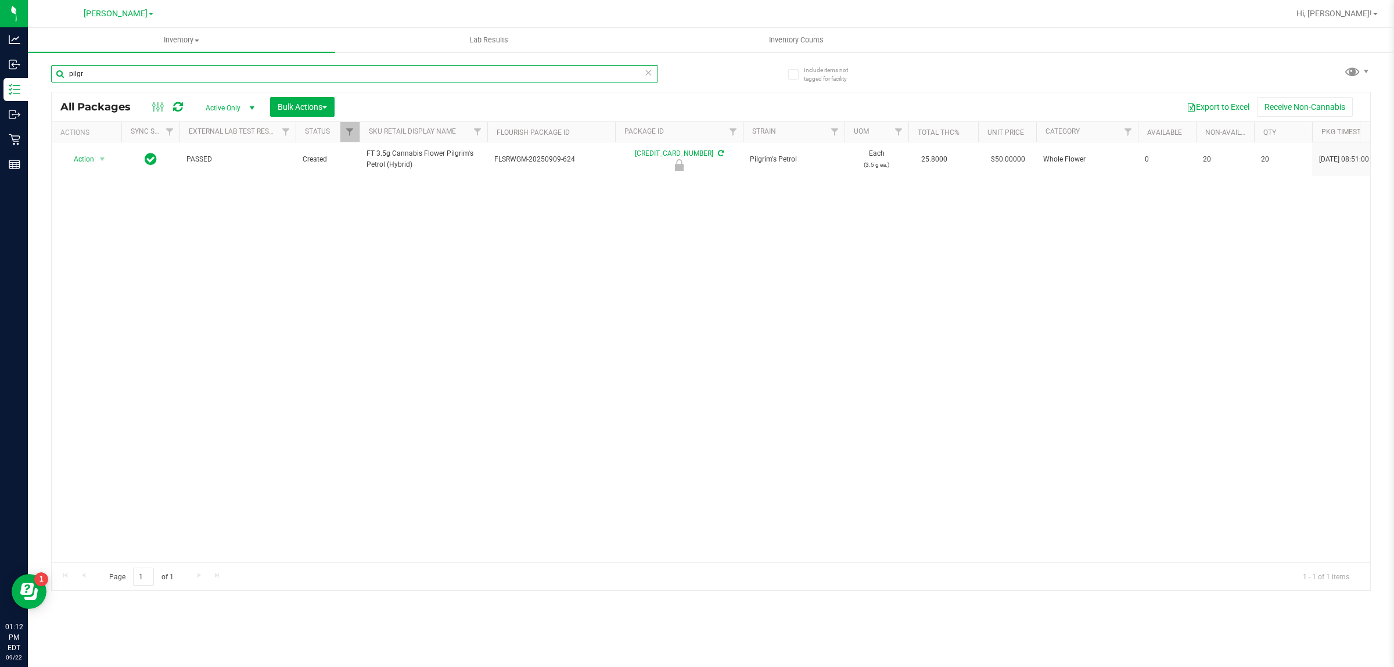
drag, startPoint x: 105, startPoint y: 77, endPoint x: 30, endPoint y: 70, distance: 75.3
click at [30, 70] on div "Include items not tagged for facility pilgr All Packages Active Only Active Onl…" at bounding box center [711, 228] width 1367 height 354
type input "r"
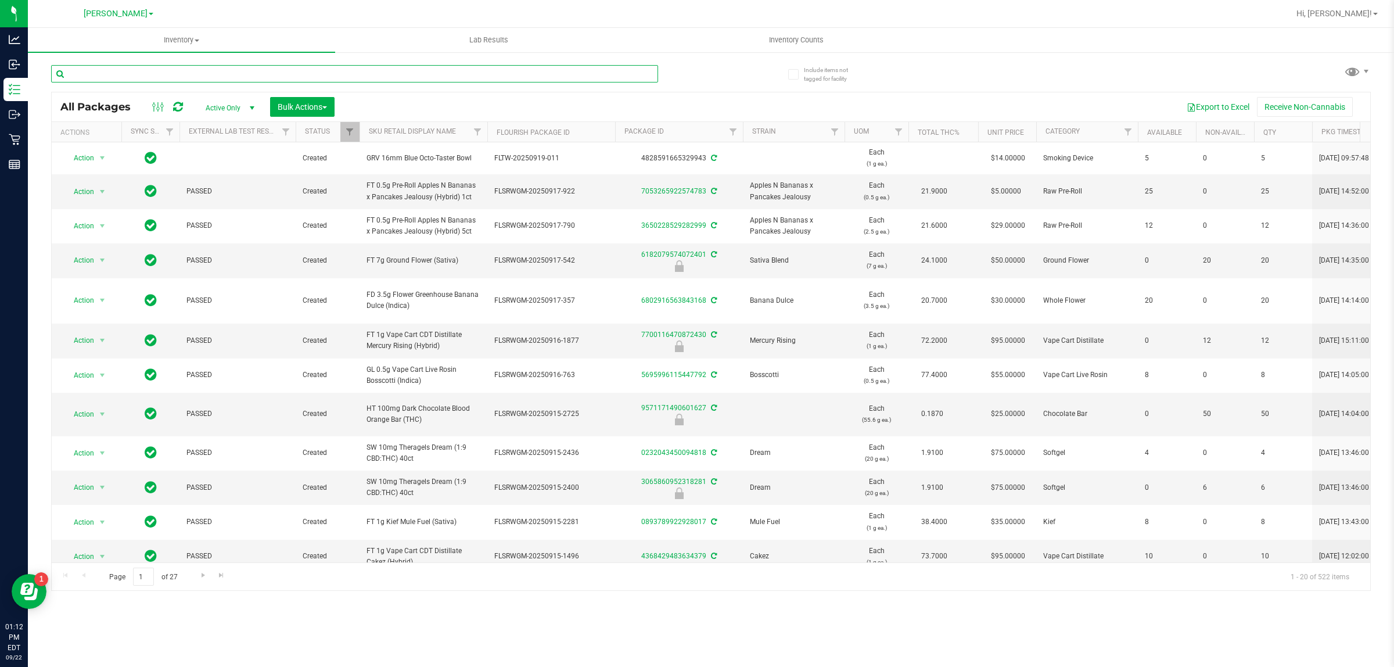
click at [90, 78] on input "text" at bounding box center [354, 73] width 607 height 17
click at [163, 71] on input "text" at bounding box center [354, 73] width 607 height 17
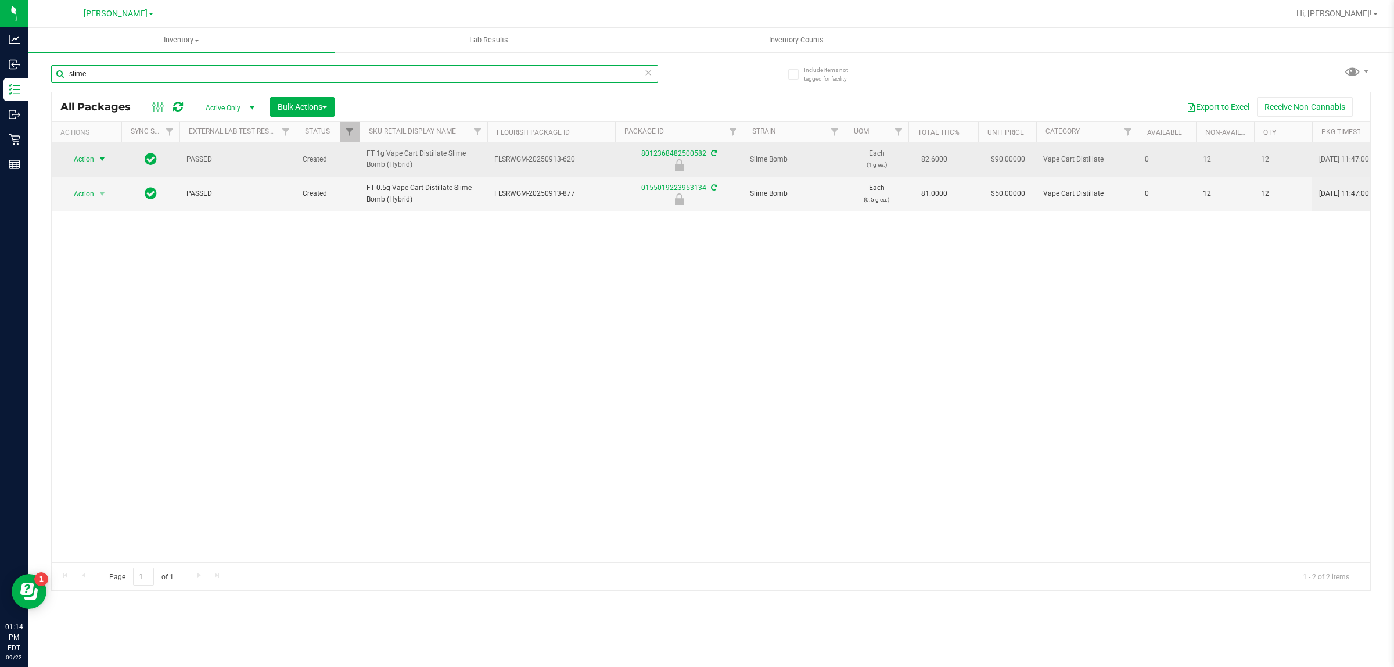
type input "slime"
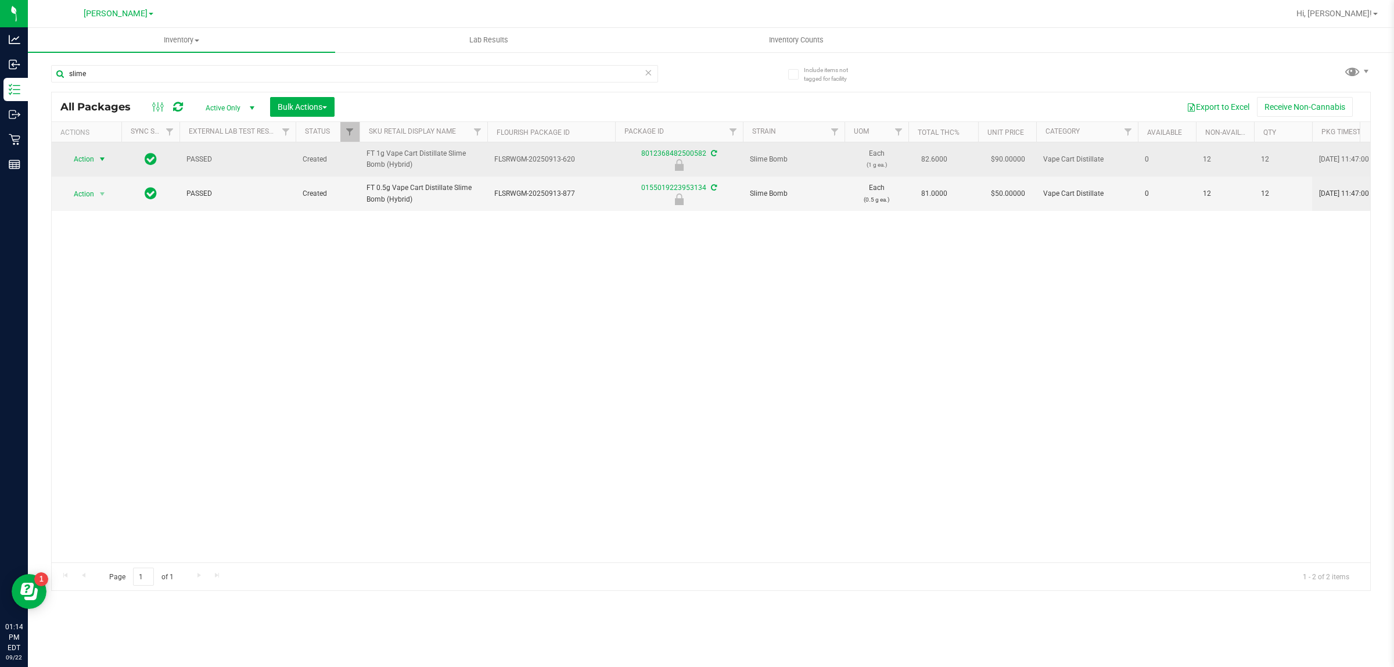
click at [100, 157] on span "select" at bounding box center [102, 159] width 9 height 9
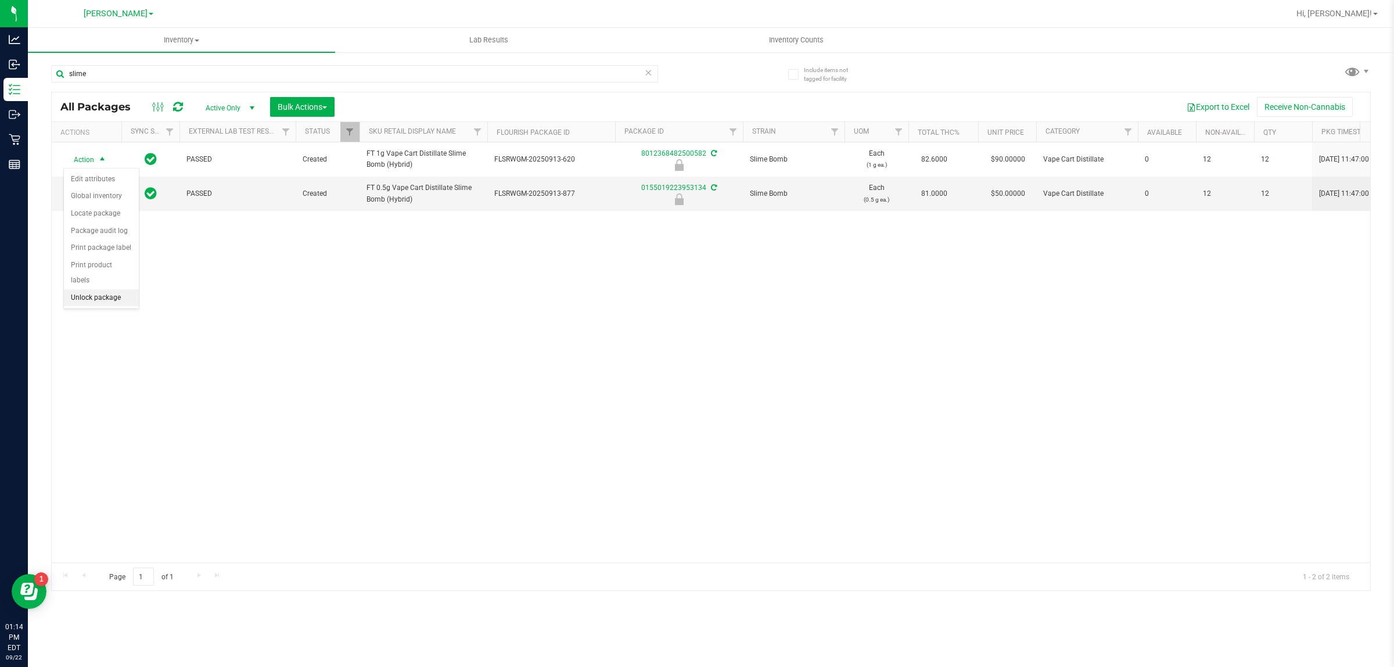
click at [109, 289] on li "Unlock package" at bounding box center [101, 297] width 75 height 17
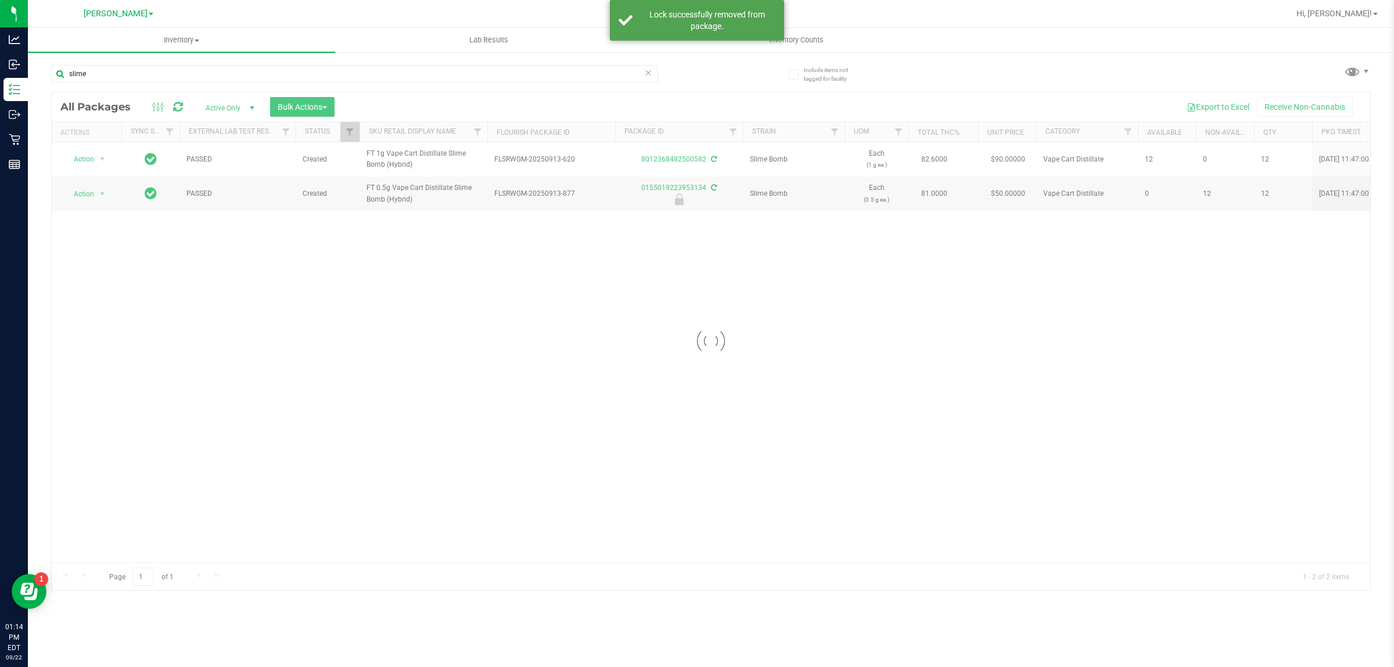
click at [87, 157] on div at bounding box center [711, 341] width 1319 height 498
click at [99, 161] on span "select" at bounding box center [102, 159] width 9 height 9
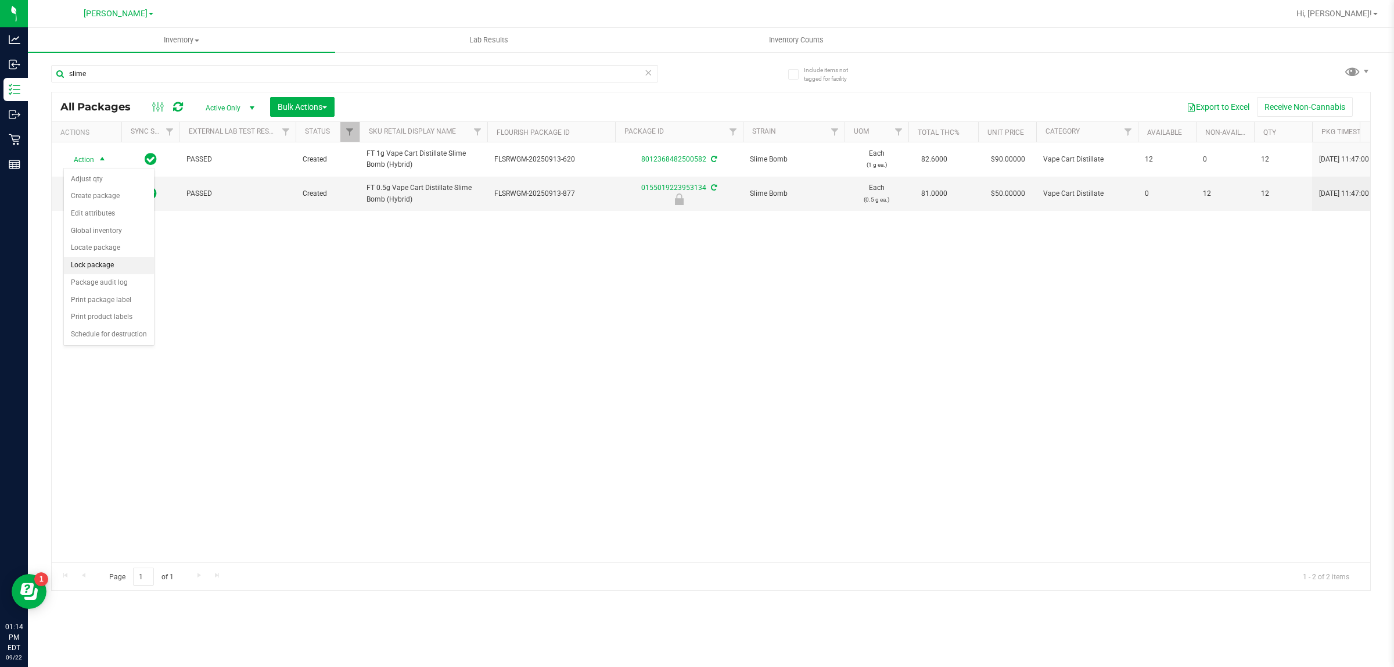
click at [109, 274] on li "Lock package" at bounding box center [109, 265] width 90 height 17
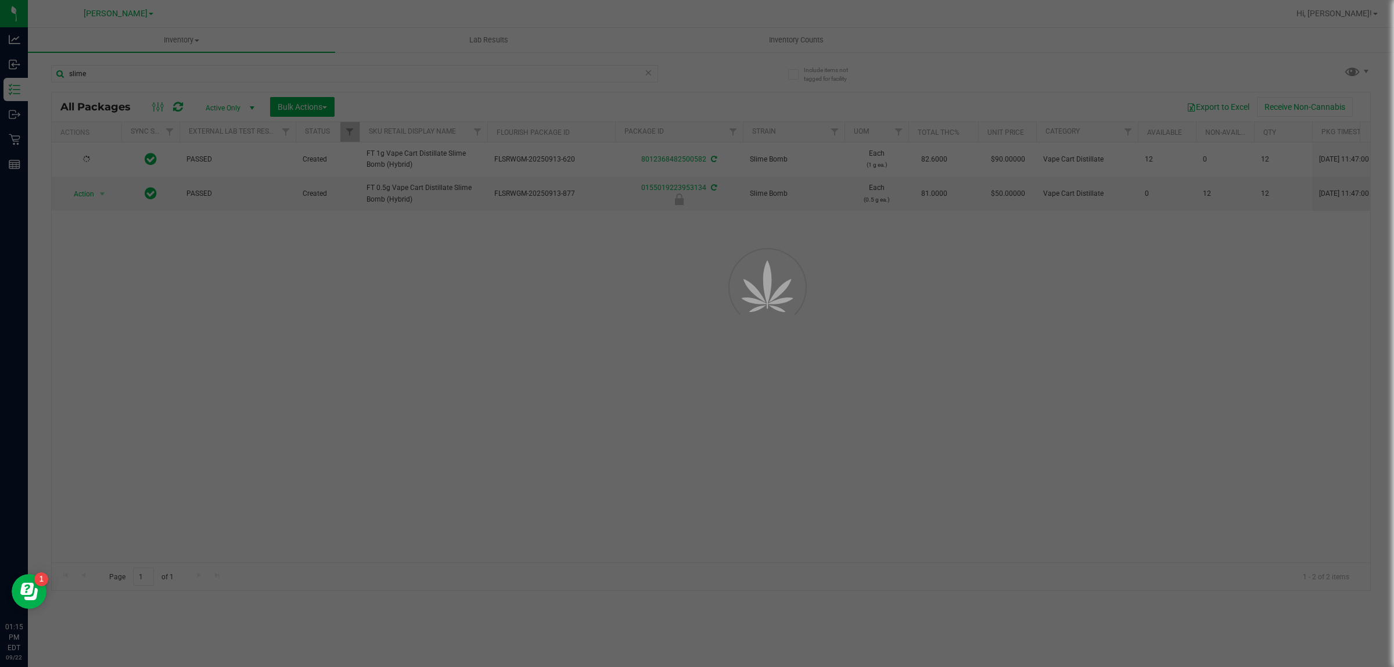
click at [105, 268] on div at bounding box center [697, 333] width 1394 height 667
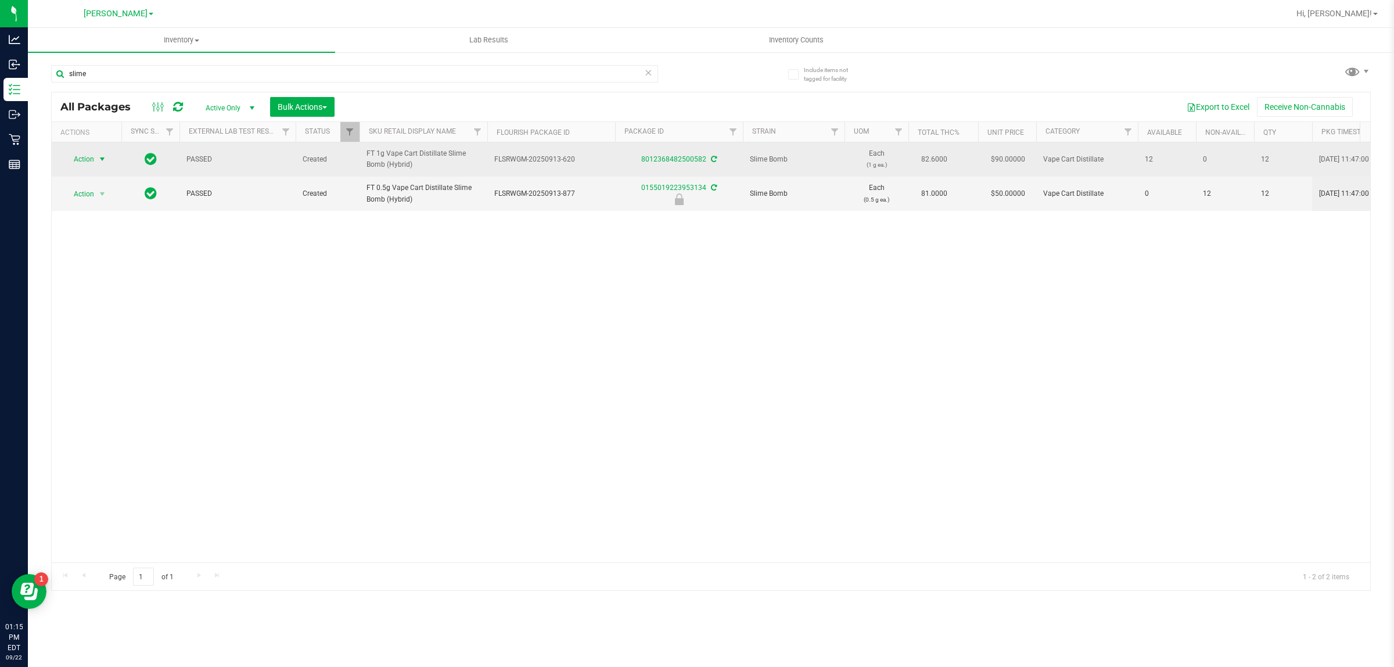
click at [90, 157] on span "Action" at bounding box center [78, 159] width 31 height 16
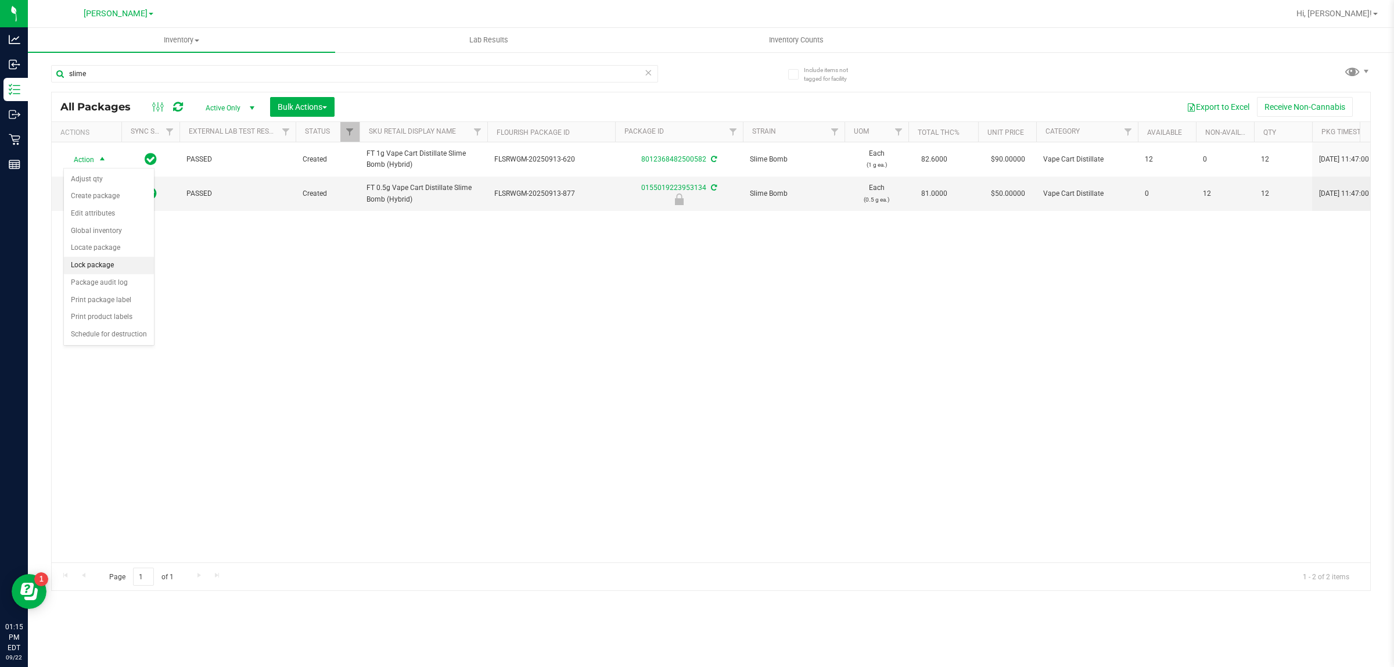
click at [95, 263] on li "Lock package" at bounding box center [109, 265] width 90 height 17
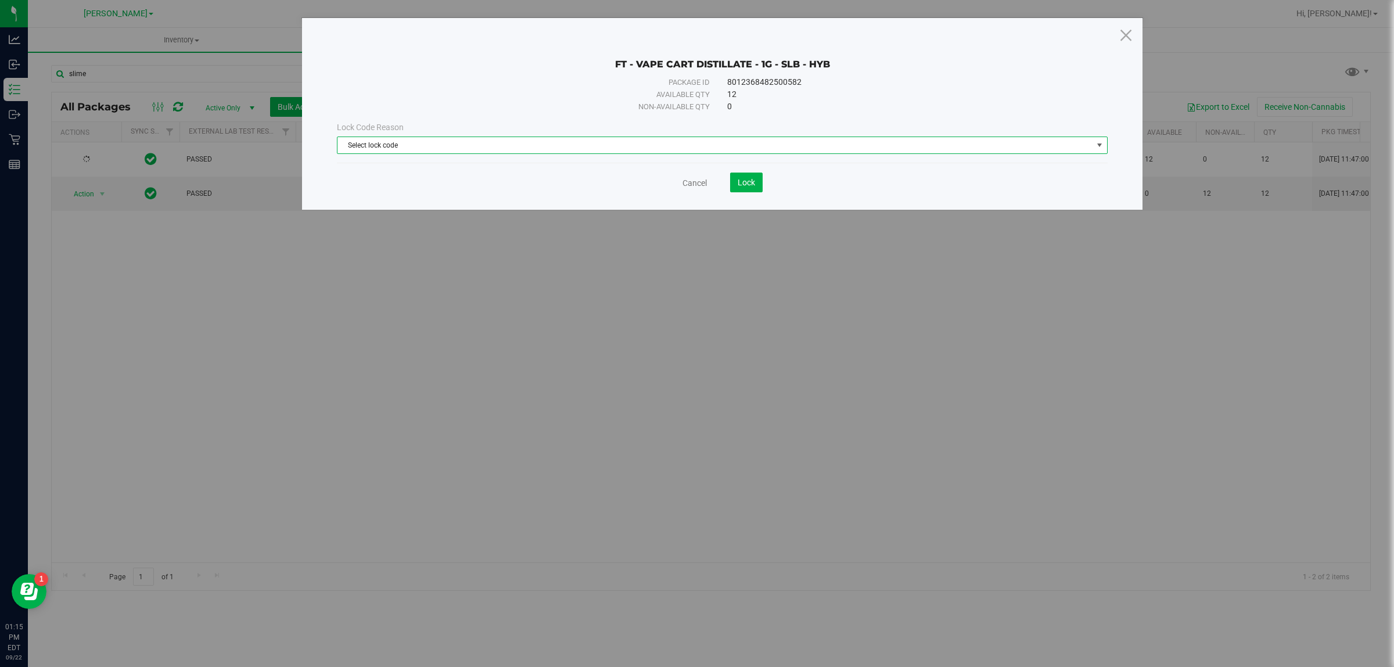
click at [516, 144] on span "Select lock code" at bounding box center [715, 145] width 755 height 16
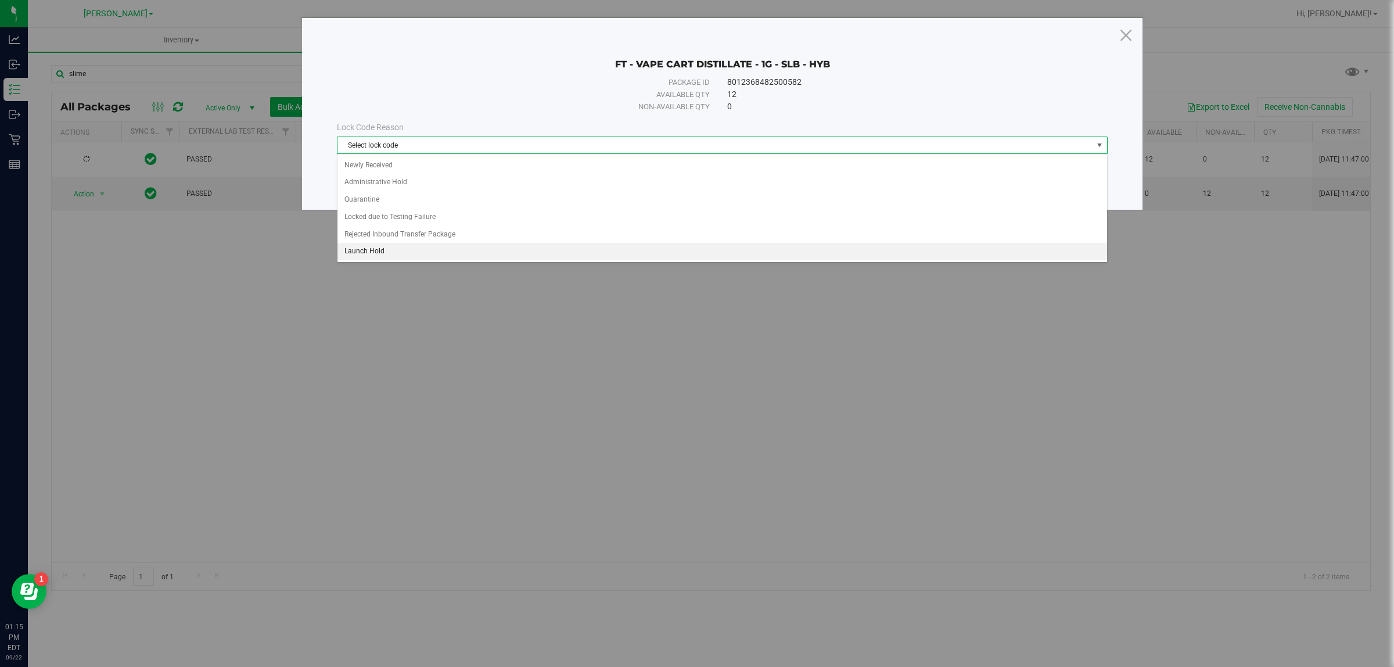
click at [469, 259] on li "Launch Hold" at bounding box center [722, 251] width 769 height 17
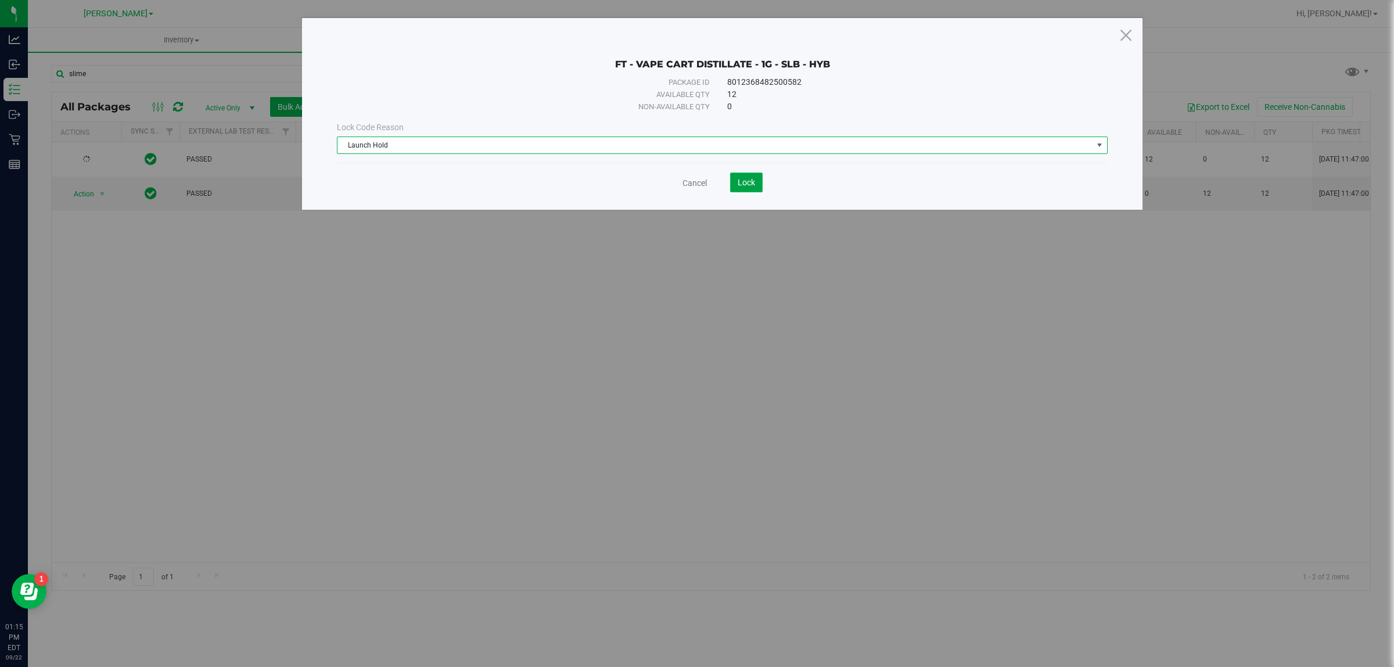
click at [750, 183] on span "Lock" at bounding box center [746, 182] width 17 height 9
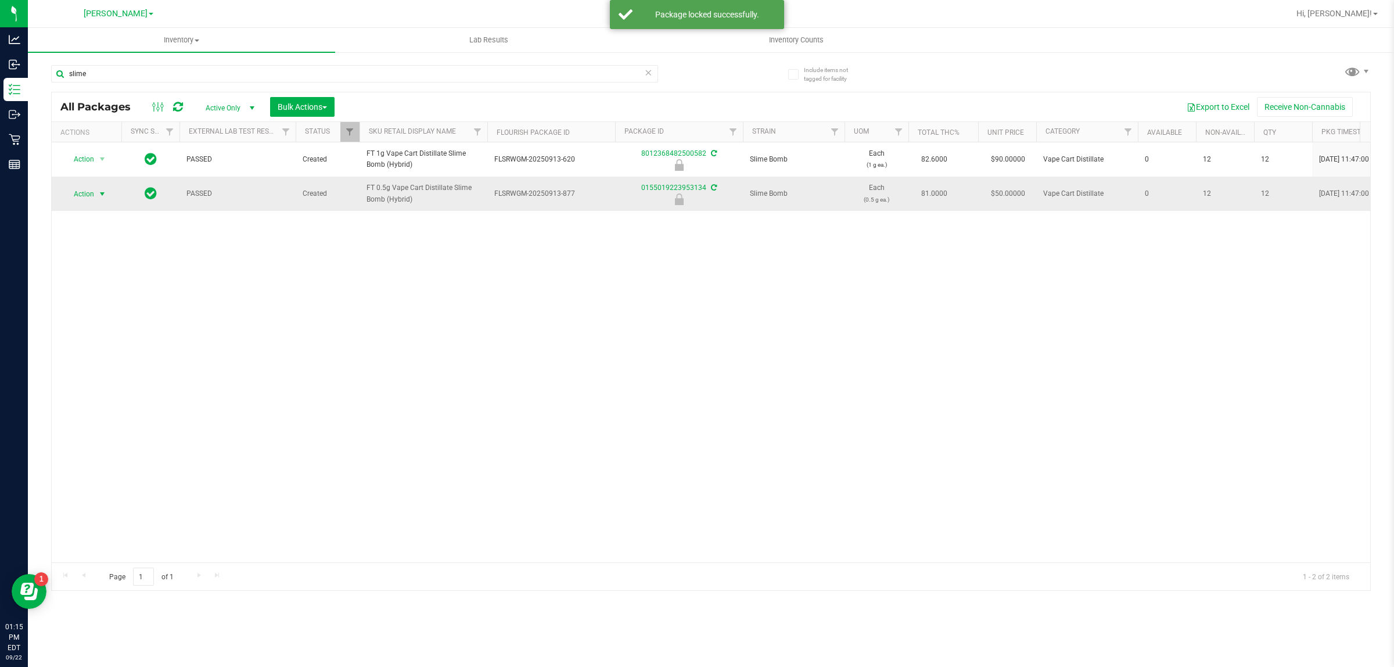
click at [92, 192] on span "Action" at bounding box center [78, 194] width 31 height 16
click at [96, 324] on li "Unlock package" at bounding box center [101, 332] width 75 height 17
click at [88, 195] on span "Action" at bounding box center [78, 194] width 31 height 16
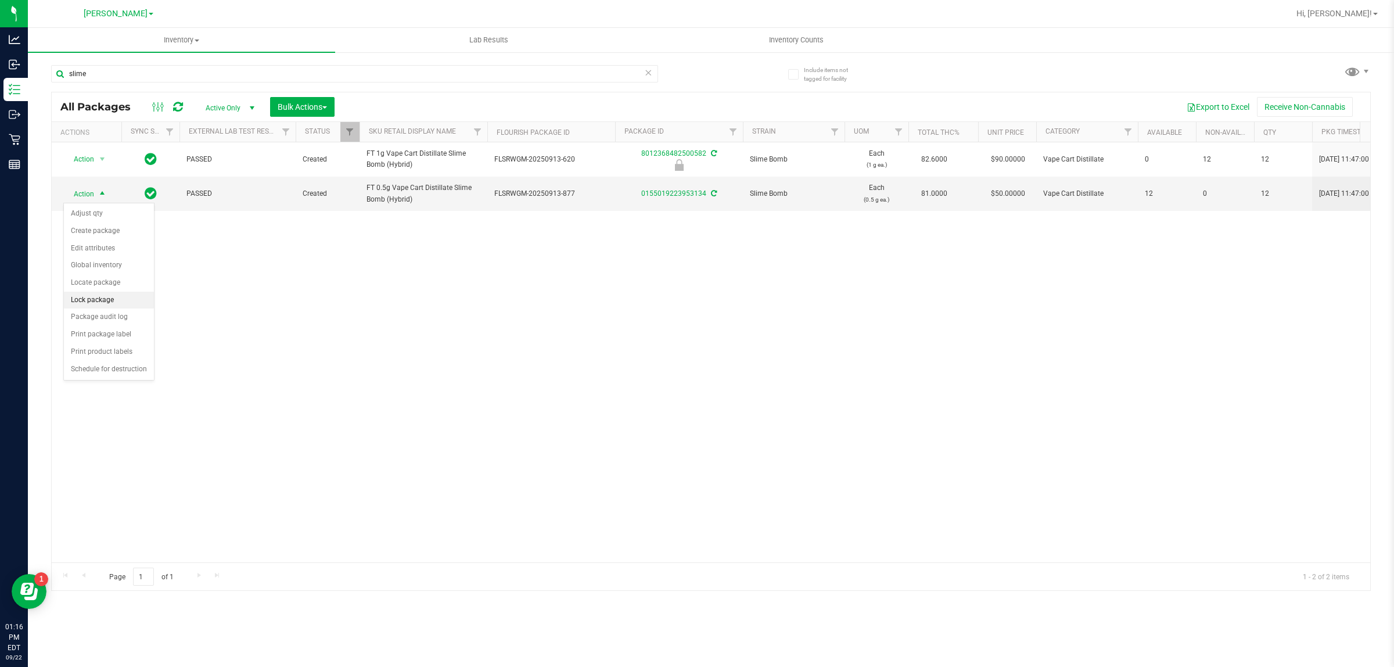
click at [96, 300] on li "Lock package" at bounding box center [109, 300] width 90 height 17
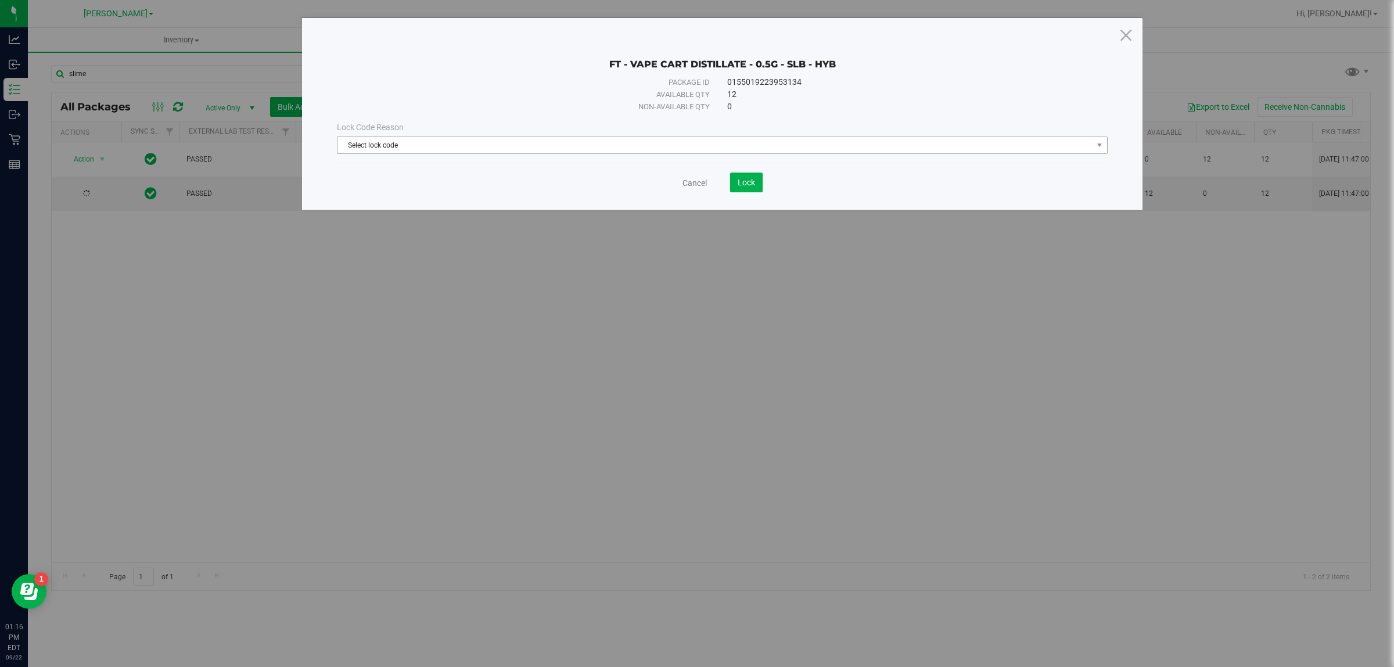
click at [489, 145] on span "Select lock code" at bounding box center [715, 145] width 755 height 16
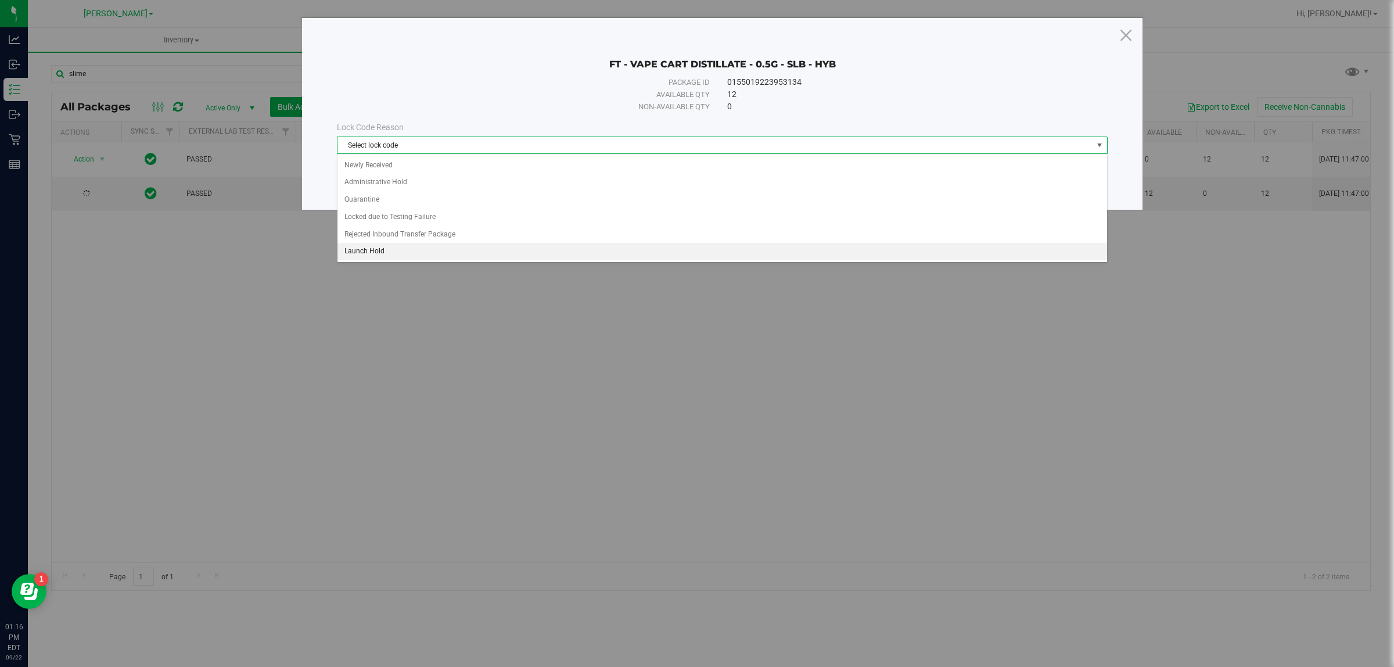
click at [438, 257] on li "Launch Hold" at bounding box center [722, 251] width 769 height 17
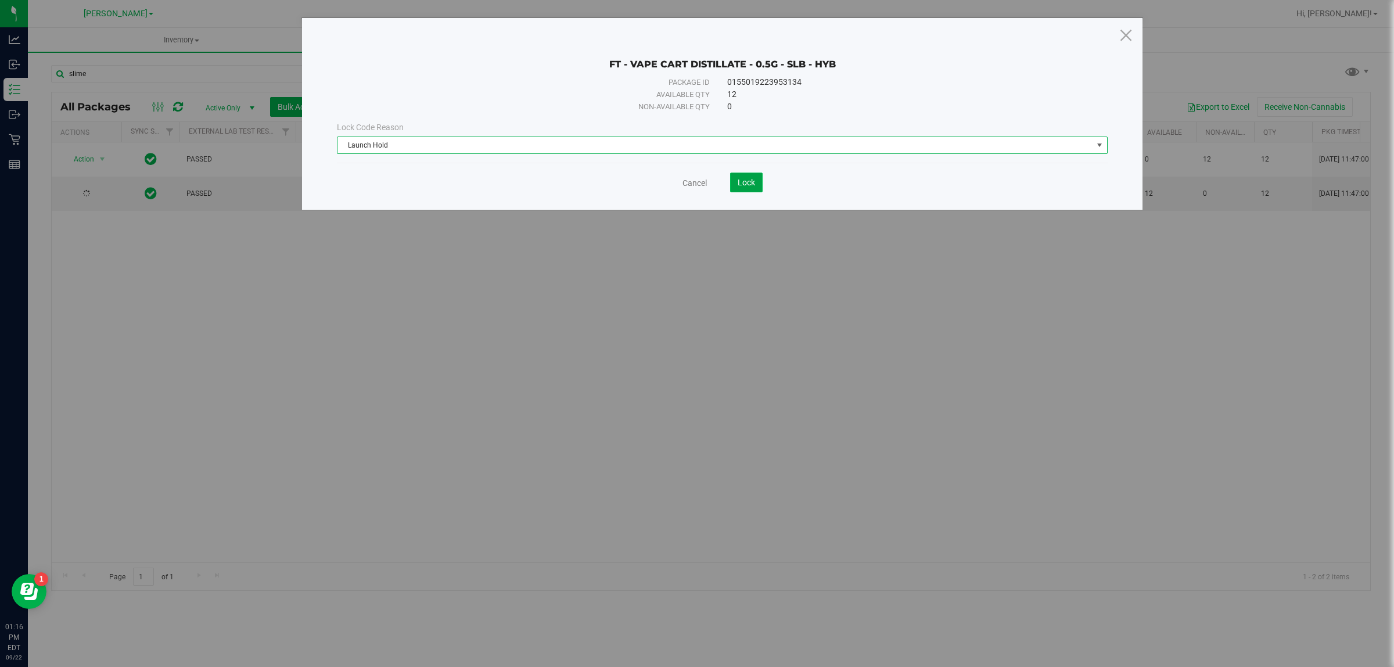
click at [754, 189] on button "Lock" at bounding box center [746, 183] width 33 height 20
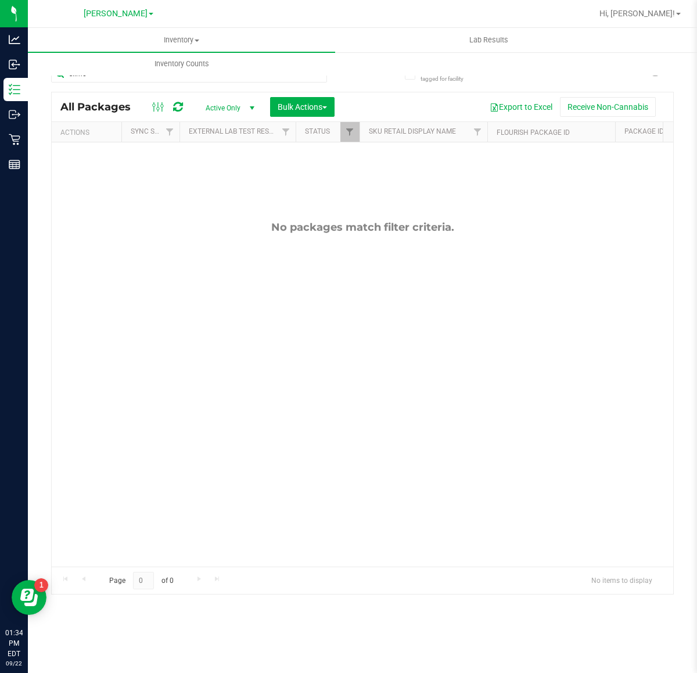
click at [271, 490] on div "No packages match filter criteria." at bounding box center [363, 393] width 622 height 503
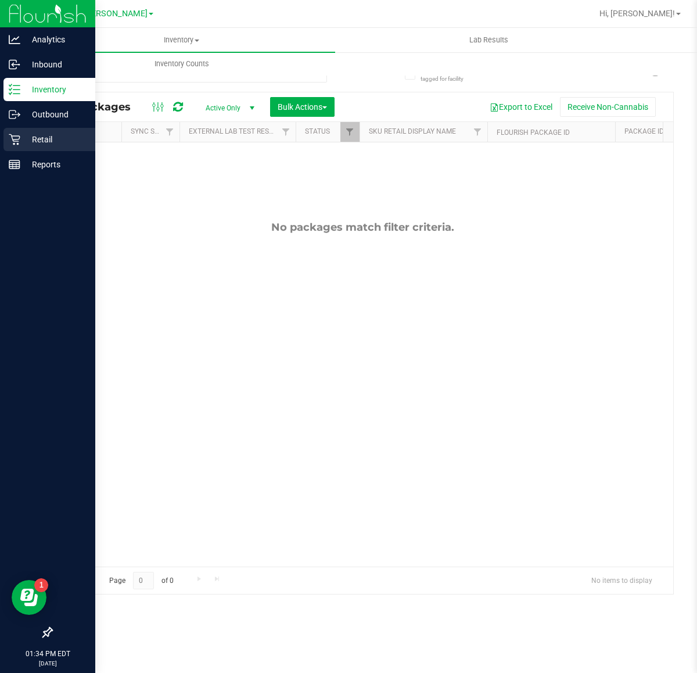
click at [46, 144] on p "Retail" at bounding box center [55, 139] width 70 height 14
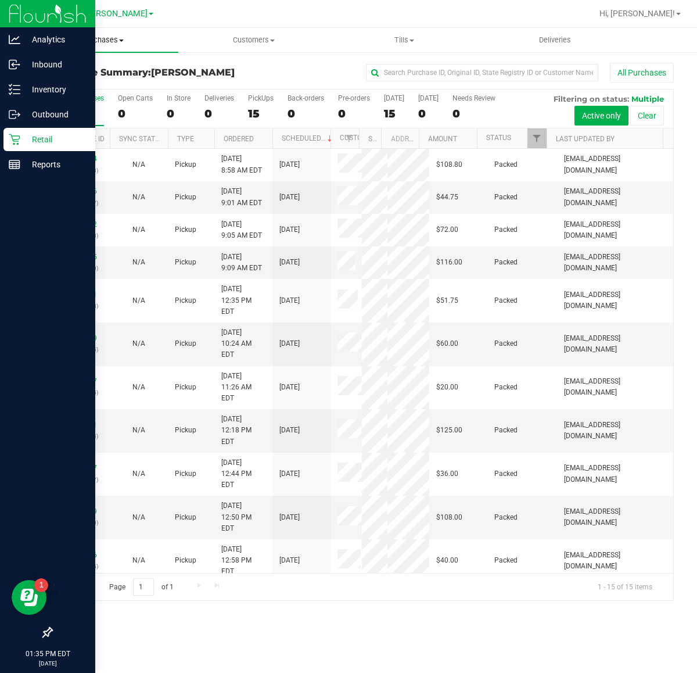
click at [102, 39] on span "Purchases" at bounding box center [103, 40] width 150 height 10
click at [59, 81] on span "Fulfillment" at bounding box center [64, 84] width 72 height 10
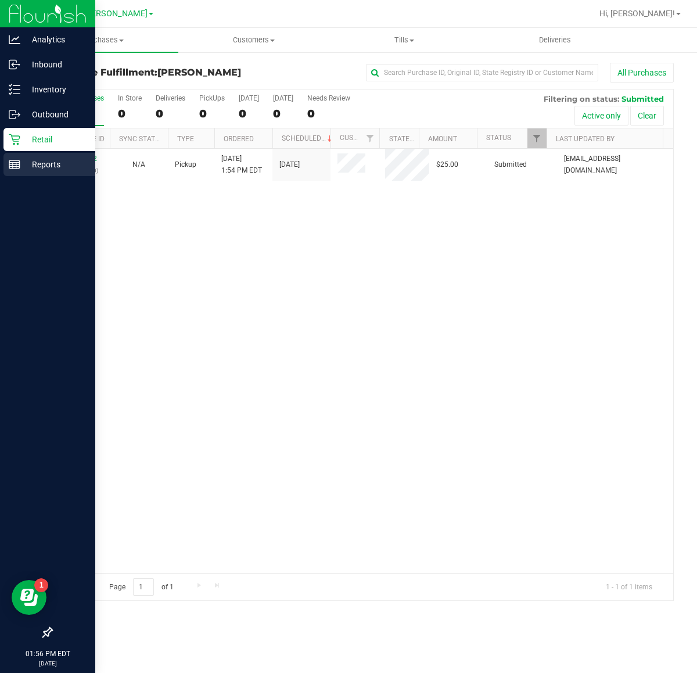
click at [3, 163] on div "Reports" at bounding box center [49, 164] width 92 height 23
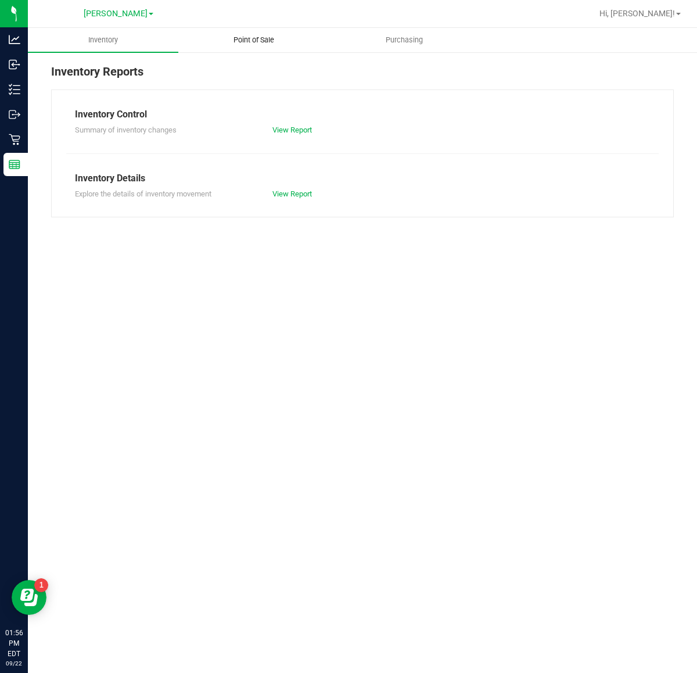
click at [254, 42] on span "Point of Sale" at bounding box center [254, 40] width 72 height 10
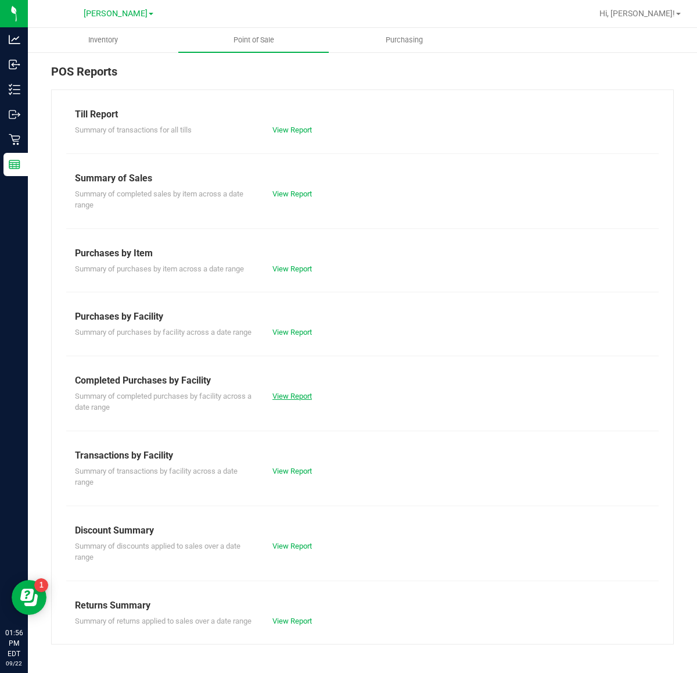
click at [286, 399] on link "View Report" at bounding box center [293, 396] width 40 height 9
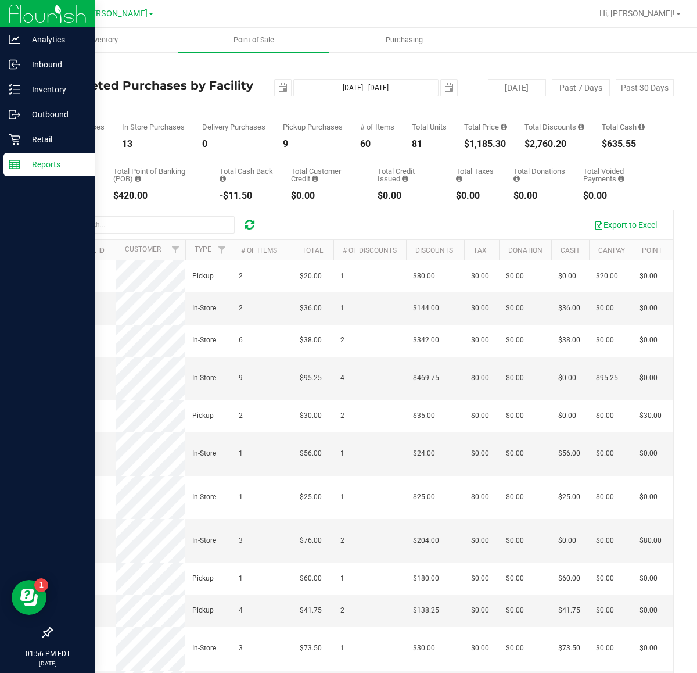
click at [12, 160] on icon at bounding box center [15, 165] width 12 height 12
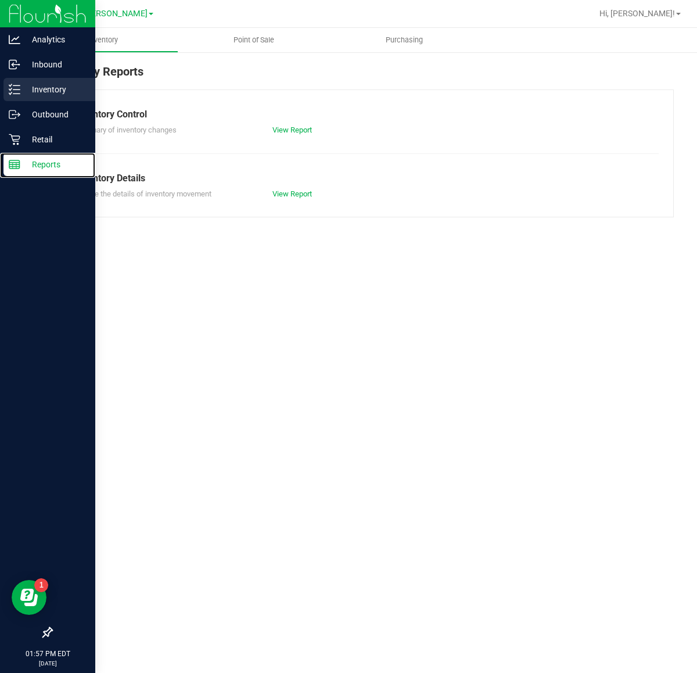
click at [12, 93] on icon at bounding box center [15, 90] width 12 height 12
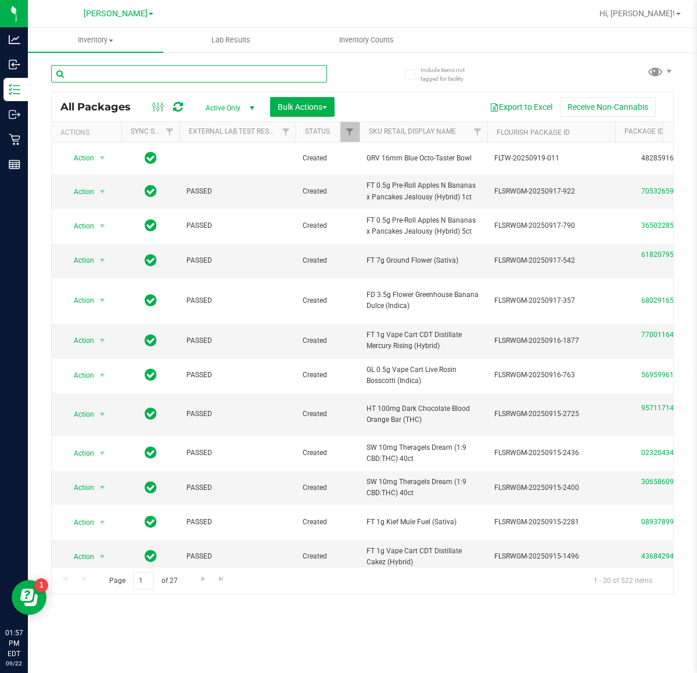
click at [187, 74] on input "text" at bounding box center [189, 73] width 276 height 17
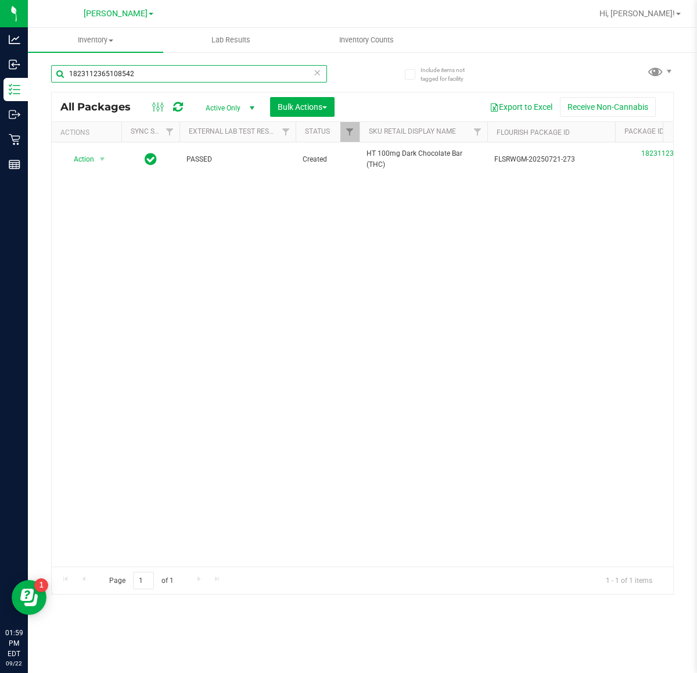
type input "1823112365108542"
click at [446, 423] on div "Action Action Edit attributes Global inventory Locate package Package audit log…" at bounding box center [363, 354] width 622 height 424
drag, startPoint x: 151, startPoint y: 74, endPoint x: -10, endPoint y: 84, distance: 161.8
click at [0, 84] on html "Analytics Inbound Inventory Outbound Retail Reports 01:59 PM EDT [DATE] 09/22 […" at bounding box center [348, 336] width 697 height 673
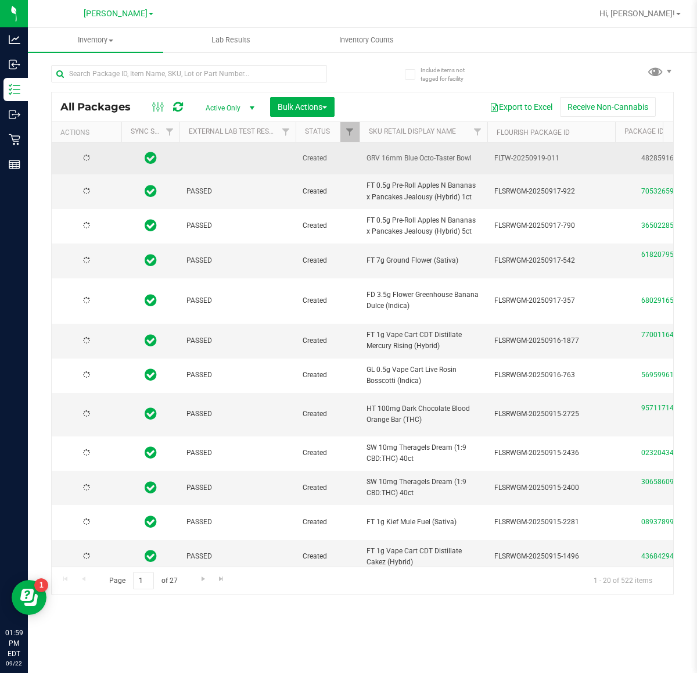
click at [221, 359] on td "PASSED" at bounding box center [238, 375] width 116 height 34
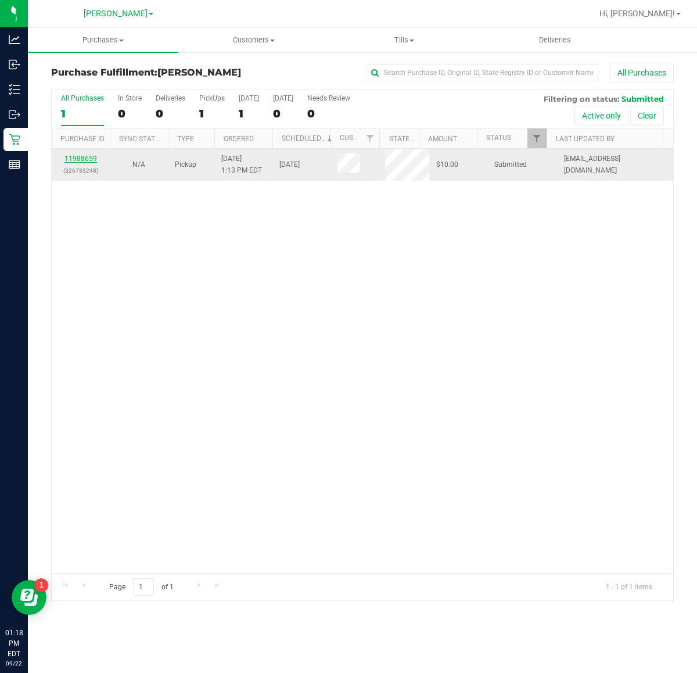
click at [90, 159] on link "11988659" at bounding box center [80, 159] width 33 height 8
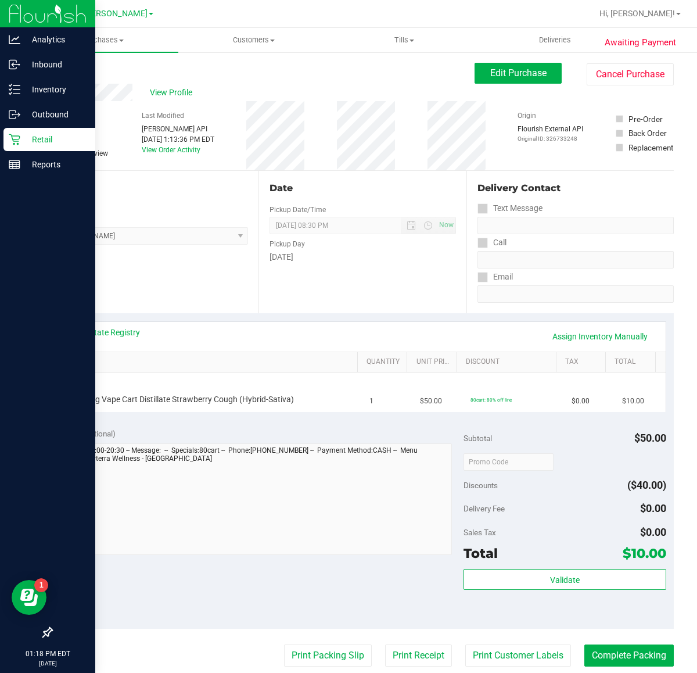
click at [33, 139] on p "Retail" at bounding box center [55, 139] width 70 height 14
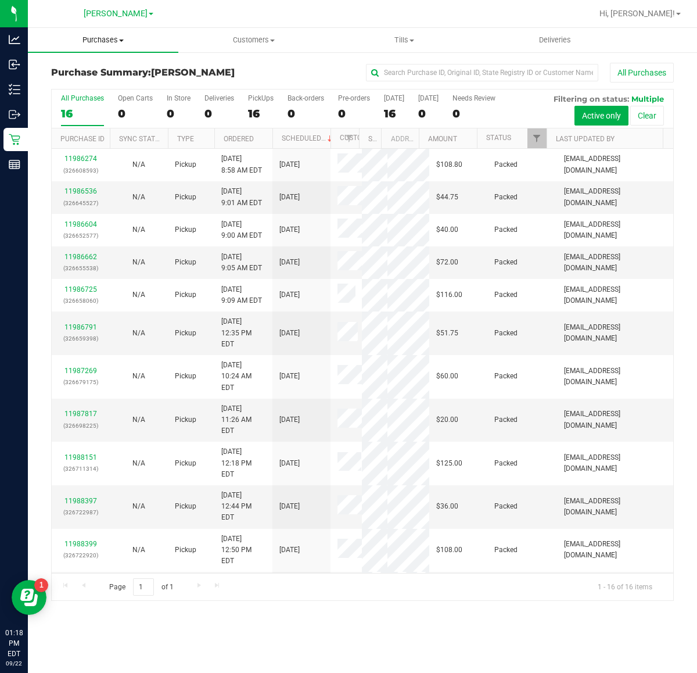
click at [113, 40] on span "Purchases" at bounding box center [103, 40] width 150 height 10
click at [124, 88] on li "Fulfillment" at bounding box center [103, 84] width 150 height 14
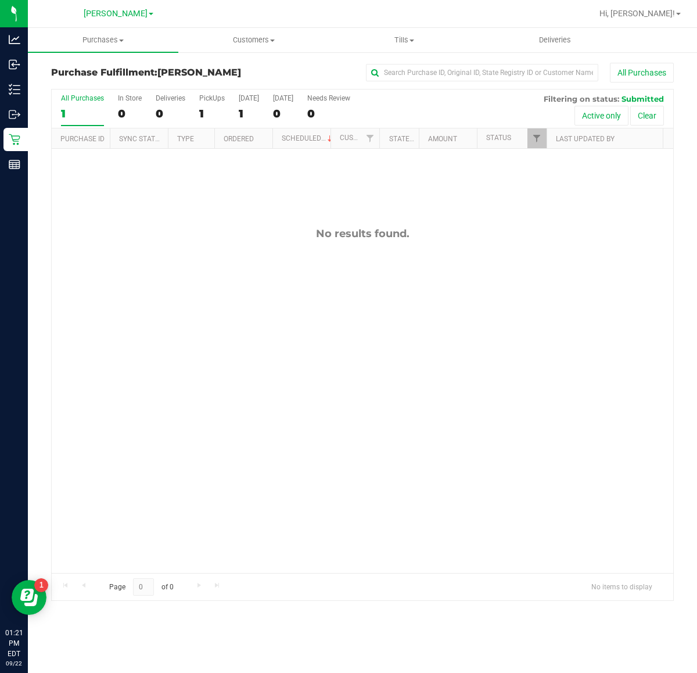
click at [681, 164] on div "All Purchases 1 In Store 0 Deliveries 0 PickUps 1 [DATE] 1 [DATE] 0 Needs Revie…" at bounding box center [362, 344] width 640 height 512
